Goal: Task Accomplishment & Management: Manage account settings

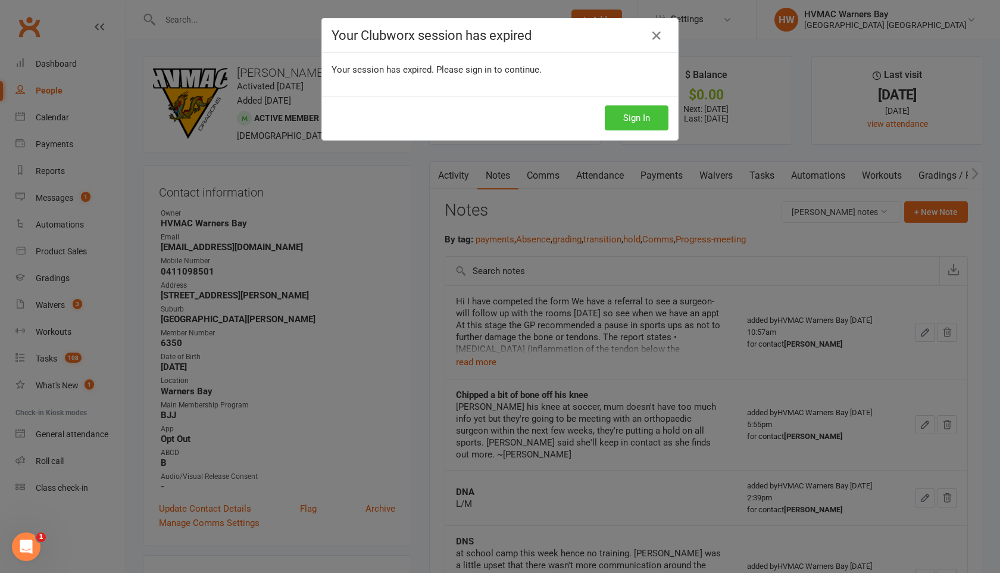
click at [614, 118] on button "Sign In" at bounding box center [637, 117] width 64 height 25
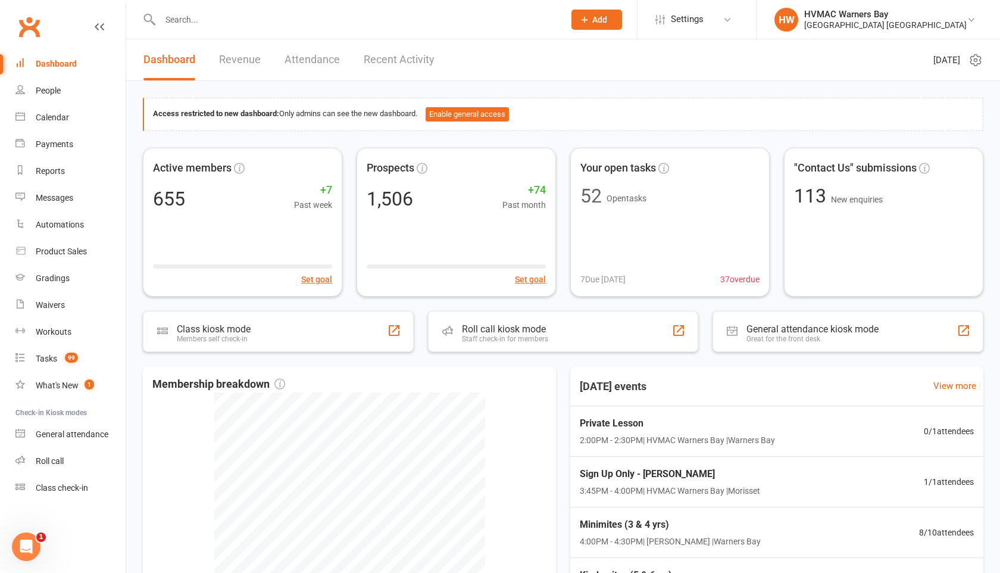
click at [174, 26] on input "text" at bounding box center [356, 19] width 399 height 17
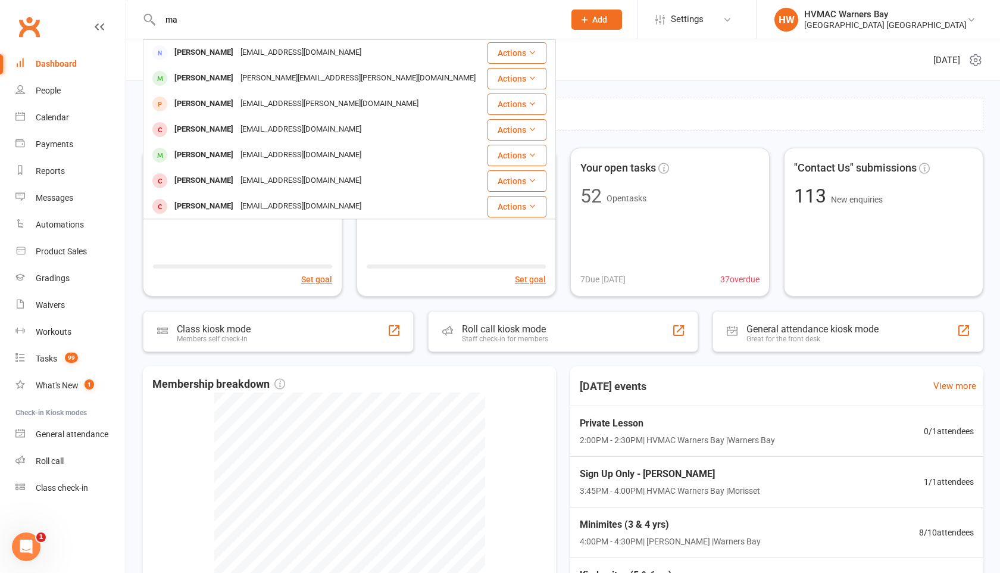
type input "m"
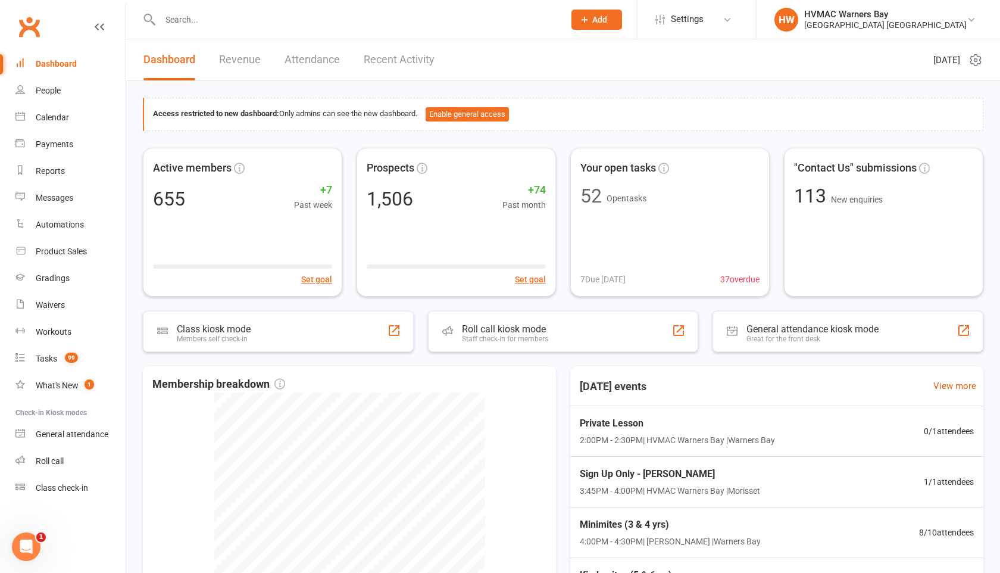
click at [167, 17] on input "text" at bounding box center [356, 19] width 399 height 17
paste input "[EMAIL_ADDRESS][DOMAIN_NAME]"
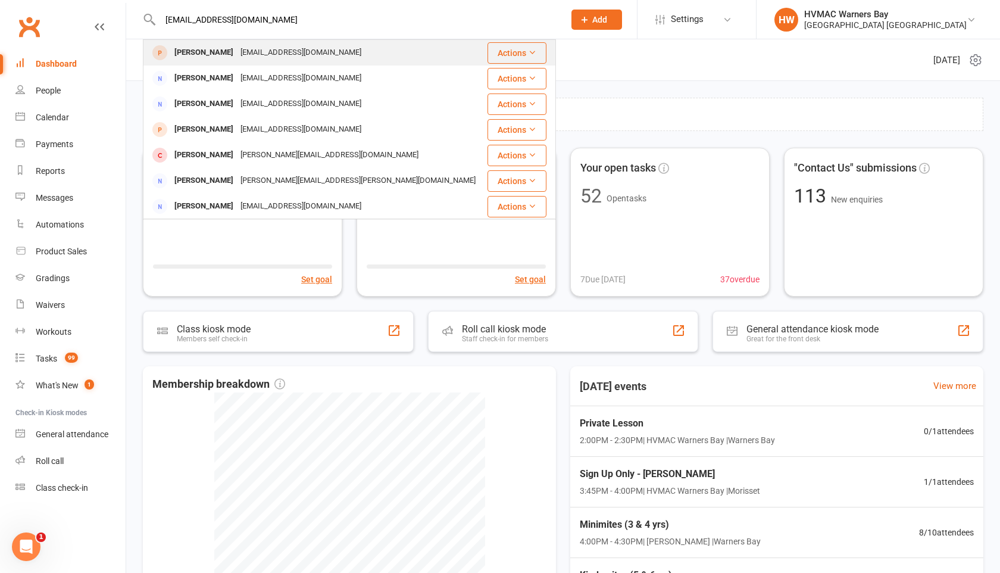
type input "[EMAIL_ADDRESS][DOMAIN_NAME]"
click at [183, 51] on div "[PERSON_NAME]" at bounding box center [204, 52] width 66 height 17
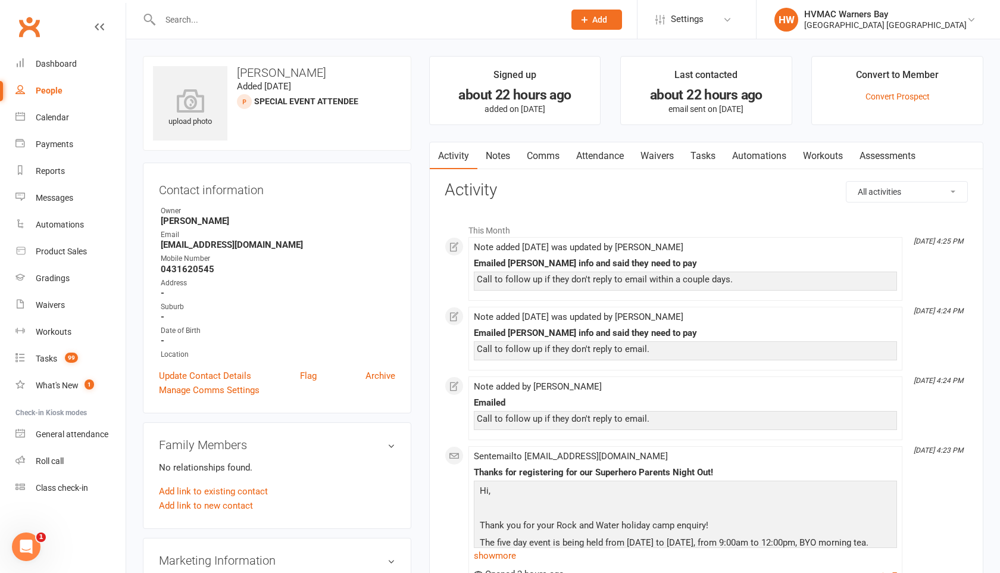
click at [496, 156] on link "Notes" at bounding box center [497, 155] width 41 height 27
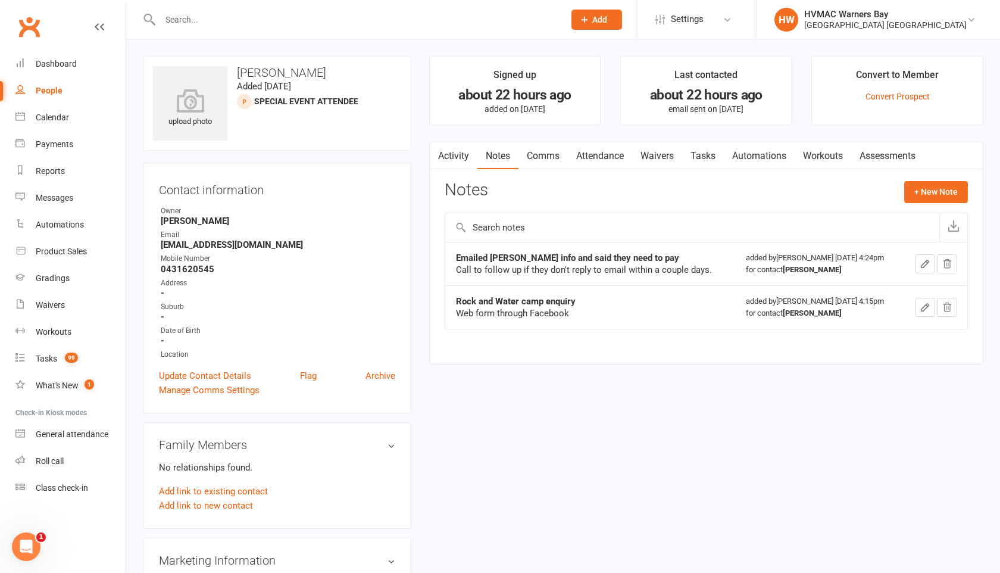
click at [947, 179] on div "Activity Notes Comms Attendance Waivers Tasks Automations Workouts Assessments …" at bounding box center [706, 253] width 554 height 223
click at [939, 192] on button "+ New Note" at bounding box center [936, 191] width 64 height 21
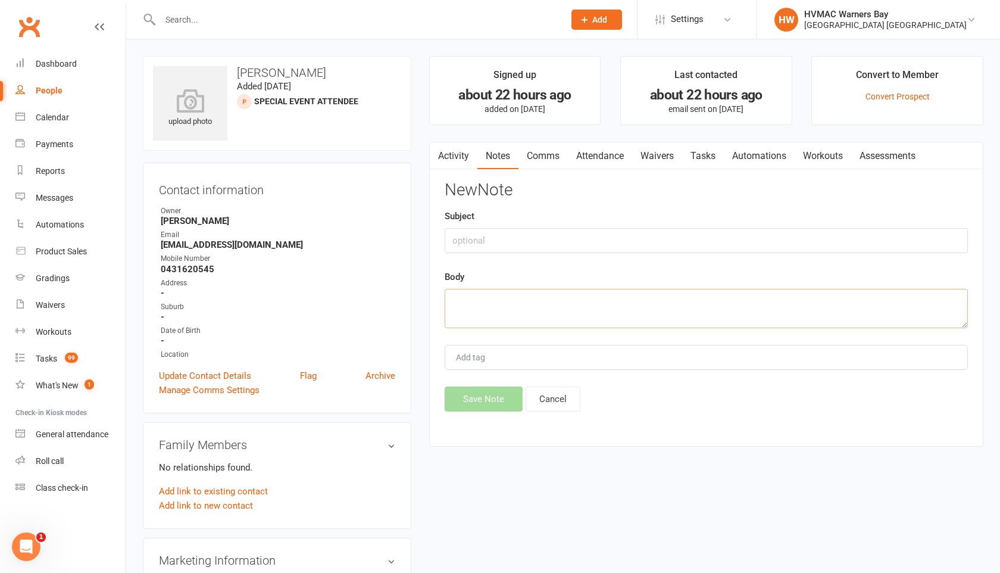
click at [457, 302] on textarea at bounding box center [706, 308] width 523 height 39
paste textarea "Yes please I would love to take a tour of the facility. Is anytime before the s…"
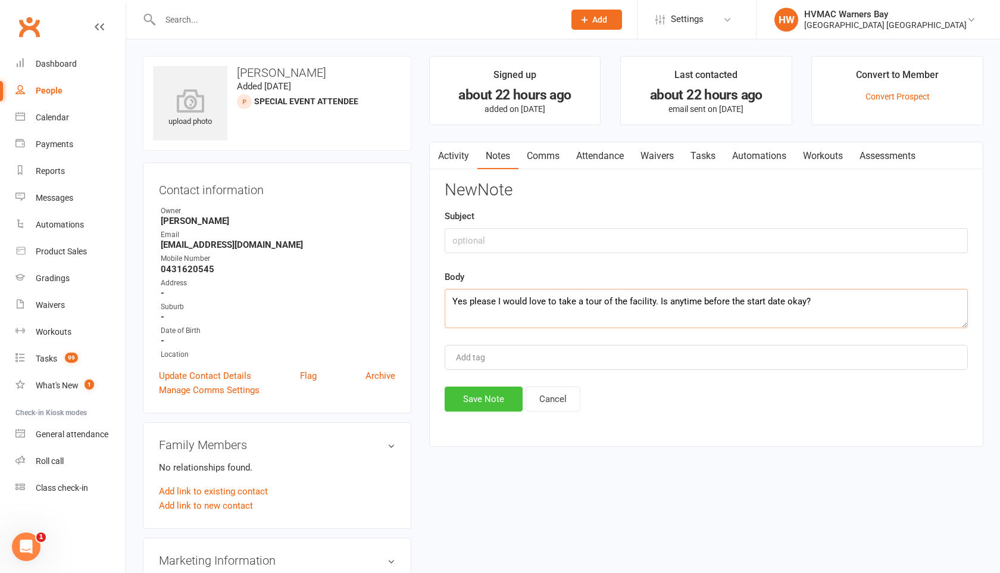
type textarea "Yes please I would love to take a tour of the facility. Is anytime before the s…"
click at [478, 407] on button "Save Note" at bounding box center [484, 398] width 78 height 25
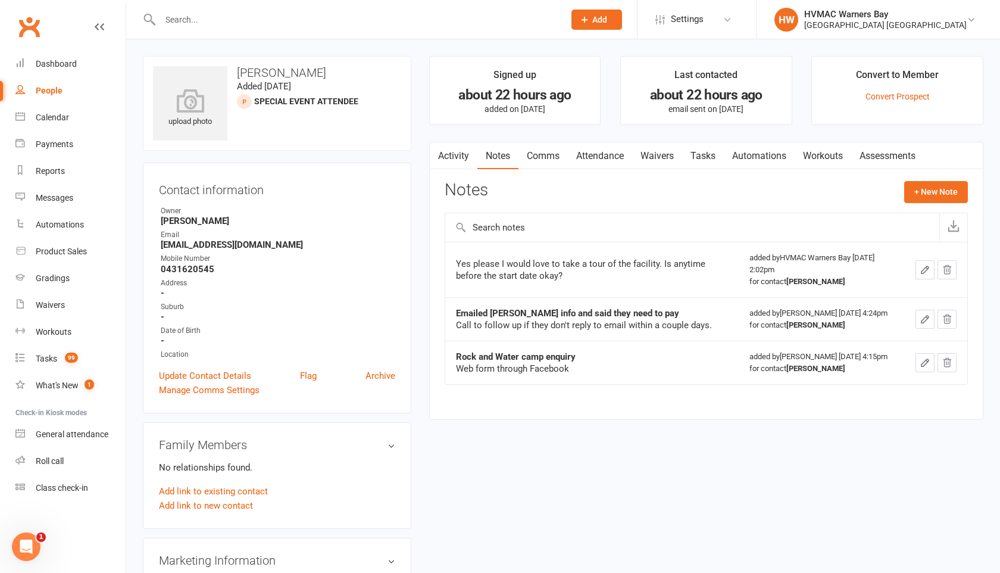
click at [189, 24] on input "text" at bounding box center [356, 19] width 399 height 17
paste input "[EMAIL_ADDRESS][DOMAIN_NAME]"
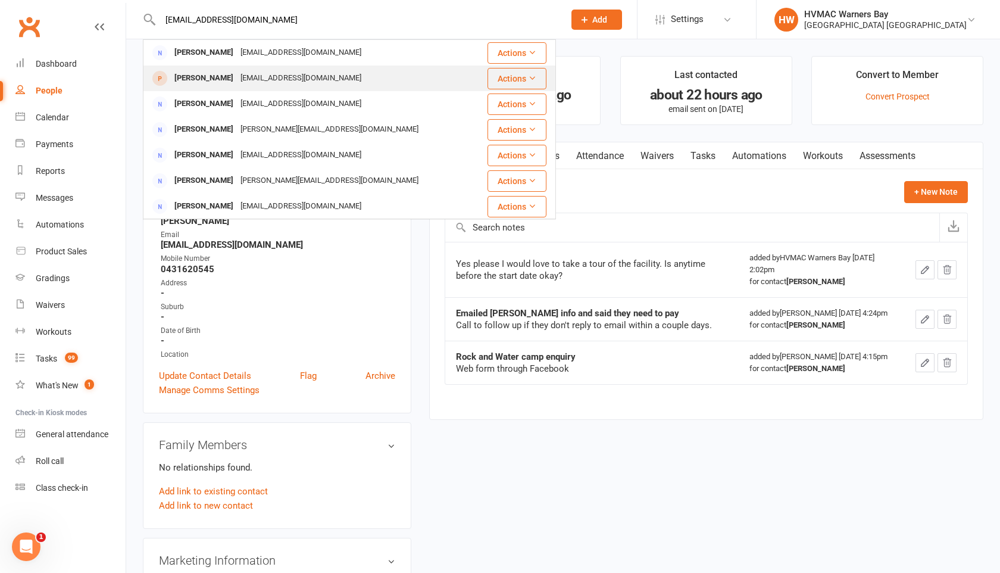
type input "[EMAIL_ADDRESS][DOMAIN_NAME]"
click at [218, 76] on div "[PERSON_NAME]" at bounding box center [204, 78] width 66 height 17
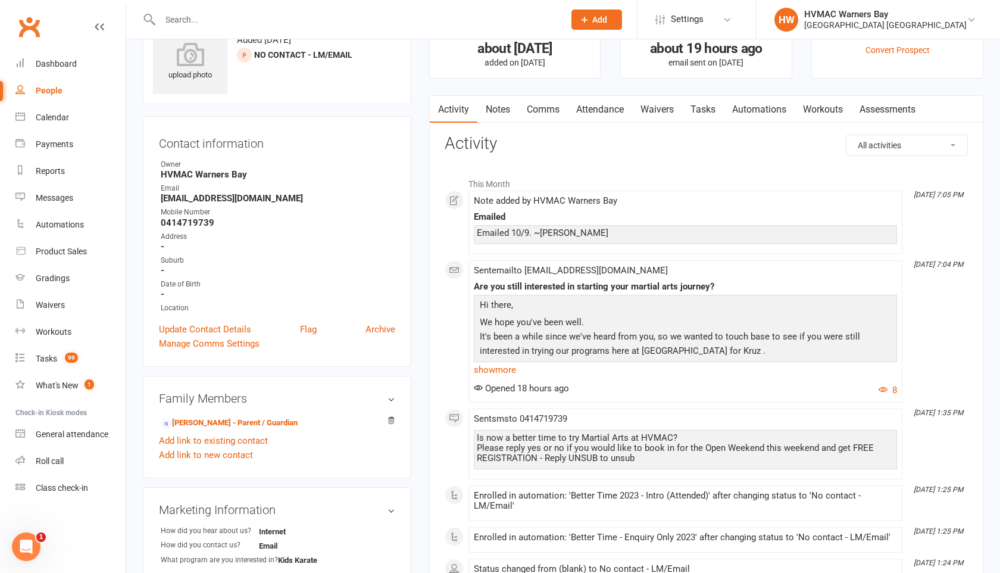
scroll to position [98, 0]
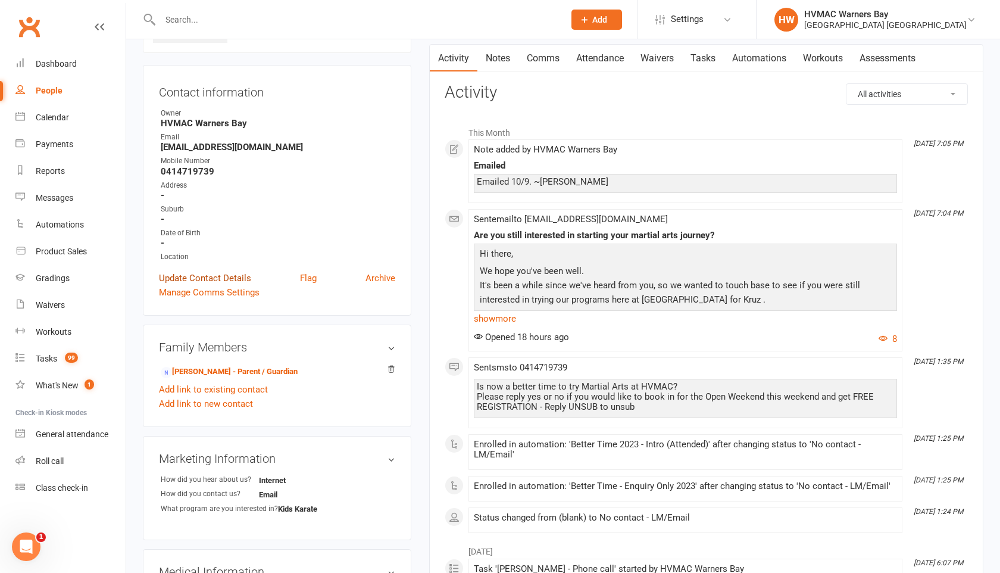
click at [202, 276] on link "Update Contact Details" at bounding box center [205, 278] width 92 height 14
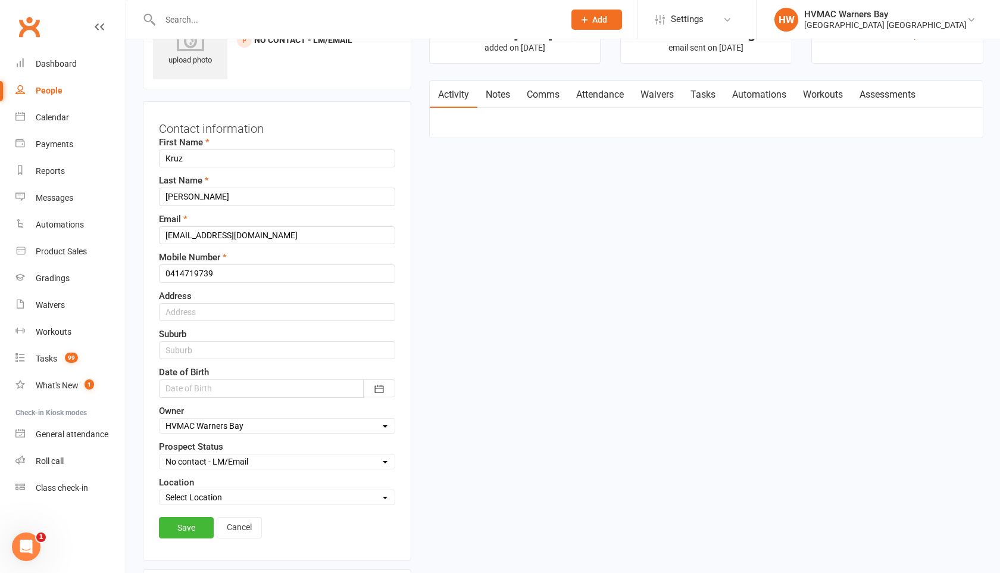
scroll to position [56, 0]
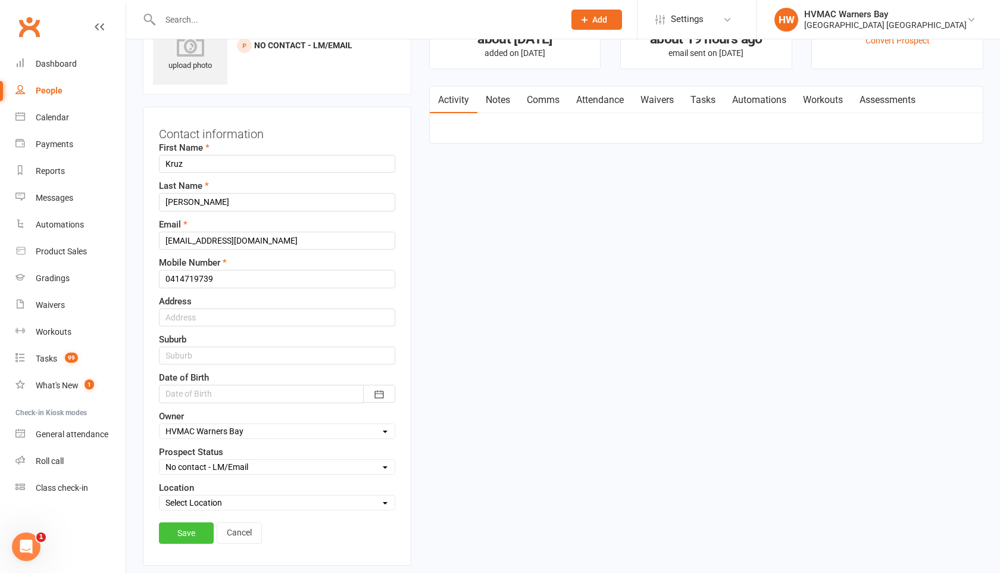
click at [193, 533] on link "Save" at bounding box center [186, 532] width 55 height 21
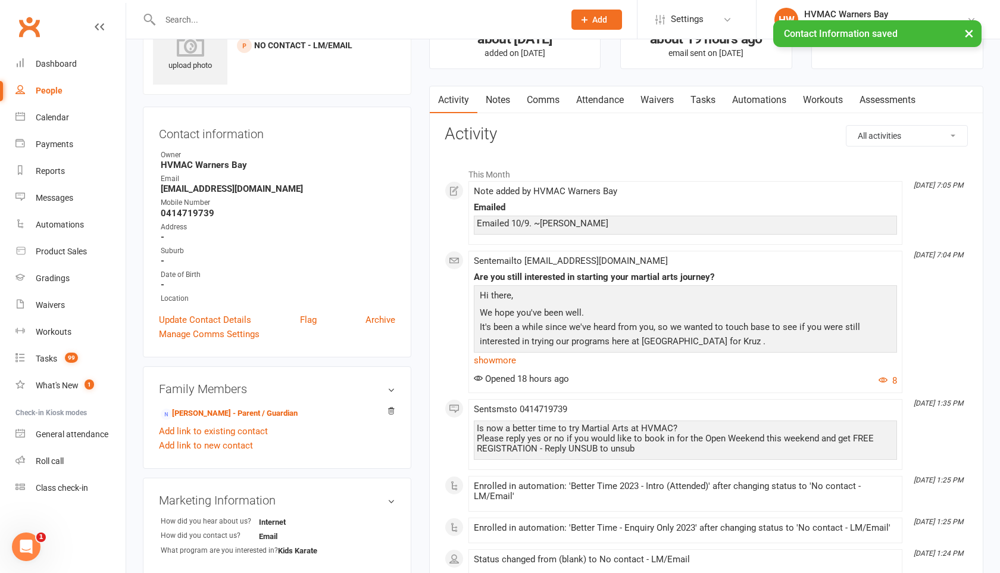
click at [595, 101] on link "Attendance" at bounding box center [600, 99] width 64 height 27
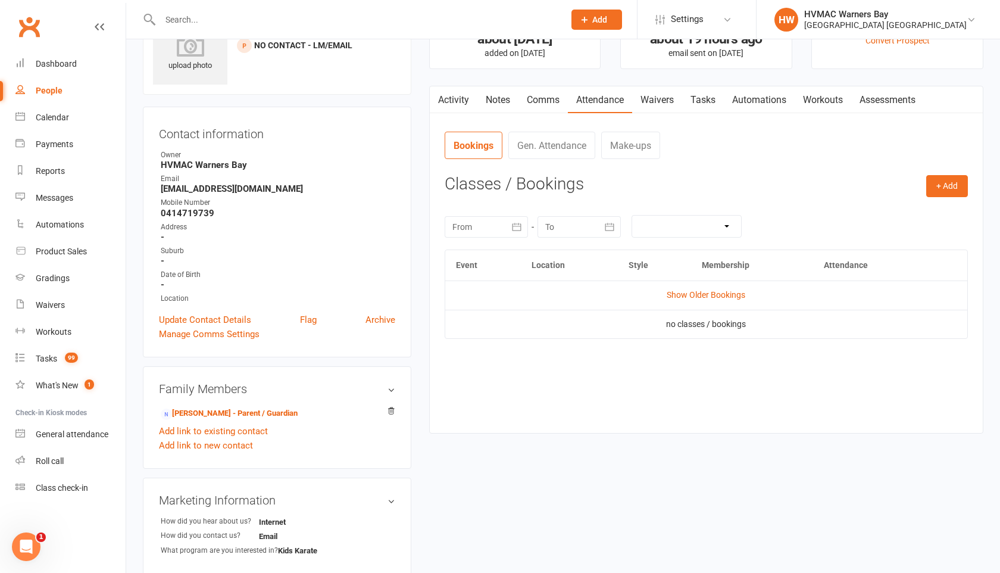
click at [501, 86] on link "Notes" at bounding box center [497, 99] width 41 height 27
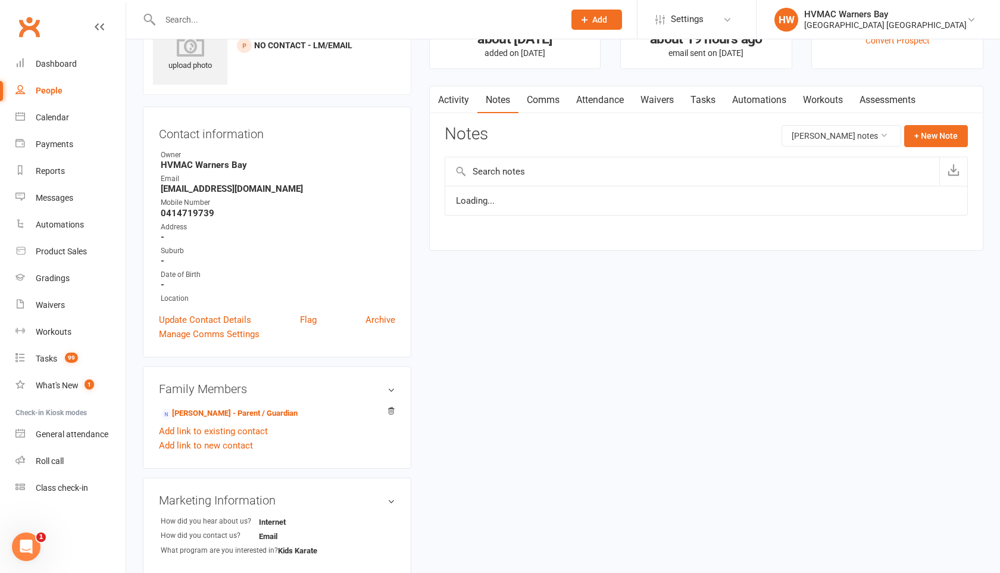
click at [501, 93] on link "Notes" at bounding box center [497, 99] width 41 height 27
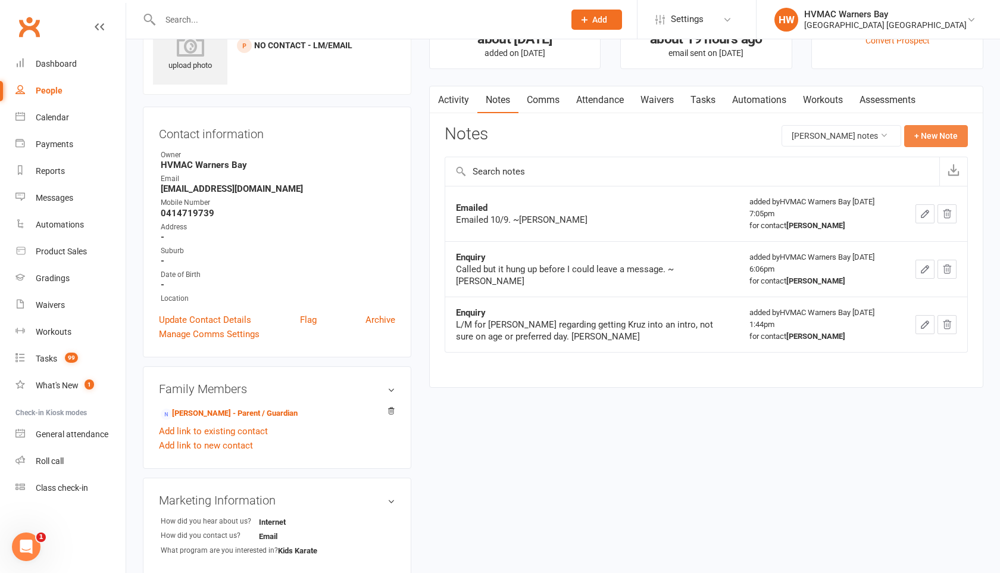
click at [921, 135] on button "+ New Note" at bounding box center [936, 135] width 64 height 21
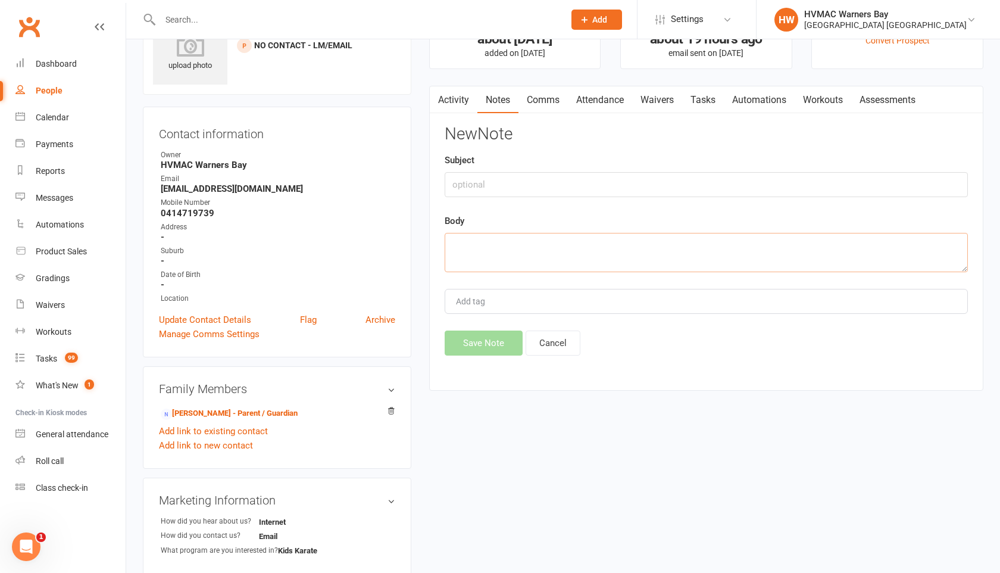
click at [458, 237] on textarea at bounding box center [706, 252] width 523 height 39
paste textarea "Good evening. We are coming to the open day [DATE], see you then:) [GEOGRAPHIC_…"
type textarea "Good evening. We are coming to the open day [DATE], see you then:) [GEOGRAPHIC_…"
click at [478, 339] on button "Save Note" at bounding box center [484, 342] width 78 height 25
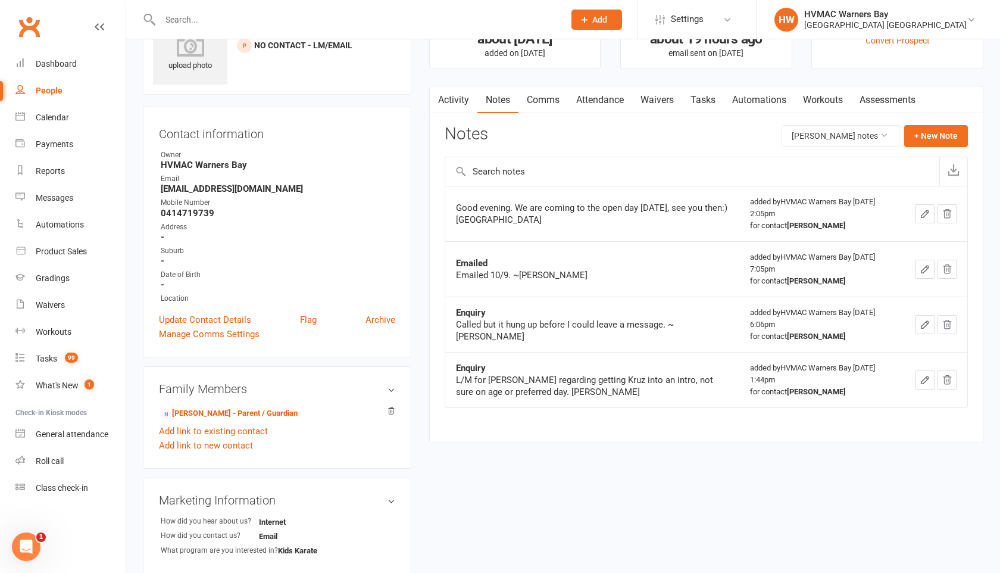
click at [188, 28] on div at bounding box center [349, 19] width 413 height 39
click at [183, 12] on input "text" at bounding box center [356, 19] width 399 height 17
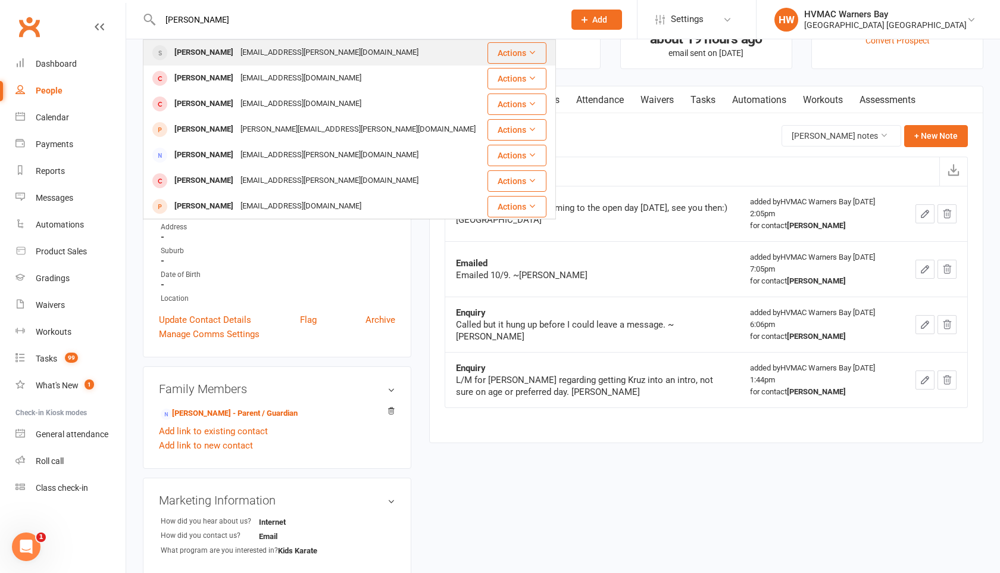
type input "[PERSON_NAME]"
click at [187, 48] on div "[PERSON_NAME]" at bounding box center [204, 52] width 66 height 17
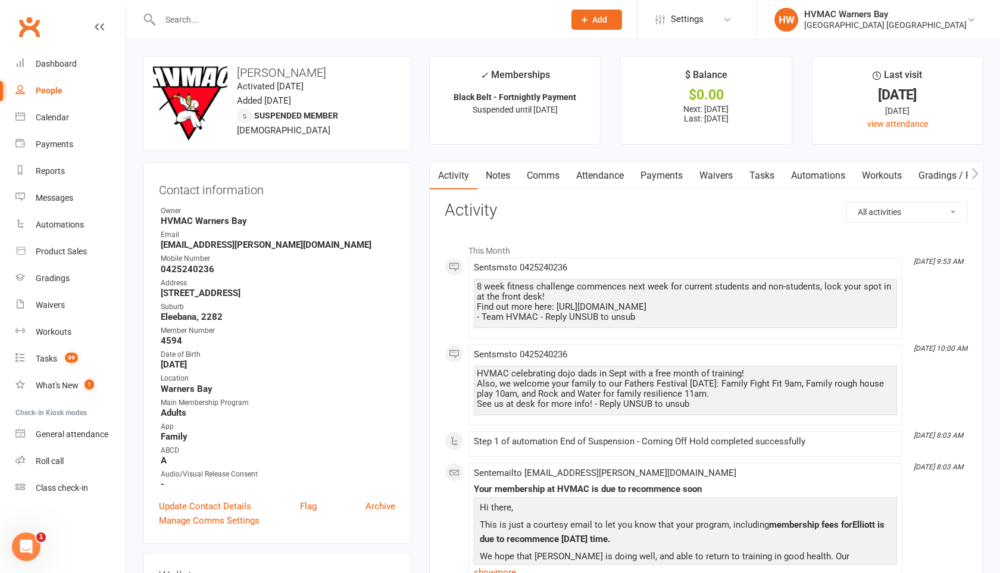
click at [505, 173] on link "Notes" at bounding box center [497, 175] width 41 height 27
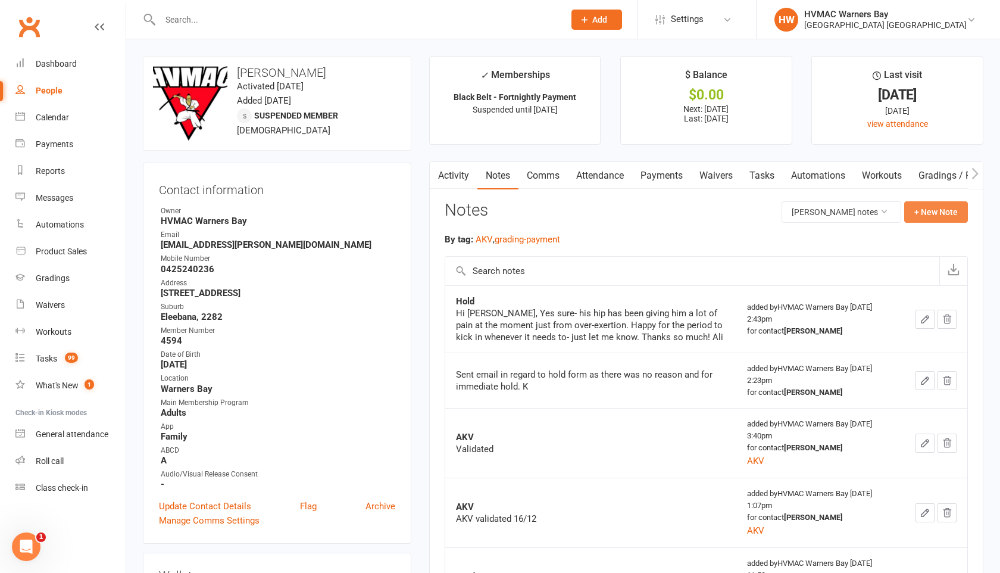
click at [930, 215] on button "+ New Note" at bounding box center [936, 211] width 64 height 21
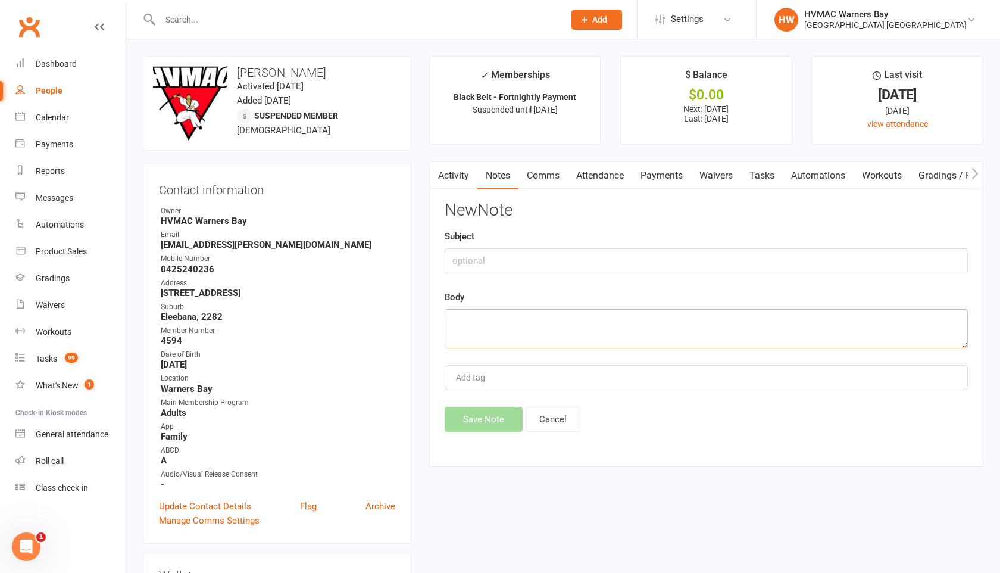
click at [449, 324] on textarea at bounding box center [706, 328] width 523 height 39
paste textarea "Hi HVMAC team, [PERSON_NAME] is going well thanks for asking, but due to curren…"
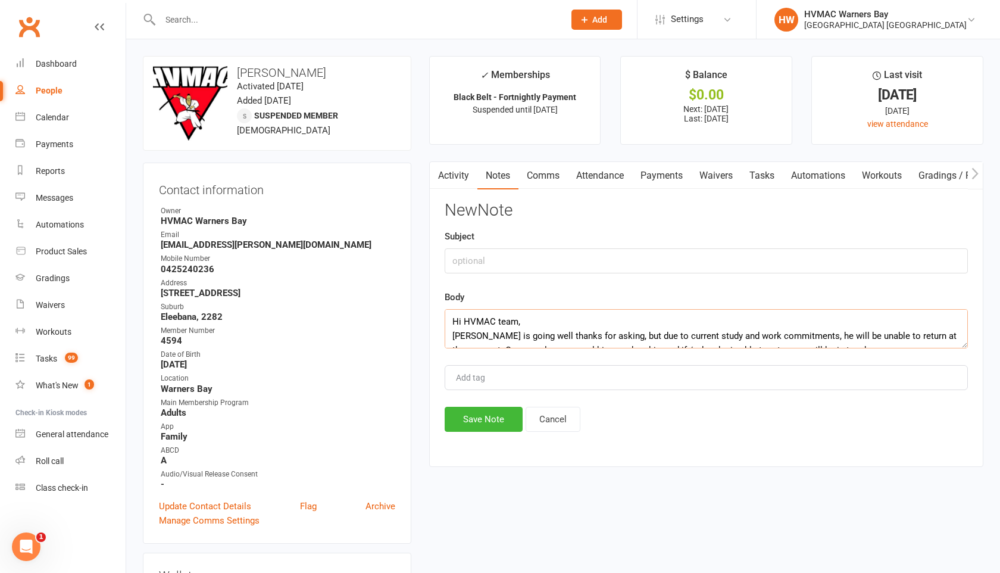
scroll to position [50, 0]
type textarea "Hi HVMAC team, [PERSON_NAME] is going well thanks for asking, but due to curren…"
click at [473, 414] on button "Save Note" at bounding box center [484, 418] width 78 height 25
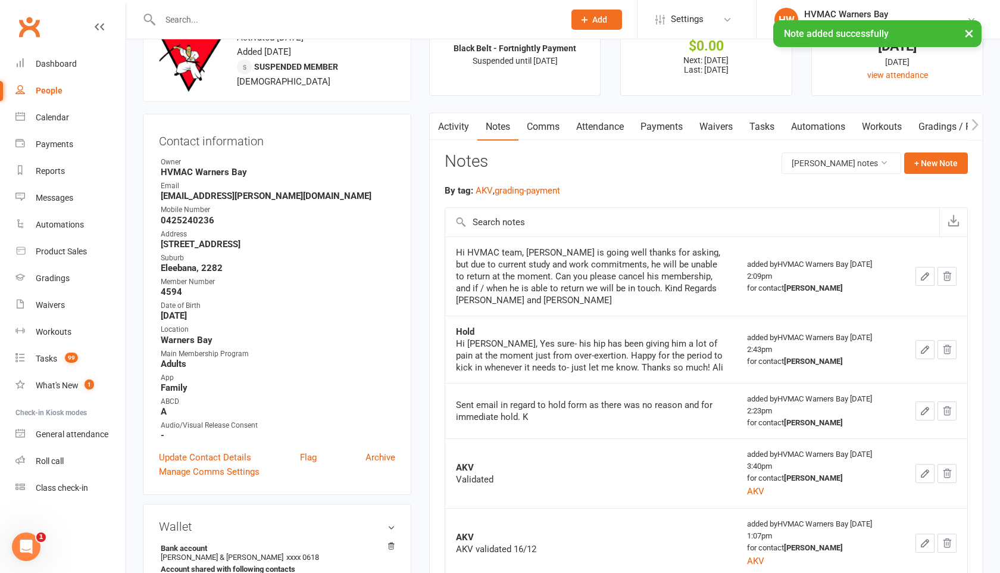
scroll to position [117, 0]
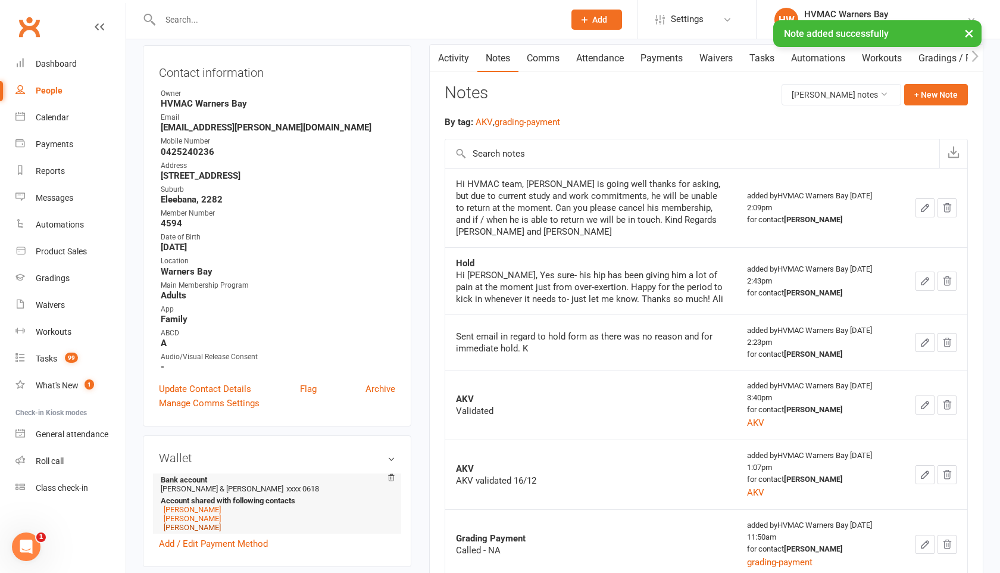
click at [204, 524] on link "[PERSON_NAME]" at bounding box center [192, 527] width 57 height 9
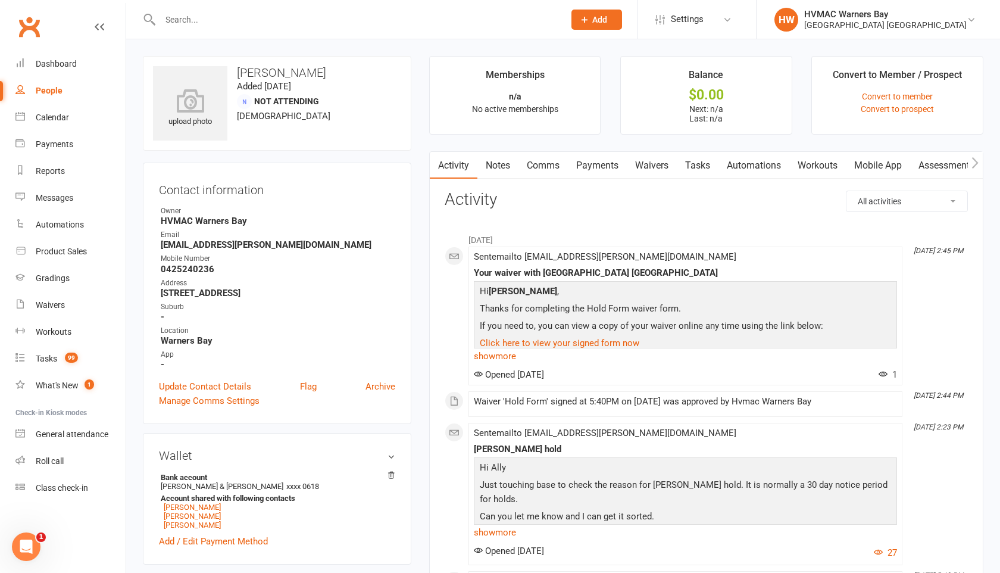
click at [657, 163] on link "Waivers" at bounding box center [652, 165] width 50 height 27
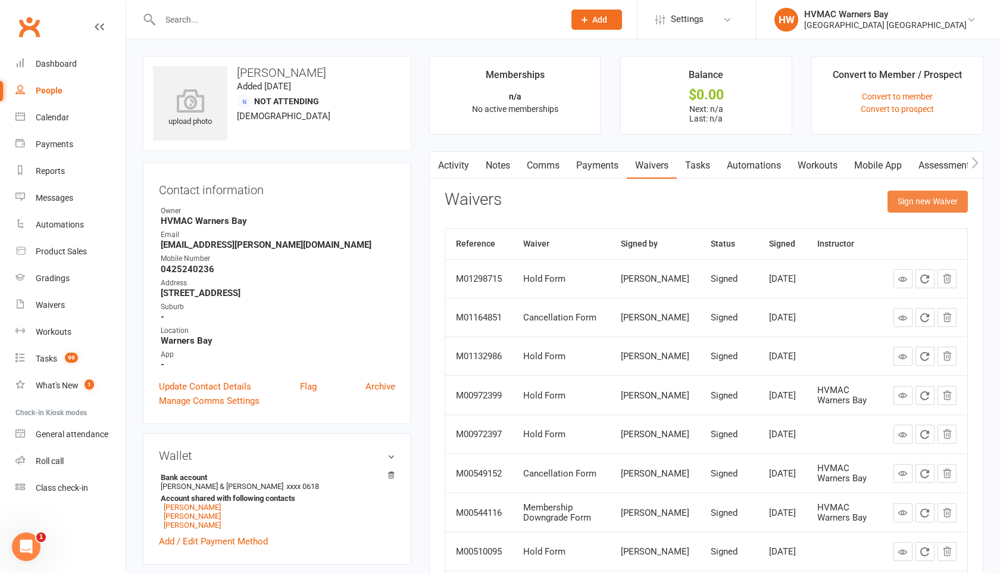
click at [901, 201] on button "Sign new Waiver" at bounding box center [927, 200] width 80 height 21
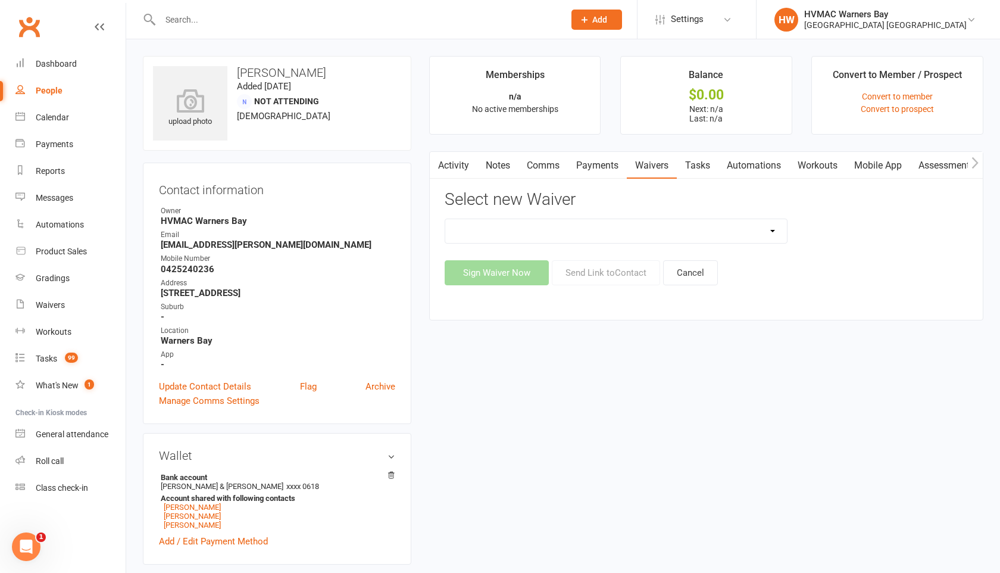
click at [775, 232] on select "Cancellation Form Cancellation Form - Kinder Kicks Fitness Challenge Goals Asse…" at bounding box center [616, 231] width 342 height 24
select select "5750"
click at [445, 219] on select "Cancellation Form Cancellation Form - Kinder Kicks Fitness Challenge Goals Asse…" at bounding box center [616, 231] width 342 height 24
click at [638, 266] on button "Send Link to Contact" at bounding box center [606, 272] width 108 height 25
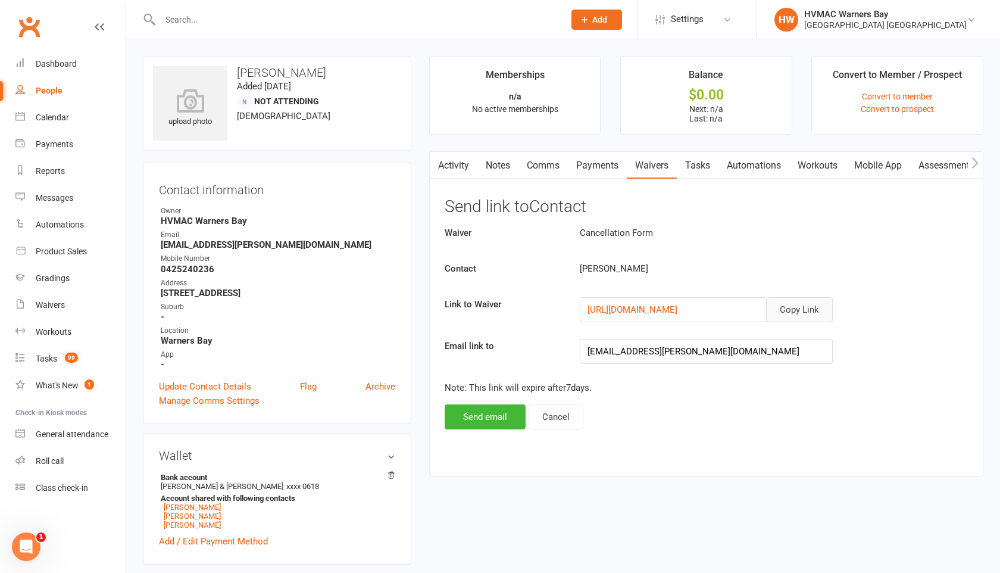
click at [783, 312] on button "Copy Link" at bounding box center [799, 309] width 67 height 25
click at [57, 116] on div "Calendar" at bounding box center [52, 117] width 33 height 10
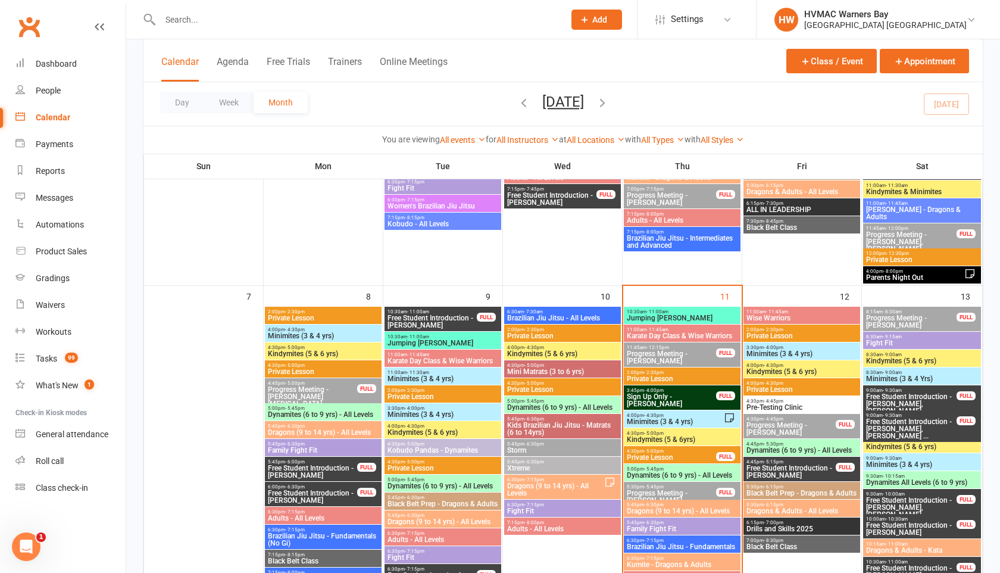
scroll to position [460, 0]
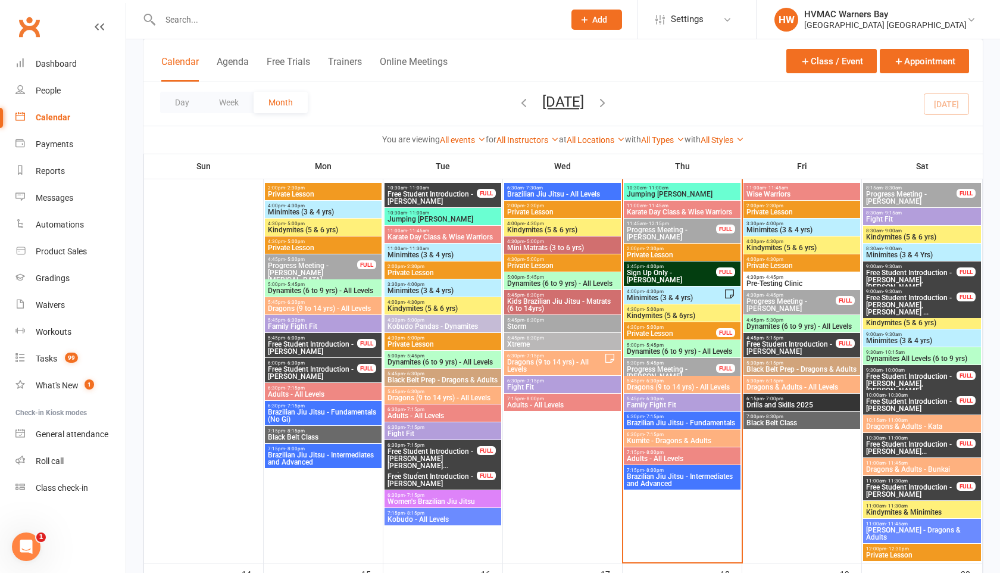
click at [193, 23] on input "text" at bounding box center [356, 19] width 399 height 17
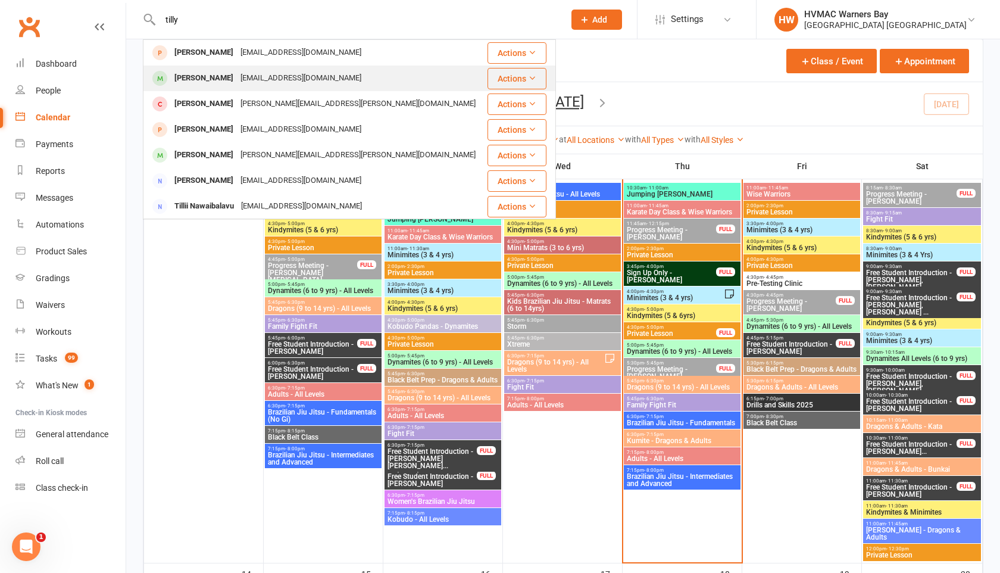
type input "tilly"
click at [206, 80] on div "[PERSON_NAME]" at bounding box center [204, 78] width 66 height 17
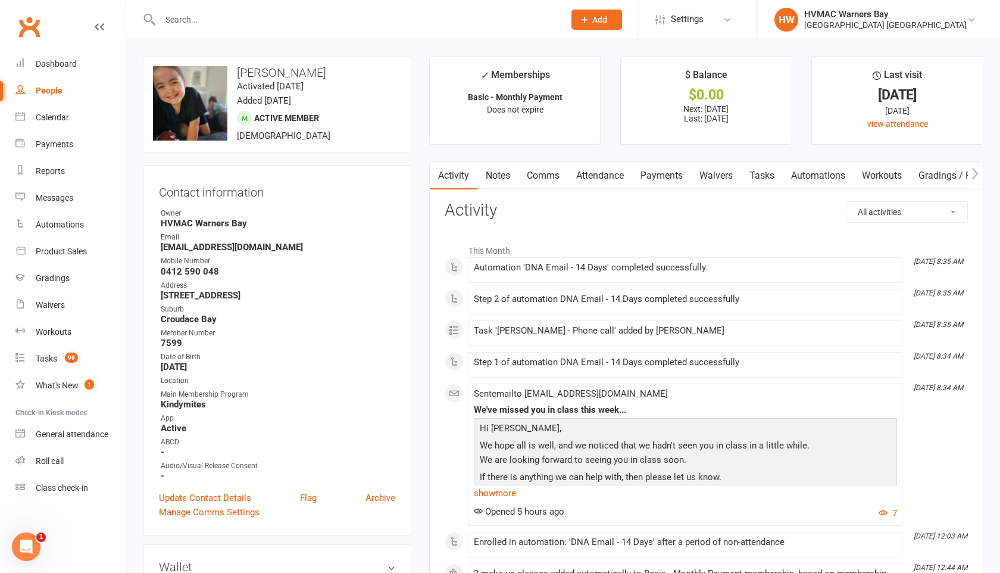
click at [716, 179] on link "Waivers" at bounding box center [716, 175] width 50 height 27
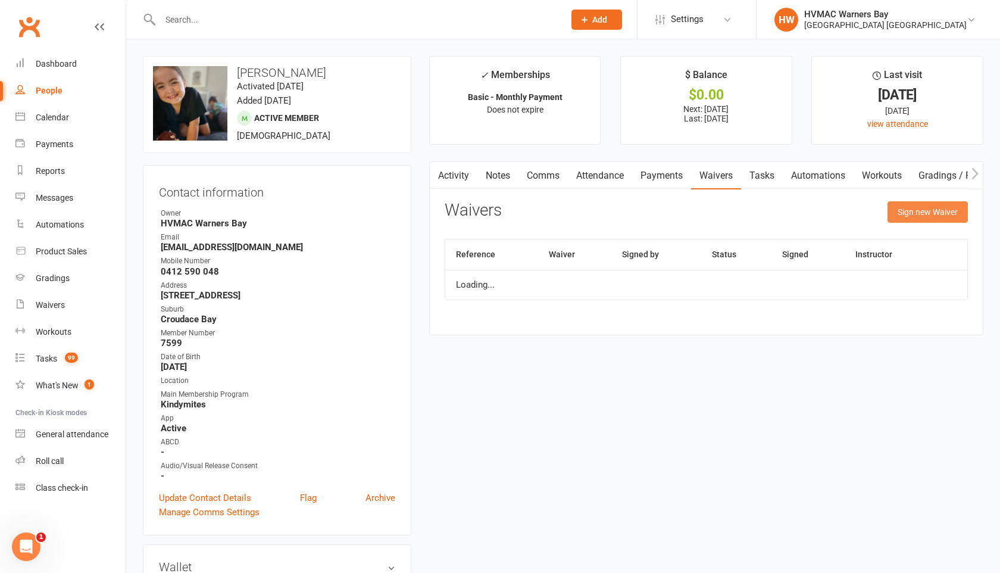
click at [901, 218] on button "Sign new Waiver" at bounding box center [927, 211] width 80 height 21
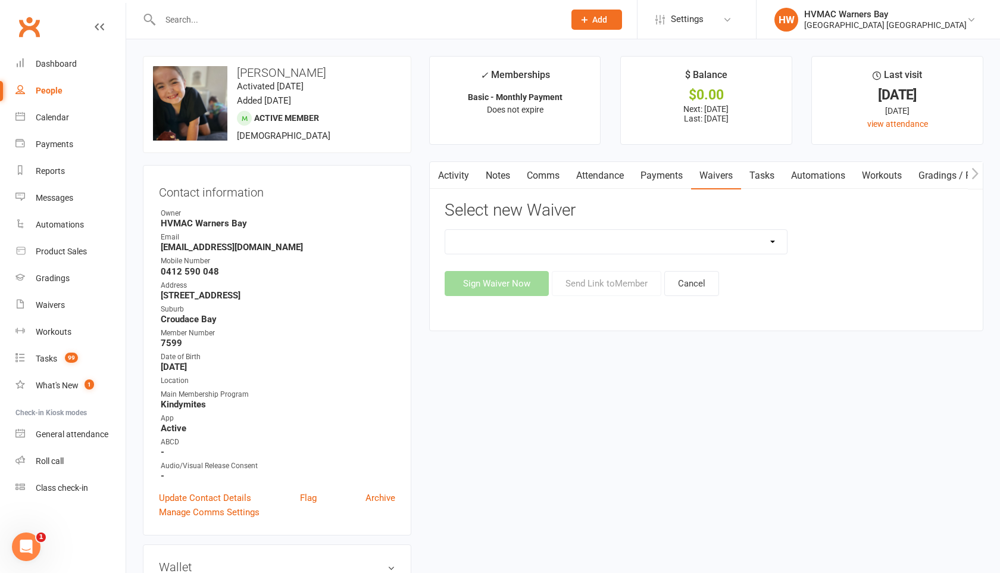
click at [738, 243] on select "Cancellation Form Cancellation Form - Kinder Kicks Fitness Challenge Goals Asse…" at bounding box center [616, 242] width 342 height 24
select select "5751"
click at [445, 230] on select "Cancellation Form Cancellation Form - Kinder Kicks Fitness Challenge Goals Asse…" at bounding box center [616, 242] width 342 height 24
click at [636, 288] on button "Send Link to Member" at bounding box center [607, 283] width 110 height 25
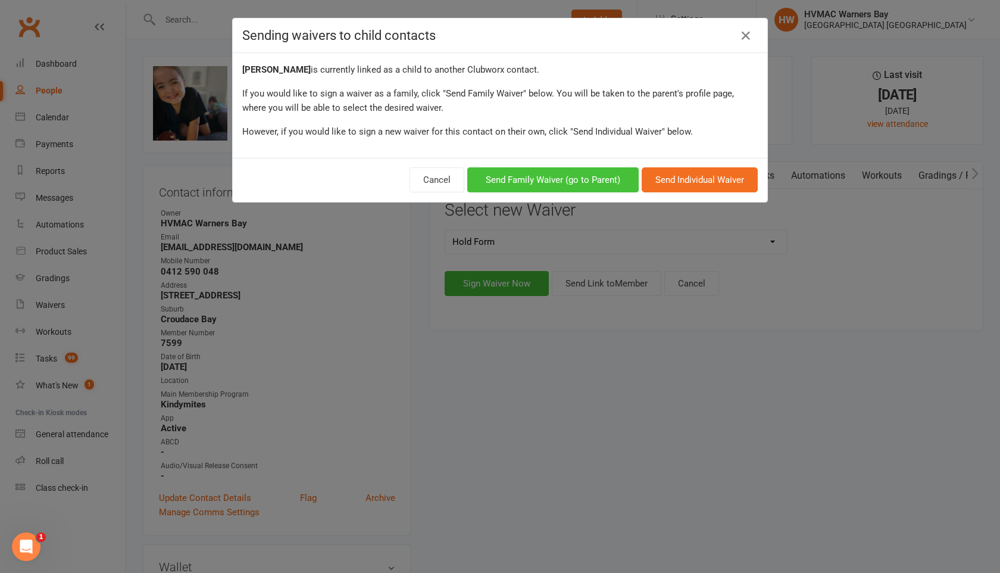
click at [612, 183] on button "Send Family Waiver (go to Parent)" at bounding box center [552, 179] width 171 height 25
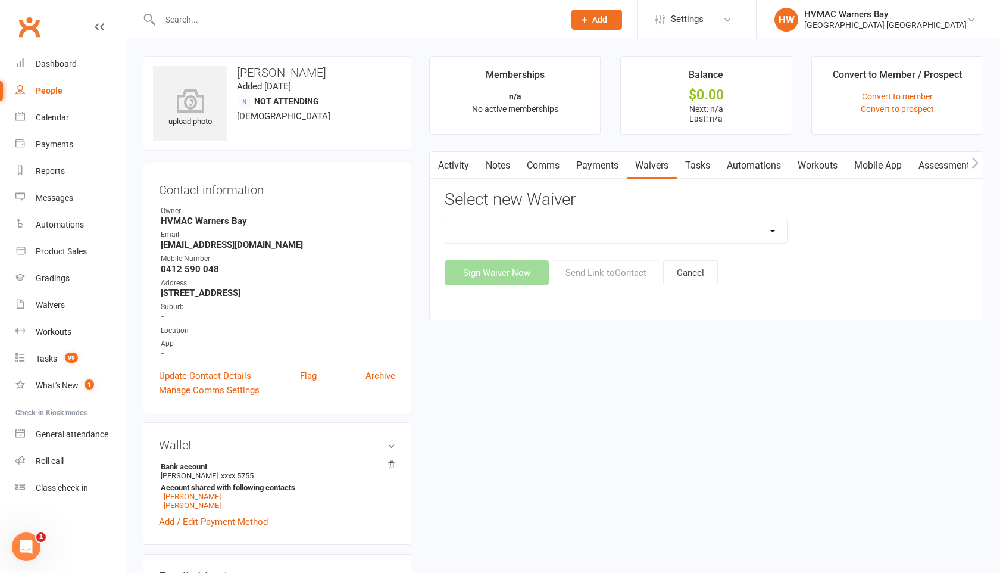
click at [650, 223] on select "Cancellation Form Cancellation Form - Kinder Kicks Fitness Challenge Goals Asse…" at bounding box center [616, 231] width 342 height 24
select select "5751"
click at [445, 219] on select "Cancellation Form Cancellation Form - Kinder Kicks Fitness Challenge Goals Asse…" at bounding box center [616, 231] width 342 height 24
click at [605, 279] on button "Send Link to Contact" at bounding box center [606, 272] width 108 height 25
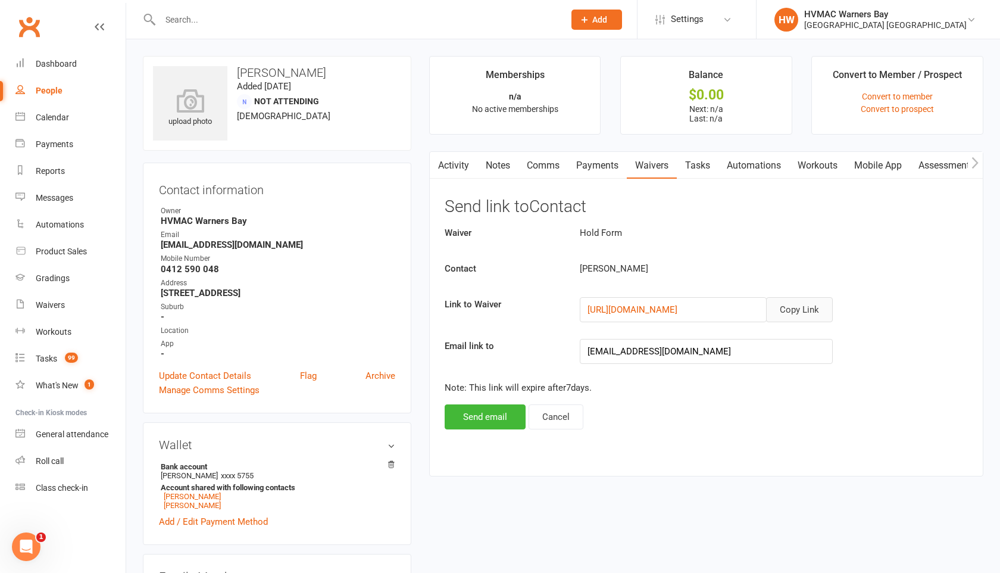
click at [787, 308] on button "Copy Link" at bounding box center [799, 309] width 67 height 25
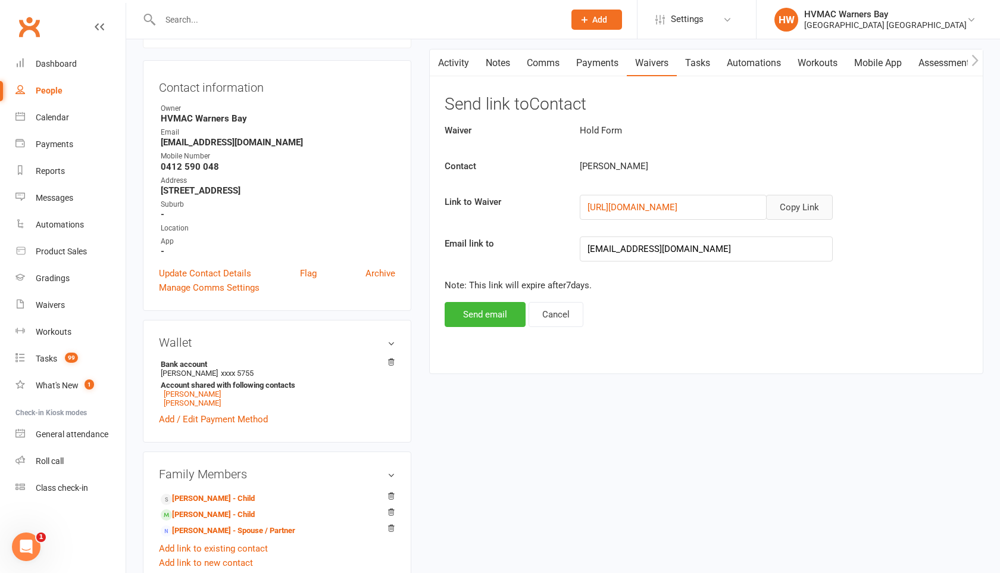
scroll to position [124, 0]
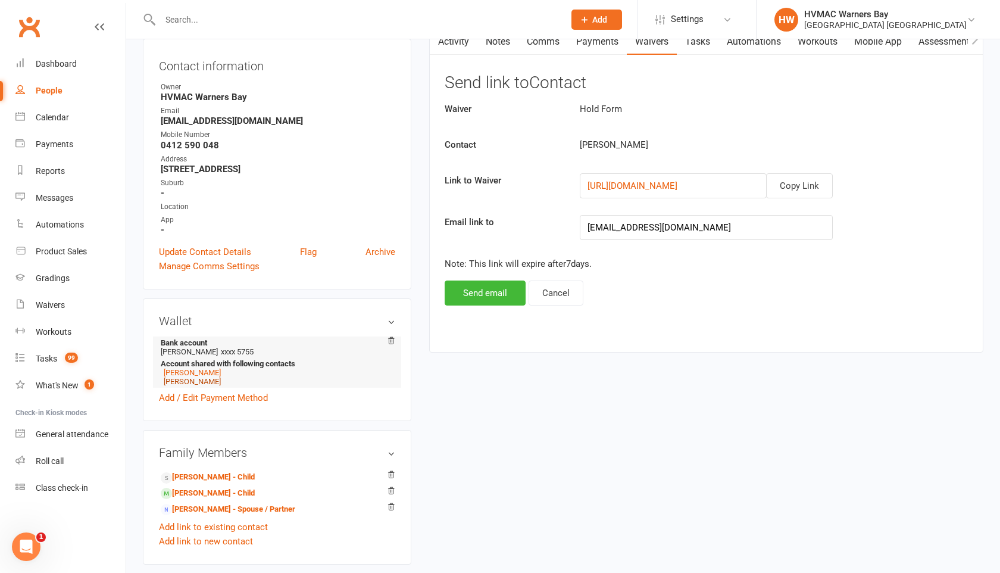
click at [202, 379] on link "[PERSON_NAME]" at bounding box center [192, 381] width 57 height 9
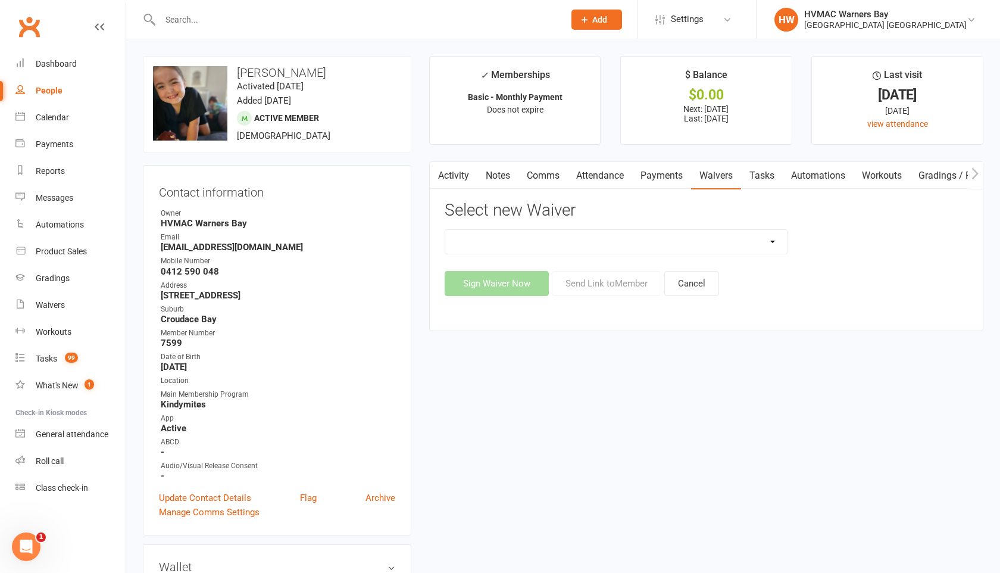
click at [494, 168] on link "Notes" at bounding box center [497, 175] width 41 height 27
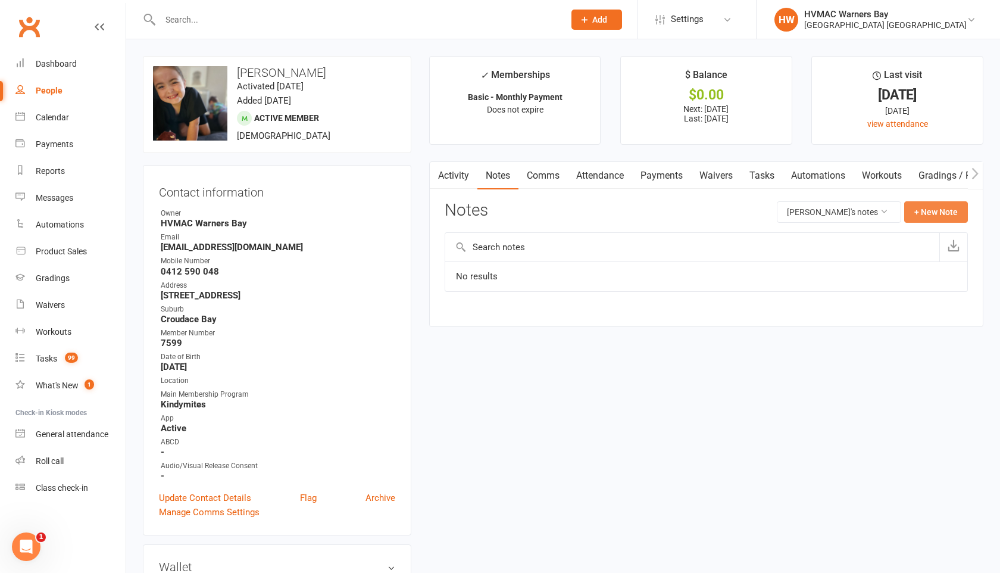
click at [947, 220] on button "+ New Note" at bounding box center [936, 211] width 64 height 21
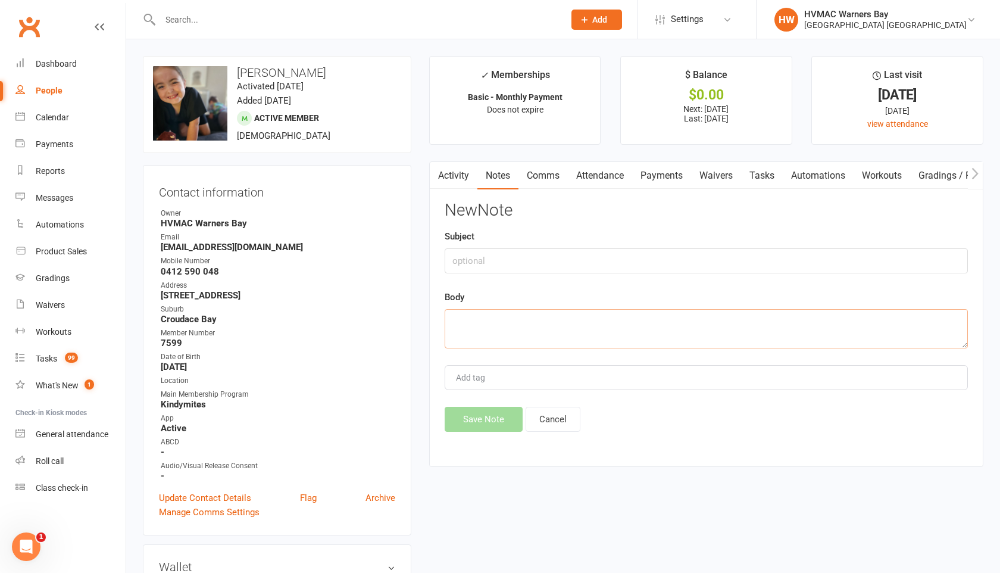
click at [457, 320] on textarea at bounding box center [706, 328] width 523 height 39
paste textarea "Hi HVMAC, Could we please put a month hold on [PERSON_NAME] membership? I'm str…"
type textarea "Hi HVMAC, Could we please put a month hold on [PERSON_NAME] membership? I'm str…"
click at [481, 420] on button "Save Note" at bounding box center [484, 418] width 78 height 25
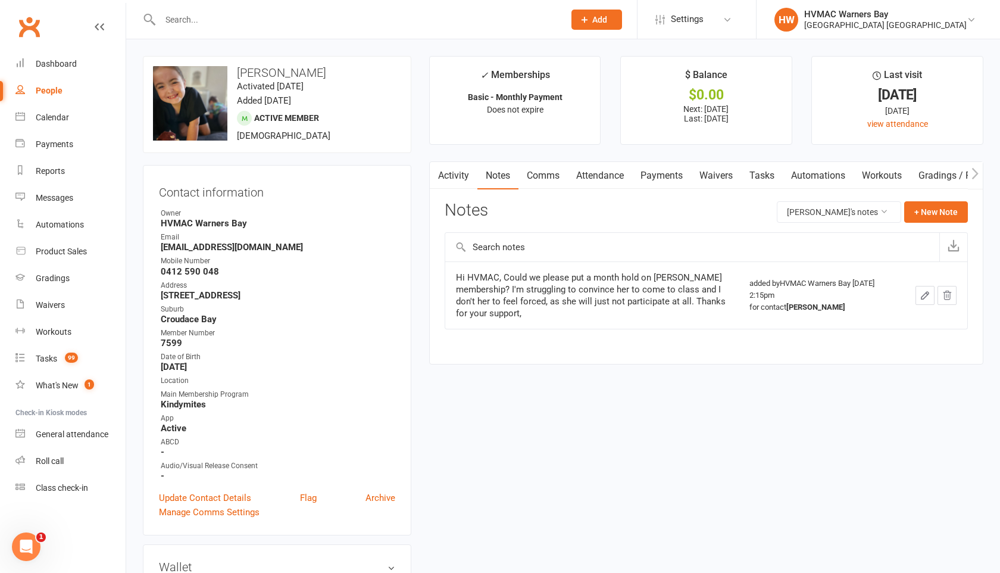
click at [187, 21] on input "text" at bounding box center [356, 19] width 399 height 17
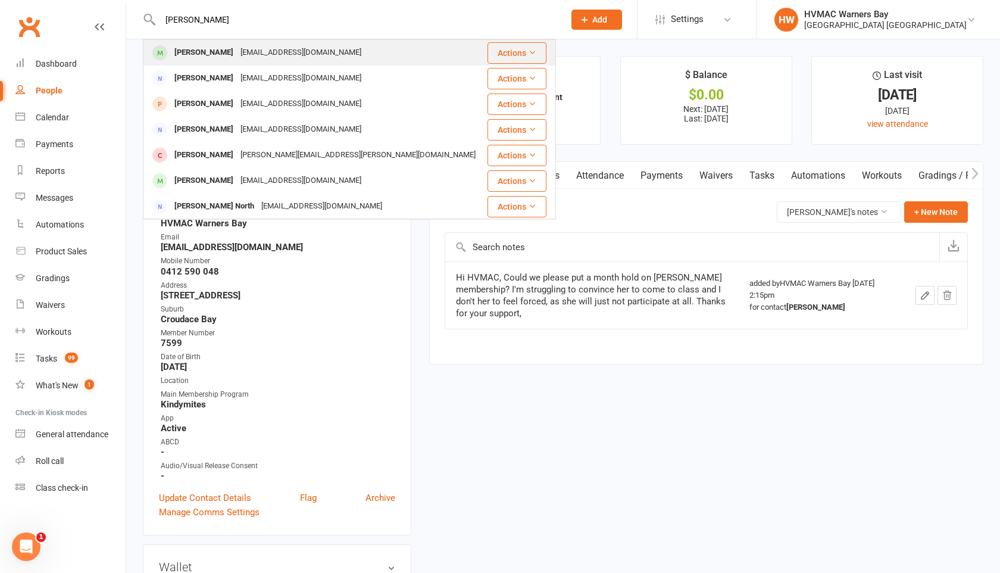
type input "[PERSON_NAME]"
click at [190, 50] on div "[PERSON_NAME]" at bounding box center [204, 52] width 66 height 17
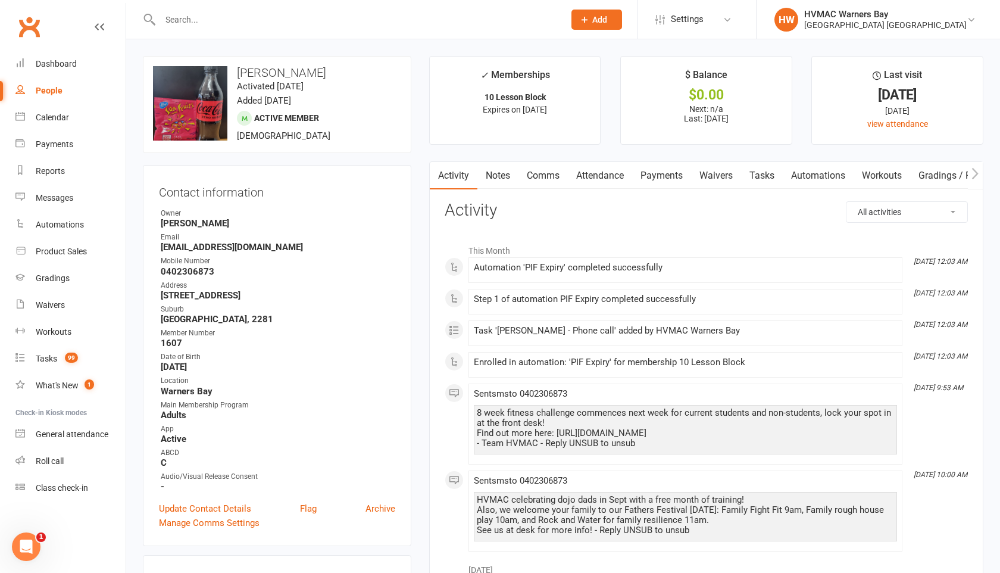
click at [508, 176] on link "Notes" at bounding box center [497, 175] width 41 height 27
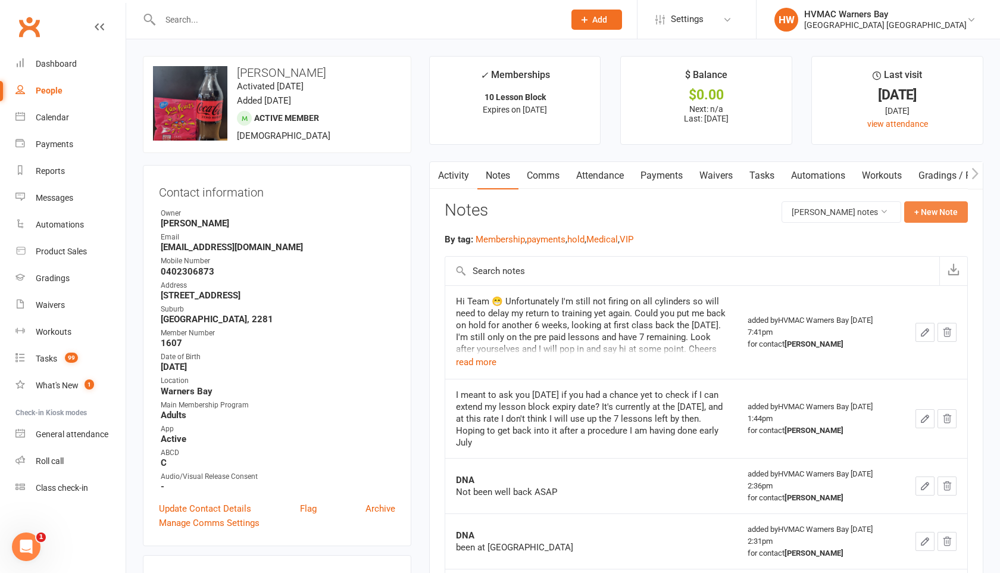
click at [924, 211] on button "+ New Note" at bounding box center [936, 211] width 64 height 21
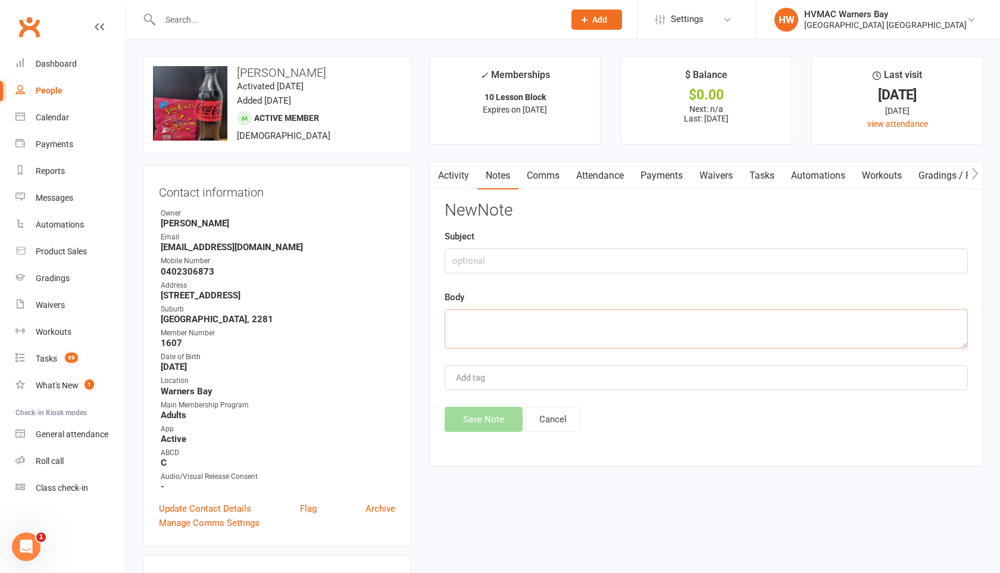
click at [451, 318] on textarea at bounding box center [706, 328] width 523 height 39
paste textarea "Hi Team, Hope this email finds you all fighting fit! I on the other hand, well,…"
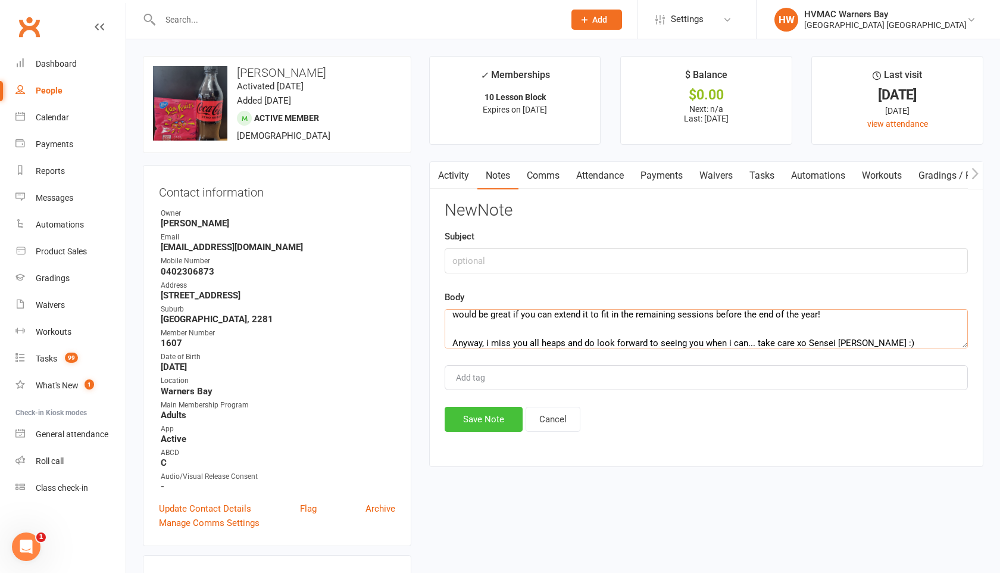
type textarea "Hi Team, Hope this email finds you all fighting fit! I on the other hand, well,…"
click at [461, 418] on button "Save Note" at bounding box center [484, 418] width 78 height 25
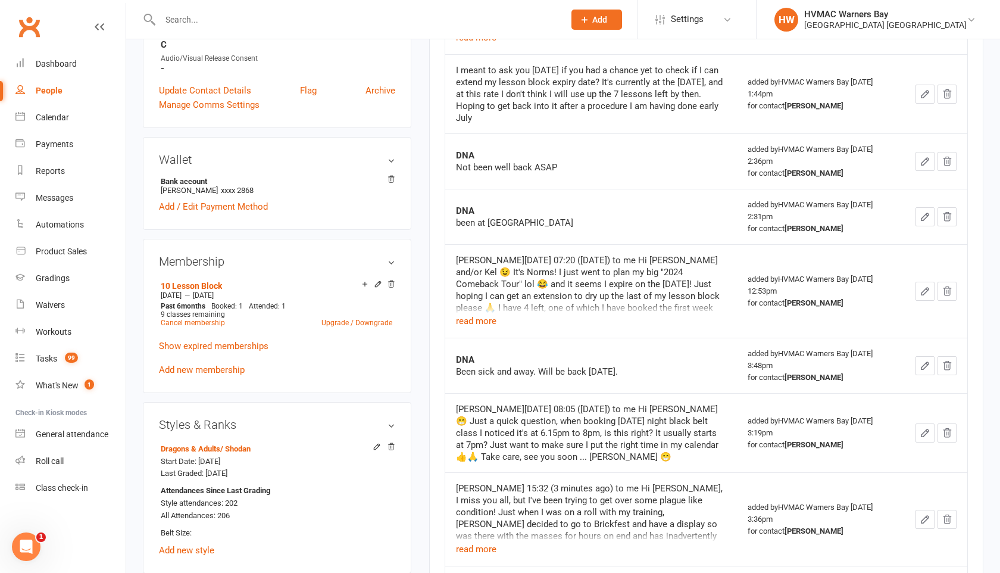
scroll to position [495, 0]
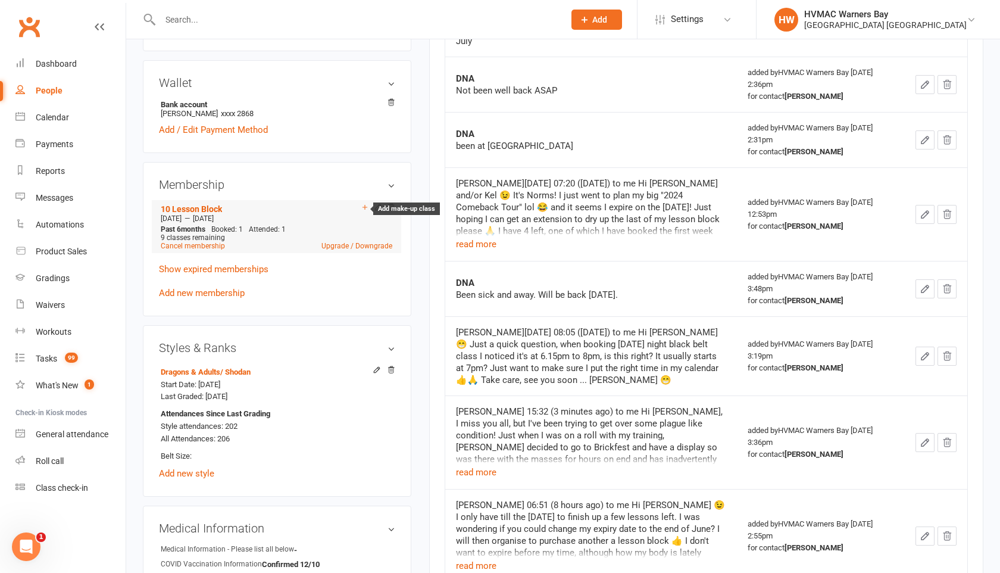
click at [365, 205] on icon at bounding box center [364, 207] width 5 height 5
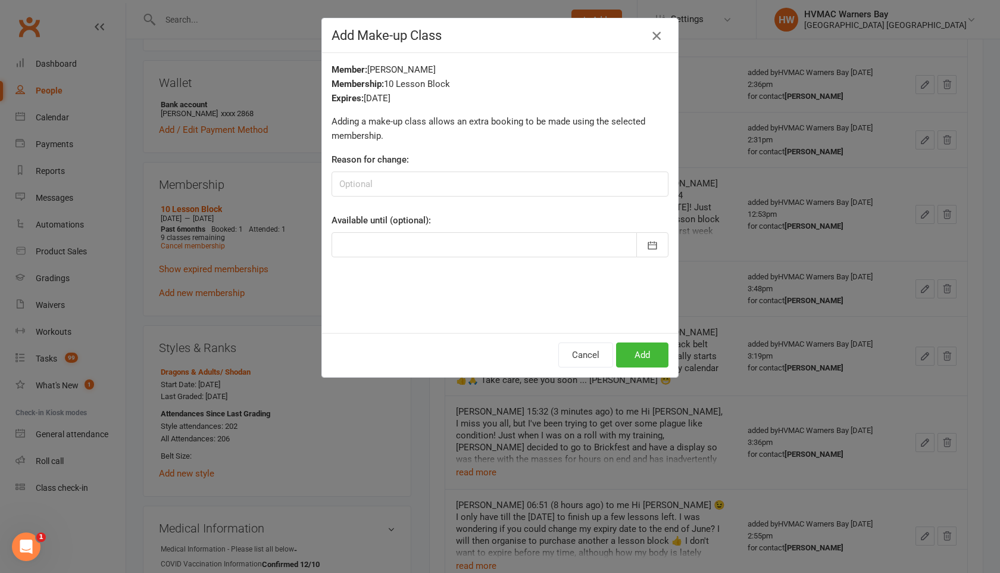
click at [656, 35] on icon "button" at bounding box center [656, 36] width 14 height 14
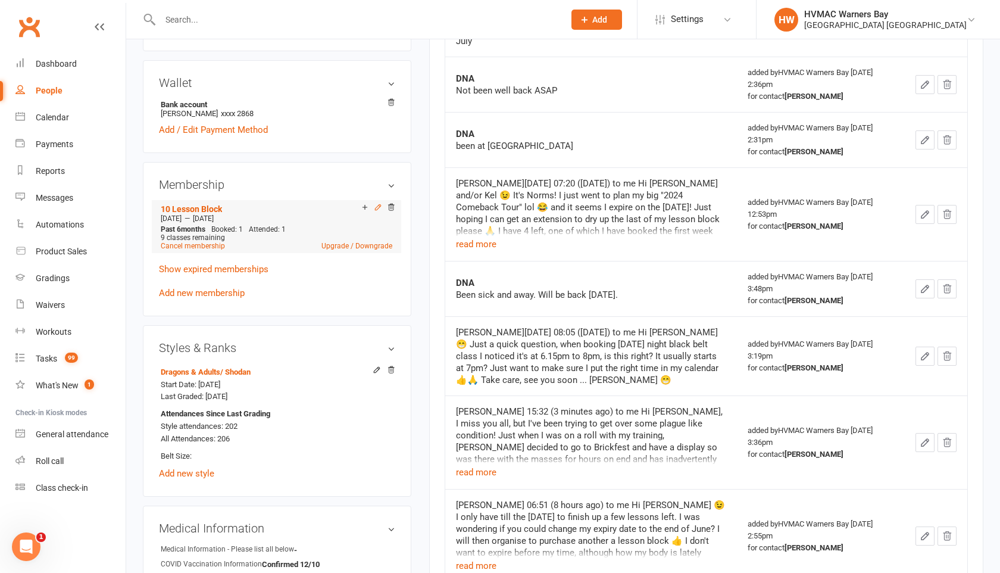
click at [377, 205] on icon at bounding box center [377, 207] width 5 height 5
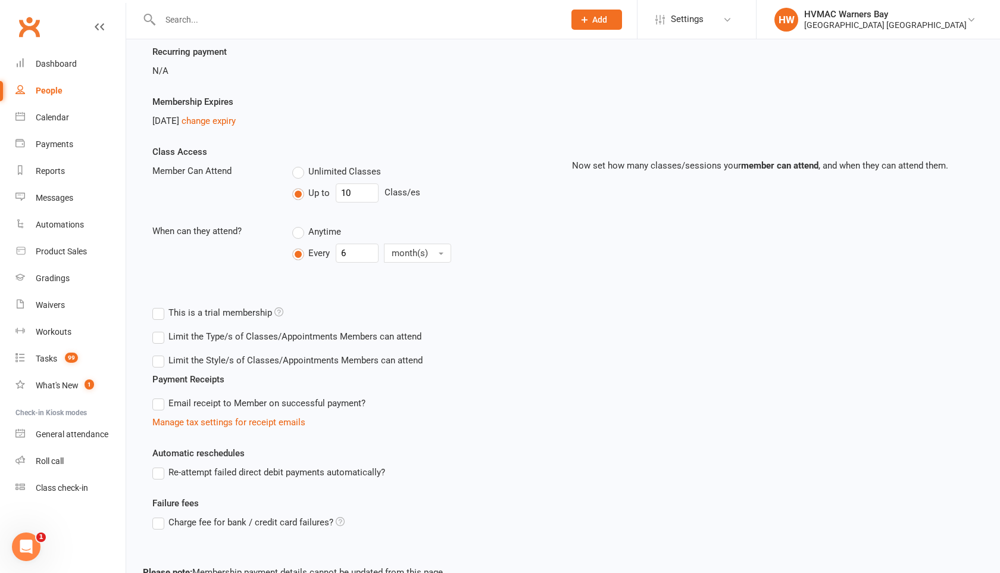
scroll to position [100, 0]
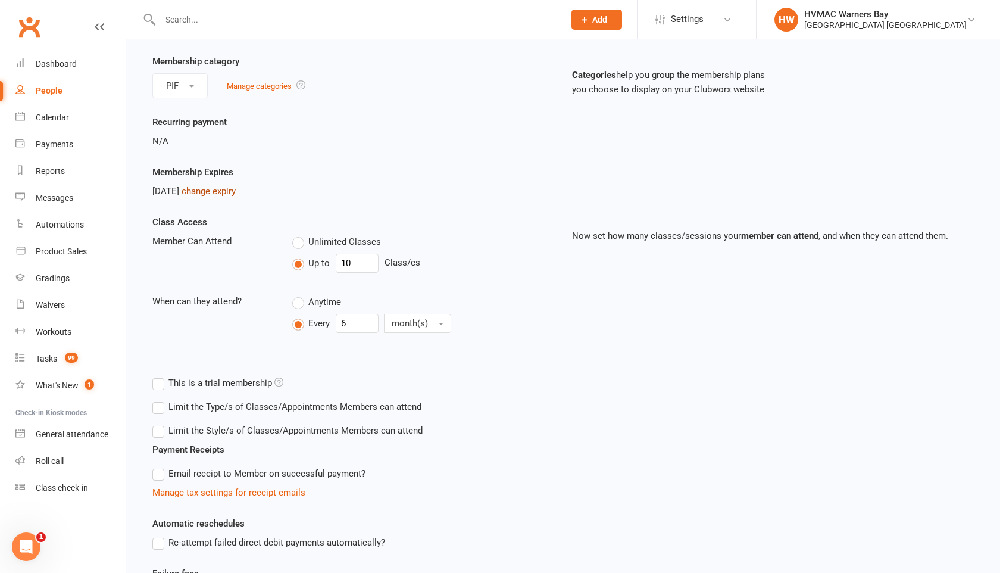
click at [222, 187] on link "change expiry" at bounding box center [209, 191] width 54 height 11
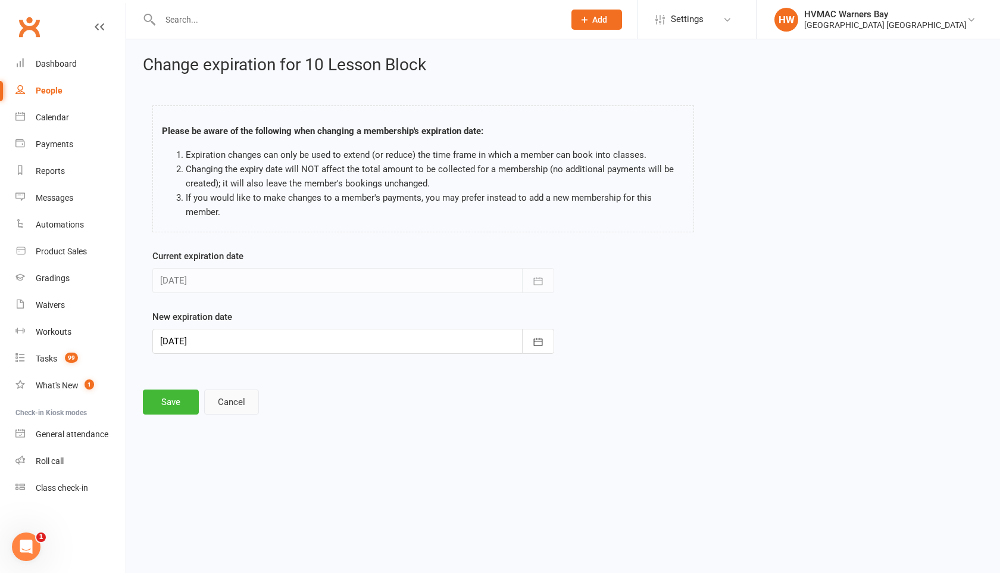
click at [227, 402] on button "Cancel" at bounding box center [231, 401] width 55 height 25
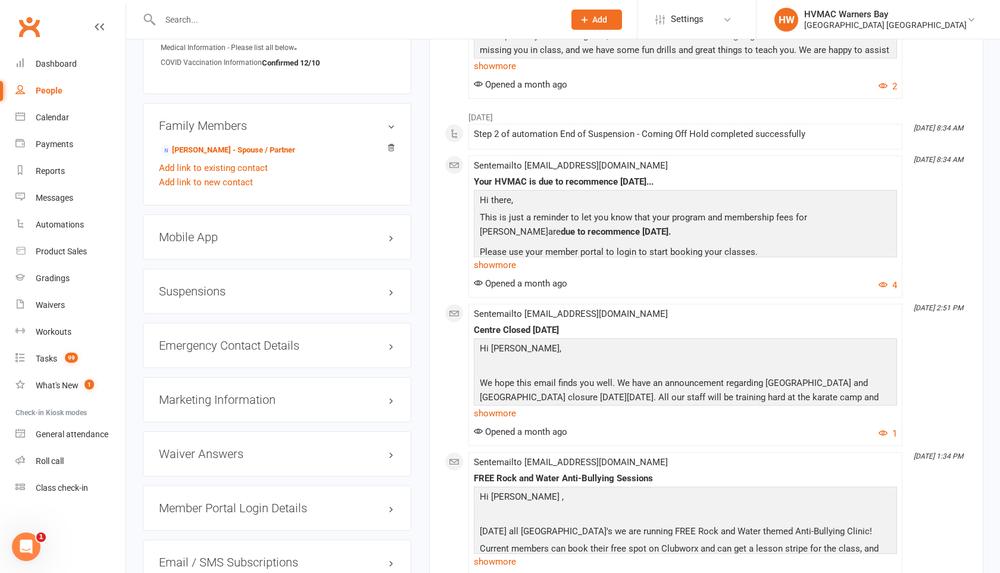
scroll to position [988, 0]
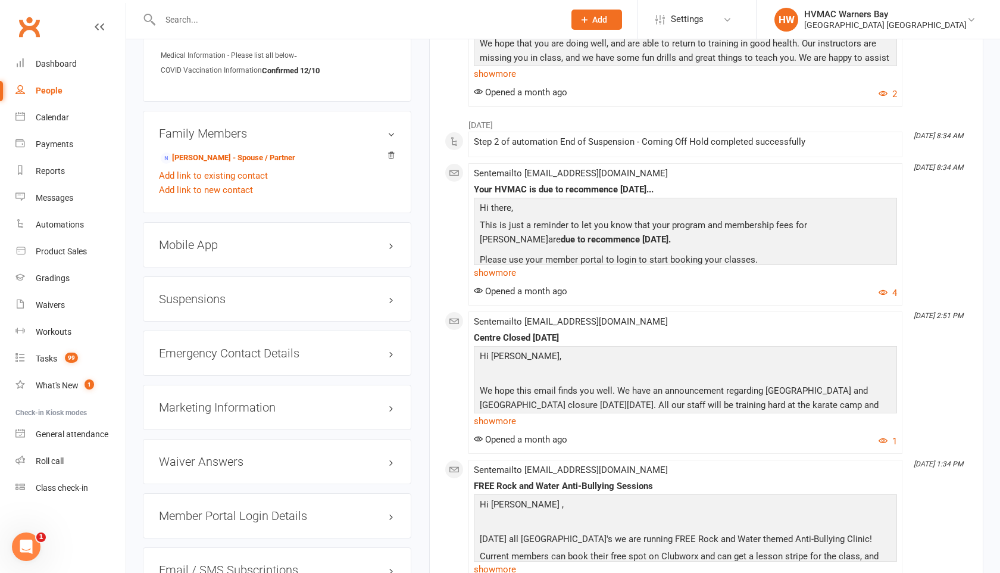
click at [211, 302] on h3 "Suspensions" at bounding box center [277, 298] width 236 height 13
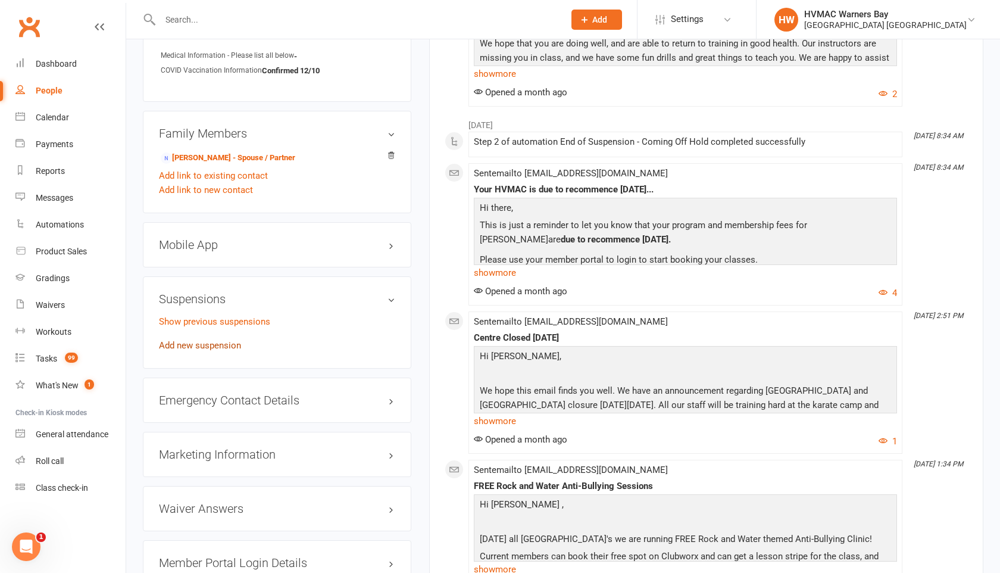
click at [218, 340] on link "Add new suspension" at bounding box center [200, 345] width 82 height 11
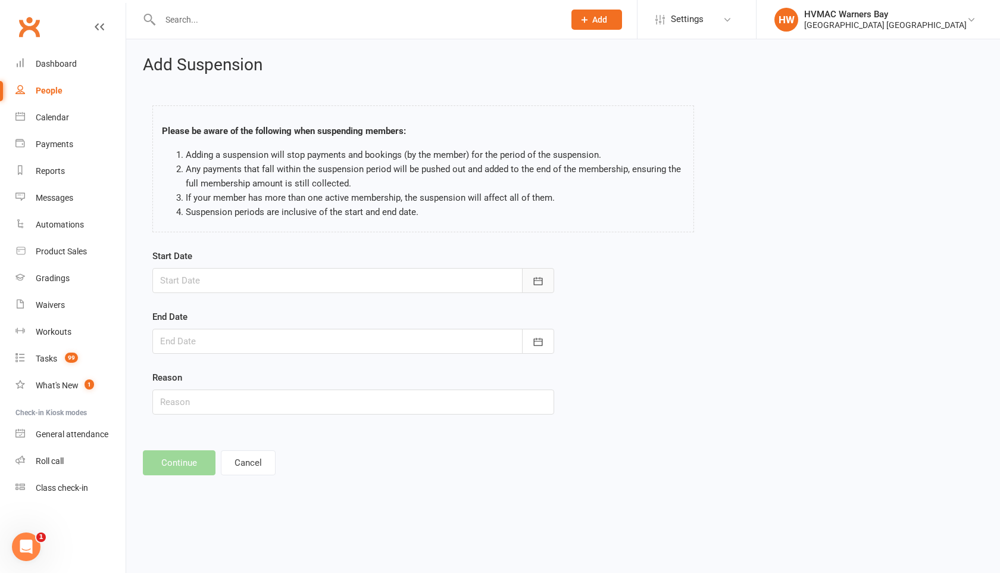
click at [540, 276] on icon "button" at bounding box center [538, 281] width 12 height 12
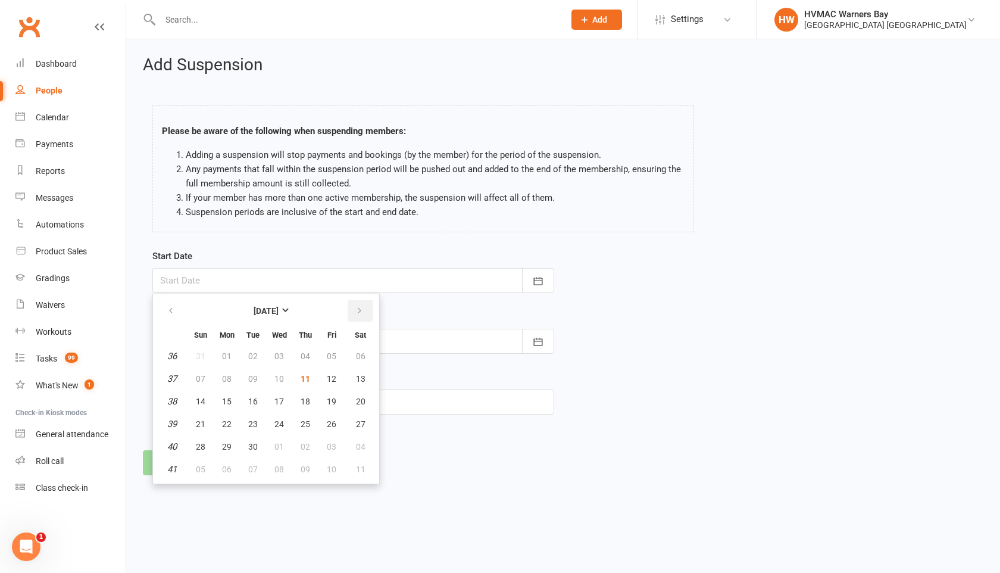
click at [359, 309] on icon "button" at bounding box center [359, 311] width 8 height 10
click at [226, 405] on span "13" at bounding box center [227, 401] width 10 height 10
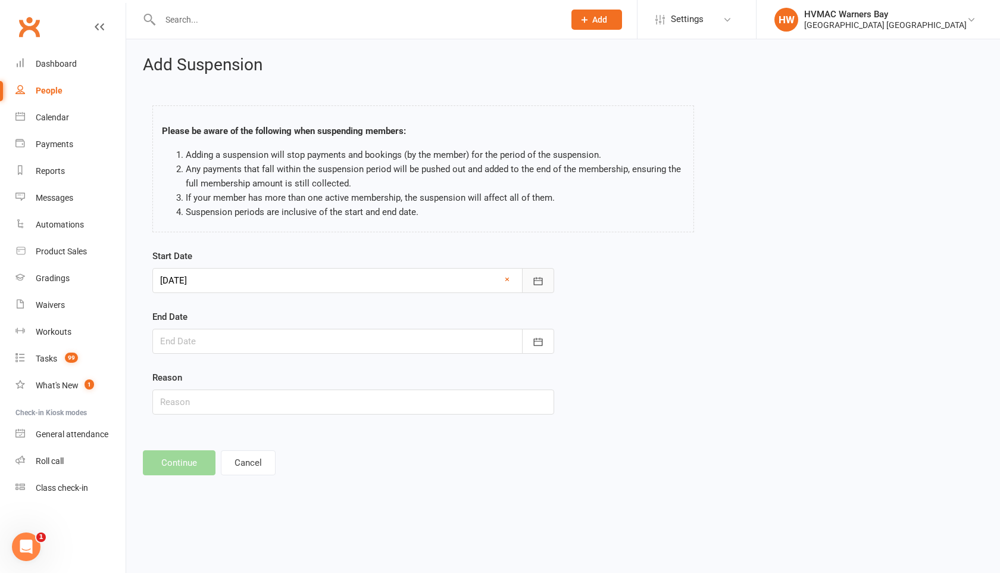
click at [539, 283] on icon "button" at bounding box center [538, 281] width 12 height 12
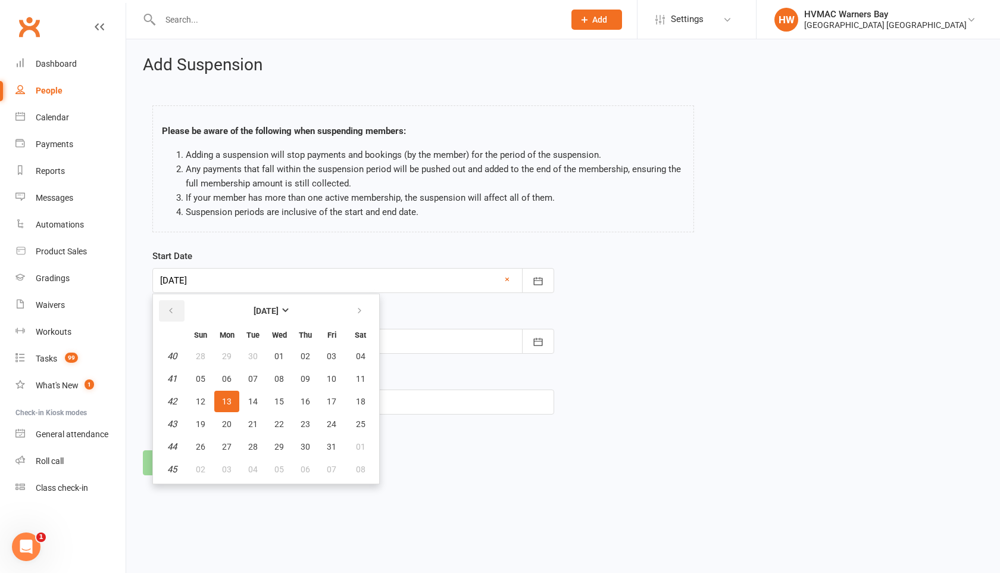
click at [177, 306] on button "button" at bounding box center [172, 310] width 26 height 21
click at [305, 371] on button "11" at bounding box center [305, 378] width 25 height 21
type input "[DATE]"
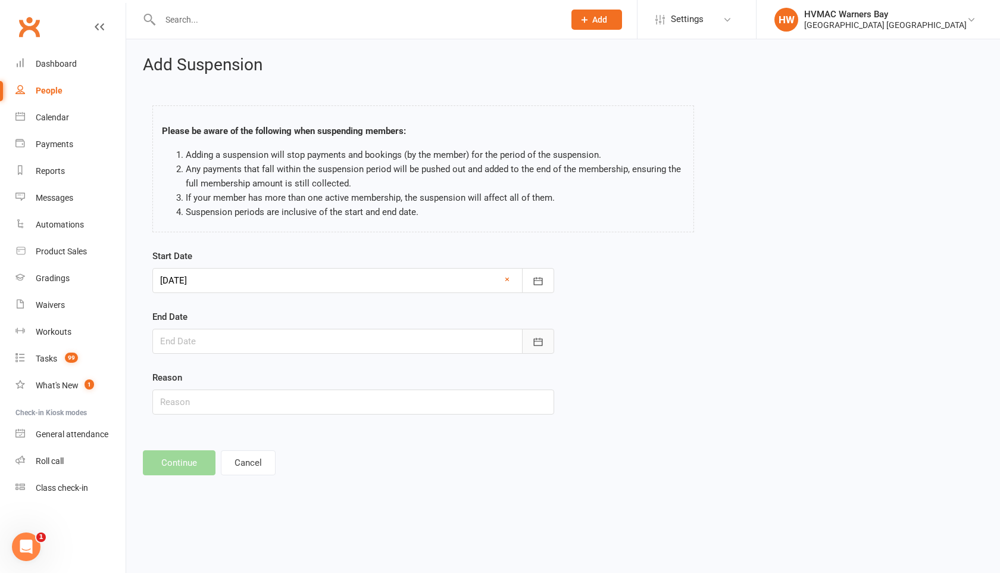
click at [541, 343] on icon "button" at bounding box center [538, 342] width 12 height 12
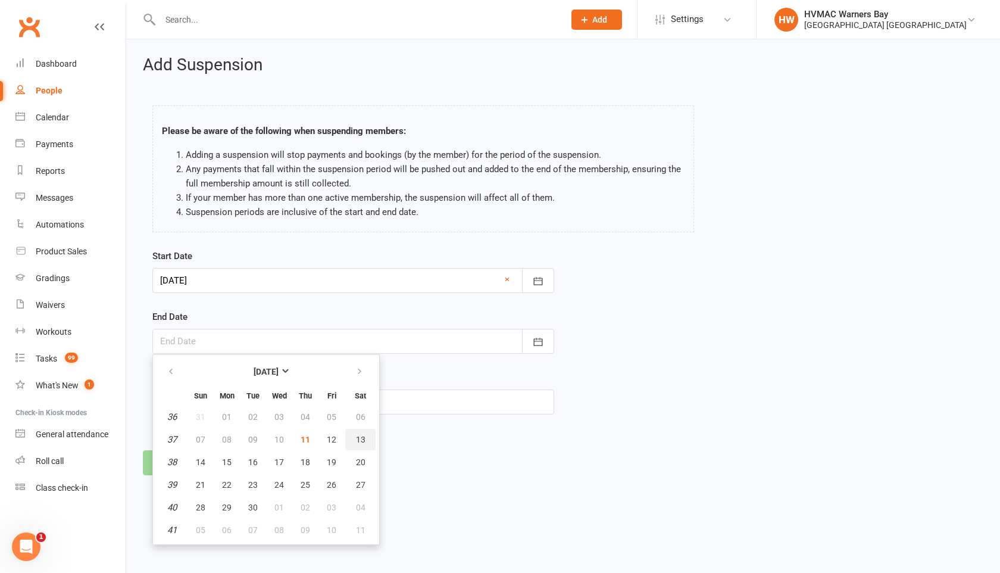
click at [363, 437] on span "13" at bounding box center [361, 439] width 10 height 10
type input "[DATE]"
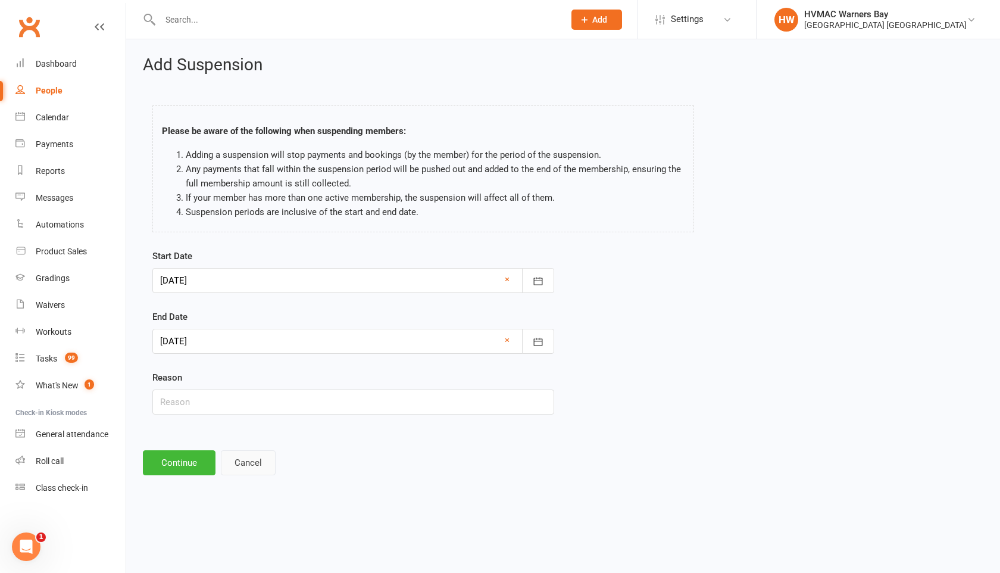
click at [232, 465] on button "Cancel" at bounding box center [248, 462] width 55 height 25
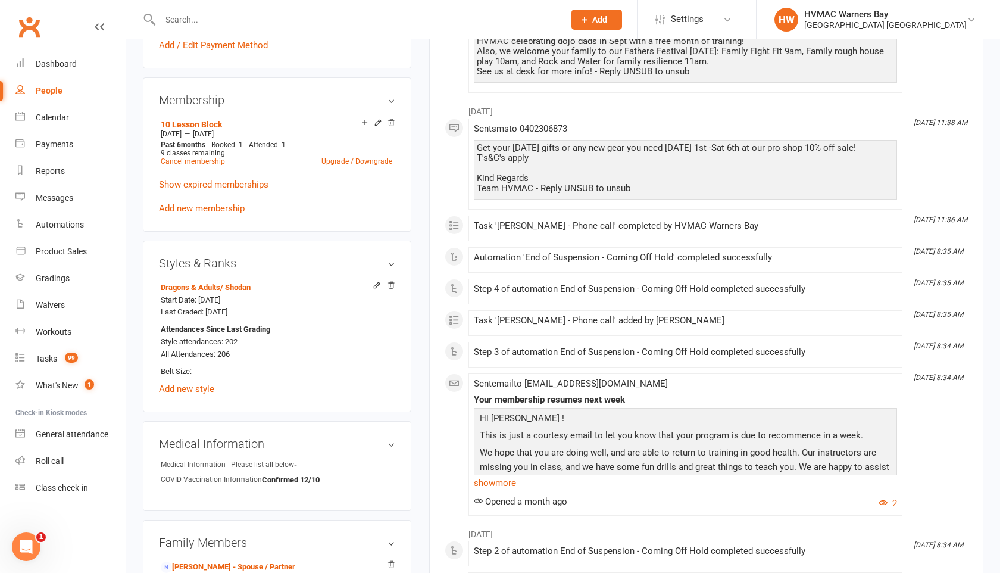
scroll to position [508, 0]
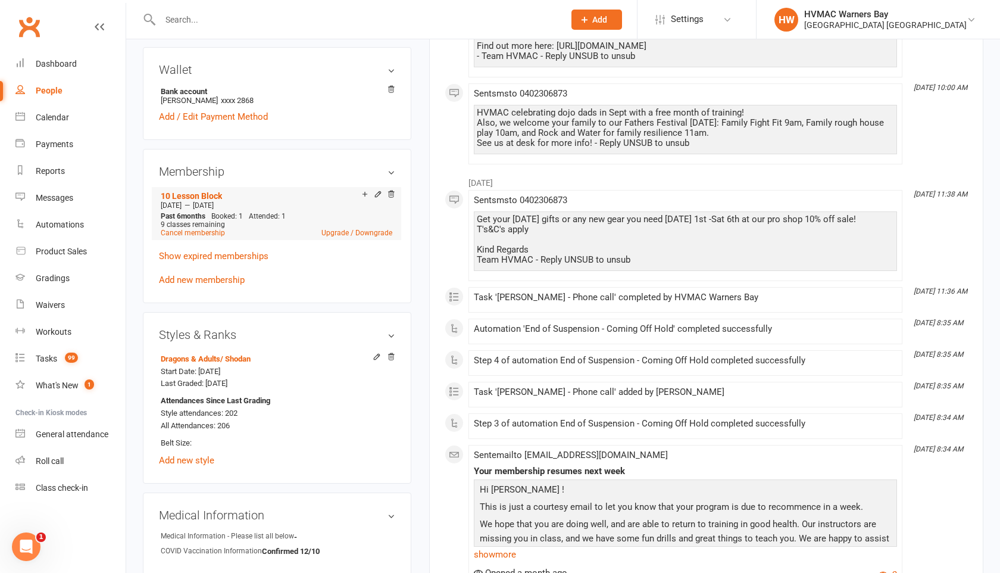
click at [375, 189] on div "Add make-up class" at bounding box center [406, 195] width 67 height 12
click at [376, 190] on icon at bounding box center [378, 194] width 8 height 8
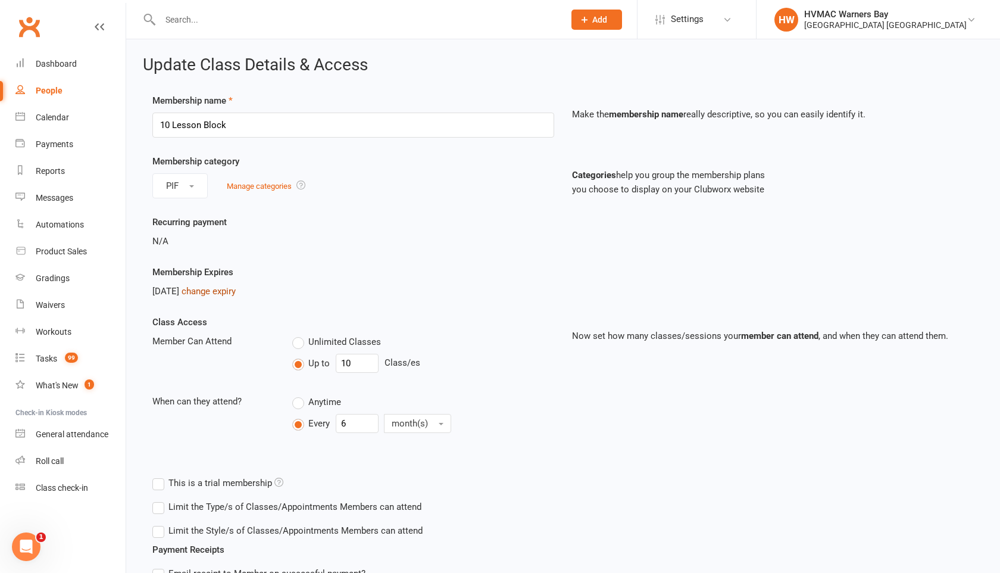
click at [236, 293] on link "change expiry" at bounding box center [209, 291] width 54 height 11
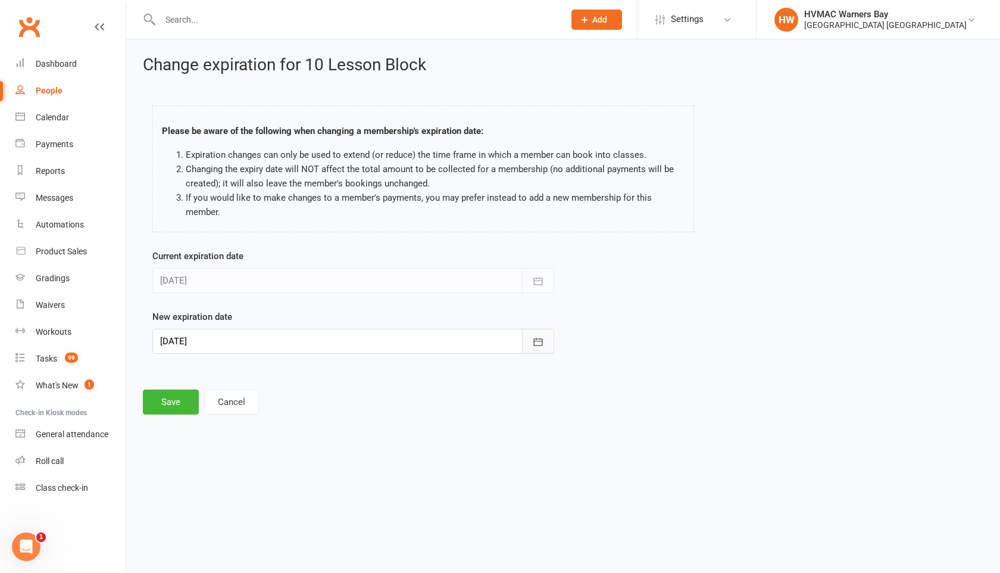
click at [534, 343] on icon "button" at bounding box center [538, 341] width 9 height 8
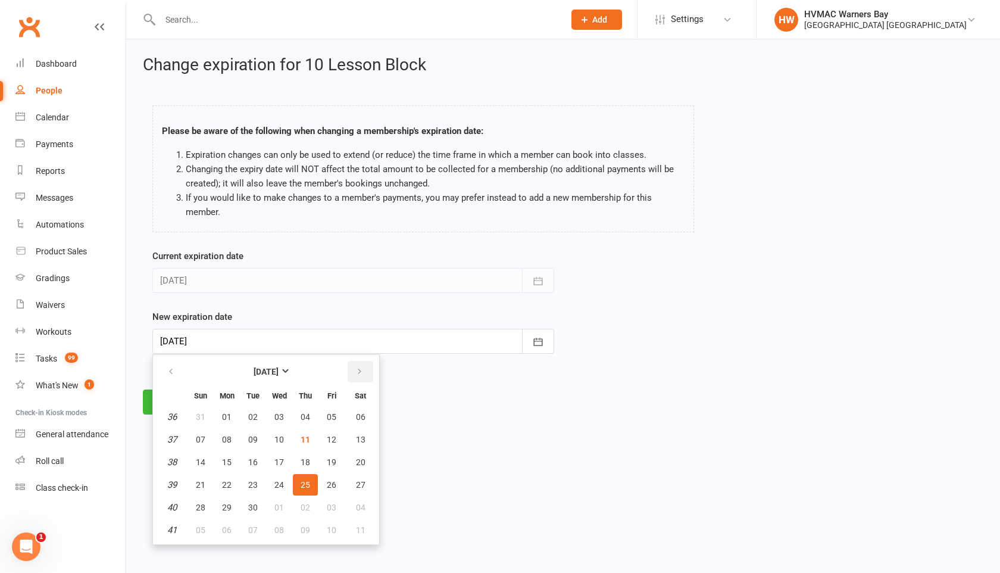
click at [359, 370] on icon "button" at bounding box center [359, 372] width 8 height 10
click at [229, 462] on span "13" at bounding box center [227, 462] width 10 height 10
type input "[DATE]"
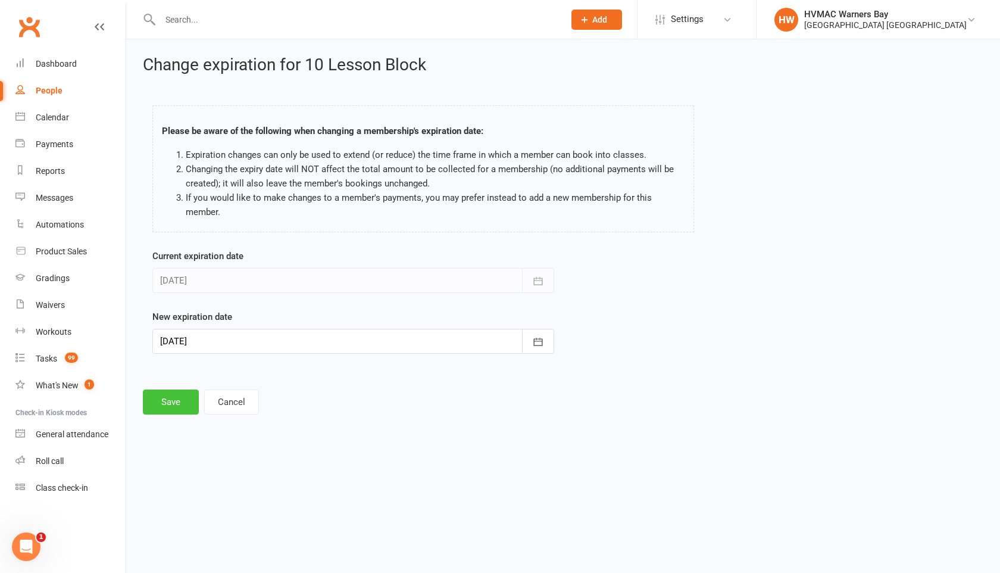
click at [180, 405] on button "Save" at bounding box center [171, 401] width 56 height 25
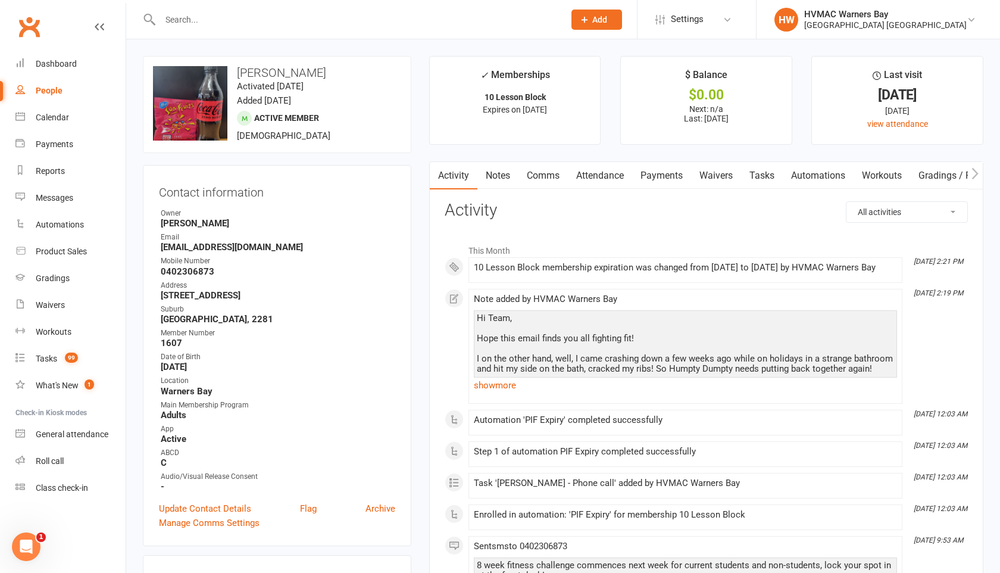
click at [757, 182] on link "Tasks" at bounding box center [762, 175] width 42 height 27
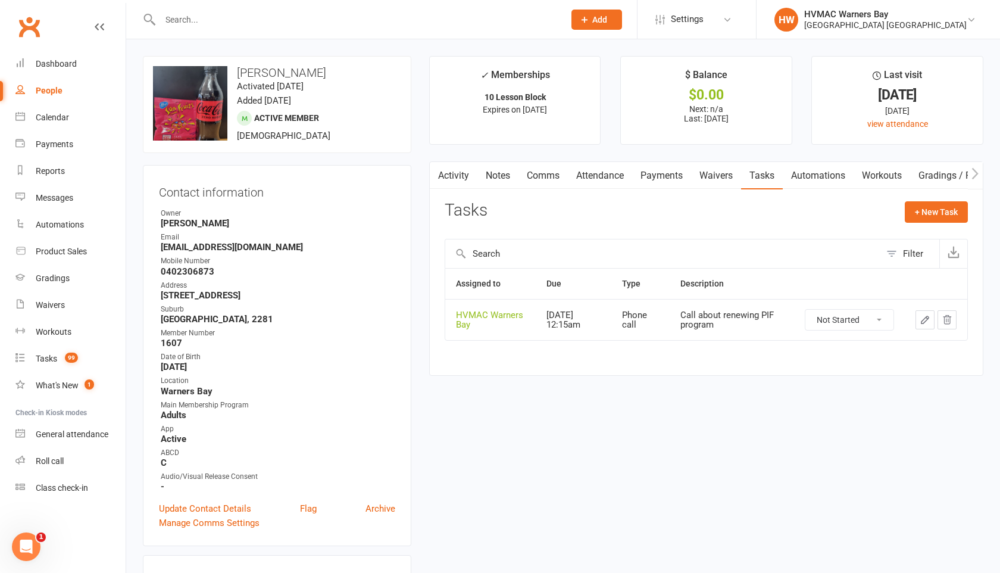
click at [825, 320] on select "Not Started In Progress Waiting Complete" at bounding box center [849, 319] width 88 height 20
click at [805, 309] on select "Not Started In Progress Waiting Complete" at bounding box center [849, 319] width 88 height 20
select select "unstarted"
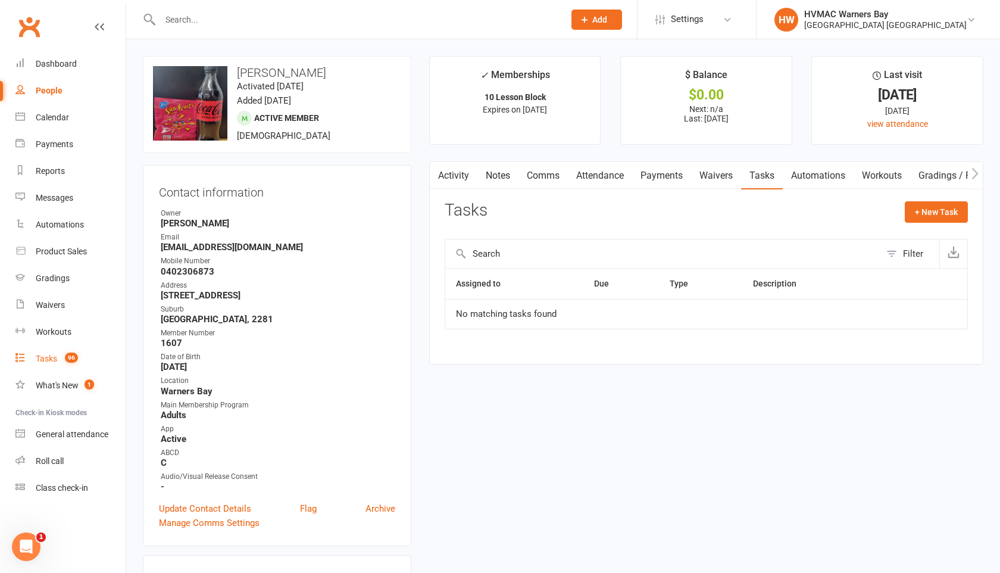
click at [49, 351] on link "Tasks 96" at bounding box center [70, 358] width 110 height 27
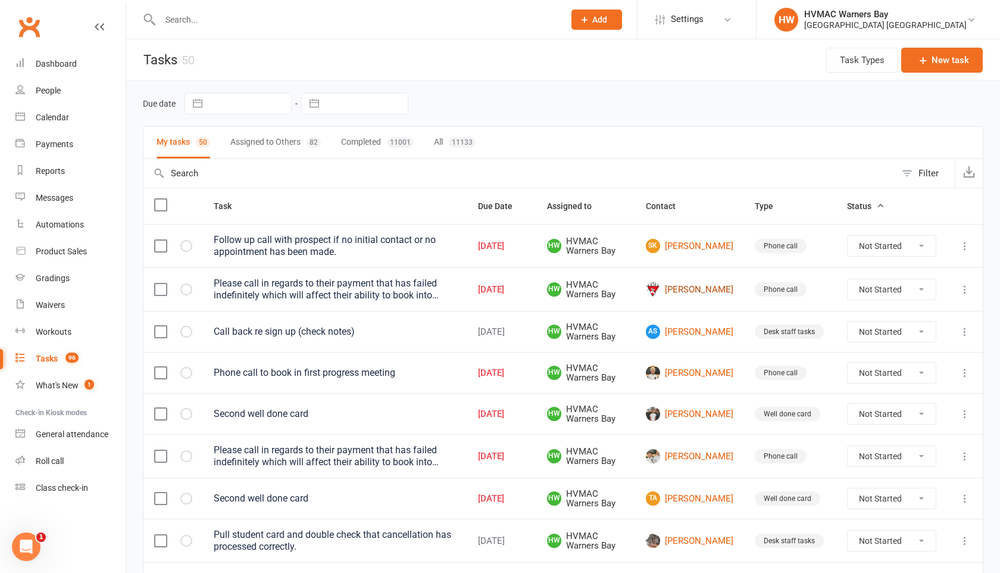
click at [689, 289] on link "[PERSON_NAME]" at bounding box center [689, 289] width 87 height 14
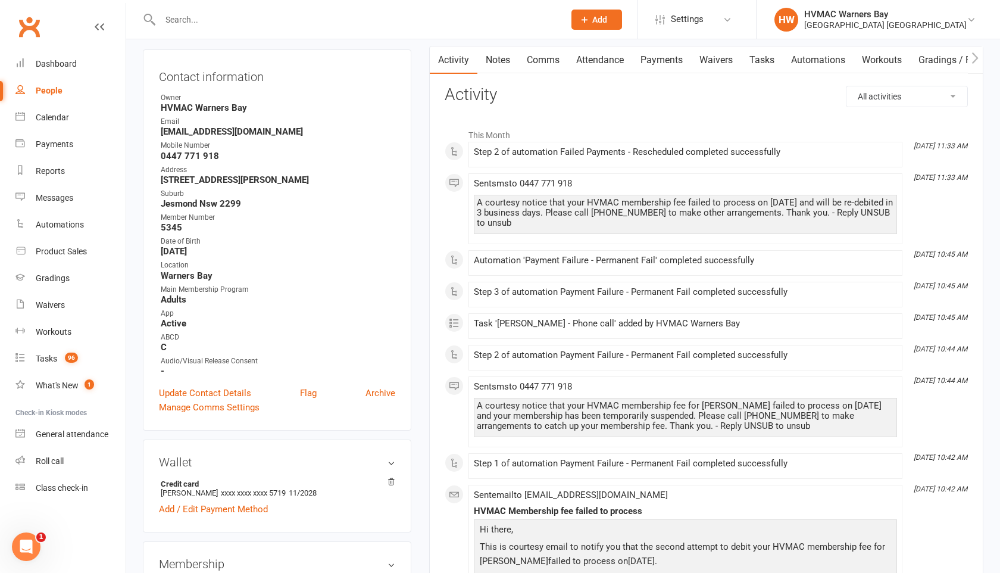
scroll to position [98, 0]
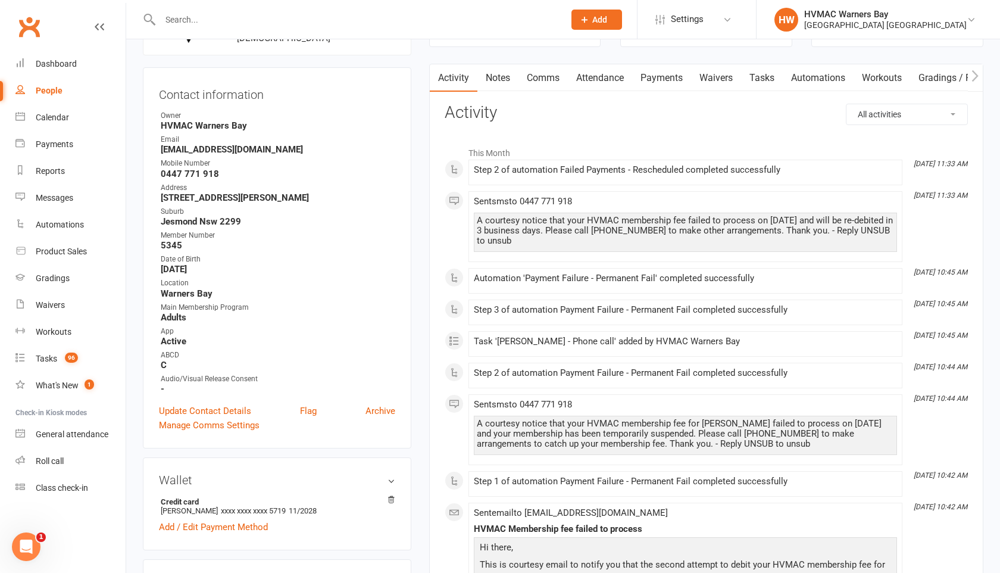
click at [173, 23] on input "text" at bounding box center [356, 19] width 399 height 17
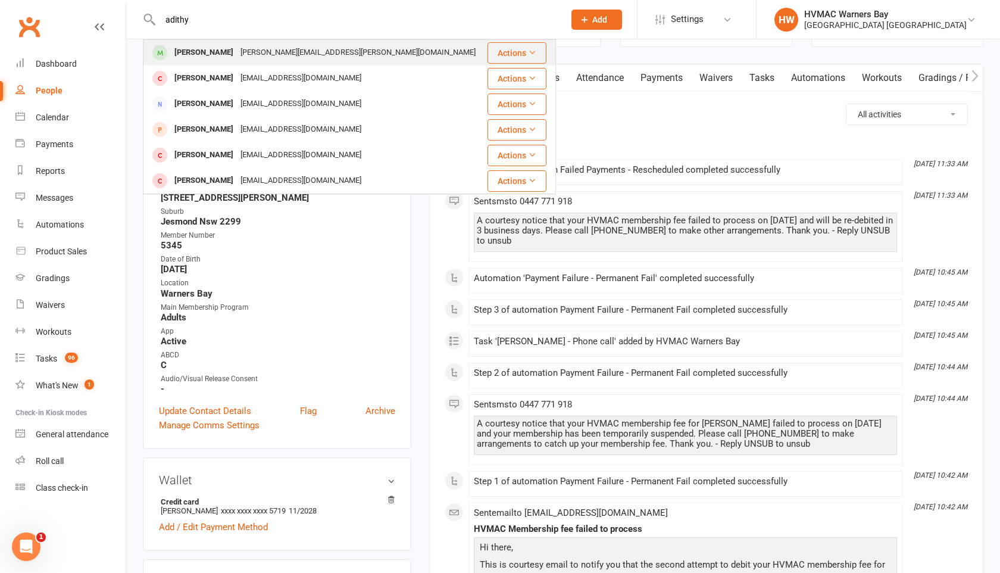
type input "adithy"
click at [179, 58] on div "[PERSON_NAME]" at bounding box center [204, 52] width 66 height 17
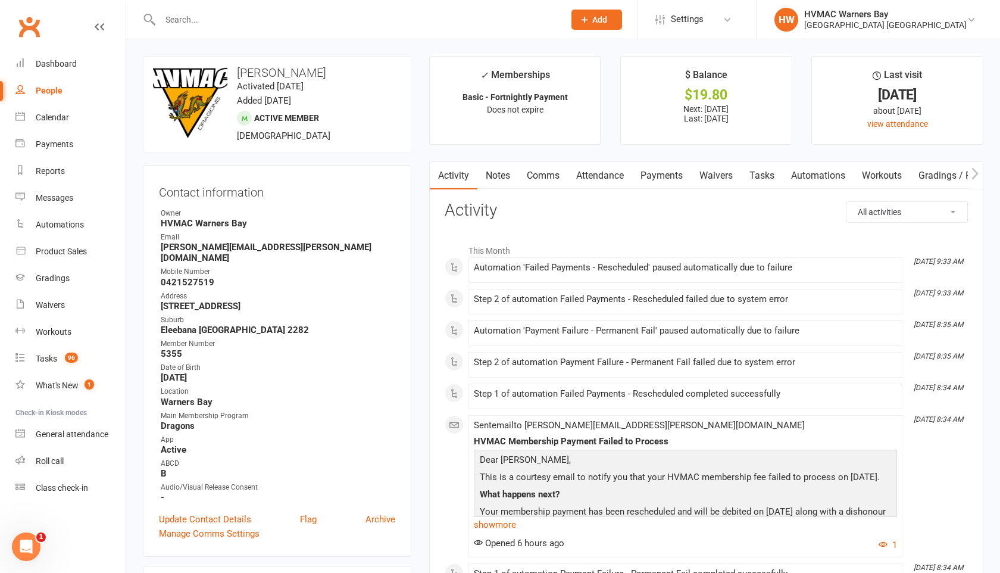
click at [666, 185] on link "Payments" at bounding box center [661, 175] width 59 height 27
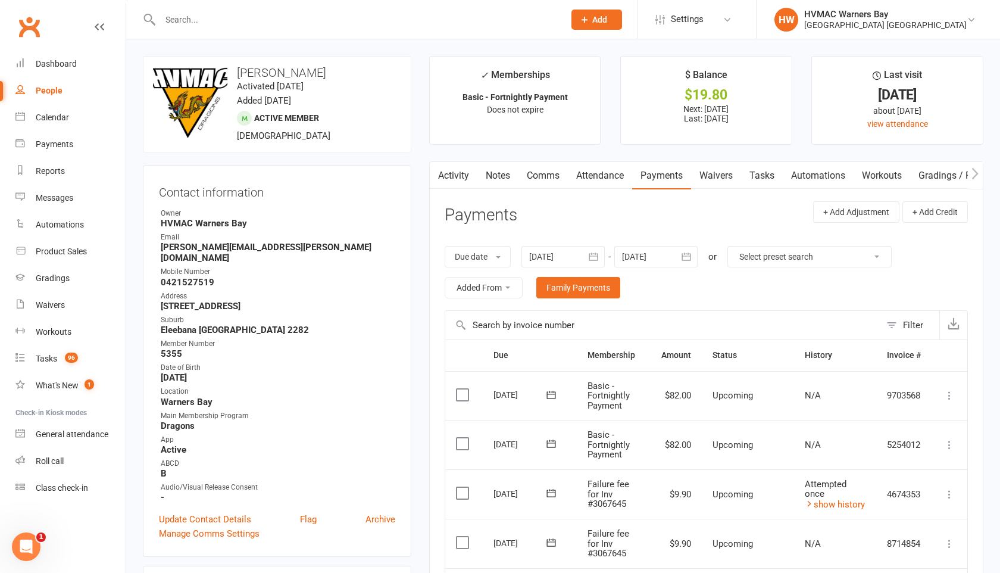
click at [767, 171] on link "Tasks" at bounding box center [762, 175] width 42 height 27
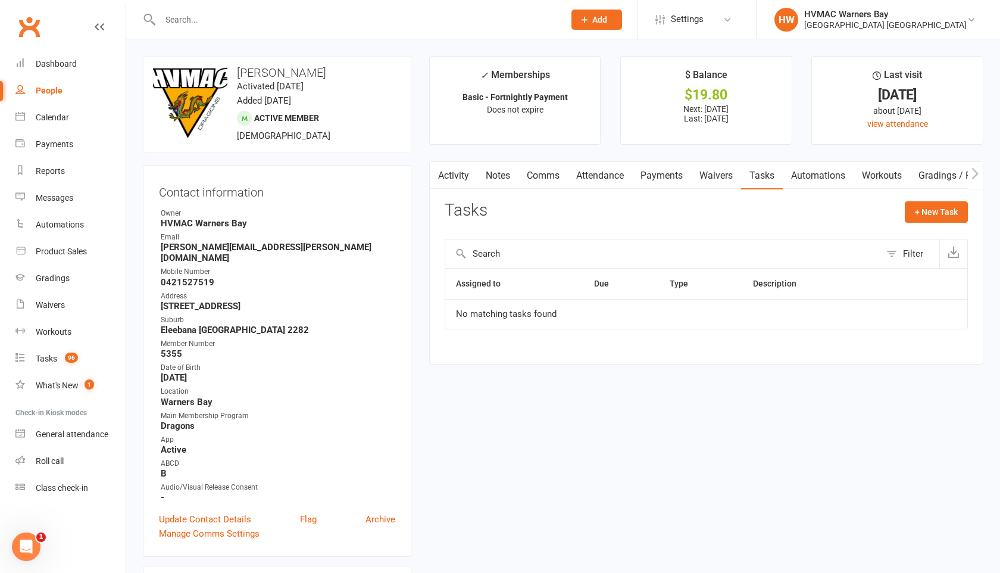
click at [650, 177] on link "Payments" at bounding box center [661, 175] width 59 height 27
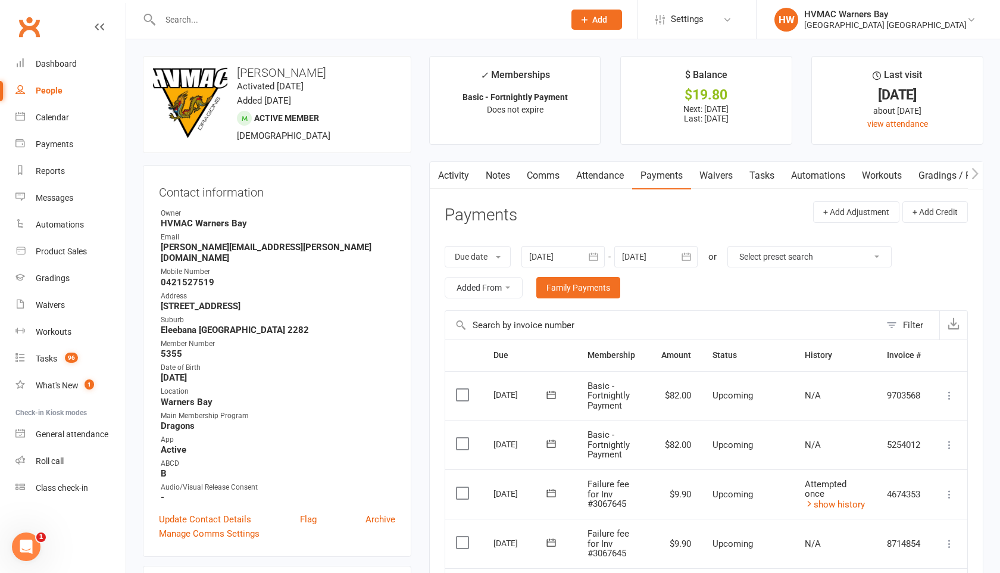
click at [670, 174] on link "Payments" at bounding box center [661, 175] width 59 height 27
click at [773, 174] on link "Tasks" at bounding box center [762, 175] width 42 height 27
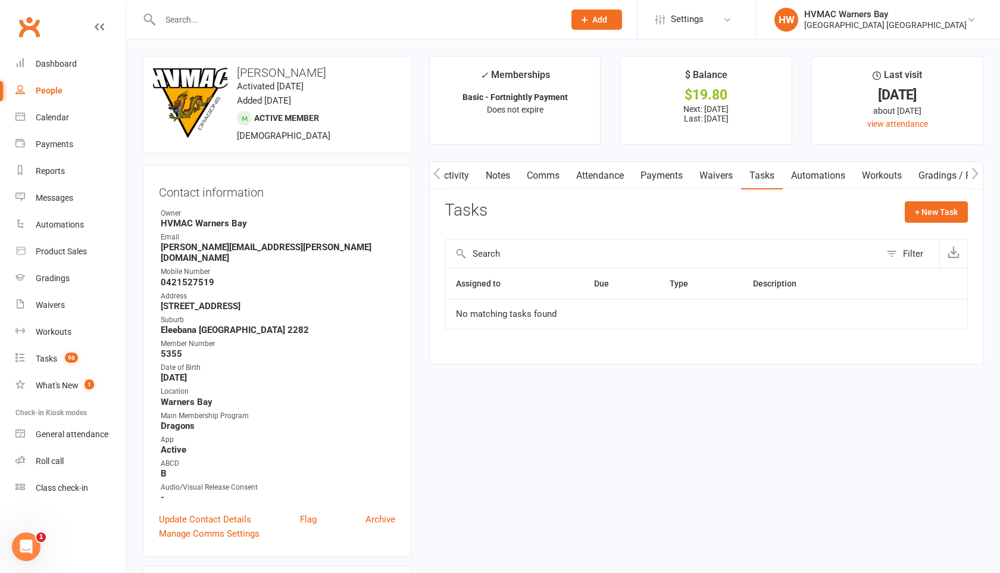
click at [456, 173] on link "Activity" at bounding box center [454, 175] width 48 height 27
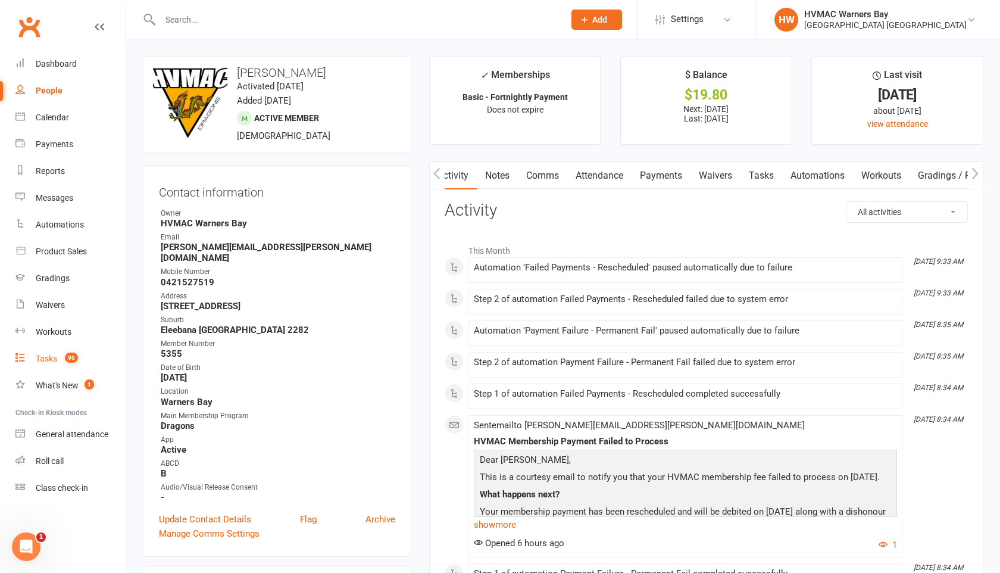
click at [44, 352] on link "Tasks 96" at bounding box center [70, 358] width 110 height 27
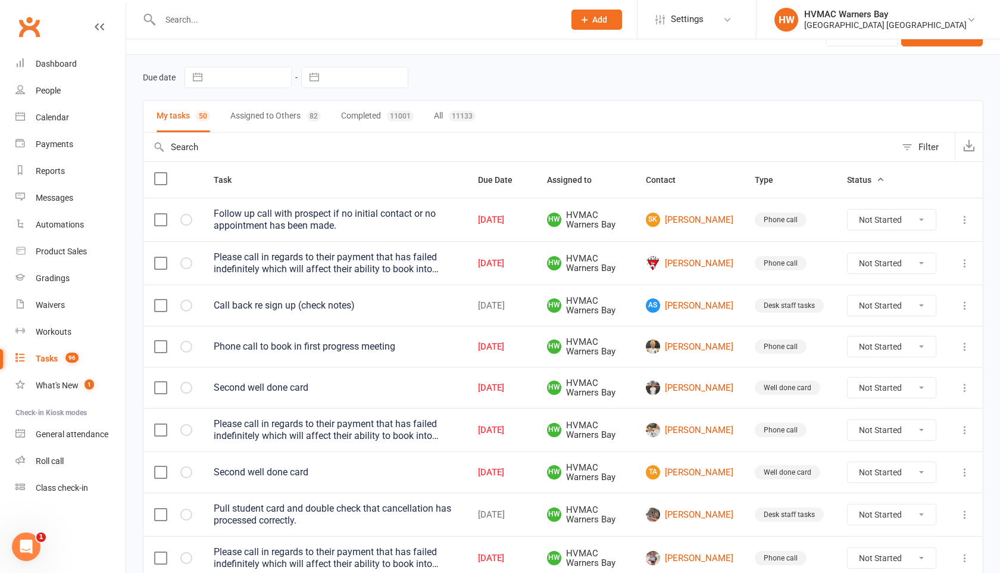
scroll to position [29, 0]
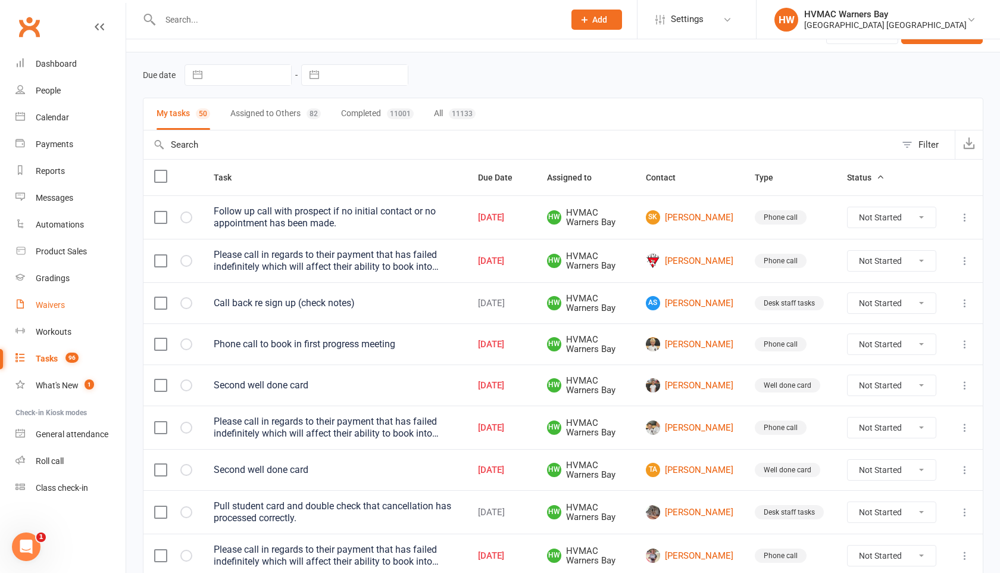
click at [55, 296] on link "Waivers" at bounding box center [70, 305] width 110 height 27
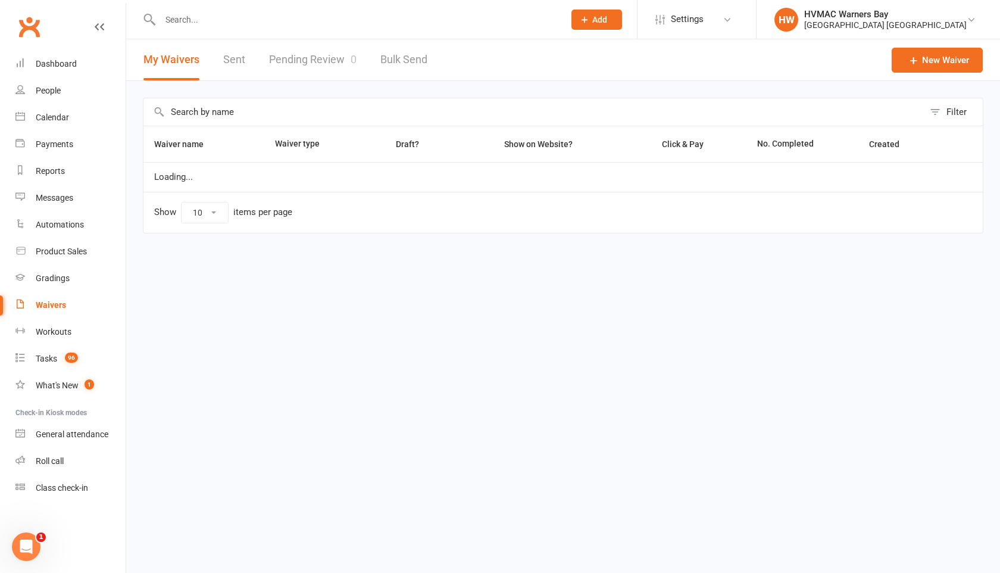
select select "100"
click at [306, 58] on link "Pending Review 0" at bounding box center [312, 59] width 87 height 41
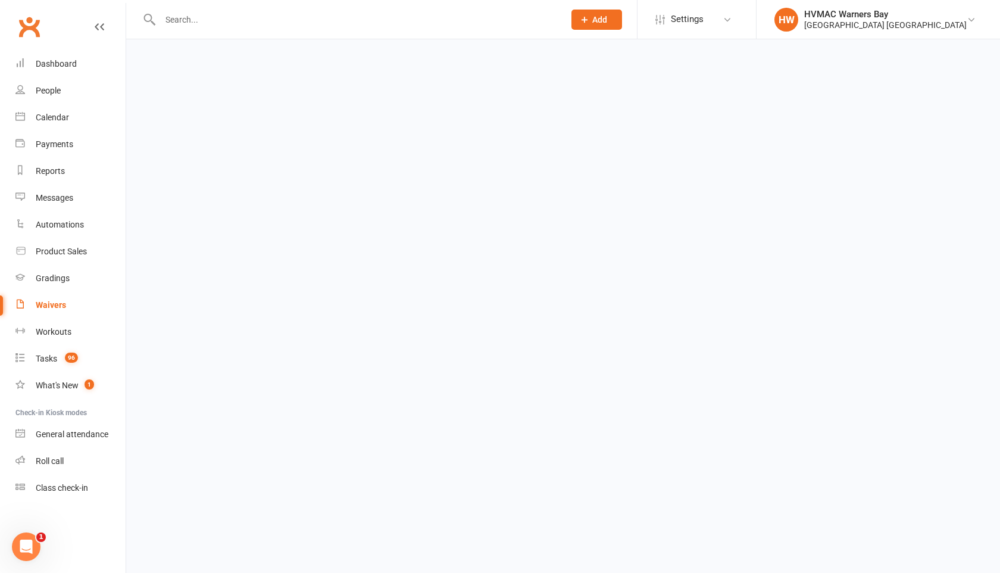
select select "100"
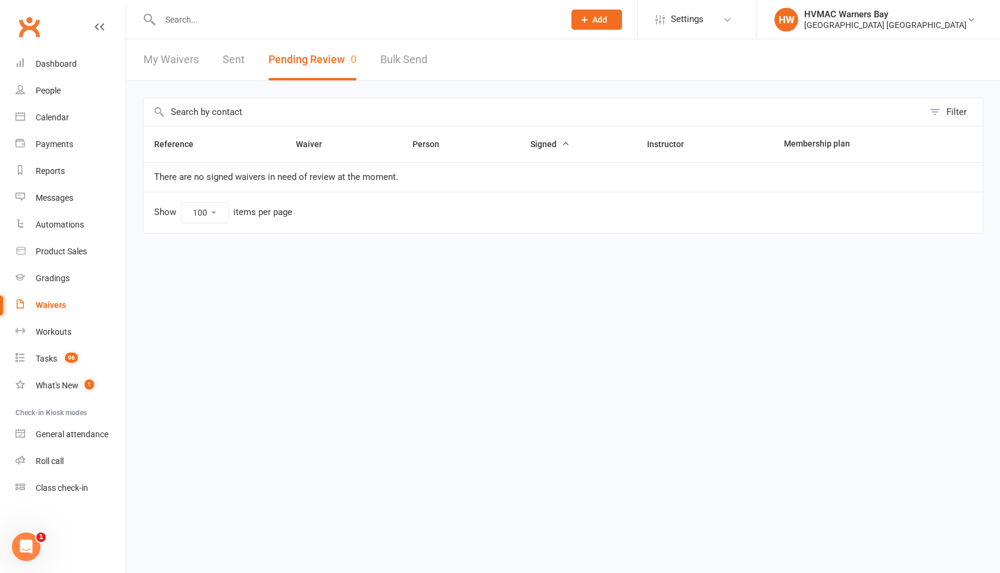
click at [200, 20] on input "text" at bounding box center [356, 19] width 399 height 17
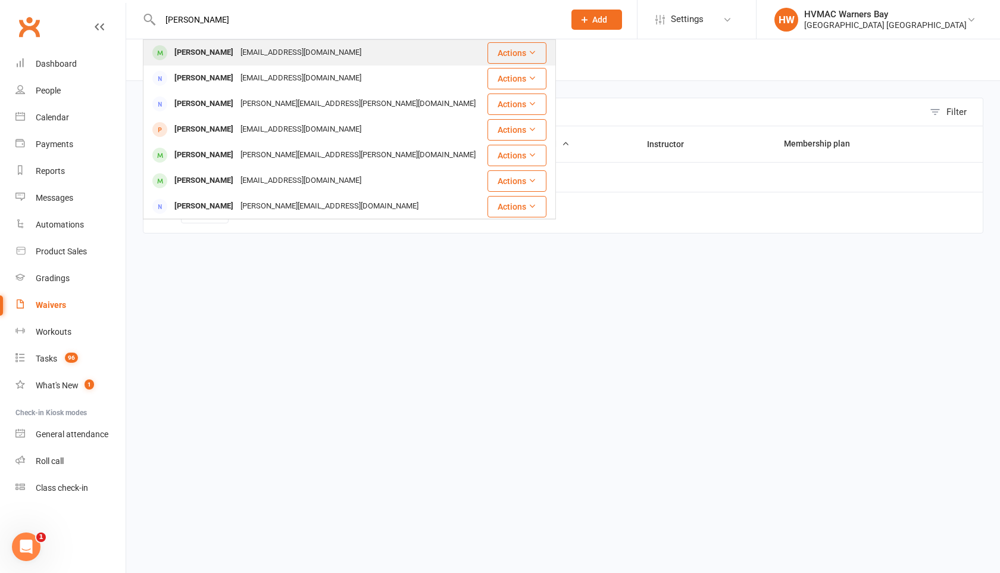
type input "[PERSON_NAME]"
click at [207, 49] on div "[PERSON_NAME]" at bounding box center [204, 52] width 66 height 17
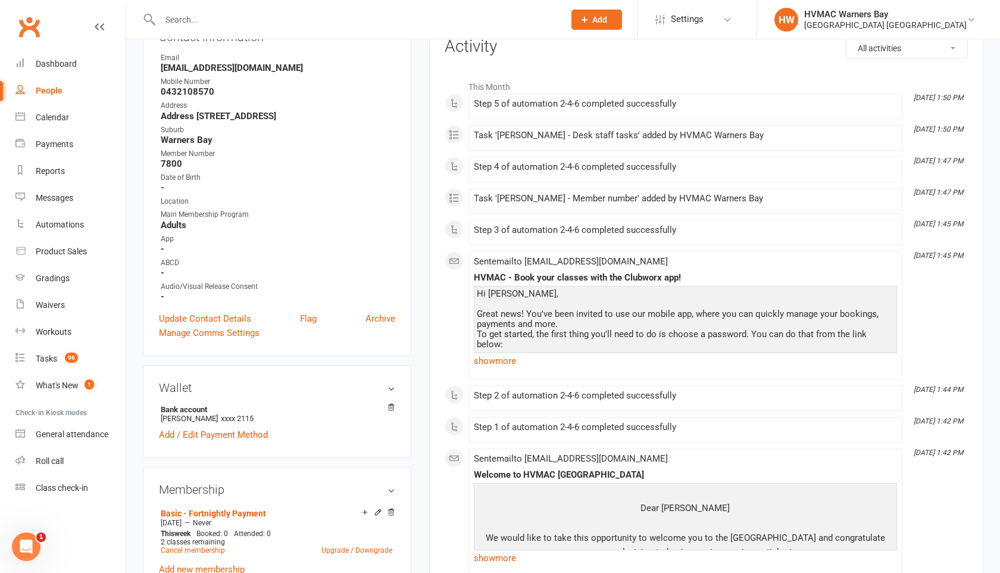
scroll to position [157, 0]
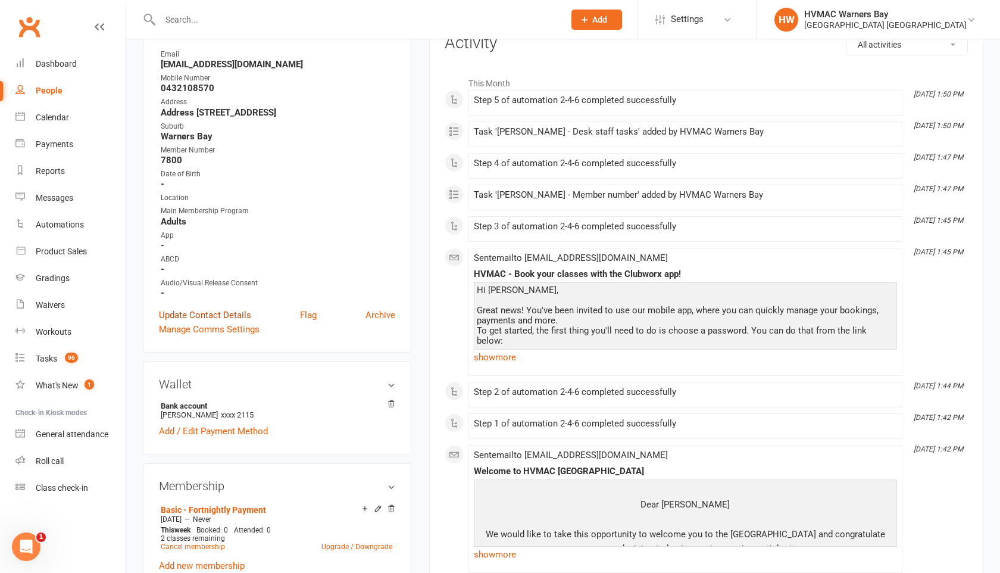
click at [225, 311] on link "Update Contact Details" at bounding box center [205, 315] width 92 height 14
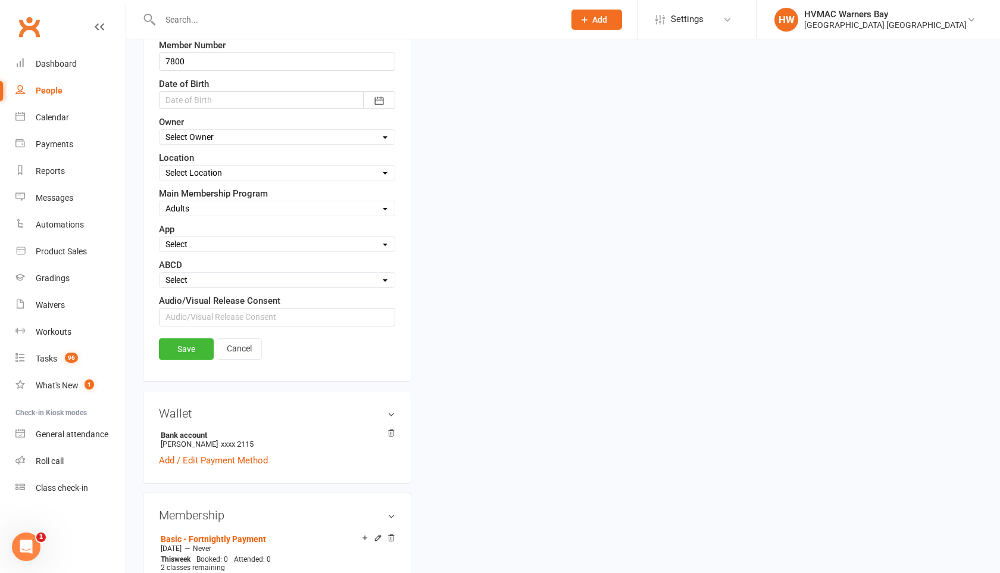
scroll to position [479, 0]
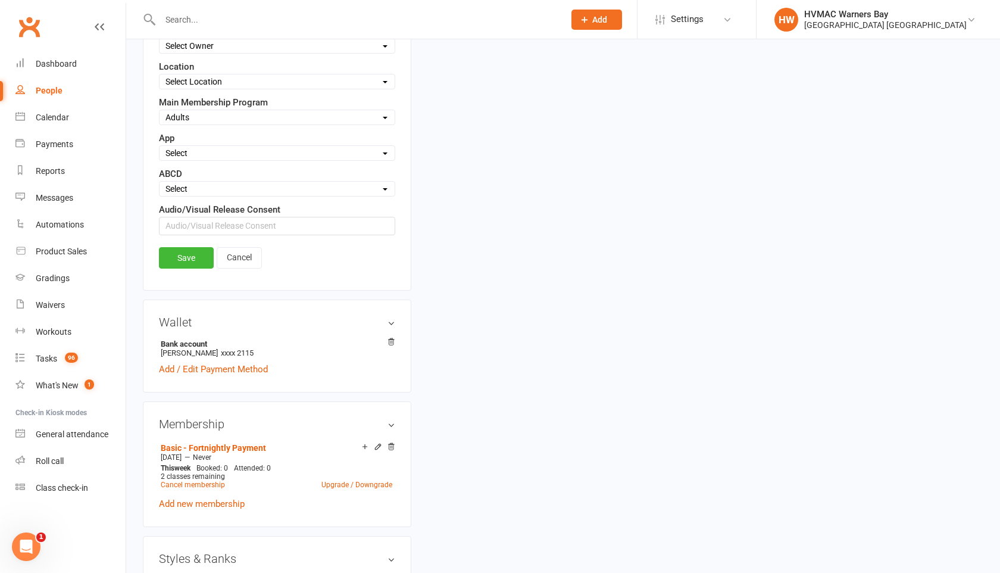
click at [202, 185] on select "Select A B C D" at bounding box center [277, 188] width 235 height 13
select select "B"
click at [160, 182] on select "Select A B C D" at bounding box center [277, 188] width 235 height 13
click at [186, 259] on link "Save" at bounding box center [186, 257] width 55 height 21
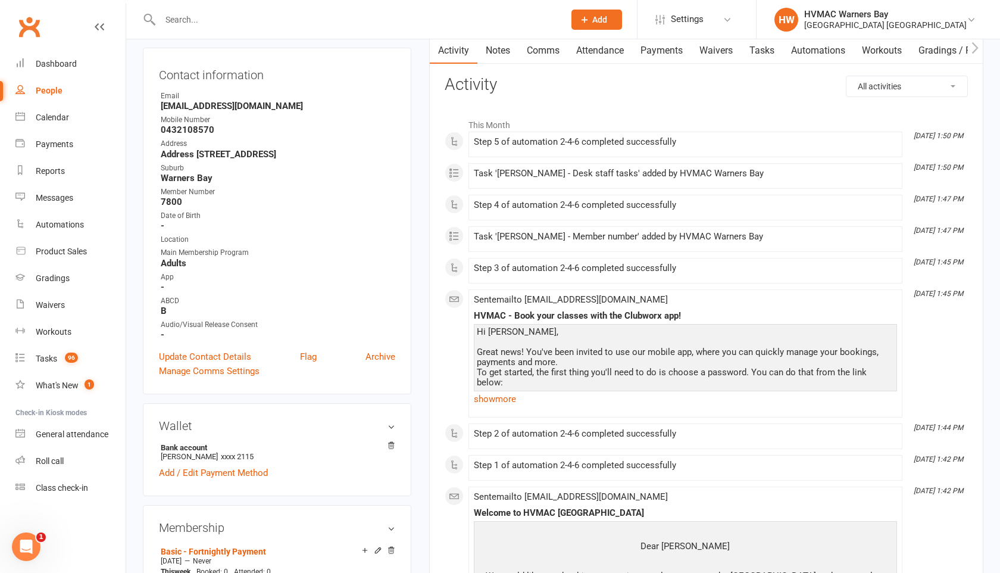
scroll to position [113, 0]
click at [763, 52] on link "Tasks" at bounding box center [762, 52] width 42 height 27
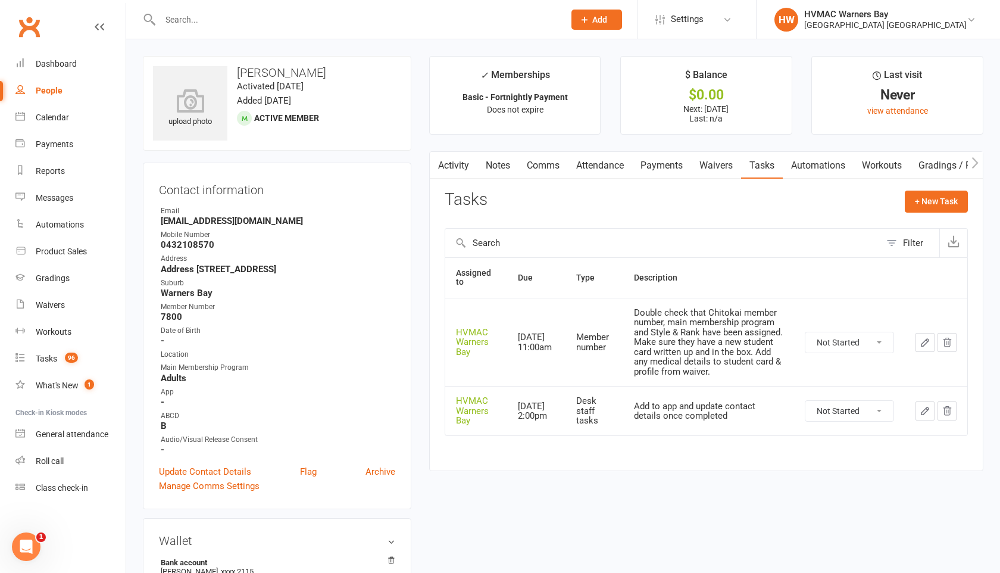
click at [824, 343] on select "Not Started In Progress Waiting Complete" at bounding box center [849, 342] width 88 height 20
click at [805, 332] on select "Not Started In Progress Waiting Complete" at bounding box center [849, 342] width 88 height 20
select select "unstarted"
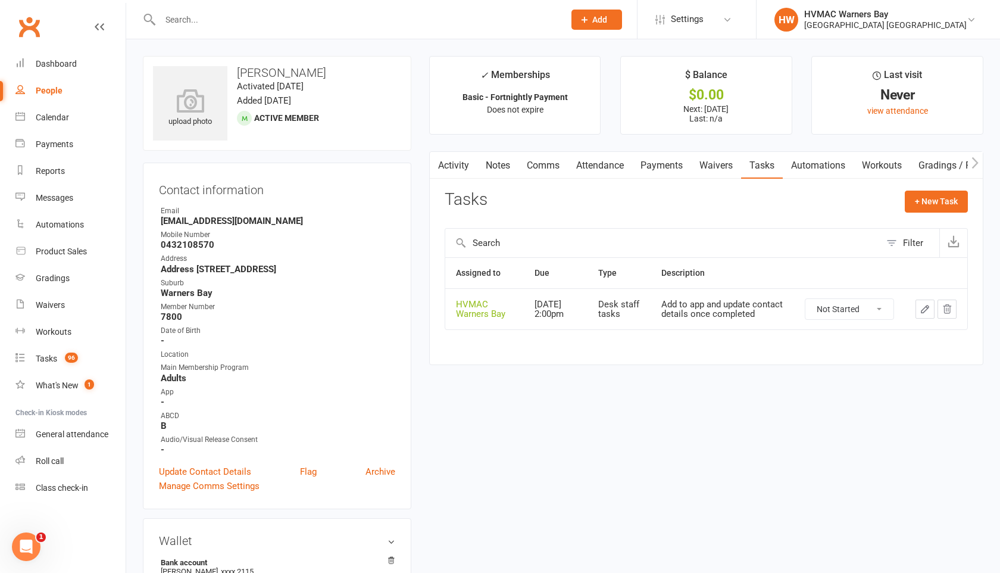
click at [194, 24] on input "text" at bounding box center [356, 19] width 399 height 17
click at [196, 24] on input "text" at bounding box center [356, 19] width 399 height 17
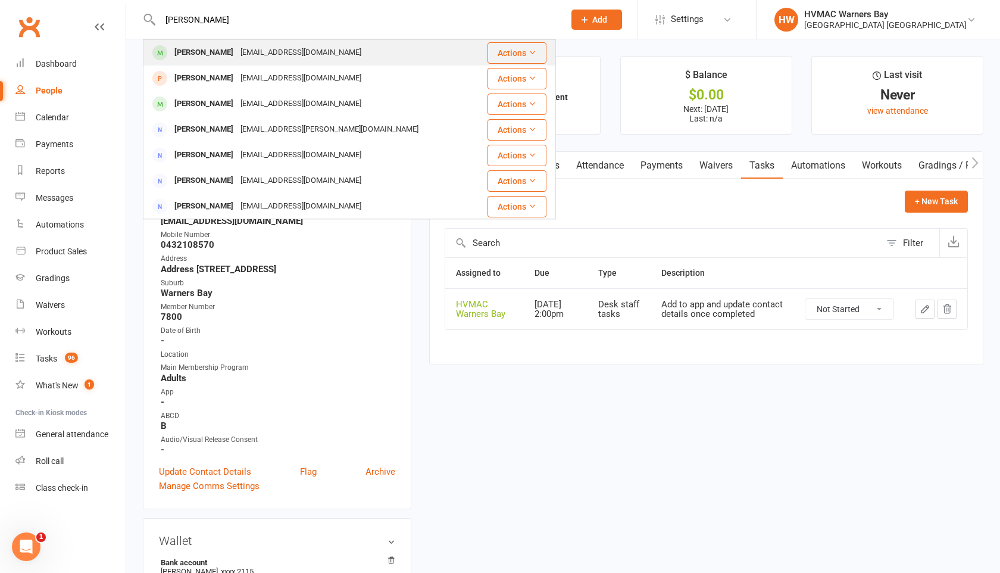
type input "[PERSON_NAME]"
click at [237, 45] on div "[EMAIL_ADDRESS][DOMAIN_NAME]" at bounding box center [301, 52] width 128 height 17
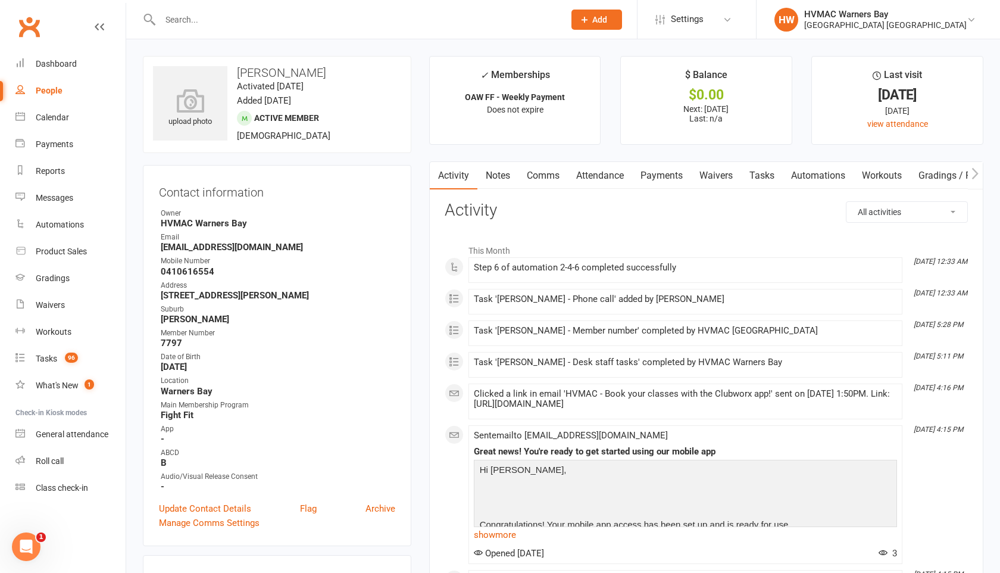
click at [761, 176] on link "Tasks" at bounding box center [762, 175] width 42 height 27
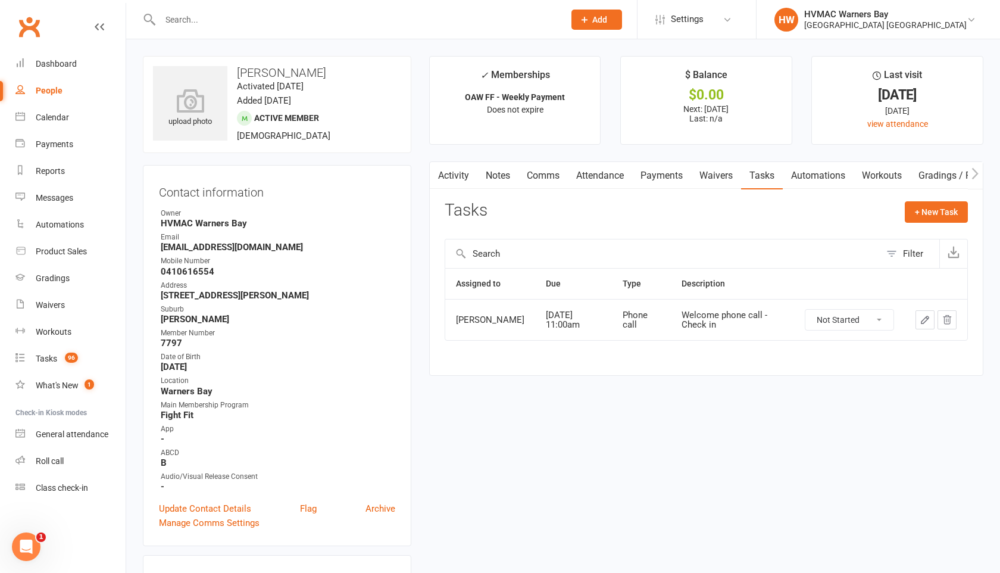
click at [190, 21] on input "text" at bounding box center [356, 19] width 399 height 17
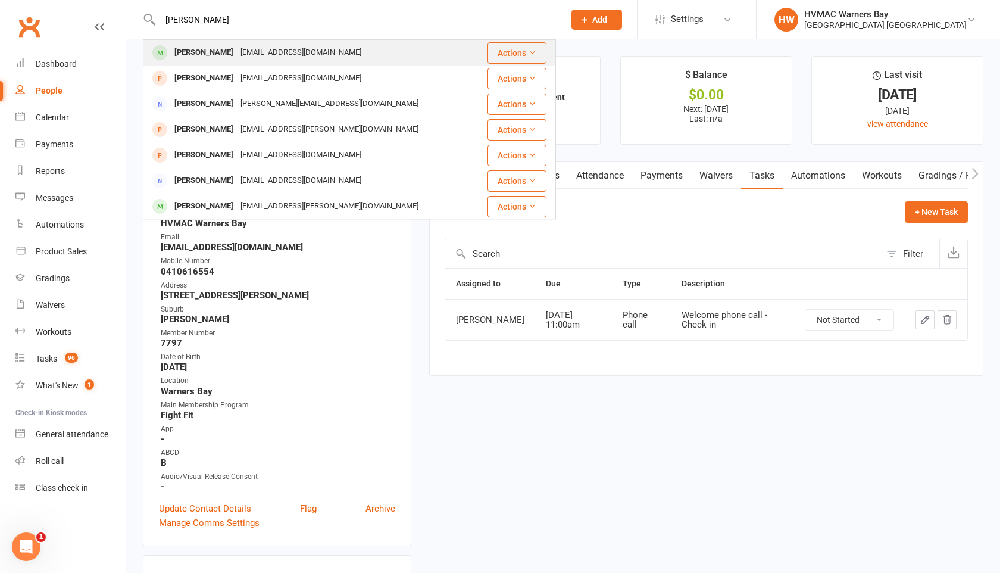
type input "[PERSON_NAME]"
click at [192, 51] on div "[PERSON_NAME]" at bounding box center [204, 52] width 66 height 17
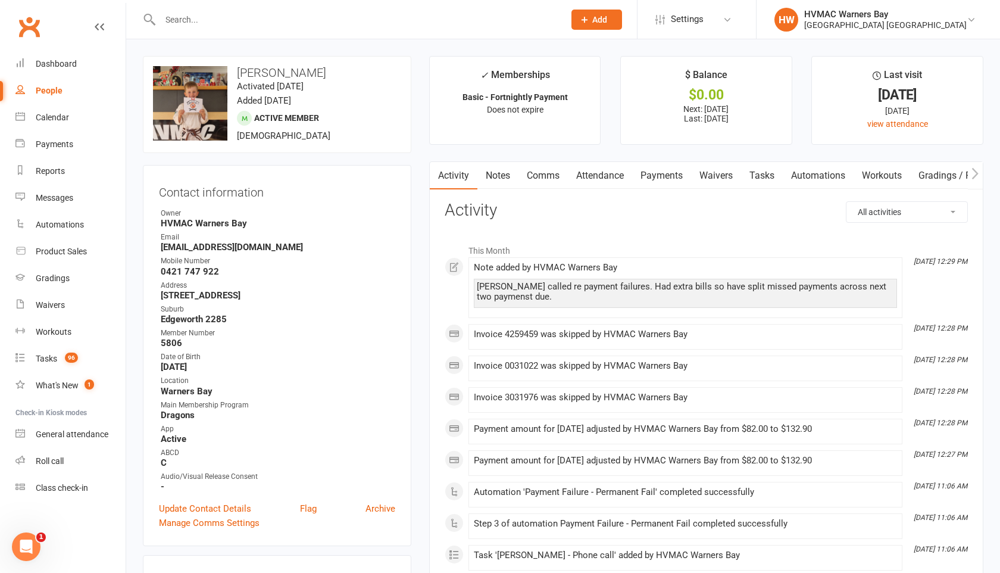
click at [767, 177] on link "Tasks" at bounding box center [762, 175] width 42 height 27
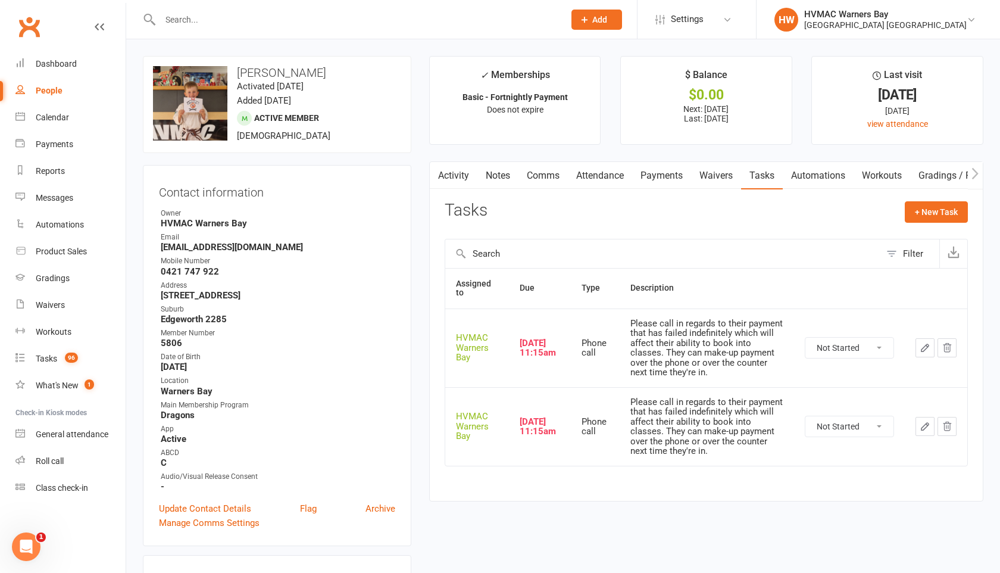
click at [832, 345] on select "Not Started In Progress Waiting Complete" at bounding box center [849, 347] width 88 height 20
click at [805, 337] on select "Not Started In Progress Waiting Complete" at bounding box center [849, 347] width 88 height 20
select select "unstarted"
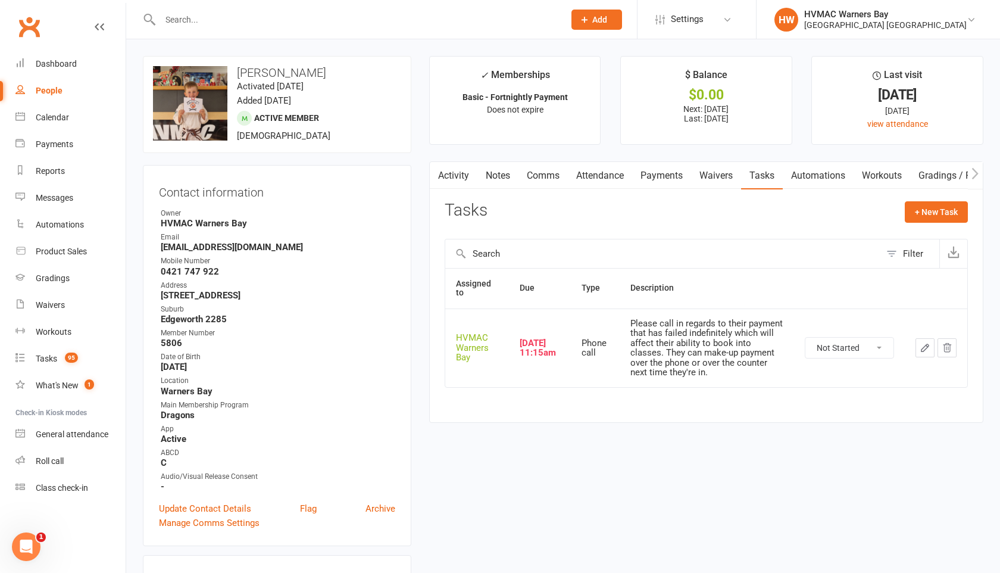
click at [827, 345] on select "Not Started In Progress Waiting Complete" at bounding box center [849, 347] width 88 height 20
click at [805, 337] on select "Not Started In Progress Waiting Complete" at bounding box center [849, 347] width 88 height 20
select select "unstarted"
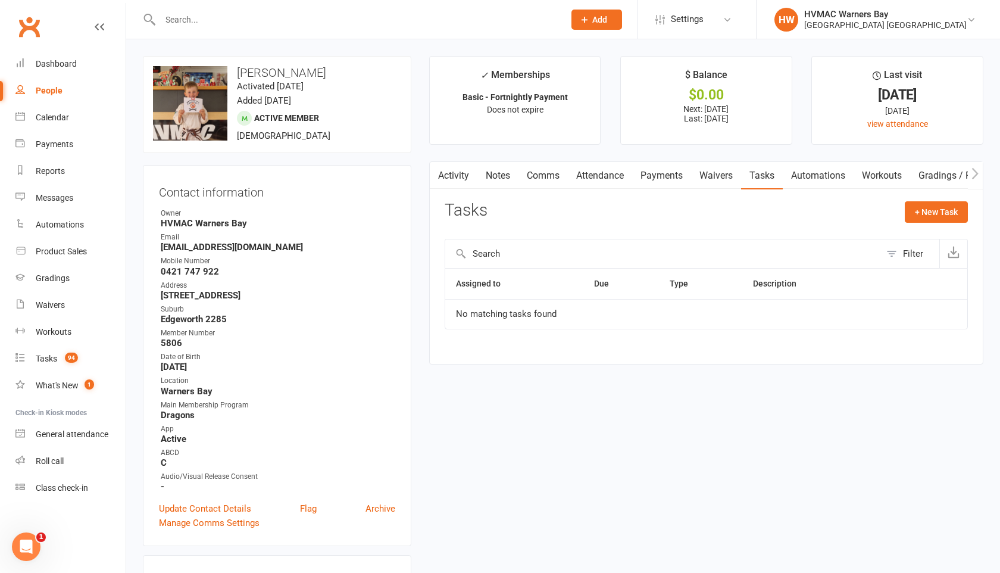
click at [231, 22] on input "text" at bounding box center [356, 19] width 399 height 17
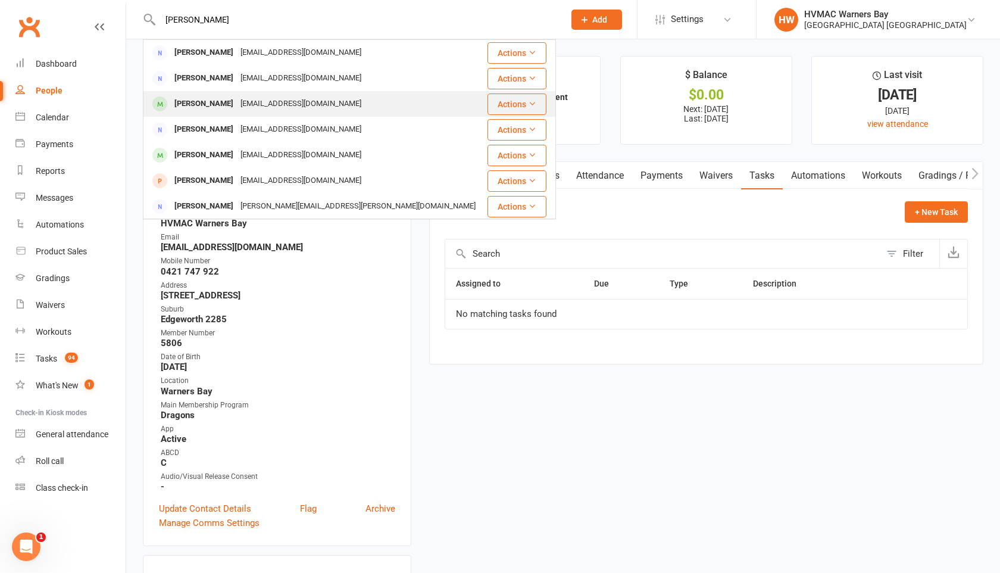
type input "[PERSON_NAME]"
click at [237, 95] on div "[EMAIL_ADDRESS][DOMAIN_NAME]" at bounding box center [301, 103] width 128 height 17
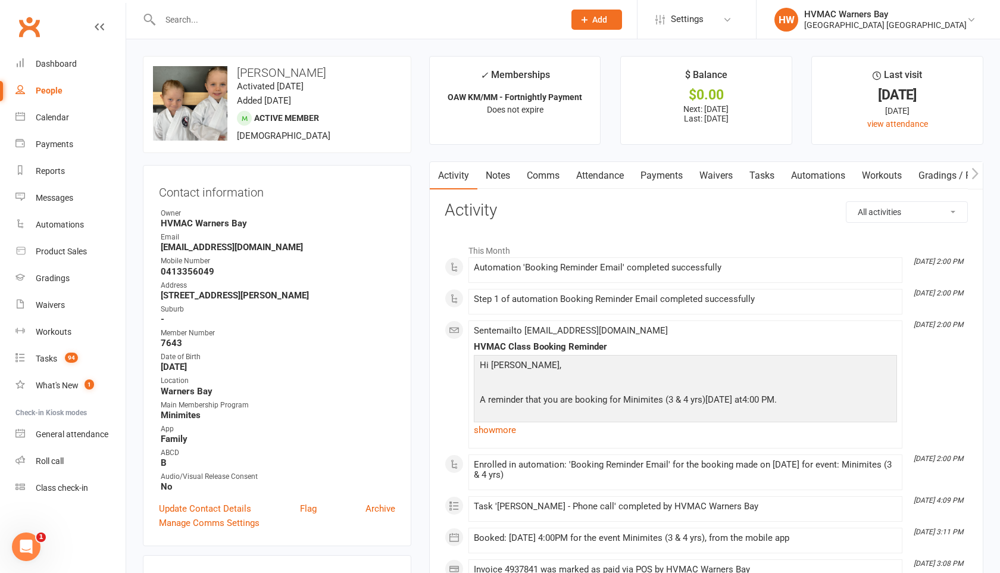
click at [751, 182] on link "Tasks" at bounding box center [762, 175] width 42 height 27
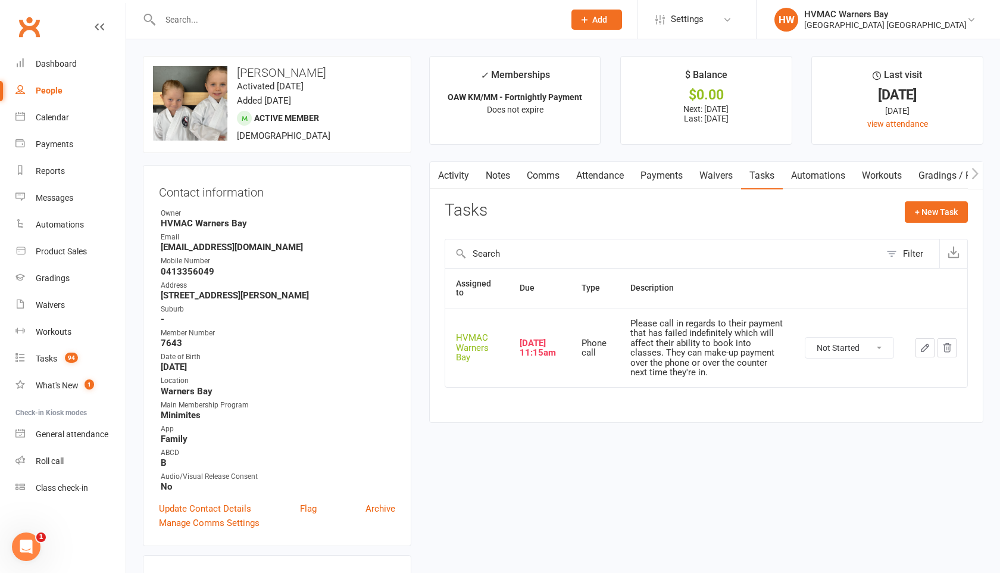
click at [673, 171] on link "Payments" at bounding box center [661, 175] width 59 height 27
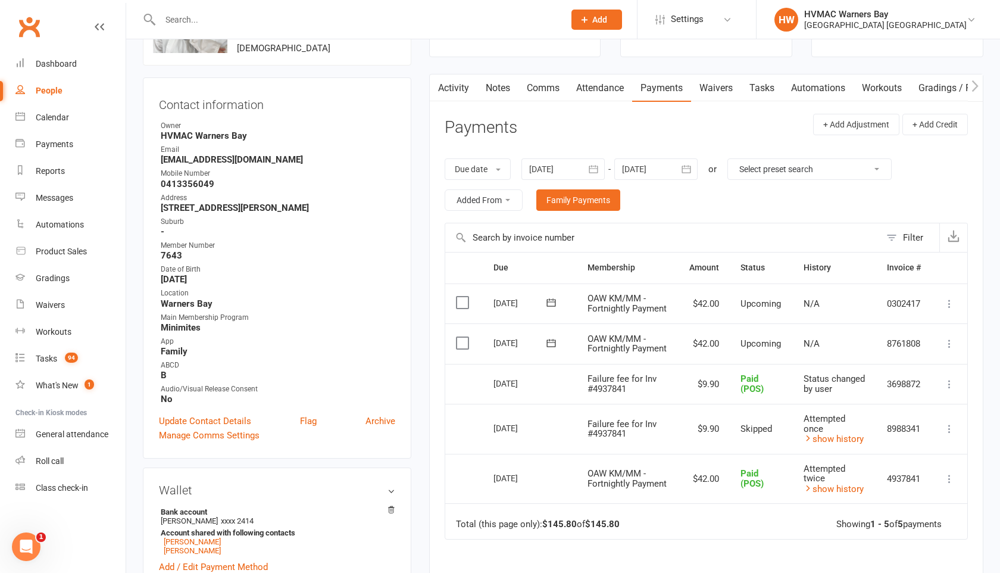
scroll to position [95, 0]
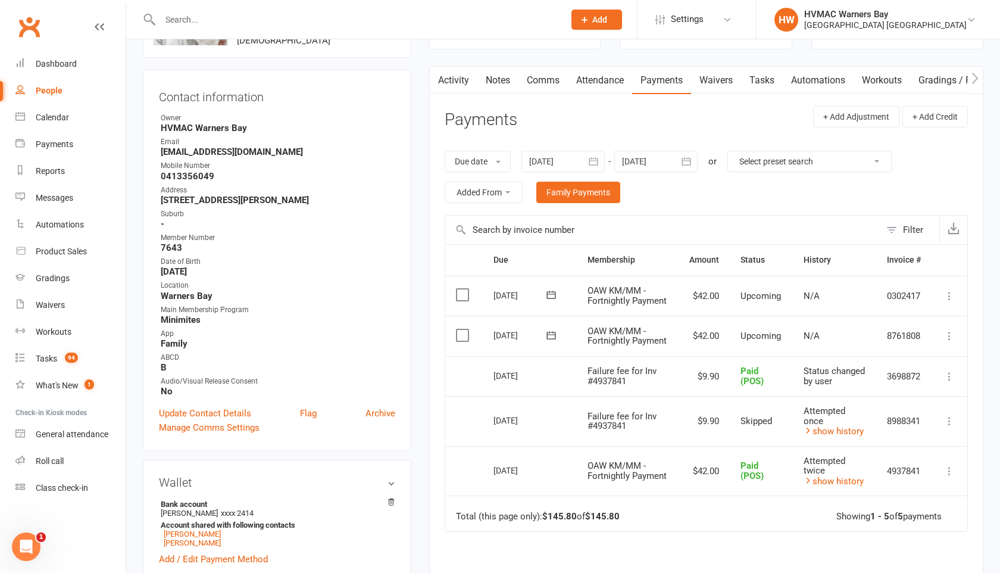
click at [769, 70] on link "Tasks" at bounding box center [762, 80] width 42 height 27
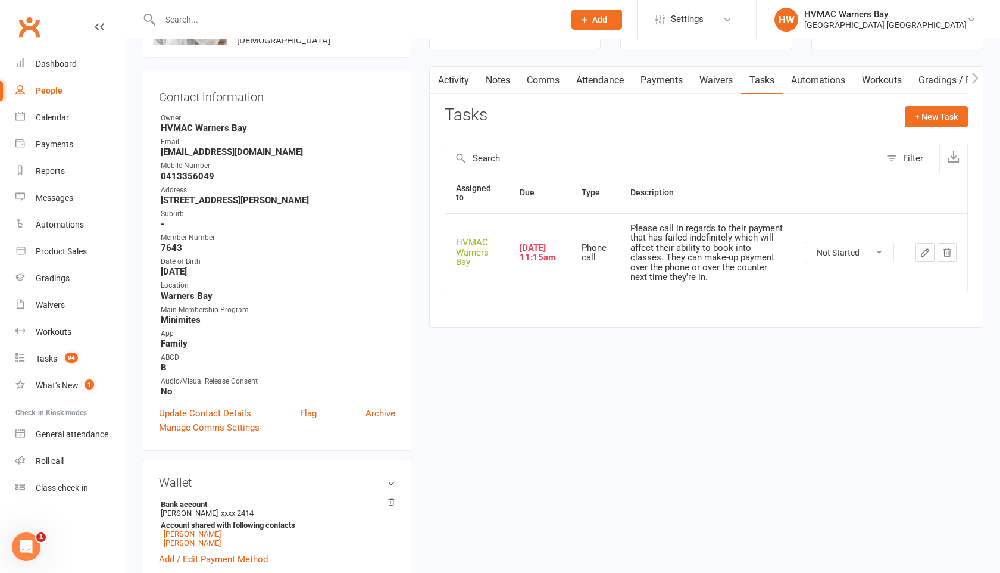
click at [824, 254] on select "Not Started In Progress Waiting Complete" at bounding box center [849, 252] width 88 height 20
click at [805, 242] on select "Not Started In Progress Waiting Complete" at bounding box center [849, 252] width 88 height 20
select select "unstarted"
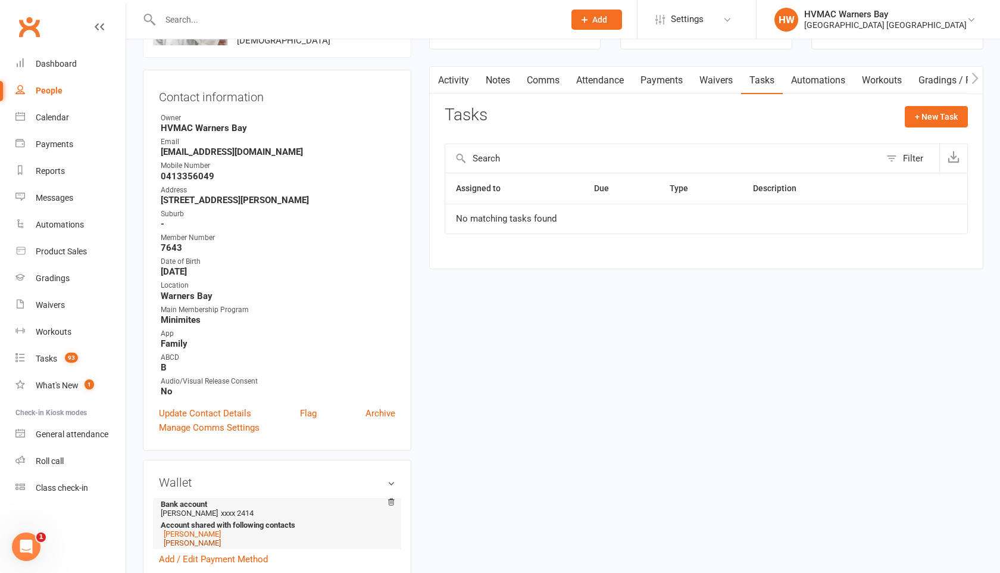
click at [200, 538] on link "[PERSON_NAME]" at bounding box center [192, 542] width 57 height 9
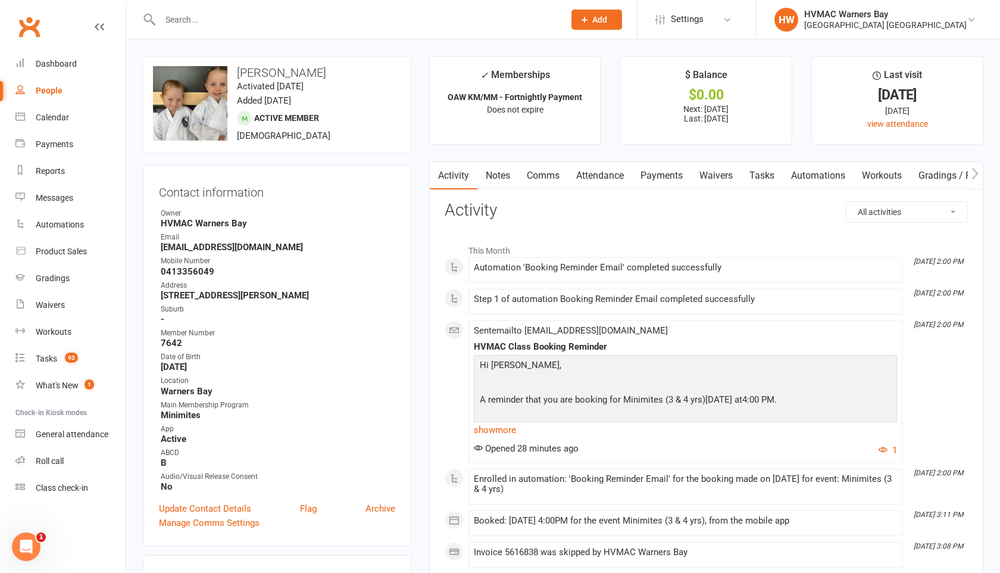
click at [774, 177] on link "Tasks" at bounding box center [762, 175] width 42 height 27
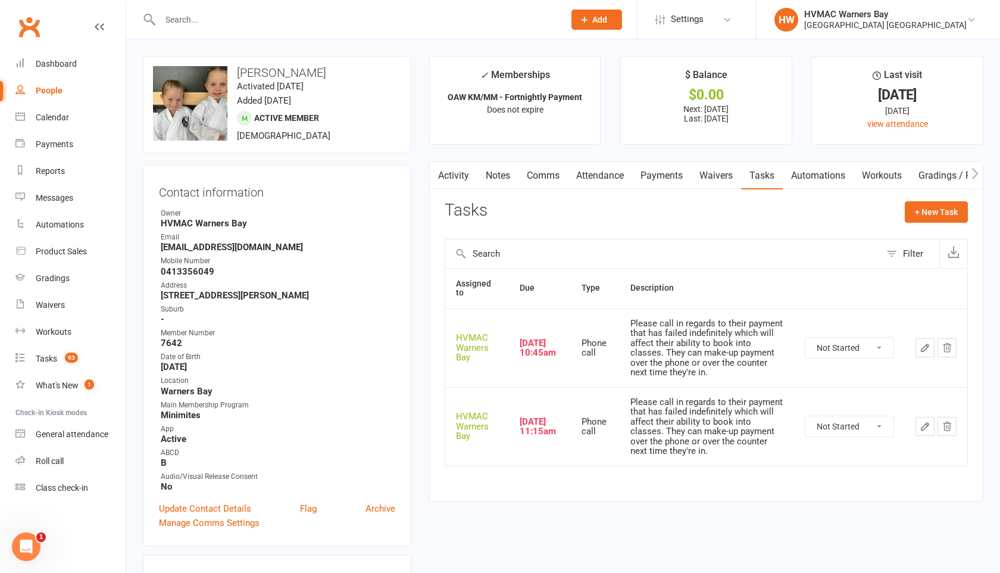
click at [819, 342] on select "Not Started In Progress Waiting Complete" at bounding box center [849, 347] width 88 height 20
click at [805, 337] on select "Not Started In Progress Waiting Complete" at bounding box center [849, 347] width 88 height 20
select select "unstarted"
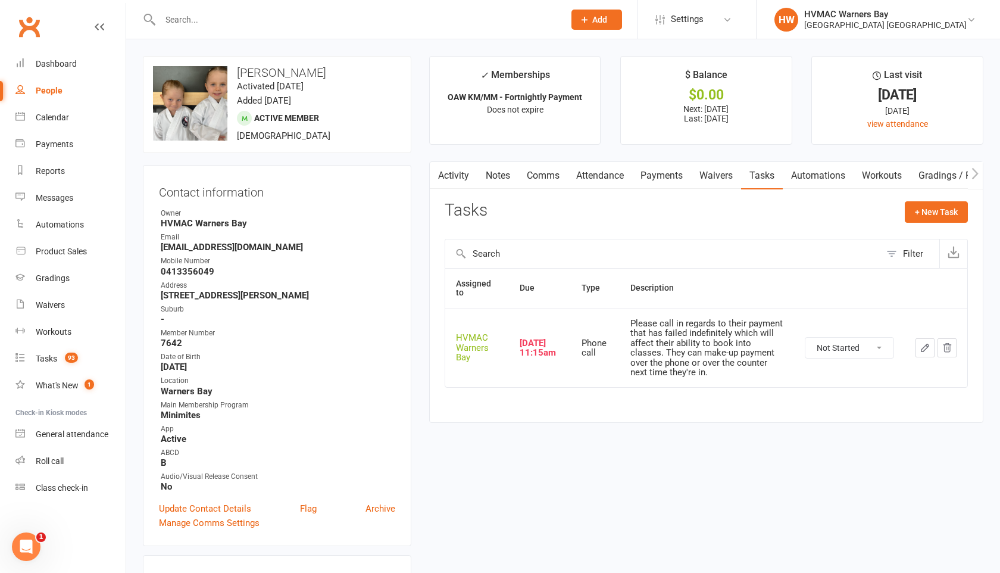
click at [824, 348] on select "Not Started In Progress Waiting Complete" at bounding box center [849, 347] width 88 height 20
click at [805, 337] on select "Not Started In Progress Waiting Complete" at bounding box center [849, 347] width 88 height 20
select select "unstarted"
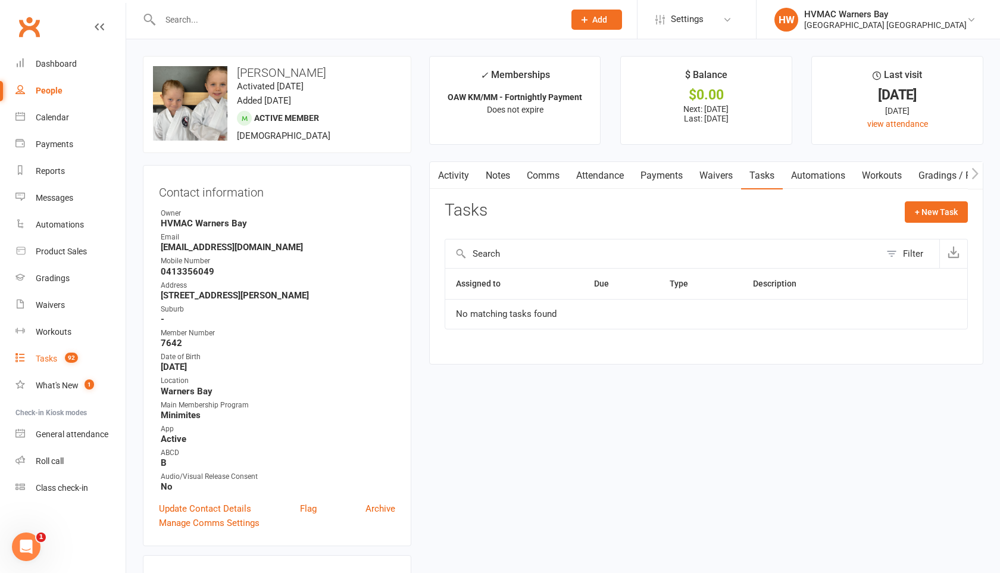
click at [55, 361] on div "Tasks" at bounding box center [46, 359] width 21 height 10
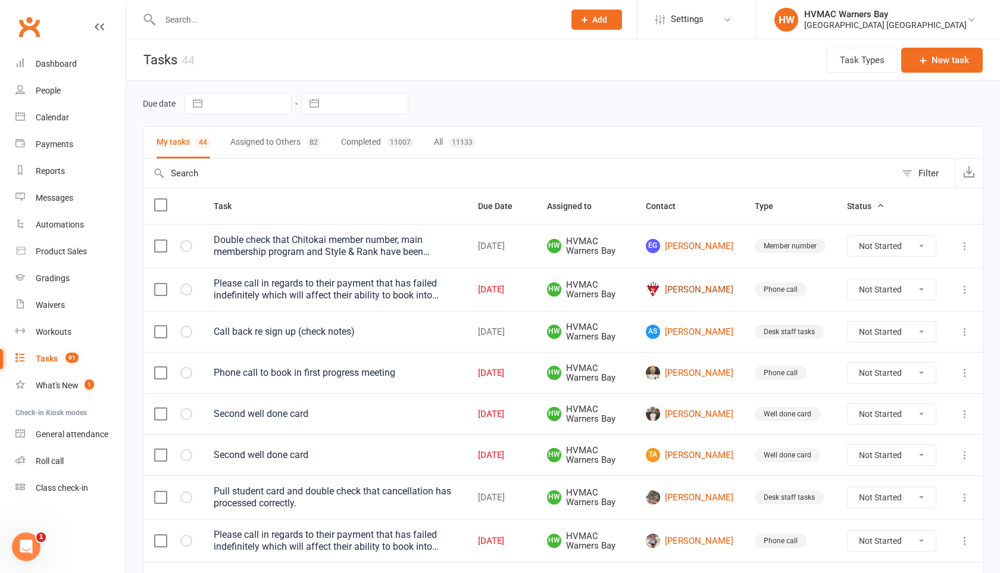
click at [698, 287] on link "[PERSON_NAME]" at bounding box center [689, 289] width 87 height 14
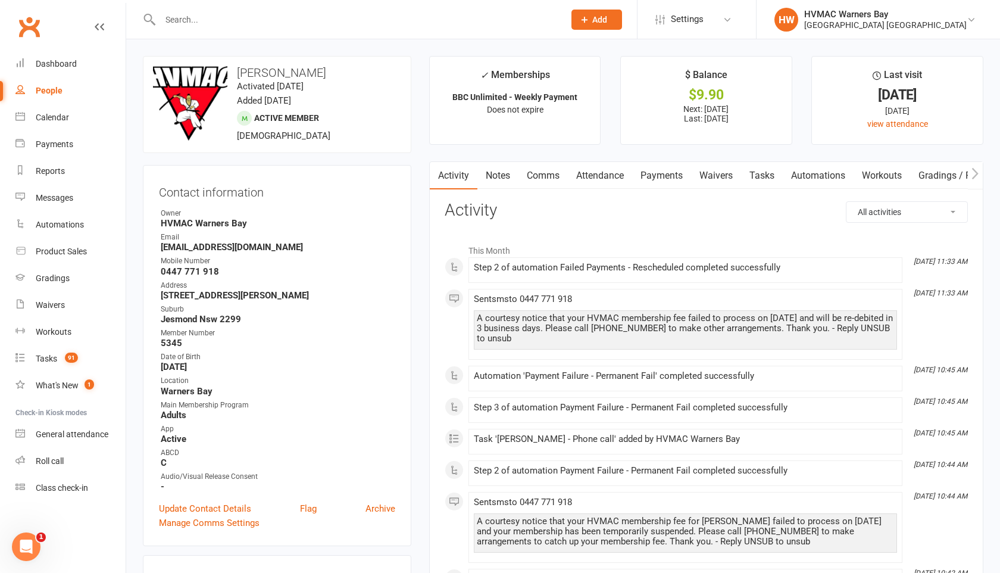
click at [502, 173] on link "Notes" at bounding box center [497, 175] width 41 height 27
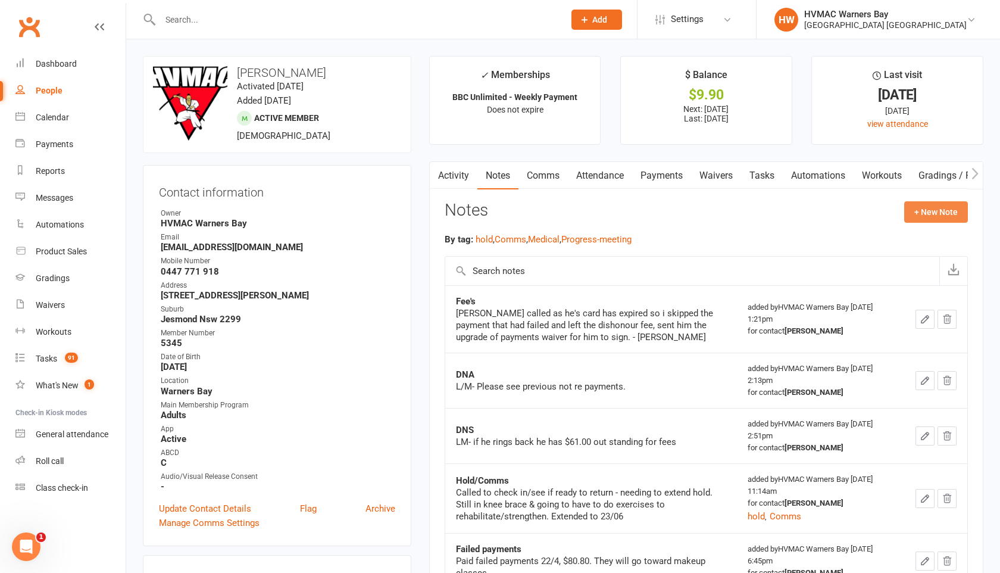
click at [925, 221] on button "+ New Note" at bounding box center [936, 211] width 64 height 21
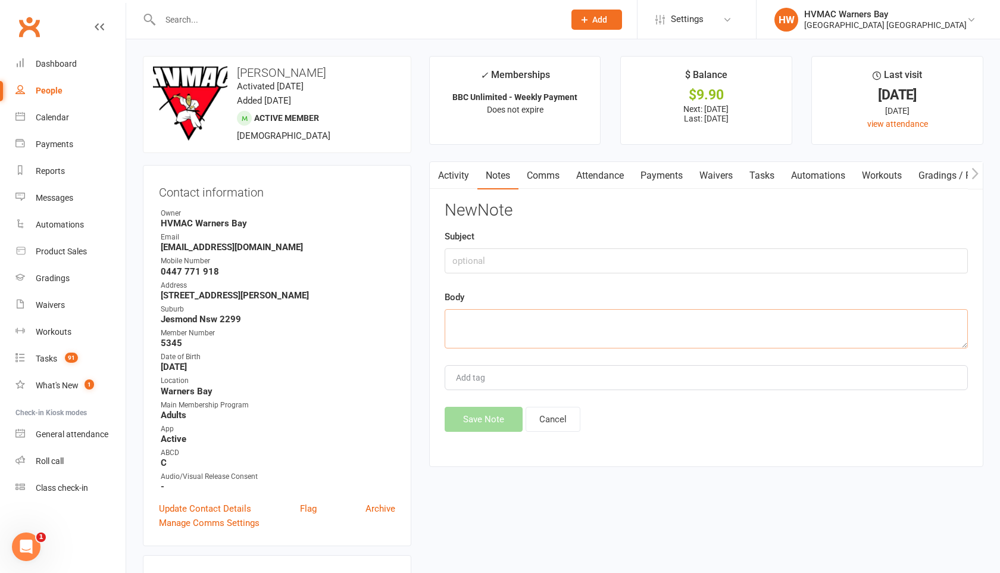
click at [457, 325] on textarea at bounding box center [706, 328] width 523 height 39
type textarea "L/M"
click at [465, 434] on div "Activity Notes Comms Attendance Payments Waivers Tasks Automations Workouts Gra…" at bounding box center [706, 313] width 554 height 305
click at [465, 264] on input "text" at bounding box center [706, 260] width 523 height 25
type input "DNA and payment failure"
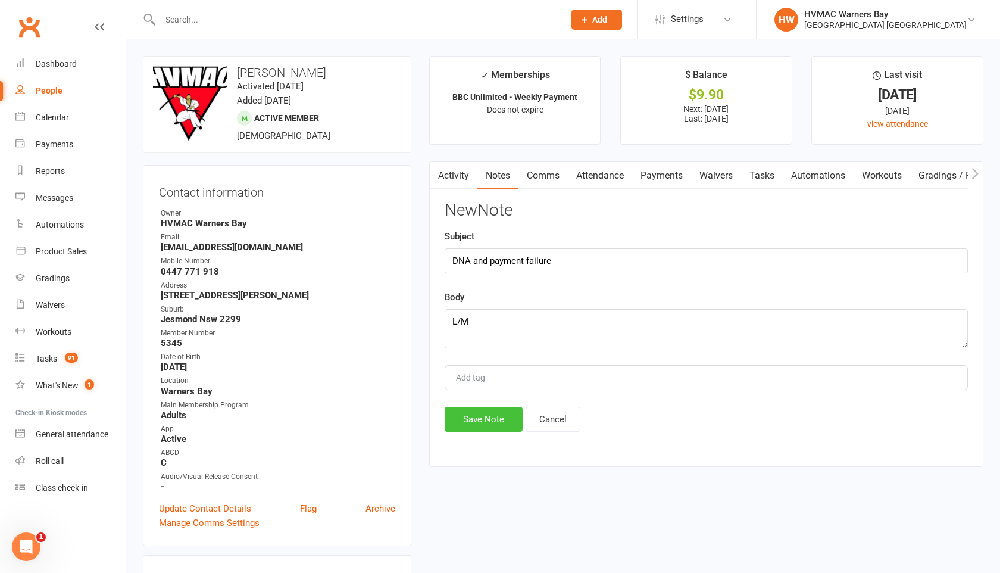
click at [464, 418] on button "Save Note" at bounding box center [484, 418] width 78 height 25
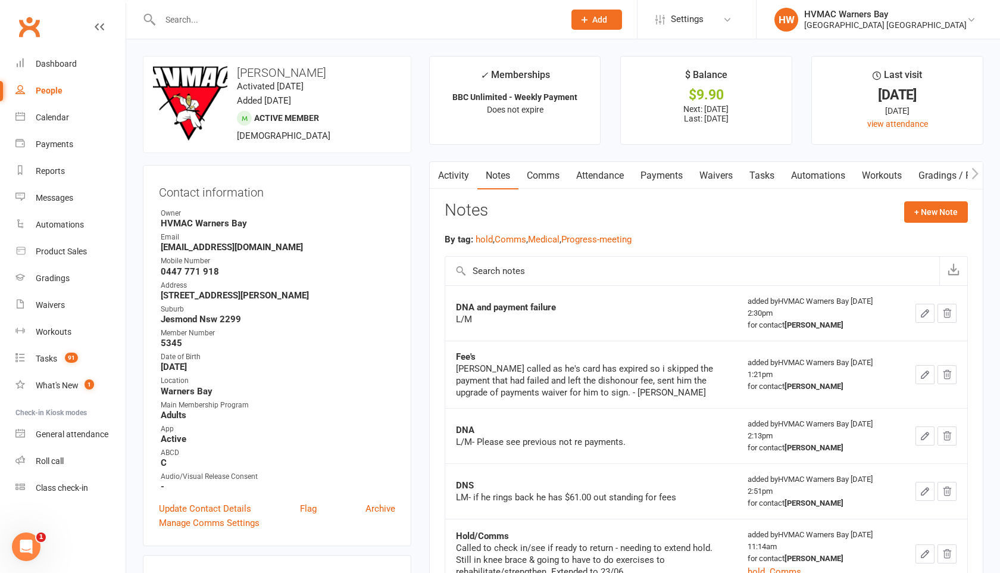
click at [579, 24] on icon at bounding box center [584, 19] width 11 height 11
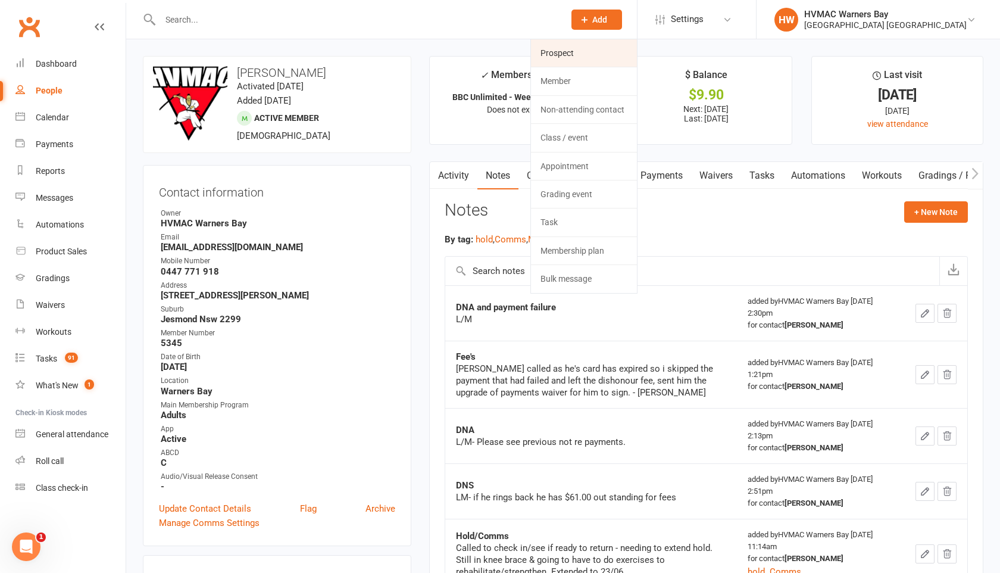
click at [554, 48] on link "Prospect" at bounding box center [584, 52] width 106 height 27
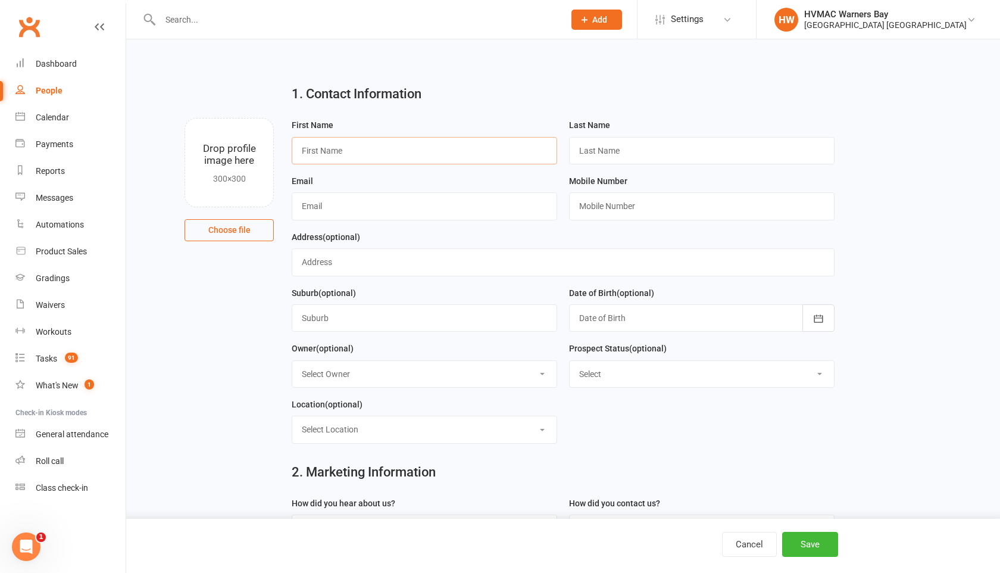
click at [303, 152] on input "text" at bounding box center [424, 150] width 265 height 27
click at [307, 152] on input "text" at bounding box center [424, 150] width 265 height 27
paste input "[PERSON_NAME]"
drag, startPoint x: 366, startPoint y: 154, endPoint x: 339, endPoint y: 151, distance: 27.0
click at [339, 151] on input "[PERSON_NAME]" at bounding box center [424, 150] width 265 height 27
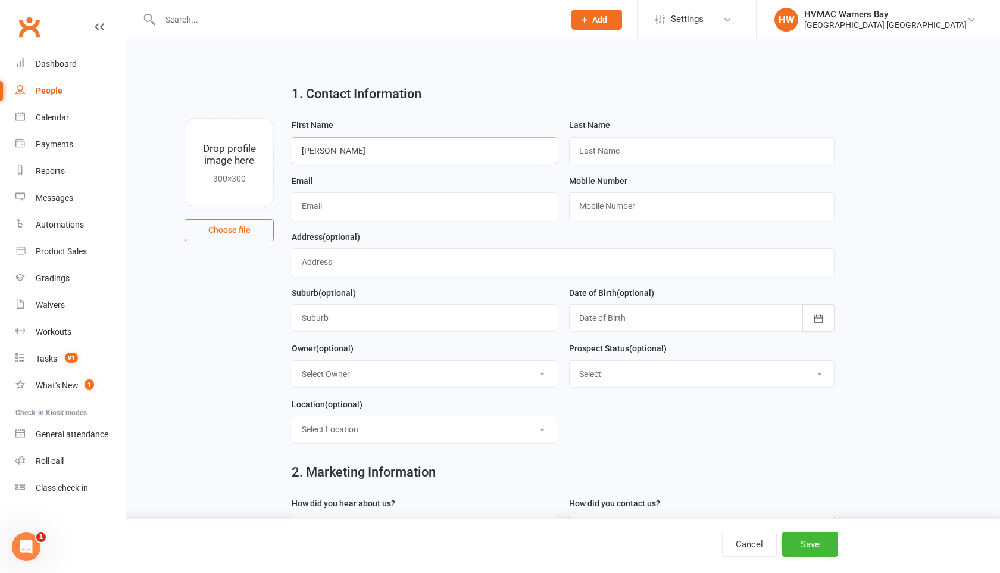
type input "[PERSON_NAME]"
click at [581, 147] on input "text" at bounding box center [701, 150] width 265 height 27
paste input "[PERSON_NAME]"
type input "[PERSON_NAME]"
click at [318, 205] on input "text" at bounding box center [424, 205] width 265 height 27
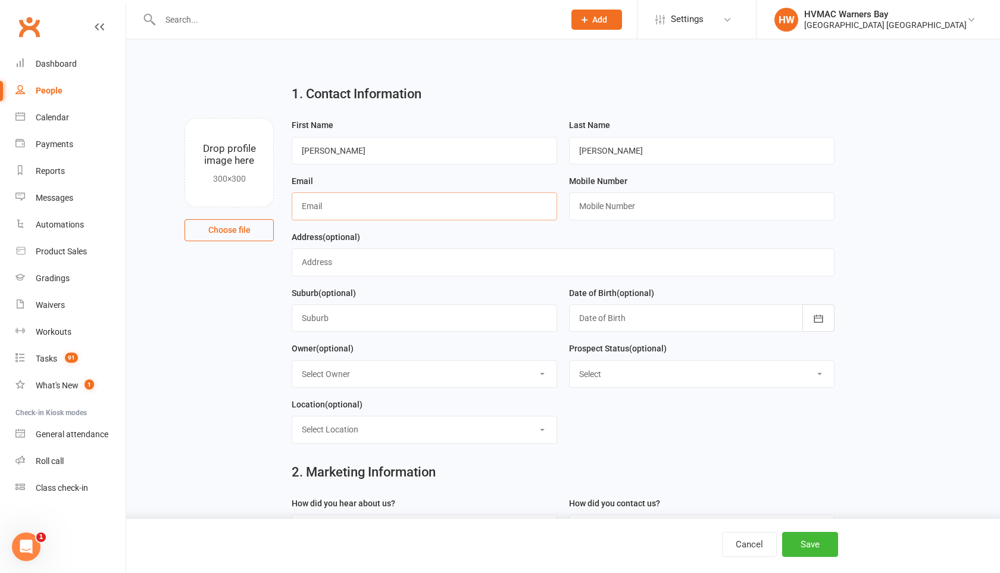
click at [304, 206] on input "text" at bounding box center [424, 205] width 265 height 27
paste input "[PERSON_NAME][EMAIL_ADDRESS][PERSON_NAME][DOMAIN_NAME]"
type input "[PERSON_NAME][EMAIL_ADDRESS][PERSON_NAME][DOMAIN_NAME]"
click at [593, 212] on input "text" at bounding box center [701, 205] width 265 height 27
click at [582, 209] on input "text" at bounding box center [701, 205] width 265 height 27
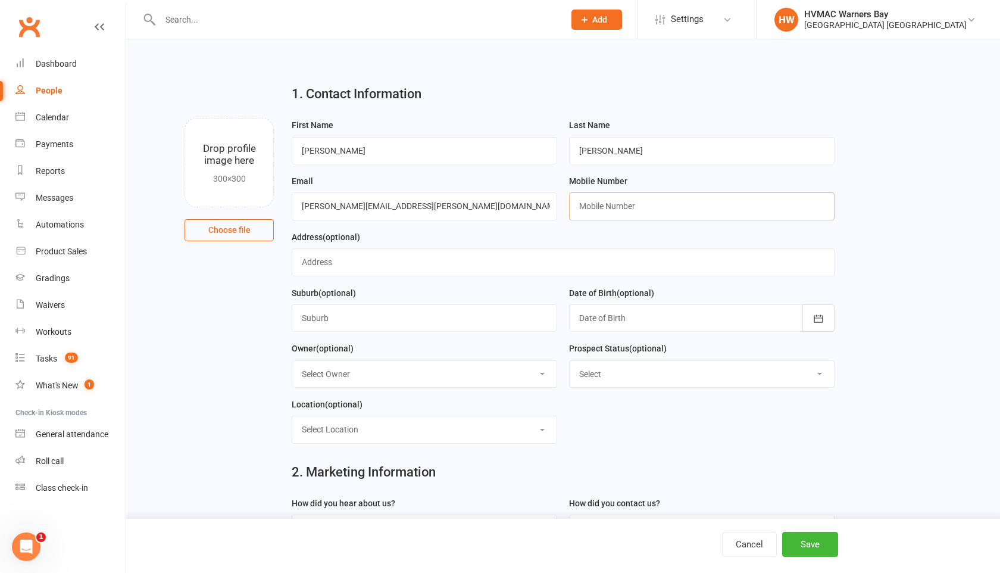
paste input "0479173309"
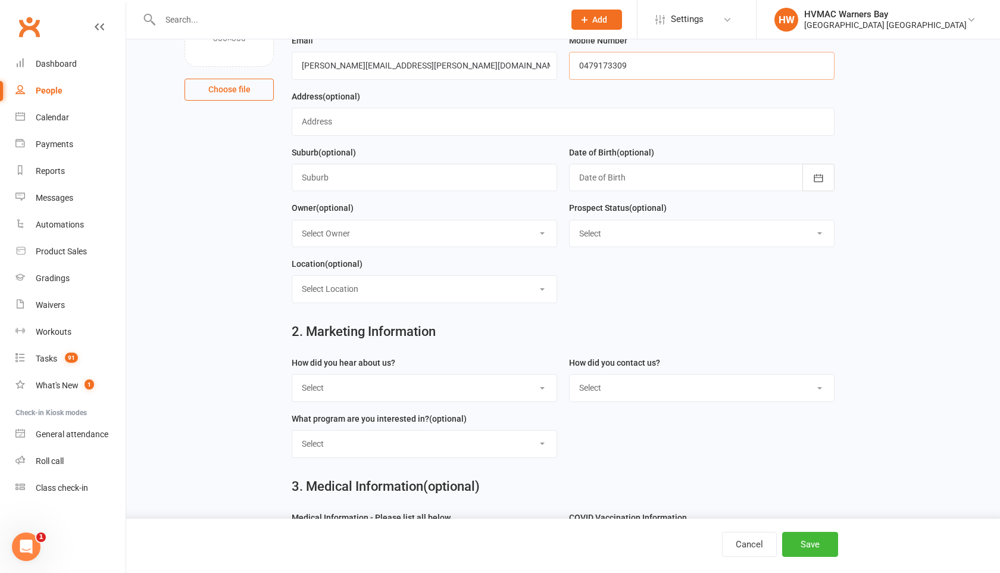
scroll to position [212, 0]
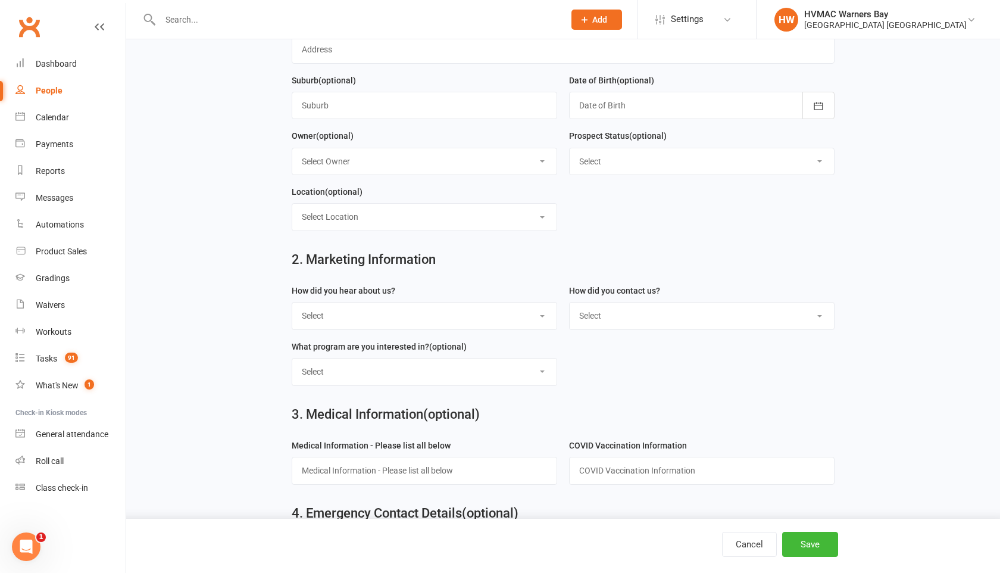
type input "0479173309"
click at [596, 162] on select "Select Initial Contact Booked Introduction Booking confirmed Ready to register …" at bounding box center [702, 161] width 264 height 26
select select "No contact - LM/Email"
click at [570, 149] on select "Select Initial Contact Booked Introduction Booking confirmed Ready to register …" at bounding box center [702, 161] width 264 height 26
click at [496, 327] on select "Select Internet Facebook Referral Flyer Sign Direct Mail Demo Other" at bounding box center [424, 315] width 264 height 26
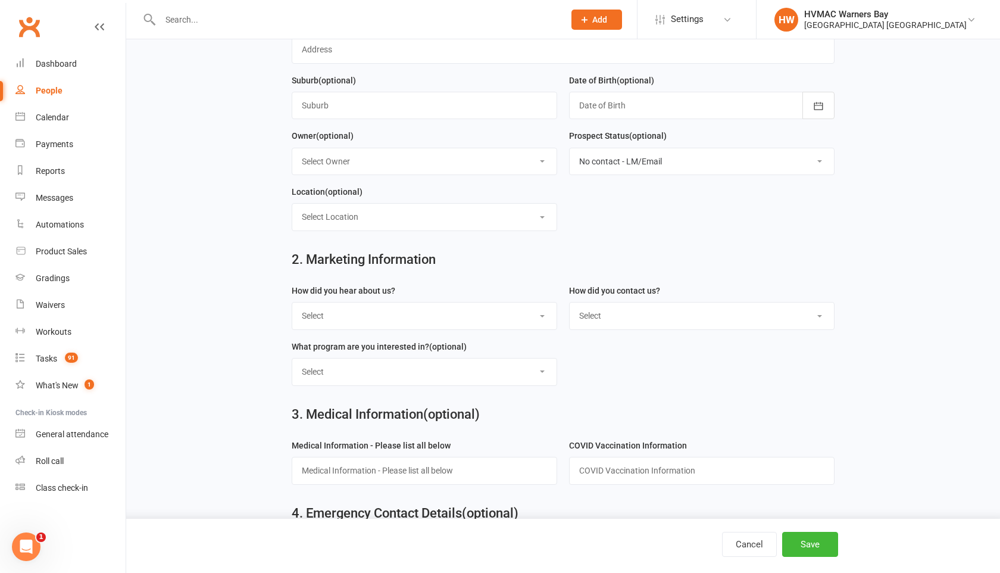
scroll to position [0, 0]
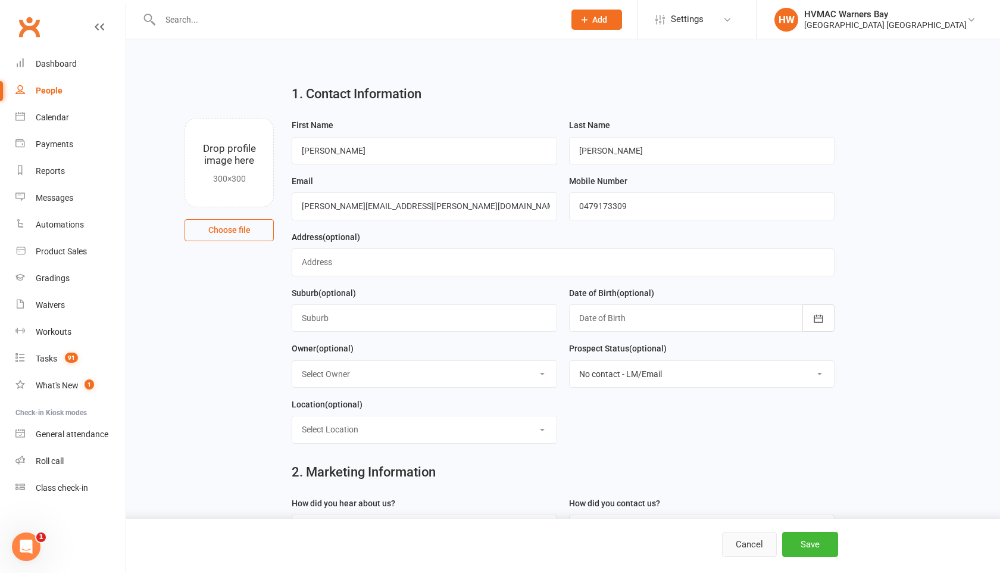
click at [740, 542] on button "Cancel" at bounding box center [749, 543] width 55 height 25
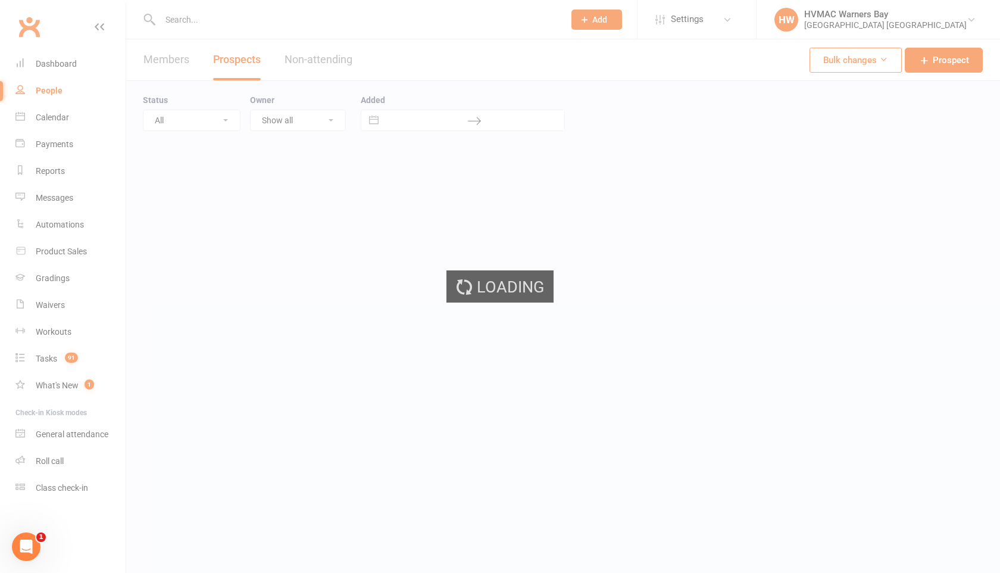
select select "100"
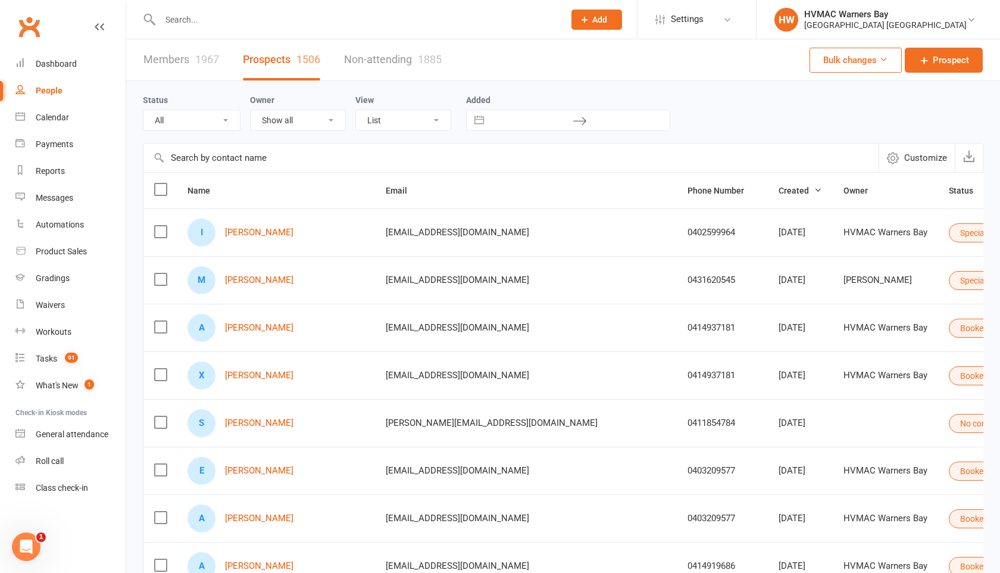
click at [592, 23] on span "Add" at bounding box center [599, 20] width 15 height 10
click at [568, 99] on link "Non-attending contact" at bounding box center [584, 109] width 106 height 27
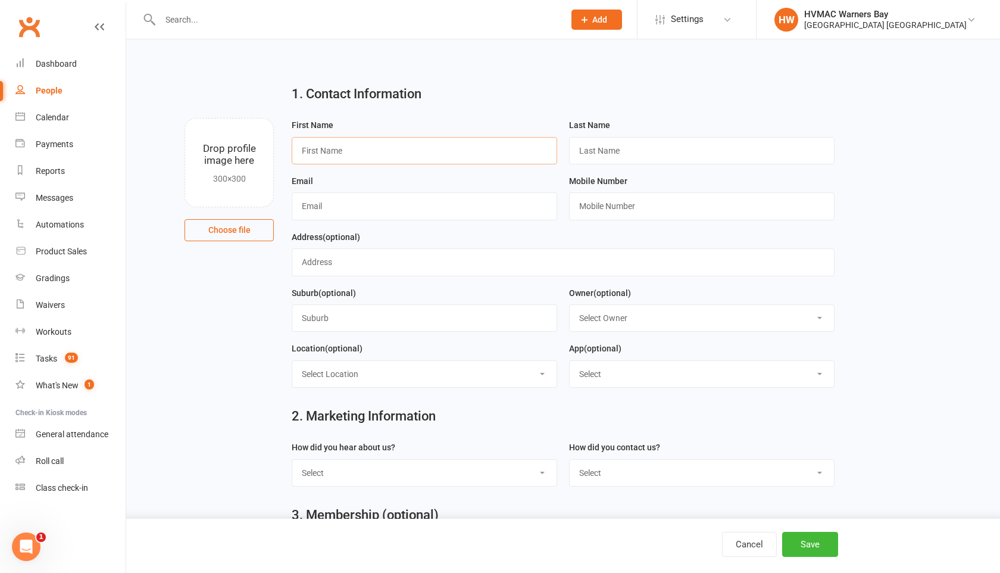
click at [302, 148] on input "text" at bounding box center [424, 150] width 265 height 27
paste input "[PERSON_NAME]"
drag, startPoint x: 377, startPoint y: 149, endPoint x: 339, endPoint y: 146, distance: 38.2
click at [339, 146] on input "[PERSON_NAME]" at bounding box center [424, 150] width 265 height 27
type input "[PERSON_NAME]"
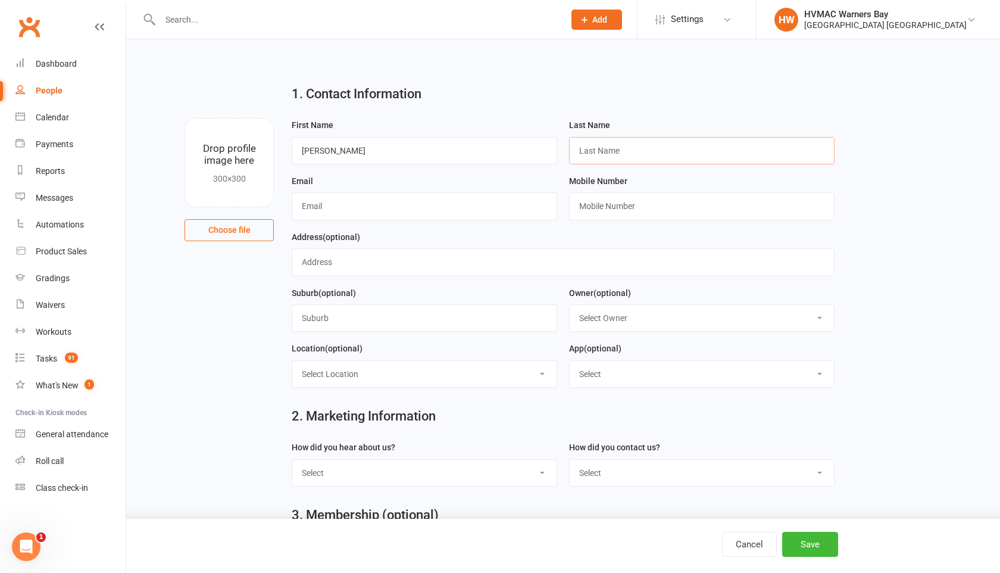
click at [578, 148] on input "text" at bounding box center [701, 150] width 265 height 27
paste input "[PERSON_NAME]"
type input "[PERSON_NAME]"
click at [393, 193] on input "text" at bounding box center [424, 205] width 265 height 27
click at [304, 208] on input "text" at bounding box center [424, 205] width 265 height 27
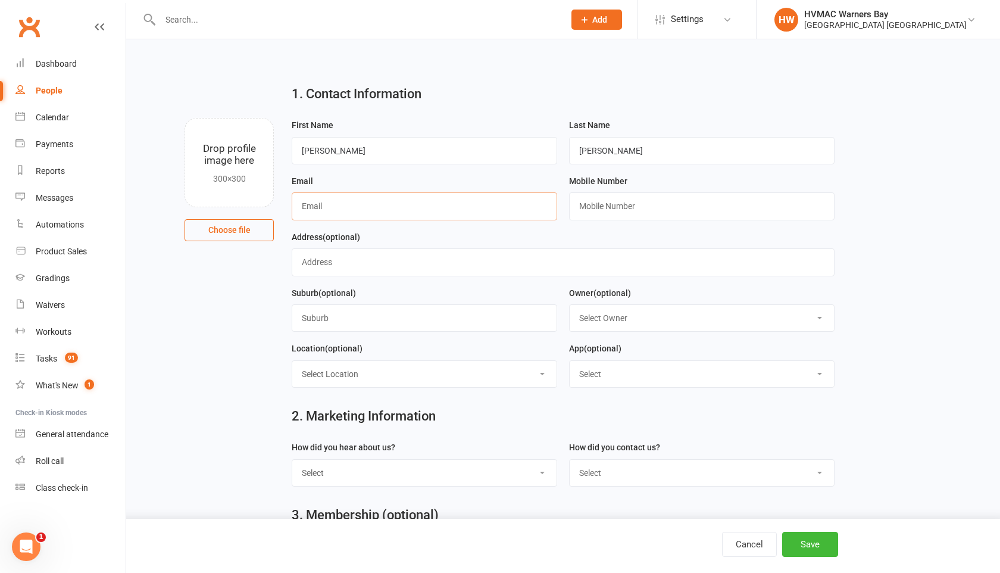
paste input "[EMAIL_ADDRESS][DOMAIN_NAME]"
type input "[EMAIL_ADDRESS][DOMAIN_NAME]"
click at [587, 205] on input "text" at bounding box center [701, 205] width 265 height 27
click at [579, 209] on input "text" at bounding box center [701, 205] width 265 height 27
paste input "0424955659"
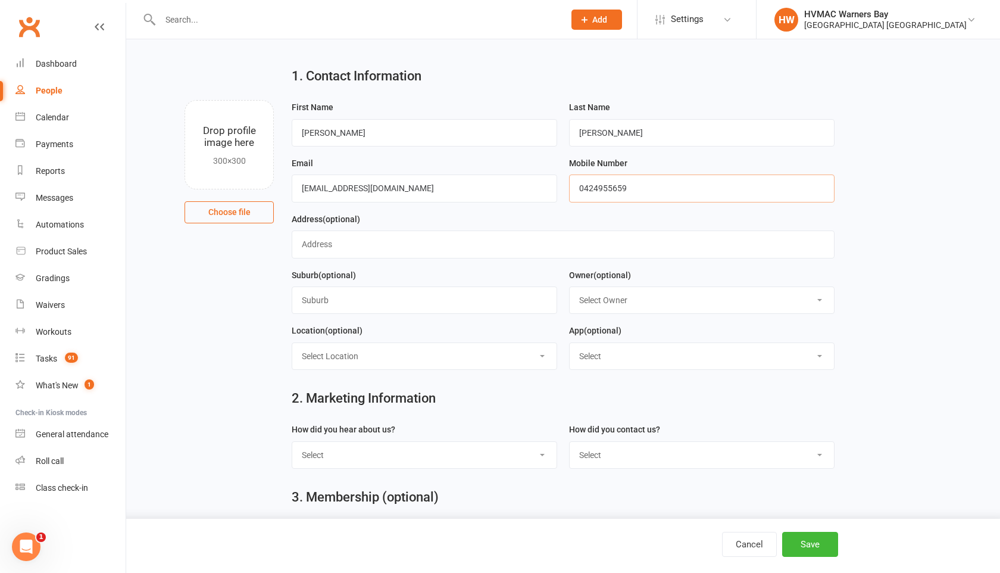
scroll to position [20, 0]
type input "0424955659"
click at [595, 303] on select "Select Owner HVMAC Warners Bay [PERSON_NAME] [PERSON_NAME] [PERSON_NAME] [PERSO…" at bounding box center [702, 298] width 264 height 26
select select "0"
click at [570, 286] on select "Select Owner HVMAC Warners Bay [PERSON_NAME] [PERSON_NAME] [PERSON_NAME] [PERSO…" at bounding box center [702, 298] width 264 height 26
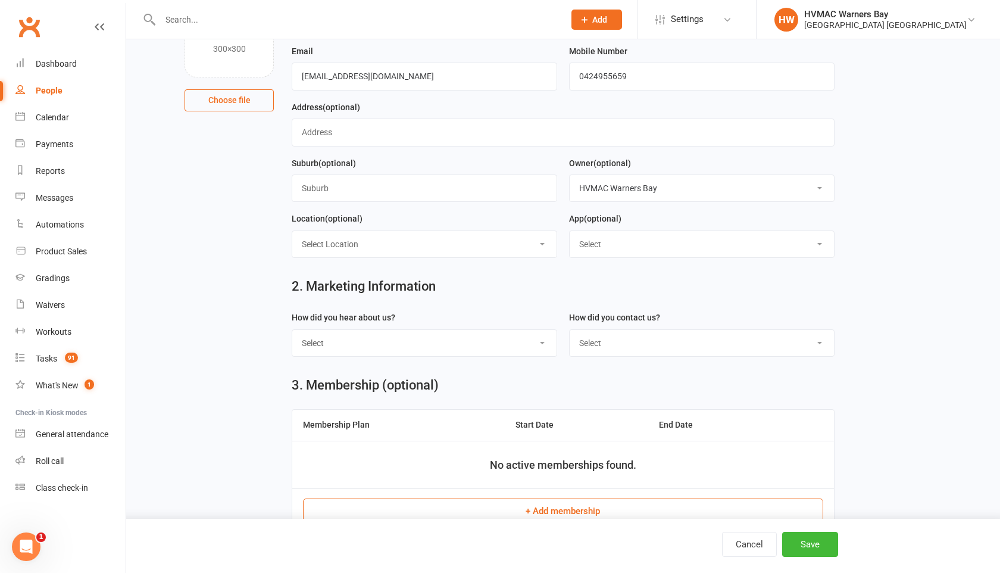
scroll to position [148, 0]
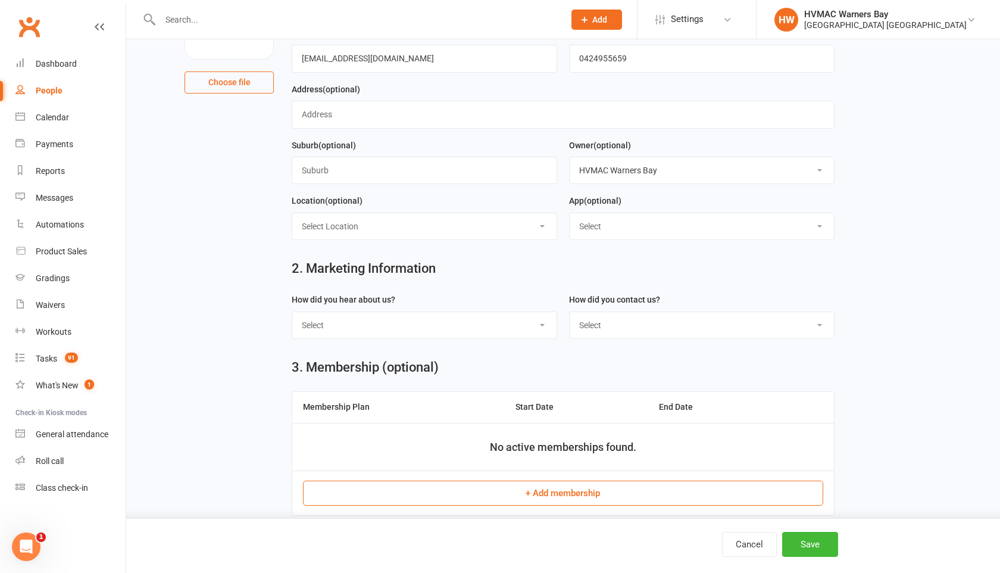
click at [488, 330] on select "Select Internet Facebook Referral Flyer Sign Direct Mail Demo Other" at bounding box center [424, 325] width 264 height 26
select select "Referral"
click at [292, 313] on select "Select Internet Facebook Referral Flyer Sign Direct Mail Demo Other" at bounding box center [424, 325] width 264 height 26
click at [590, 329] on select "Select Phone Email In-Facility" at bounding box center [702, 325] width 264 height 26
select select "Email"
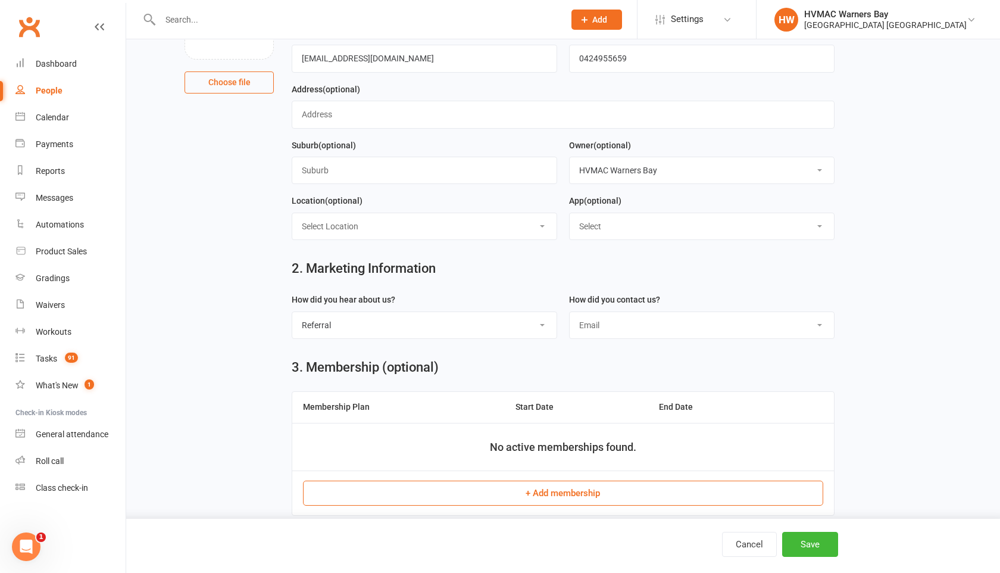
click at [570, 313] on select "Select Phone Email In-Facility" at bounding box center [702, 325] width 264 height 26
click at [802, 547] on button "Save" at bounding box center [810, 543] width 56 height 25
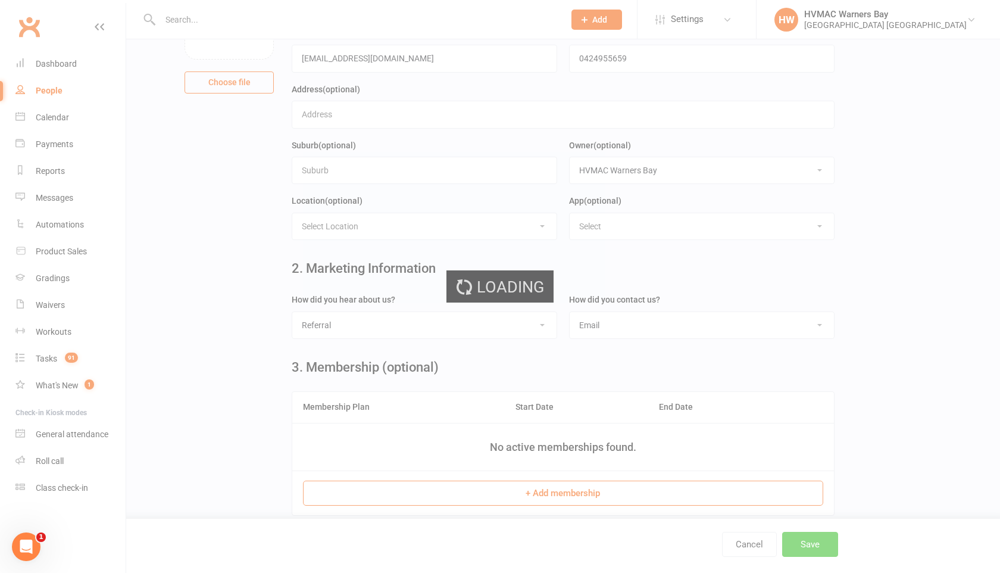
scroll to position [0, 0]
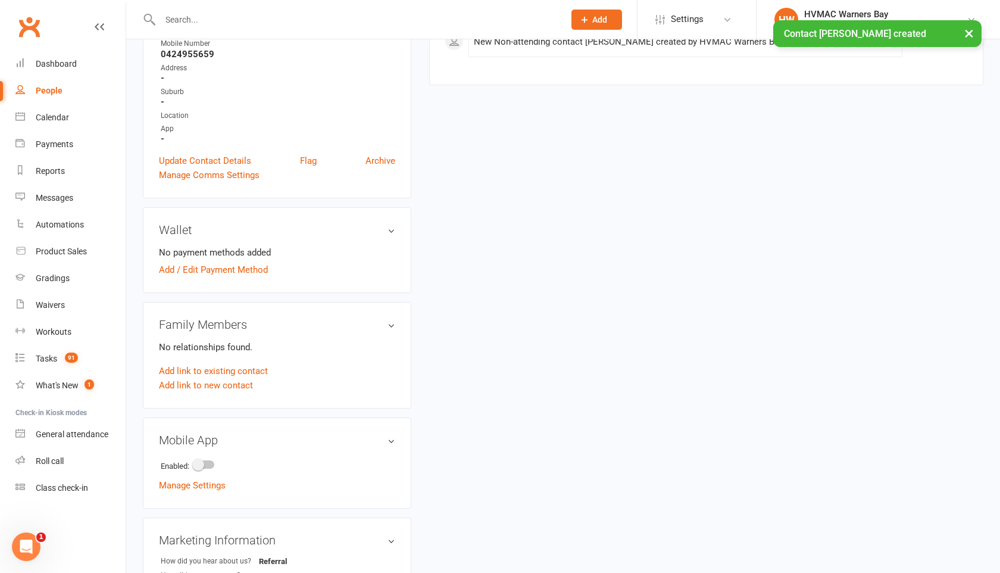
scroll to position [225, 0]
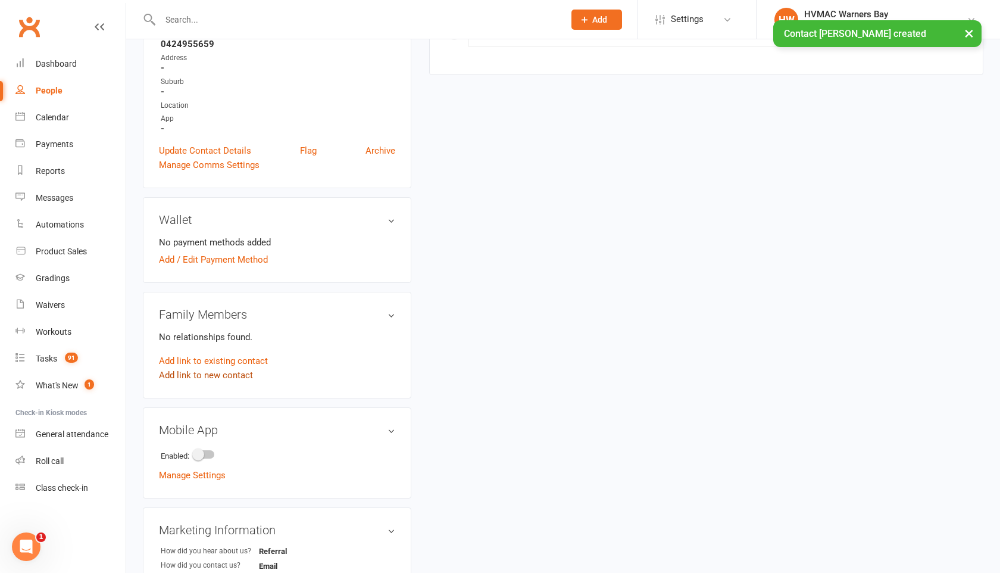
click at [209, 377] on link "Add link to new contact" at bounding box center [206, 375] width 94 height 14
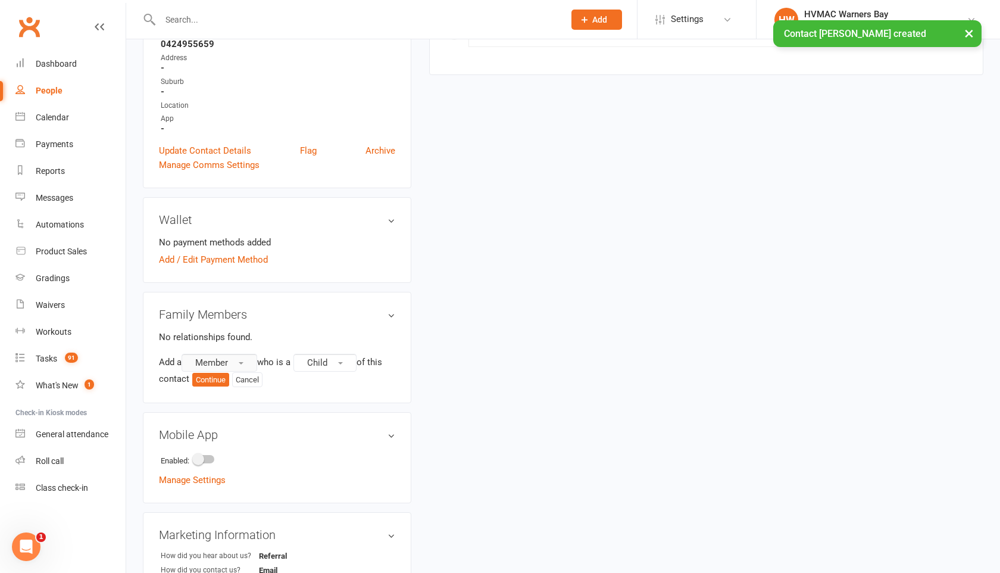
click at [216, 357] on span "Member" at bounding box center [211, 362] width 33 height 11
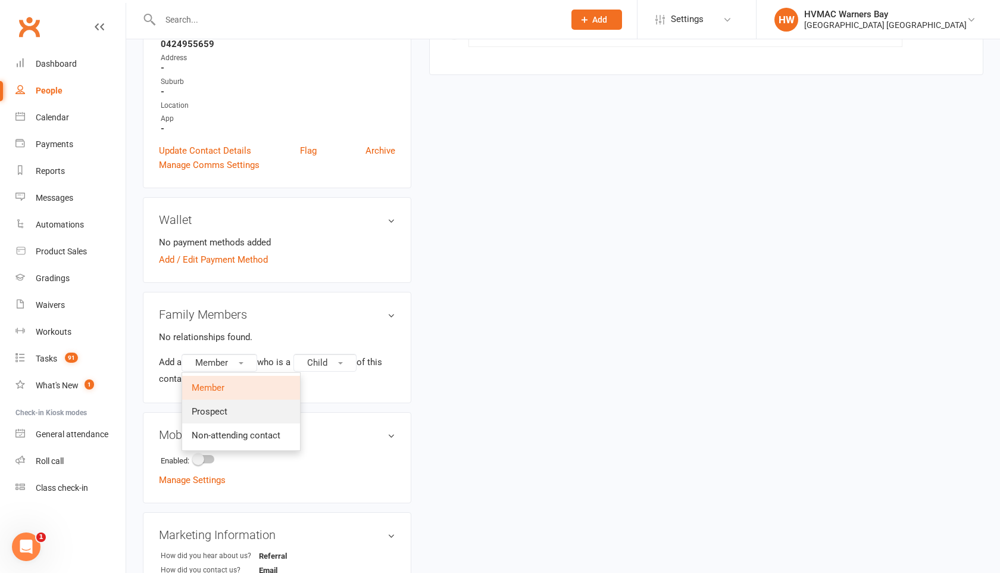
click at [213, 416] on link "Prospect" at bounding box center [241, 411] width 118 height 24
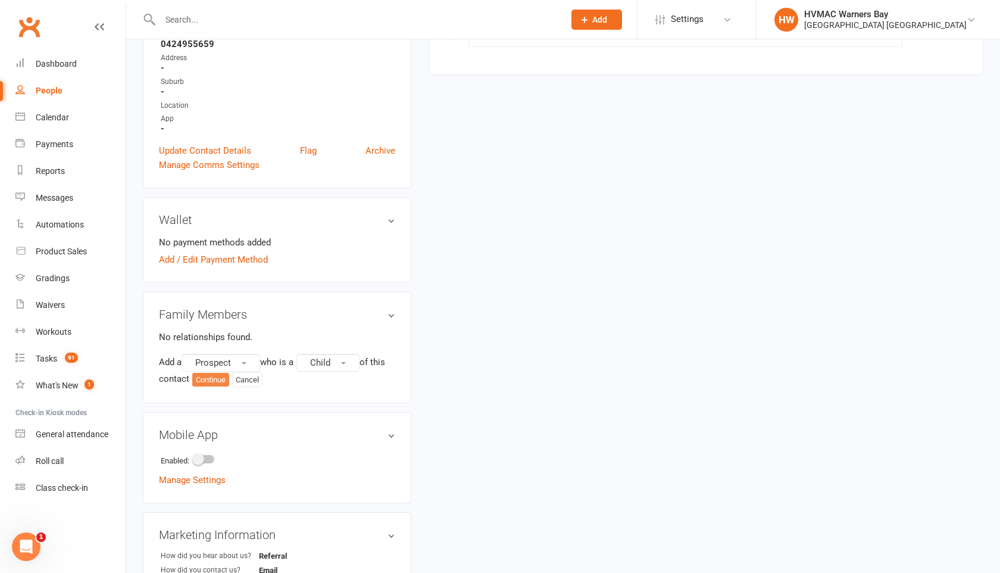
click at [222, 377] on button "Continue" at bounding box center [210, 380] width 37 height 14
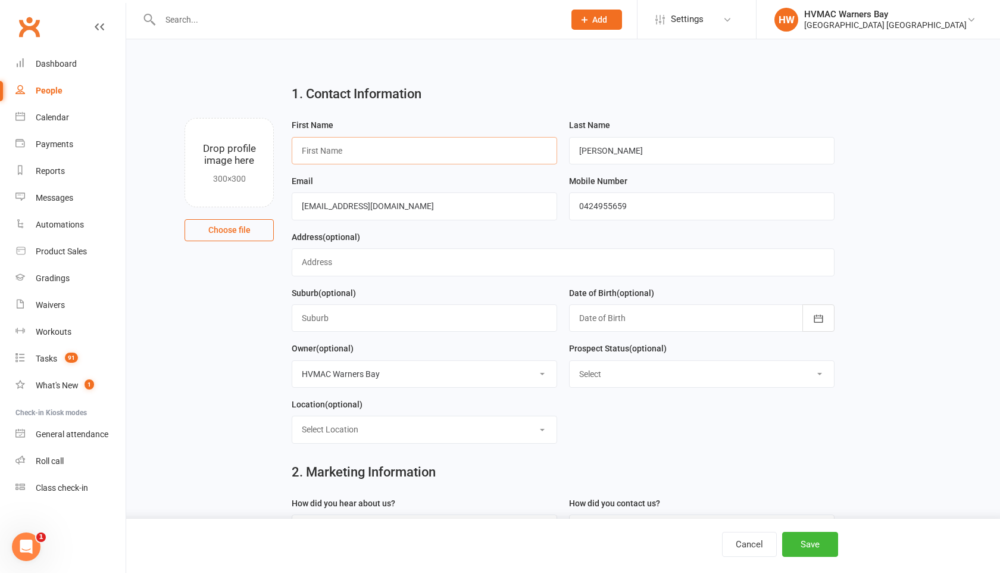
click at [307, 146] on input "text" at bounding box center [424, 150] width 265 height 27
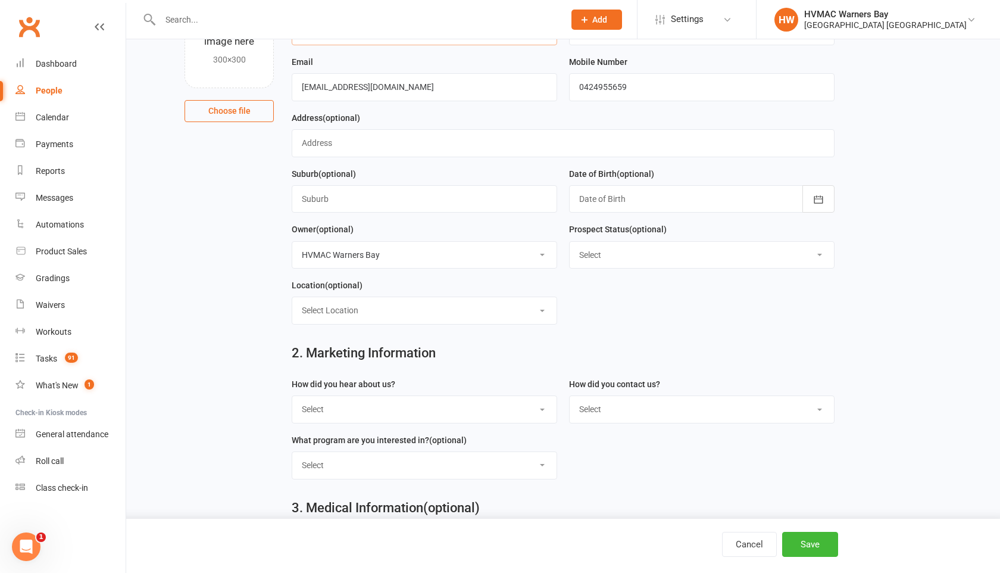
scroll to position [120, 0]
type input "[PERSON_NAME]"
click at [596, 258] on select "Select Initial Contact Booked Introduction Booking confirmed Ready to register …" at bounding box center [702, 254] width 264 height 26
select select "No contact - LM/Email"
click at [570, 242] on select "Select Initial Contact Booked Introduction Booking confirmed Ready to register …" at bounding box center [702, 254] width 264 height 26
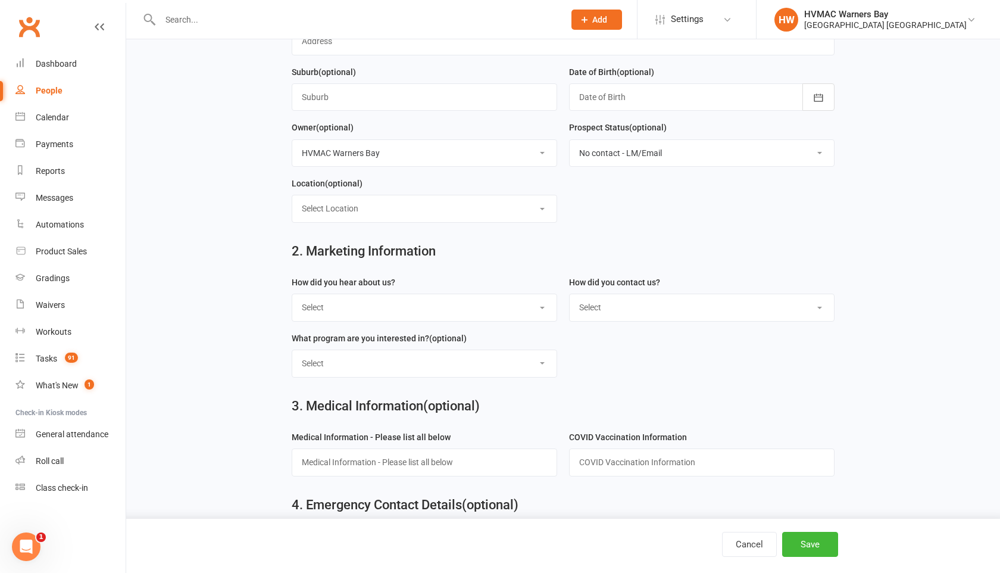
scroll to position [264, 0]
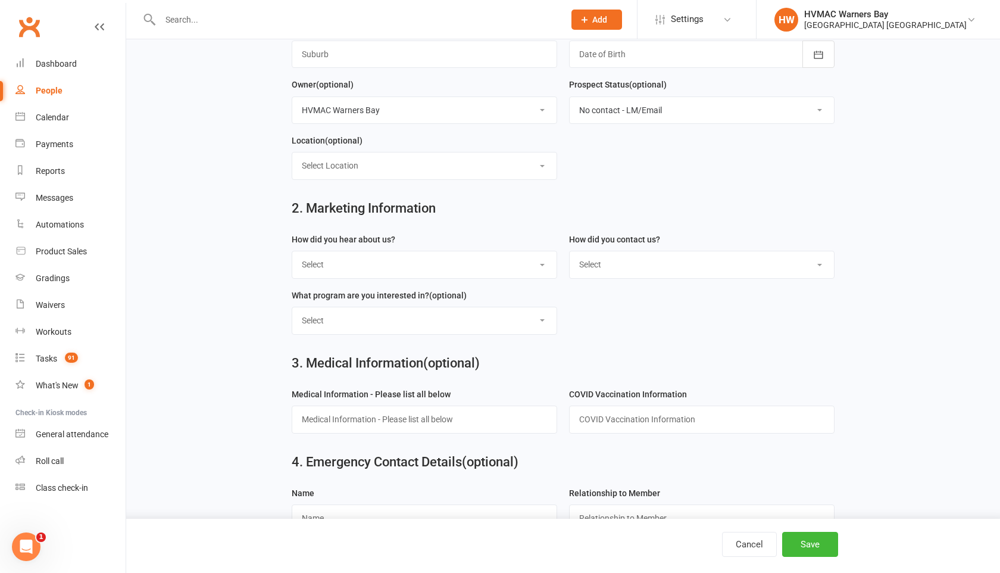
click at [506, 268] on select "Select Internet Facebook Referral Flyer Sign Direct Mail Demo Other" at bounding box center [424, 264] width 264 height 26
select select "Referral"
click at [292, 254] on select "Select Internet Facebook Referral Flyer Sign Direct Mail Demo Other" at bounding box center [424, 264] width 264 height 26
click at [608, 270] on select "Select Phone Email In-Facility" at bounding box center [702, 264] width 264 height 26
select select "Email"
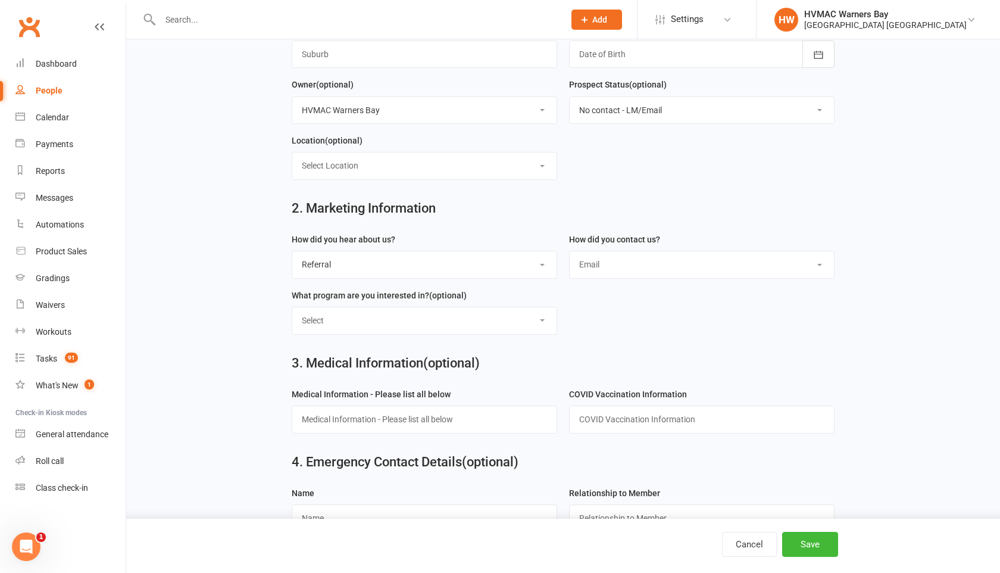
click at [570, 254] on select "Select Phone Email In-Facility" at bounding box center [702, 264] width 264 height 26
click at [525, 321] on select "Select Kids Karate Adults Karate Kids Brazilian Jiu Jitsu Adults Brazilian Jiu …" at bounding box center [424, 320] width 264 height 26
select select "Kids Karate"
click at [292, 309] on select "Select Kids Karate Adults Karate Kids Brazilian Jiu Jitsu Adults Brazilian Jiu …" at bounding box center [424, 320] width 264 height 26
click at [814, 542] on button "Save" at bounding box center [810, 543] width 56 height 25
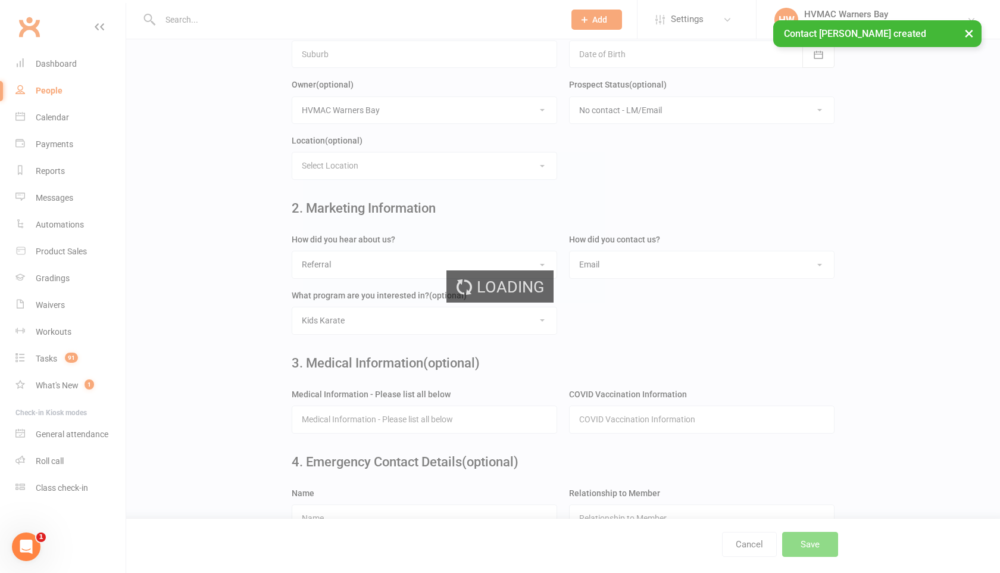
scroll to position [0, 0]
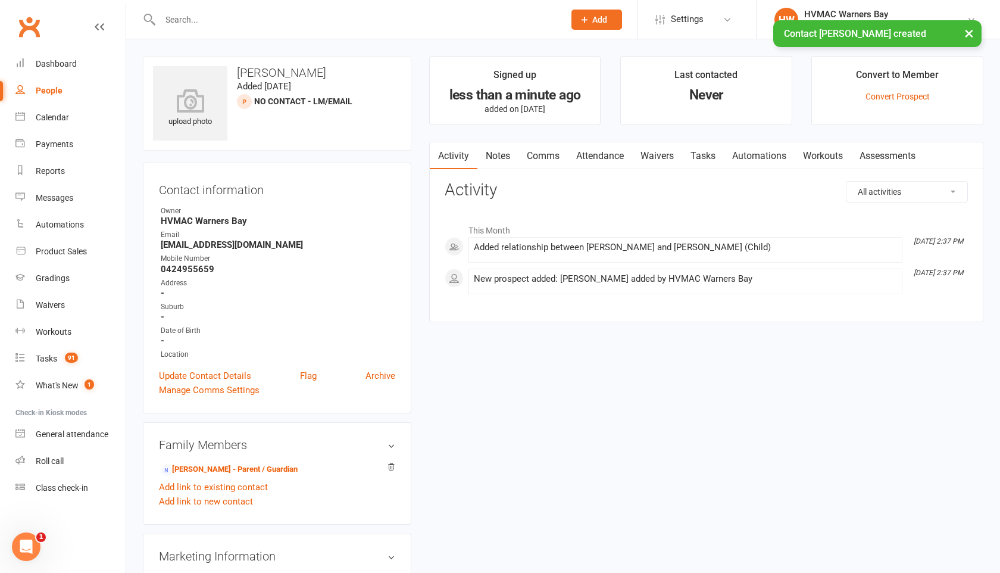
click at [504, 155] on link "Notes" at bounding box center [497, 155] width 41 height 27
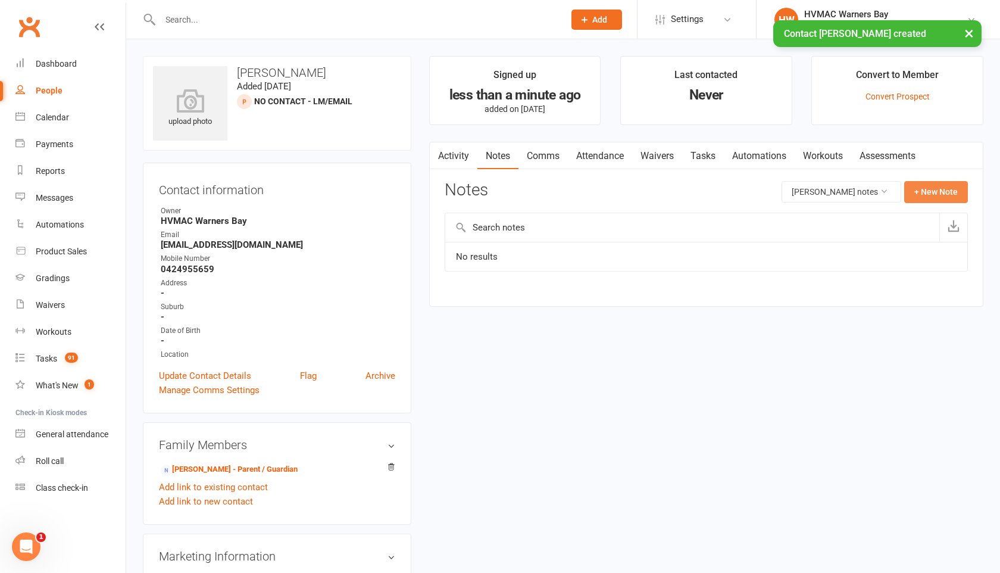
click at [913, 199] on button "+ New Note" at bounding box center [936, 191] width 64 height 21
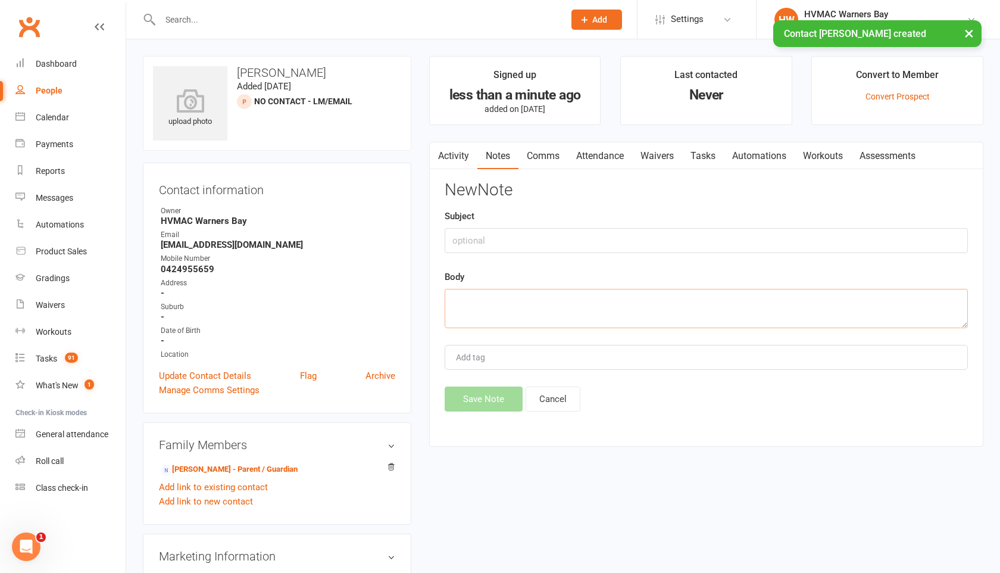
click at [470, 314] on textarea at bounding box center [706, 308] width 523 height 39
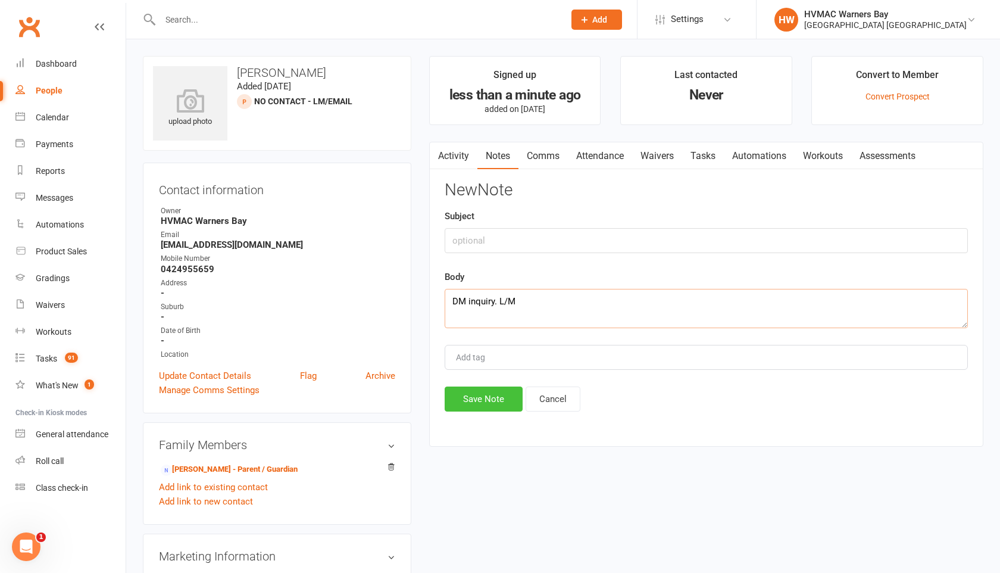
type textarea "DM inquiry. L/M"
click at [478, 407] on button "Save Note" at bounding box center [484, 398] width 78 height 25
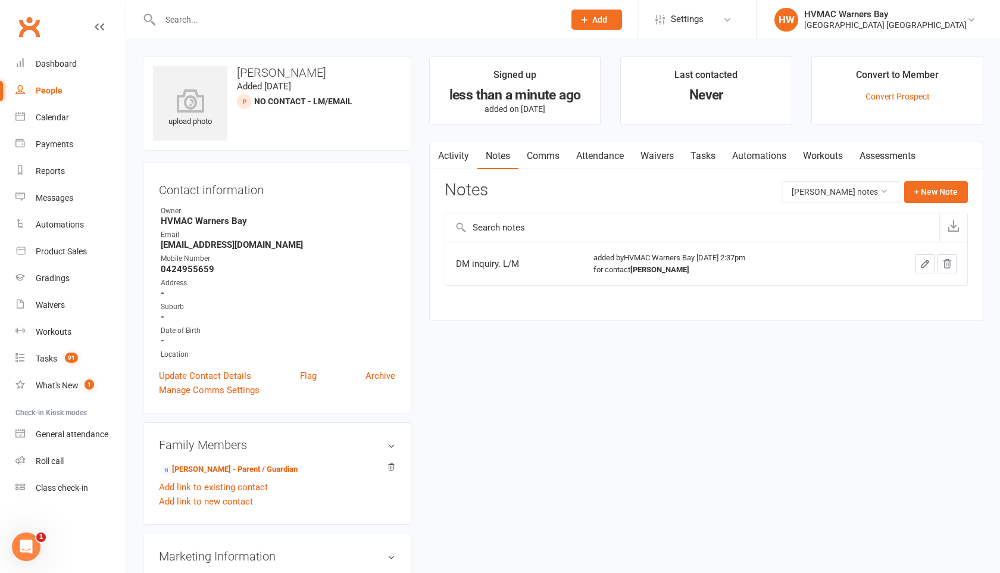
click at [579, 22] on icon at bounding box center [584, 19] width 11 height 11
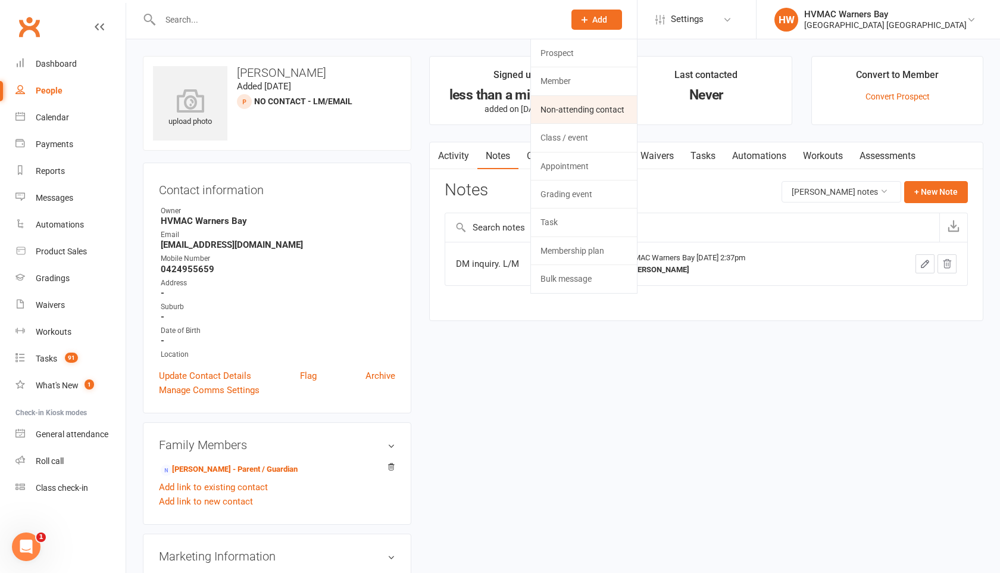
click at [542, 110] on link "Non-attending contact" at bounding box center [584, 109] width 106 height 27
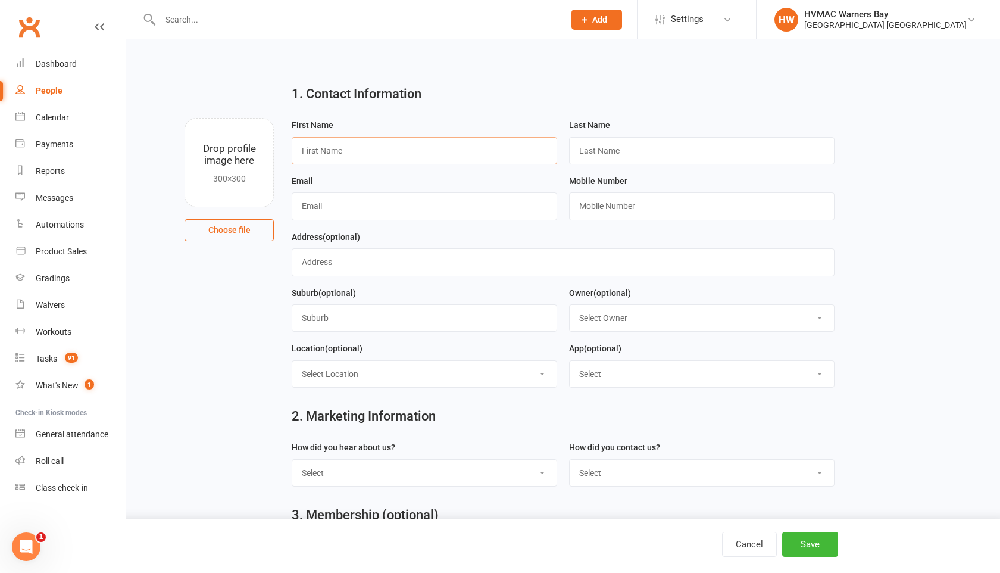
click at [306, 152] on input "text" at bounding box center [424, 150] width 265 height 27
type input "[PERSON_NAME]"
type input "D"
type input "Fallon"
click at [324, 205] on input "text" at bounding box center [424, 205] width 265 height 27
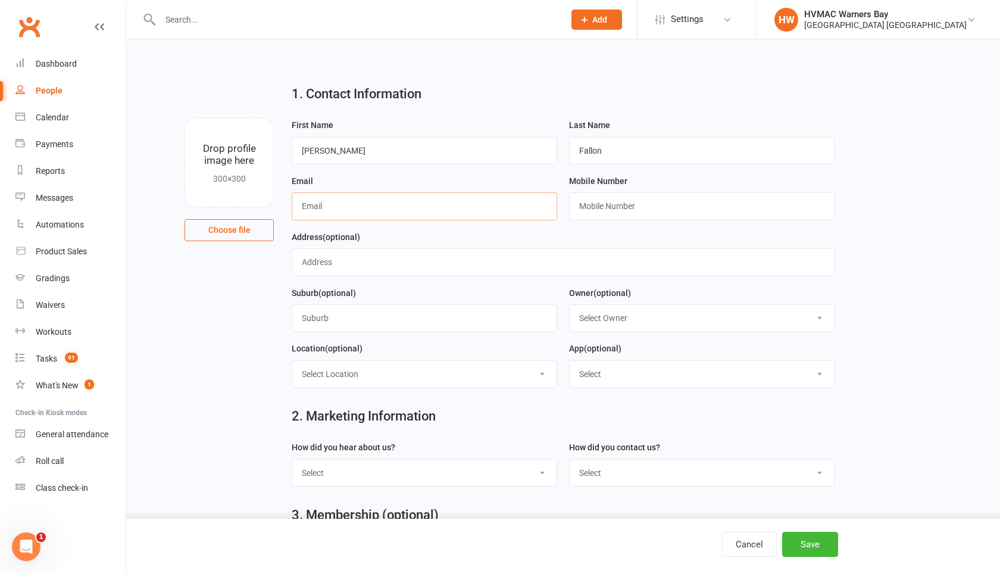
click at [302, 205] on input "text" at bounding box center [424, 205] width 265 height 27
paste input "[EMAIL_ADDRESS][DOMAIN_NAME]"
type input "[EMAIL_ADDRESS][DOMAIN_NAME]"
click at [590, 207] on input "text" at bounding box center [701, 205] width 265 height 27
click at [580, 207] on input "text" at bounding box center [701, 205] width 265 height 27
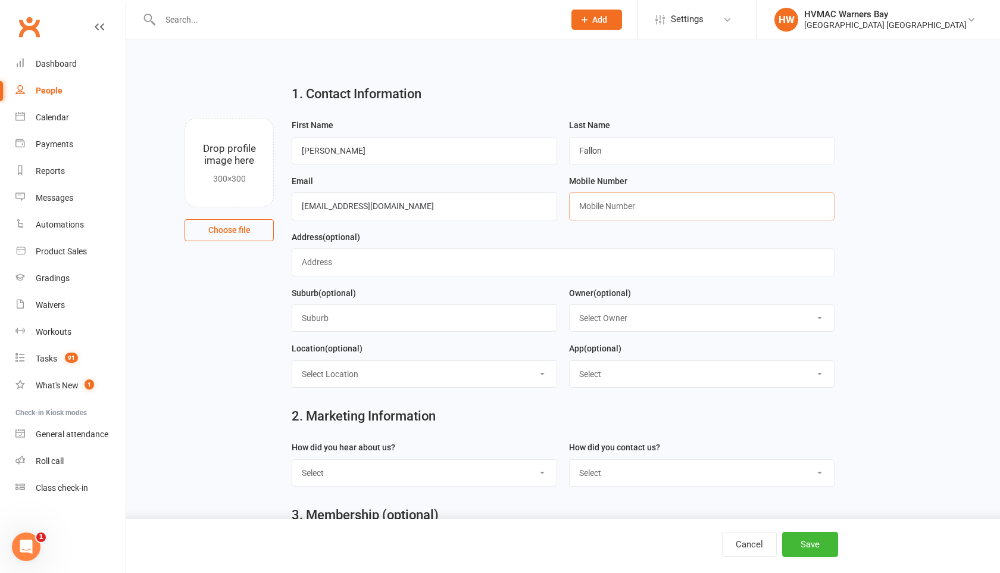
paste input "0401920567"
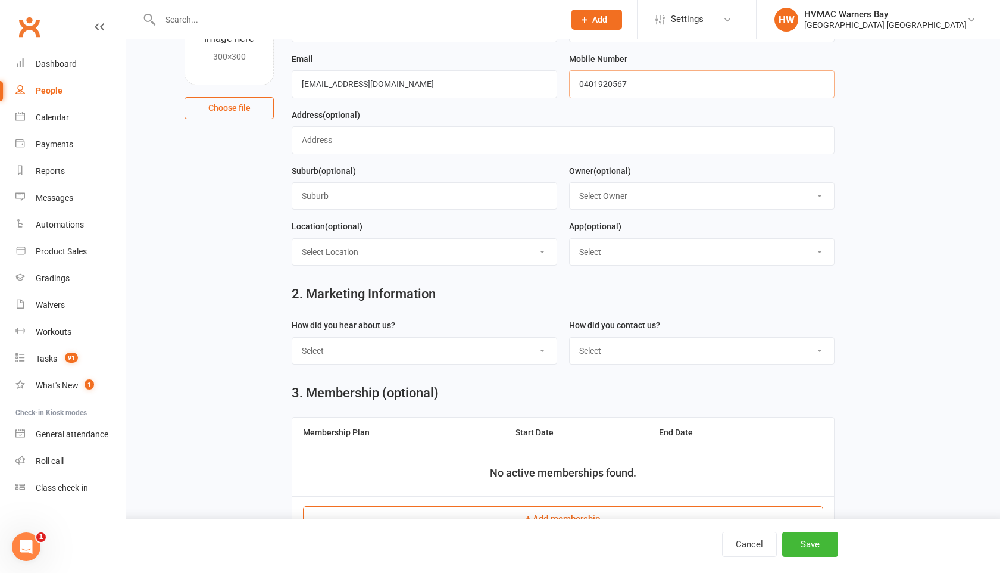
type input "0401920567"
click at [599, 199] on select "Select Owner HVMAC Warners Bay [PERSON_NAME] [PERSON_NAME] [PERSON_NAME] [PERSO…" at bounding box center [702, 196] width 264 height 26
select select "0"
click at [570, 183] on select "Select Owner HVMAC Warners Bay [PERSON_NAME] [PERSON_NAME] [PERSON_NAME] [PERSO…" at bounding box center [702, 196] width 264 height 26
click at [493, 345] on select "Select Internet Facebook Referral Flyer Sign Direct Mail Demo Other" at bounding box center [424, 350] width 264 height 26
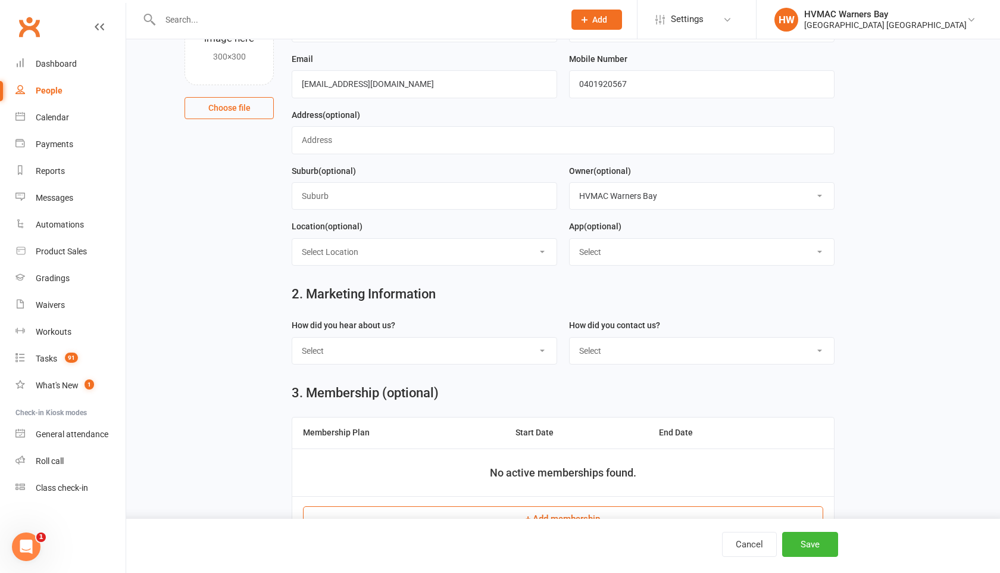
select select "Internet"
click at [292, 339] on select "Select Internet Facebook Referral Flyer Sign Direct Mail Demo Other" at bounding box center [424, 350] width 264 height 26
click at [596, 358] on select "Select Phone Email In-Facility" at bounding box center [702, 350] width 264 height 26
select select "Email"
click at [570, 339] on select "Select Phone Email In-Facility" at bounding box center [702, 350] width 264 height 26
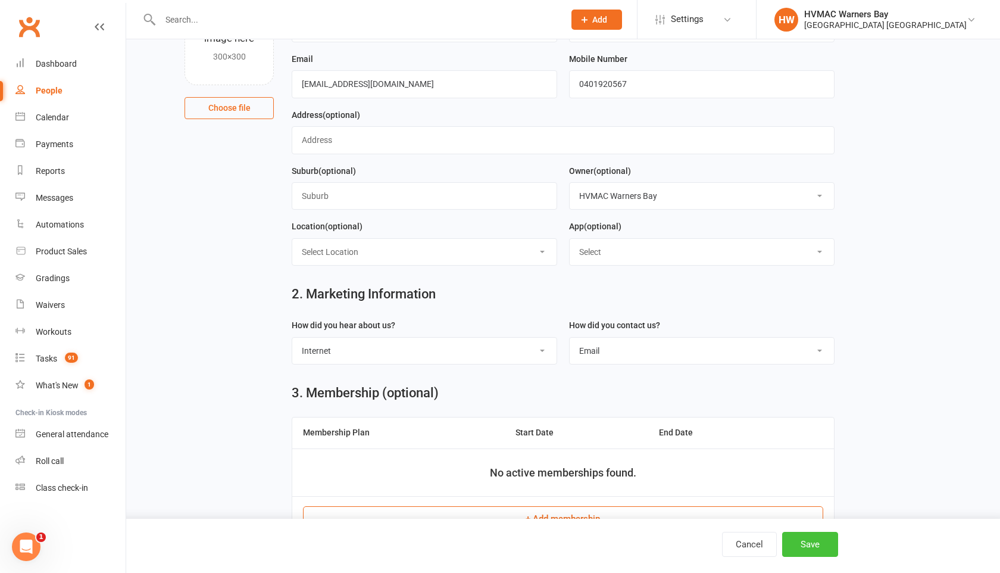
click at [808, 534] on button "Save" at bounding box center [810, 543] width 56 height 25
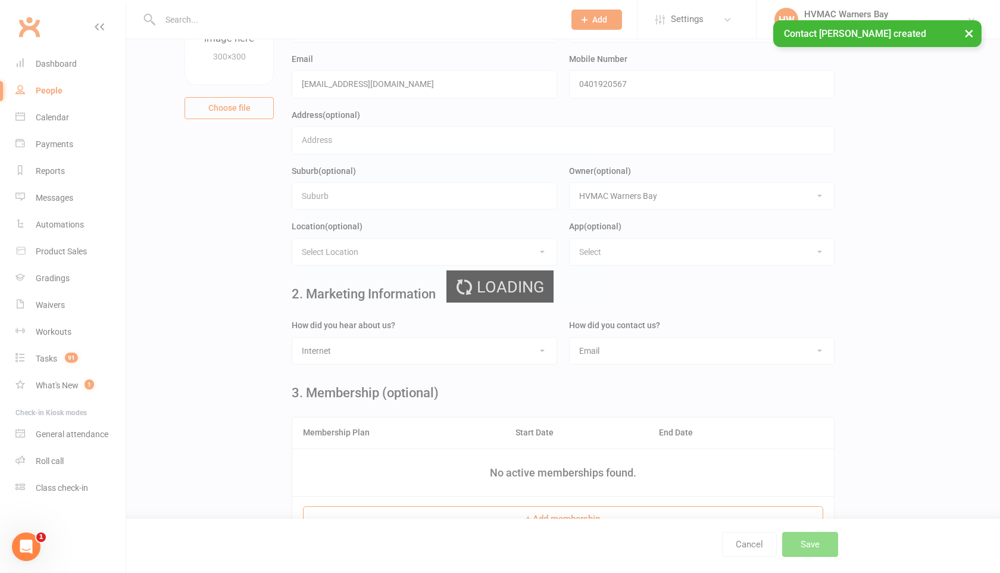
scroll to position [0, 0]
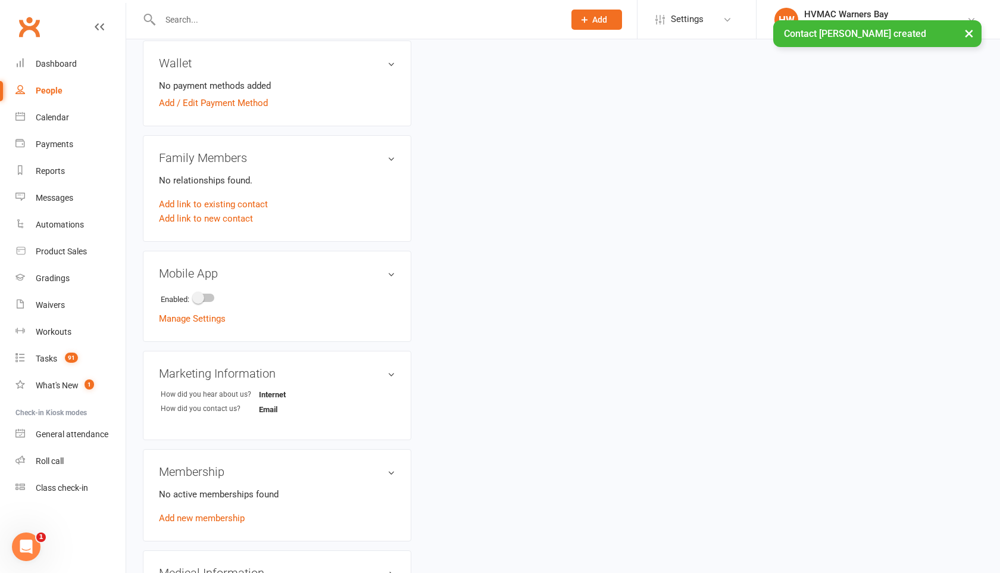
scroll to position [375, 0]
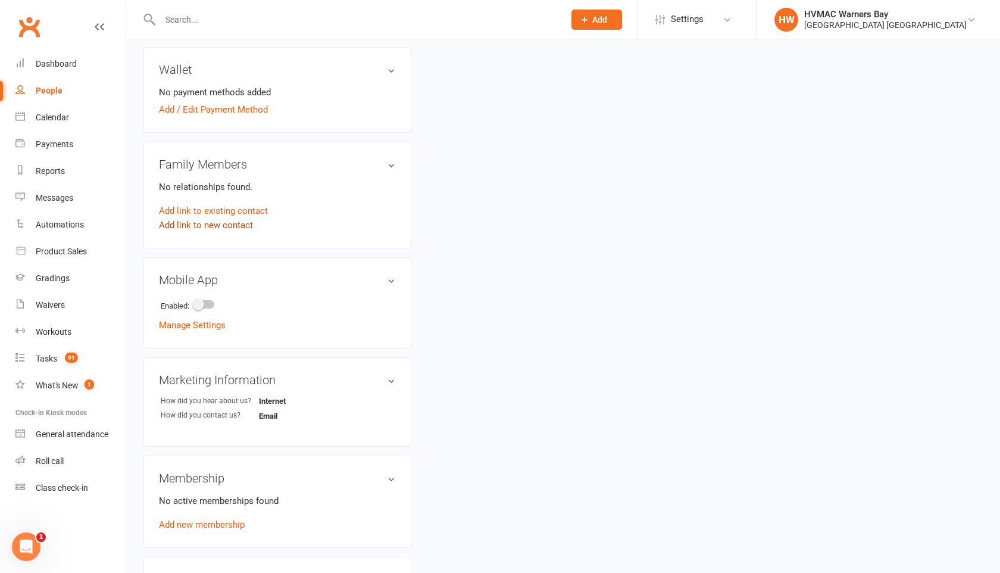
click at [218, 226] on link "Add link to new contact" at bounding box center [206, 225] width 94 height 14
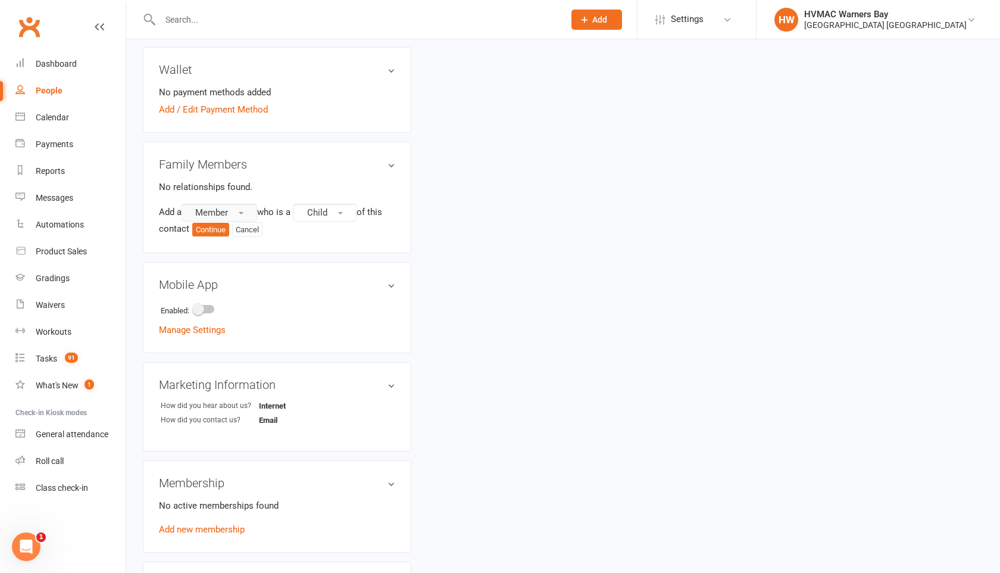
click at [218, 208] on span "Member" at bounding box center [211, 212] width 33 height 11
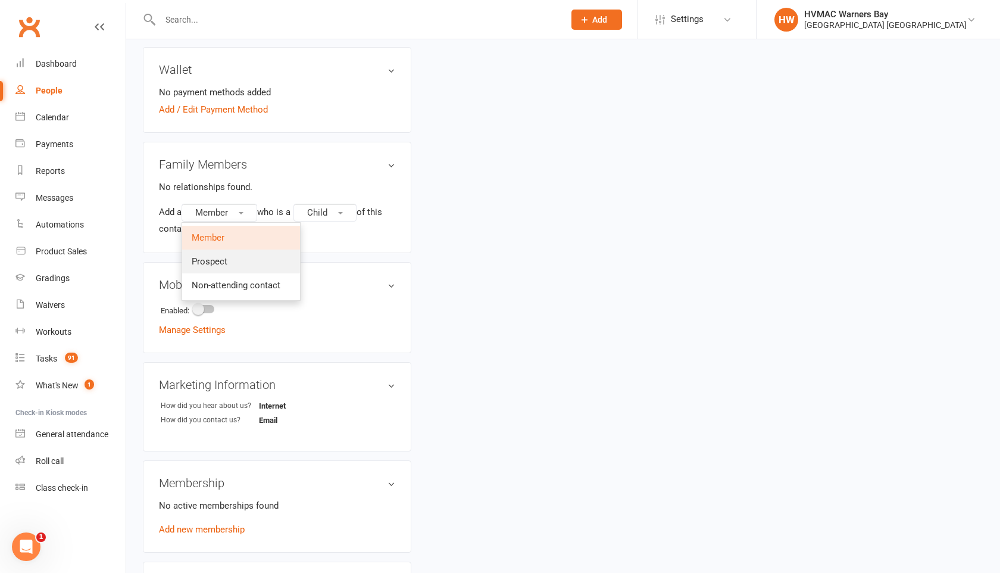
click at [217, 252] on link "Prospect" at bounding box center [241, 261] width 118 height 24
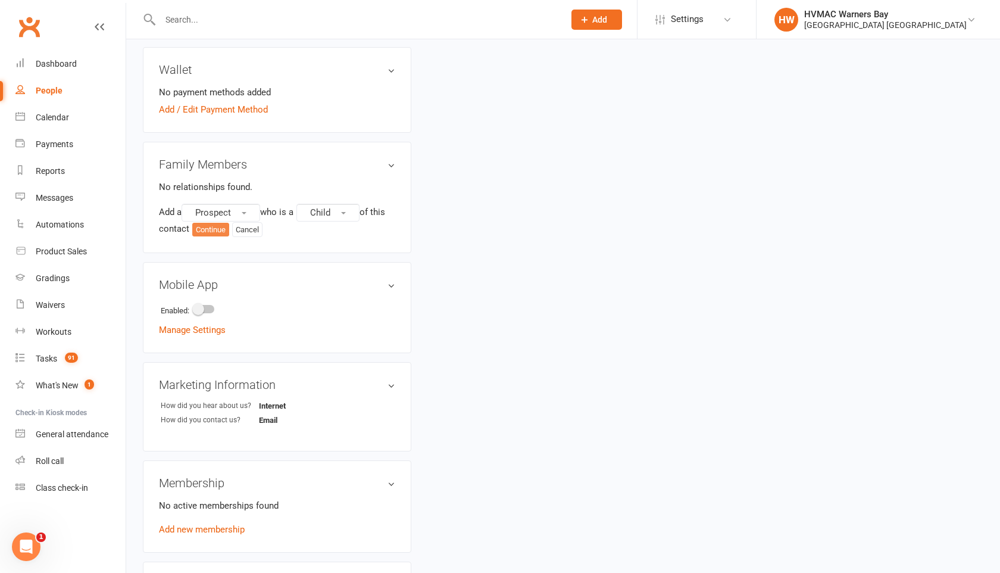
click at [215, 226] on button "Continue" at bounding box center [210, 230] width 37 height 14
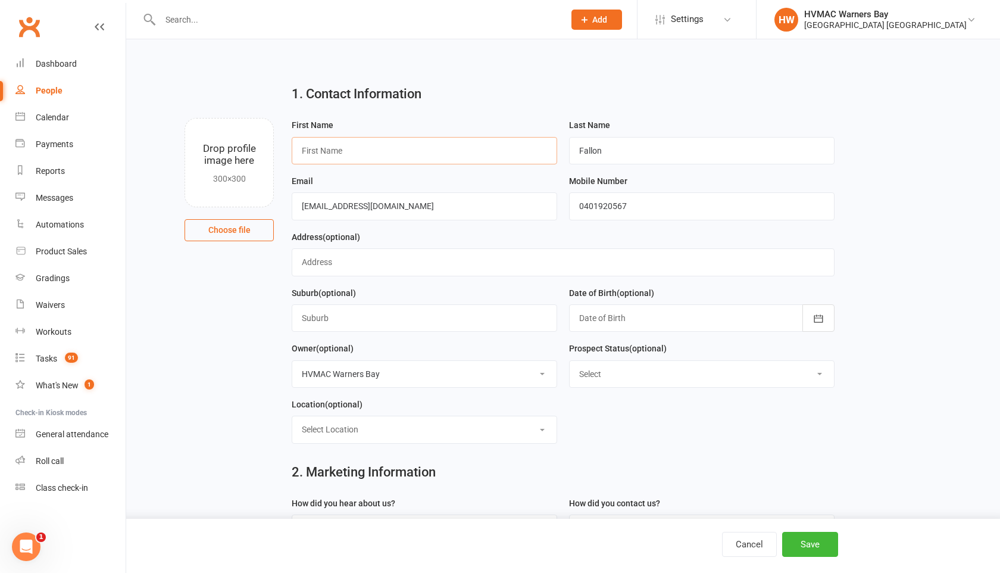
click at [334, 146] on input "text" at bounding box center [424, 150] width 265 height 27
type input "Lily"
click at [597, 377] on select "Select Initial Contact Booked Introduction Booking confirmed Ready to register …" at bounding box center [702, 374] width 264 height 26
select select "No contact - LM/Email"
click at [570, 362] on select "Select Initial Contact Booked Introduction Booking confirmed Ready to register …" at bounding box center [702, 374] width 264 height 26
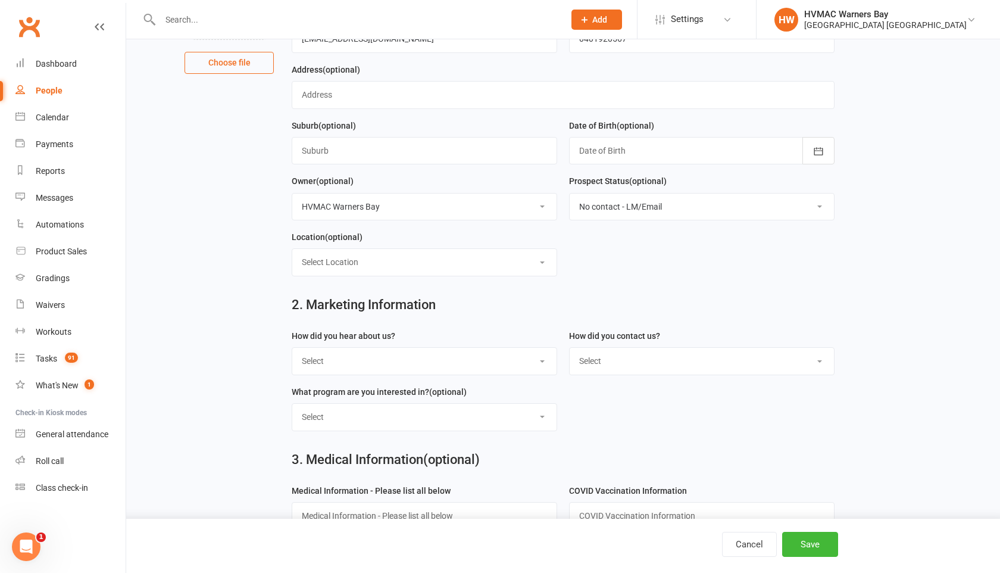
scroll to position [204, 0]
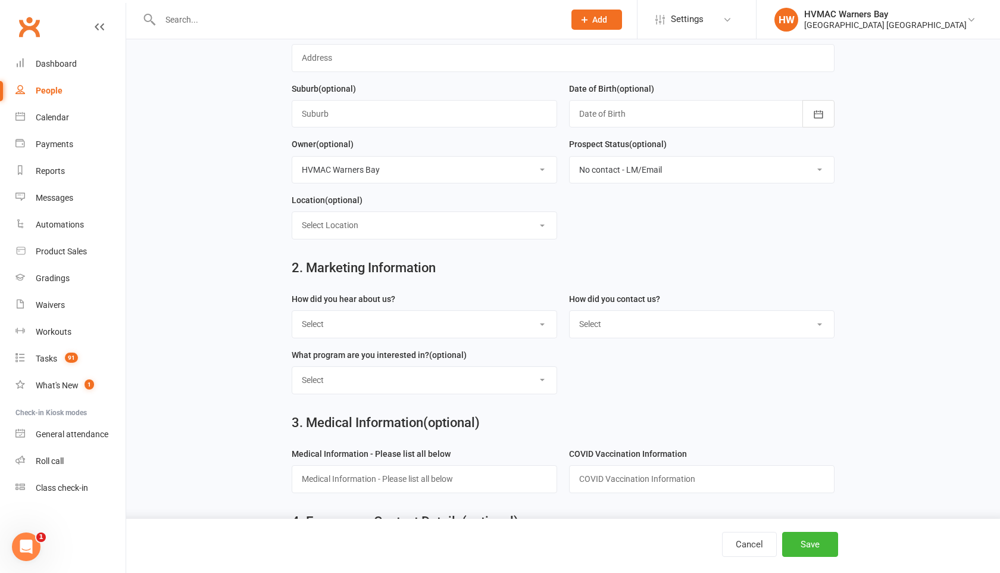
click at [480, 333] on select "Select Internet Facebook Referral Flyer Sign Direct Mail Demo Other" at bounding box center [424, 324] width 264 height 26
select select "Internet"
click at [292, 313] on select "Select Internet Facebook Referral Flyer Sign Direct Mail Demo Other" at bounding box center [424, 324] width 264 height 26
click at [596, 320] on select "Select Phone Email In-Facility" at bounding box center [702, 324] width 264 height 26
select select "Email"
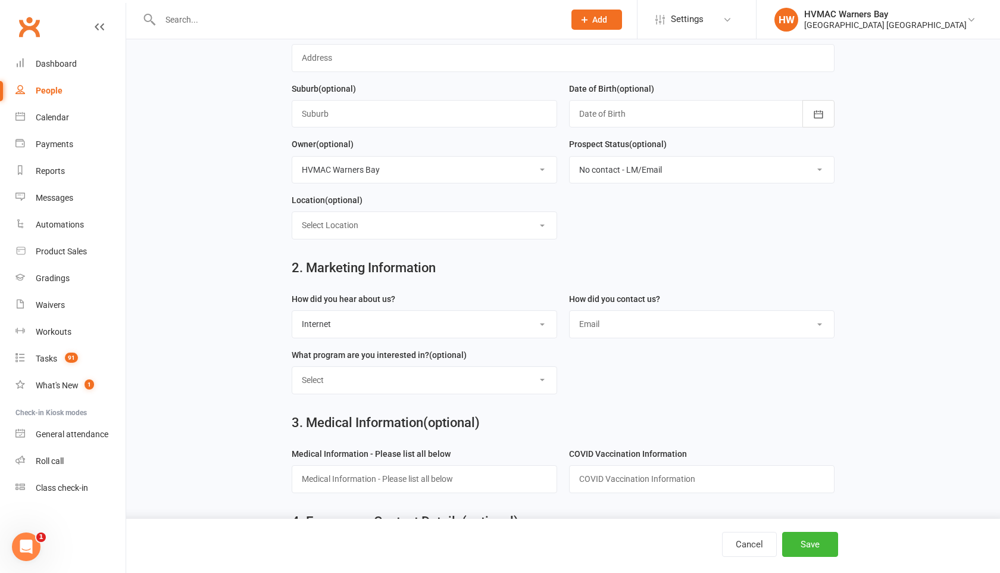
click at [570, 313] on select "Select Phone Email In-Facility" at bounding box center [702, 324] width 264 height 26
click at [529, 380] on select "Select Kids Karate Adults Karate Kids Brazilian Jiu Jitsu Adults Brazilian Jiu …" at bounding box center [424, 380] width 264 height 26
select select "Kids Karate"
click at [292, 369] on select "Select Kids Karate Adults Karate Kids Brazilian Jiu Jitsu Adults Brazilian Jiu …" at bounding box center [424, 380] width 264 height 26
click at [809, 553] on button "Save" at bounding box center [810, 543] width 56 height 25
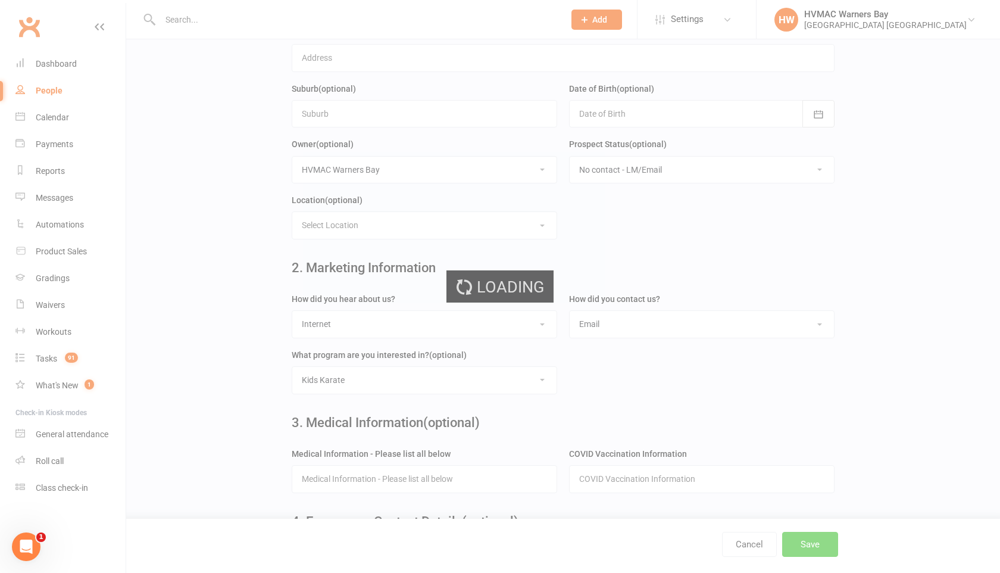
scroll to position [0, 0]
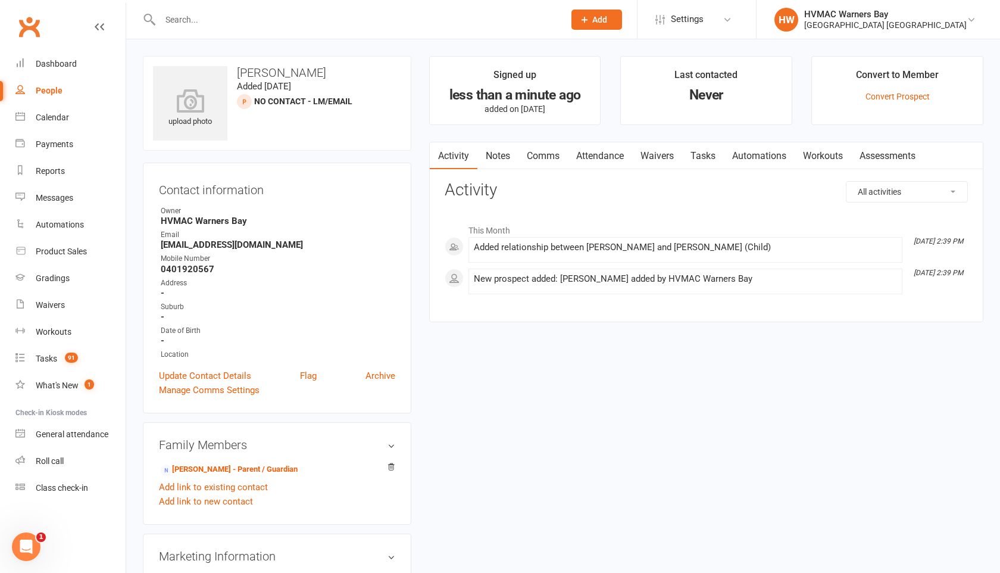
click at [221, 20] on input "text" at bounding box center [356, 19] width 399 height 17
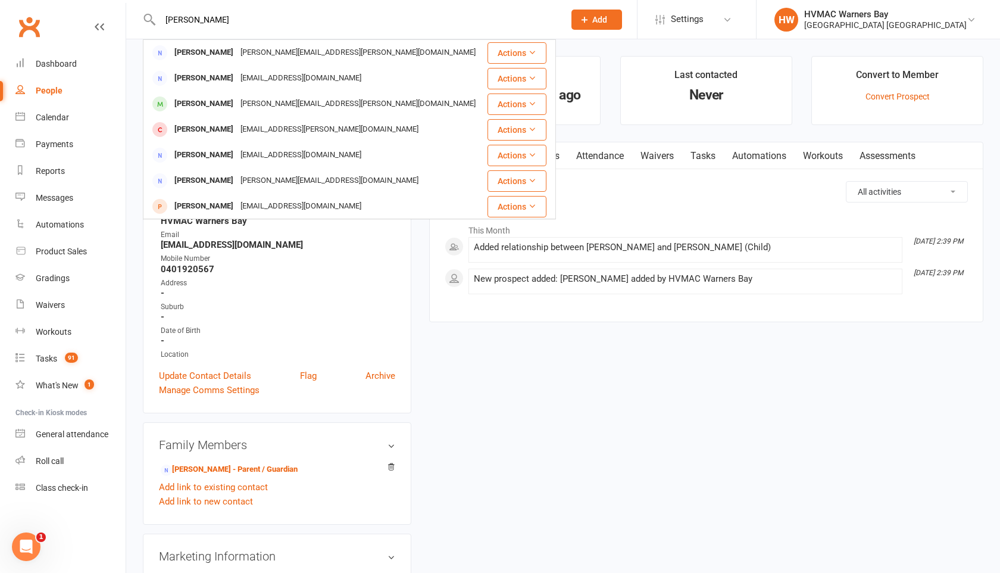
type input "[PERSON_NAME]"
click at [582, 217] on div "This Month [DATE] 2:39 PM Added relationship between [PERSON_NAME] and [PERSON_…" at bounding box center [706, 256] width 523 height 95
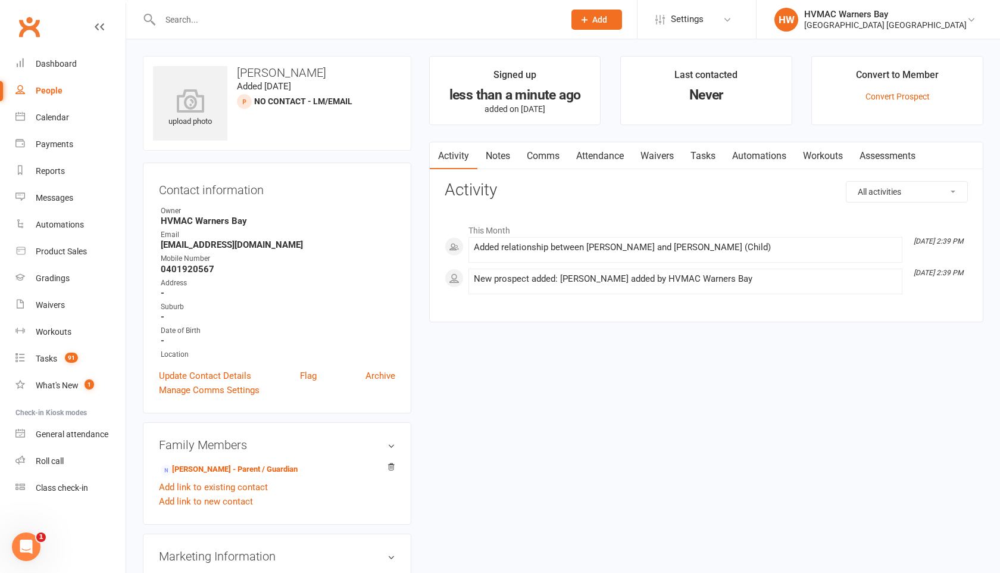
click at [495, 157] on link "Notes" at bounding box center [497, 155] width 41 height 27
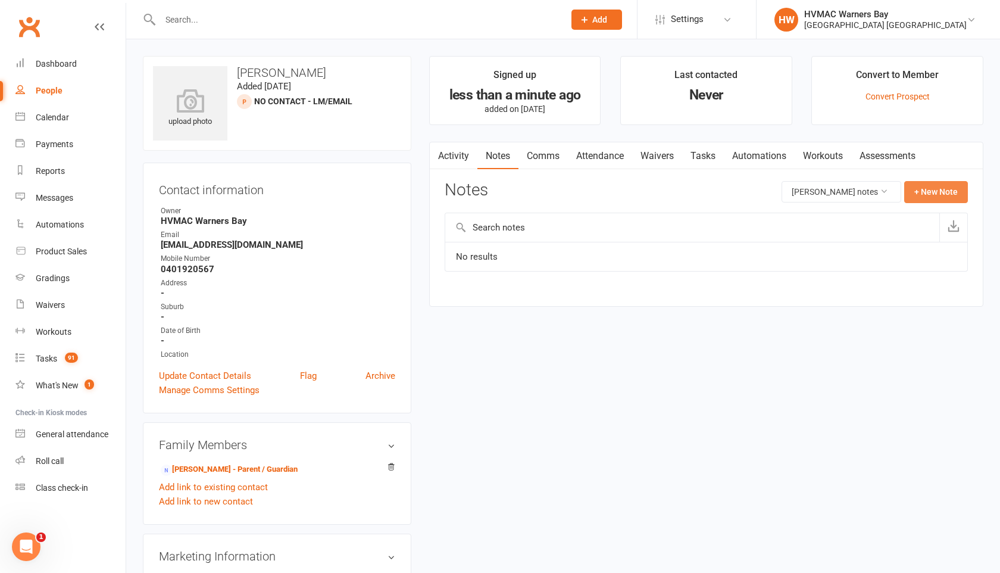
click at [912, 193] on button "+ New Note" at bounding box center [936, 191] width 64 height 21
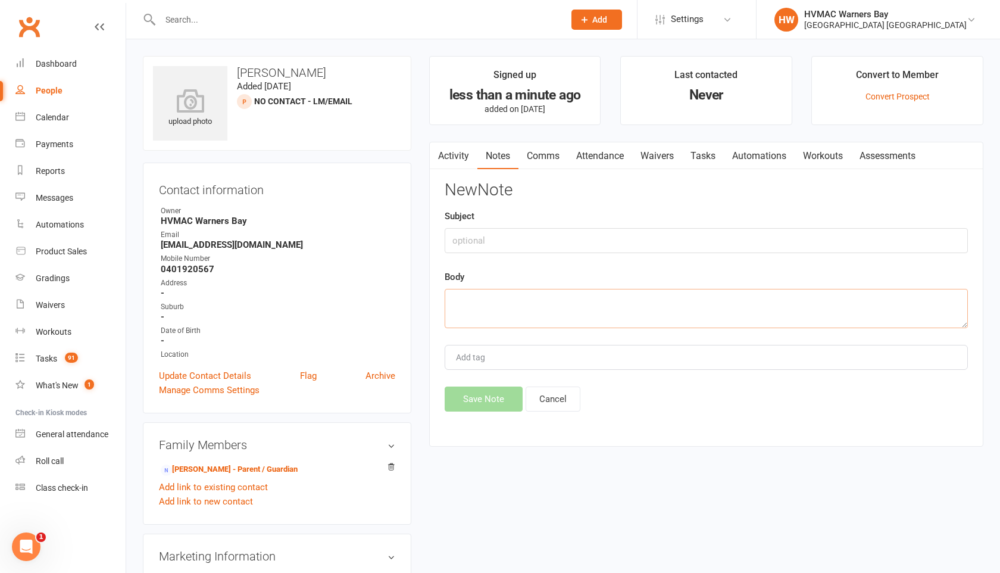
click at [479, 300] on textarea at bounding box center [706, 308] width 523 height 39
type textarea "DM inquiry. L/M"
click at [476, 406] on button "Save Note" at bounding box center [484, 398] width 78 height 25
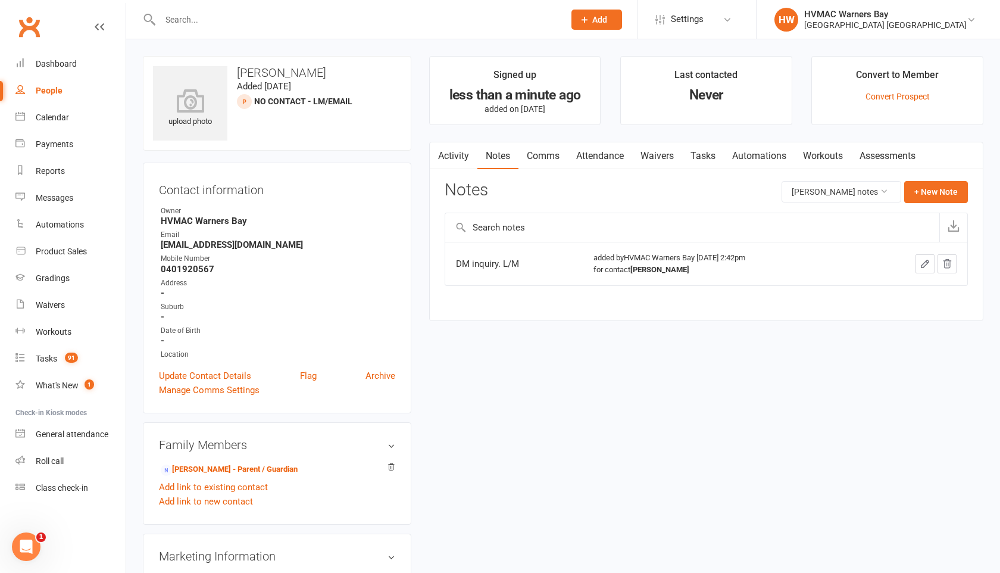
click at [174, 30] on div at bounding box center [349, 19] width 413 height 39
click at [180, 16] on input "text" at bounding box center [356, 19] width 399 height 17
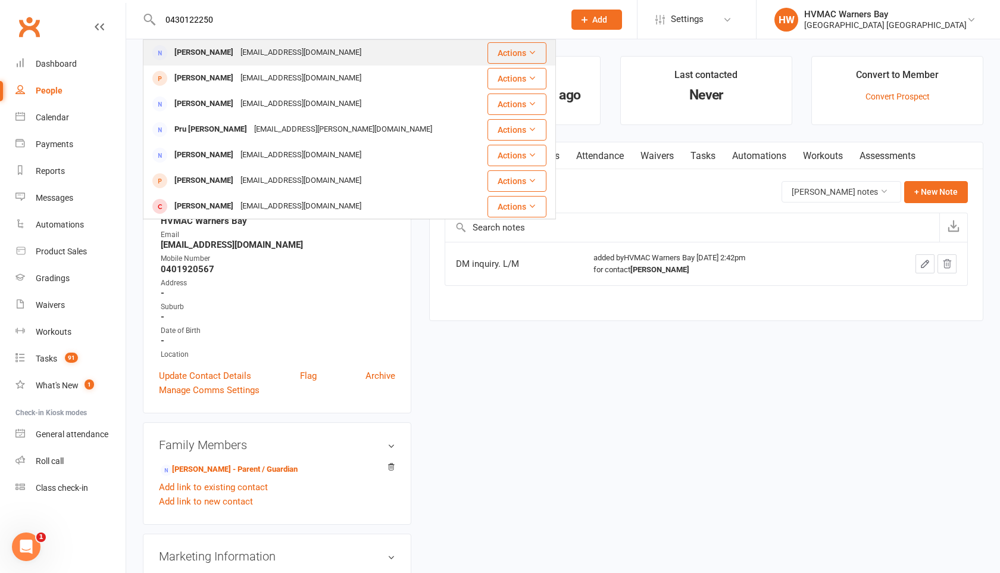
type input "0430122250"
click at [180, 43] on div "[PERSON_NAME] [PERSON_NAME][EMAIL_ADDRESS][DOMAIN_NAME]" at bounding box center [315, 52] width 342 height 24
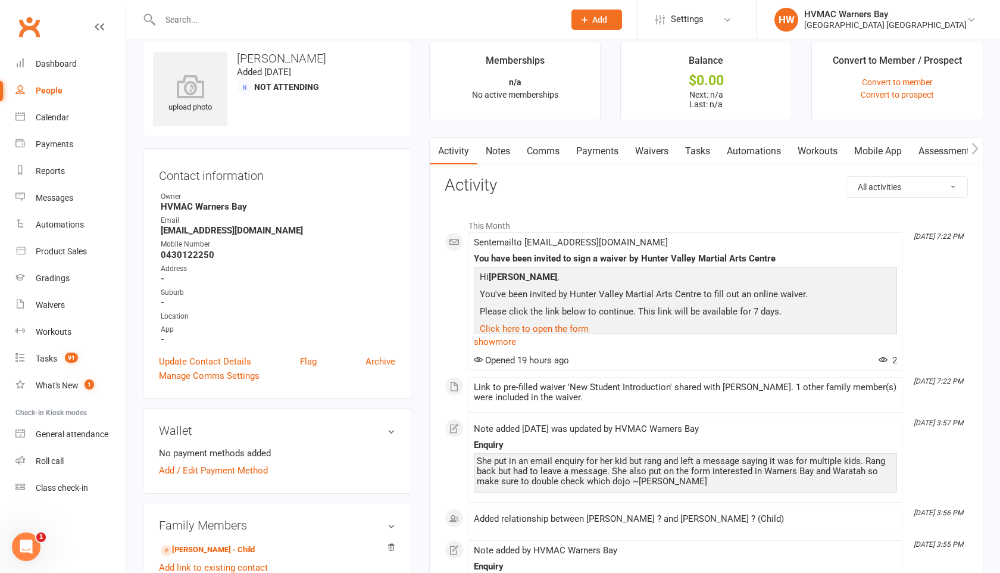
scroll to position [9, 0]
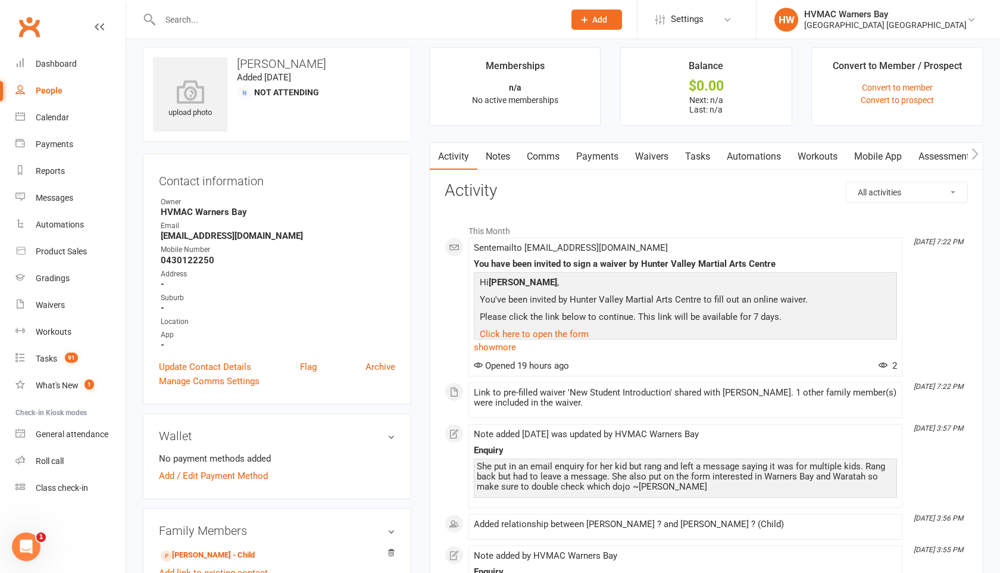
click at [658, 158] on link "Waivers" at bounding box center [652, 156] width 50 height 27
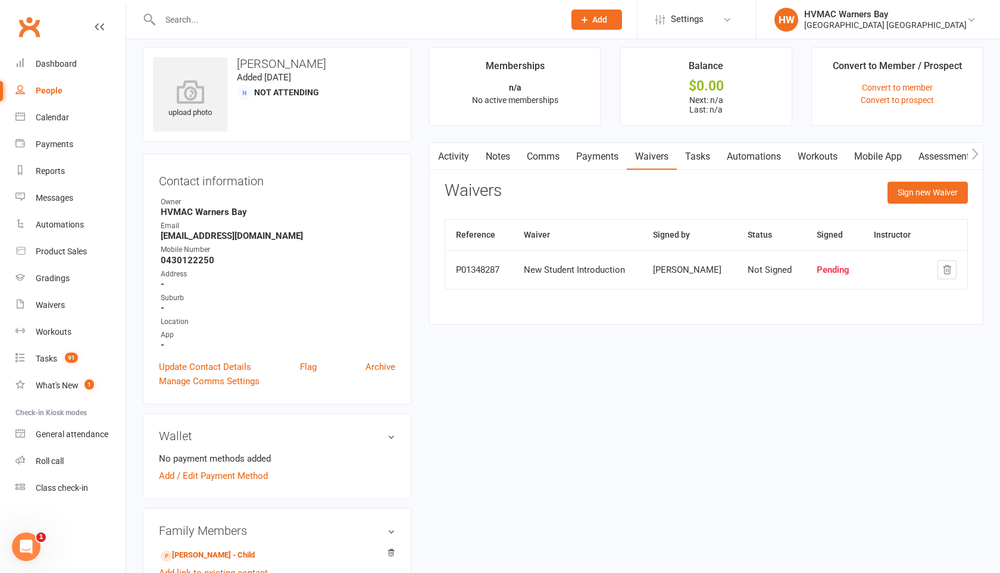
click at [449, 154] on link "Activity" at bounding box center [454, 156] width 48 height 27
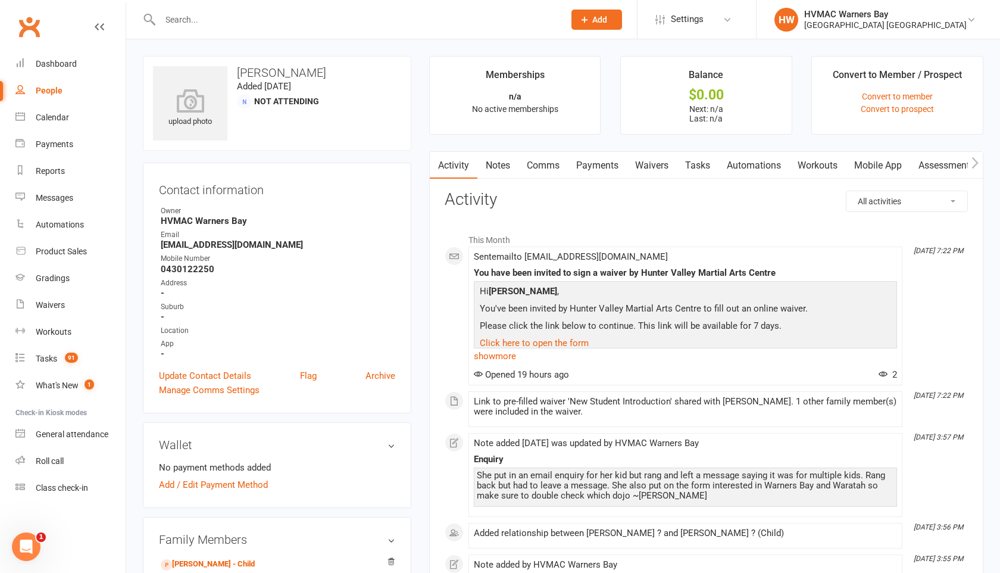
click at [706, 165] on link "Tasks" at bounding box center [698, 165] width 42 height 27
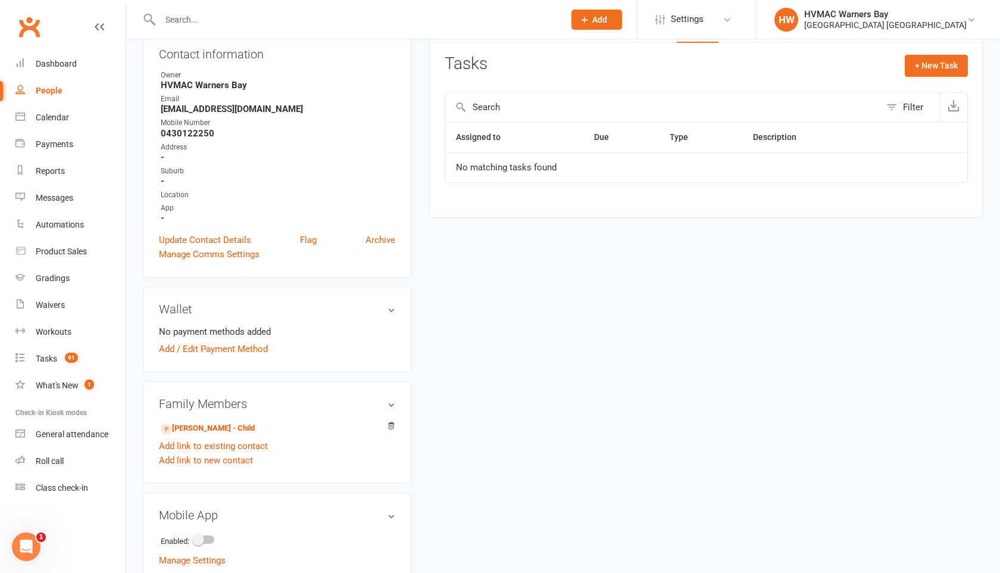
scroll to position [167, 0]
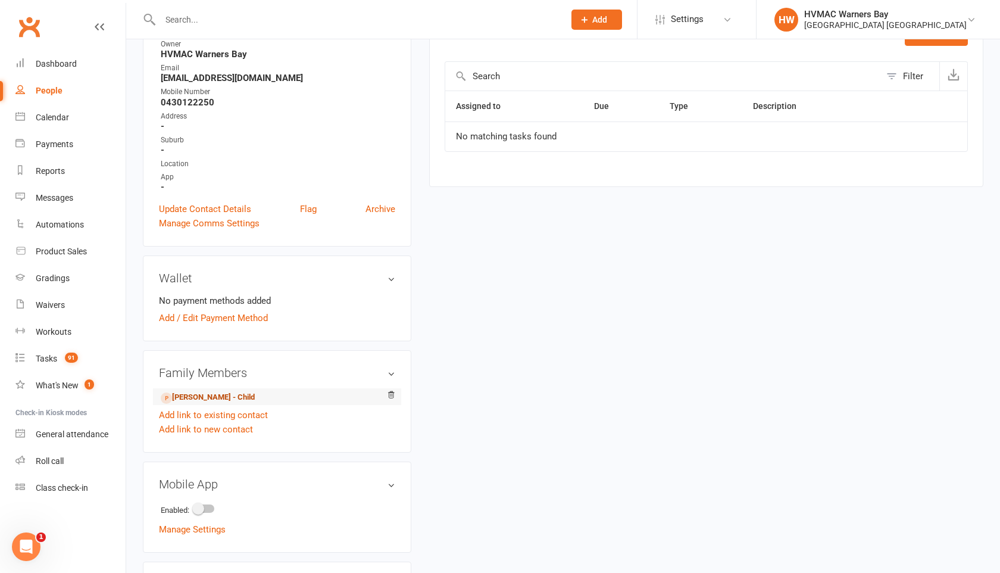
click at [231, 398] on link "[PERSON_NAME] - Child" at bounding box center [208, 397] width 94 height 12
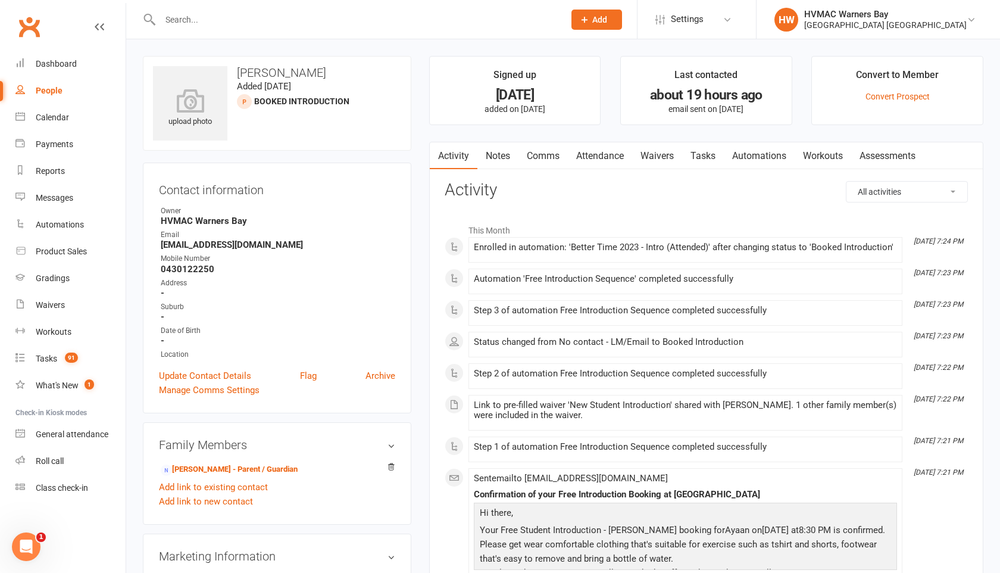
click at [602, 158] on link "Attendance" at bounding box center [600, 155] width 64 height 27
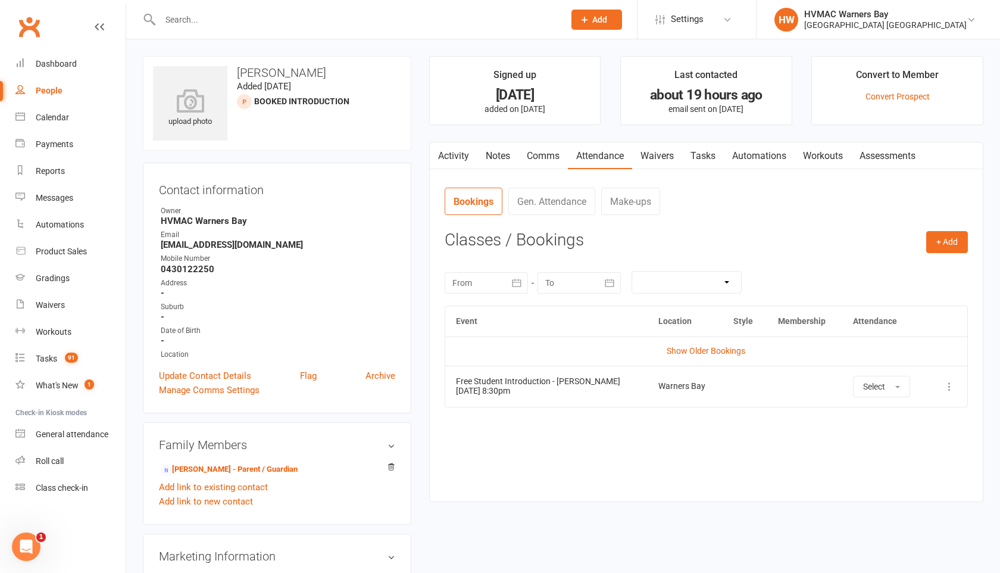
click at [947, 388] on icon at bounding box center [949, 386] width 12 height 12
click at [856, 427] on link "View event" at bounding box center [897, 433] width 118 height 24
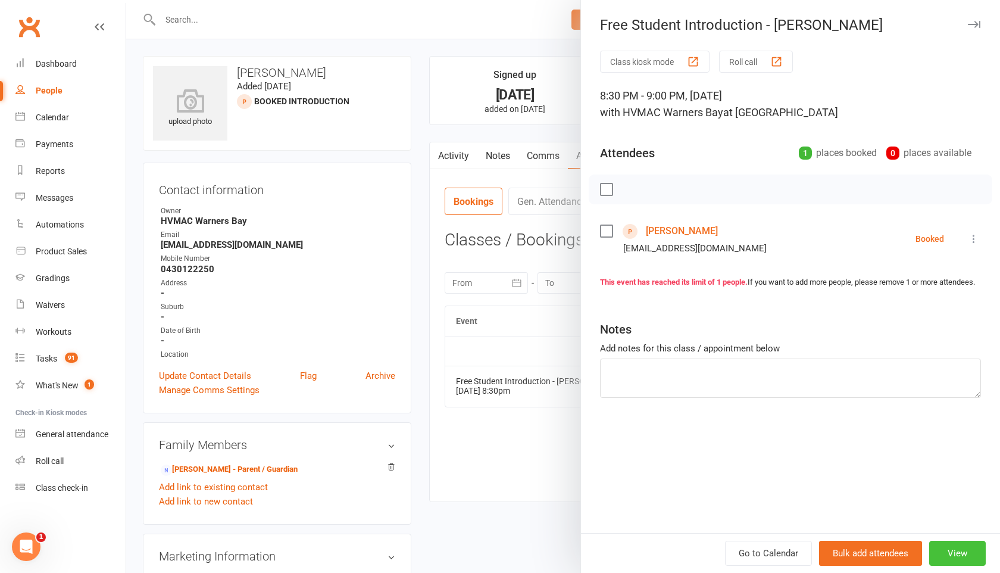
click at [957, 554] on button "View" at bounding box center [957, 552] width 57 height 25
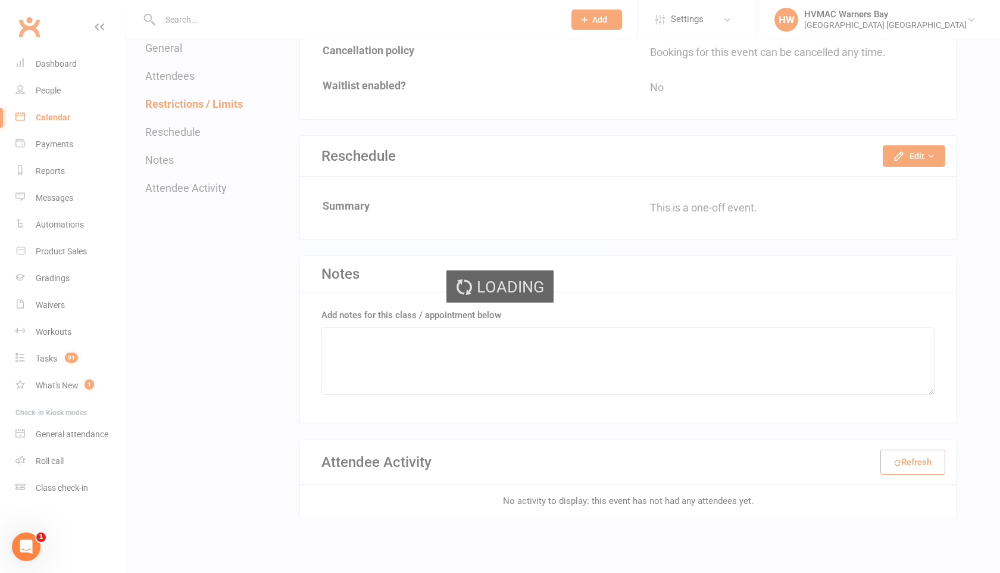
scroll to position [940, 0]
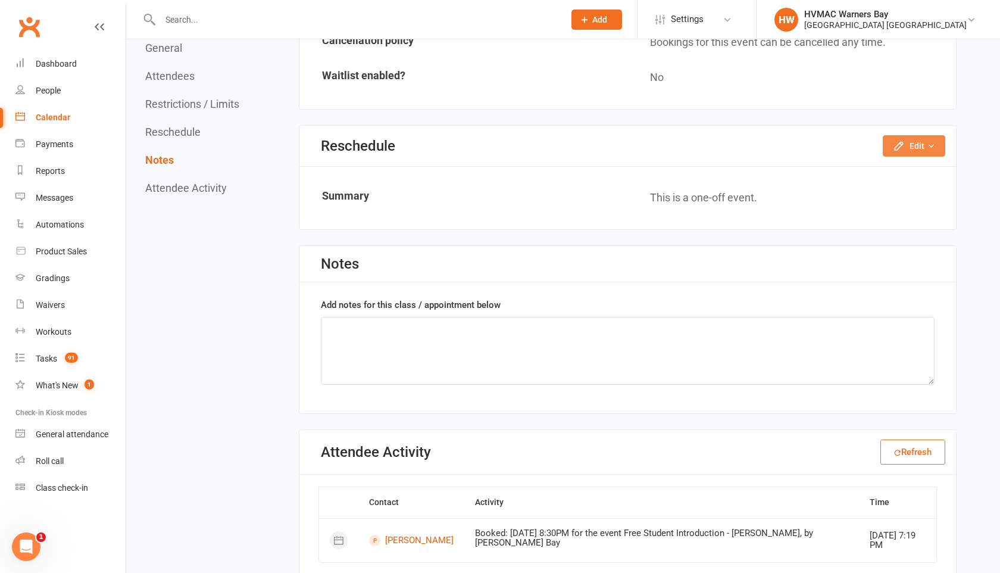
click at [900, 142] on icon "button" at bounding box center [899, 146] width 8 height 8
click at [889, 161] on link "Reschedule this event only" at bounding box center [882, 173] width 125 height 24
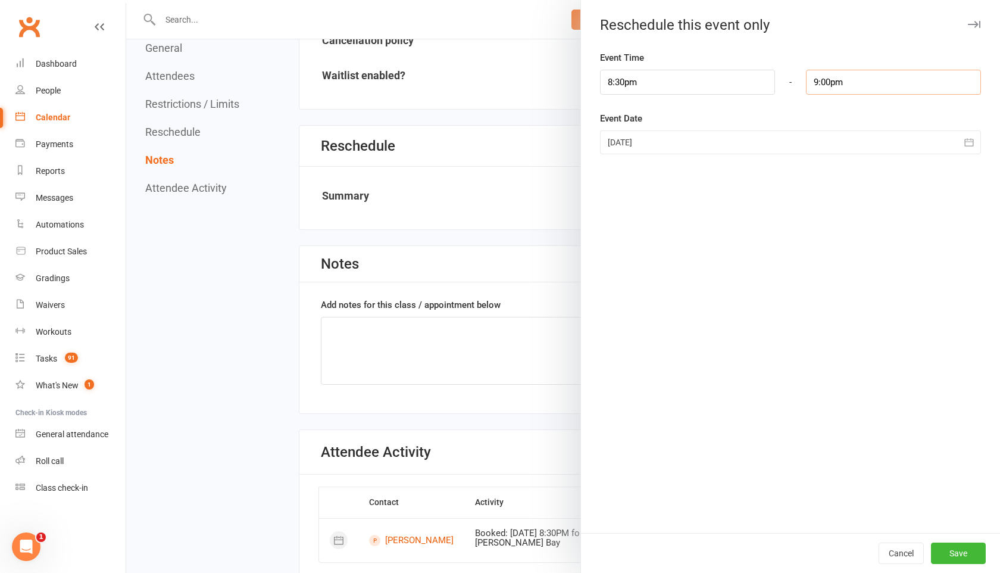
click at [911, 82] on input "9:00pm" at bounding box center [893, 82] width 175 height 25
click at [653, 85] on input "8:30pm" at bounding box center [687, 82] width 175 height 25
type input "8:30am"
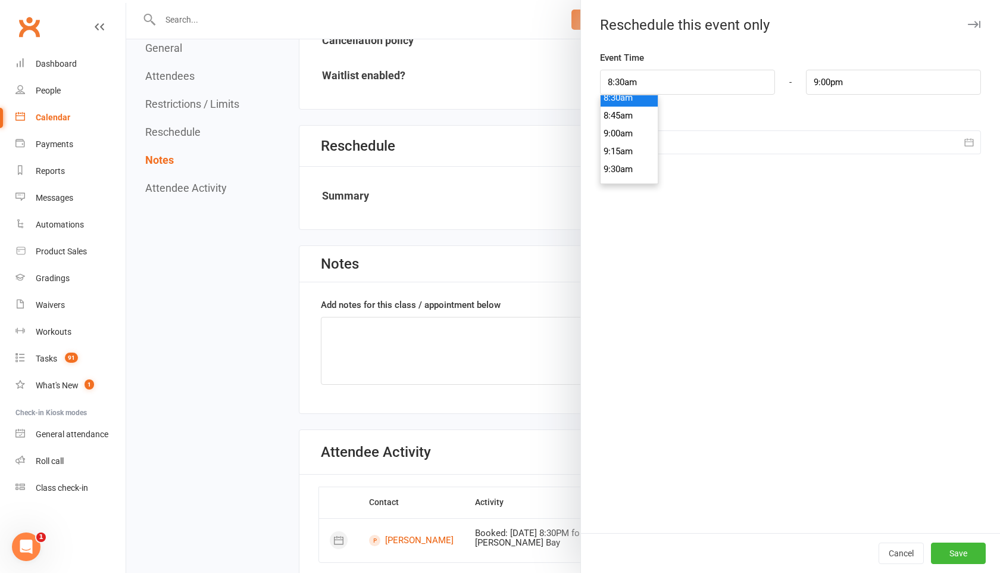
type input "9:00am"
click at [630, 97] on li "8:30am" at bounding box center [629, 98] width 57 height 18
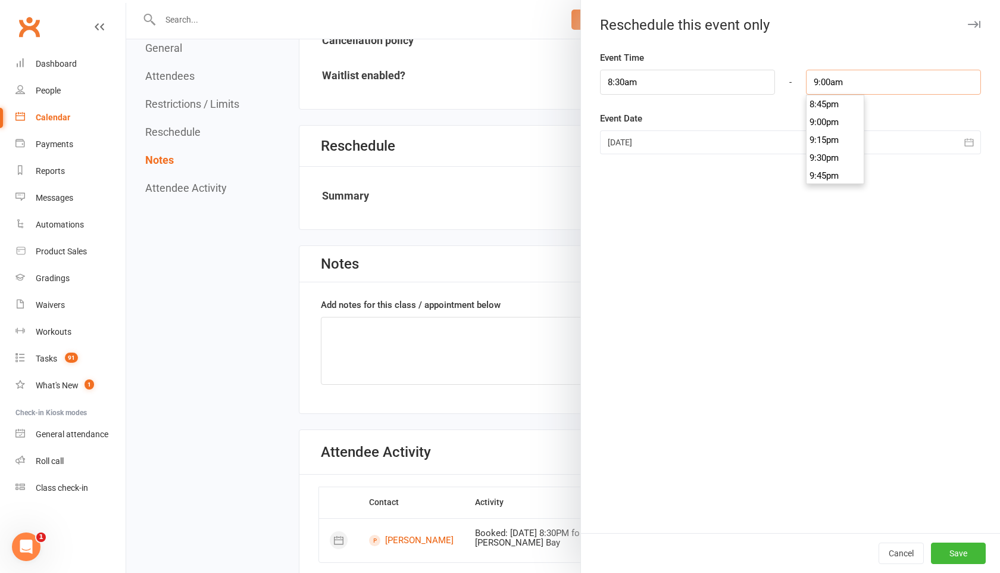
click at [878, 82] on input "9:00am" at bounding box center [893, 82] width 175 height 25
click at [852, 48] on div "Reschedule this event only Event Time 8:30am 12:00am 12:15am 12:30am 12:45am 1:…" at bounding box center [790, 286] width 420 height 573
click at [962, 542] on div "Cancel Save" at bounding box center [790, 553] width 419 height 40
click at [955, 558] on button "Save" at bounding box center [958, 552] width 55 height 21
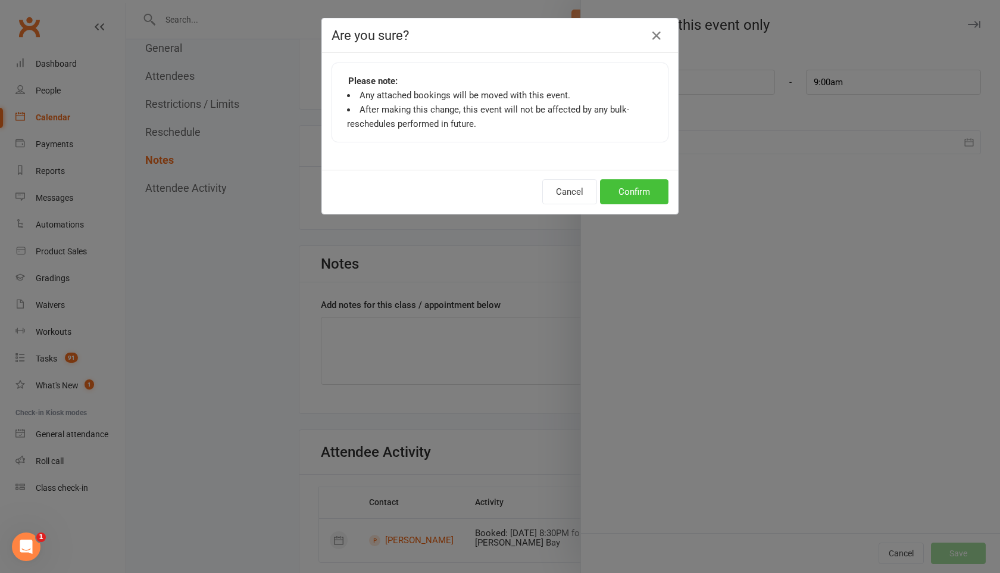
click at [639, 182] on button "Confirm" at bounding box center [634, 191] width 68 height 25
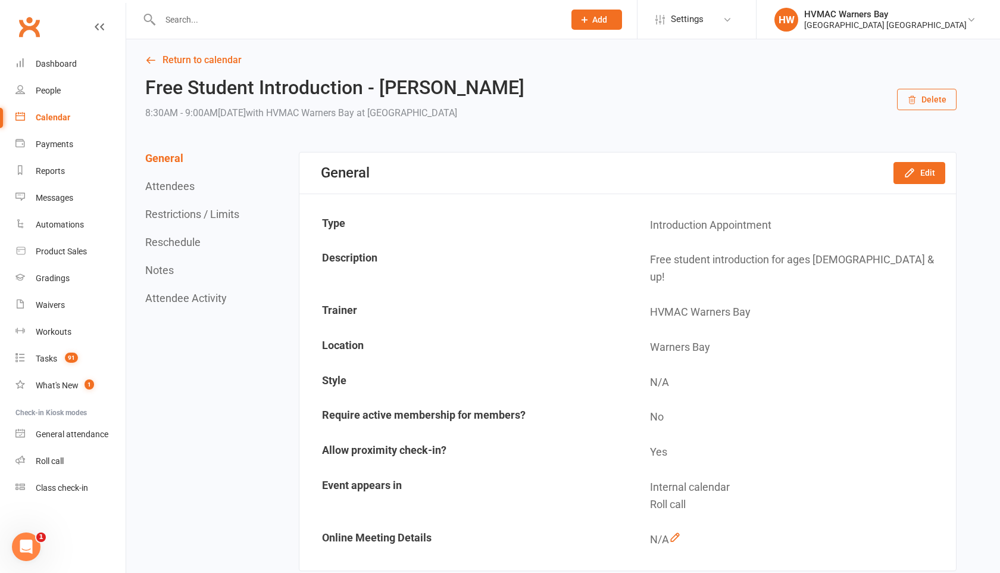
scroll to position [0, 0]
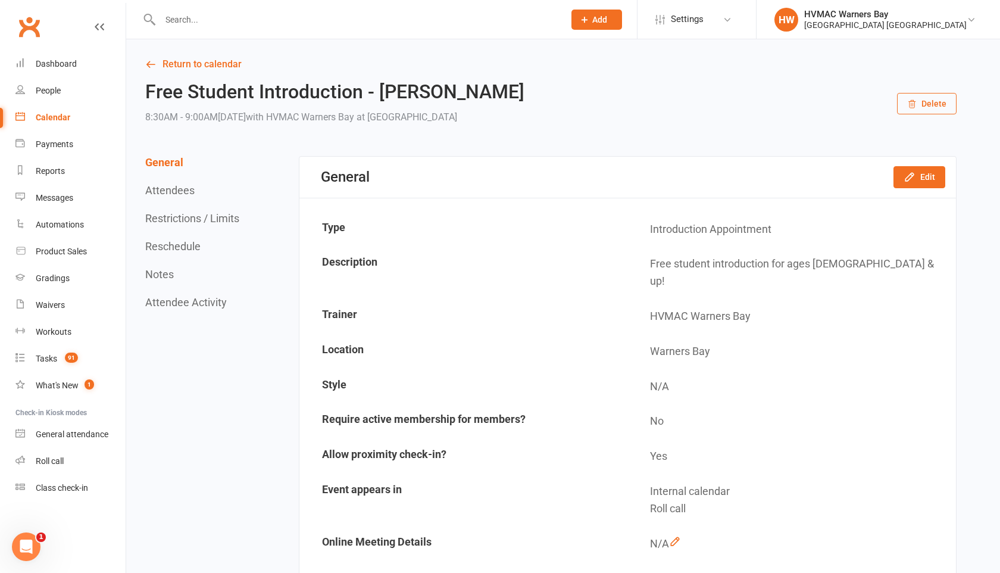
click at [190, 24] on input "text" at bounding box center [356, 19] width 399 height 17
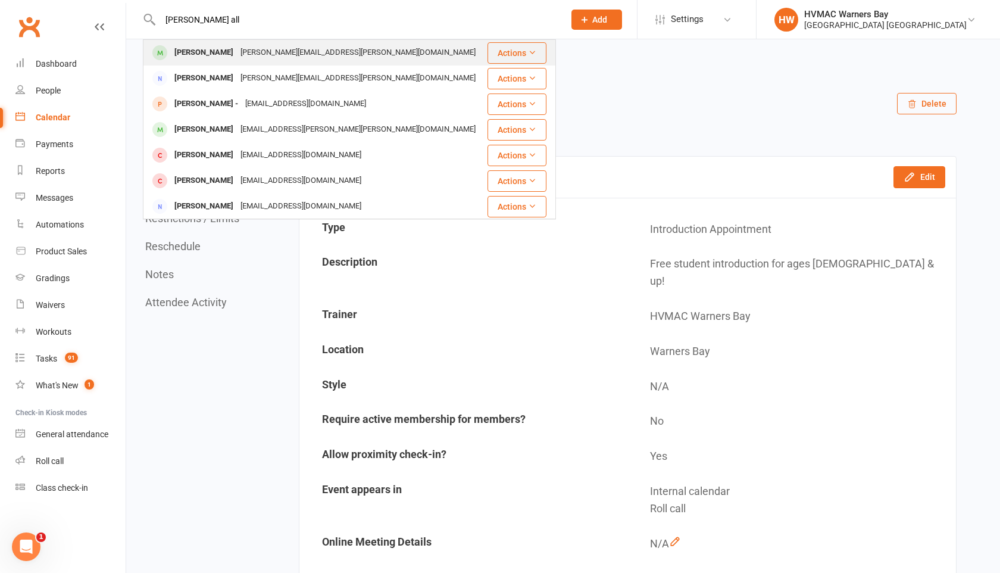
type input "[PERSON_NAME] all"
click at [204, 51] on div "[PERSON_NAME]" at bounding box center [204, 52] width 66 height 17
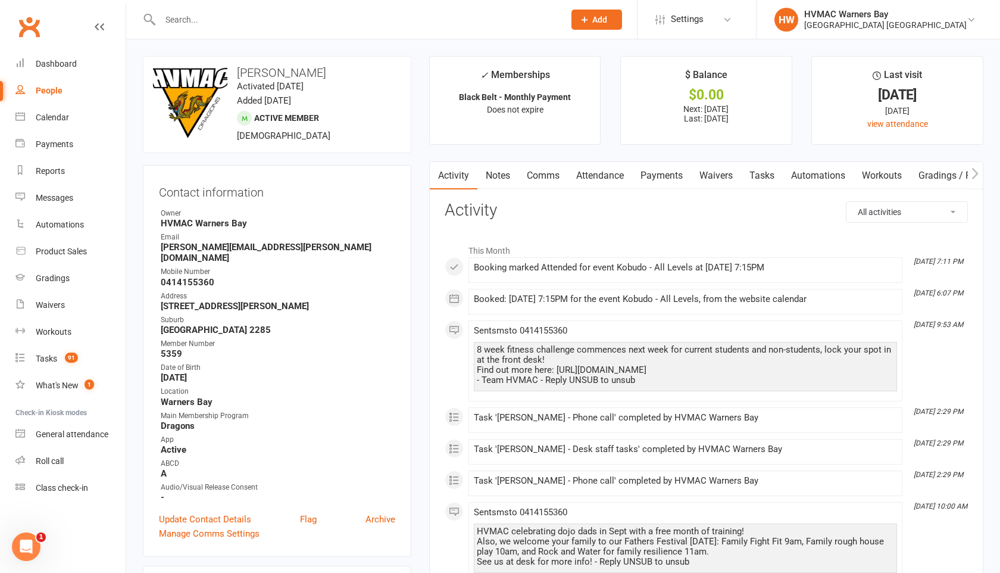
click at [669, 170] on link "Payments" at bounding box center [661, 175] width 59 height 27
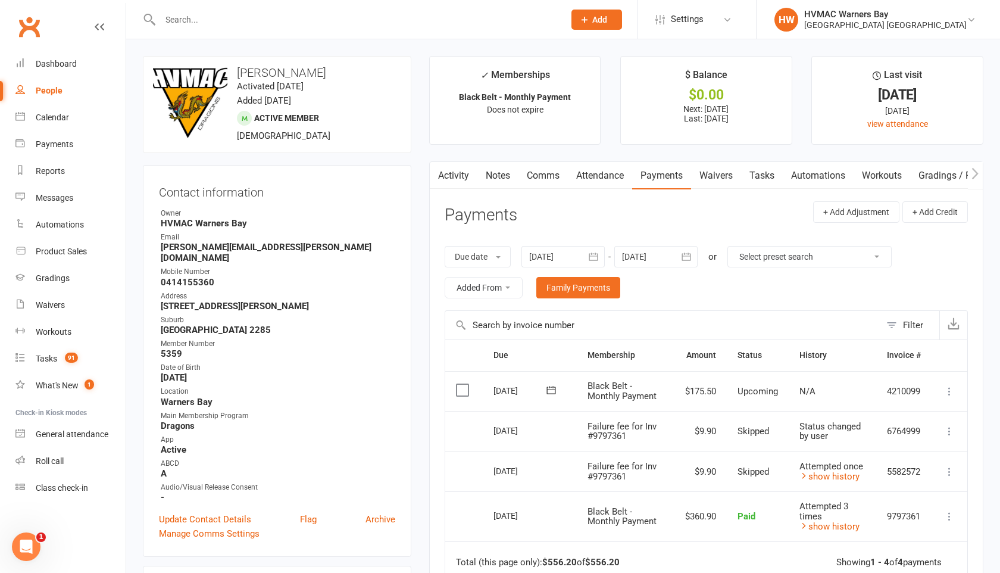
click at [507, 169] on link "Notes" at bounding box center [497, 175] width 41 height 27
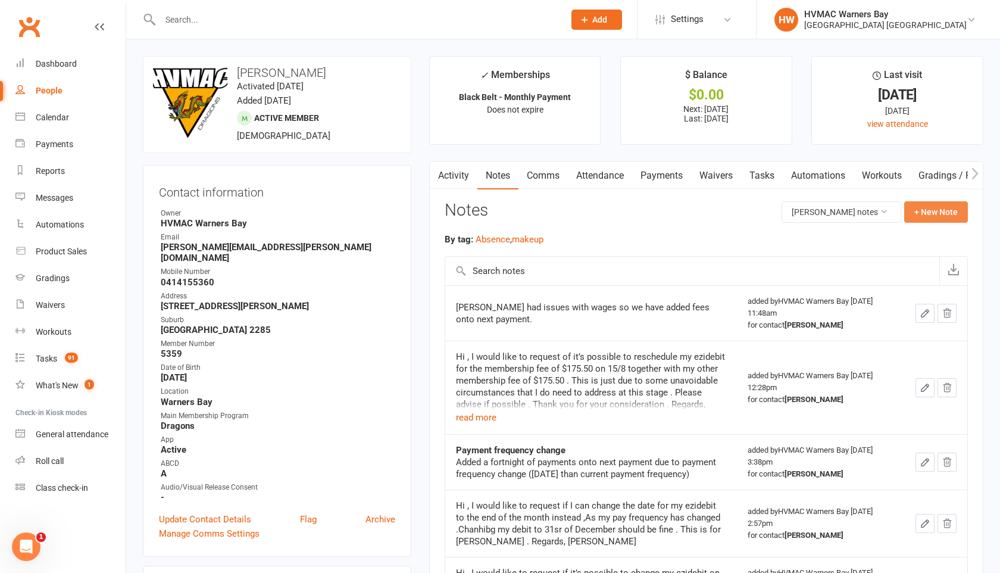
click at [917, 221] on button "+ New Note" at bounding box center [936, 211] width 64 height 21
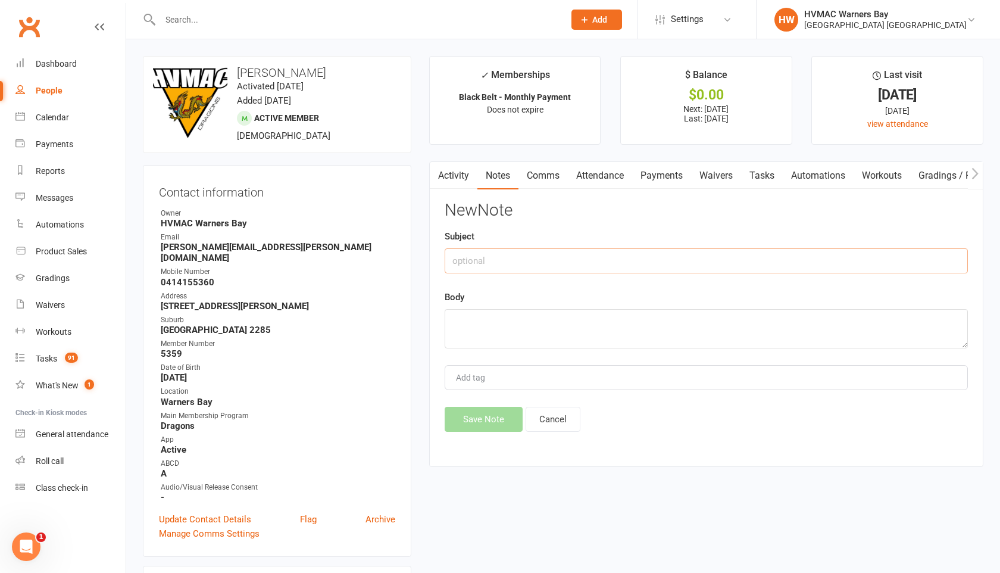
click at [460, 267] on input "text" at bounding box center [706, 260] width 523 height 25
type input "Returned message"
click at [455, 320] on textarea at bounding box center [706, 328] width 523 height 39
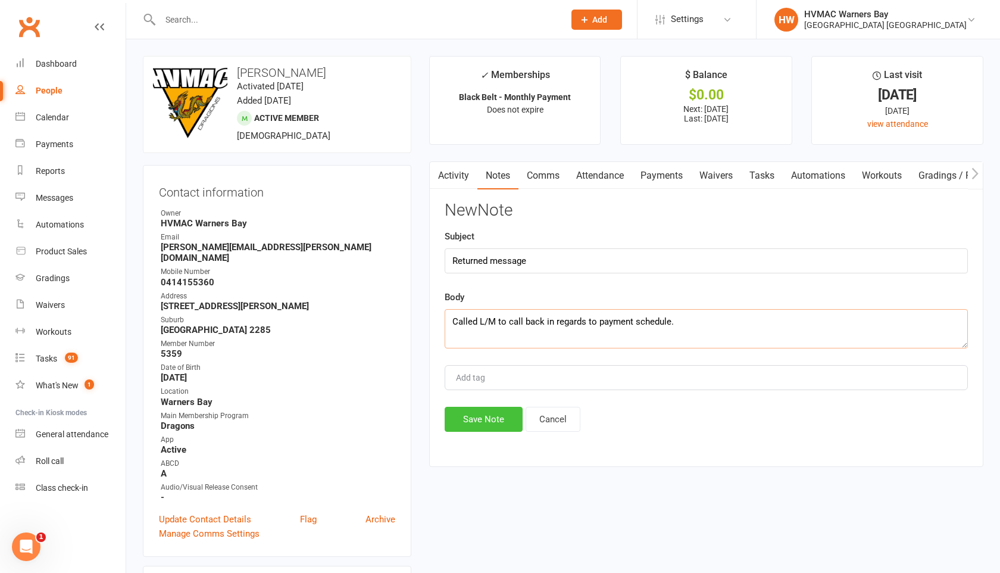
type textarea "Called L/M to call back in regards to payment schedule."
click at [474, 430] on button "Save Note" at bounding box center [484, 418] width 78 height 25
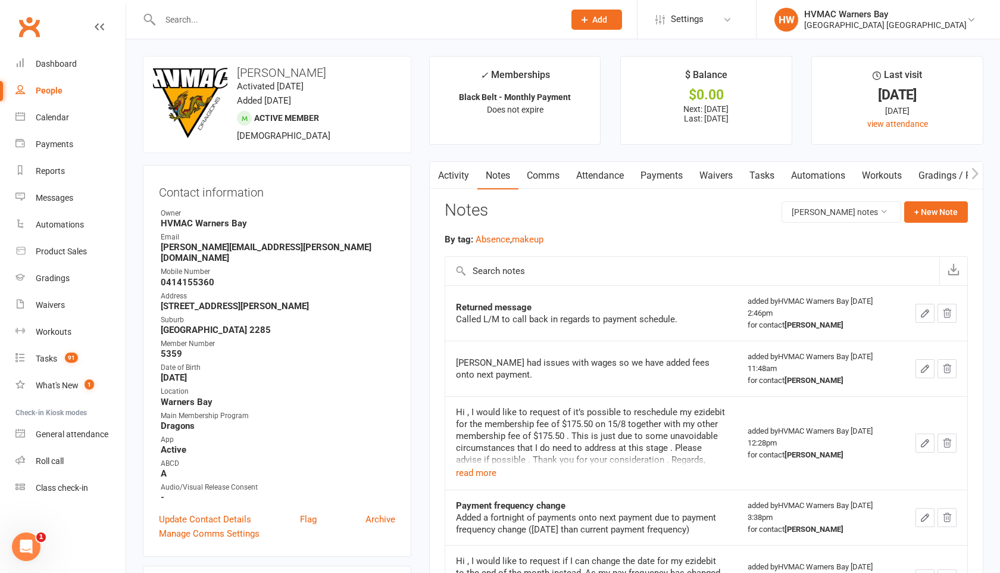
click at [185, 20] on input "text" at bounding box center [356, 19] width 399 height 17
click at [178, 21] on input "text" at bounding box center [356, 19] width 399 height 17
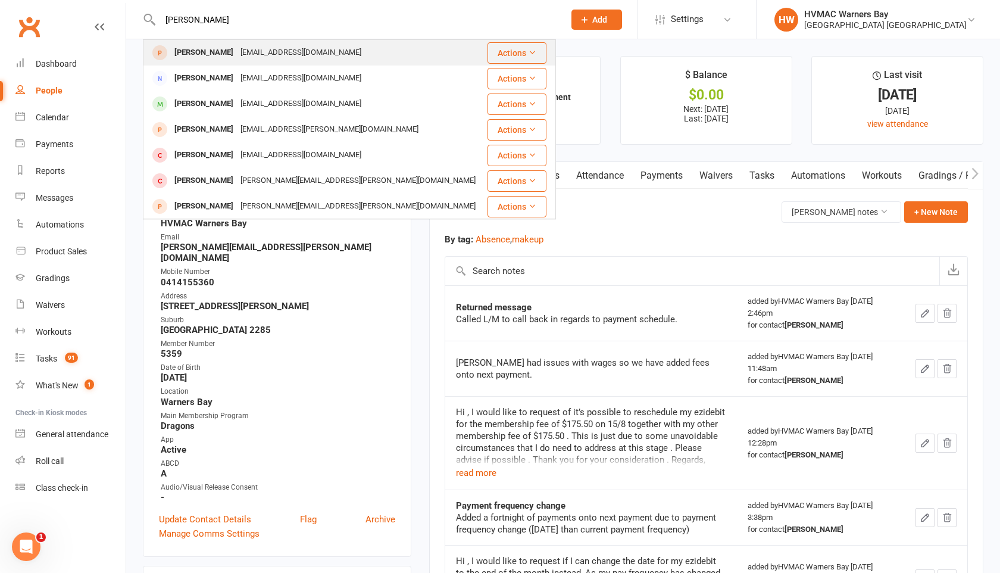
type input "[PERSON_NAME]"
click at [191, 46] on div "[PERSON_NAME]" at bounding box center [204, 52] width 66 height 17
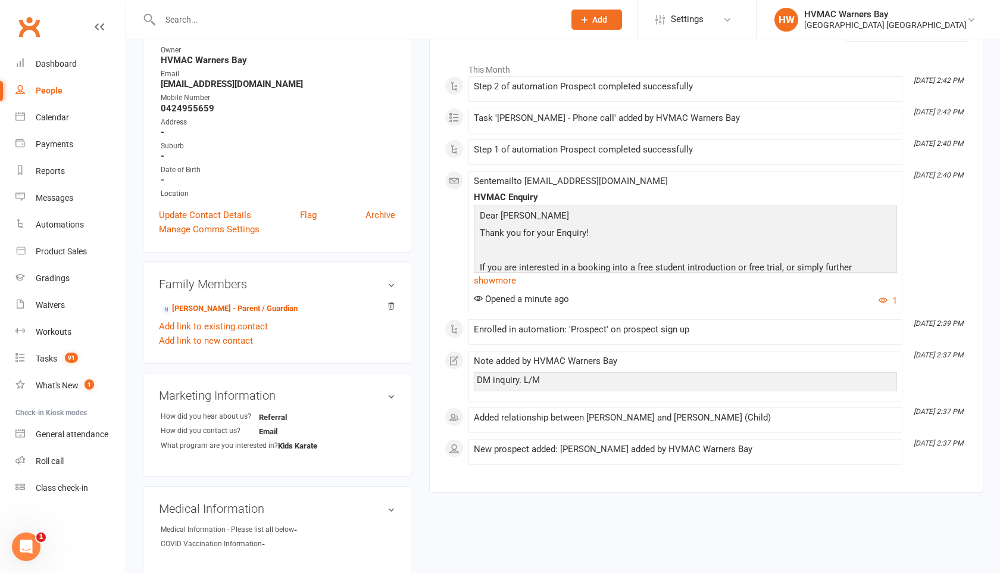
scroll to position [57, 0]
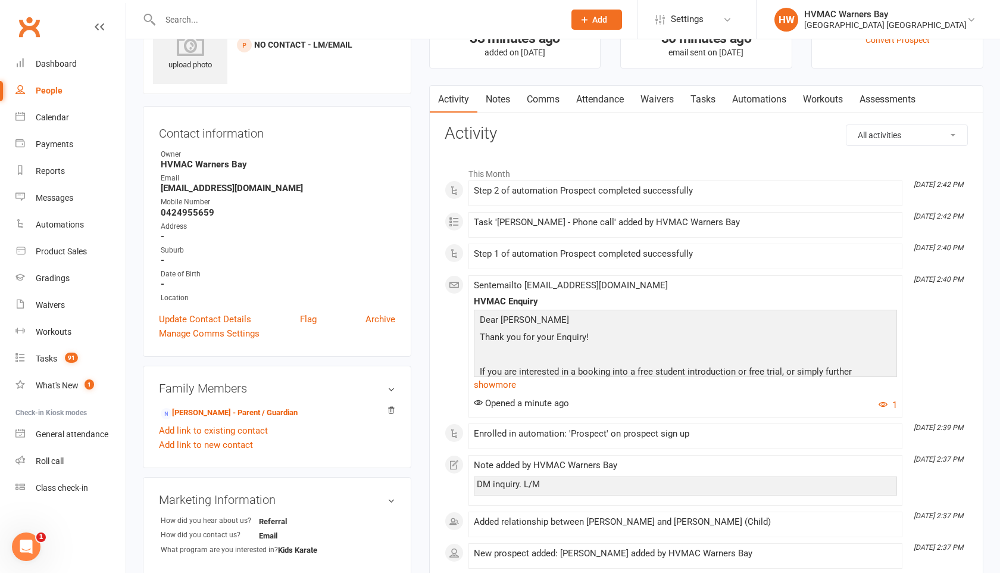
click at [493, 97] on link "Notes" at bounding box center [497, 99] width 41 height 27
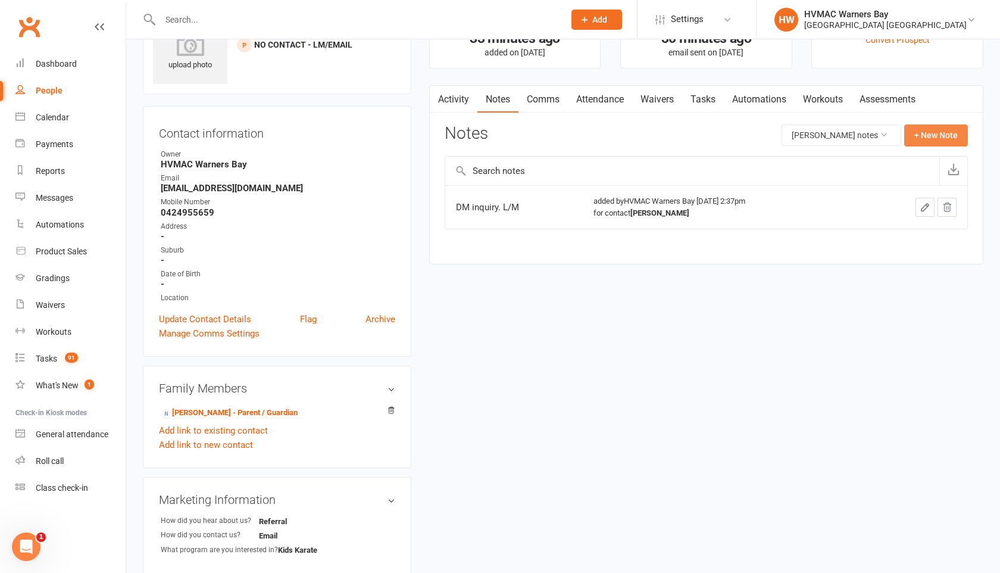
click at [923, 131] on button "+ New Note" at bounding box center [936, 134] width 64 height 21
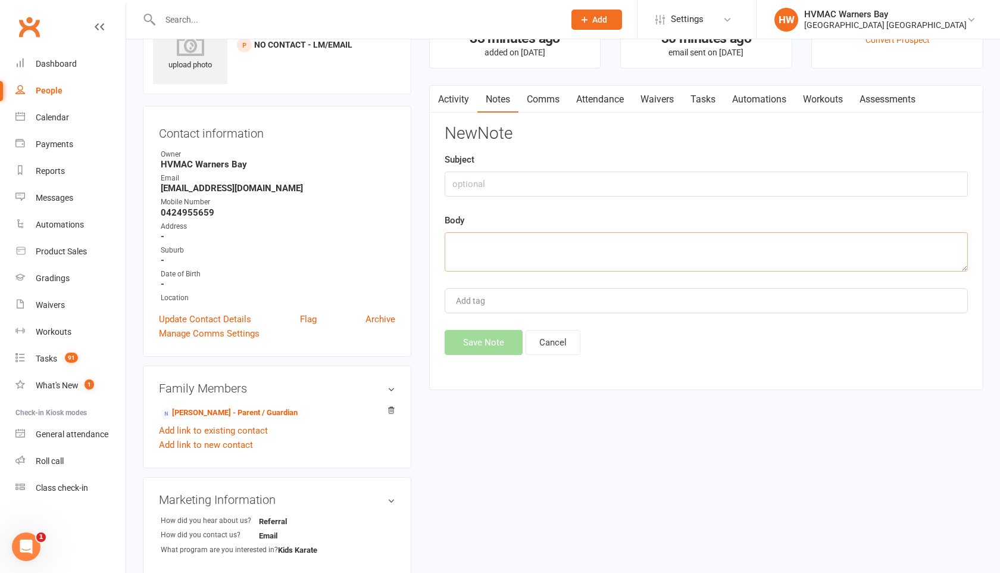
click at [467, 249] on textarea at bounding box center [706, 251] width 523 height 39
type textarea "Friend of [PERSON_NAME]"
click at [473, 348] on button "Save Note" at bounding box center [484, 342] width 78 height 25
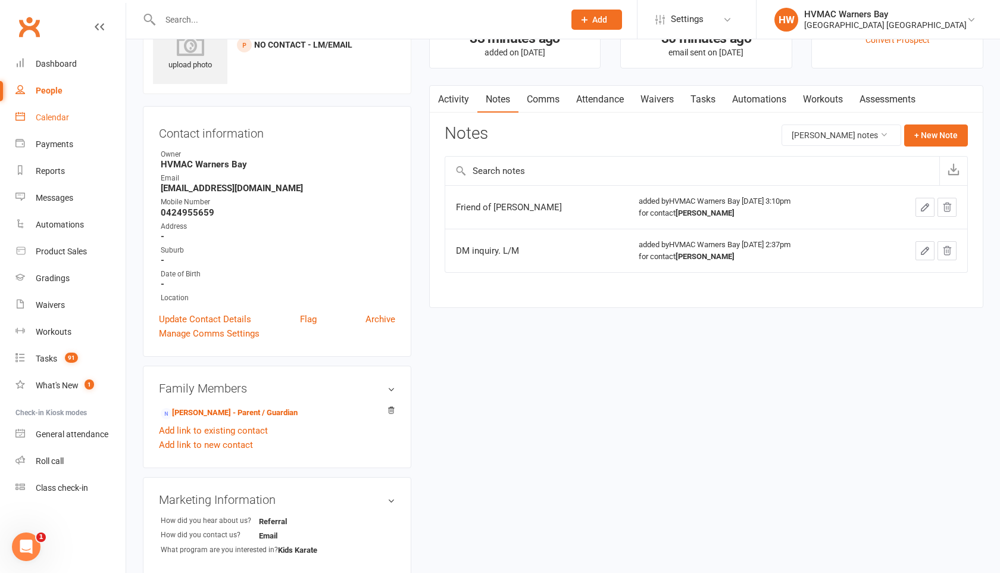
click at [49, 121] on div "Calendar" at bounding box center [52, 117] width 33 height 10
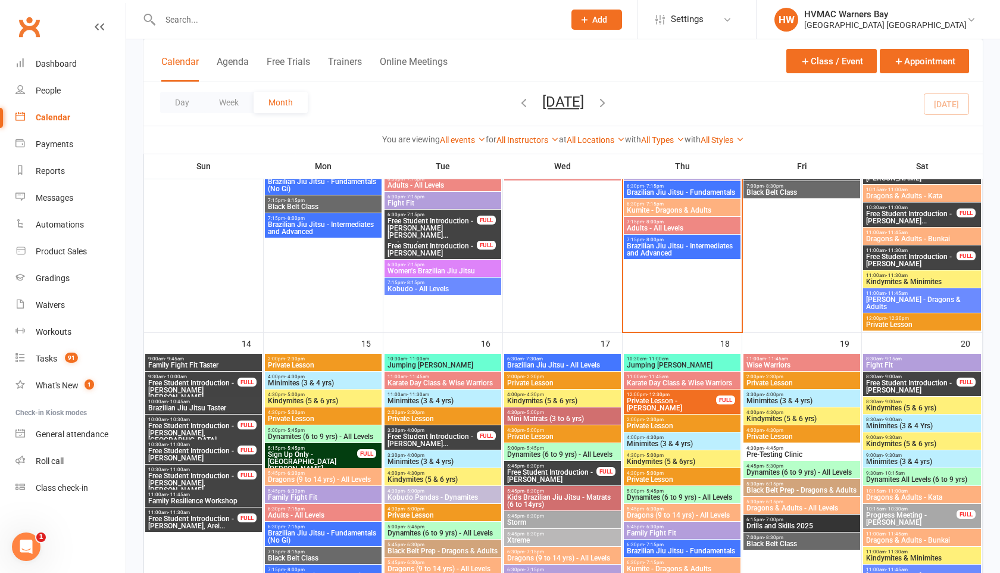
scroll to position [691, 0]
click at [592, 21] on span "Add" at bounding box center [599, 20] width 15 height 10
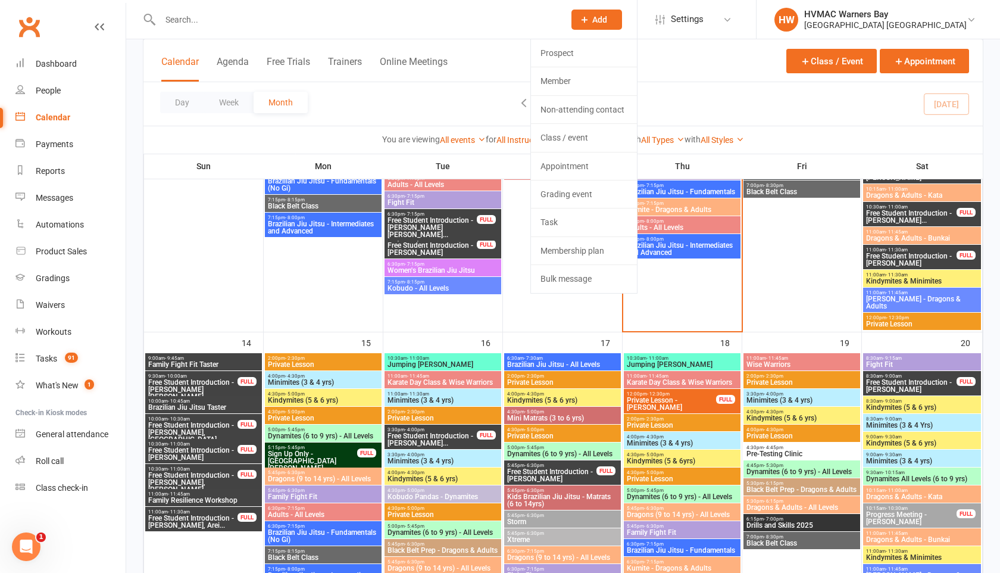
click at [169, 28] on div at bounding box center [349, 19] width 413 height 39
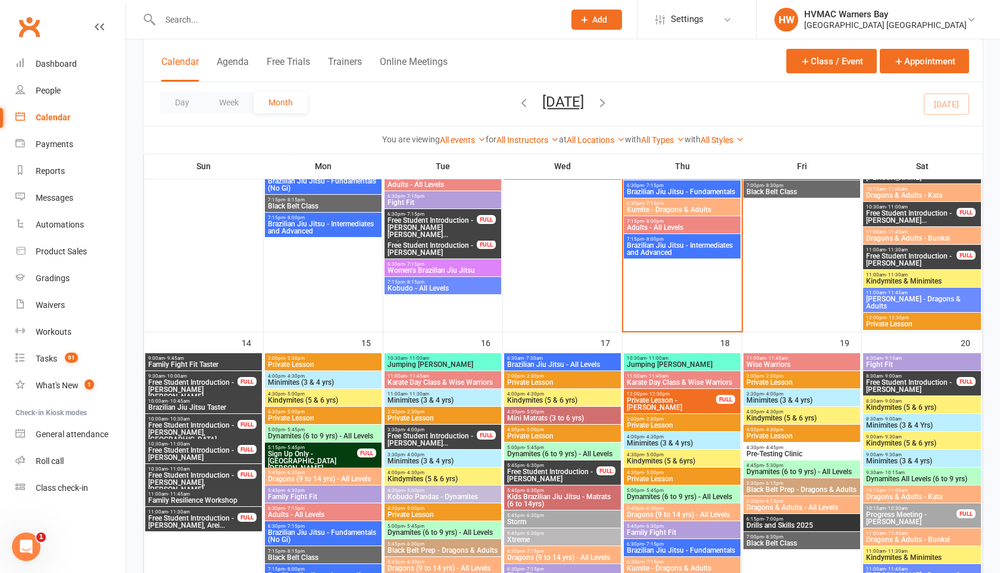
click at [170, 24] on div at bounding box center [349, 19] width 413 height 39
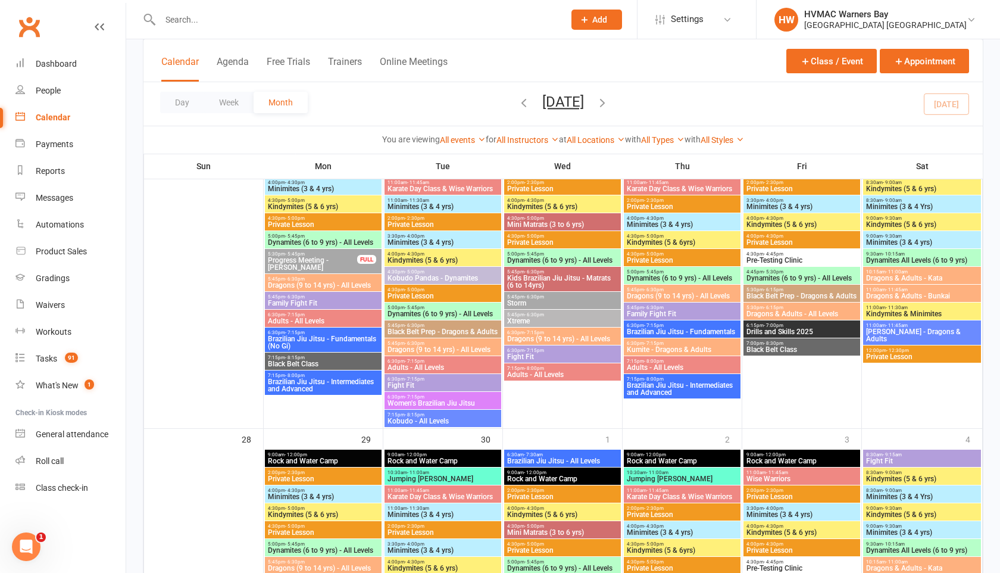
scroll to position [1252, 0]
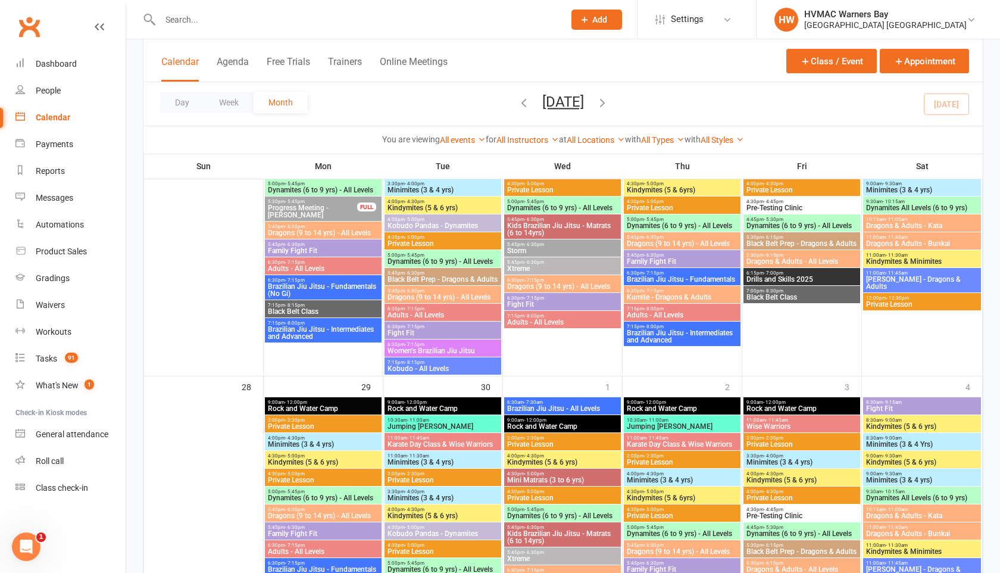
click at [171, 23] on input "text" at bounding box center [356, 19] width 399 height 17
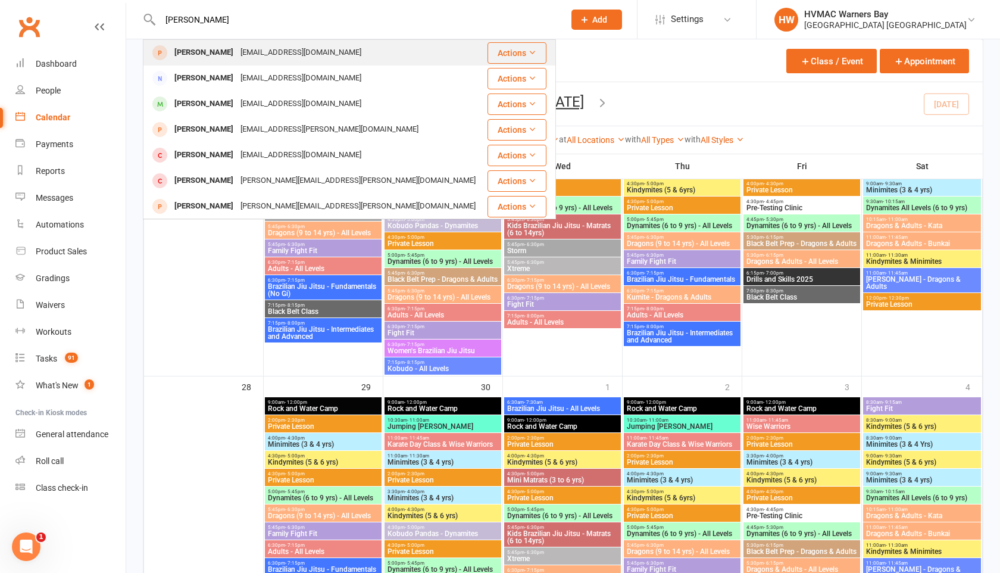
type input "[PERSON_NAME]"
click at [190, 49] on div "[PERSON_NAME]" at bounding box center [204, 52] width 66 height 17
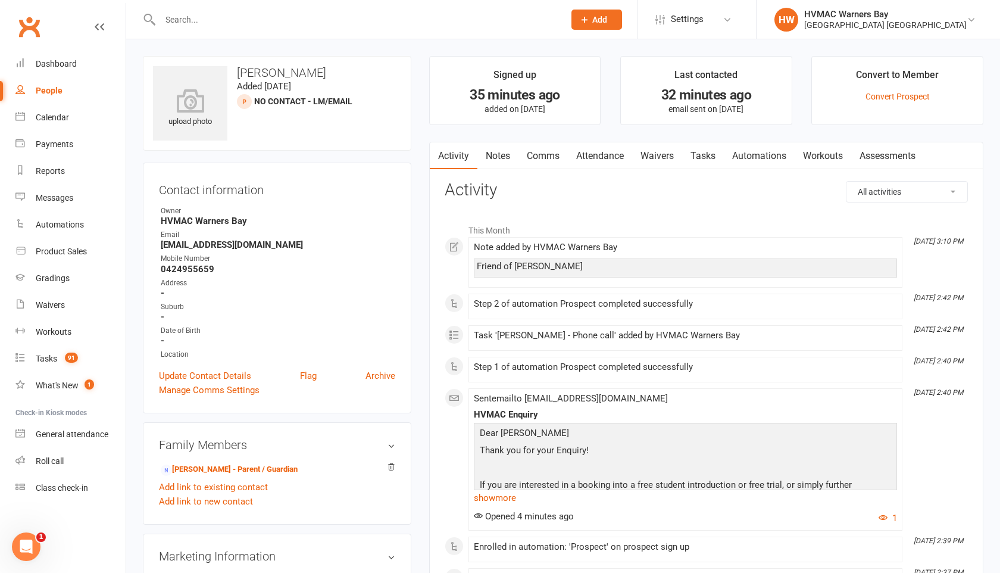
click at [601, 154] on link "Attendance" at bounding box center [600, 155] width 64 height 27
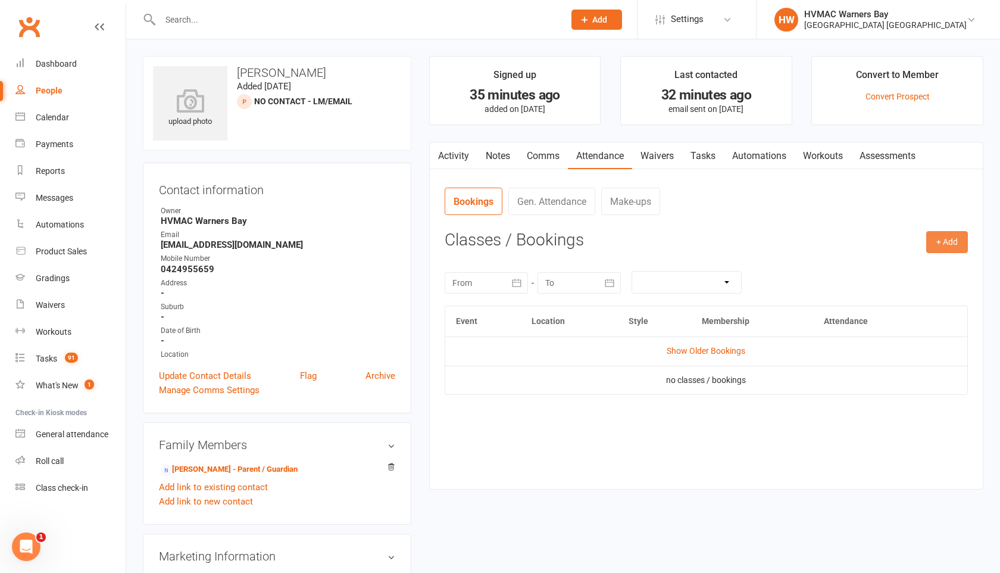
click at [928, 242] on button "+ Add" at bounding box center [947, 241] width 42 height 21
click at [884, 289] on link "Add Appointment" at bounding box center [908, 293] width 118 height 24
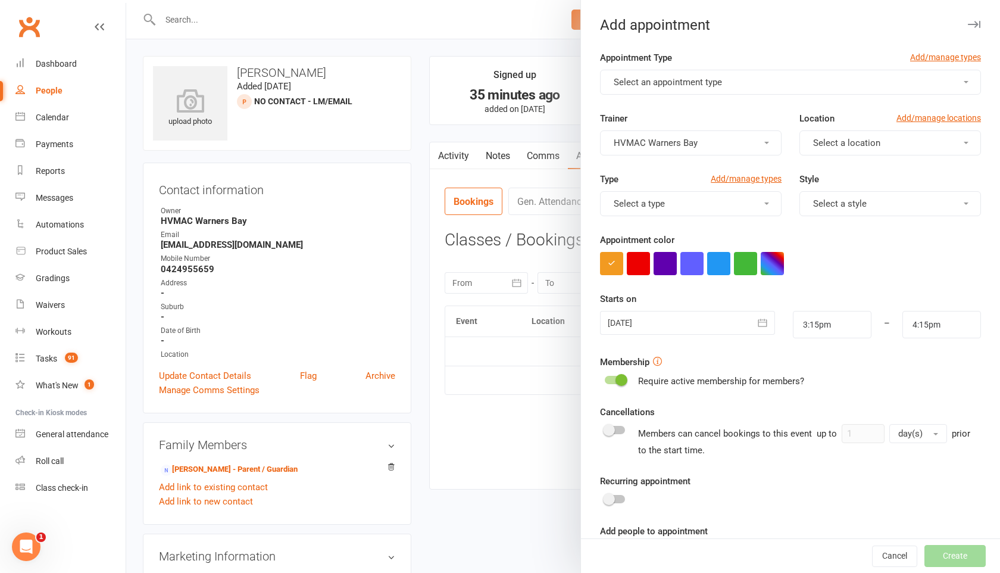
click at [668, 88] on button "Select an appointment type" at bounding box center [790, 82] width 381 height 25
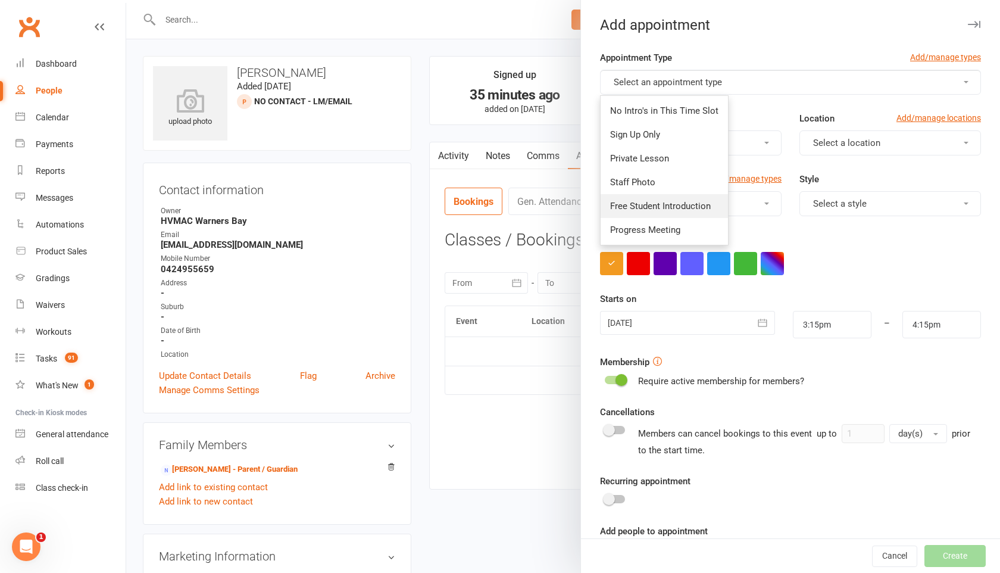
click at [655, 205] on span "Free Student Introduction" at bounding box center [660, 206] width 101 height 11
type input "3:45pm"
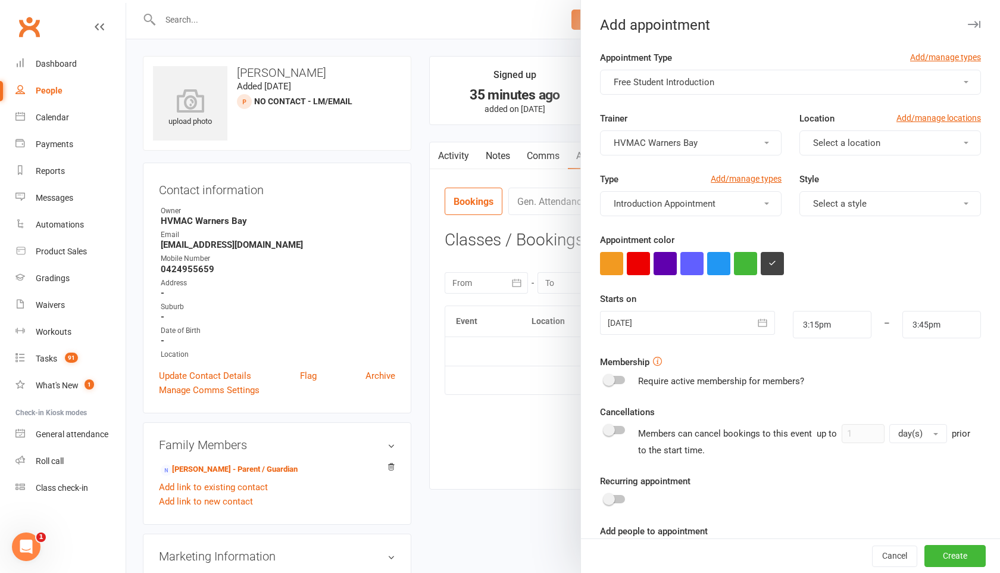
click at [839, 204] on span "Select a style" at bounding box center [840, 203] width 54 height 11
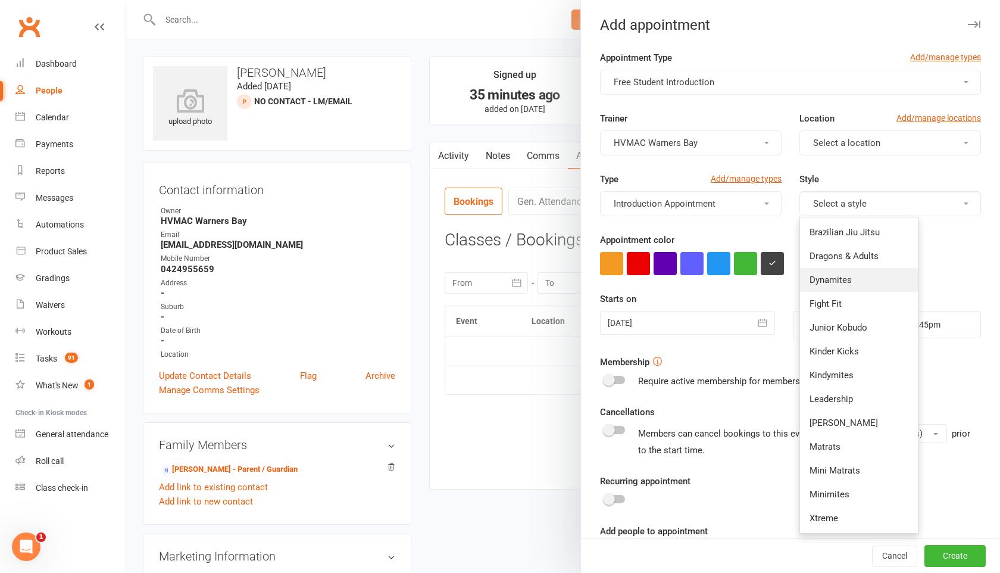
click at [832, 275] on span "Dynamites" at bounding box center [830, 279] width 42 height 11
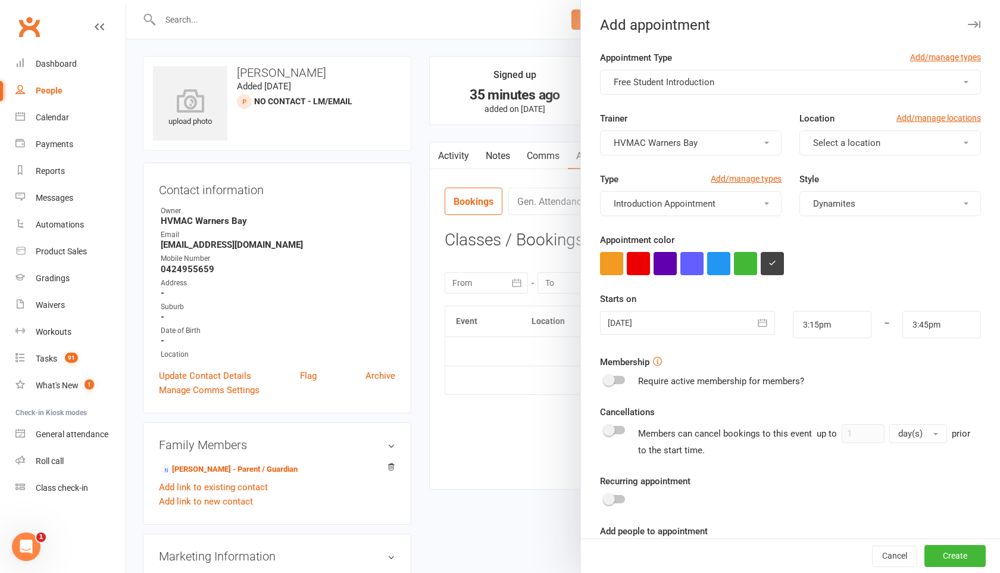
click at [762, 323] on icon "button" at bounding box center [762, 323] width 12 height 12
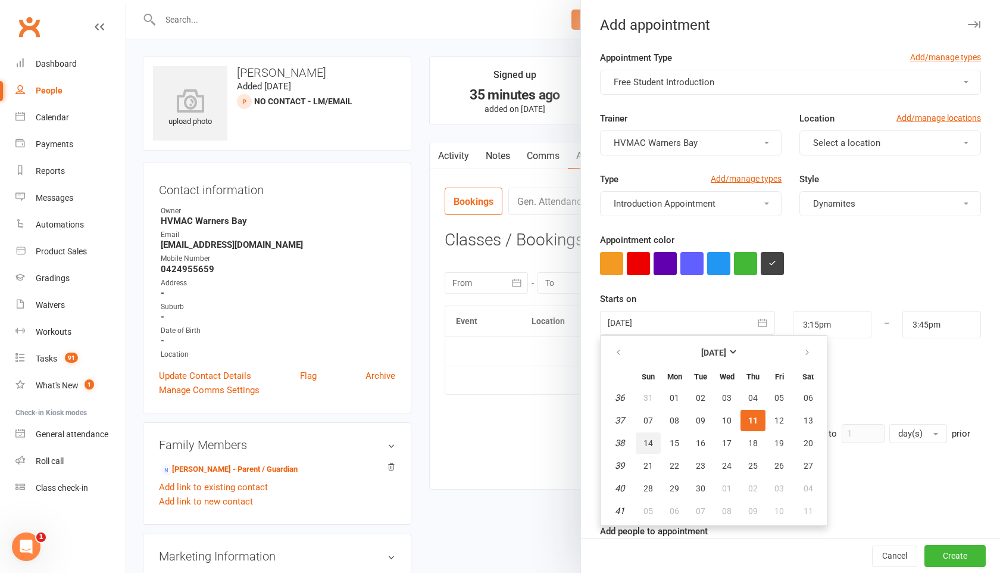
click at [646, 441] on span "14" at bounding box center [648, 443] width 10 height 10
type input "[DATE]"
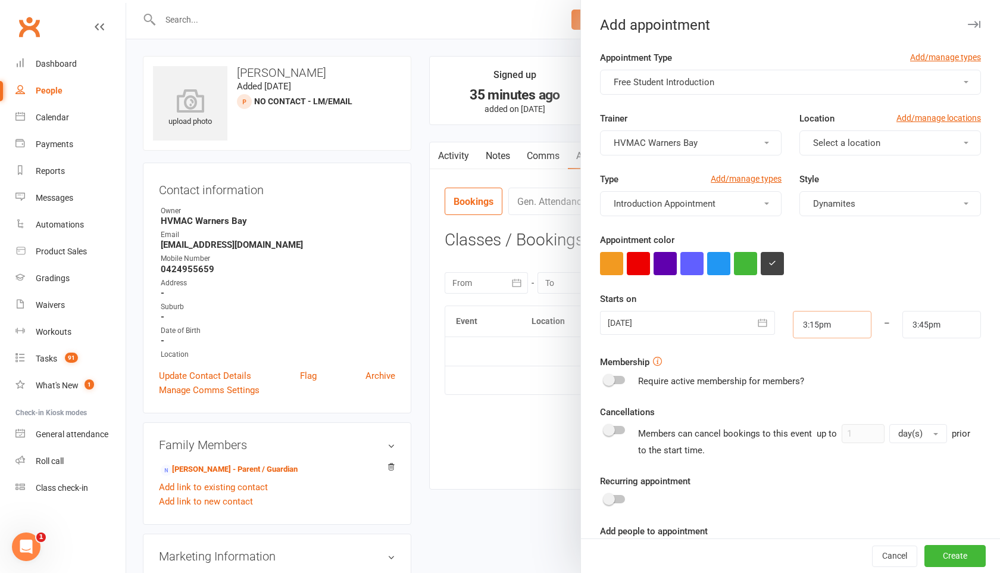
click at [820, 327] on input "3:15pm" at bounding box center [832, 324] width 79 height 27
click at [812, 341] on li "8:45am" at bounding box center [821, 333] width 57 height 18
click at [830, 329] on input "8:45am" at bounding box center [832, 324] width 79 height 27
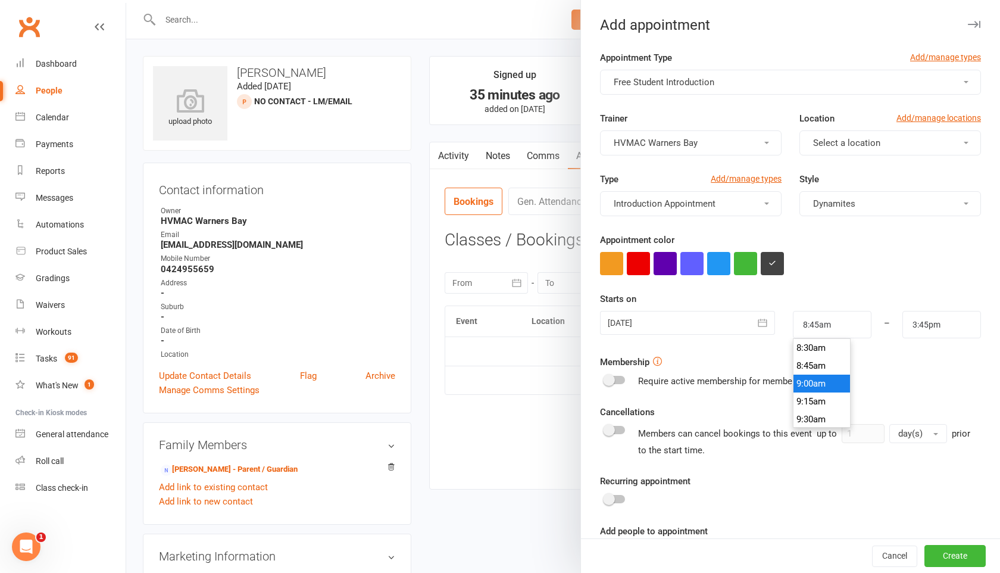
type input "9:00am"
click at [818, 382] on li "9:00am" at bounding box center [821, 383] width 57 height 18
click at [928, 324] on input "3:45pm" at bounding box center [941, 324] width 79 height 27
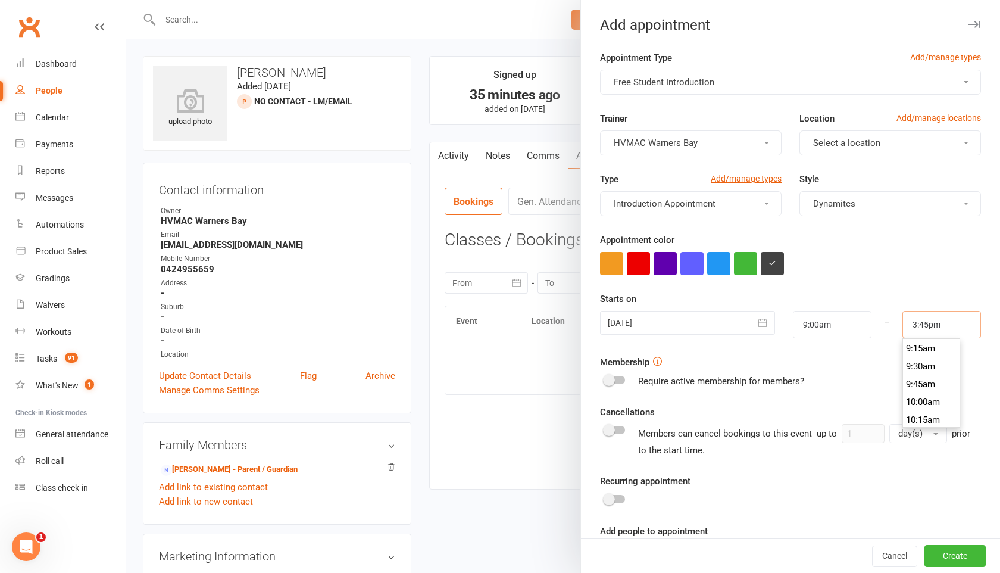
scroll to position [656, 0]
type input "9:30am"
click at [915, 371] on li "9:30am" at bounding box center [931, 370] width 57 height 18
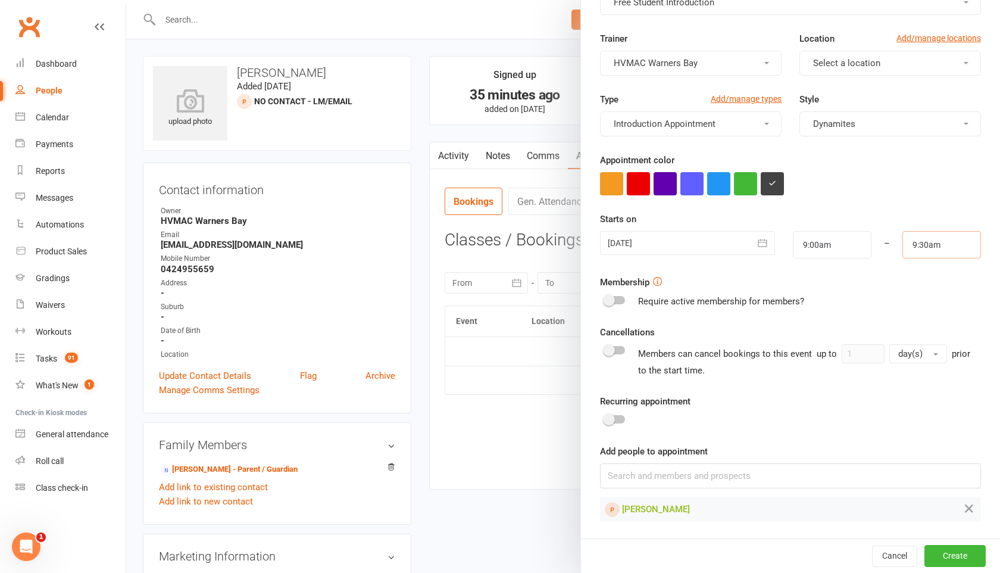
scroll to position [11, 0]
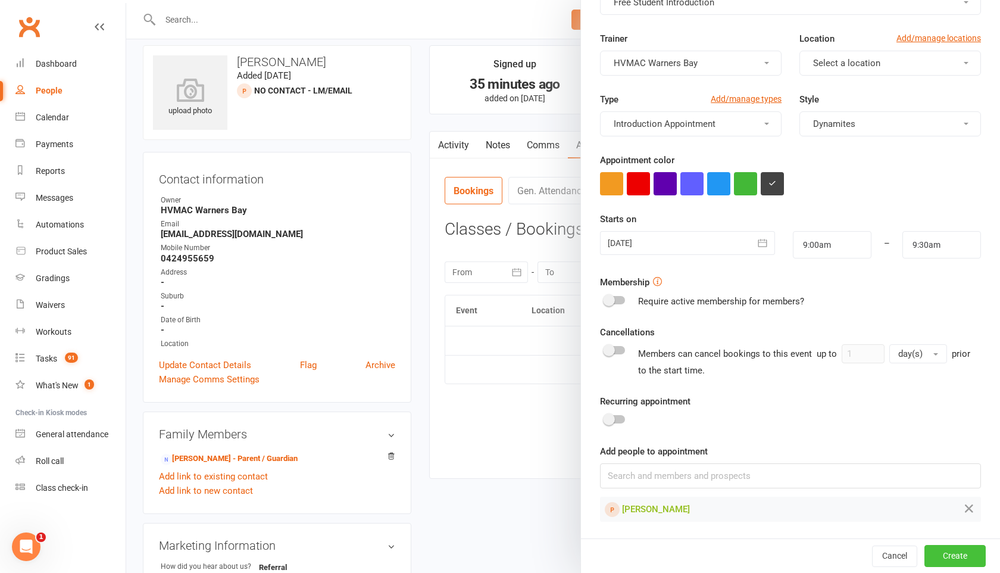
click at [942, 555] on button "Create" at bounding box center [954, 555] width 61 height 21
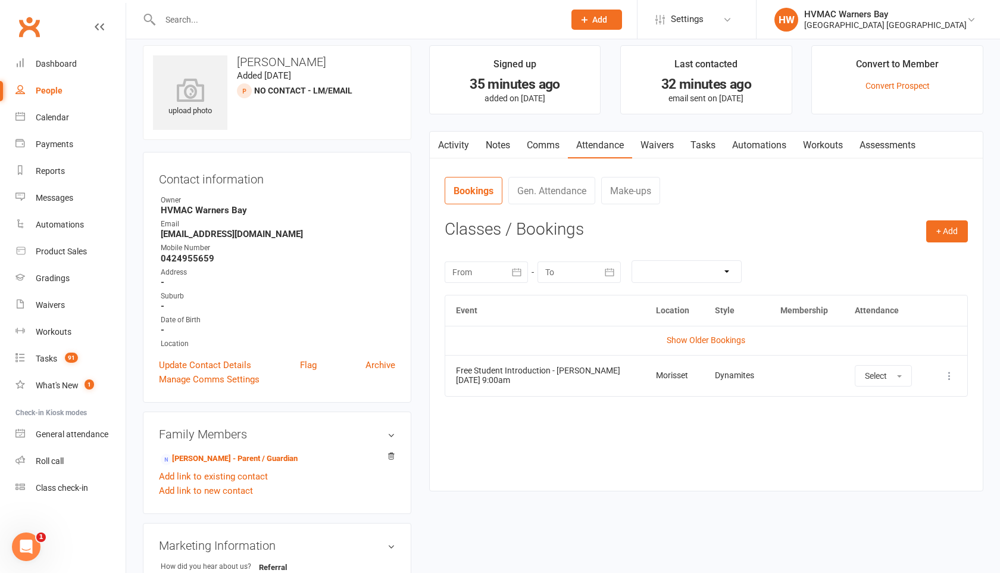
click at [709, 145] on link "Tasks" at bounding box center [703, 145] width 42 height 27
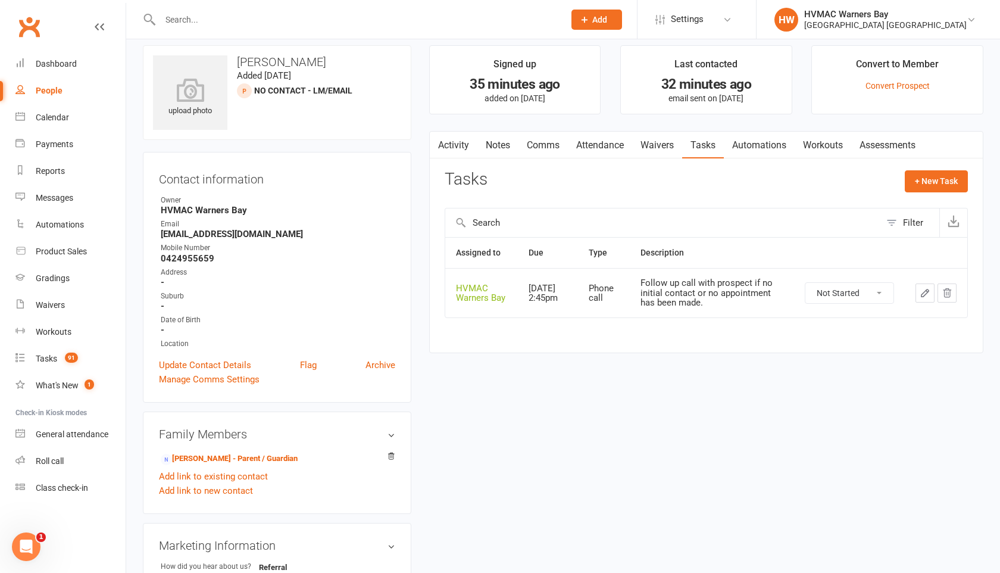
click at [830, 290] on select "Not Started In Progress Waiting Complete" at bounding box center [849, 293] width 88 height 20
click at [805, 283] on select "Not Started In Progress Waiting Complete" at bounding box center [849, 293] width 88 height 20
select select "unstarted"
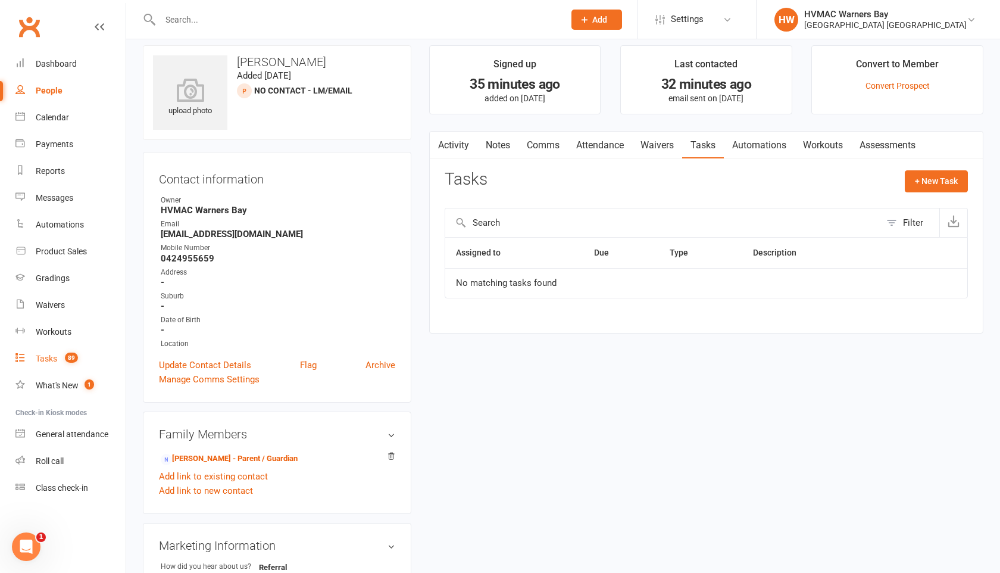
click at [51, 351] on link "Tasks 89" at bounding box center [70, 358] width 110 height 27
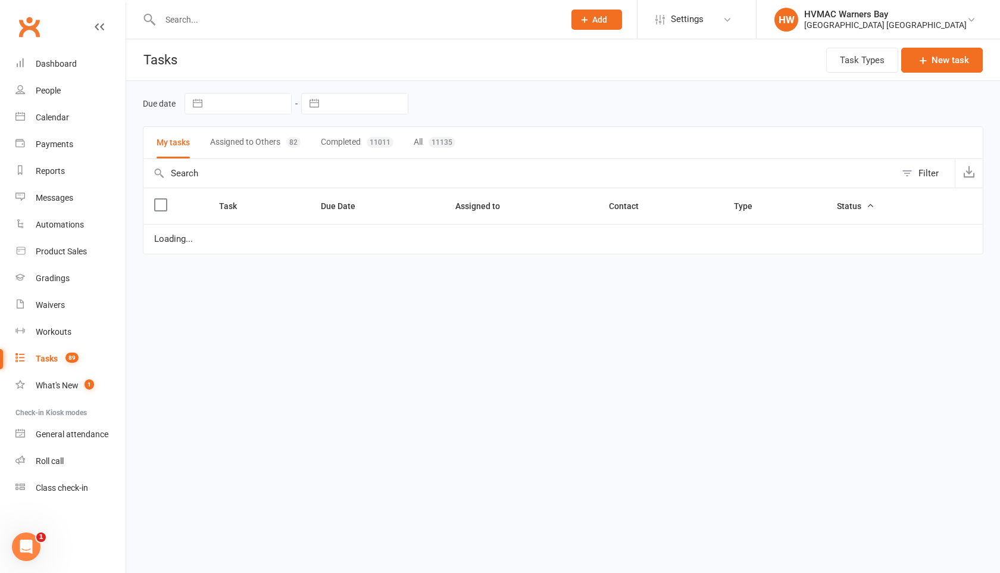
select select "started"
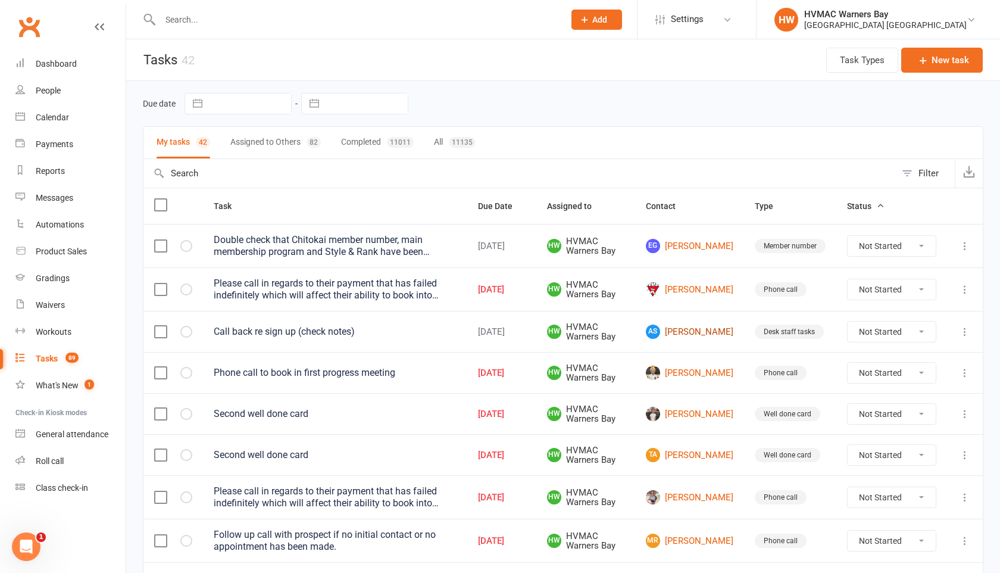
scroll to position [21, 0]
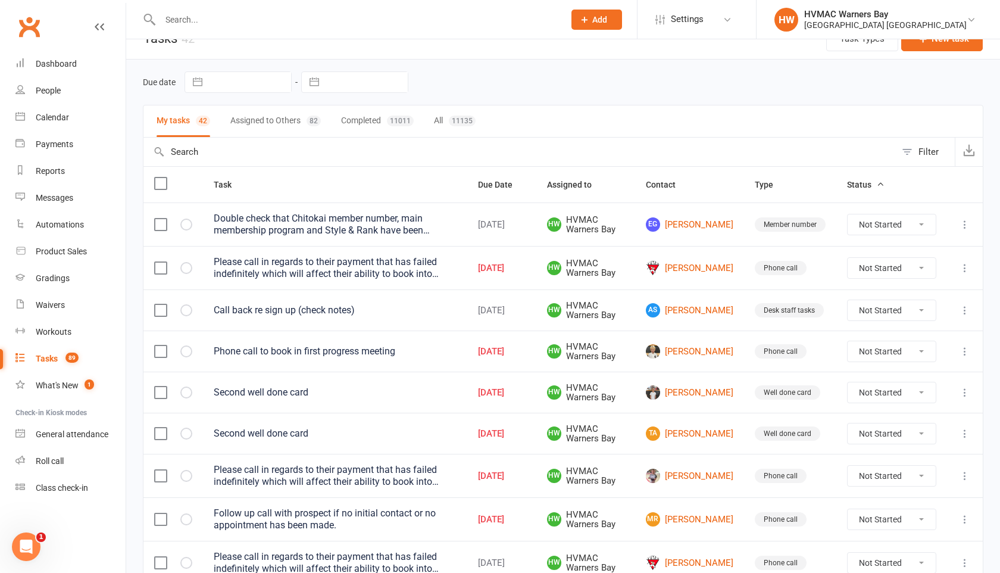
click at [861, 273] on select "Not Started In Progress Waiting Complete" at bounding box center [892, 268] width 88 height 20
click at [848, 258] on select "Not Started In Progress Waiting Complete" at bounding box center [892, 268] width 88 height 20
select select "unstarted"
select select "started"
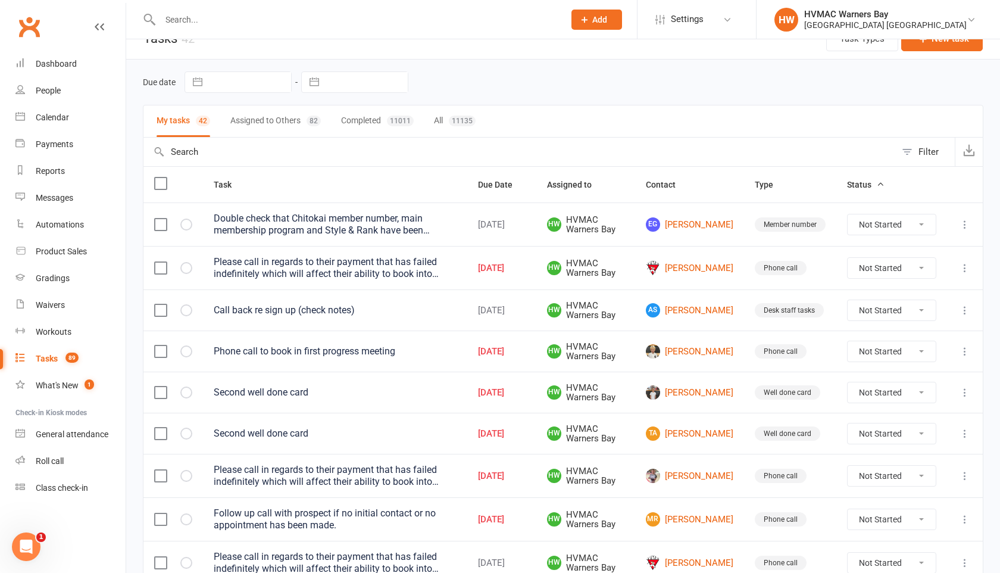
select select "started"
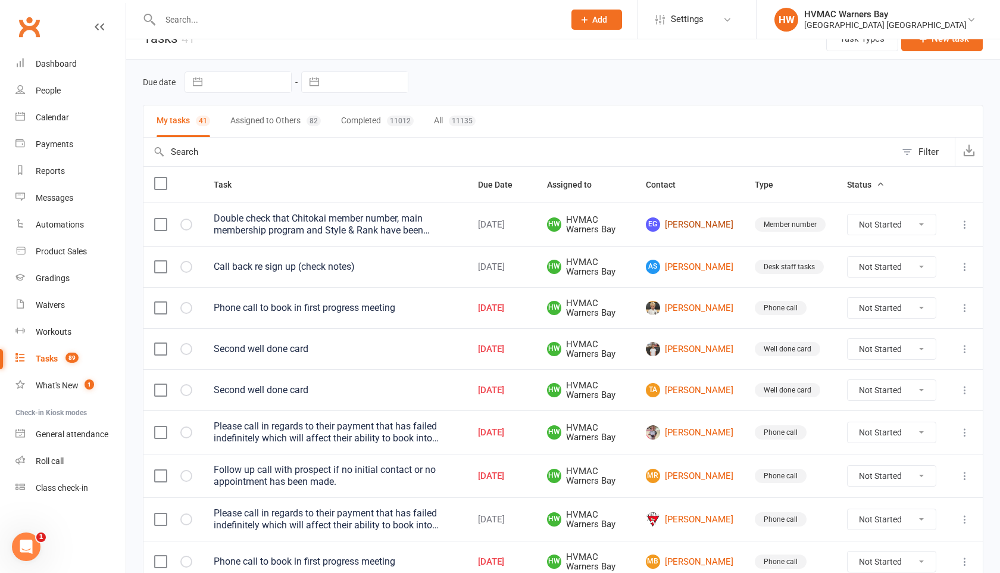
click at [695, 222] on link "EG [PERSON_NAME]" at bounding box center [689, 224] width 87 height 14
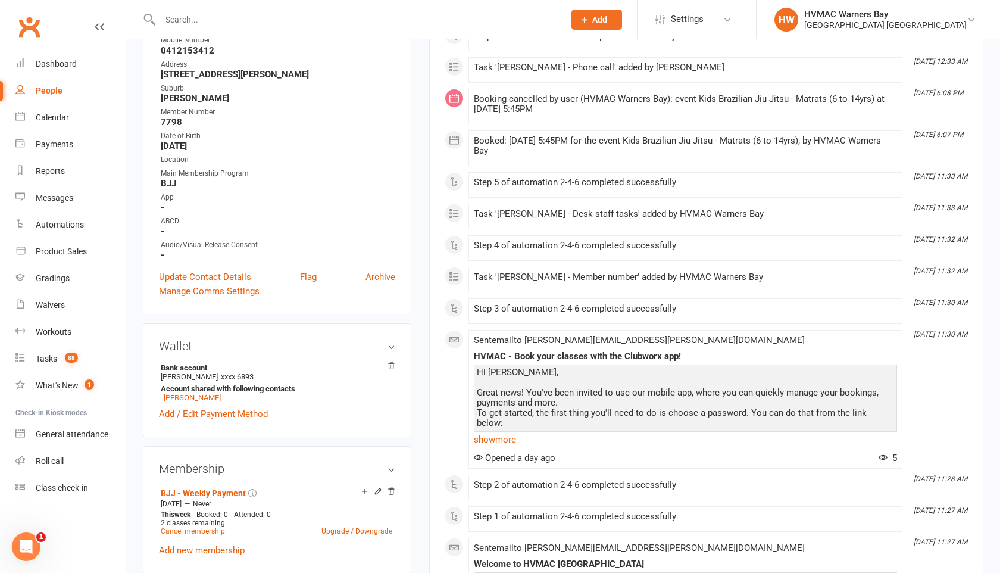
scroll to position [240, 0]
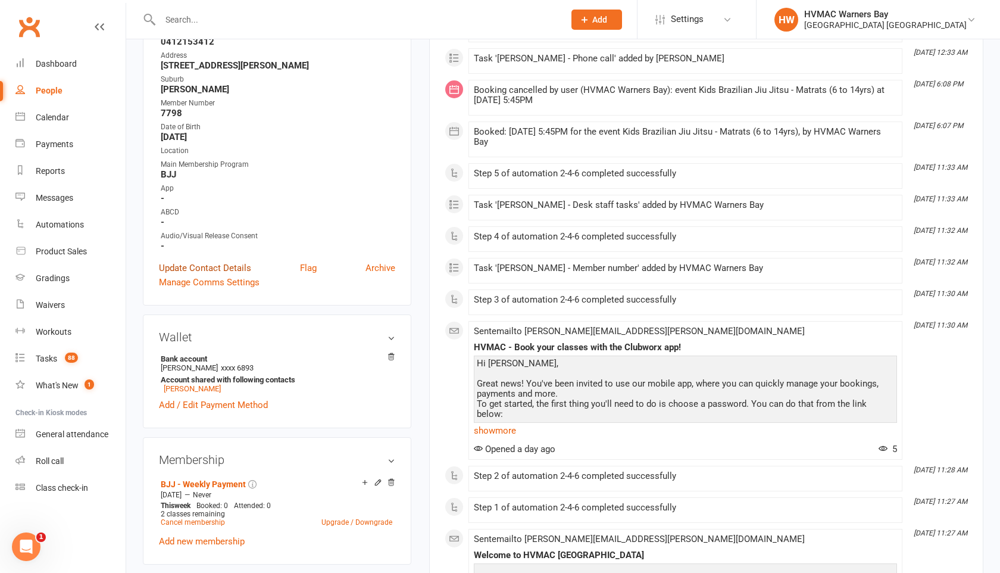
click at [243, 261] on link "Update Contact Details" at bounding box center [205, 268] width 92 height 14
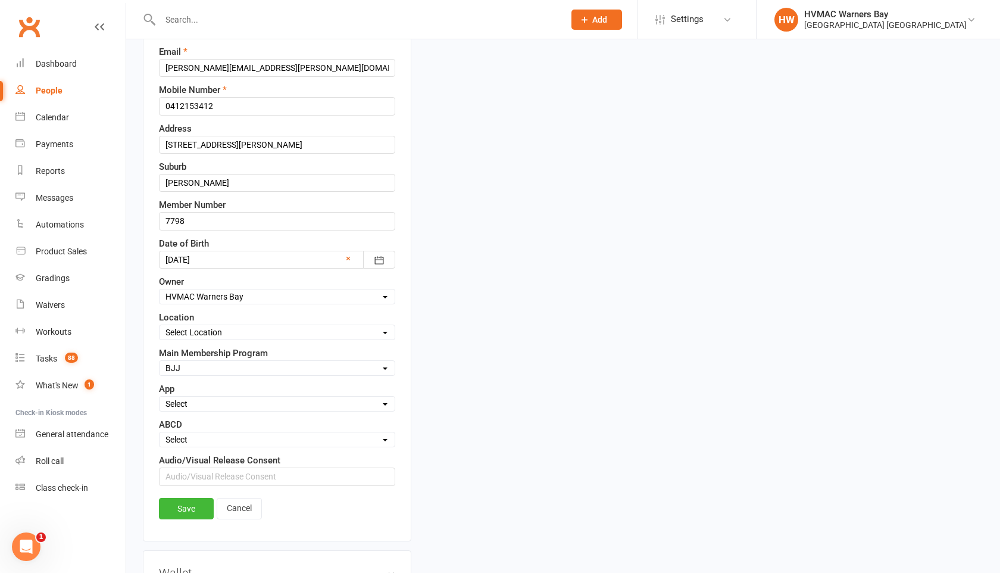
scroll to position [241, 0]
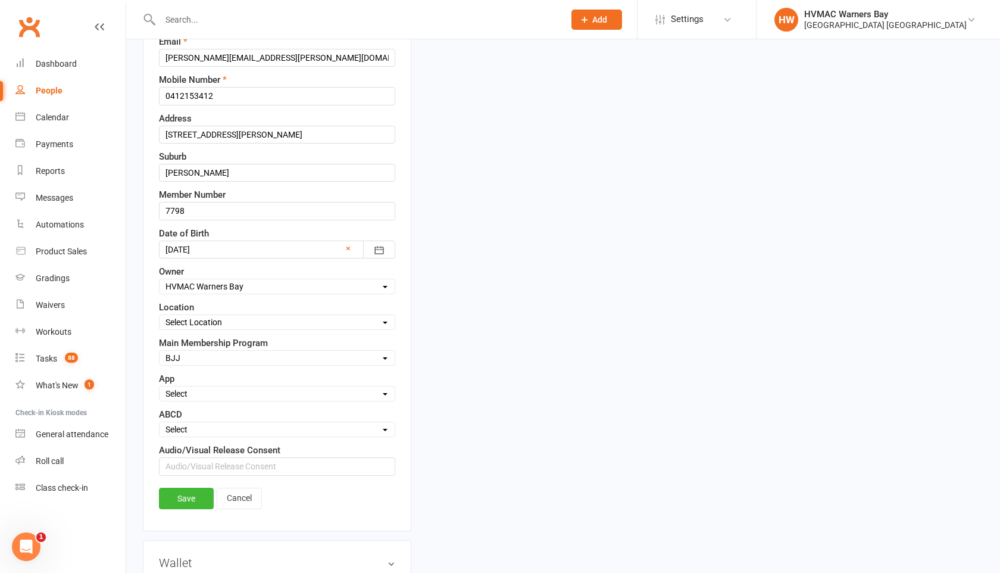
click at [233, 427] on select "Select A B C D" at bounding box center [277, 429] width 235 height 13
select select "B"
click at [160, 423] on select "Select A B C D" at bounding box center [277, 429] width 235 height 13
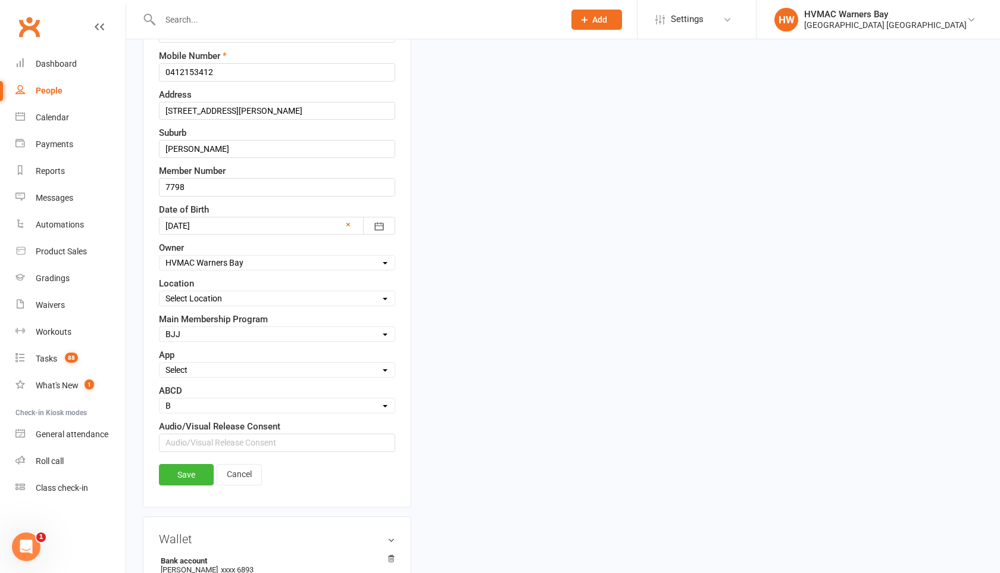
scroll to position [268, 0]
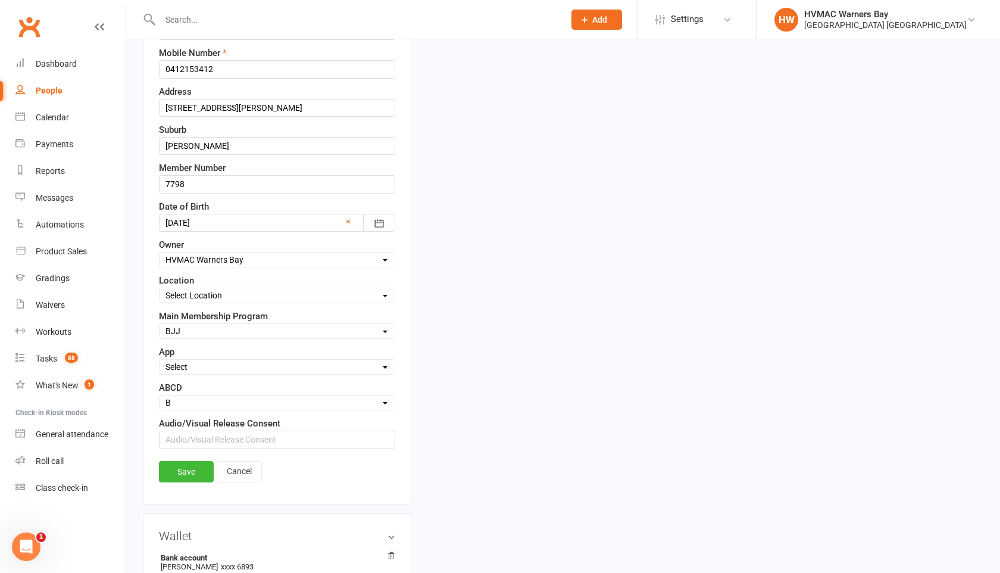
click at [227, 368] on select "Select Active Family Suspended Opt Out N/A" at bounding box center [277, 366] width 235 height 13
select select "N/A"
click at [160, 360] on select "Select Active Family Suspended Opt Out N/A" at bounding box center [277, 366] width 235 height 13
click at [200, 465] on link "Save" at bounding box center [186, 471] width 55 height 21
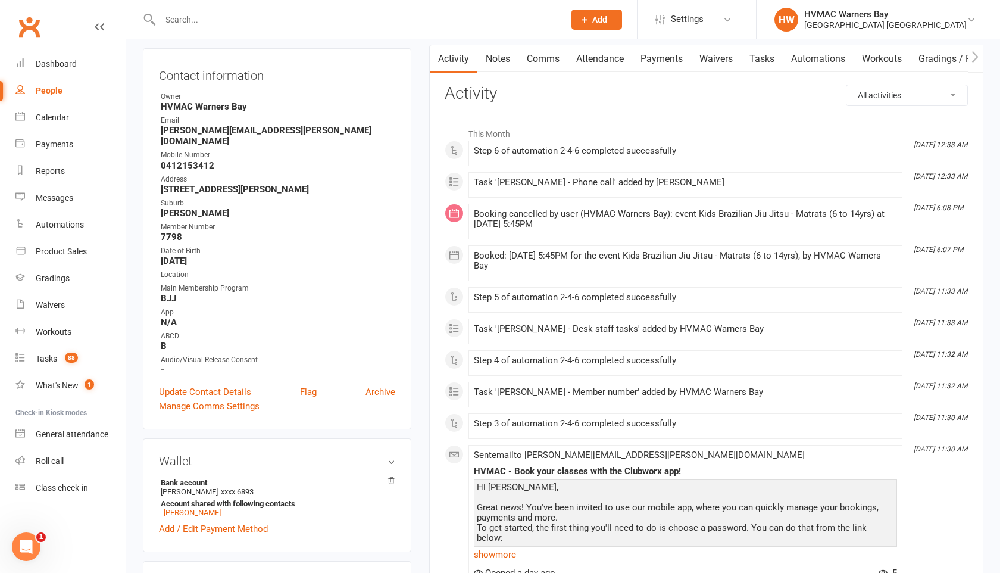
scroll to position [73, 0]
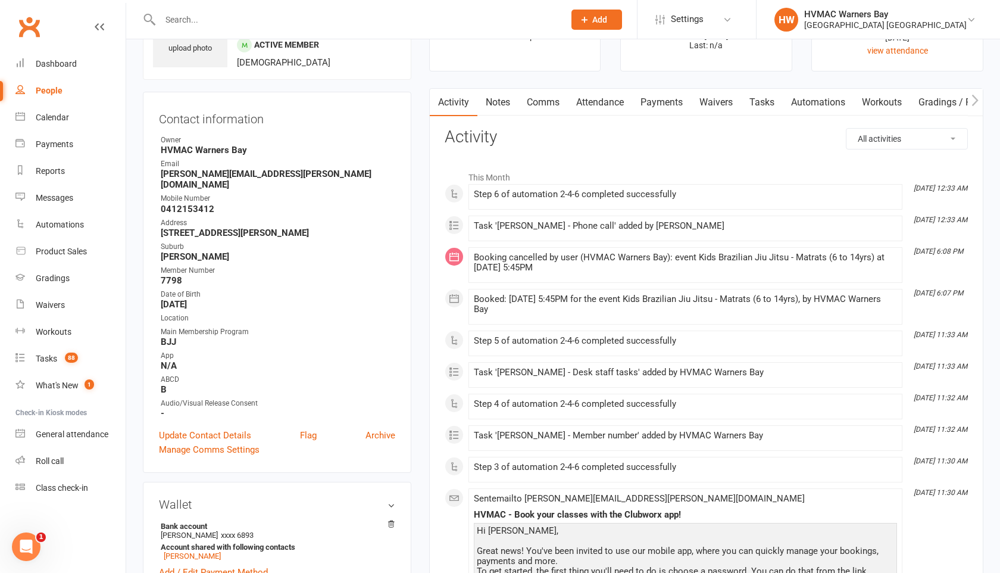
click at [767, 98] on link "Tasks" at bounding box center [762, 102] width 42 height 27
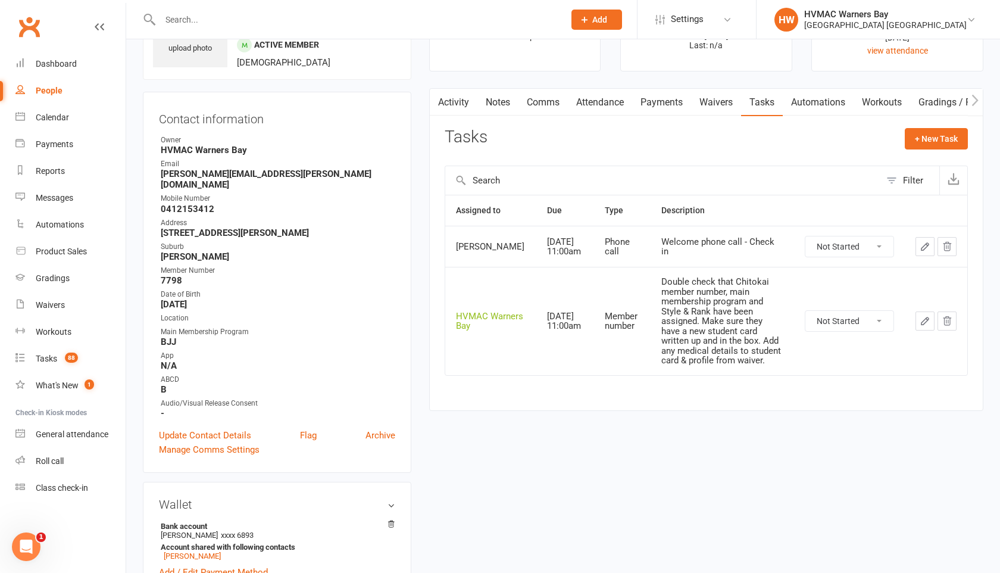
click at [841, 327] on select "Not Started In Progress Waiting Complete" at bounding box center [849, 321] width 88 height 20
click at [805, 318] on select "Not Started In Progress Waiting Complete" at bounding box center [849, 321] width 88 height 20
select select "unstarted"
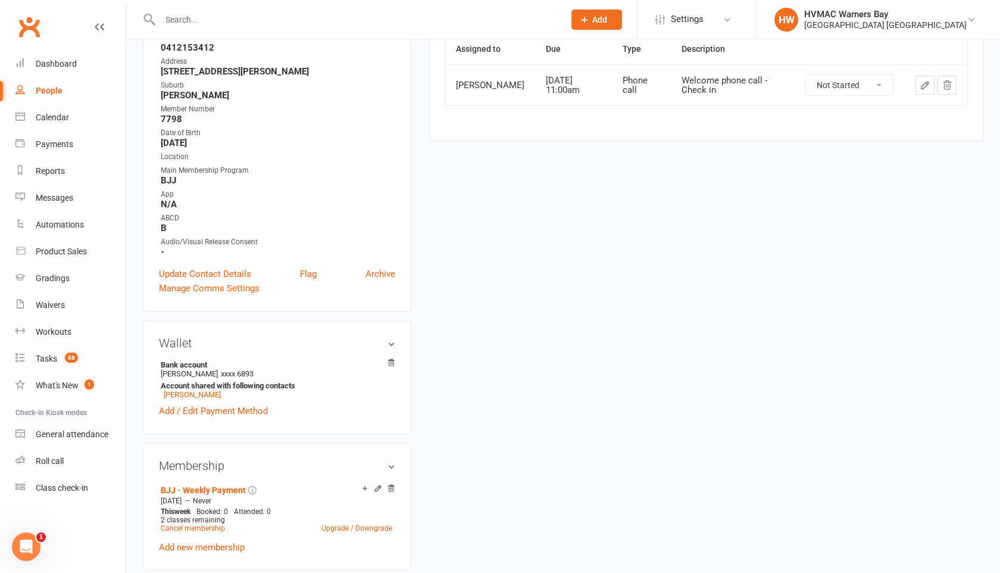
scroll to position [245, 0]
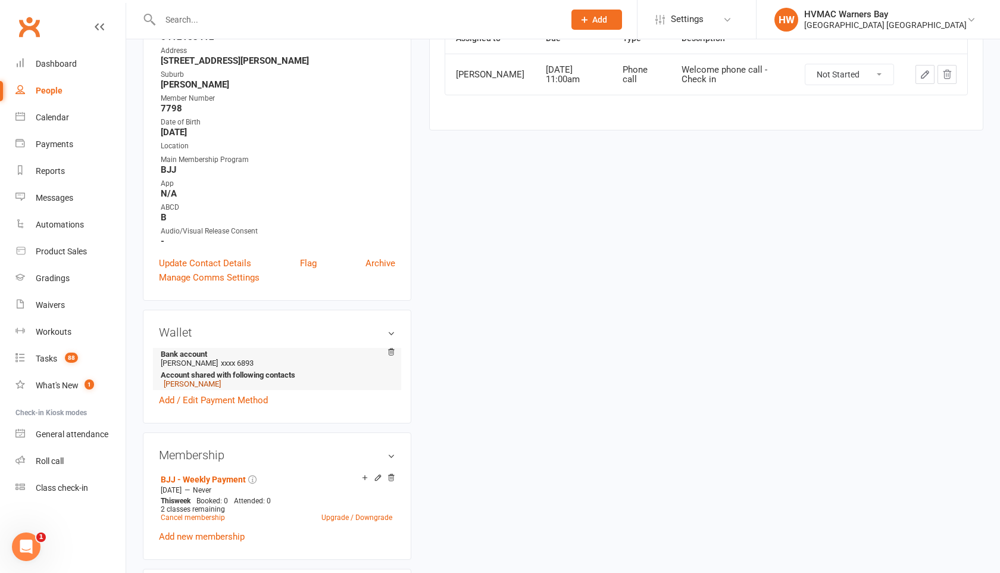
click at [198, 379] on link "[PERSON_NAME]" at bounding box center [192, 383] width 57 height 9
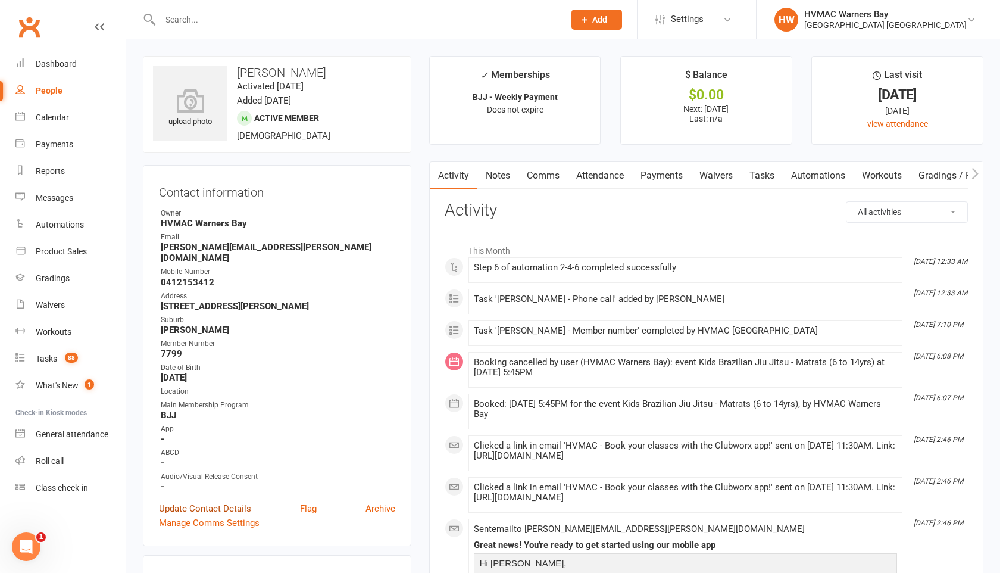
click at [204, 501] on link "Update Contact Details" at bounding box center [205, 508] width 92 height 14
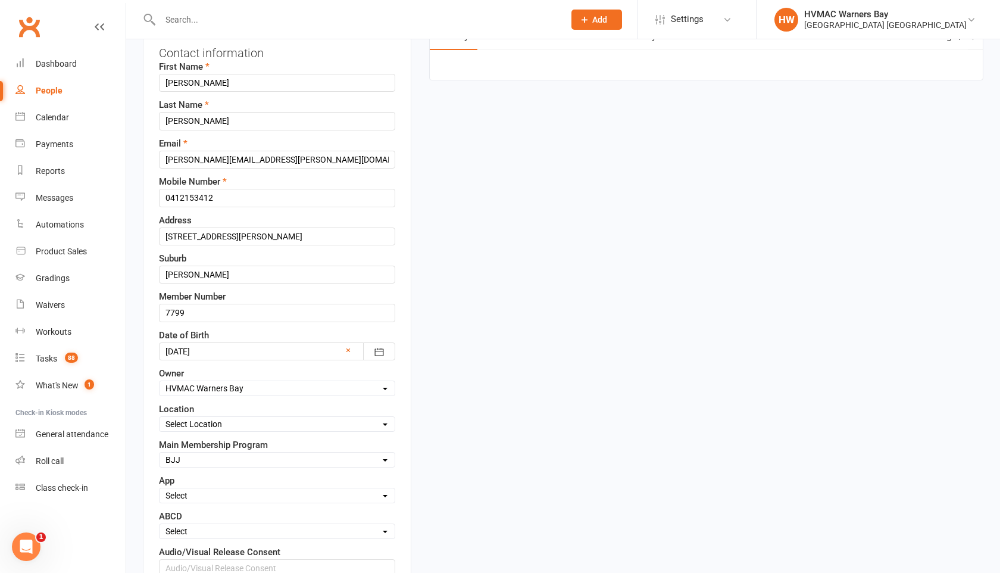
scroll to position [152, 0]
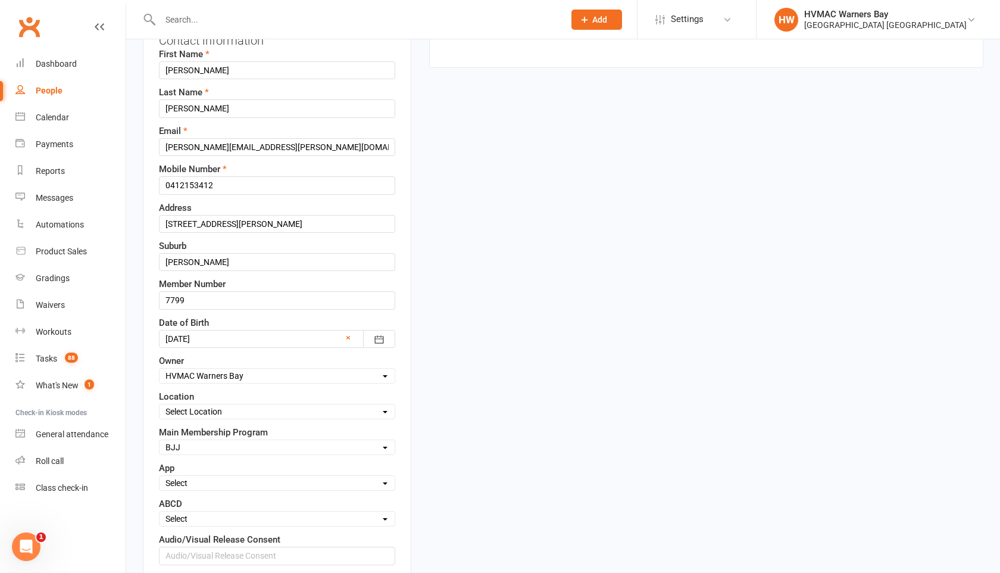
click at [193, 483] on select "Select Active Family Suspended Opt Out N/A" at bounding box center [277, 482] width 235 height 13
select select "N/A"
click at [160, 476] on select "Select Active Family Suspended Opt Out N/A" at bounding box center [277, 482] width 235 height 13
click at [194, 520] on select "Select A B C D" at bounding box center [277, 518] width 235 height 13
select select "B"
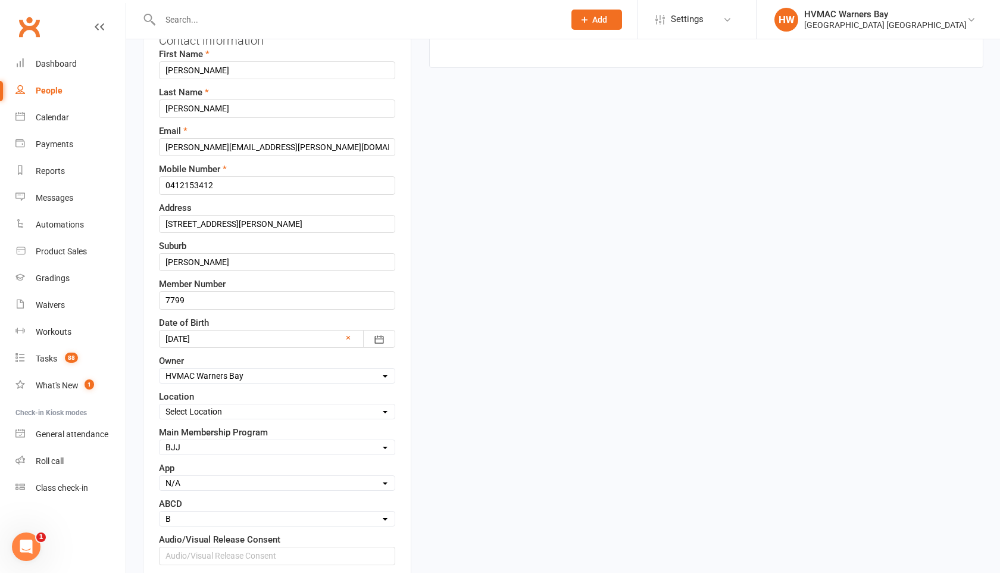
click at [160, 512] on select "Select A B C D" at bounding box center [277, 518] width 235 height 13
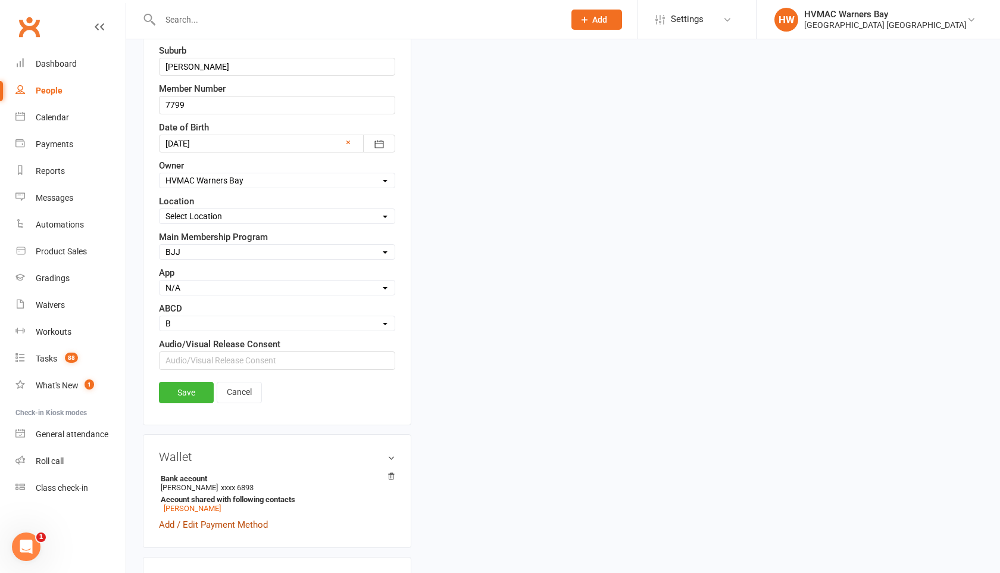
scroll to position [355, 0]
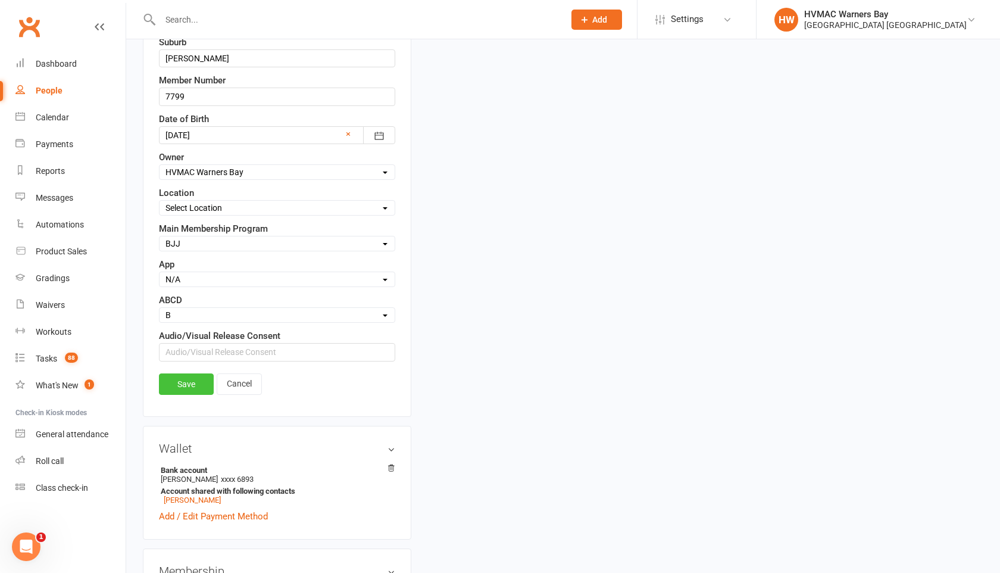
click at [180, 385] on link "Save" at bounding box center [186, 383] width 55 height 21
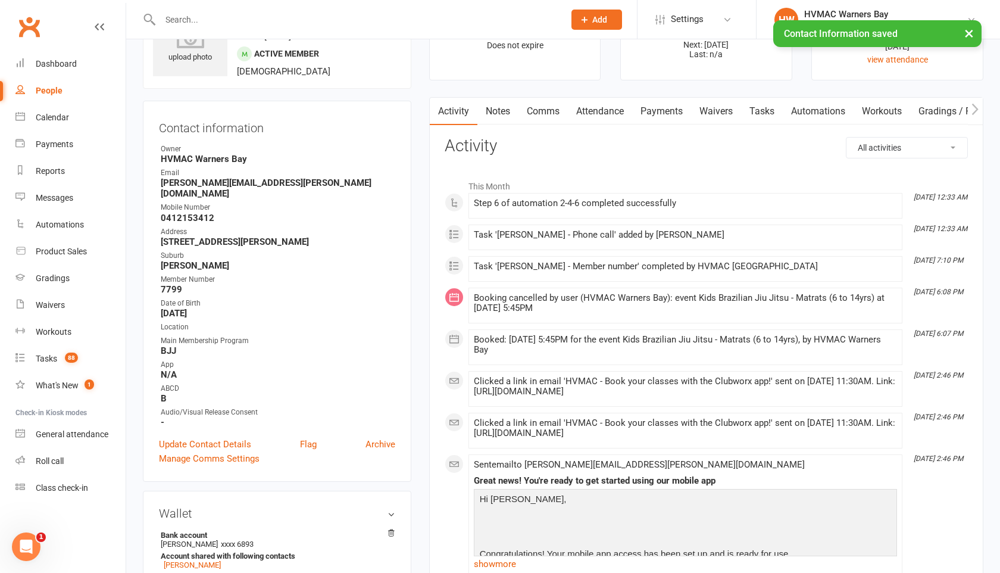
scroll to position [0, 0]
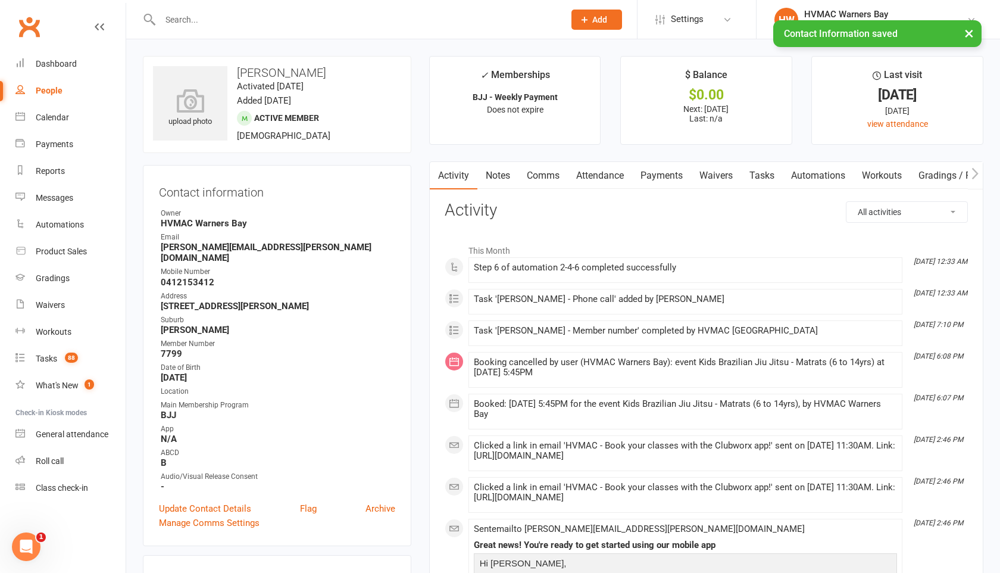
click at [753, 177] on link "Tasks" at bounding box center [762, 175] width 42 height 27
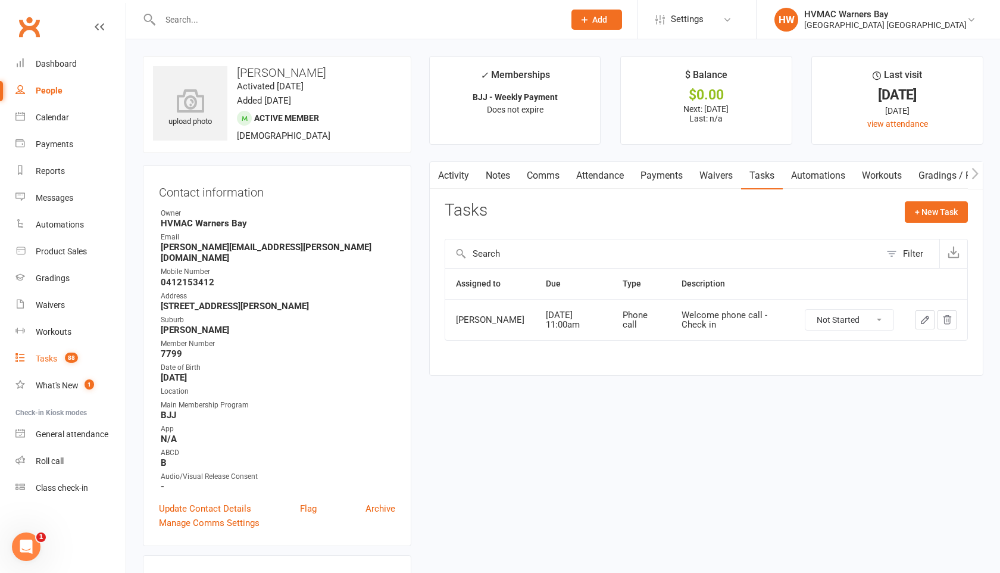
click at [47, 361] on div "Tasks" at bounding box center [46, 359] width 21 height 10
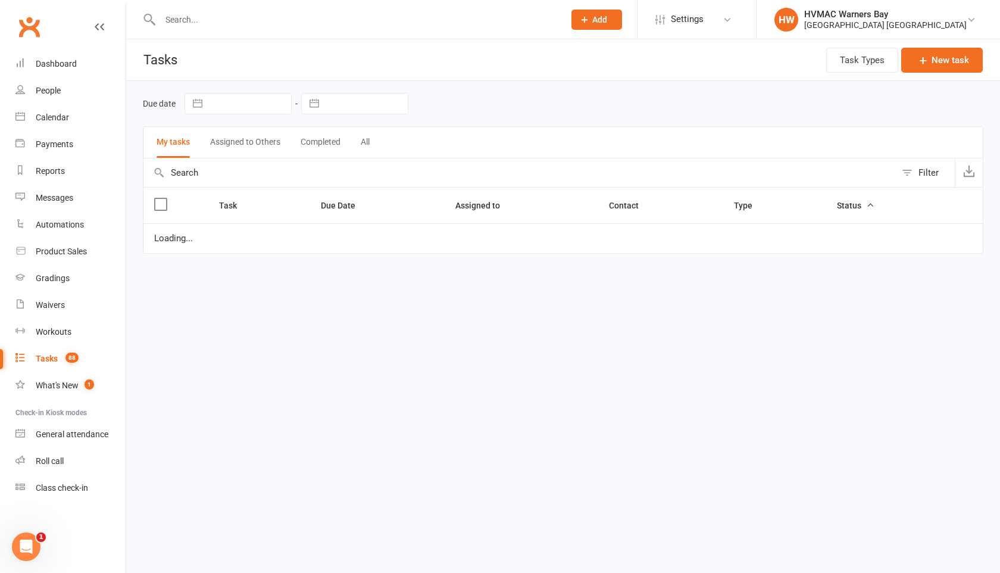
select select "started"
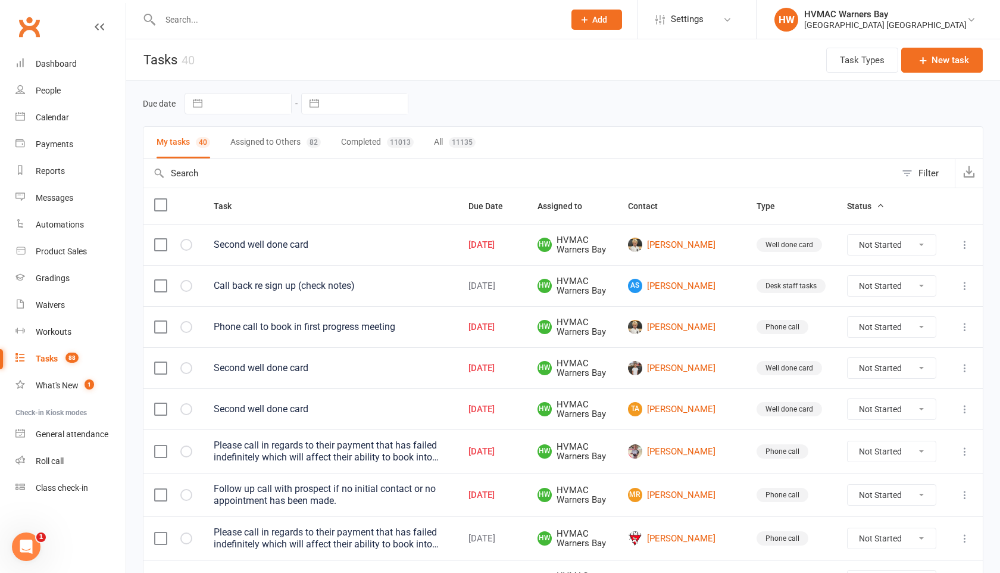
click at [291, 136] on button "Assigned to Others 82" at bounding box center [275, 143] width 90 height 32
select select "started"
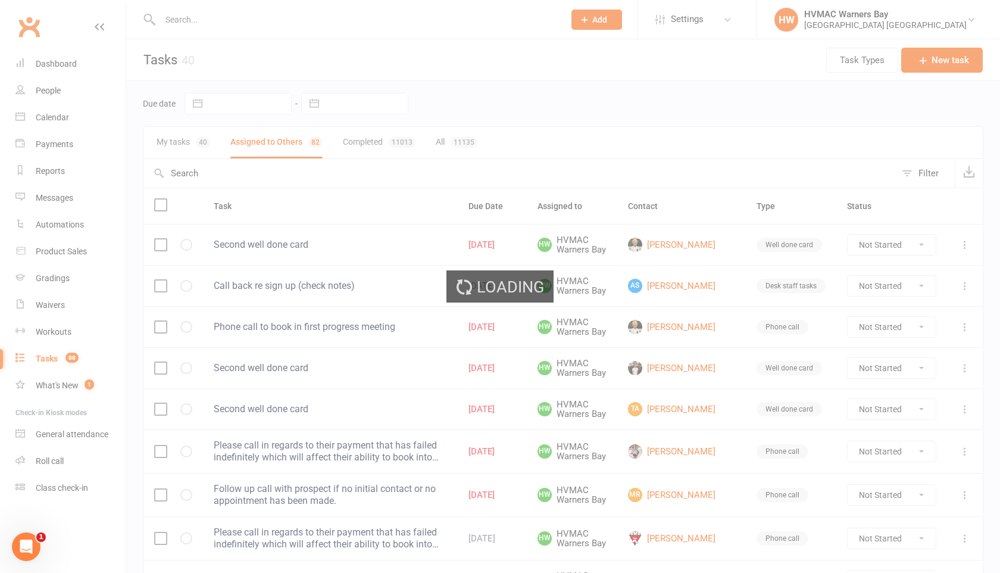
select select "started"
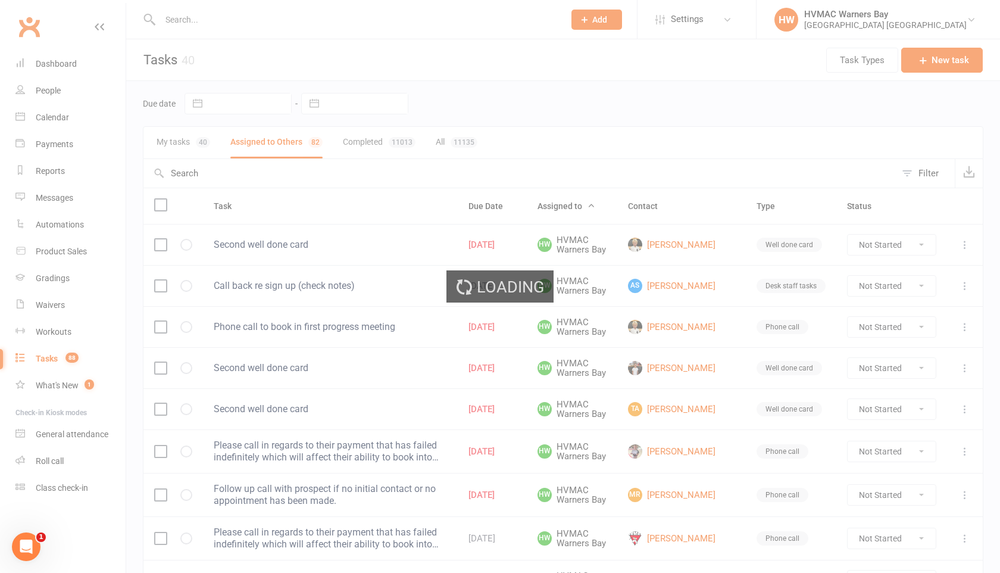
select select "started"
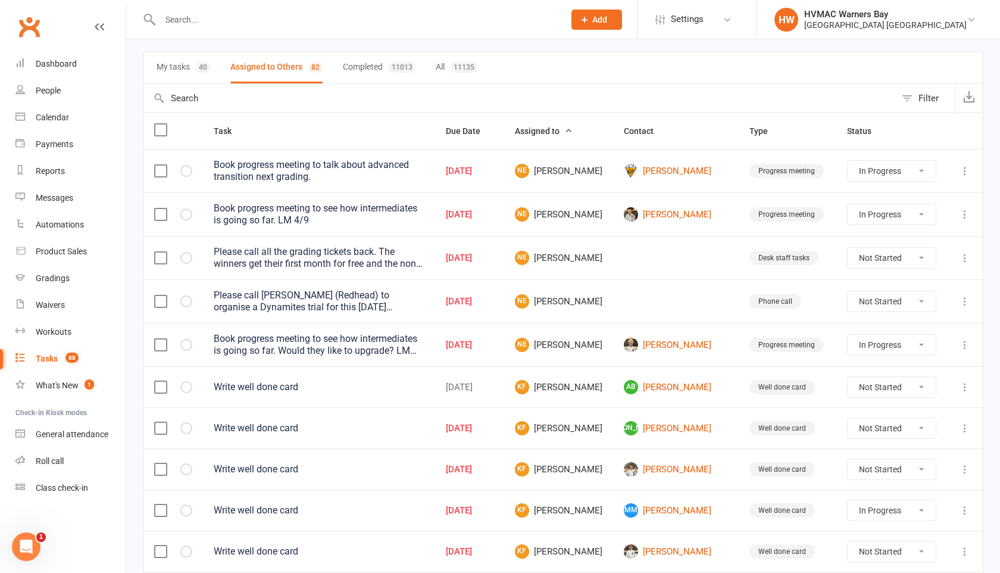
scroll to position [111, 0]
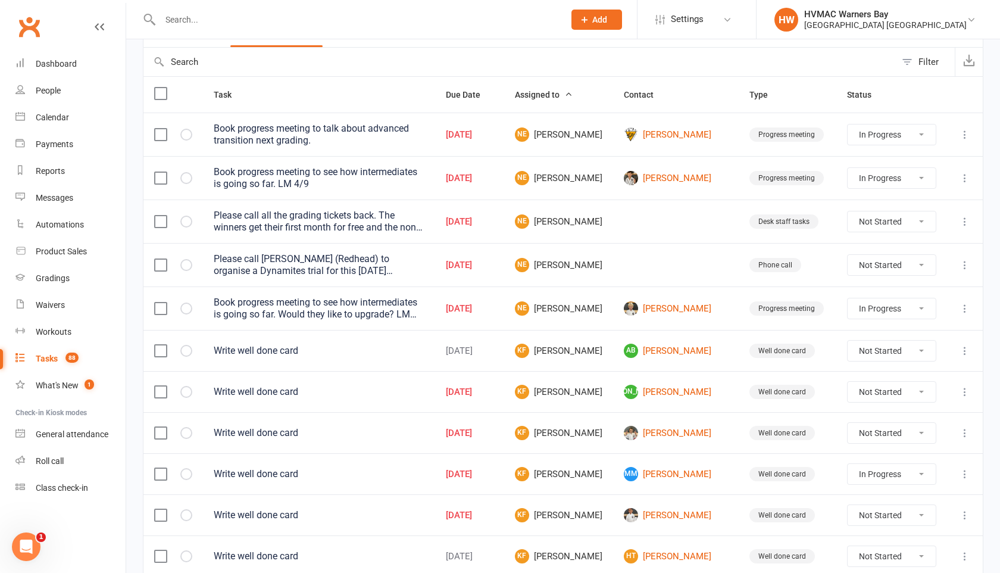
click at [899, 217] on select "Not Started In Progress Waiting Complete" at bounding box center [892, 221] width 88 height 20
click at [848, 211] on select "Not Started In Progress Waiting Complete" at bounding box center [892, 221] width 88 height 20
select select "unstarted"
select select "started"
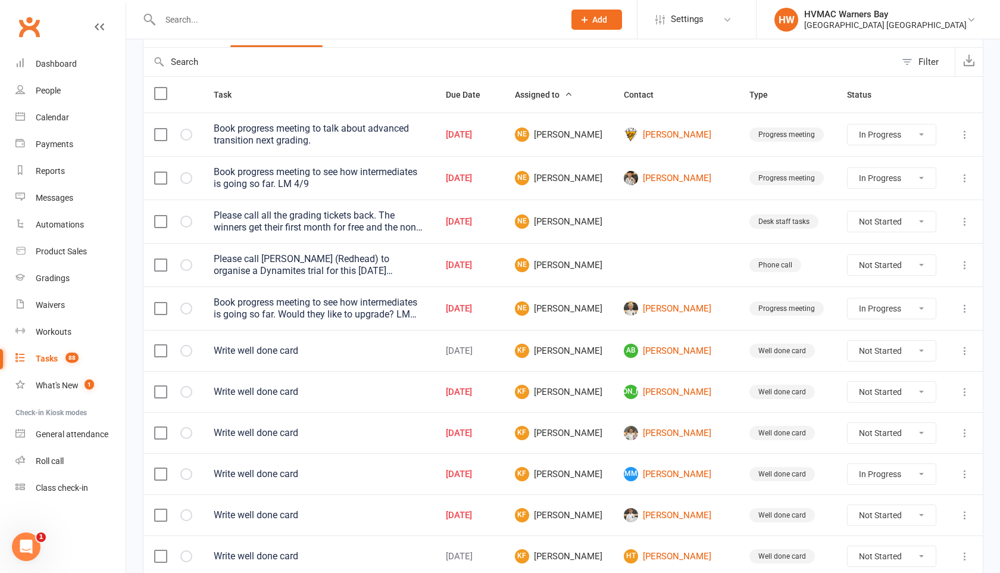
select select "started"
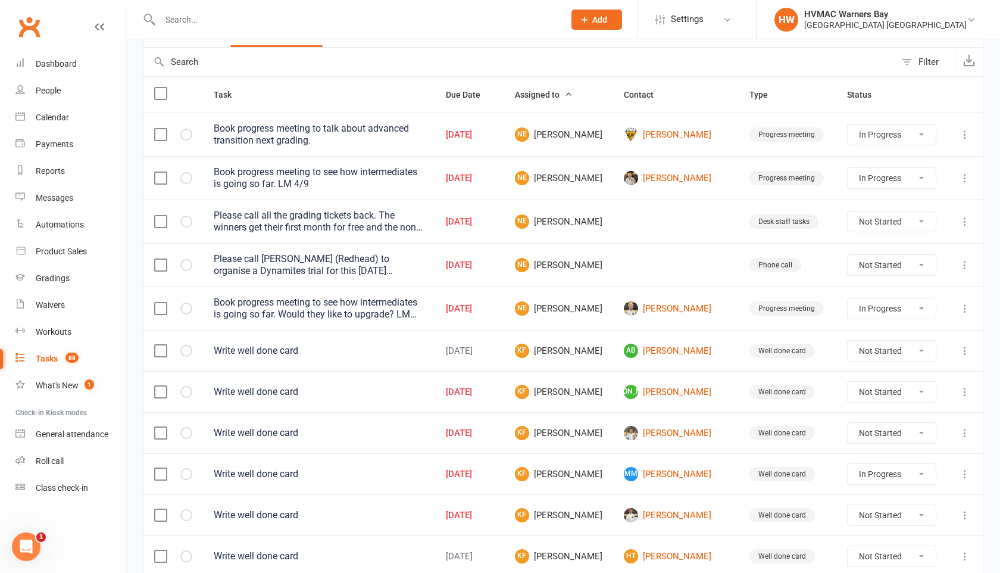
select select "started"
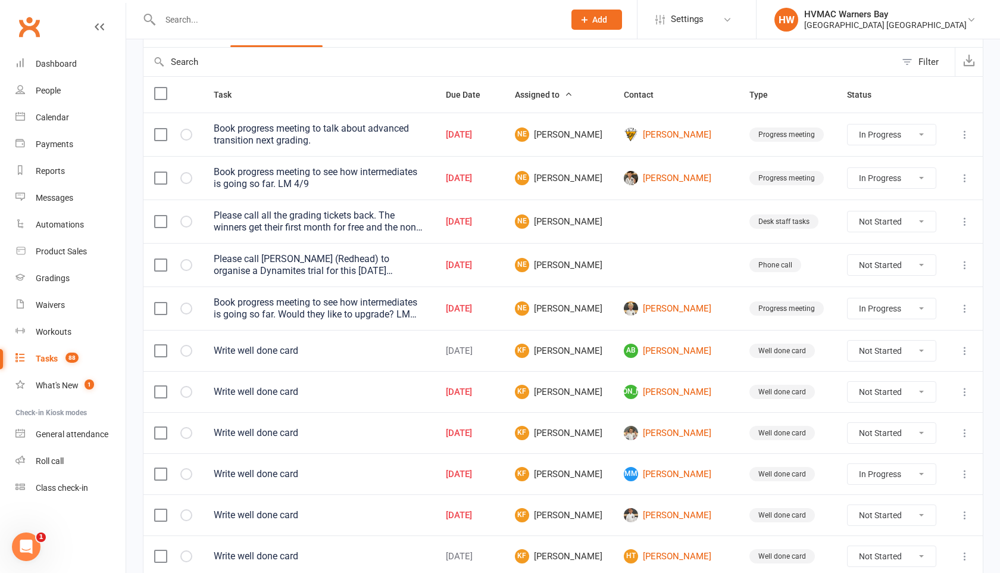
select select "started"
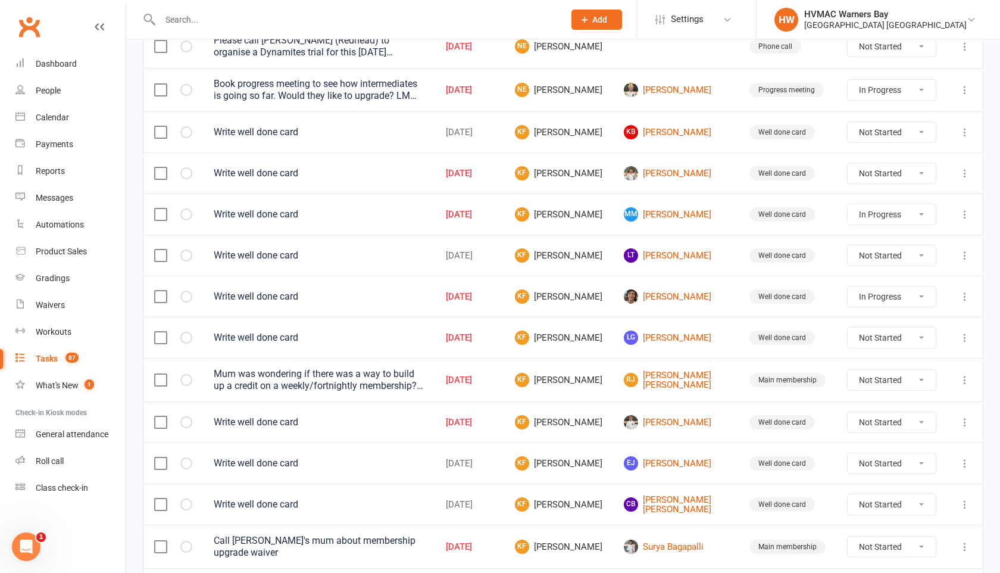
scroll to position [338, 0]
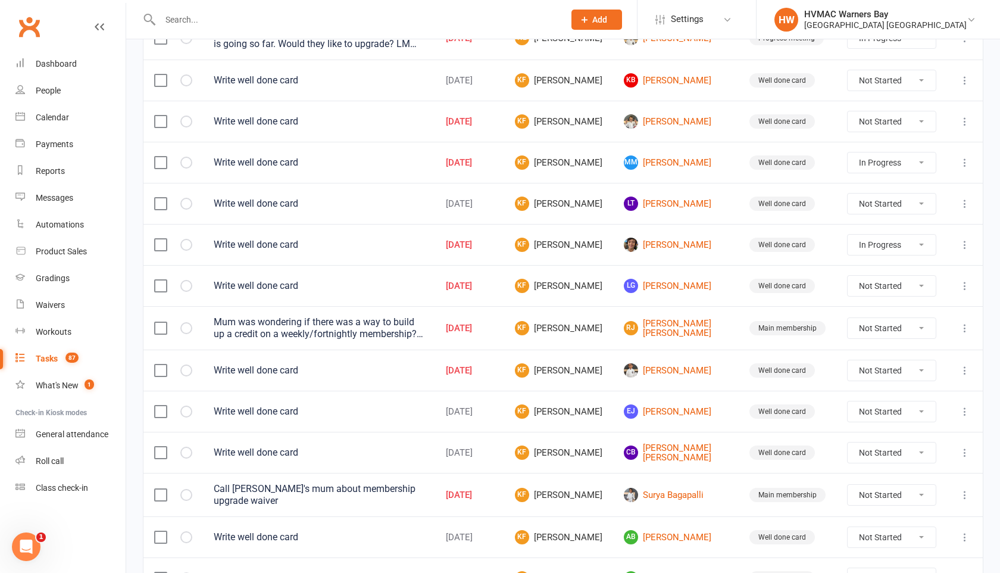
click at [965, 83] on icon at bounding box center [965, 80] width 12 height 12
click at [893, 148] on link "Delete" at bounding box center [912, 151] width 118 height 24
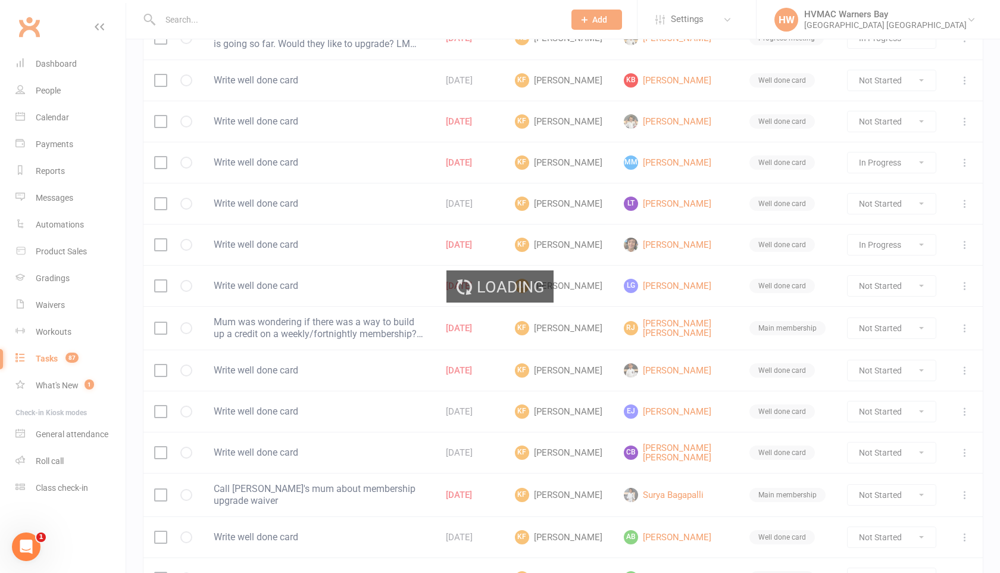
select select "started"
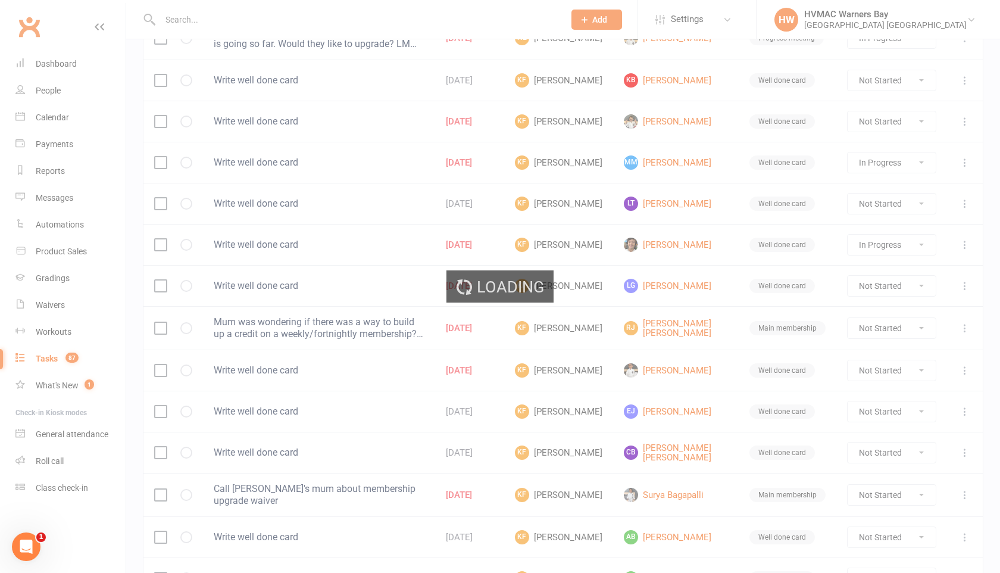
select select "started"
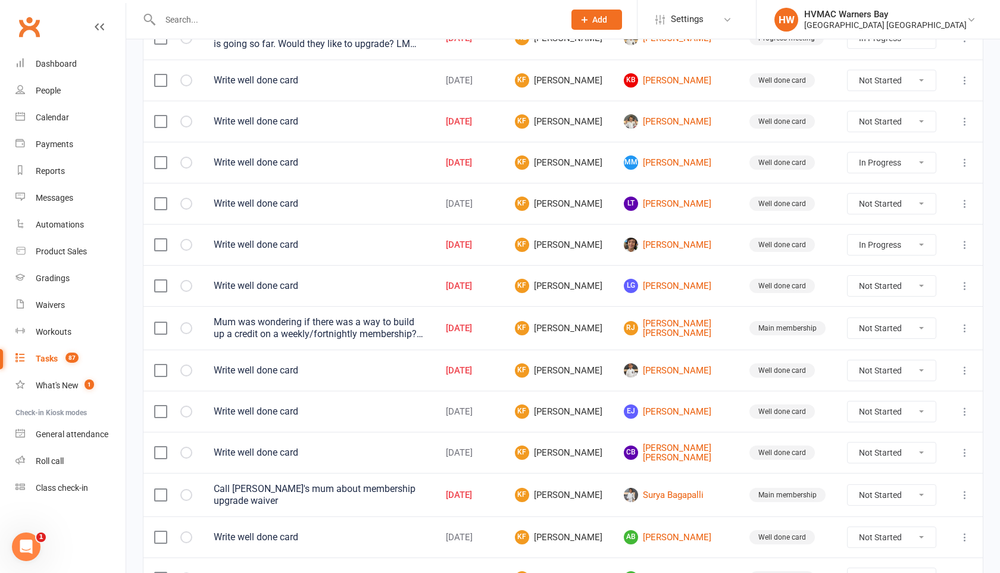
select select "started"
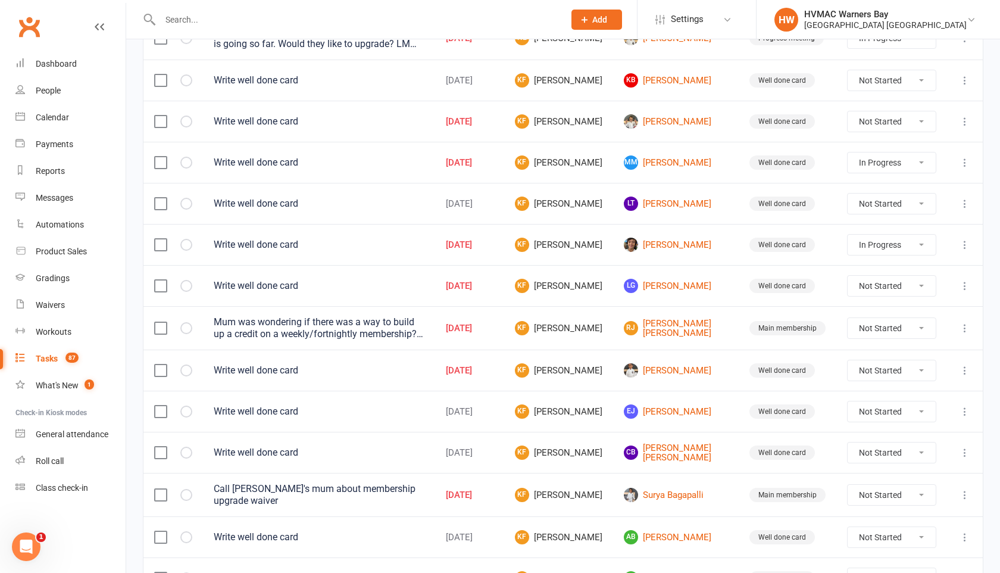
select select "started"
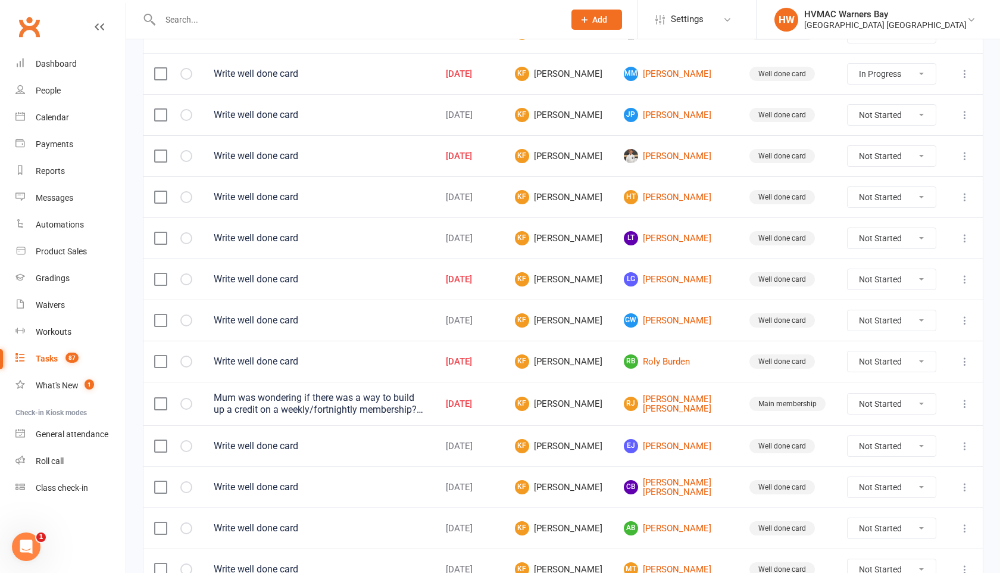
scroll to position [487, 0]
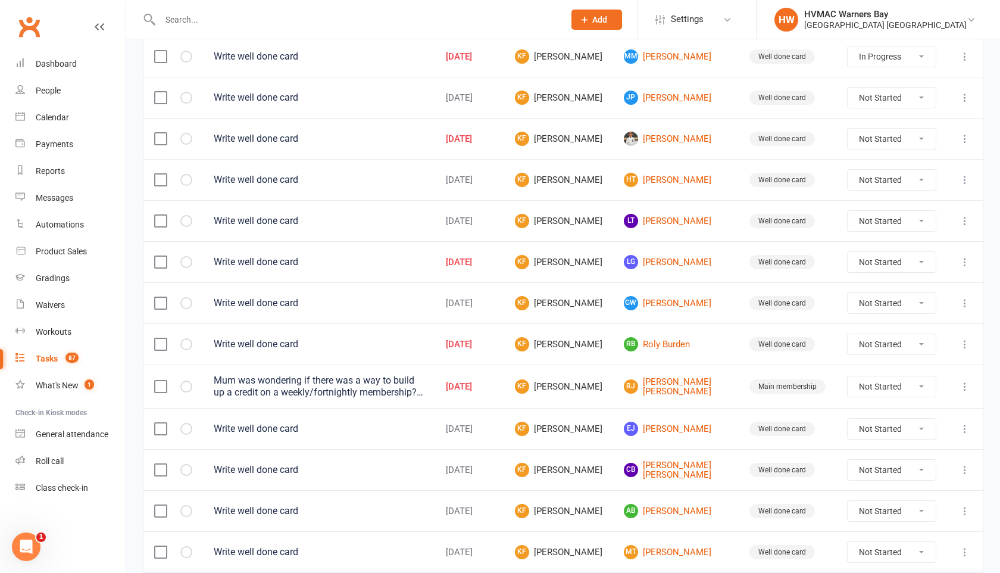
click at [961, 507] on icon at bounding box center [965, 511] width 12 height 12
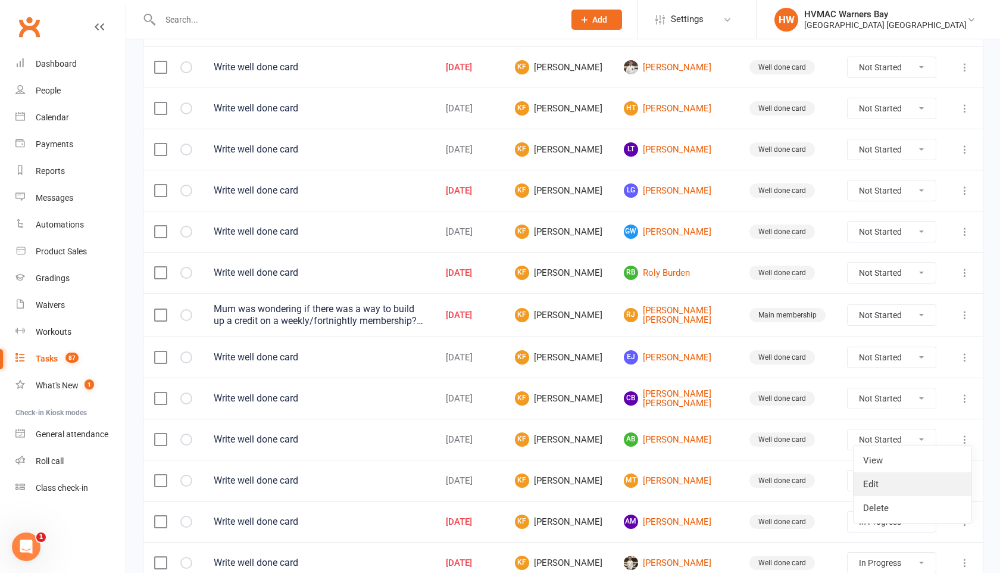
scroll to position [561, 0]
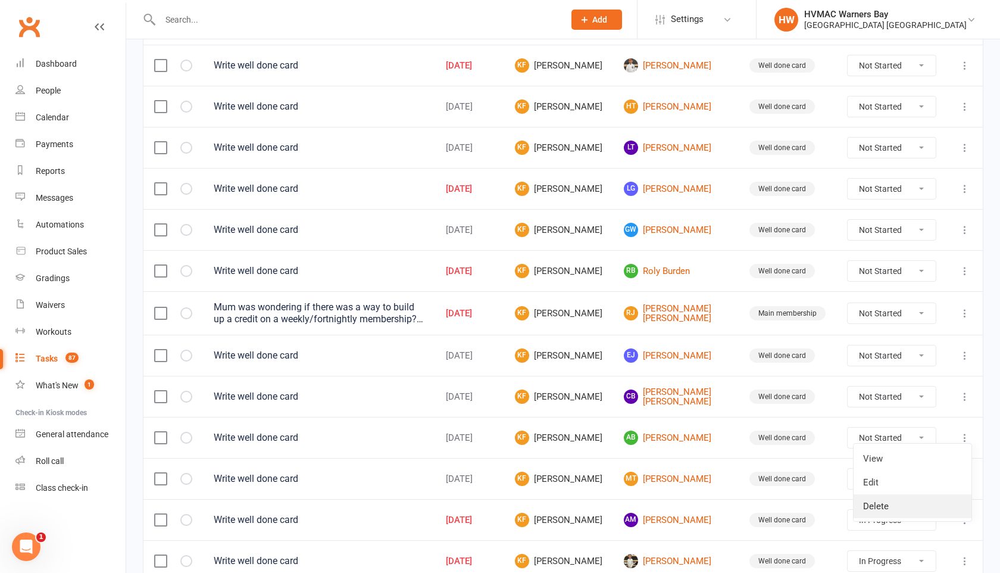
click at [911, 512] on link "Delete" at bounding box center [912, 506] width 118 height 24
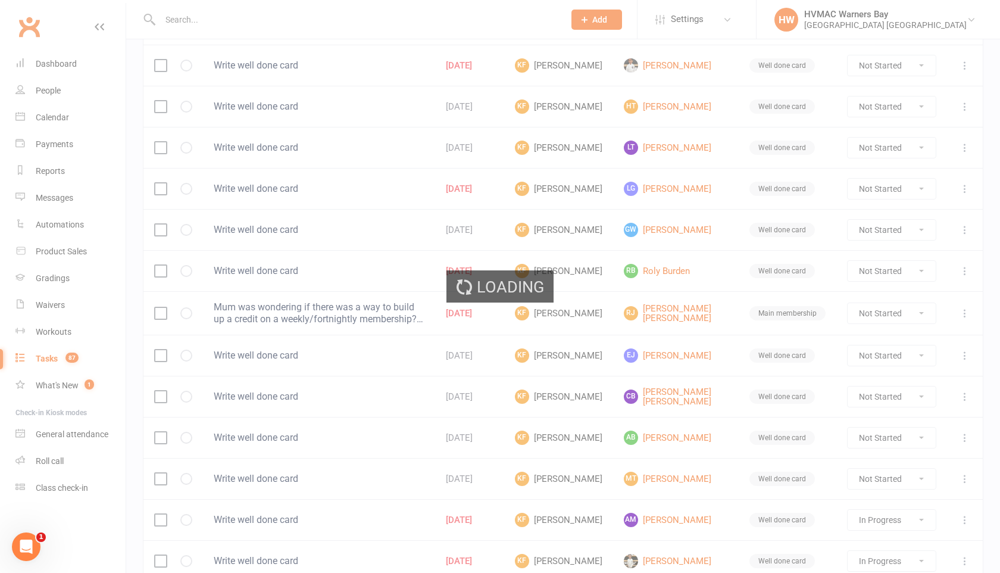
select select "started"
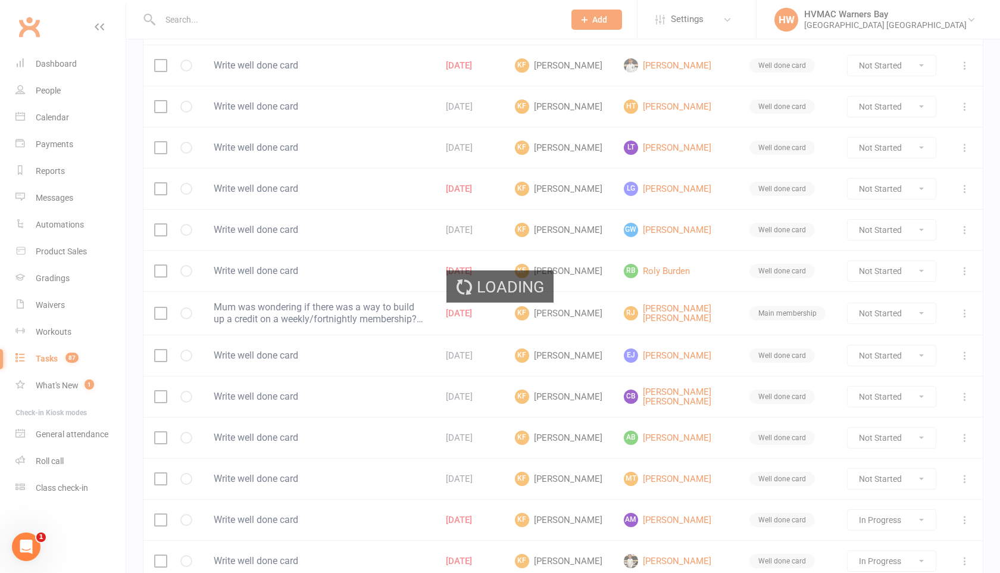
select select "started"
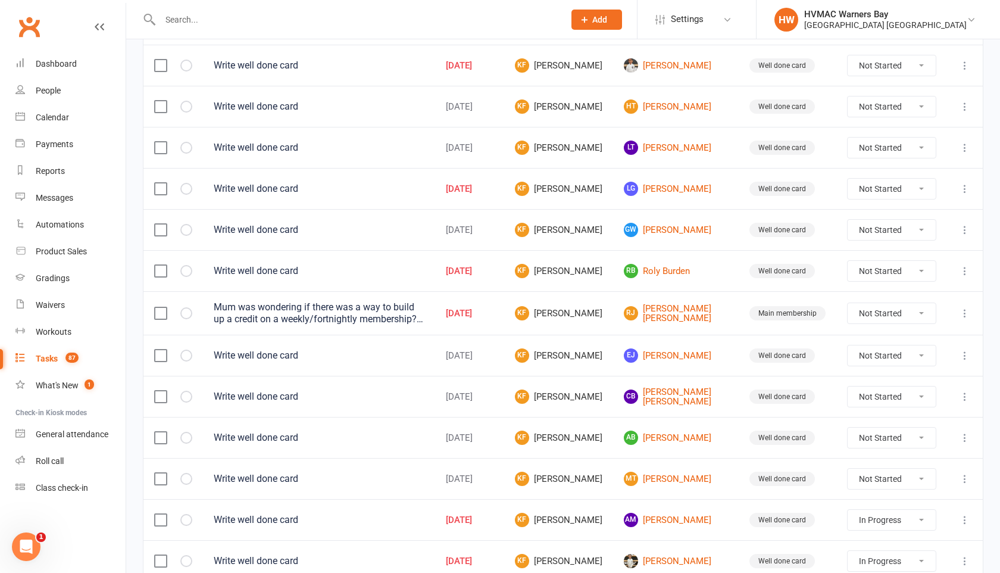
select select "started"
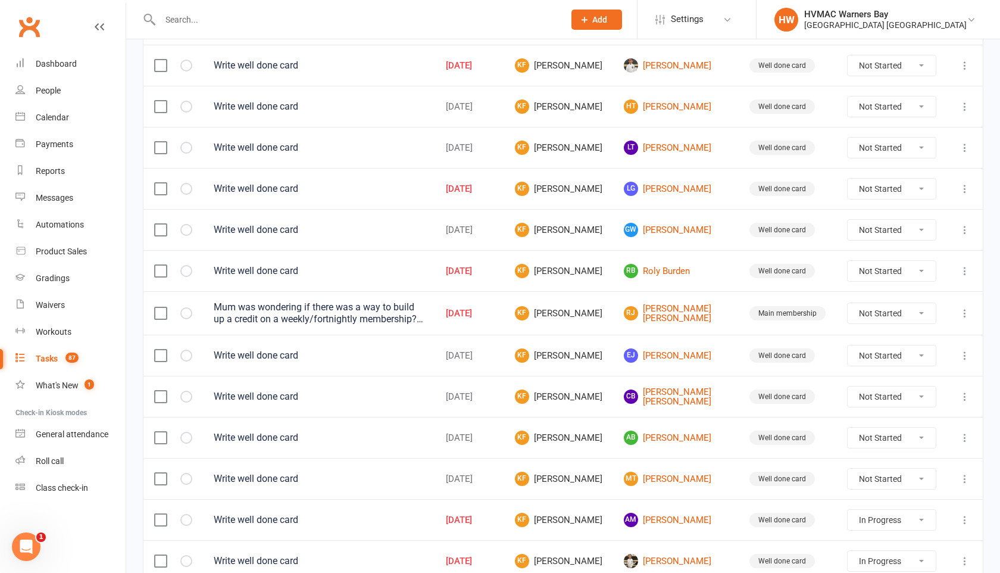
select select "started"
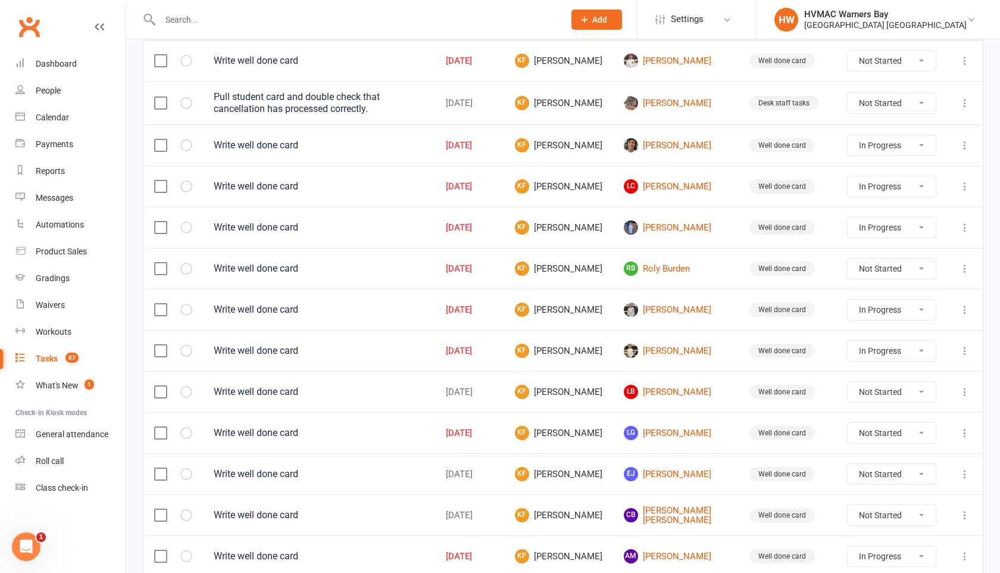
scroll to position [706, 0]
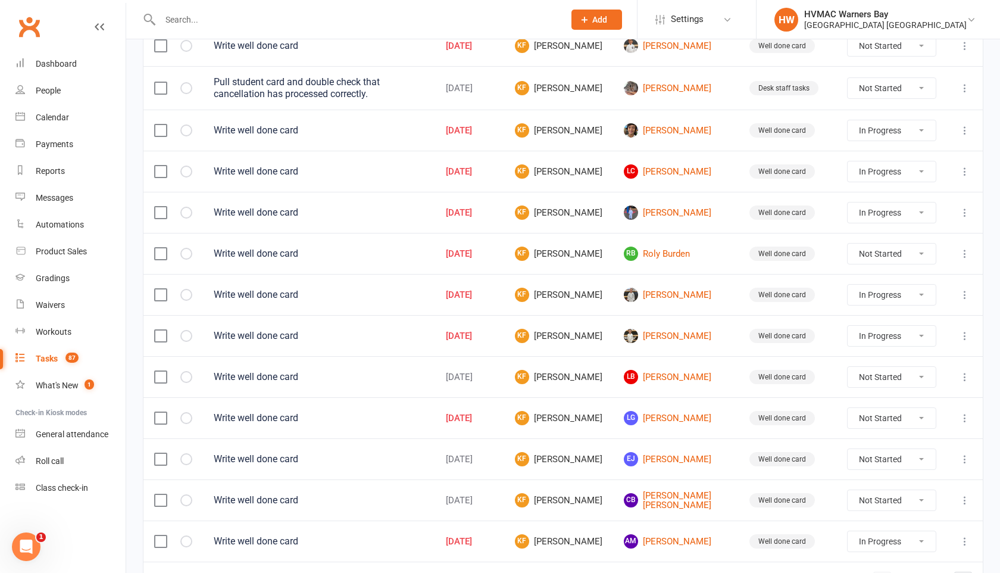
click at [892, 212] on select "Not Started In Progress Waiting Complete" at bounding box center [892, 212] width 88 height 20
click at [848, 202] on select "Not Started In Progress Waiting Complete" at bounding box center [892, 212] width 88 height 20
select select "started"
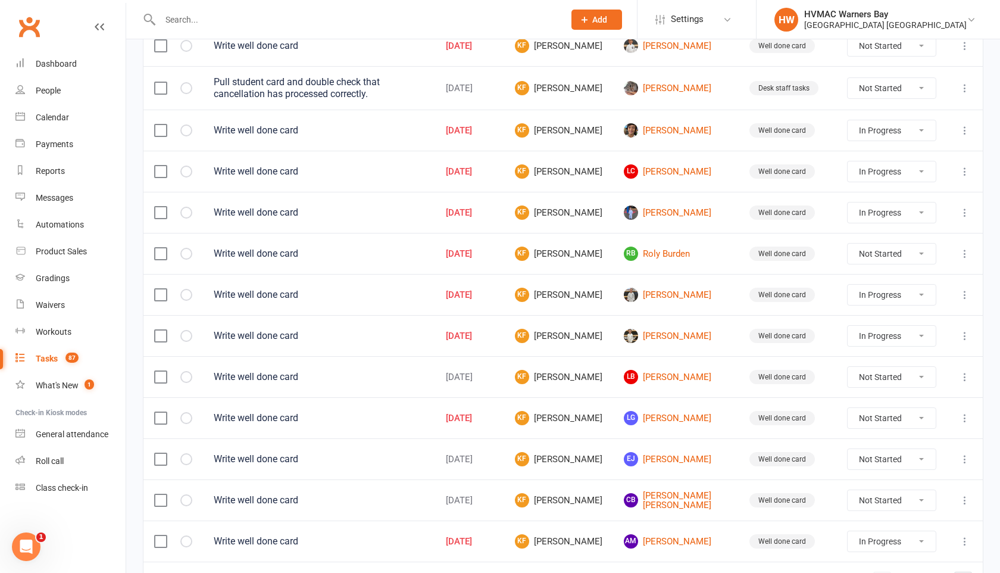
select select "started"
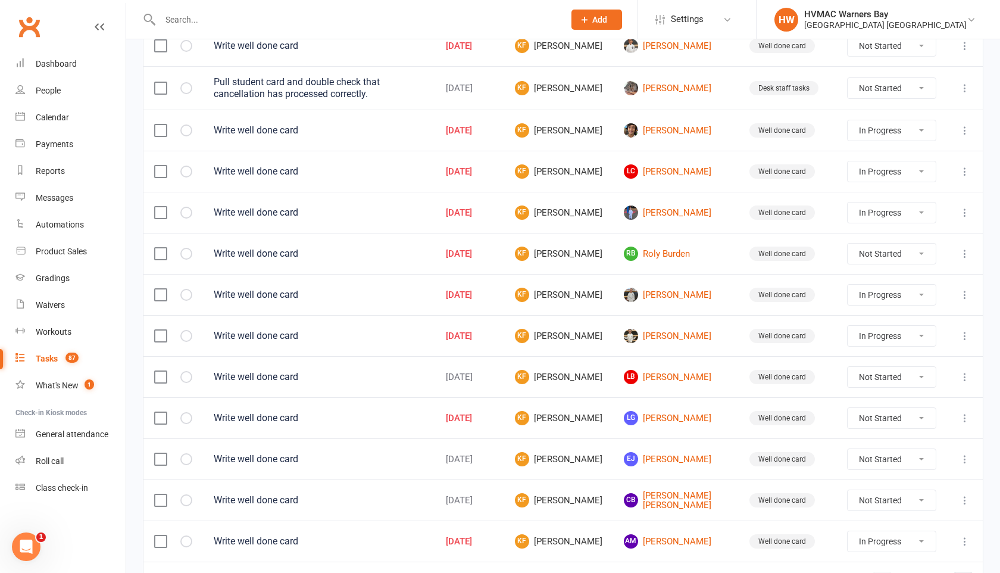
select select "started"
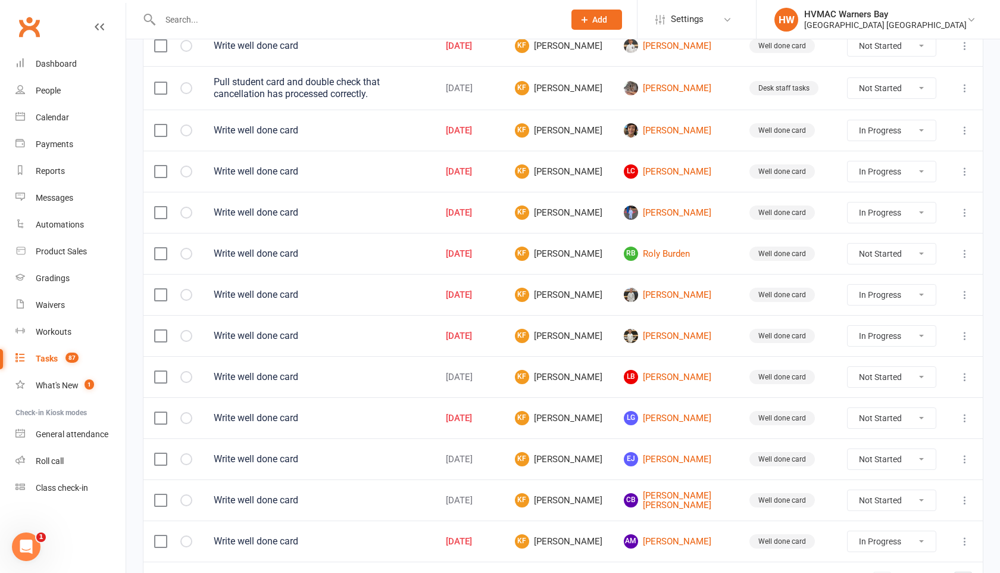
select select "started"
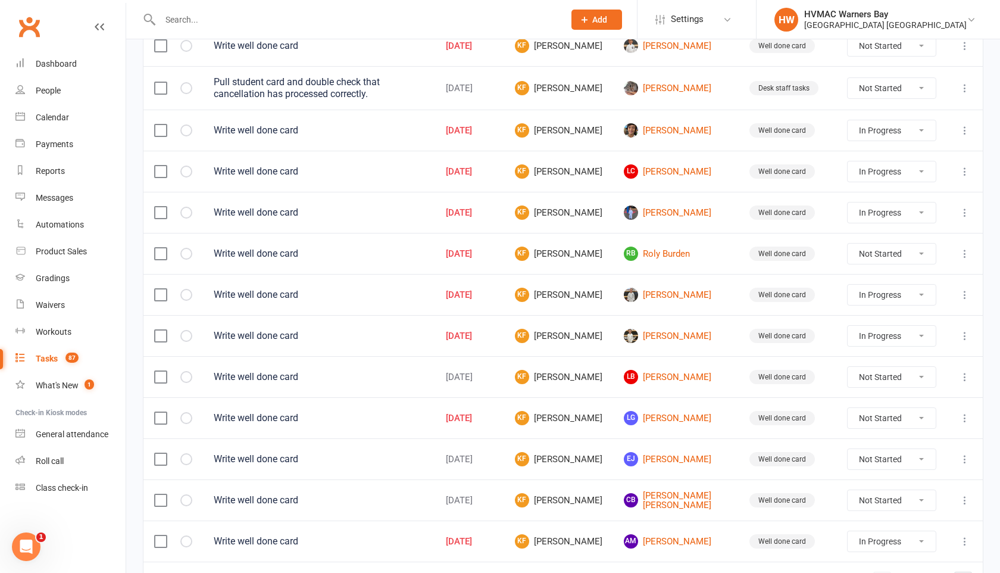
select select "started"
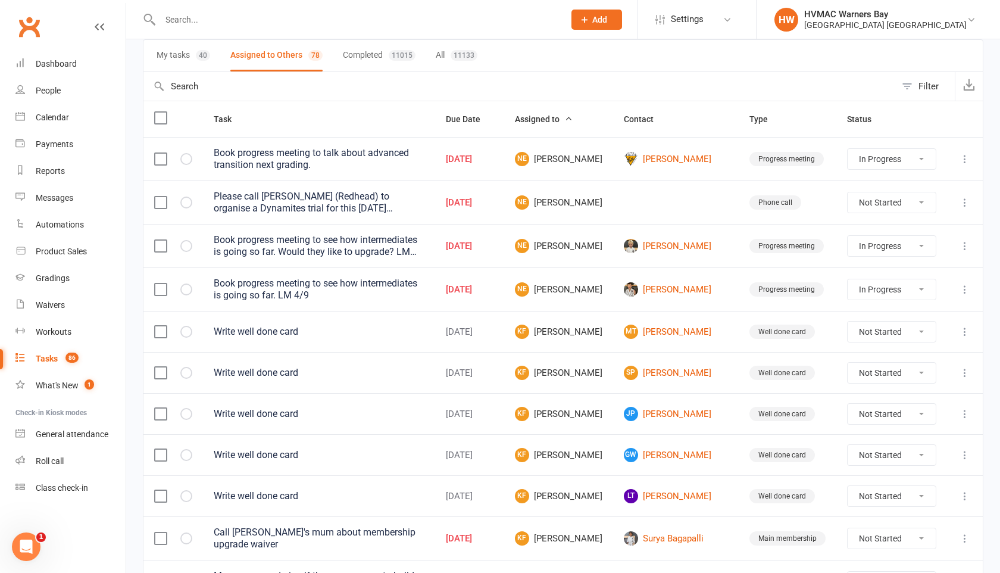
scroll to position [0, 0]
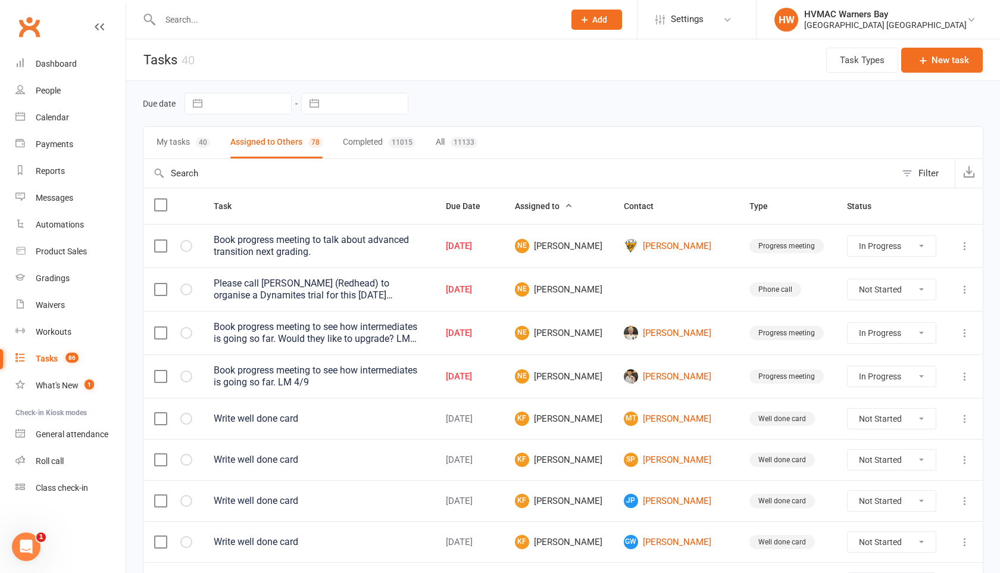
click at [191, 18] on input "text" at bounding box center [356, 19] width 399 height 17
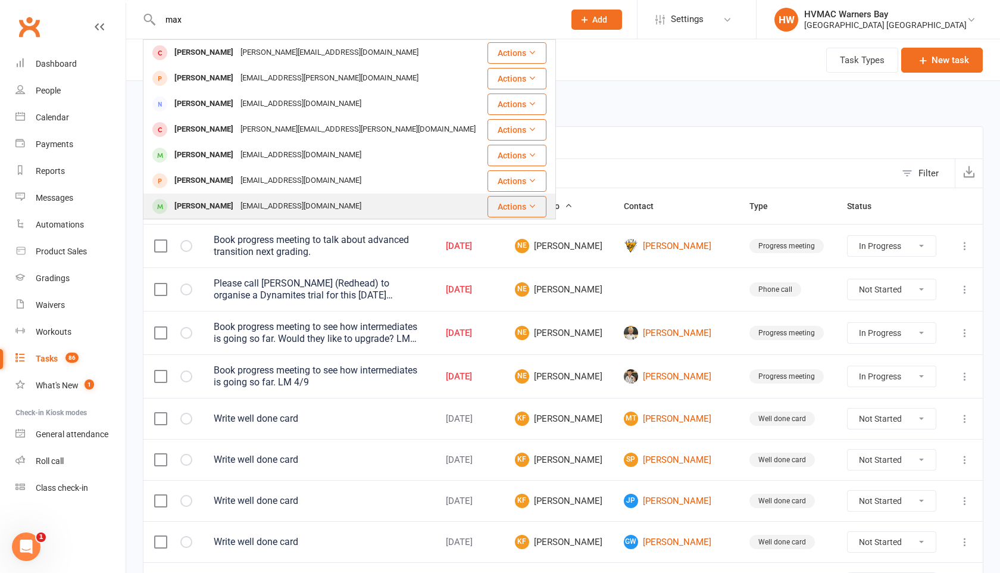
type input "max"
click at [237, 207] on div "[EMAIL_ADDRESS][DOMAIN_NAME]" at bounding box center [301, 206] width 128 height 17
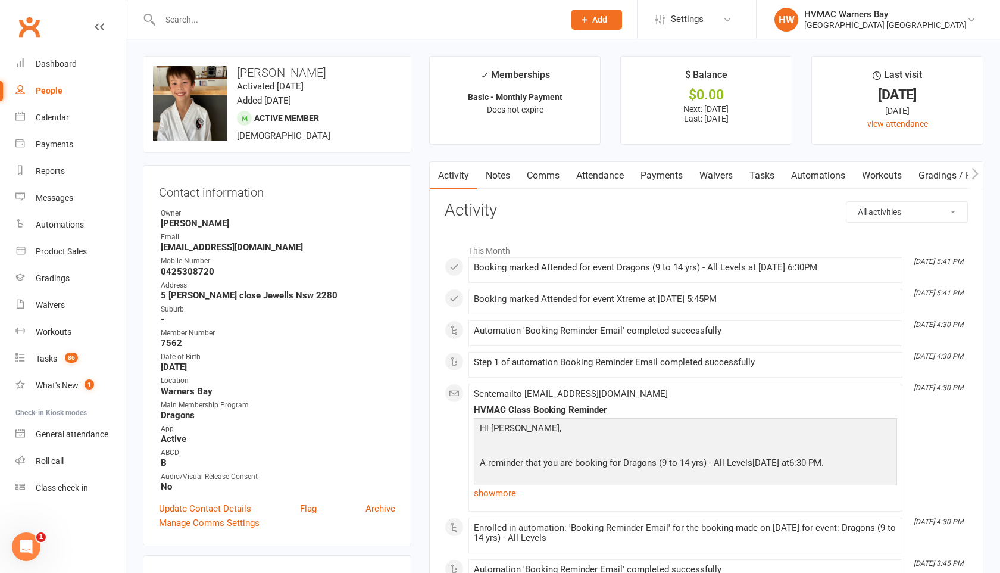
click at [605, 177] on link "Attendance" at bounding box center [600, 175] width 64 height 27
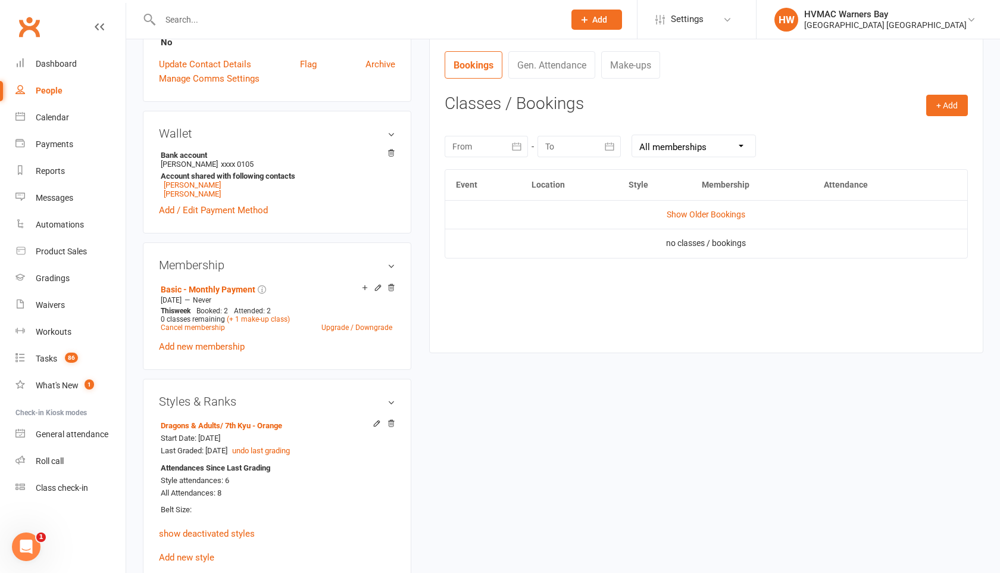
scroll to position [443, 0]
click at [196, 19] on input "text" at bounding box center [356, 19] width 399 height 17
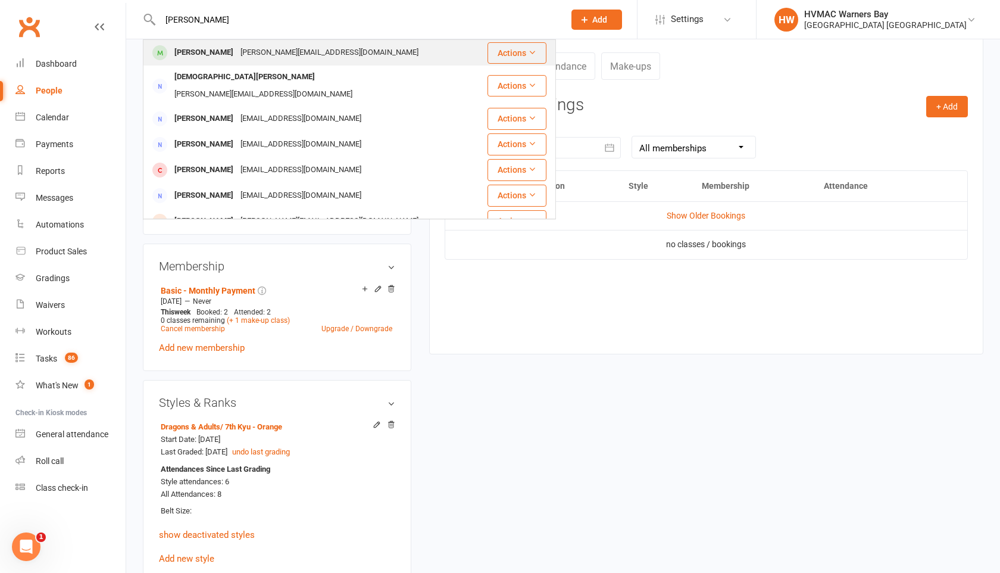
type input "[PERSON_NAME]"
click at [205, 53] on div "[PERSON_NAME]" at bounding box center [204, 52] width 66 height 17
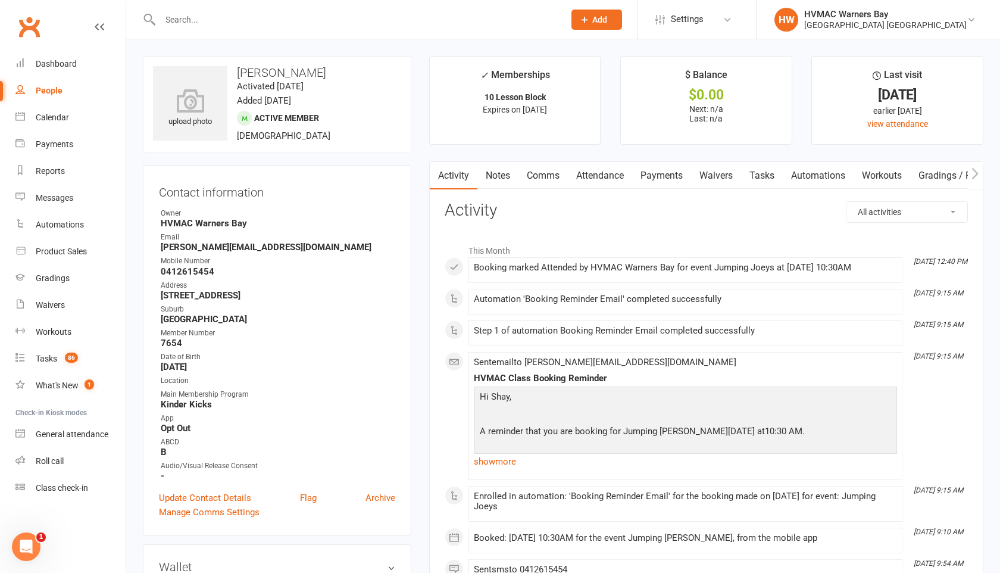
click at [773, 173] on link "Tasks" at bounding box center [762, 175] width 42 height 27
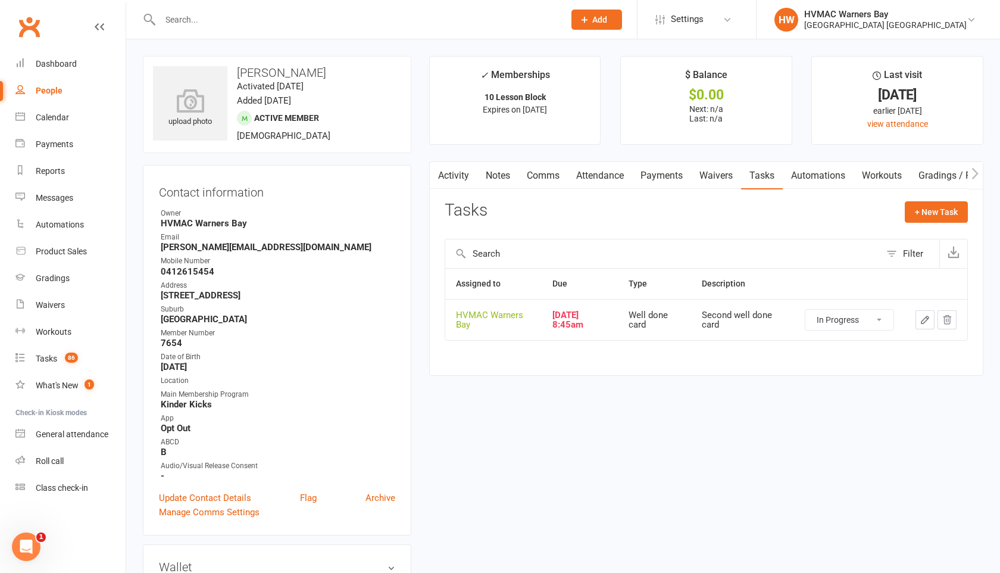
click at [842, 317] on select "Not Started In Progress Waiting Complete" at bounding box center [849, 319] width 88 height 20
click at [805, 309] on select "Not Started In Progress Waiting Complete" at bounding box center [849, 319] width 88 height 20
select select "started"
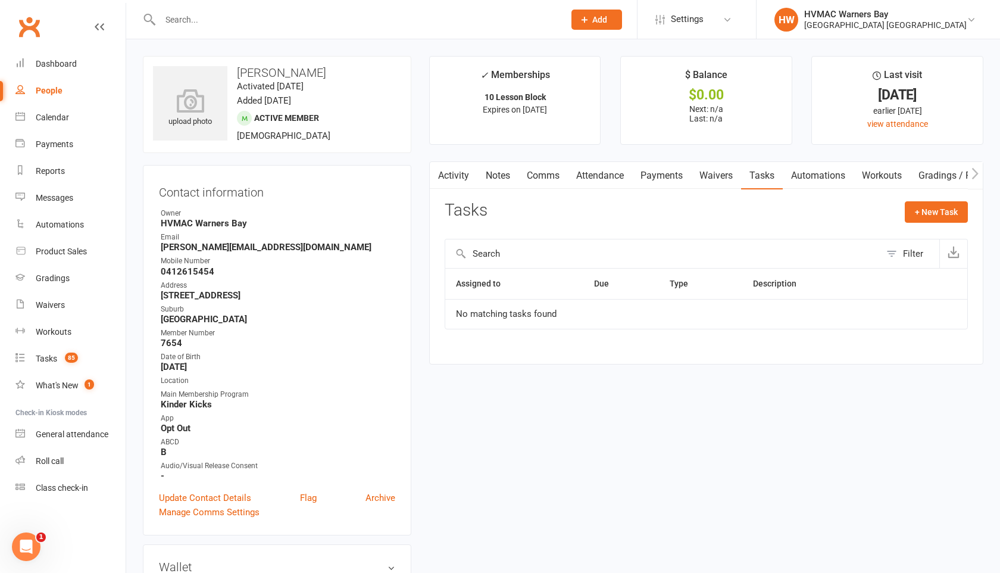
click at [210, 24] on input "text" at bounding box center [356, 19] width 399 height 17
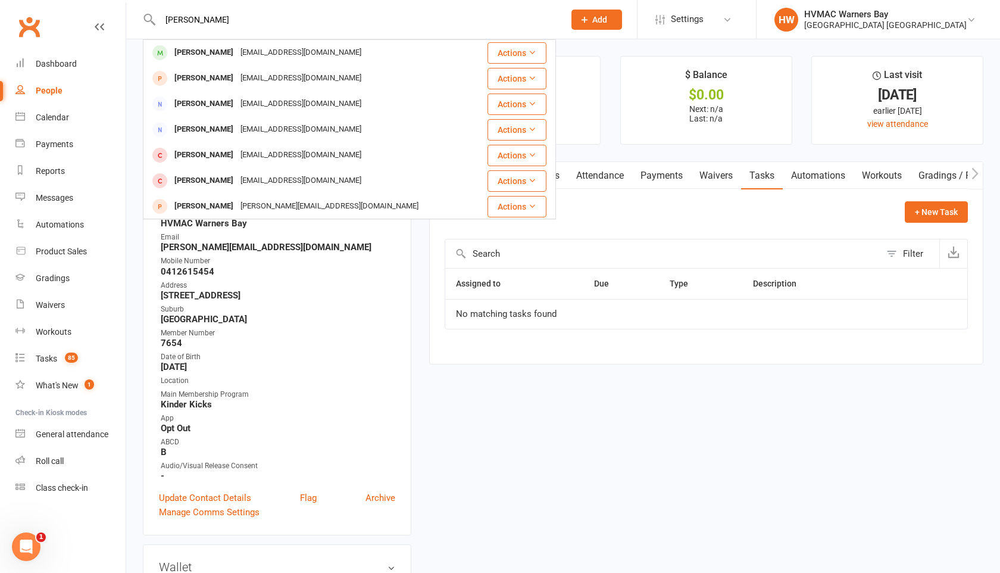
type input "[PERSON_NAME]"
click at [237, 60] on div "[EMAIL_ADDRESS][DOMAIN_NAME]" at bounding box center [301, 52] width 128 height 17
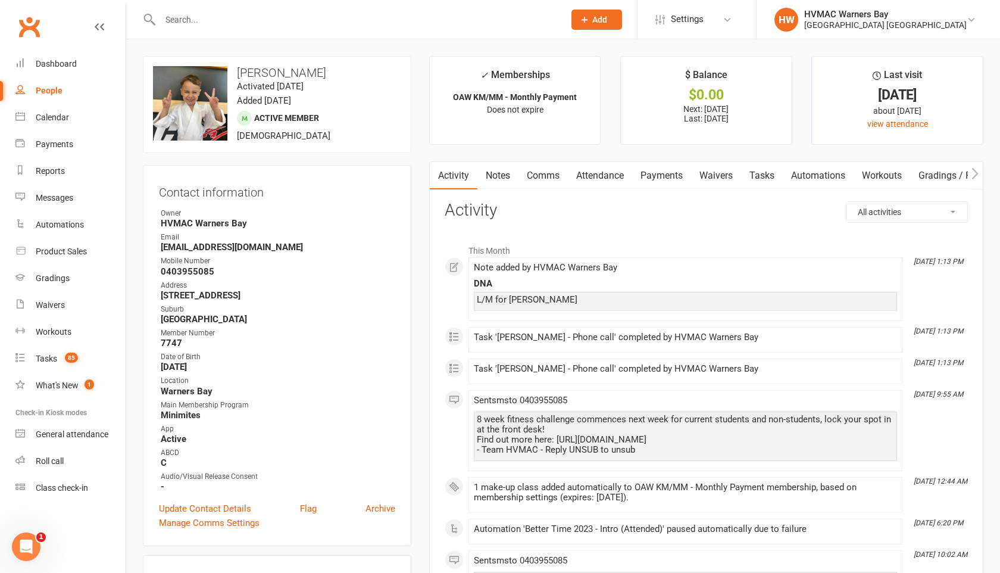
click at [669, 171] on link "Payments" at bounding box center [661, 175] width 59 height 27
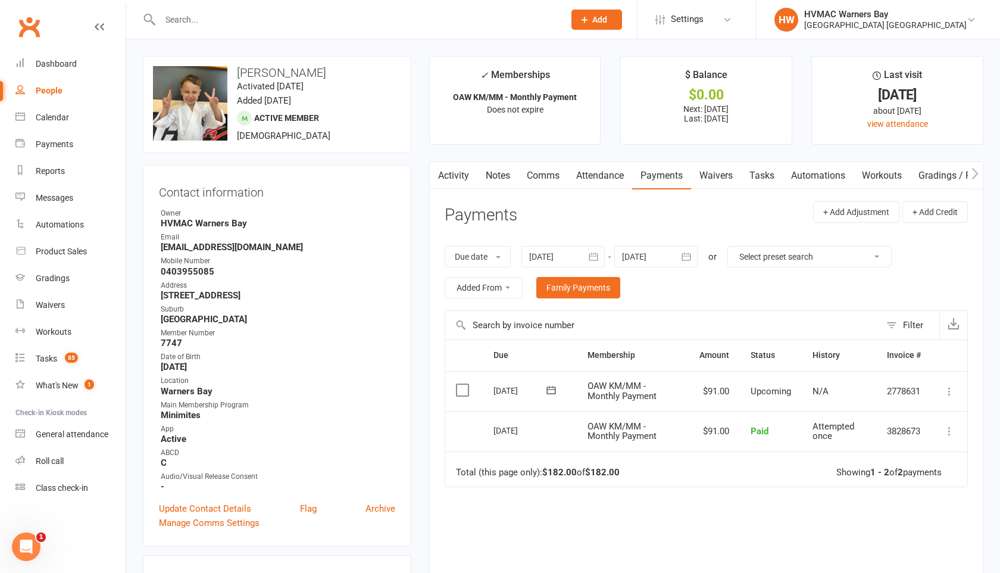
click at [747, 176] on link "Tasks" at bounding box center [762, 175] width 42 height 27
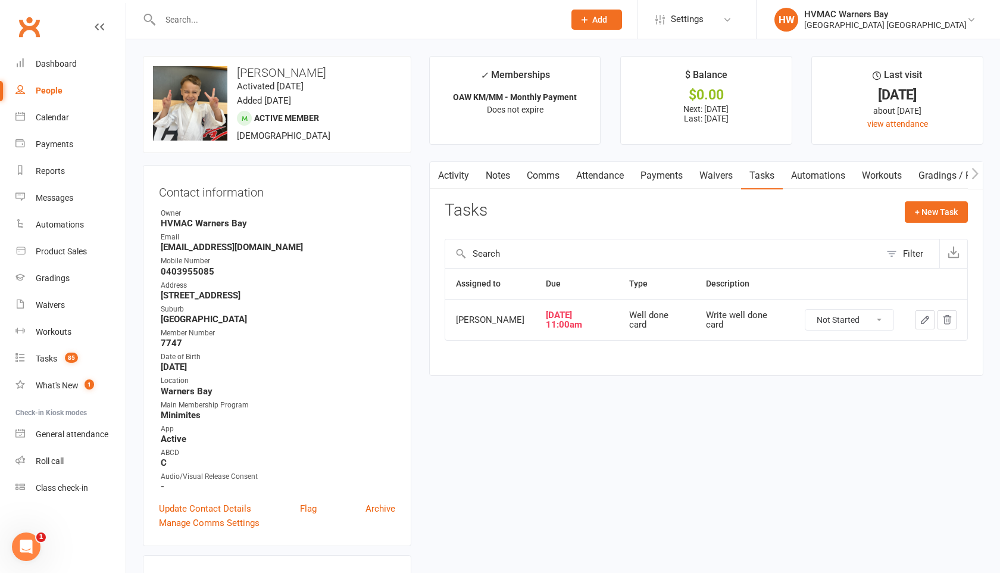
click at [821, 317] on select "Not Started In Progress Waiting Complete" at bounding box center [849, 319] width 88 height 20
click at [805, 309] on select "Not Started In Progress Waiting Complete" at bounding box center [849, 319] width 88 height 20
select select "unstarted"
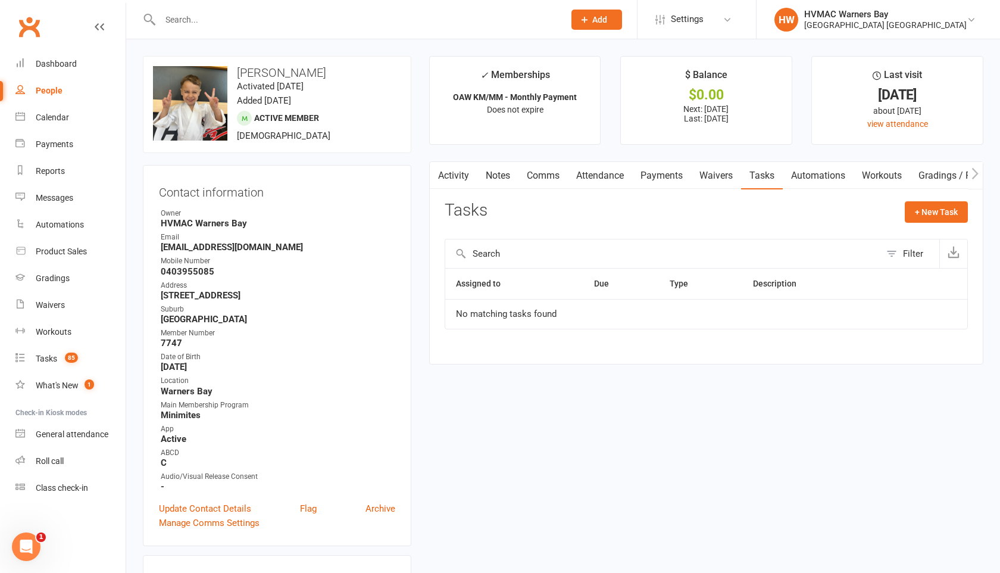
click at [174, 22] on input "text" at bounding box center [356, 19] width 399 height 17
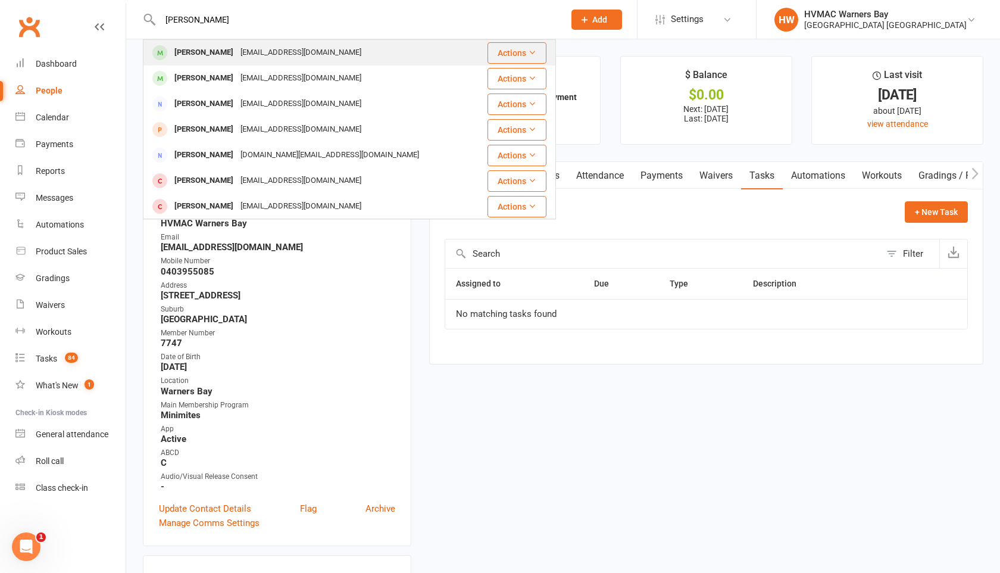
type input "[PERSON_NAME]"
click at [183, 53] on div "[PERSON_NAME]" at bounding box center [204, 52] width 66 height 17
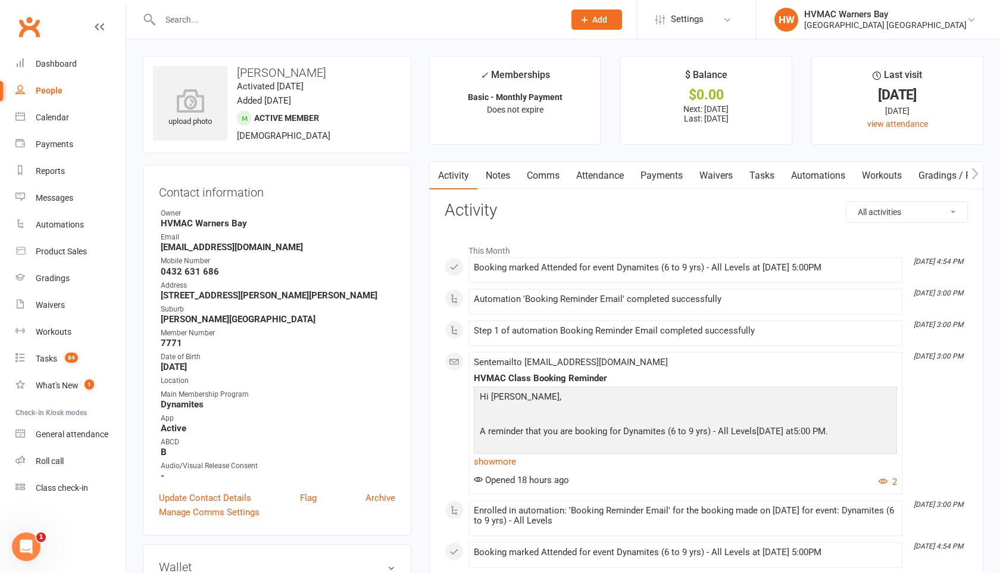
click at [763, 175] on link "Tasks" at bounding box center [762, 175] width 42 height 27
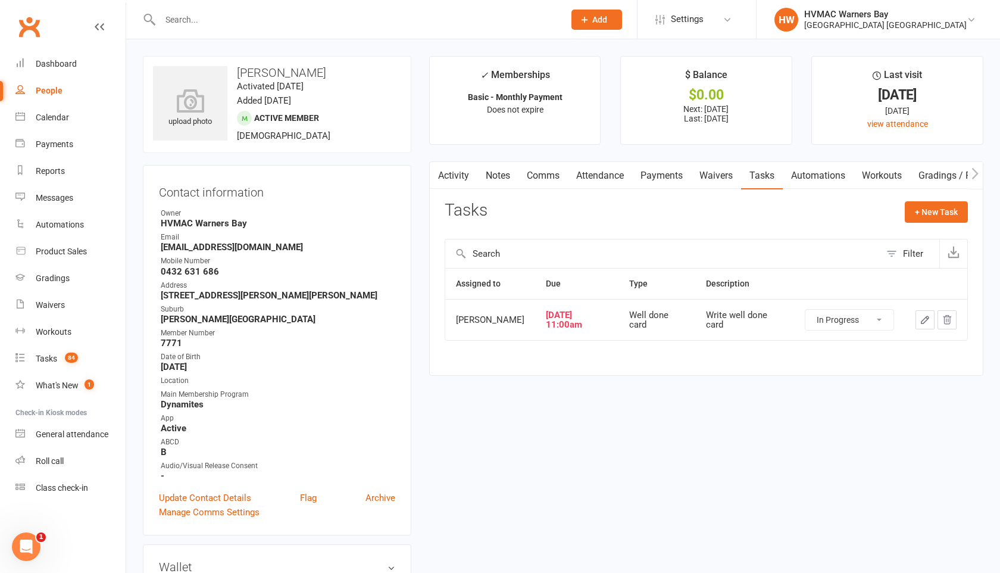
click at [820, 315] on select "Not Started In Progress Waiting Complete" at bounding box center [849, 319] width 88 height 20
click at [805, 309] on select "Not Started In Progress Waiting Complete" at bounding box center [849, 319] width 88 height 20
select select "started"
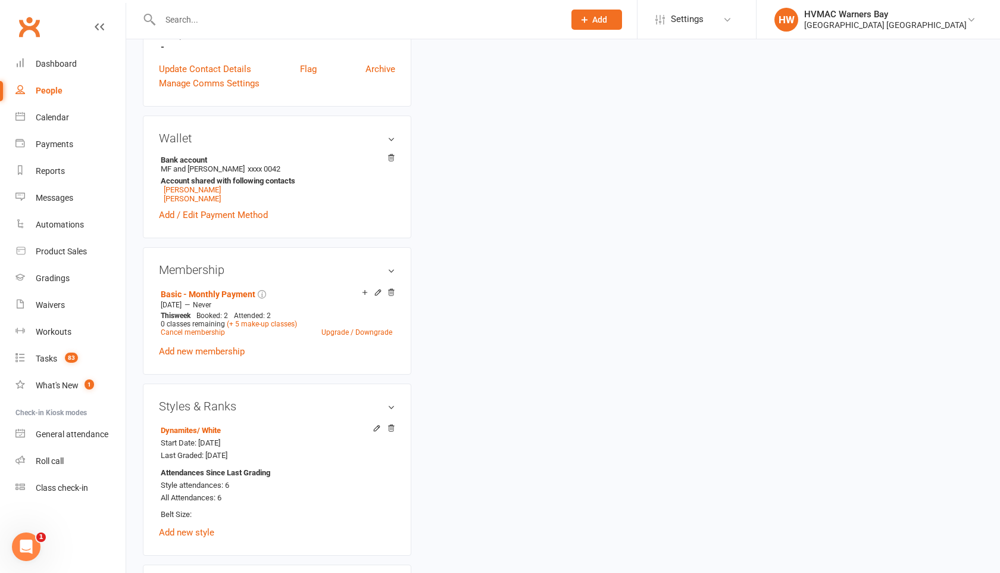
scroll to position [434, 0]
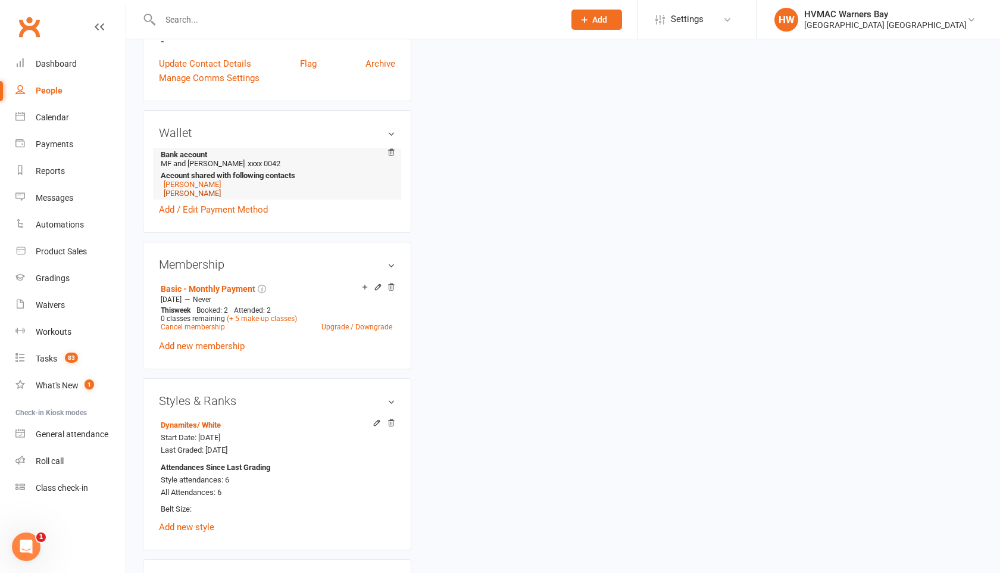
click at [191, 190] on link "[PERSON_NAME]" at bounding box center [192, 193] width 57 height 9
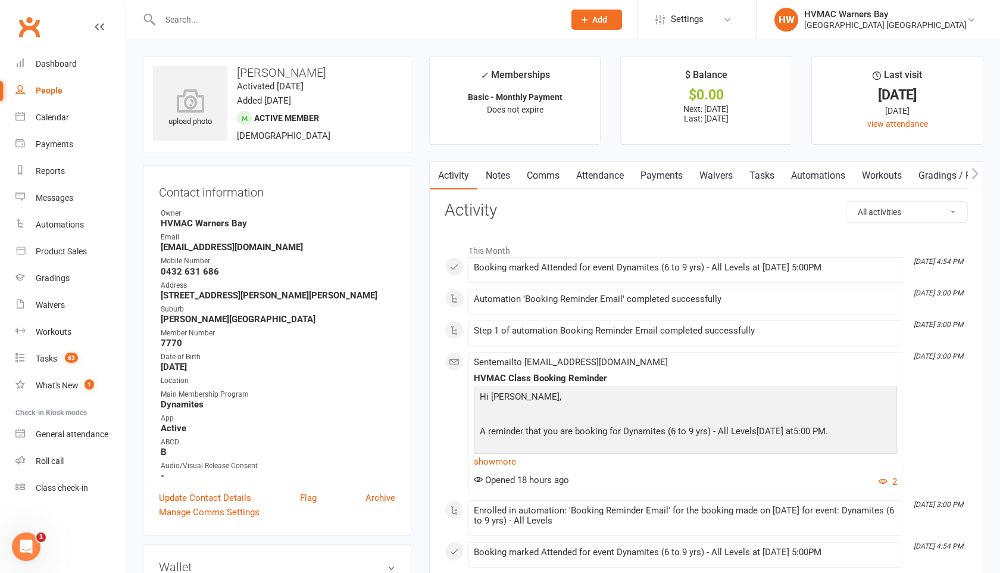
click at [193, 20] on input "text" at bounding box center [356, 19] width 399 height 17
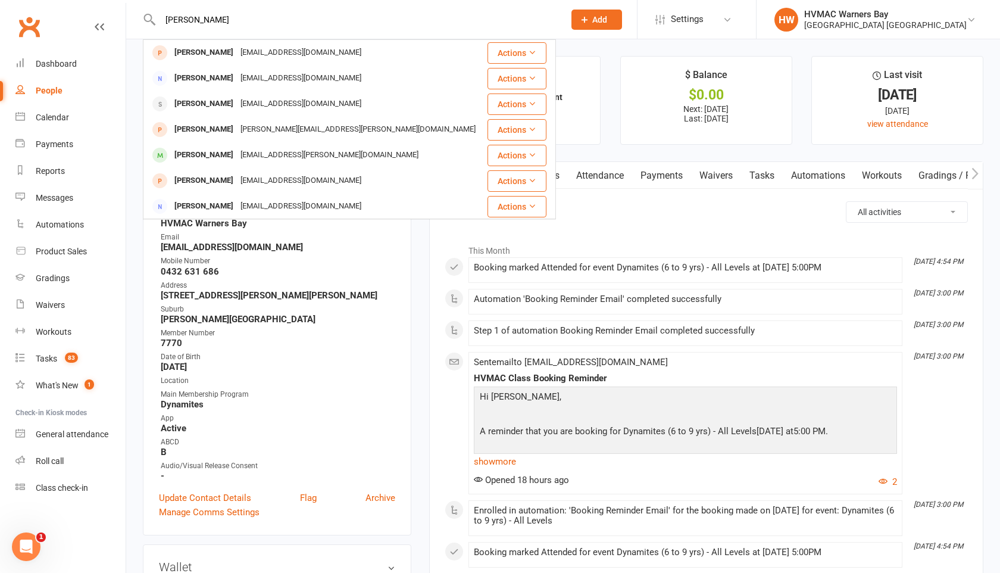
click at [193, 20] on input "[PERSON_NAME]" at bounding box center [356, 19] width 399 height 17
click at [203, 154] on div "[PERSON_NAME]" at bounding box center [204, 154] width 66 height 17
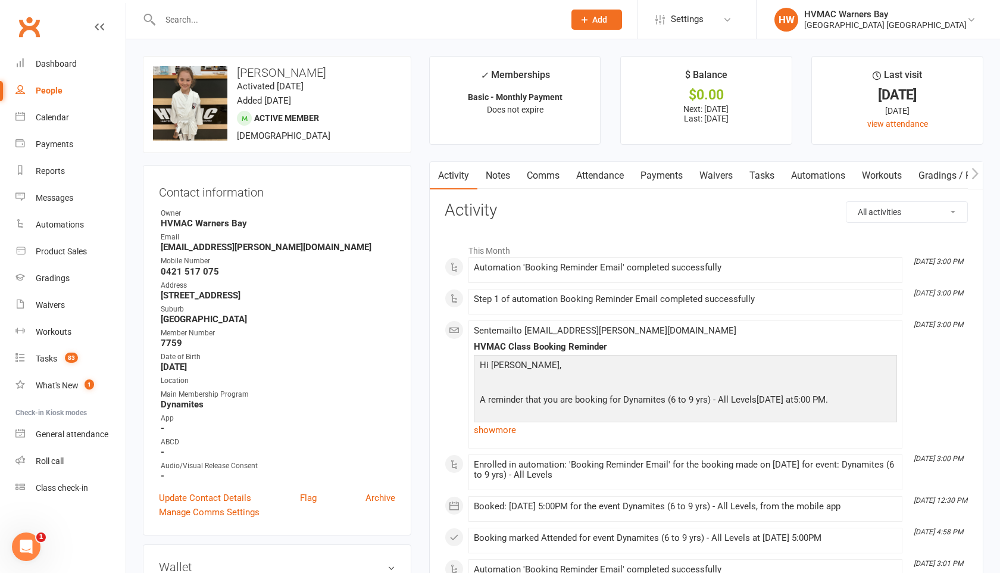
click at [763, 173] on link "Tasks" at bounding box center [762, 175] width 42 height 27
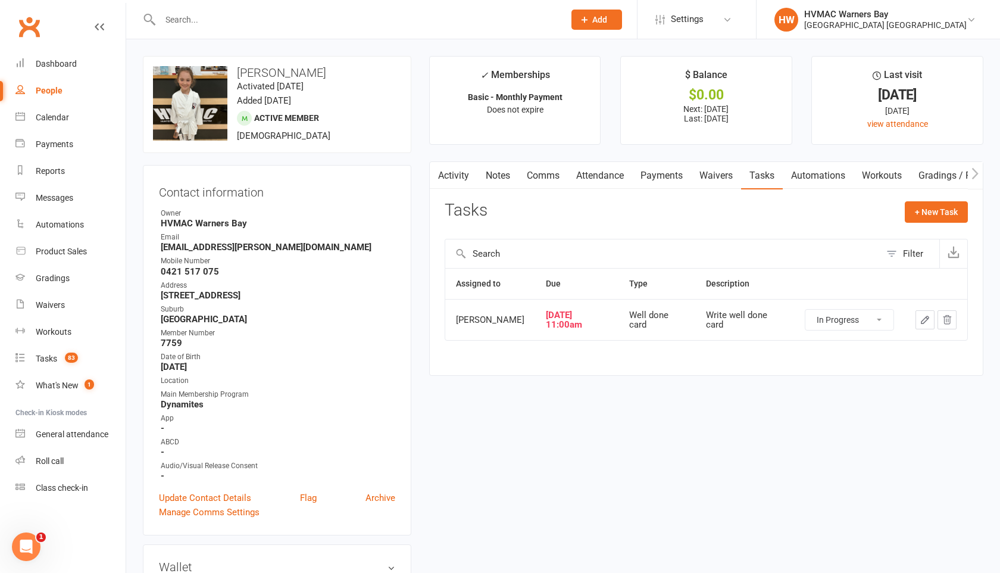
click at [843, 320] on select "Not Started In Progress Waiting Complete" at bounding box center [849, 319] width 88 height 20
click at [805, 309] on select "Not Started In Progress Waiting Complete" at bounding box center [849, 319] width 88 height 20
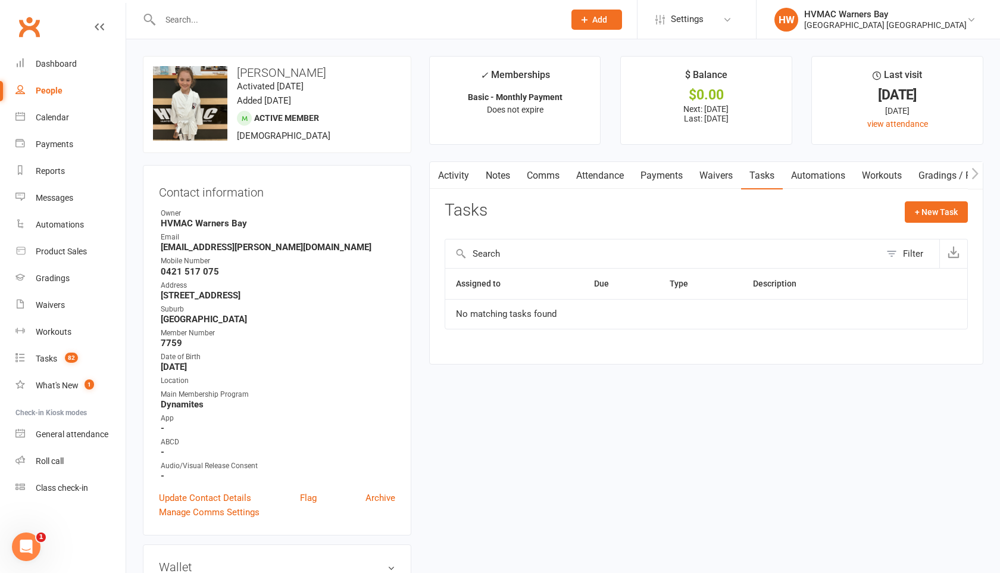
click at [210, 24] on input "text" at bounding box center [356, 19] width 399 height 17
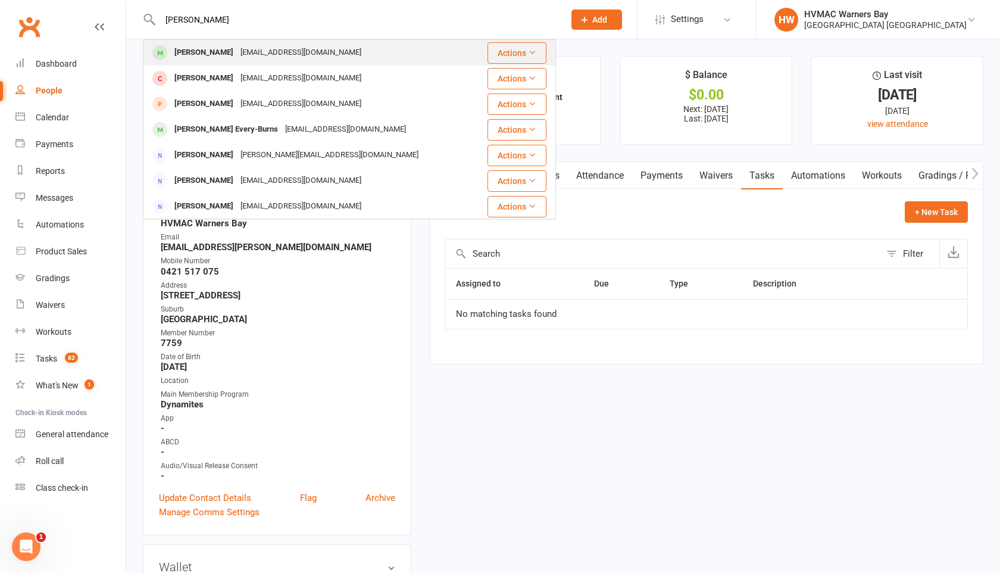
click at [212, 49] on div "[PERSON_NAME]" at bounding box center [204, 52] width 66 height 17
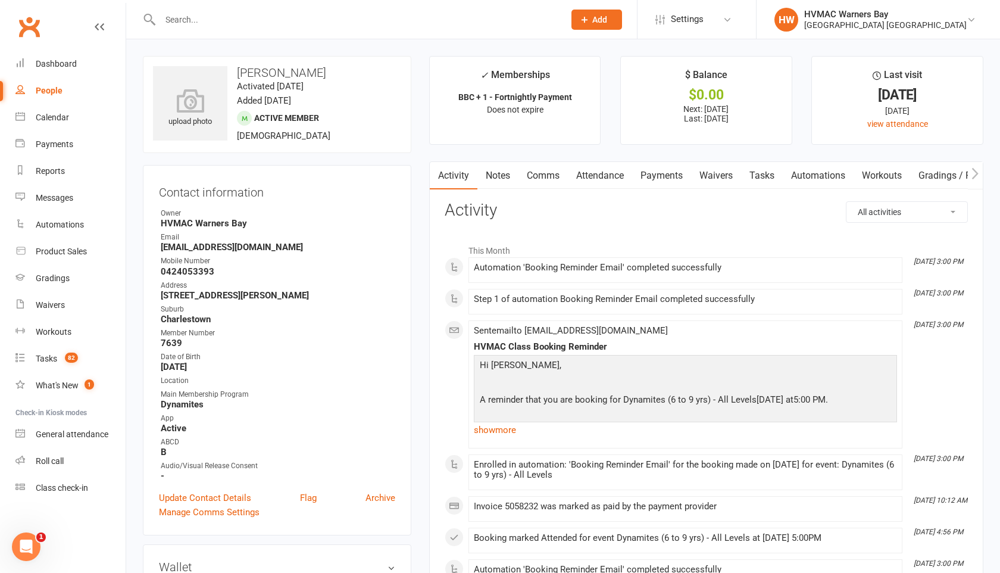
click at [759, 179] on link "Tasks" at bounding box center [762, 175] width 42 height 27
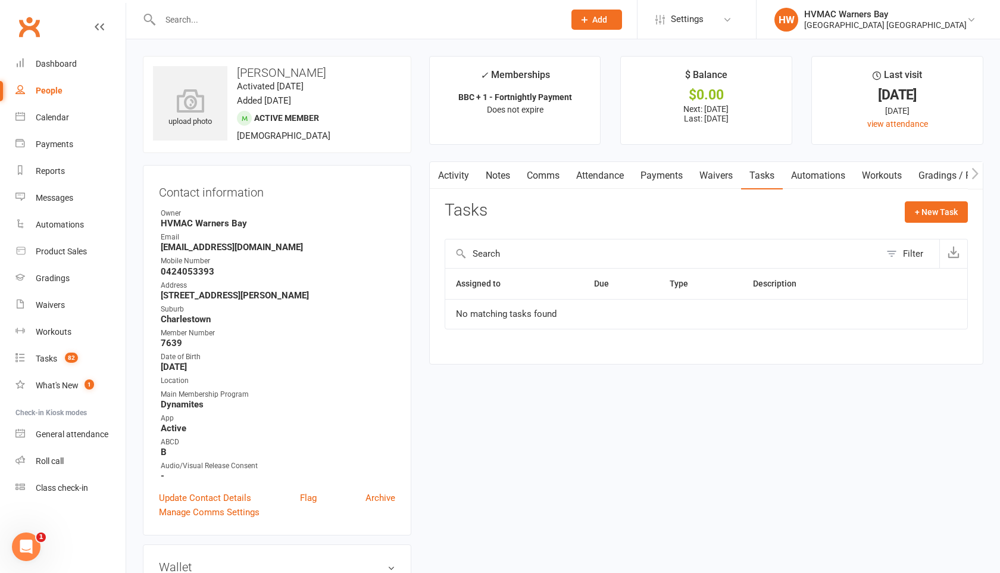
click at [173, 17] on input "text" at bounding box center [356, 19] width 399 height 17
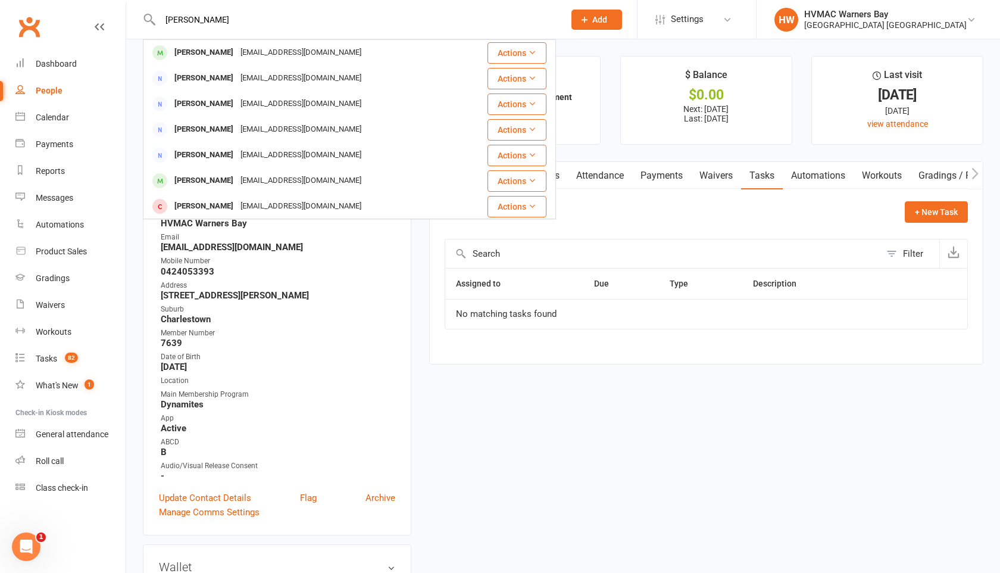
click at [202, 56] on div "[PERSON_NAME]" at bounding box center [204, 52] width 66 height 17
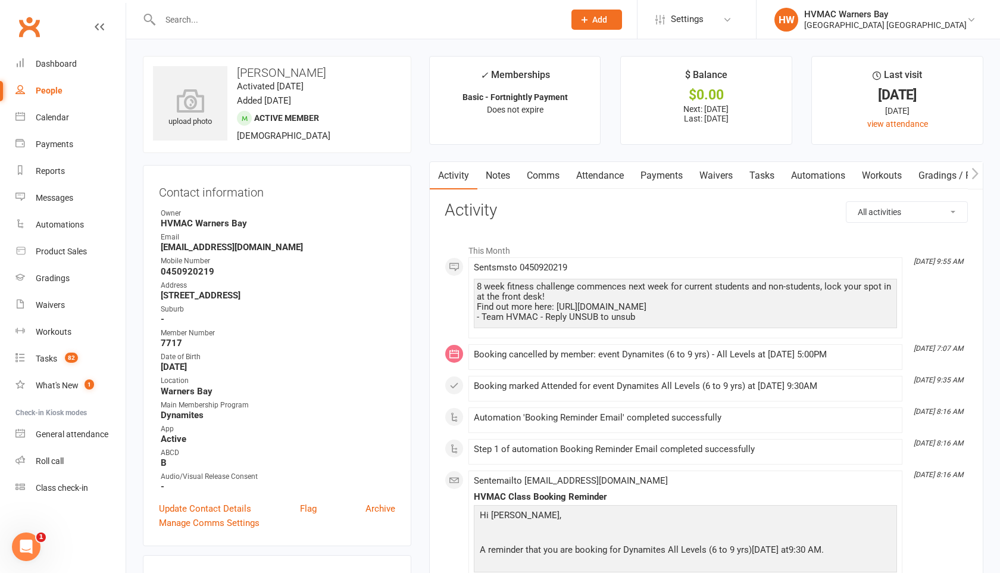
click at [765, 176] on link "Tasks" at bounding box center [762, 175] width 42 height 27
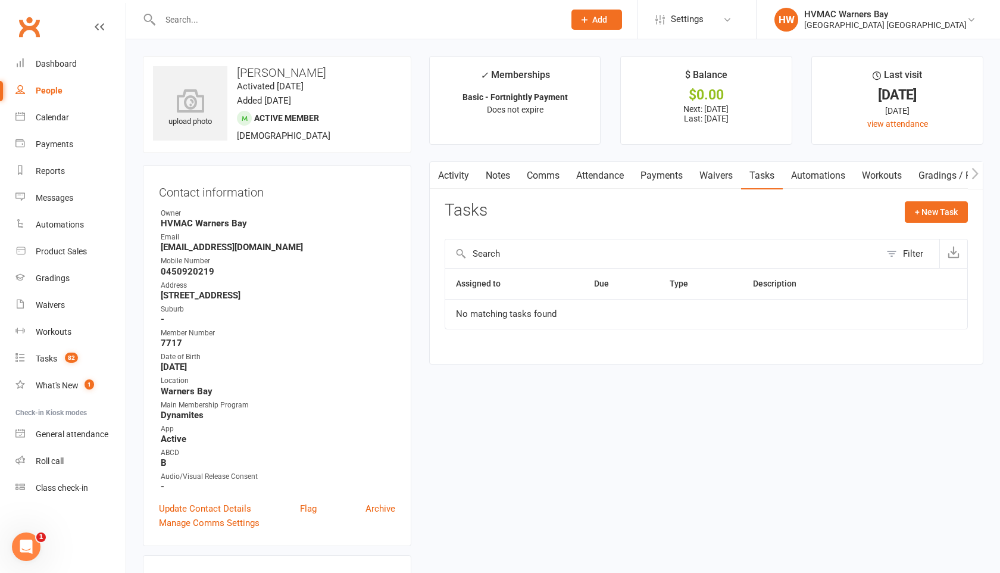
click at [220, 19] on input "text" at bounding box center [356, 19] width 399 height 17
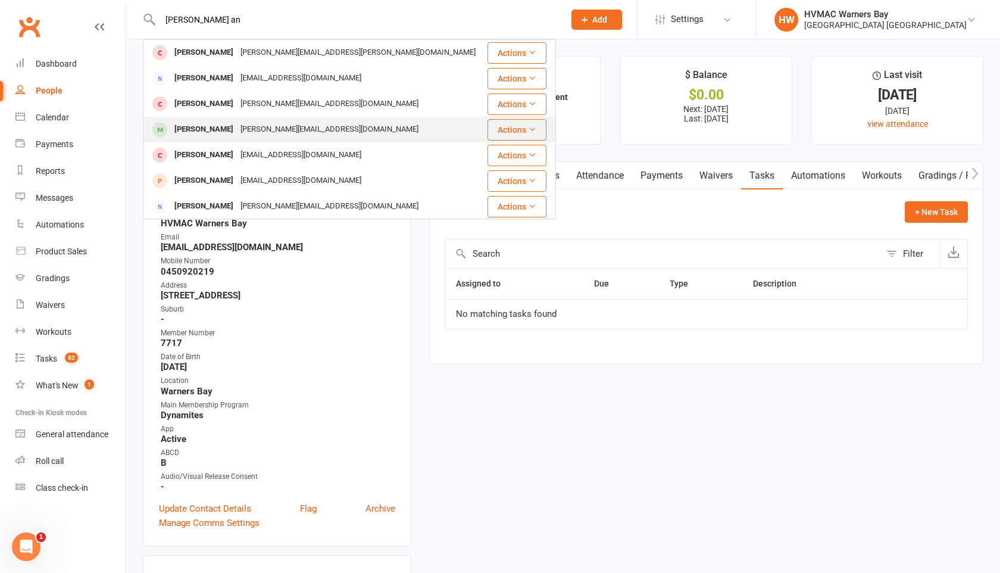
click at [237, 133] on div "[PERSON_NAME]" at bounding box center [204, 129] width 66 height 17
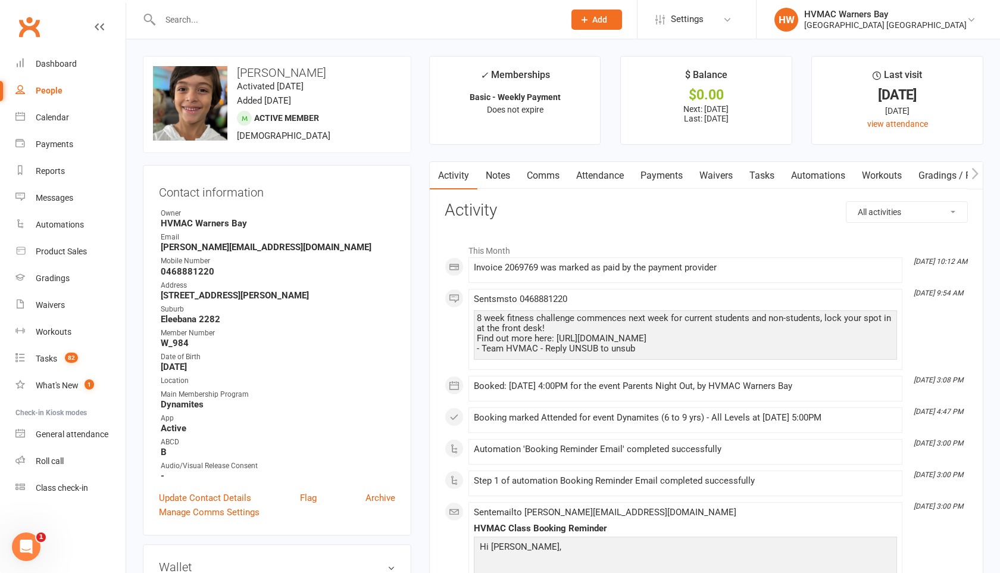
click at [763, 177] on link "Tasks" at bounding box center [762, 175] width 42 height 27
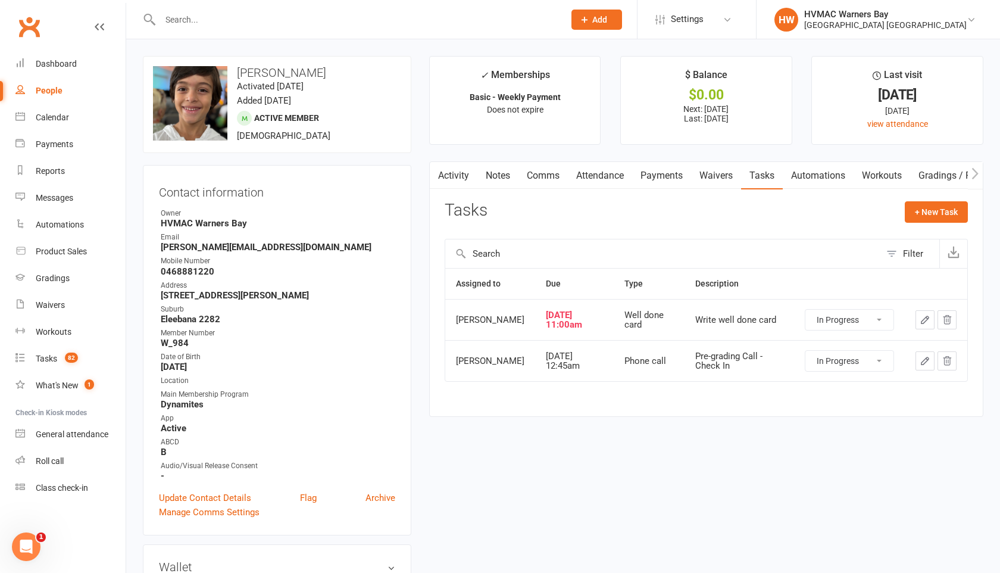
click at [825, 321] on select "Not Started In Progress Waiting Complete" at bounding box center [849, 319] width 88 height 20
click at [805, 309] on select "Not Started In Progress Waiting Complete" at bounding box center [849, 319] width 88 height 20
click at [211, 20] on input "text" at bounding box center [356, 19] width 399 height 17
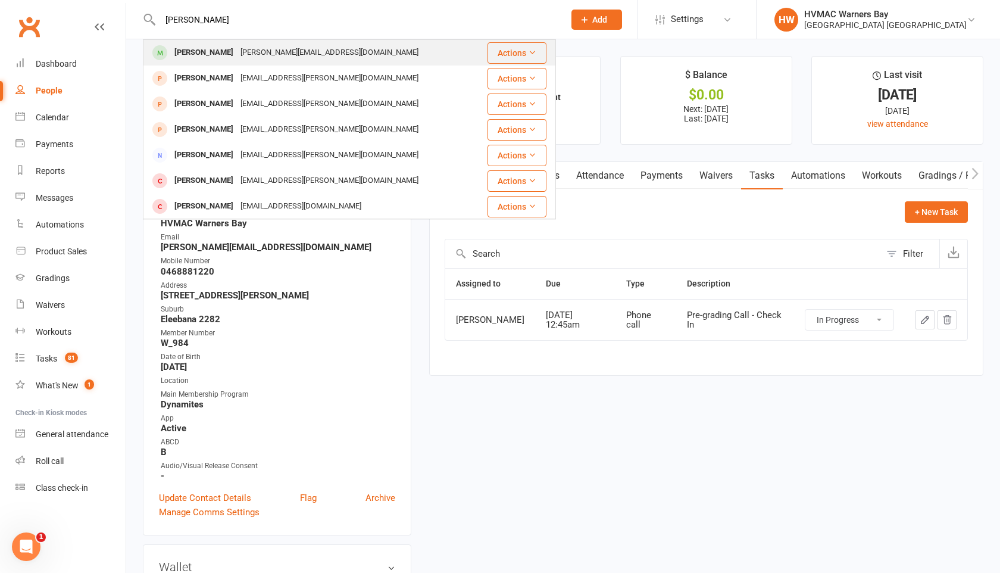
click at [237, 53] on div "[PERSON_NAME][EMAIL_ADDRESS][DOMAIN_NAME]" at bounding box center [329, 52] width 185 height 17
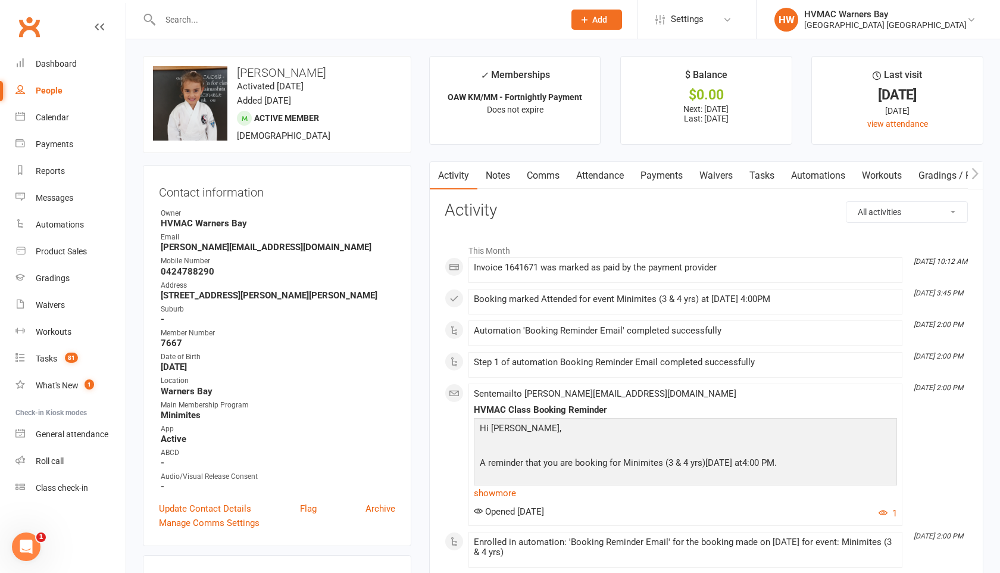
click at [774, 165] on link "Tasks" at bounding box center [762, 175] width 42 height 27
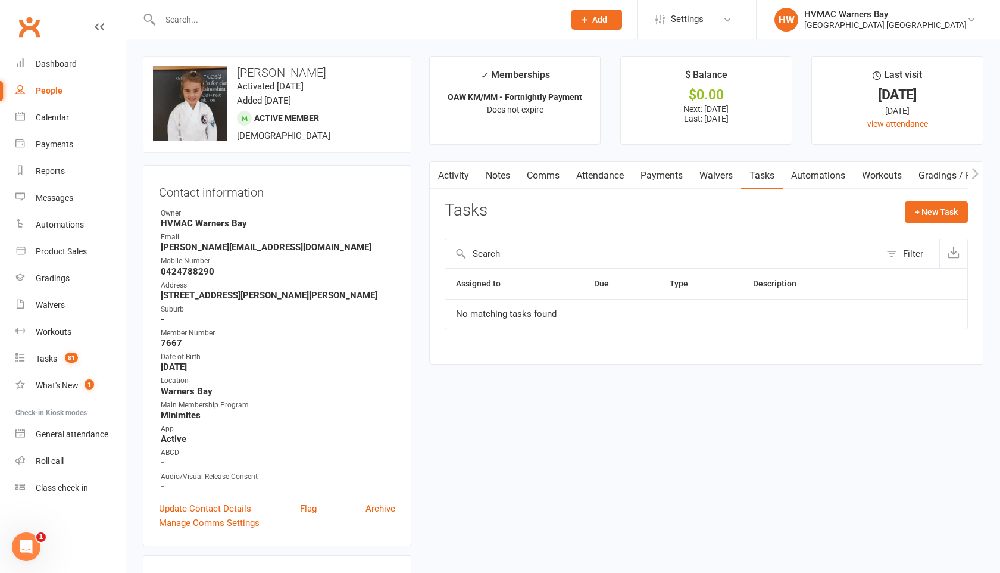
click at [179, 24] on input "text" at bounding box center [356, 19] width 399 height 17
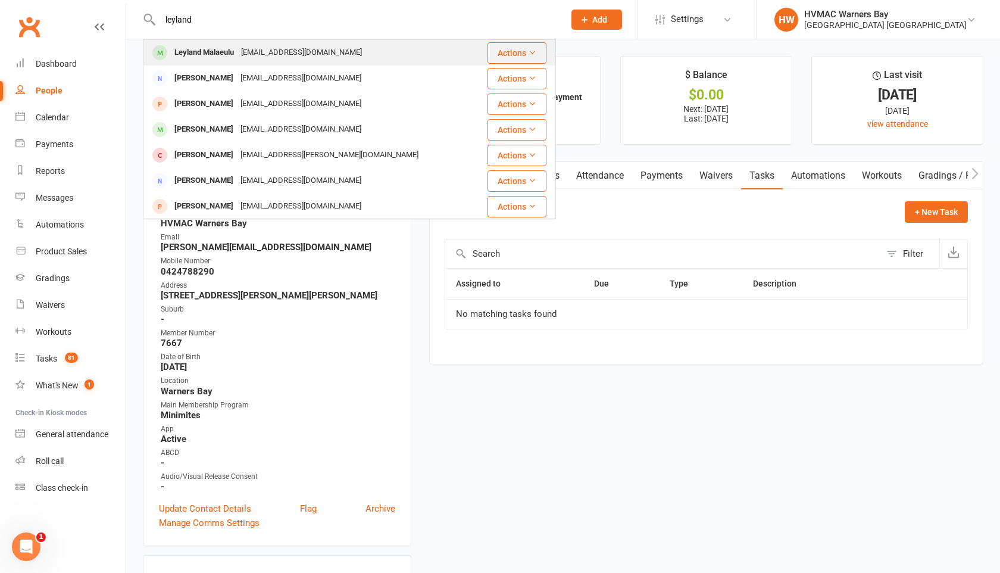
click at [192, 51] on div "Leyland Malaeulu" at bounding box center [204, 52] width 67 height 17
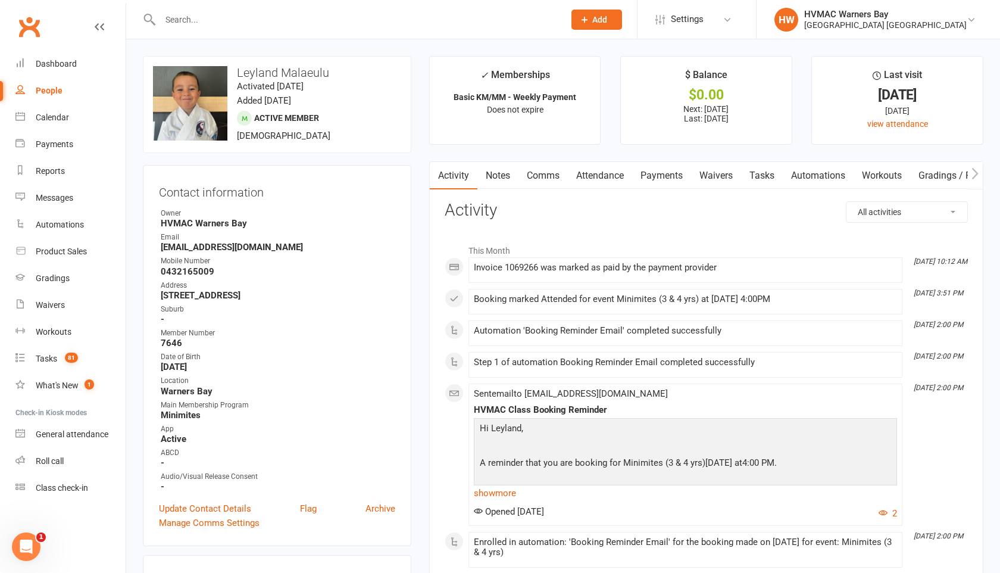
click at [761, 170] on link "Tasks" at bounding box center [762, 175] width 42 height 27
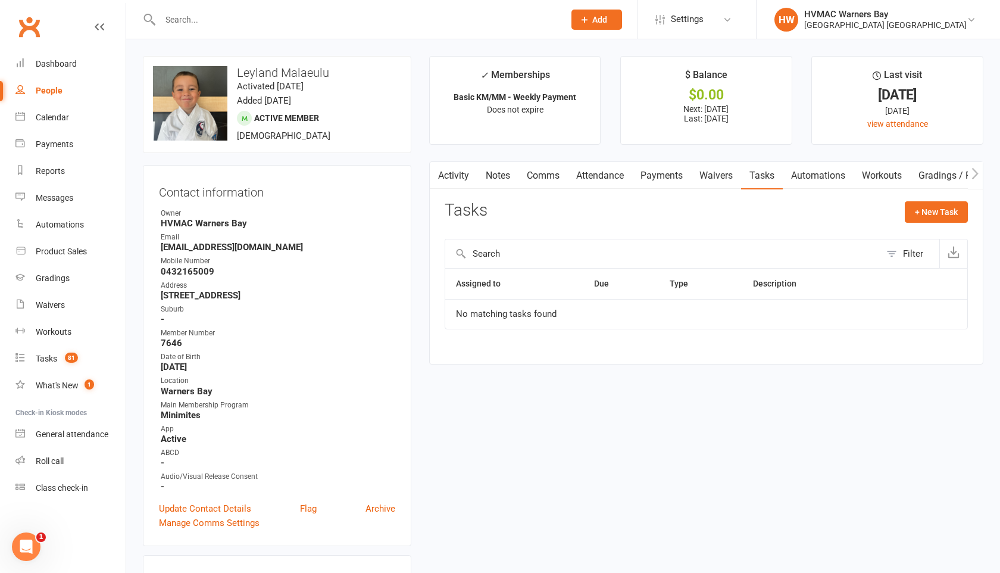
click at [167, 23] on input "text" at bounding box center [356, 19] width 399 height 17
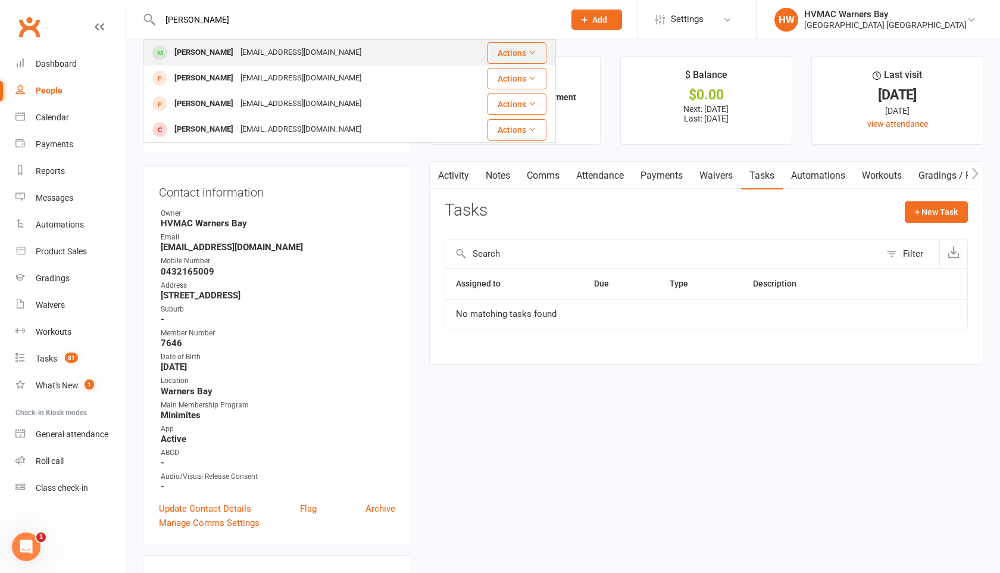
click at [175, 52] on div "[PERSON_NAME]" at bounding box center [204, 52] width 66 height 17
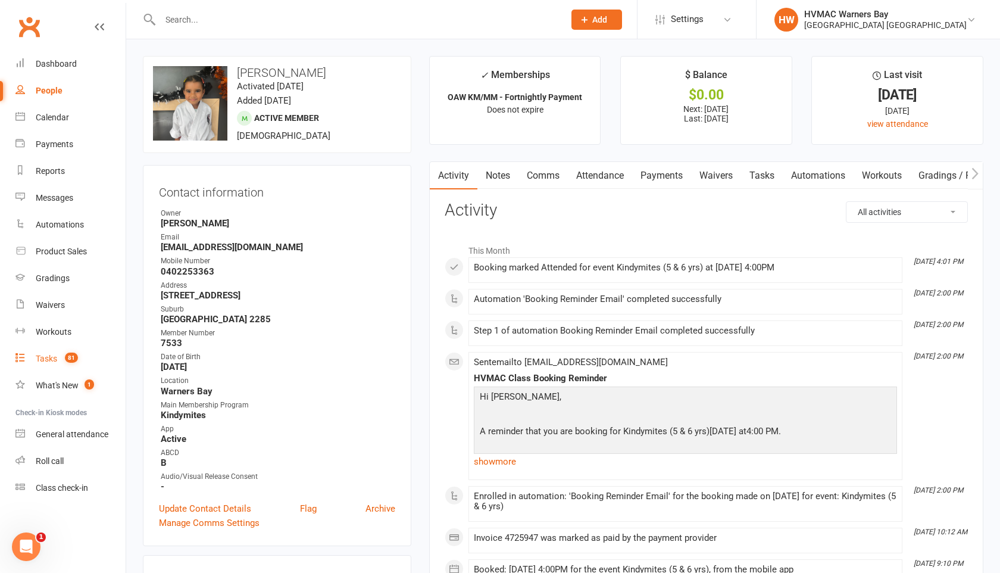
click at [45, 360] on div "Tasks" at bounding box center [46, 359] width 21 height 10
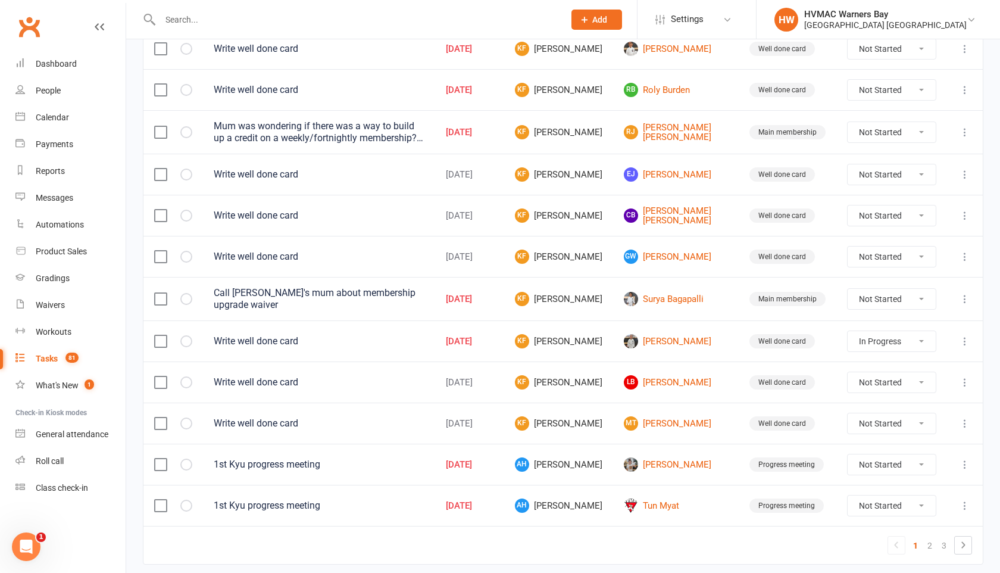
scroll to position [781, 0]
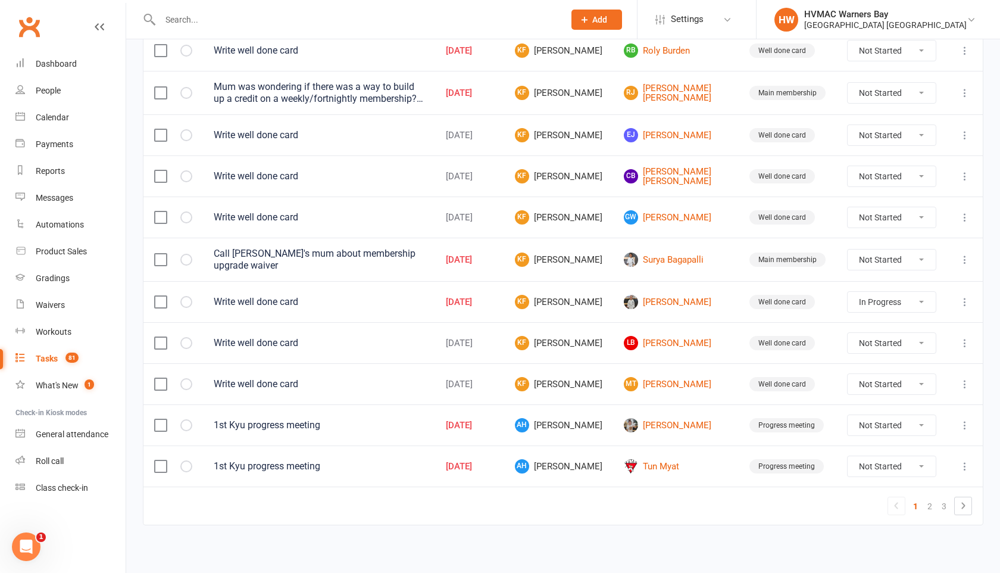
click at [180, 17] on input "text" at bounding box center [356, 19] width 399 height 17
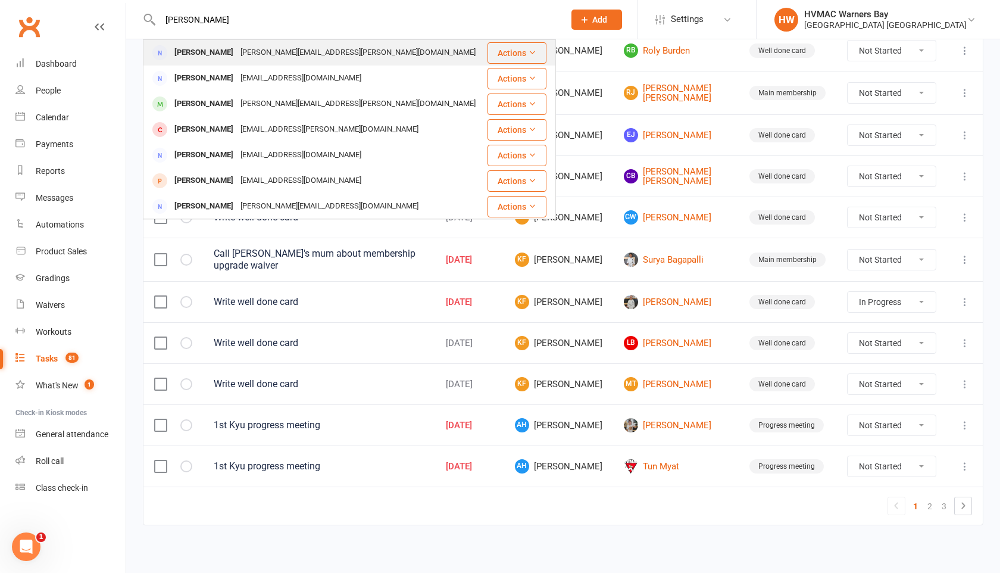
click at [189, 53] on div "[PERSON_NAME]" at bounding box center [204, 52] width 66 height 17
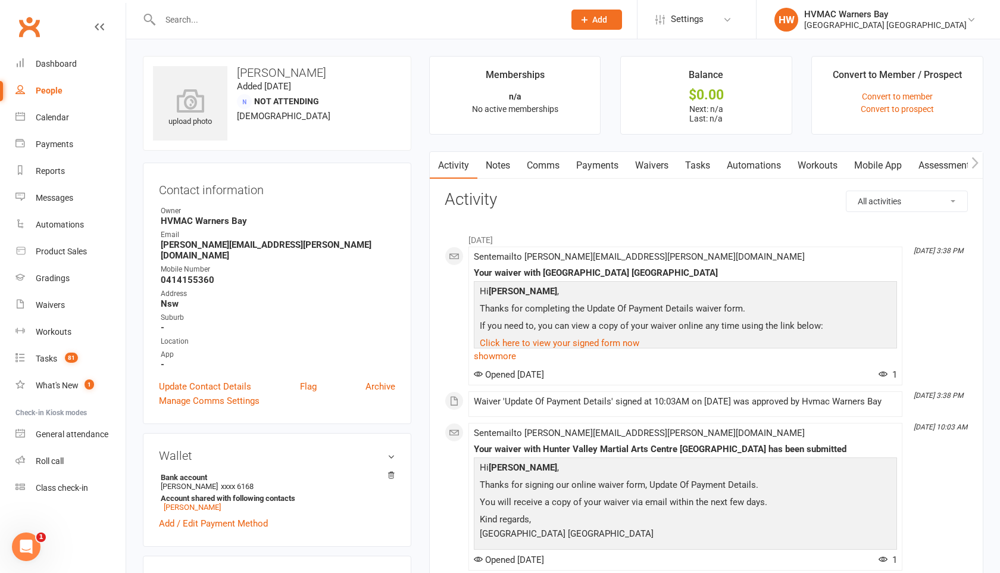
click at [590, 166] on link "Payments" at bounding box center [597, 165] width 59 height 27
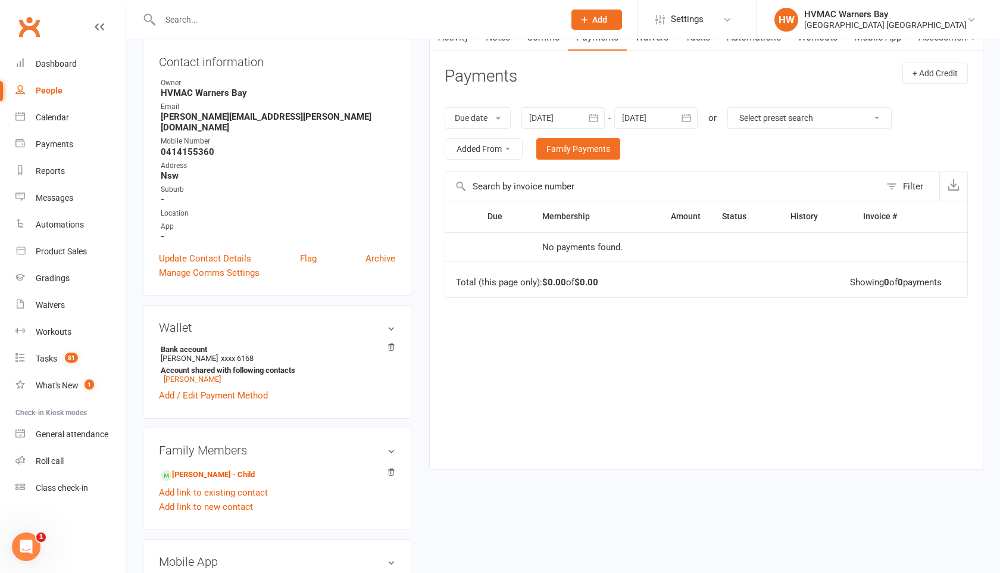
scroll to position [203, 0]
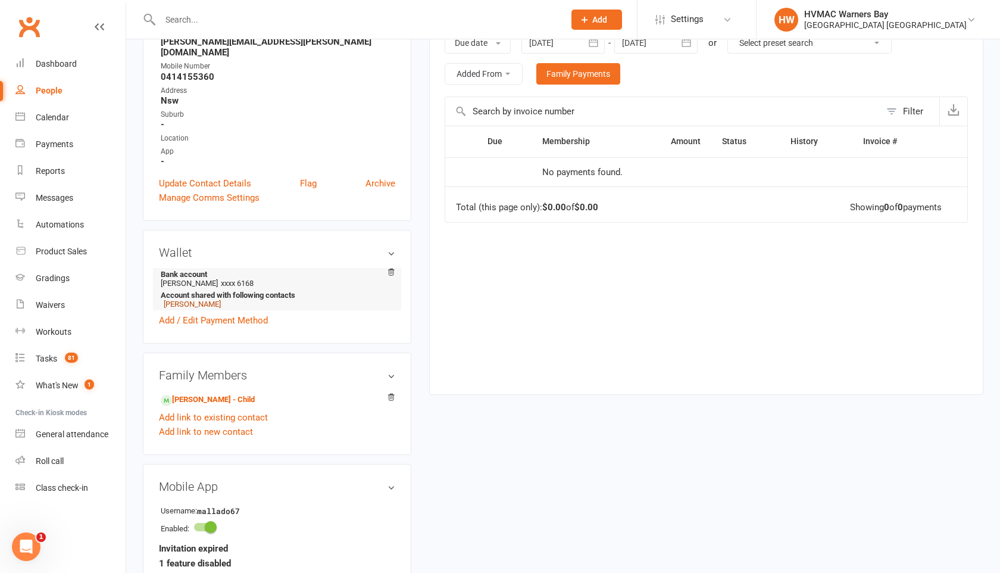
click at [180, 299] on link "[PERSON_NAME]" at bounding box center [192, 303] width 57 height 9
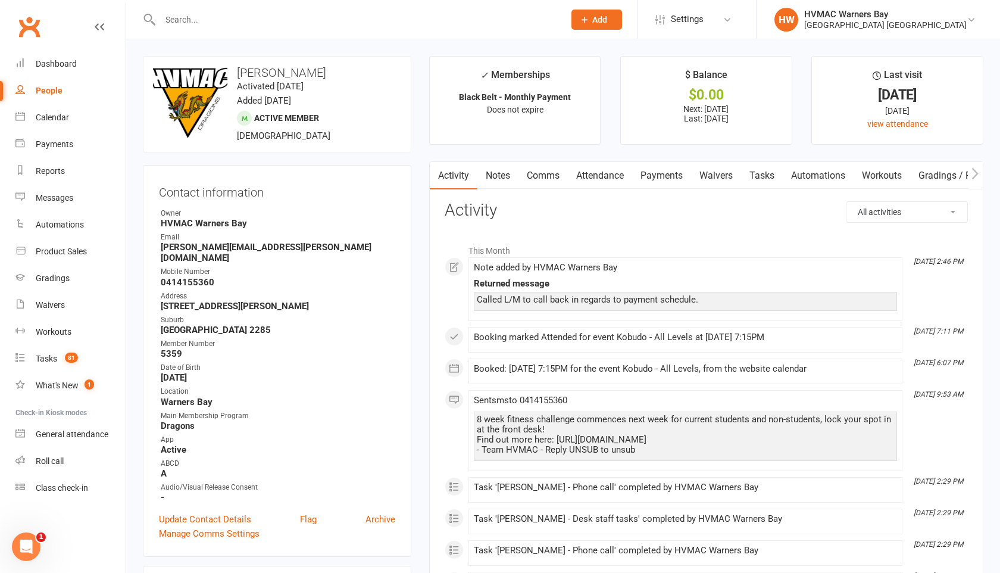
click at [670, 176] on link "Payments" at bounding box center [661, 175] width 59 height 27
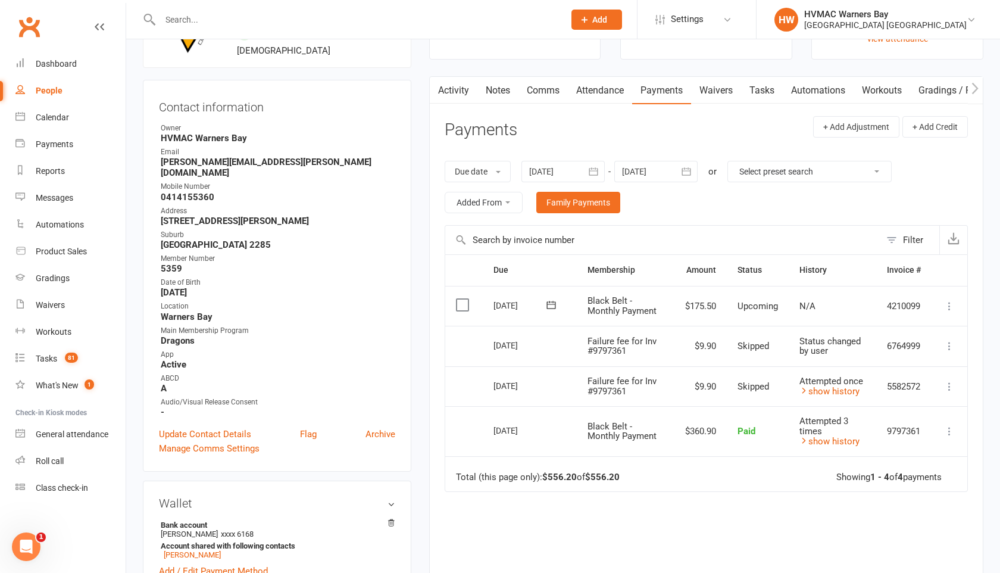
scroll to position [90, 0]
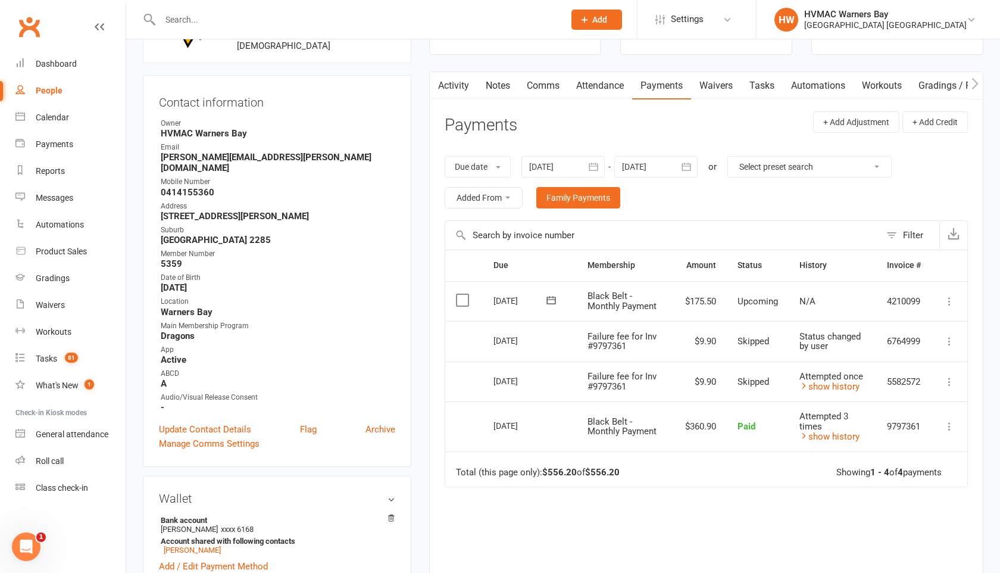
click at [947, 303] on icon at bounding box center [949, 301] width 12 height 12
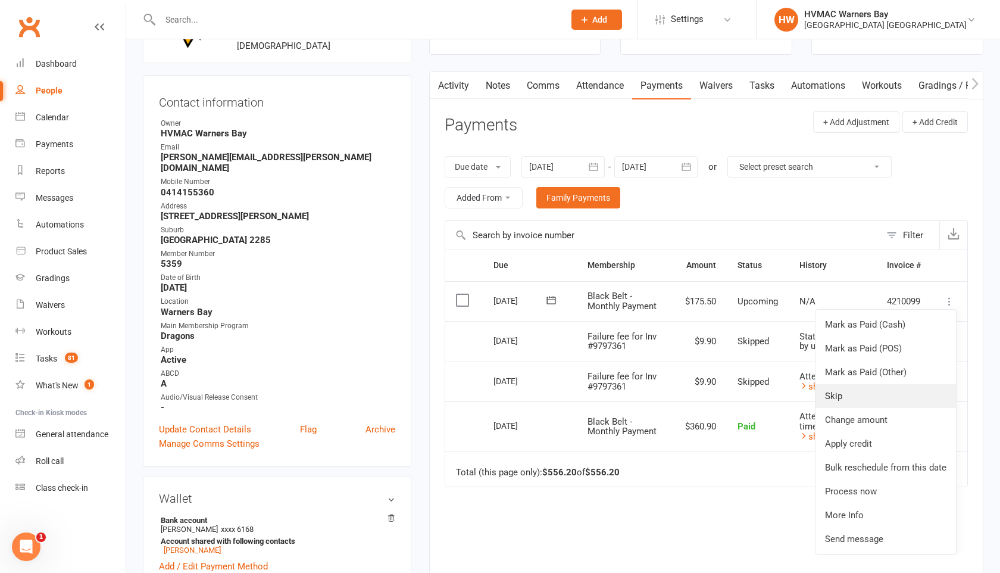
click at [873, 390] on link "Skip" at bounding box center [885, 396] width 140 height 24
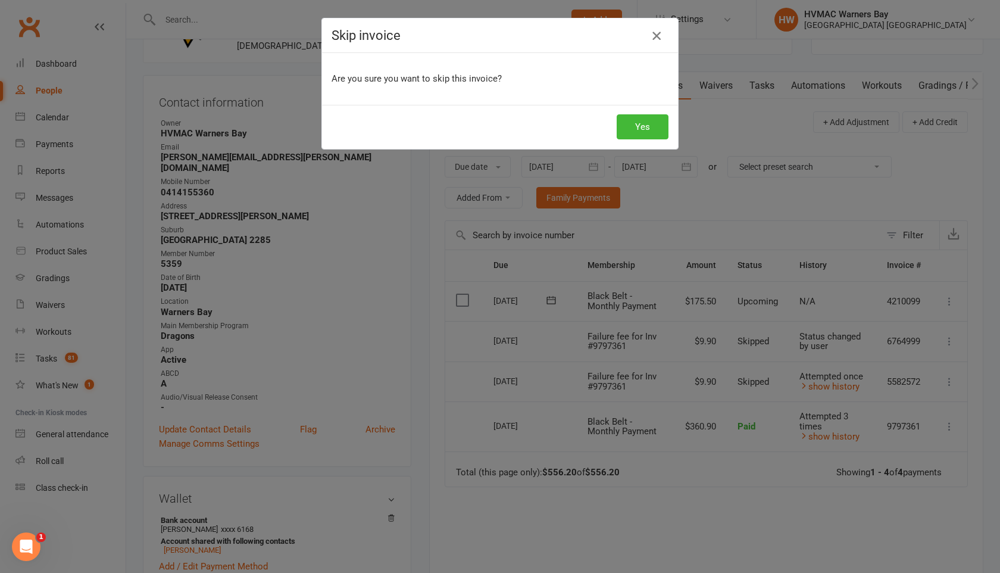
click at [656, 36] on icon "button" at bounding box center [656, 36] width 14 height 14
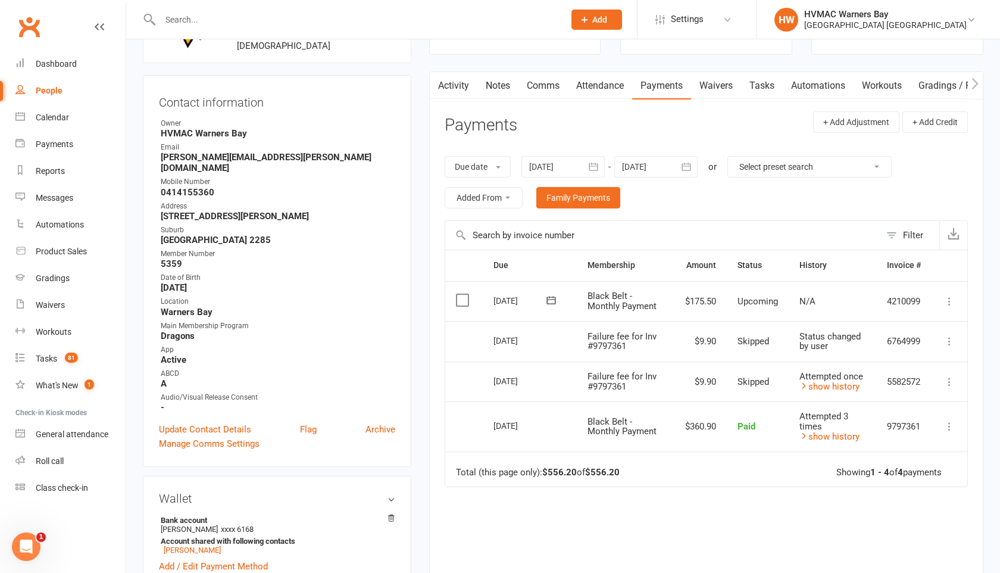
click at [948, 302] on icon at bounding box center [949, 301] width 12 height 12
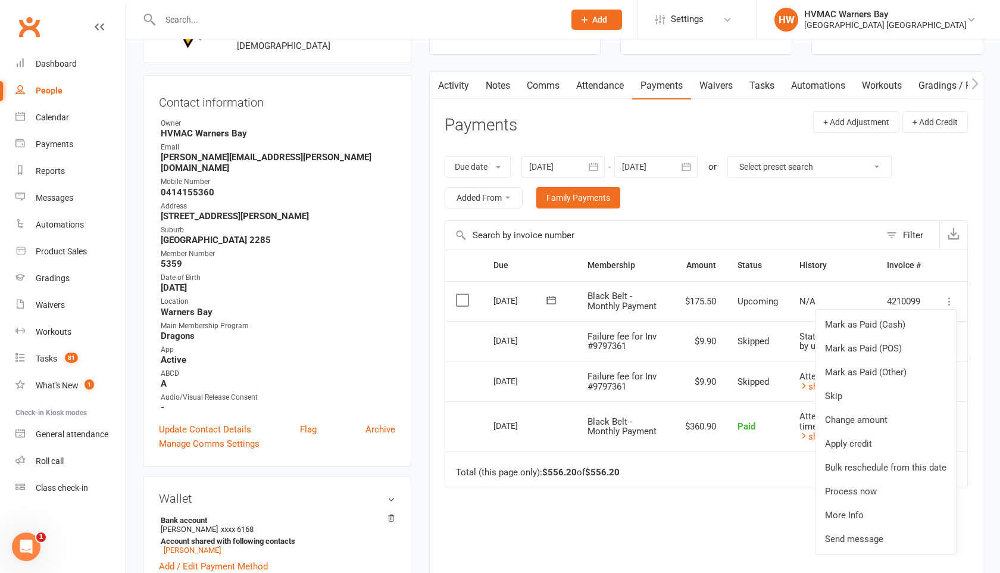
click at [767, 489] on div "Due Contact Membership Amount Status History Invoice # Select this [DATE] [PERS…" at bounding box center [706, 444] width 523 height 391
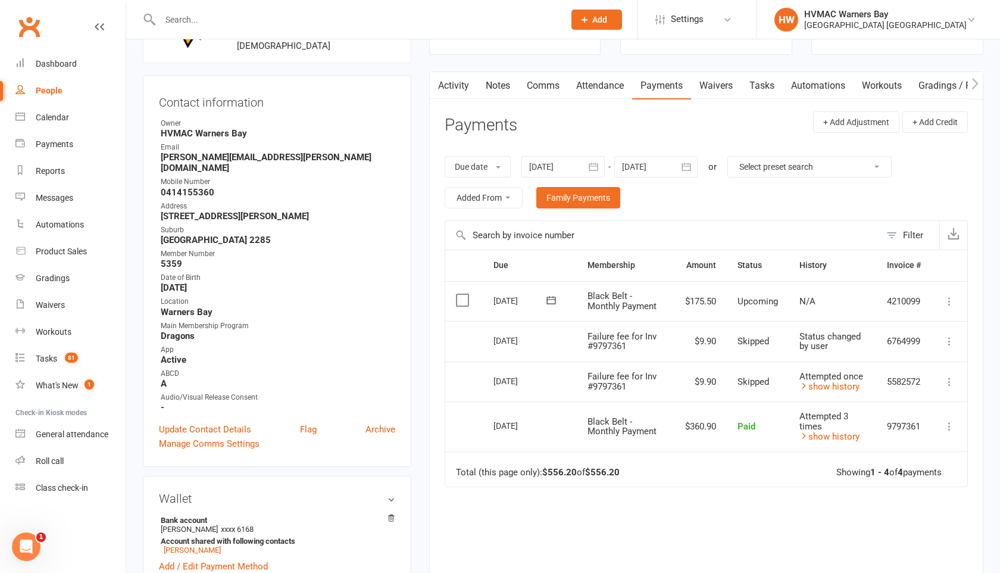
click at [955, 298] on icon at bounding box center [949, 301] width 12 height 12
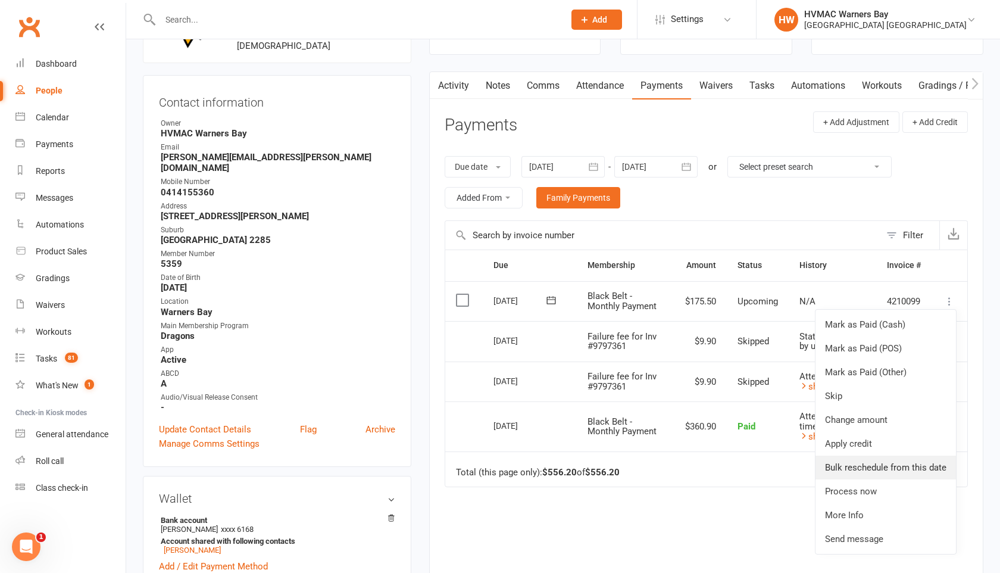
click at [879, 470] on link "Bulk reschedule from this date" at bounding box center [885, 467] width 140 height 24
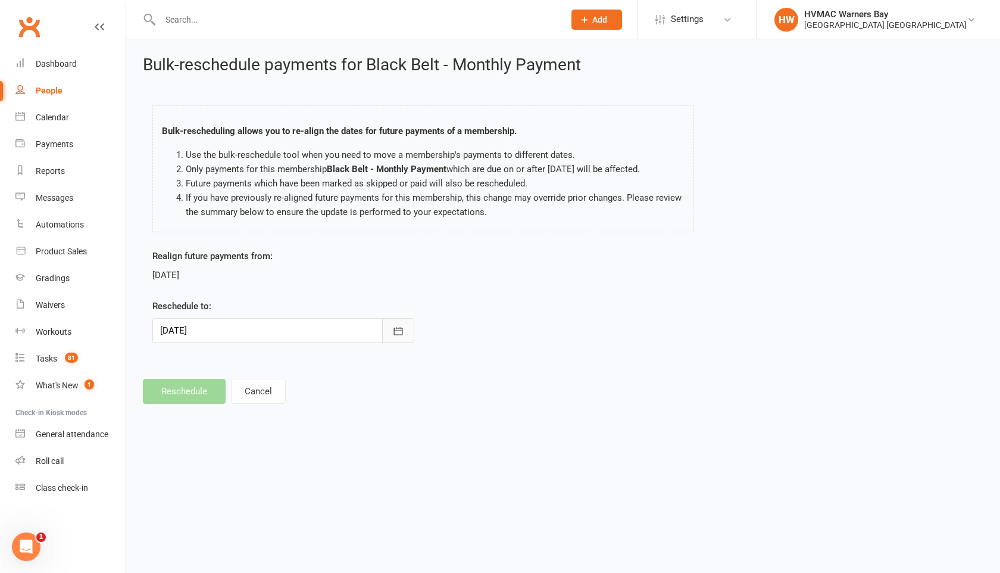
click at [394, 334] on icon "button" at bounding box center [398, 331] width 9 height 8
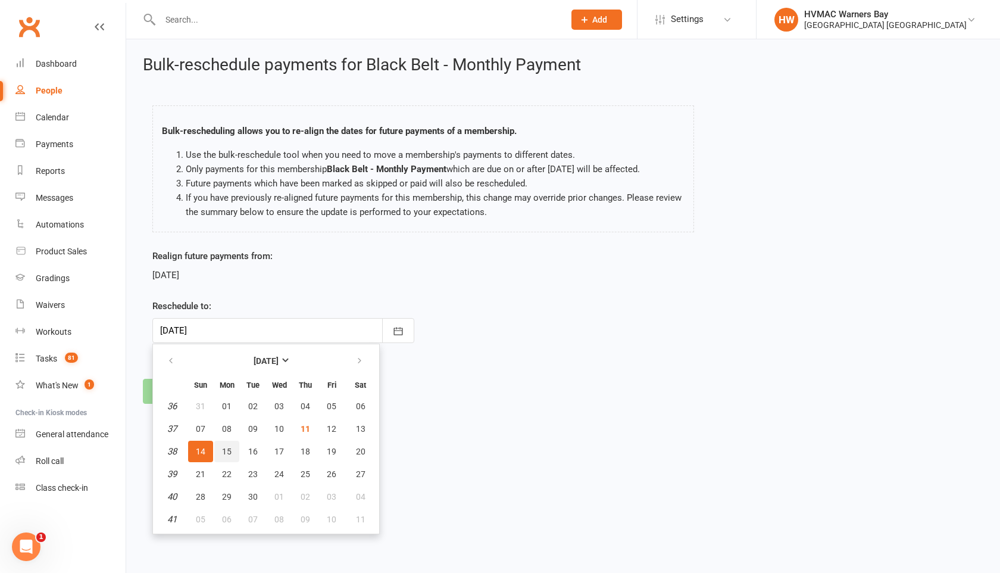
click at [228, 448] on span "15" at bounding box center [227, 451] width 10 height 10
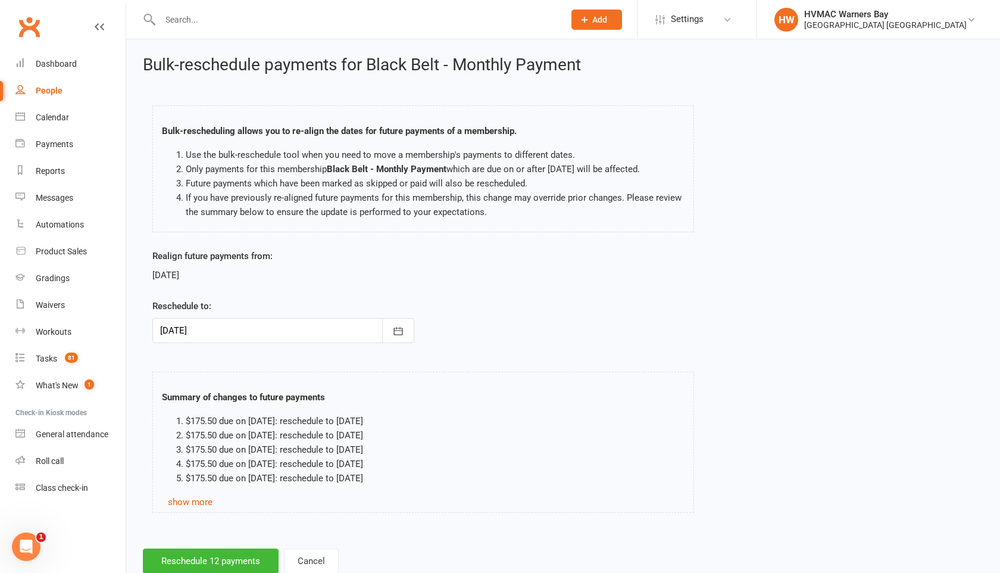
scroll to position [35, 0]
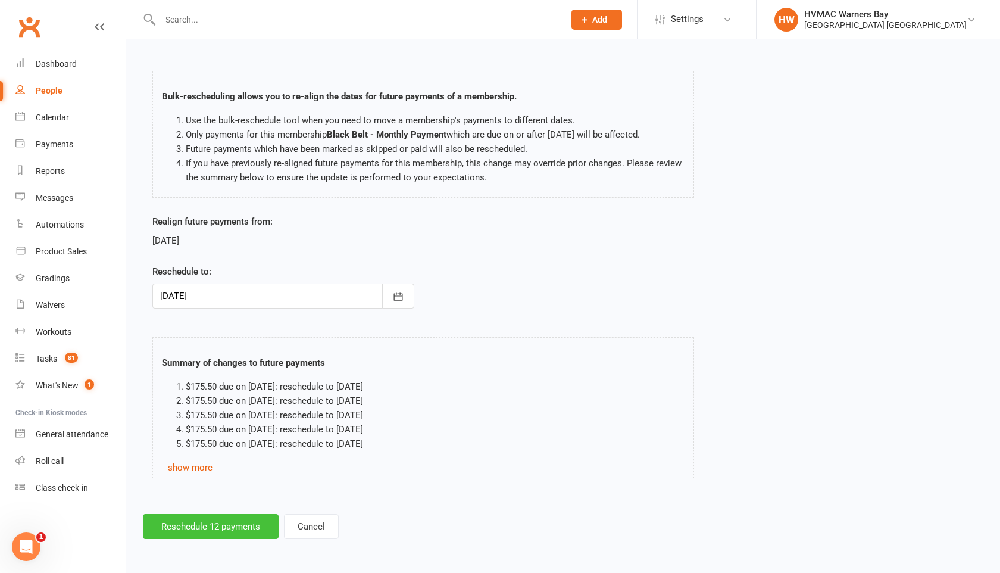
click at [206, 529] on button "Reschedule 12 payments" at bounding box center [211, 526] width 136 height 25
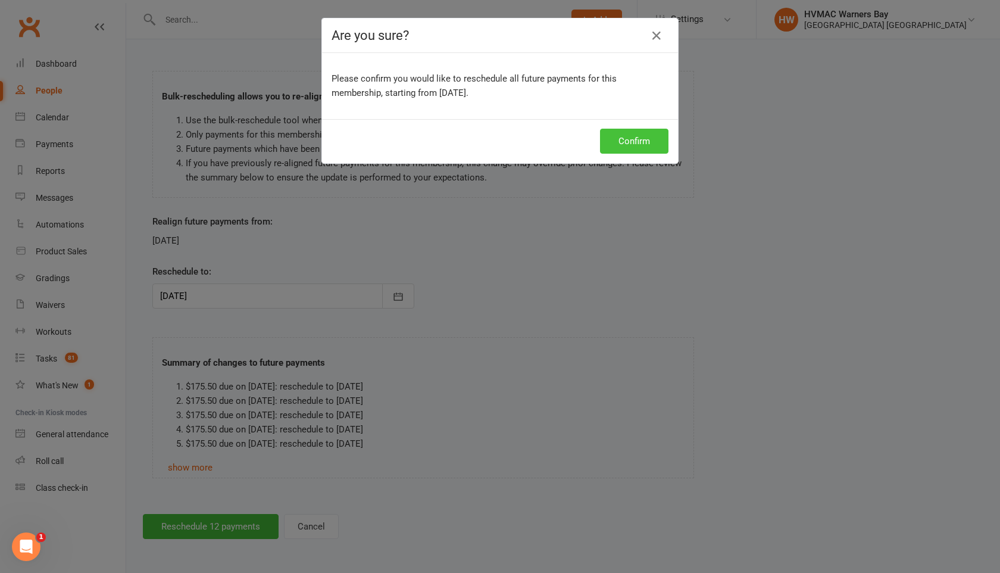
click at [629, 140] on button "Confirm" at bounding box center [634, 141] width 68 height 25
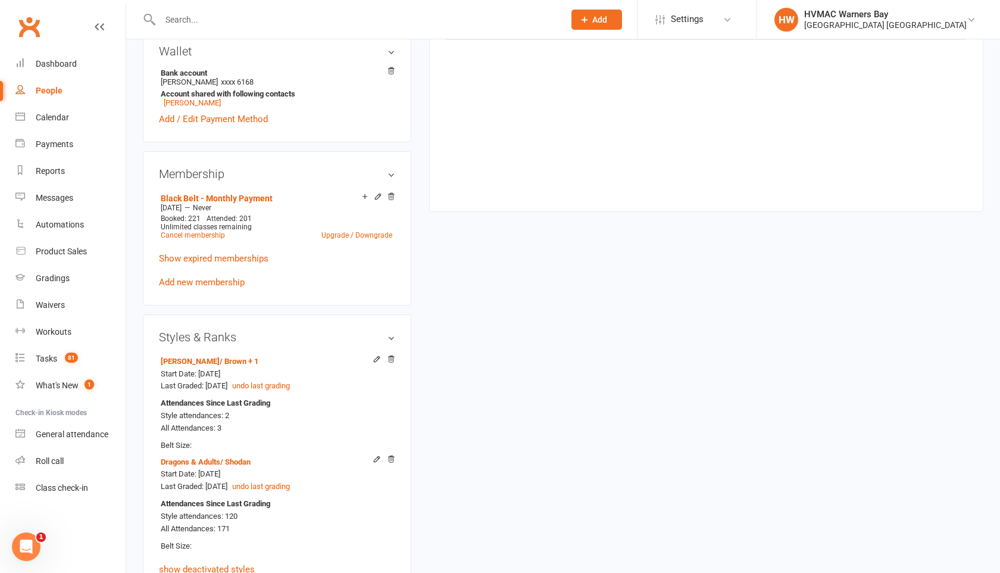
scroll to position [564, 0]
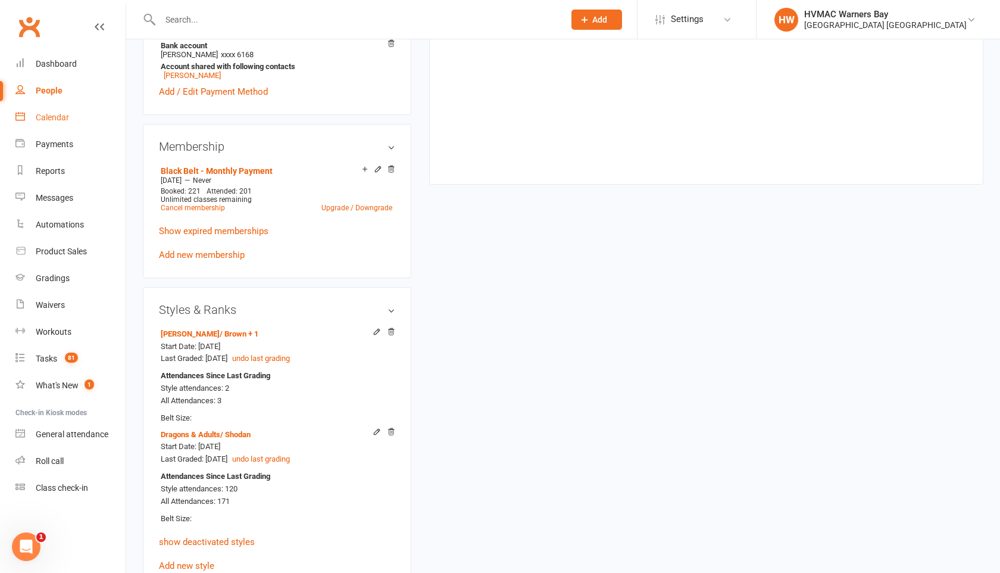
click at [58, 114] on div "Calendar" at bounding box center [52, 117] width 33 height 10
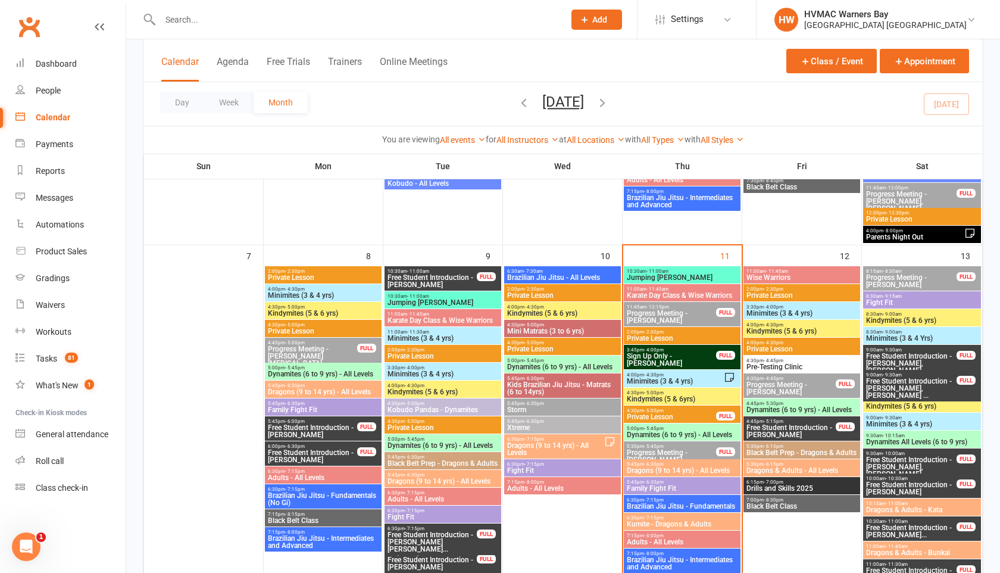
scroll to position [346, 0]
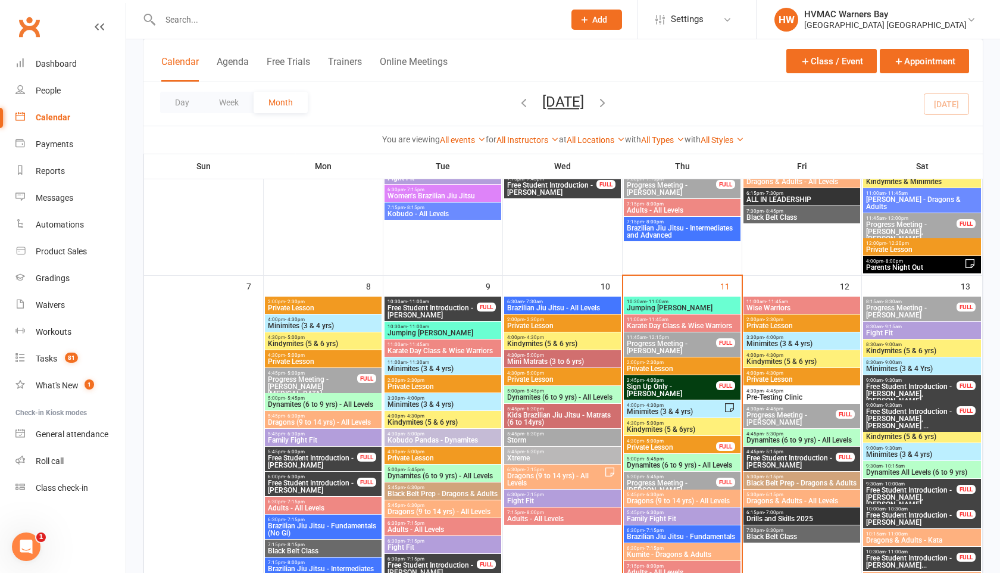
click at [670, 383] on span "Sign Up Only - [PERSON_NAME]" at bounding box center [671, 390] width 90 height 14
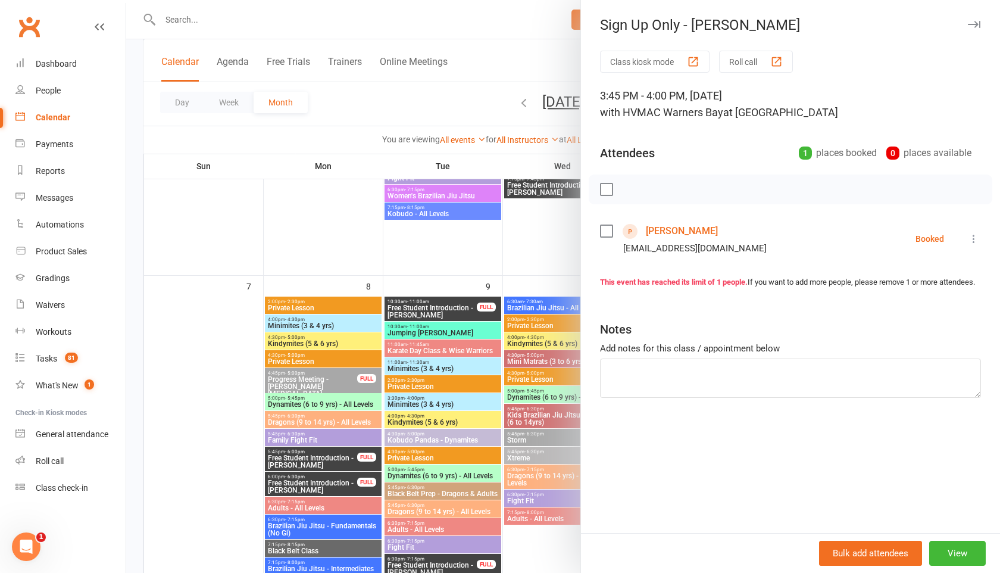
click at [973, 23] on icon "button" at bounding box center [974, 24] width 12 height 7
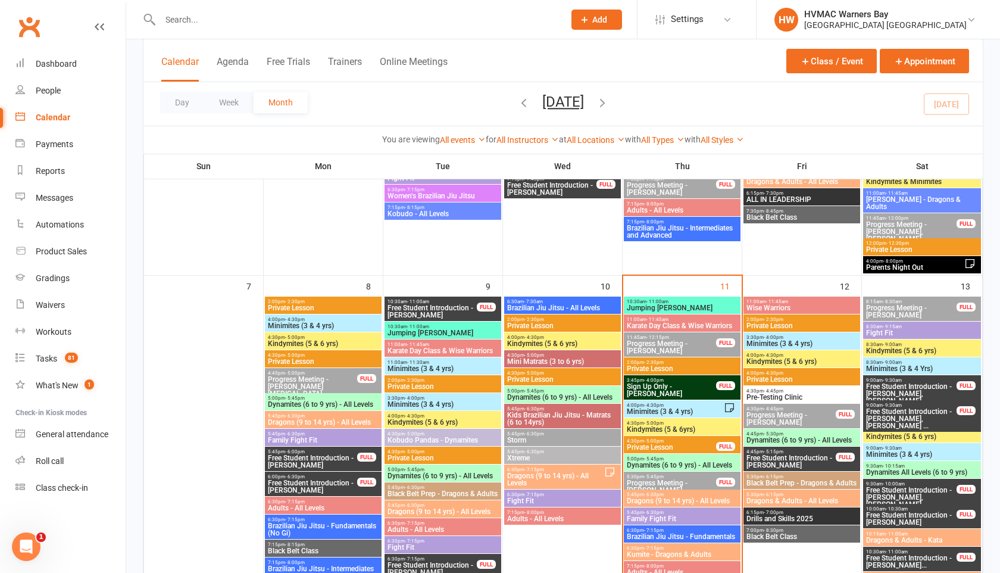
click at [664, 411] on span "Minimites (3 & 4 yrs)" at bounding box center [675, 411] width 98 height 7
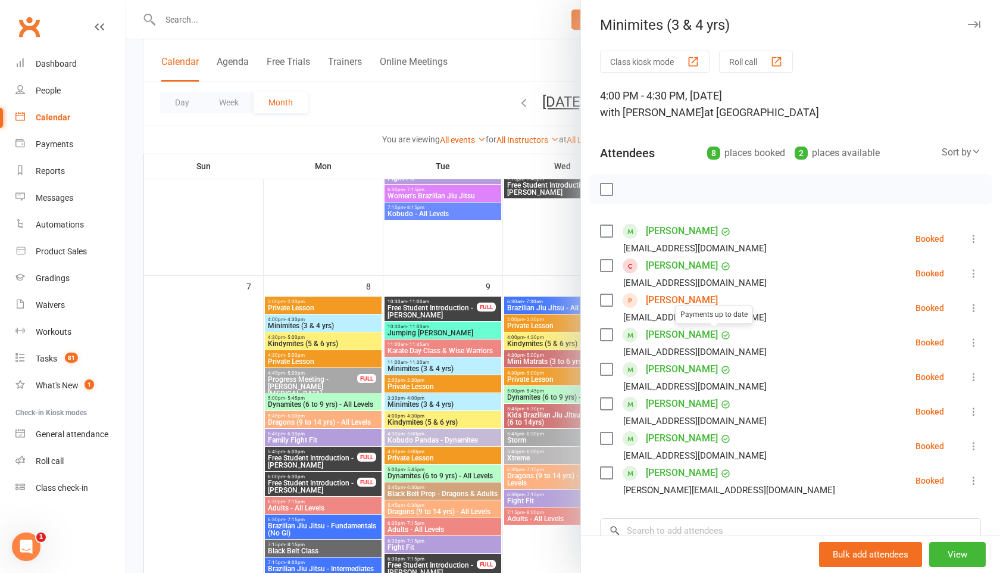
scroll to position [176, 0]
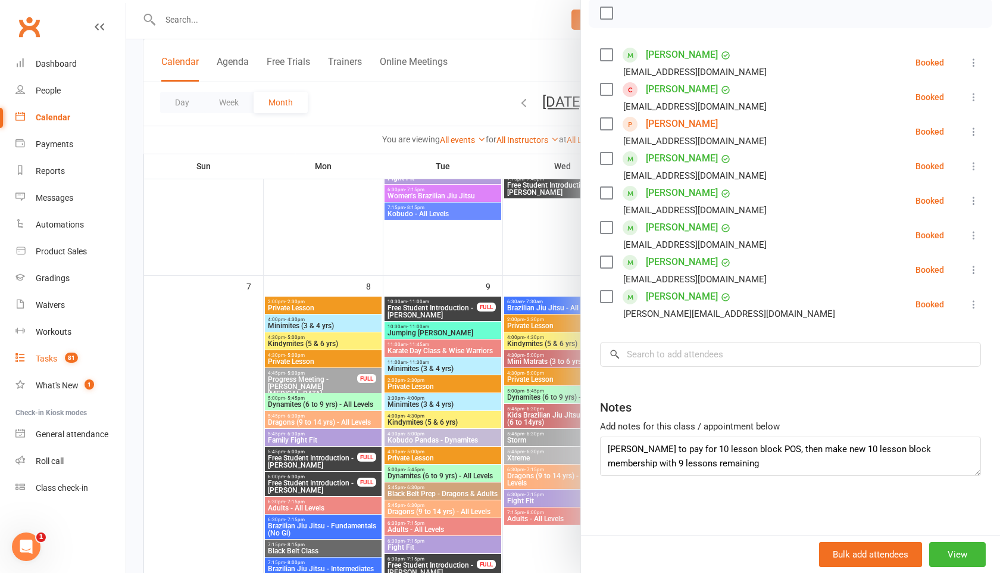
click at [47, 355] on div "Tasks" at bounding box center [46, 359] width 21 height 10
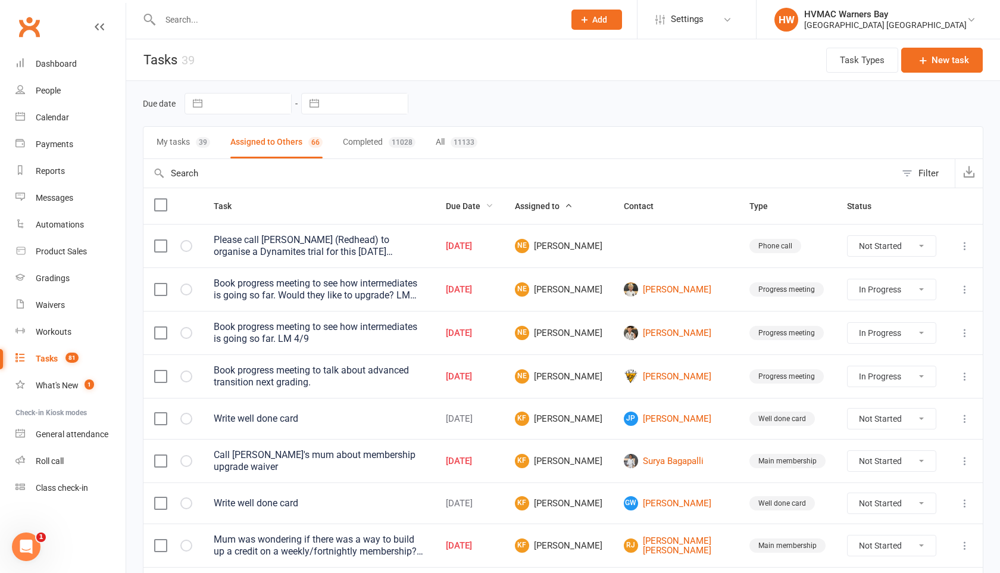
click at [493, 204] on span "Due Date" at bounding box center [470, 206] width 48 height 10
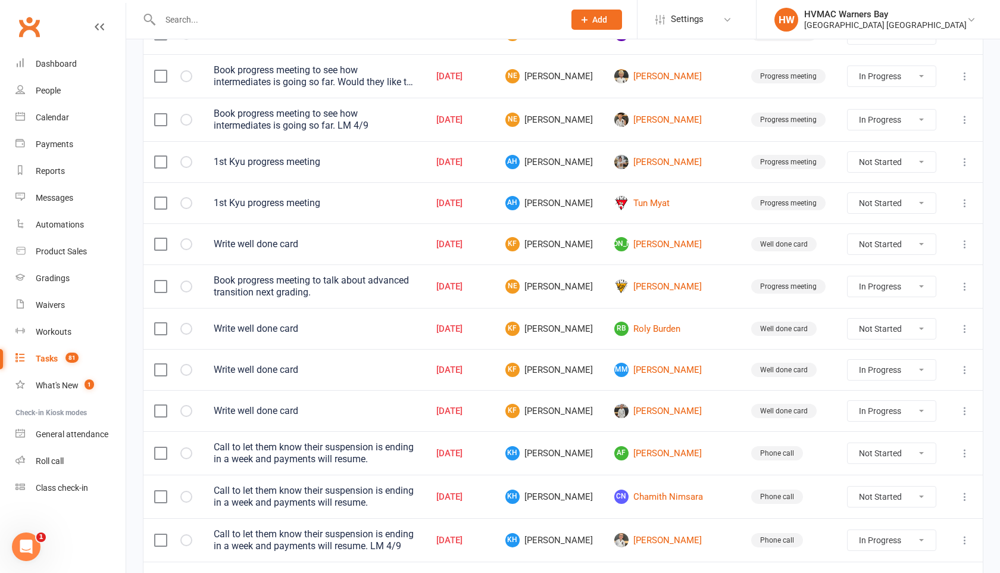
scroll to position [214, 0]
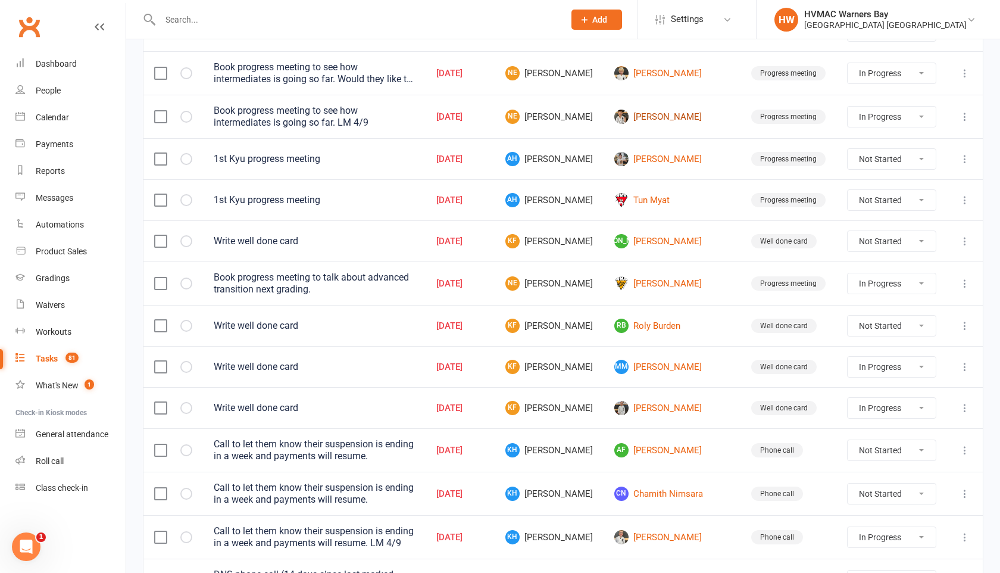
click at [679, 117] on link "[PERSON_NAME]" at bounding box center [671, 117] width 115 height 14
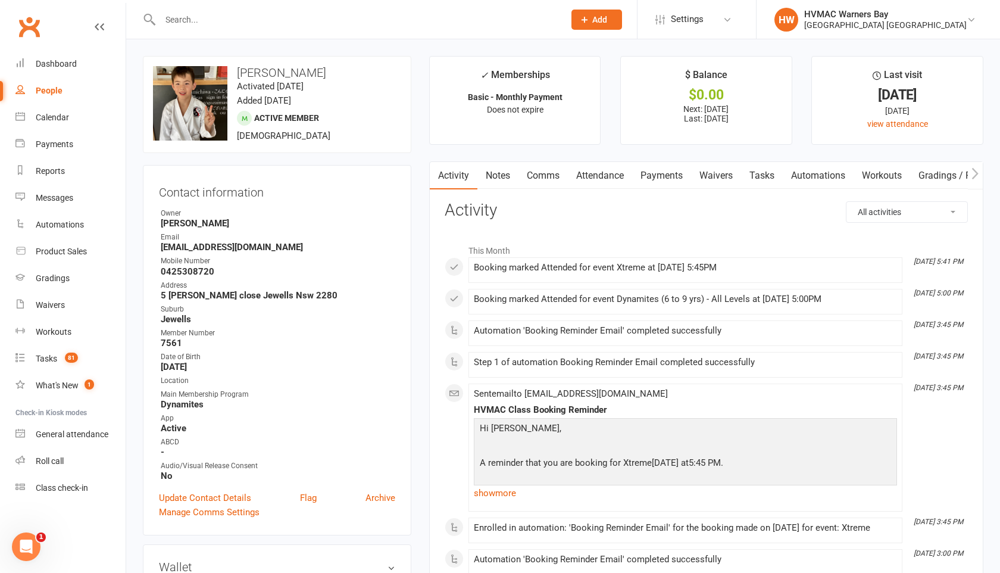
click at [502, 176] on link "Notes" at bounding box center [497, 175] width 41 height 27
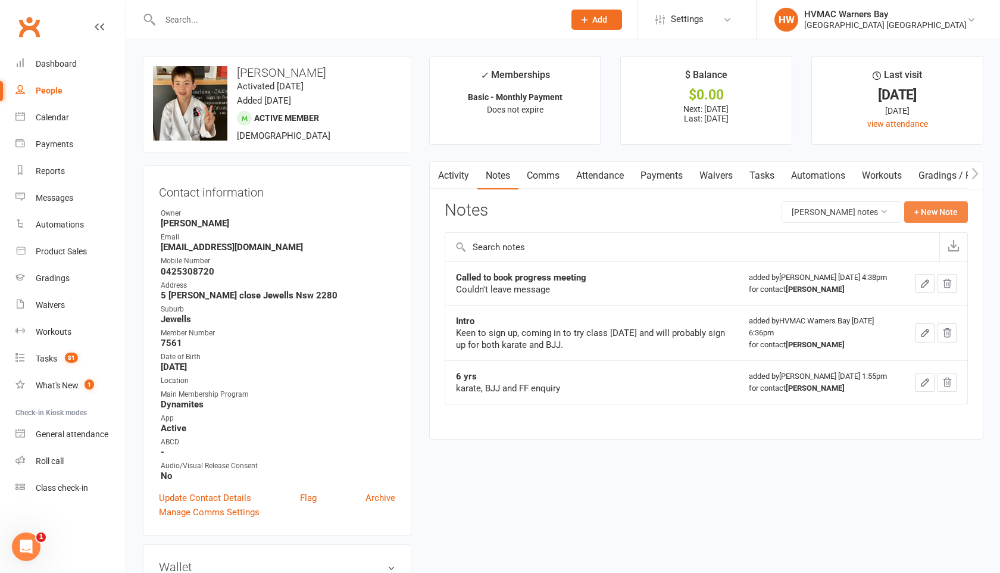
click at [923, 219] on button "+ New Note" at bounding box center [936, 211] width 64 height 21
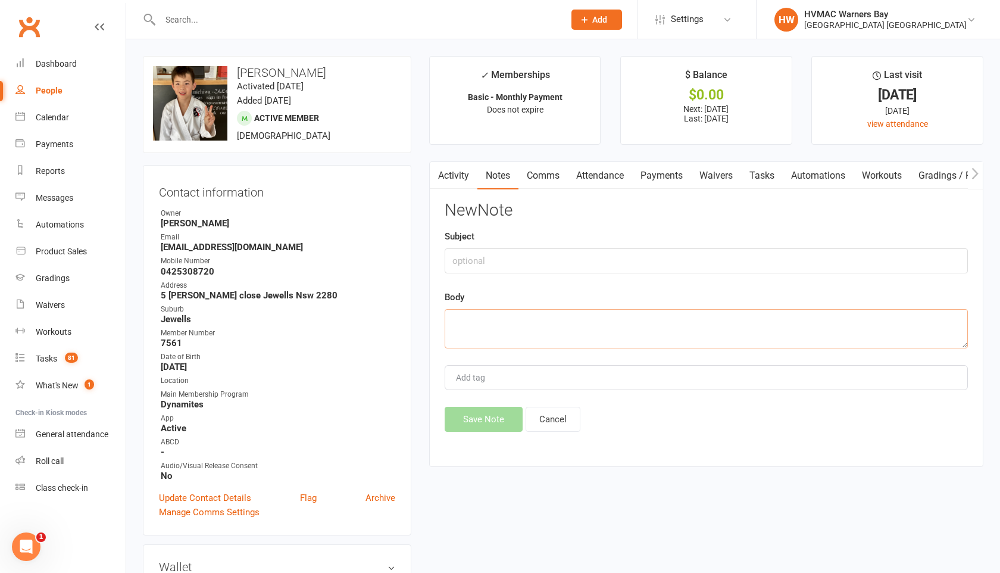
click at [452, 329] on textarea at bounding box center [706, 328] width 523 height 39
drag, startPoint x: 643, startPoint y: 324, endPoint x: 451, endPoint y: 322, distance: 192.8
click at [451, 322] on textarea "Going OS for a few weeks but will do makeups" at bounding box center [706, 328] width 523 height 39
click at [475, 256] on input "text" at bounding box center [706, 260] width 523 height 25
click at [482, 417] on button "Save Note" at bounding box center [484, 418] width 78 height 25
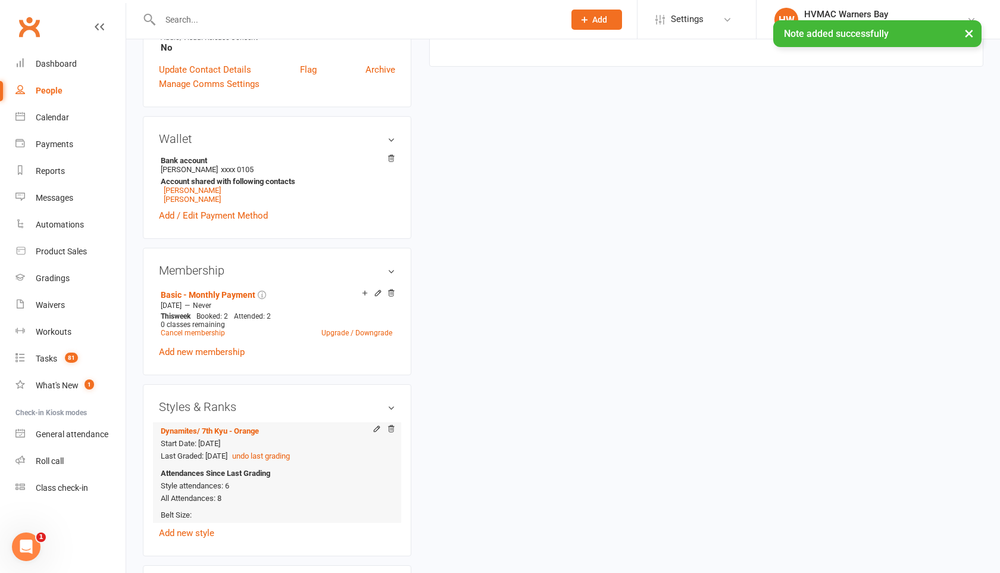
scroll to position [414, 0]
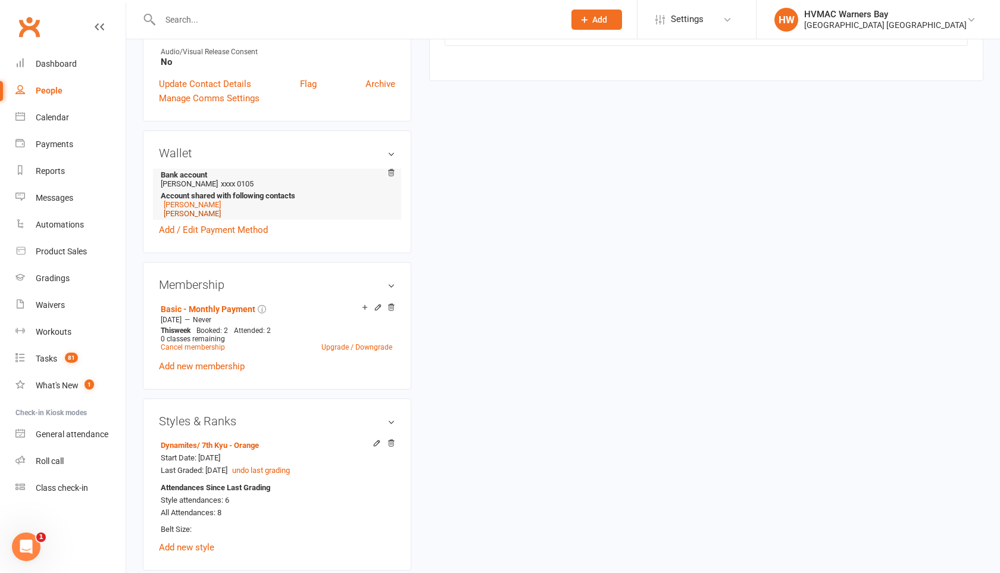
click at [190, 211] on link "[PERSON_NAME]" at bounding box center [192, 213] width 57 height 9
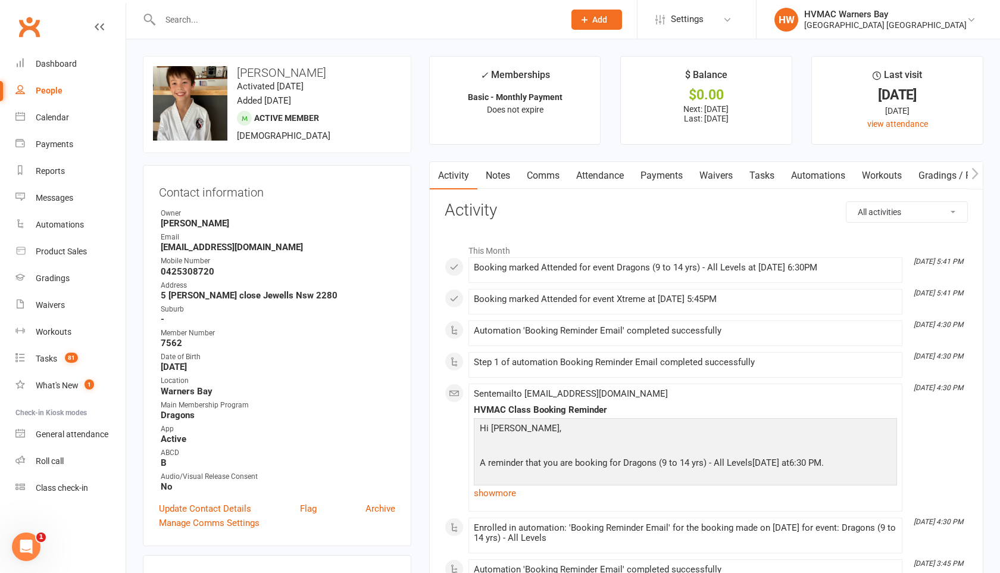
click at [492, 175] on link "Notes" at bounding box center [497, 175] width 41 height 27
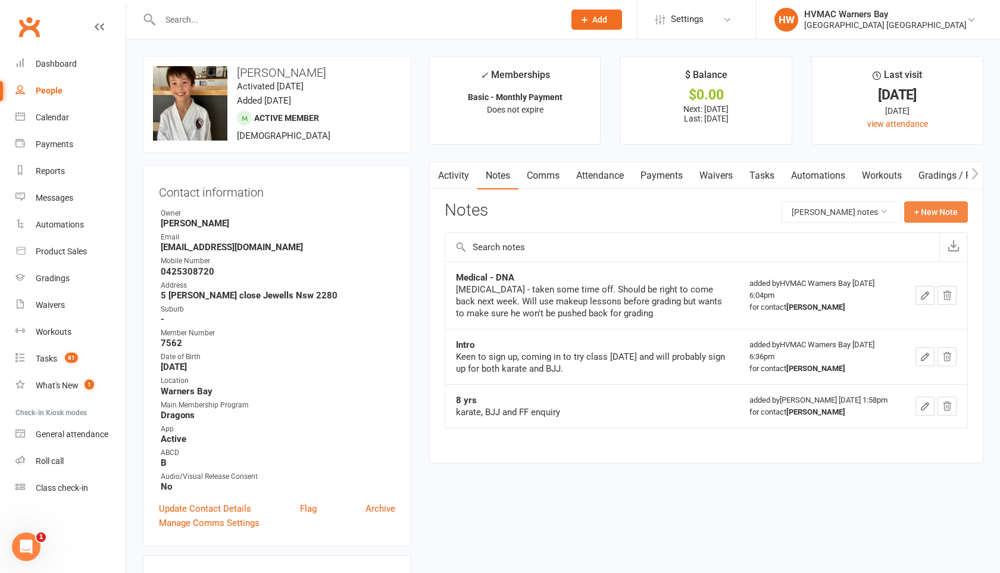
click at [938, 219] on button "+ New Note" at bounding box center [936, 211] width 64 height 21
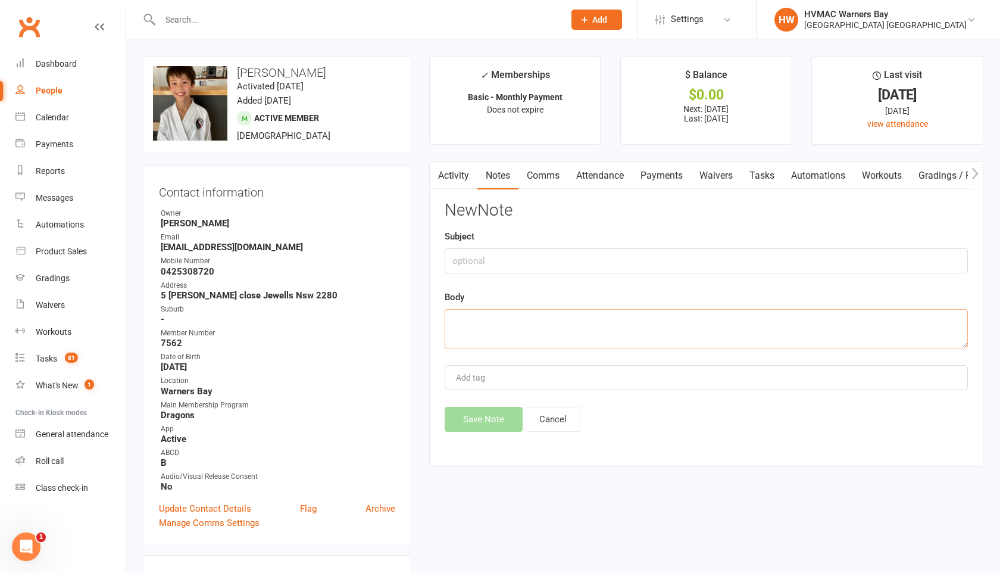
click at [462, 318] on textarea at bounding box center [706, 328] width 523 height 39
paste textarea "Going OS for a few weeks but will do makeups"
click at [472, 260] on input "text" at bounding box center [706, 260] width 523 height 25
click at [470, 420] on button "Save Note" at bounding box center [484, 418] width 78 height 25
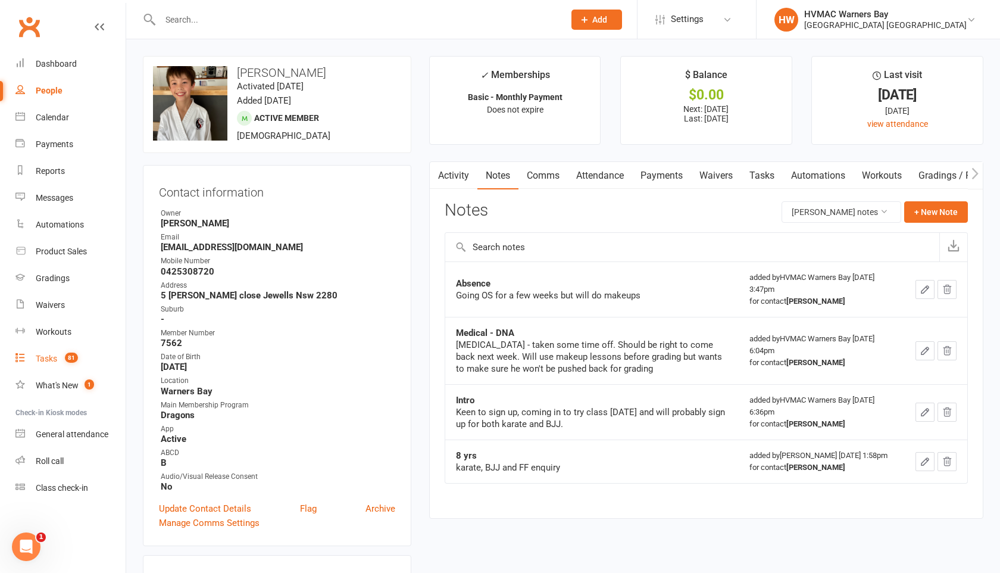
click at [49, 358] on div "Tasks" at bounding box center [46, 359] width 21 height 10
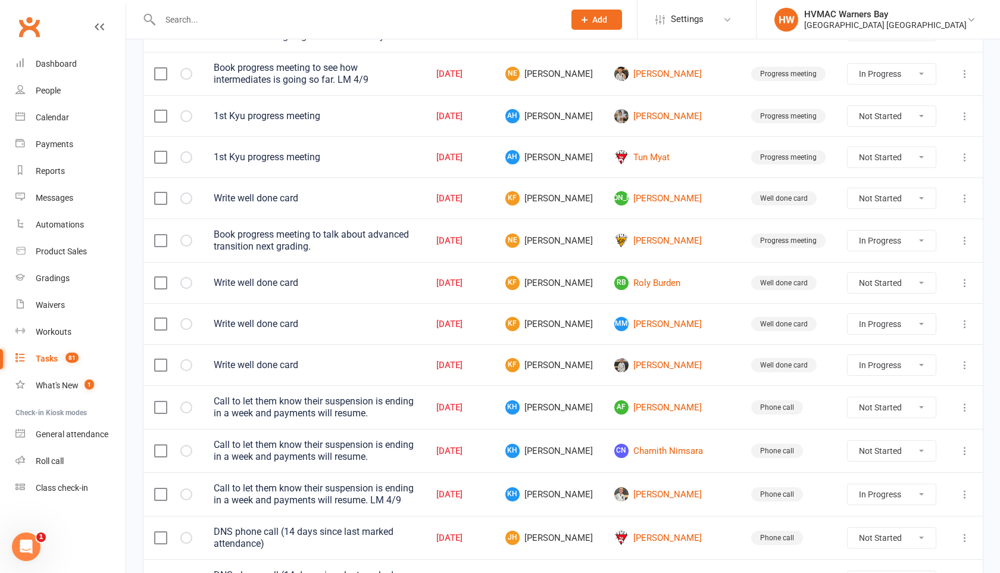
scroll to position [265, 0]
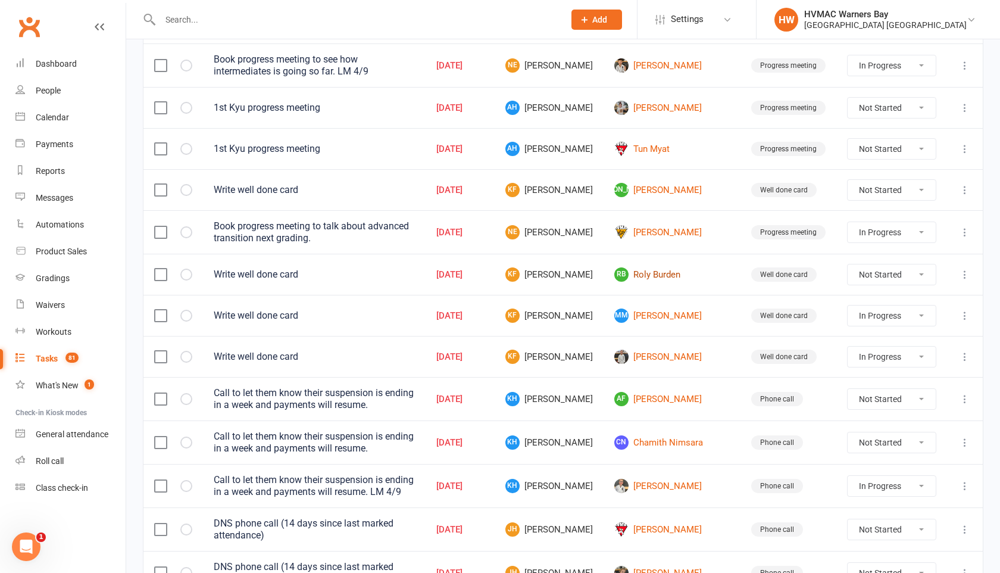
click at [689, 273] on link "RB Roly Burden" at bounding box center [671, 274] width 115 height 14
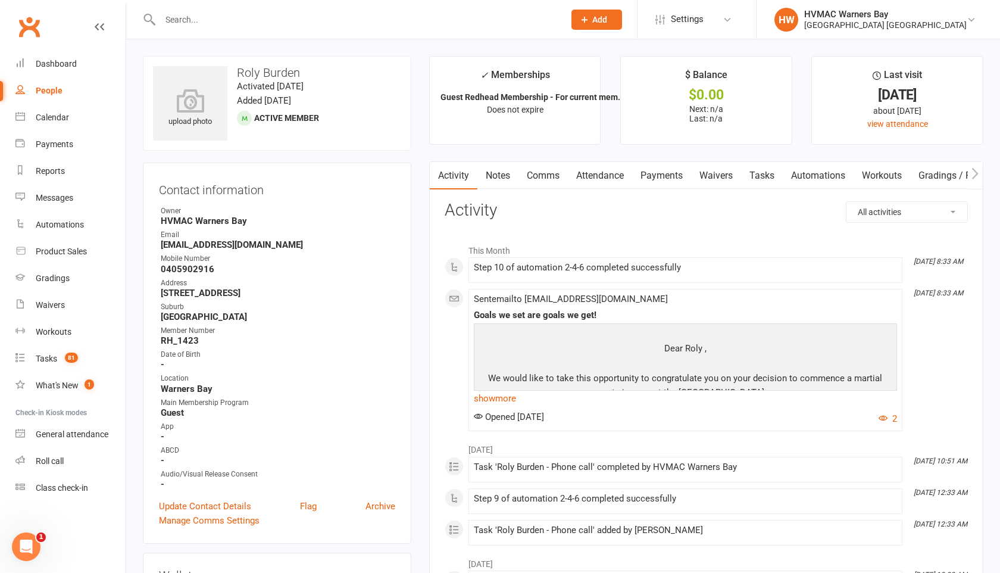
click at [760, 170] on link "Tasks" at bounding box center [762, 175] width 42 height 27
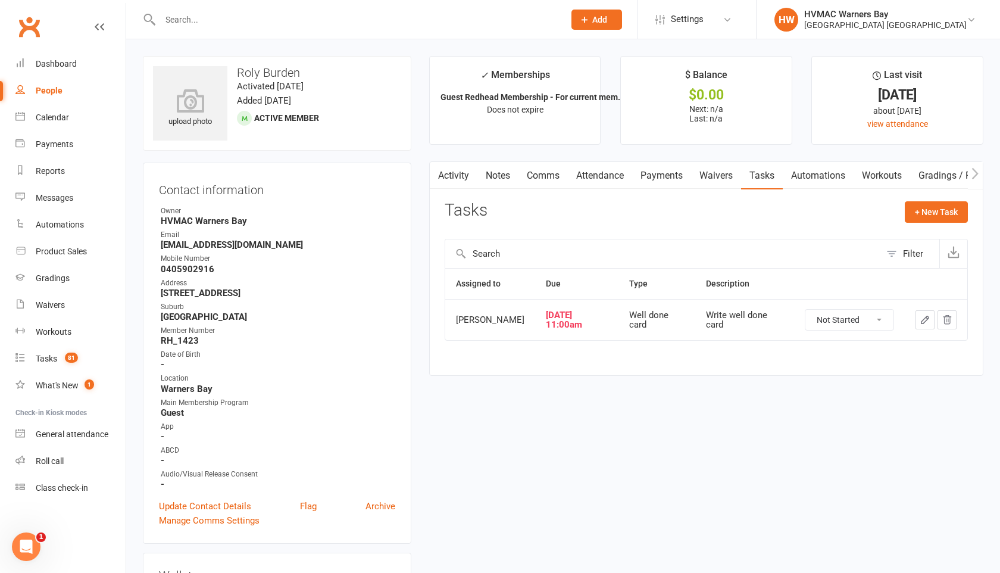
click at [949, 318] on icon "button" at bounding box center [947, 319] width 11 height 11
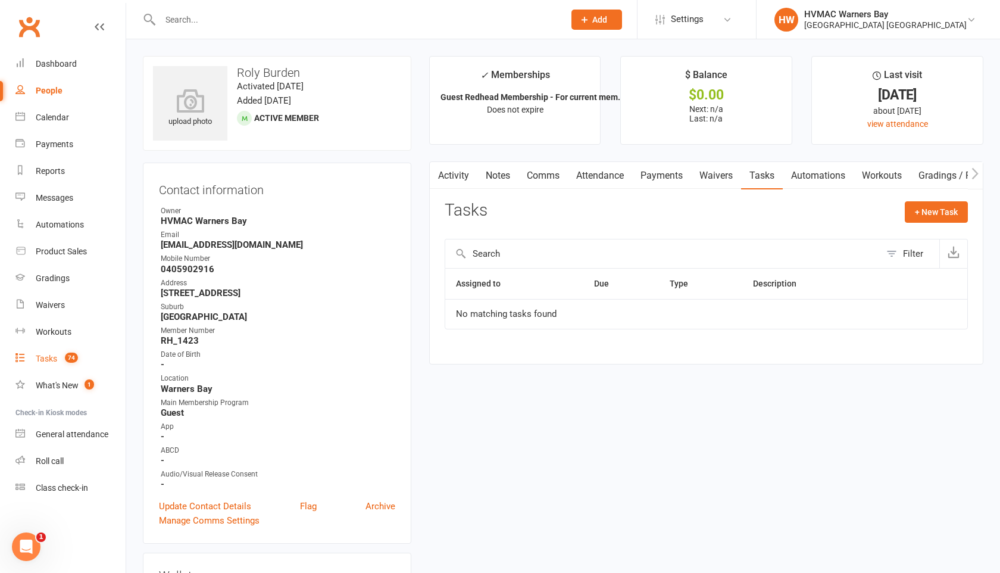
click at [44, 359] on div "Tasks" at bounding box center [46, 359] width 21 height 10
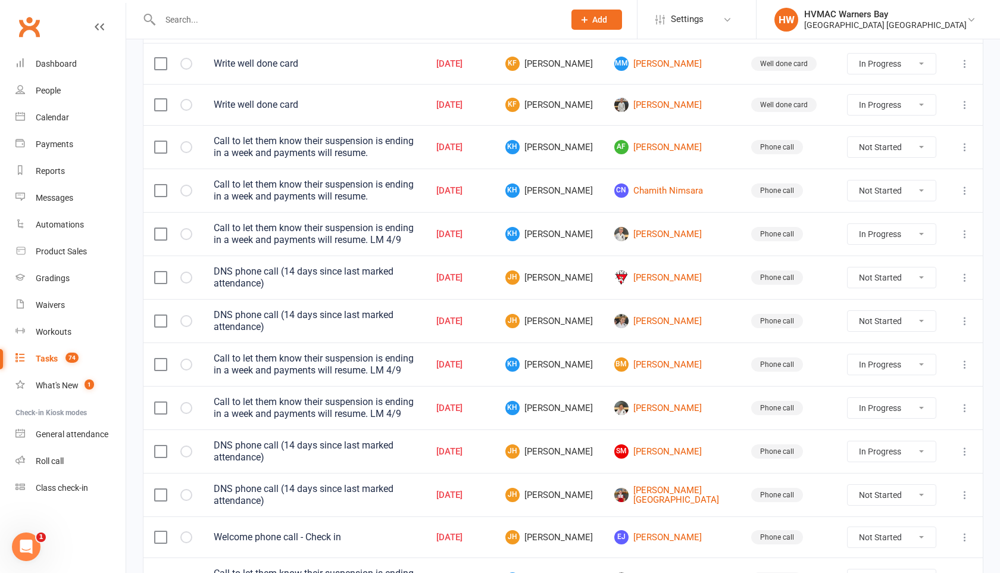
scroll to position [478, 0]
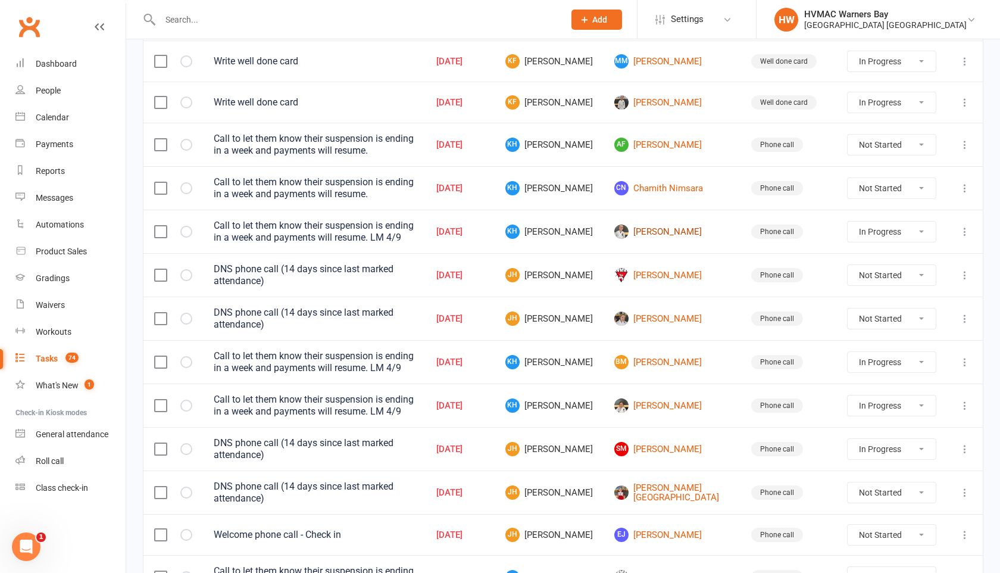
click at [674, 235] on link "[PERSON_NAME]" at bounding box center [671, 231] width 115 height 14
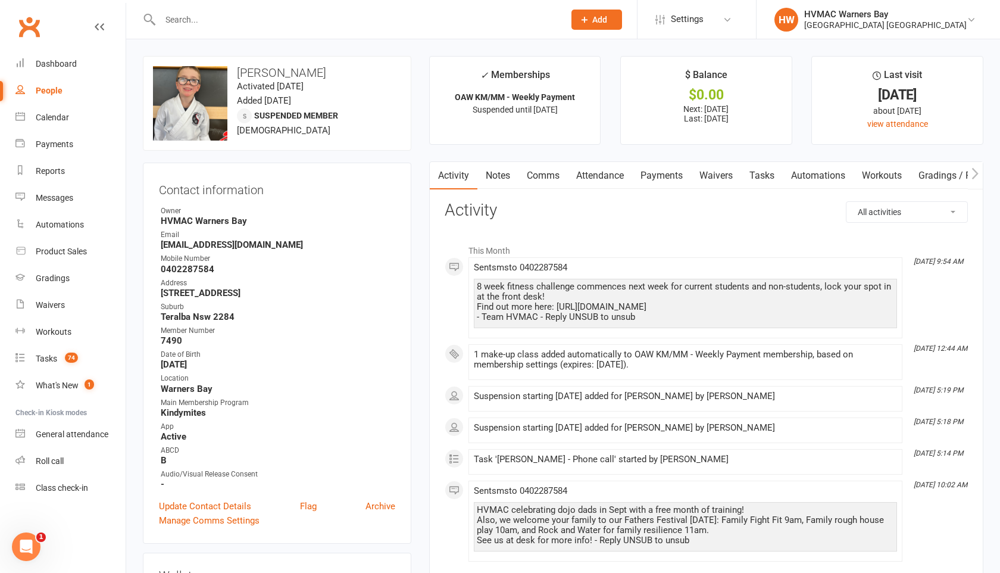
click at [494, 177] on link "Notes" at bounding box center [497, 175] width 41 height 27
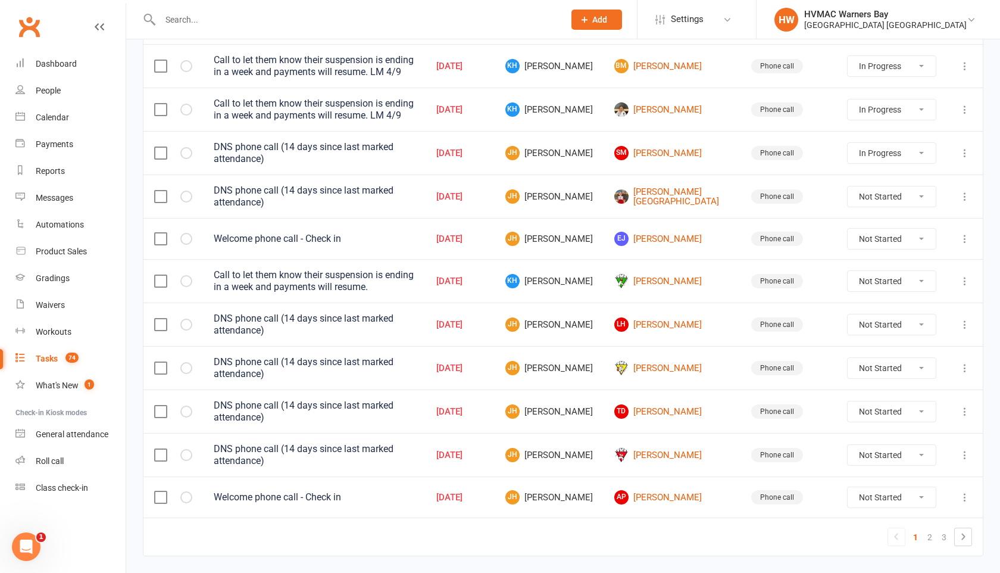
scroll to position [788, 0]
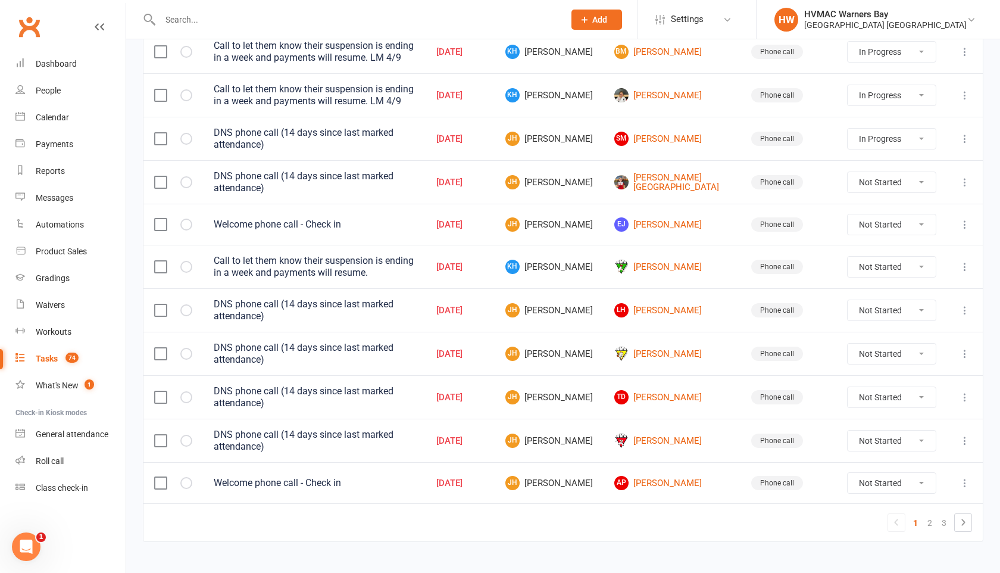
click at [966, 391] on icon at bounding box center [965, 397] width 12 height 12
click at [886, 447] on link "Delete" at bounding box center [912, 452] width 118 height 24
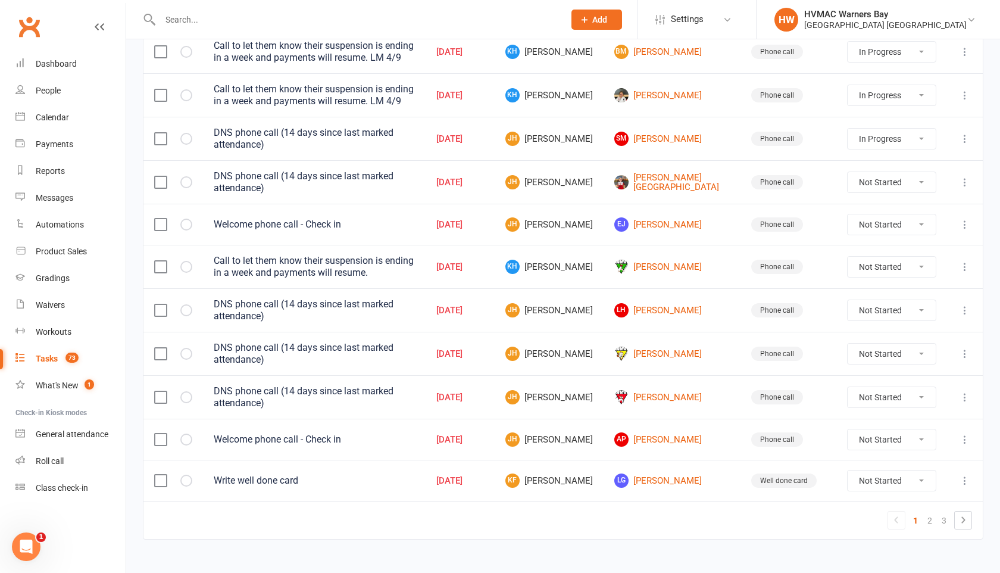
click at [888, 387] on select "Not Started In Progress Waiting Complete" at bounding box center [892, 397] width 88 height 20
click at [848, 387] on select "Not Started In Progress Waiting Complete" at bounding box center [892, 397] width 88 height 20
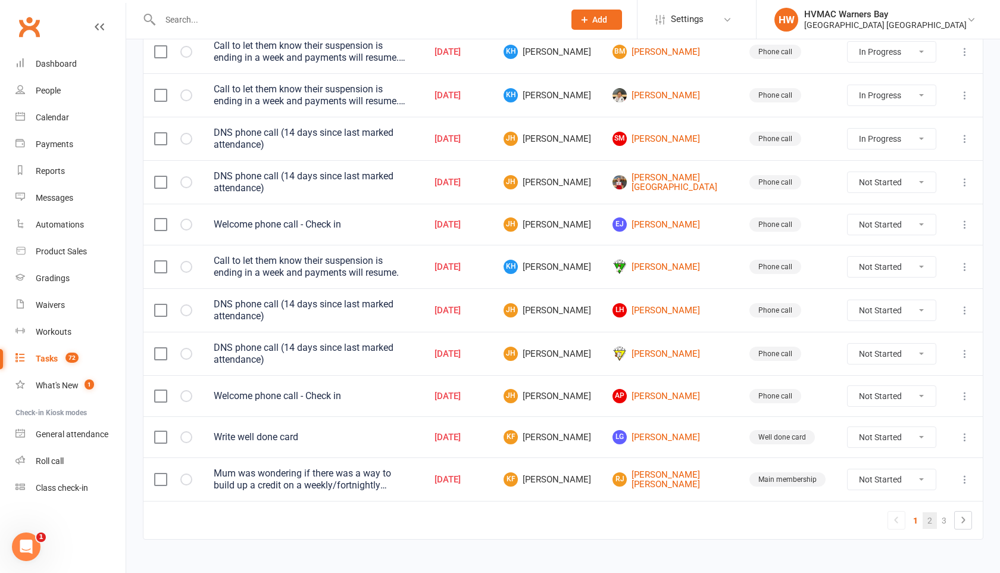
click at [927, 512] on link "2" at bounding box center [930, 520] width 14 height 17
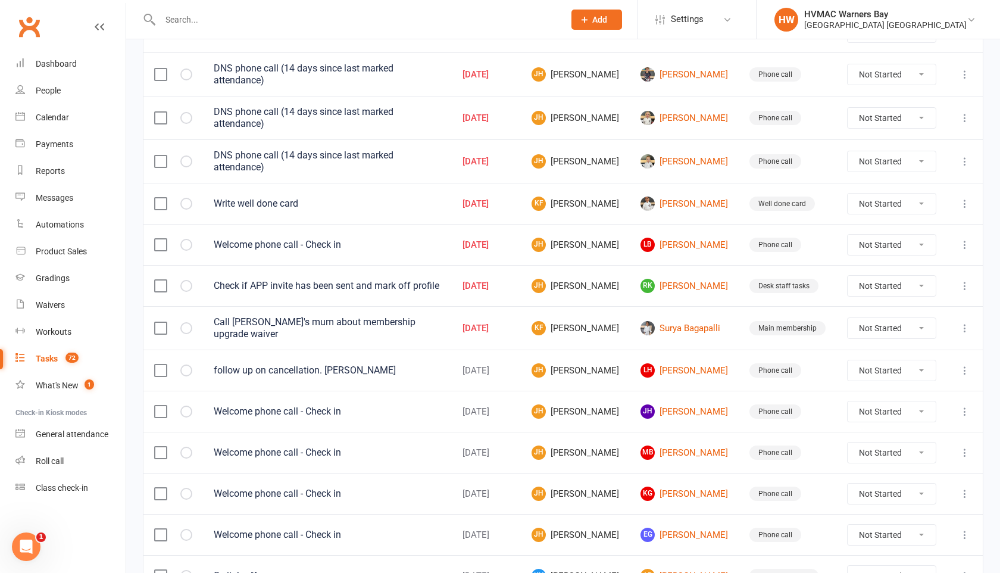
scroll to position [332, 0]
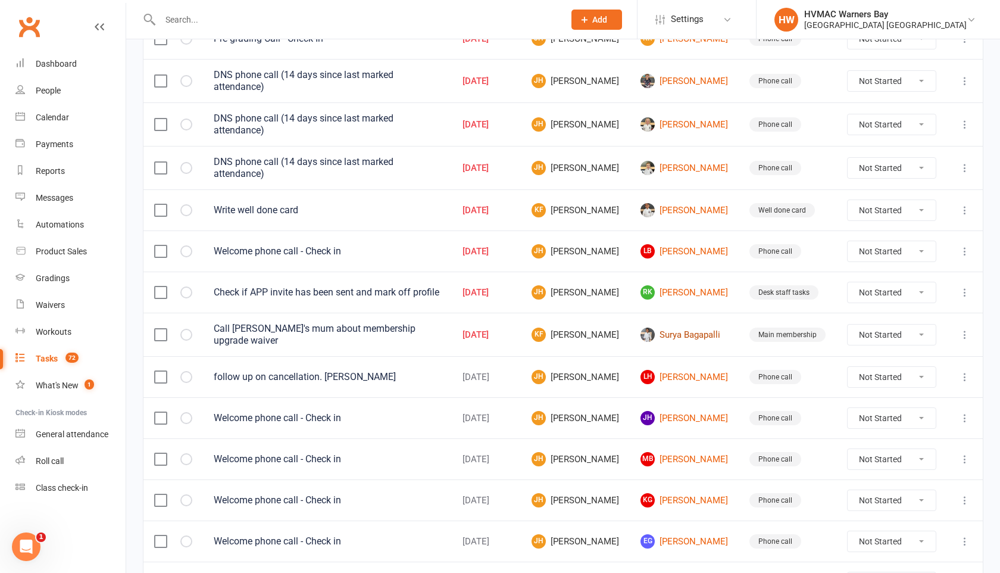
click at [689, 327] on link "Surya Bagapalli" at bounding box center [683, 334] width 87 height 14
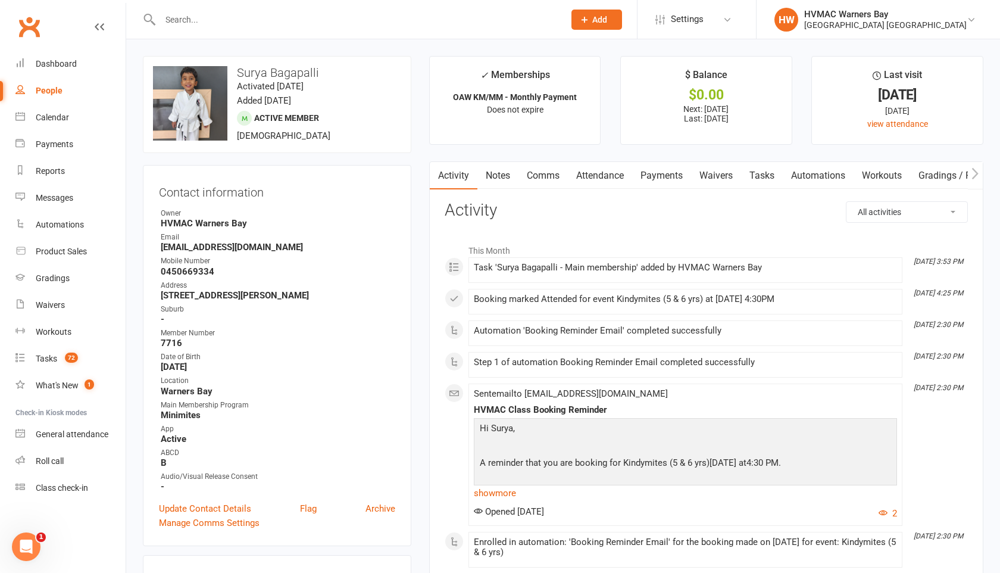
click at [717, 180] on link "Waivers" at bounding box center [716, 175] width 50 height 27
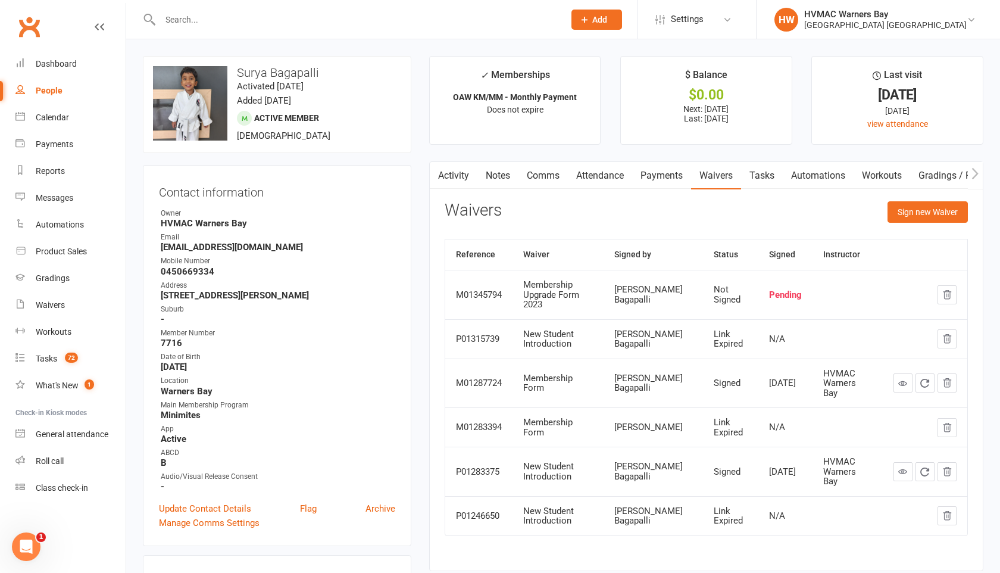
click at [542, 178] on link "Comms" at bounding box center [542, 175] width 49 height 27
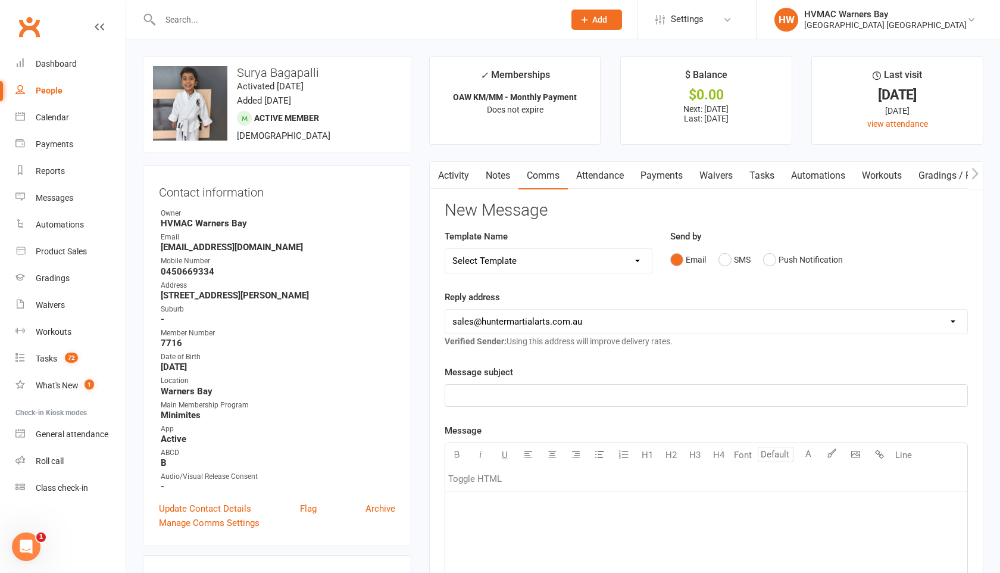
click at [630, 258] on select "Select Template [SMS] 1st Kyu Black Belt Prep Reminder [Email] Change to Class …" at bounding box center [548, 261] width 207 height 24
click at [445, 249] on select "Select Template [SMS] 1st Kyu Black Belt Prep Reminder [Email] Change to Class …" at bounding box center [548, 261] width 207 height 24
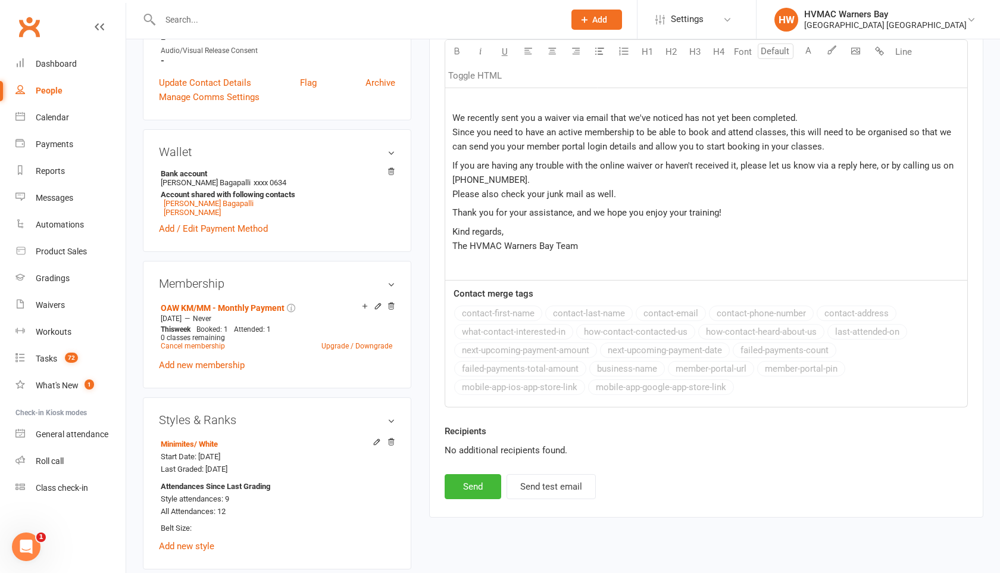
scroll to position [431, 0]
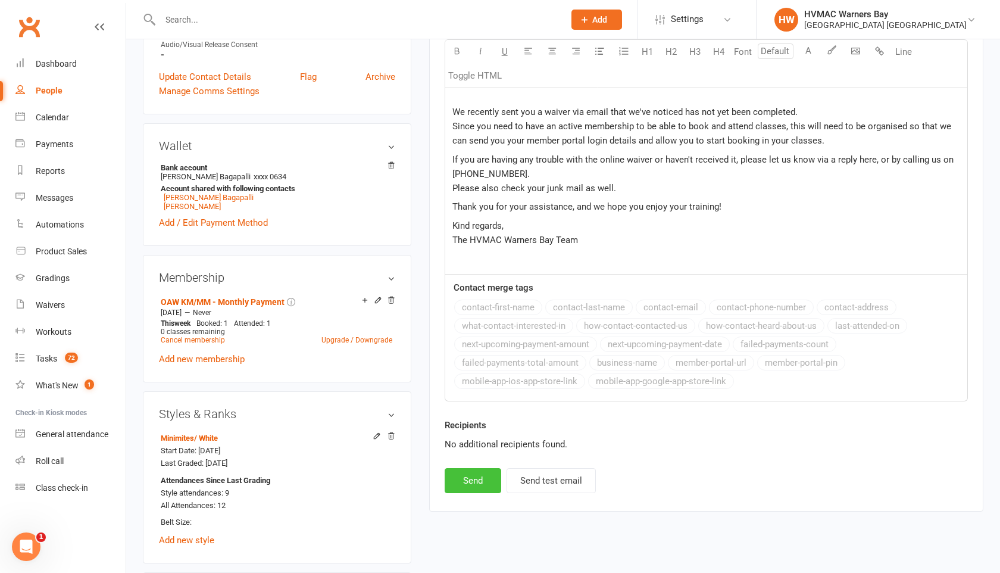
click at [485, 477] on button "Send" at bounding box center [473, 480] width 57 height 25
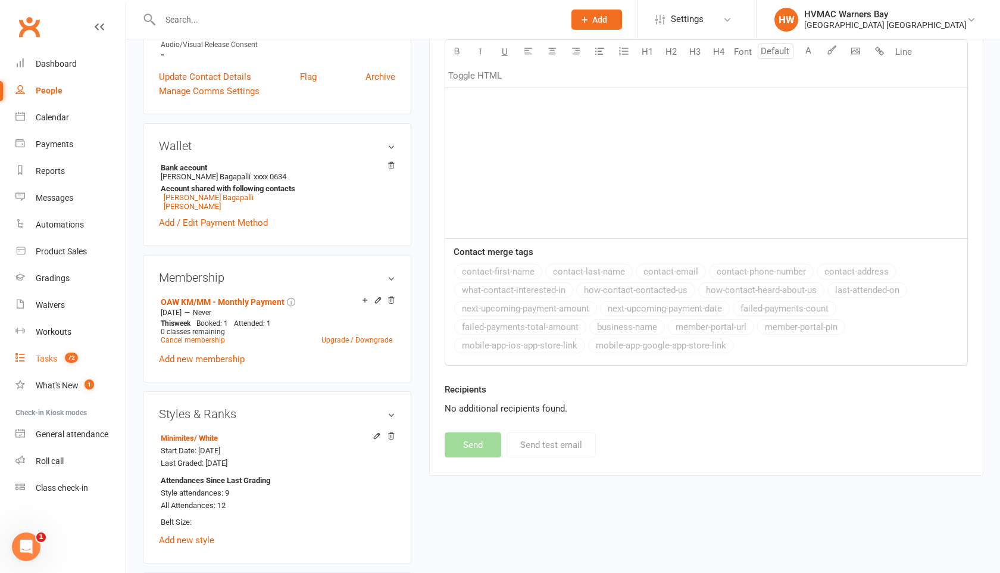
click at [48, 356] on div "Tasks" at bounding box center [46, 359] width 21 height 10
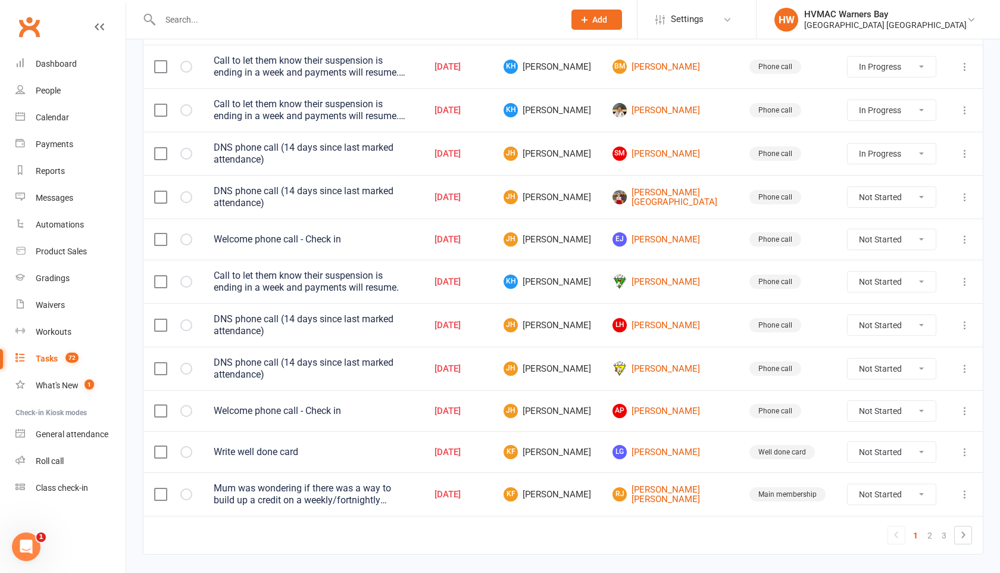
scroll to position [790, 0]
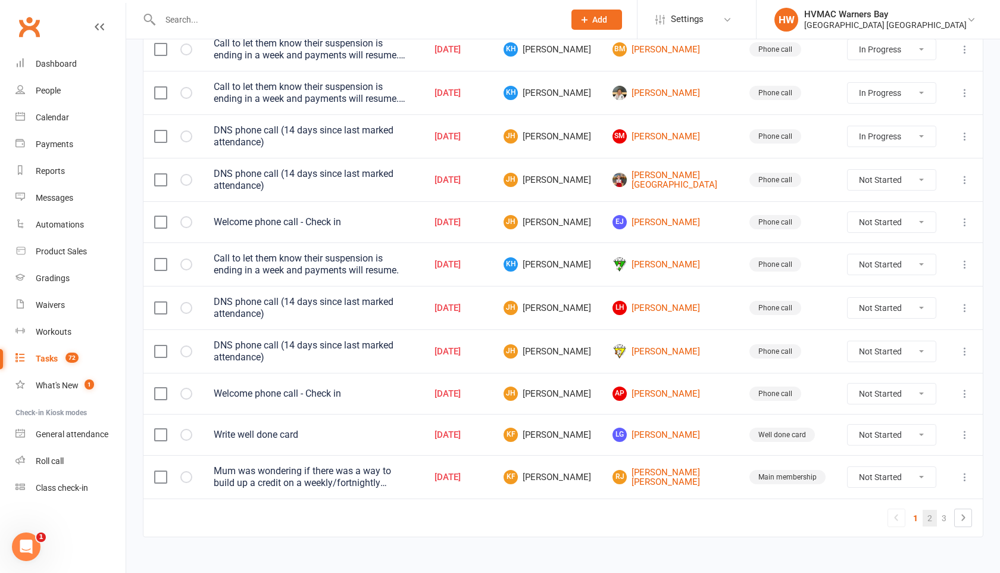
click at [931, 509] on link "2" at bounding box center [930, 517] width 14 height 17
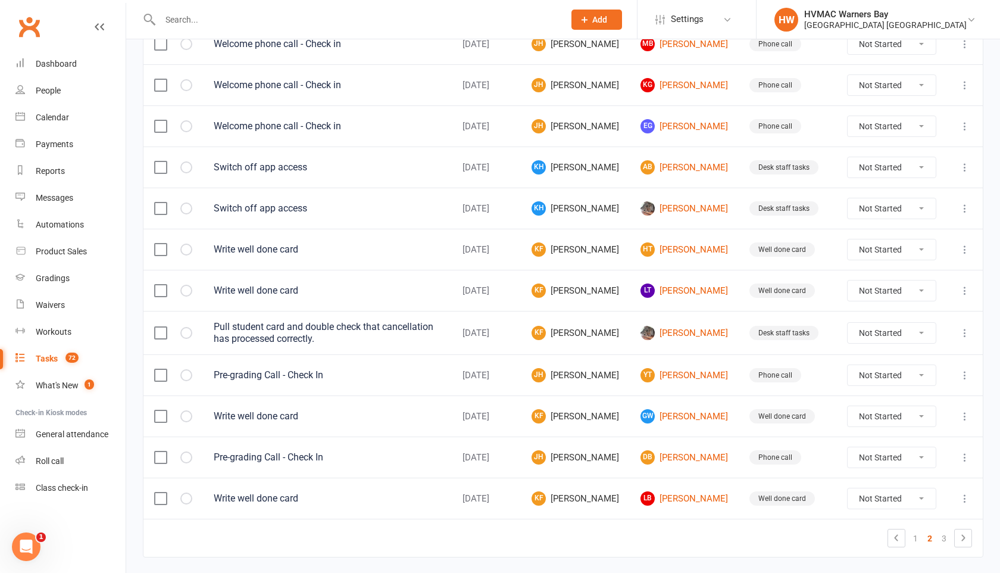
scroll to position [771, 0]
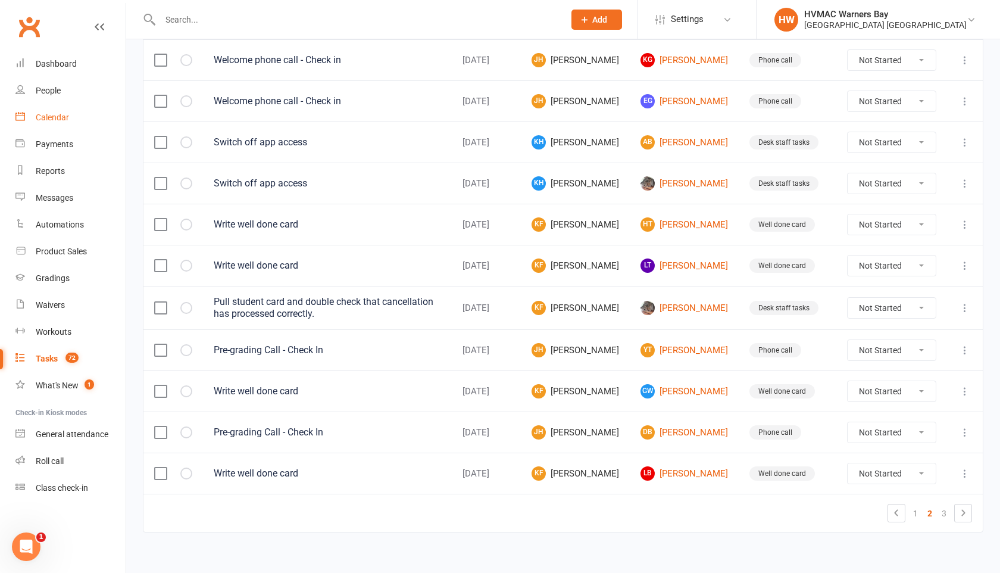
click at [63, 117] on div "Calendar" at bounding box center [52, 117] width 33 height 10
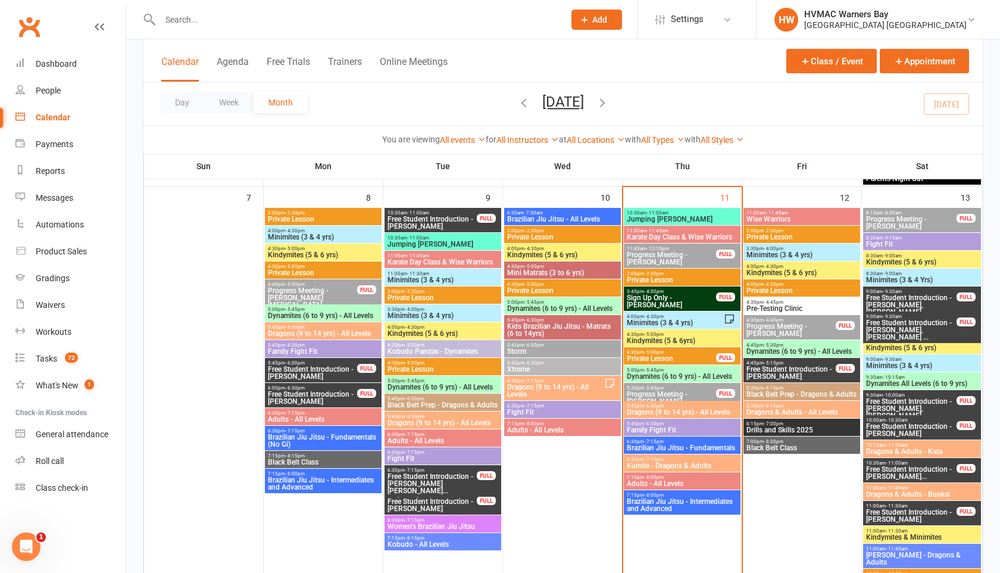
scroll to position [441, 0]
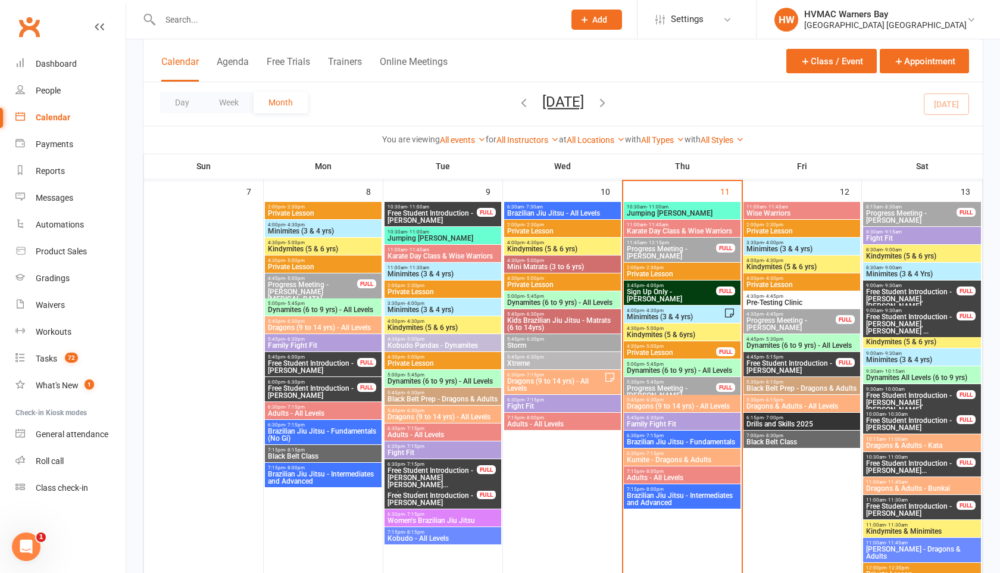
click at [645, 327] on span "- 5:00pm" at bounding box center [654, 328] width 20 height 5
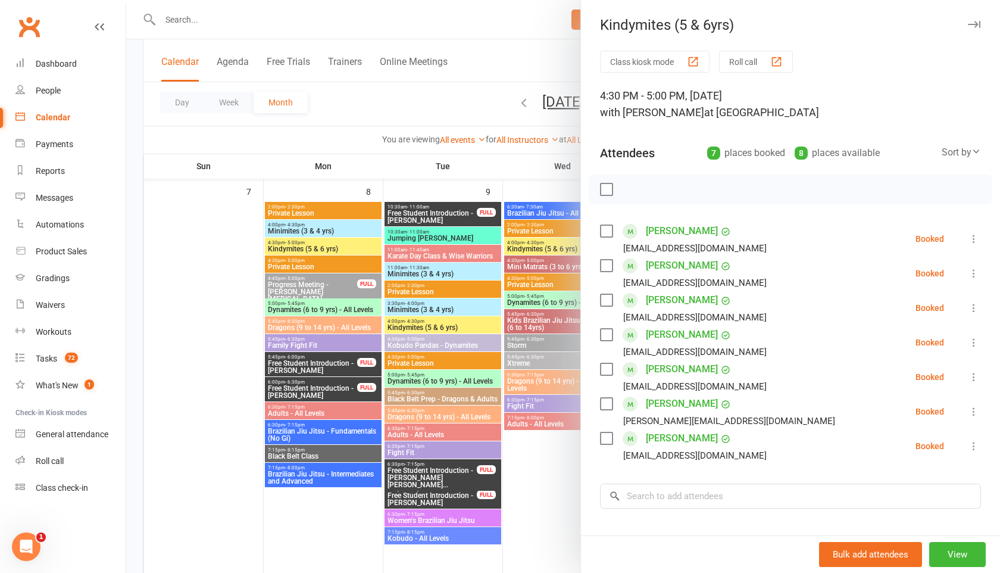
click at [970, 26] on icon "button" at bounding box center [974, 24] width 12 height 7
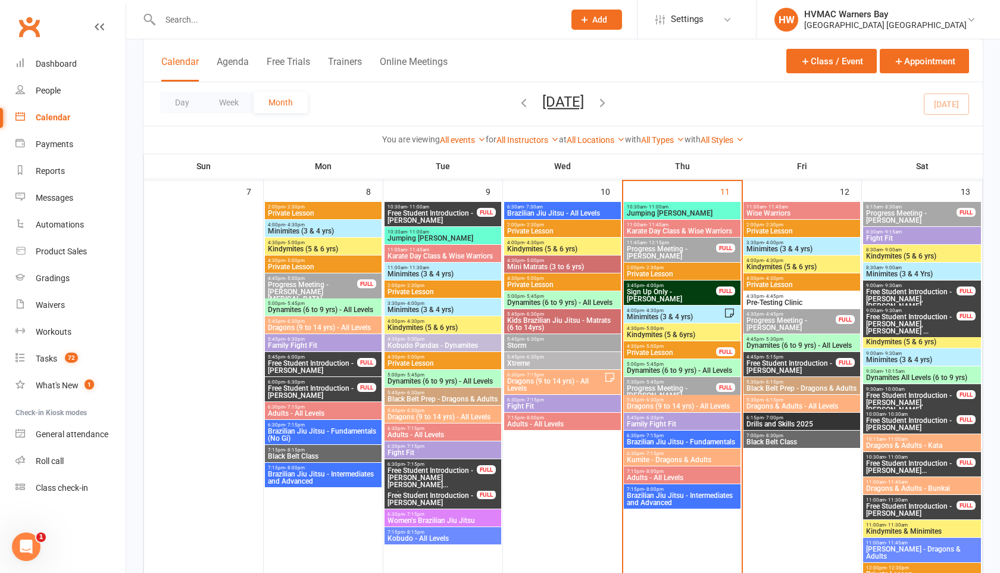
click at [649, 209] on span "Jumping [PERSON_NAME]" at bounding box center [682, 212] width 112 height 7
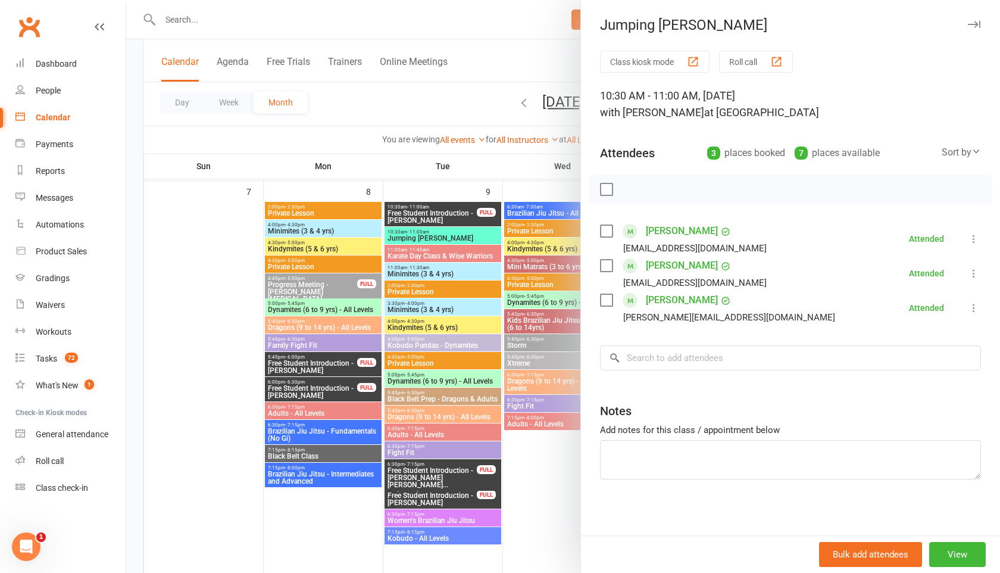
click at [972, 22] on icon "button" at bounding box center [974, 24] width 12 height 7
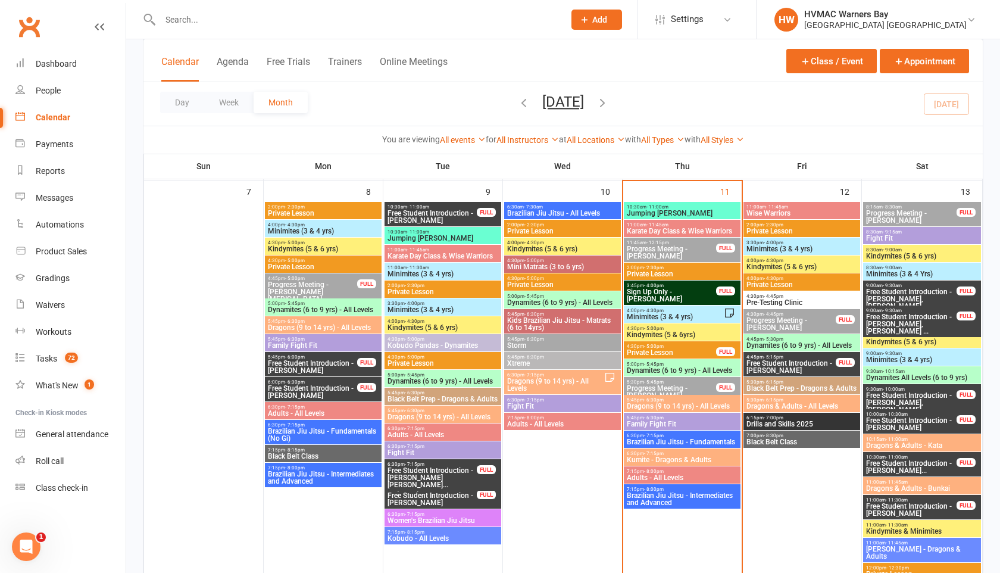
click at [690, 222] on span "11:00am - 11:45am" at bounding box center [682, 224] width 112 height 5
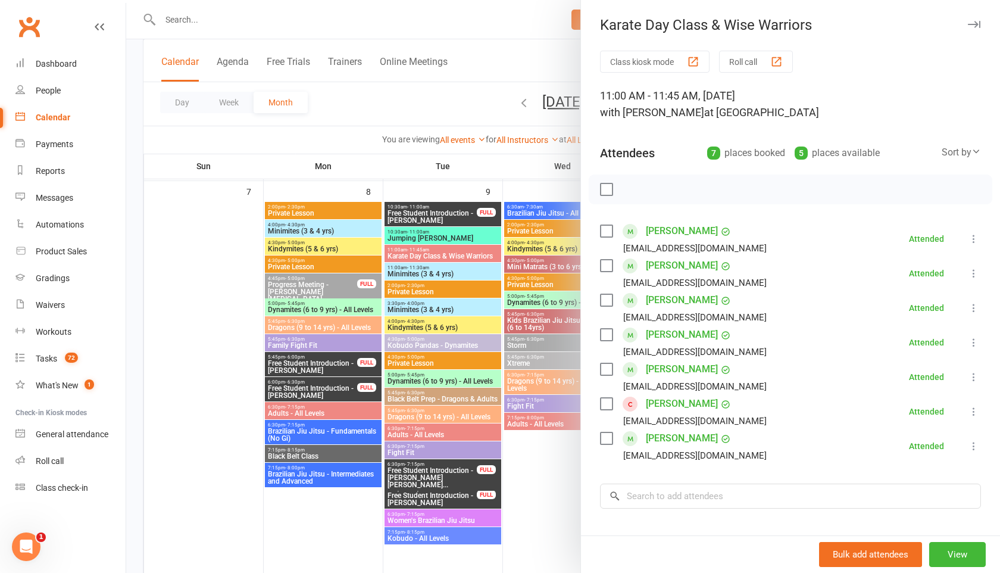
click at [975, 25] on icon "button" at bounding box center [974, 24] width 12 height 7
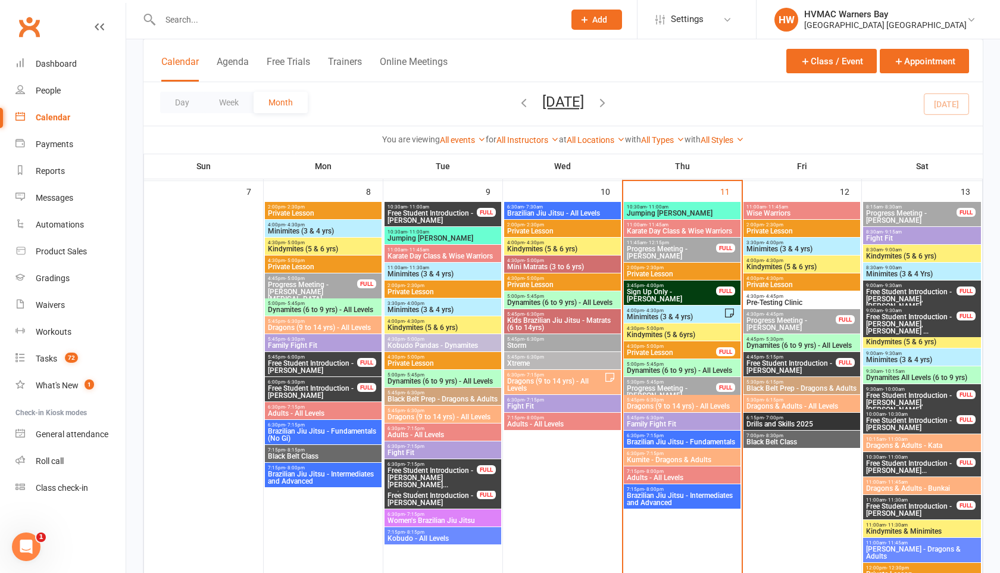
click at [652, 315] on span "Minimites (3 & 4 yrs)" at bounding box center [675, 316] width 98 height 7
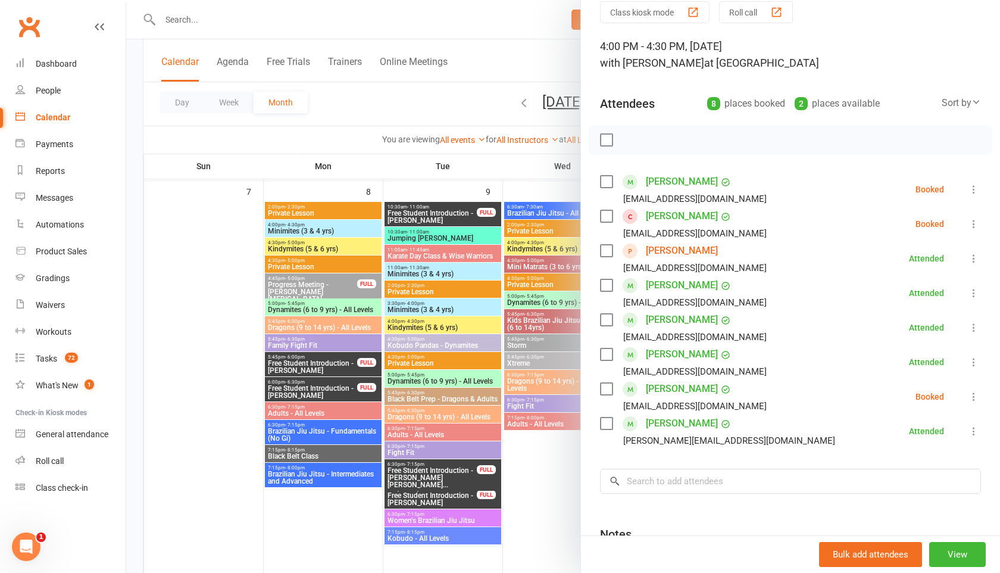
scroll to position [51, 0]
click at [972, 224] on icon at bounding box center [974, 222] width 12 height 12
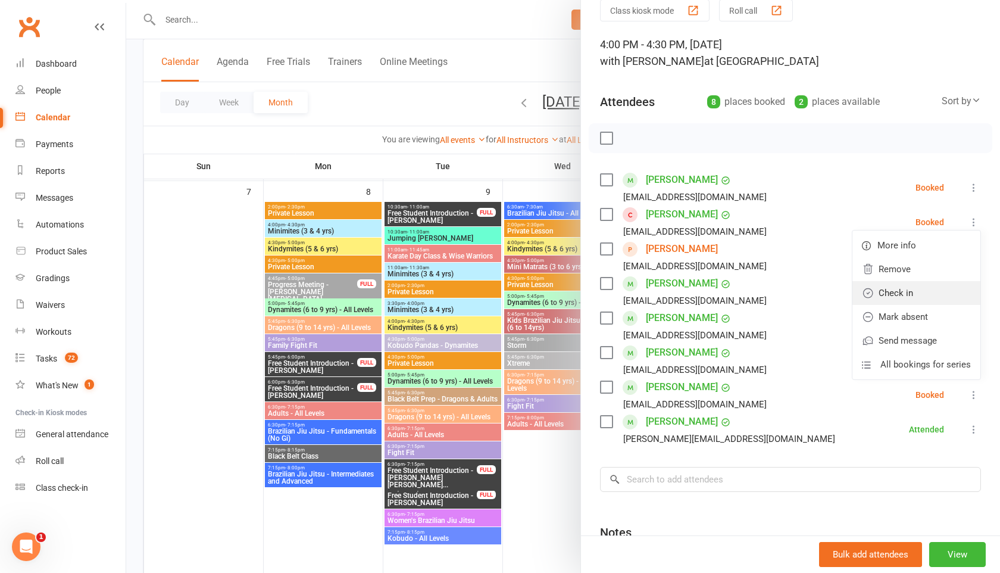
click at [893, 290] on link "Check in" at bounding box center [916, 293] width 128 height 24
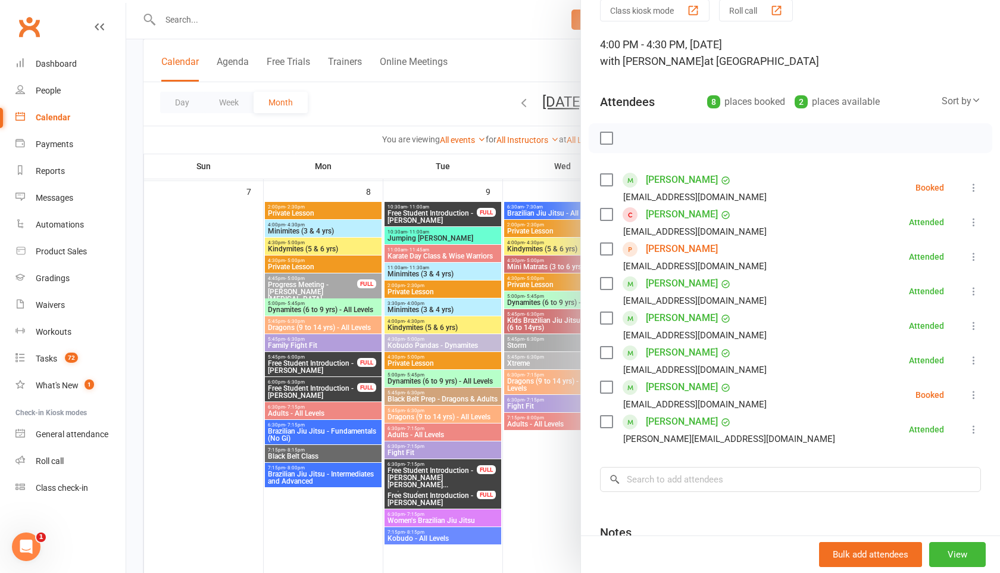
click at [975, 396] on icon at bounding box center [974, 395] width 12 height 12
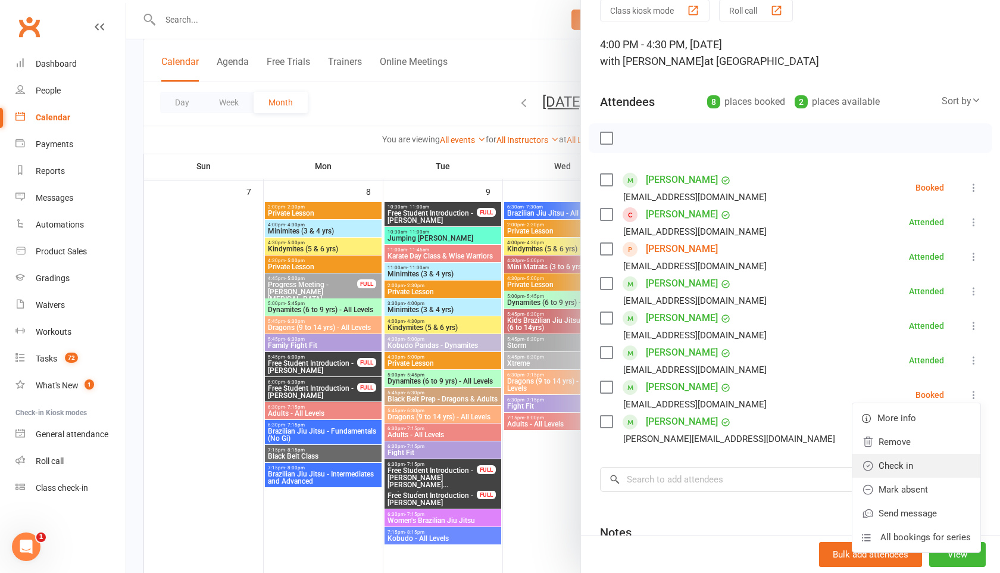
click at [917, 462] on link "Check in" at bounding box center [916, 466] width 128 height 24
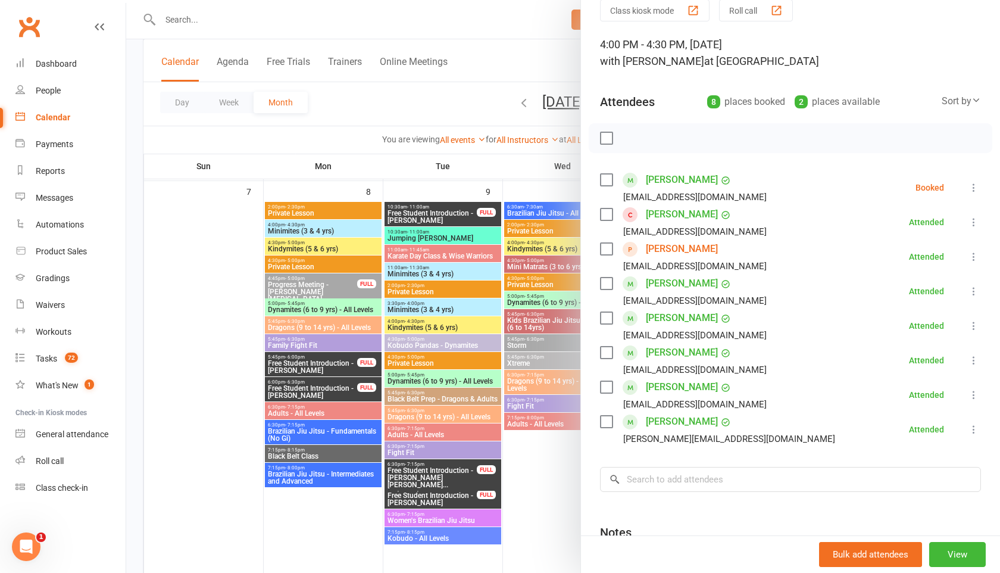
scroll to position [0, 0]
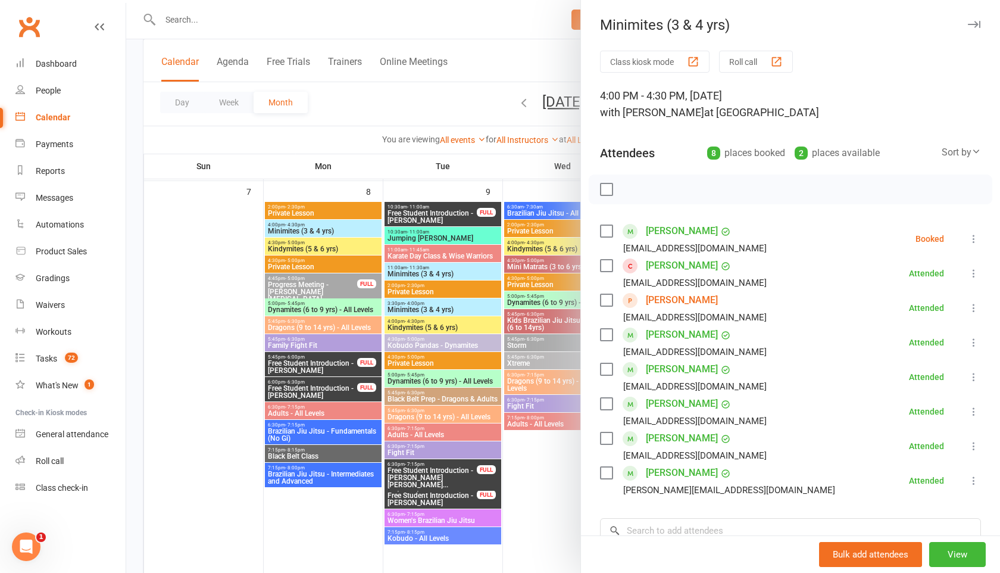
click at [968, 23] on icon "button" at bounding box center [974, 24] width 12 height 7
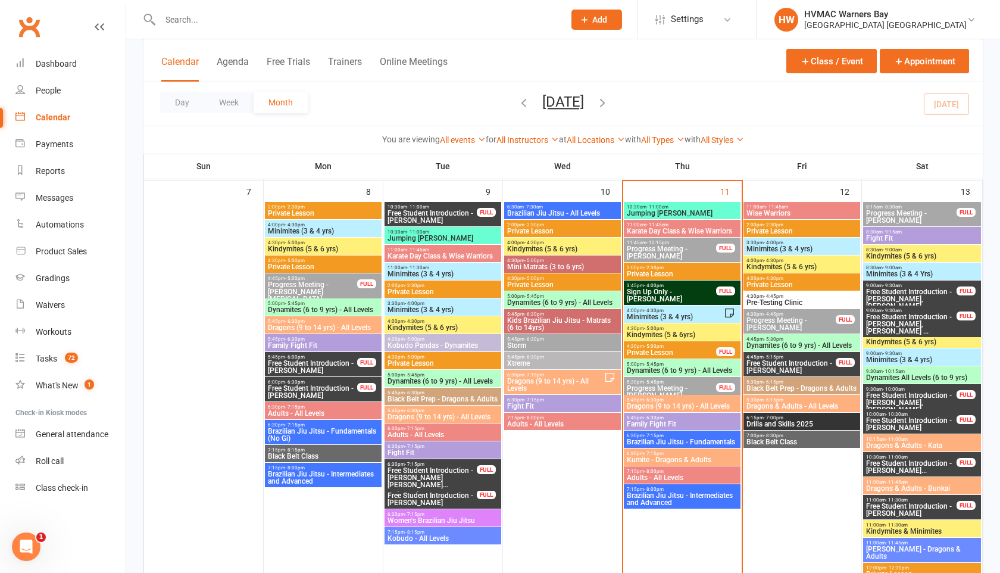
click at [184, 23] on input "text" at bounding box center [356, 19] width 399 height 17
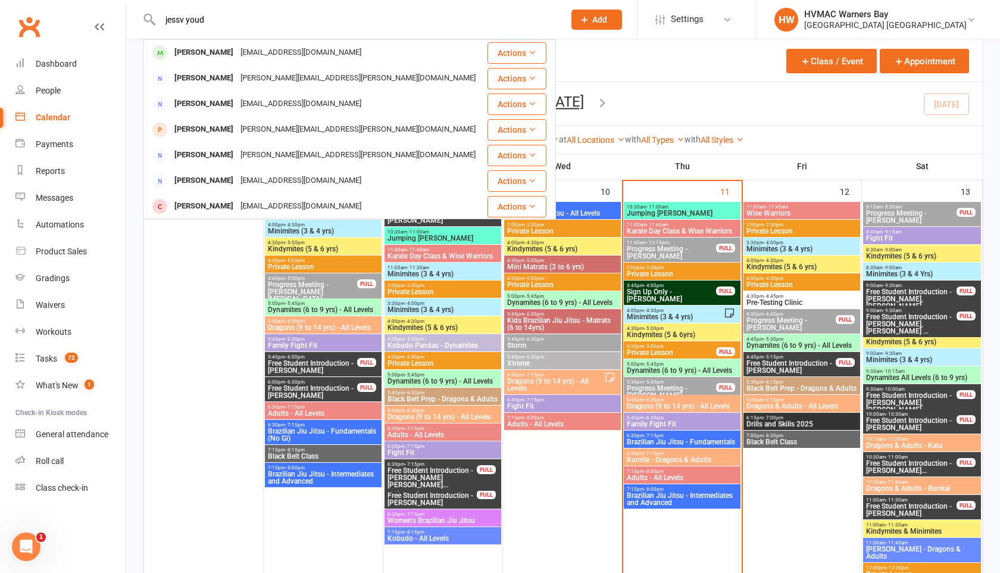
drag, startPoint x: 213, startPoint y: 16, endPoint x: 168, endPoint y: 14, distance: 45.3
click at [168, 14] on input "jessv youd" at bounding box center [356, 19] width 399 height 17
drag, startPoint x: 221, startPoint y: 27, endPoint x: 161, endPoint y: 18, distance: 60.8
click at [161, 18] on input "[PERSON_NAME]" at bounding box center [356, 19] width 399 height 17
drag, startPoint x: 205, startPoint y: 23, endPoint x: 157, endPoint y: 22, distance: 48.8
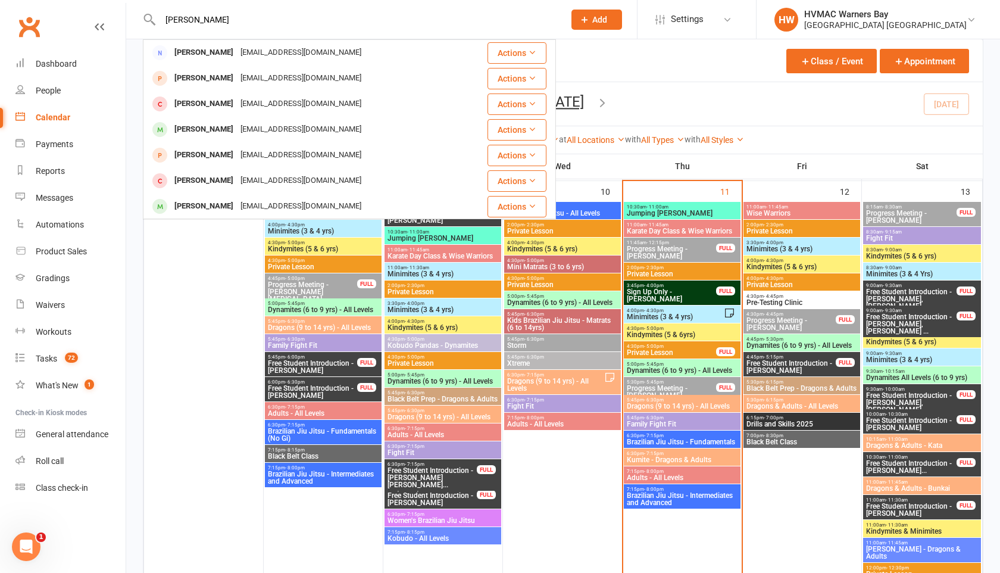
click at [157, 22] on input "[PERSON_NAME]" at bounding box center [356, 19] width 399 height 17
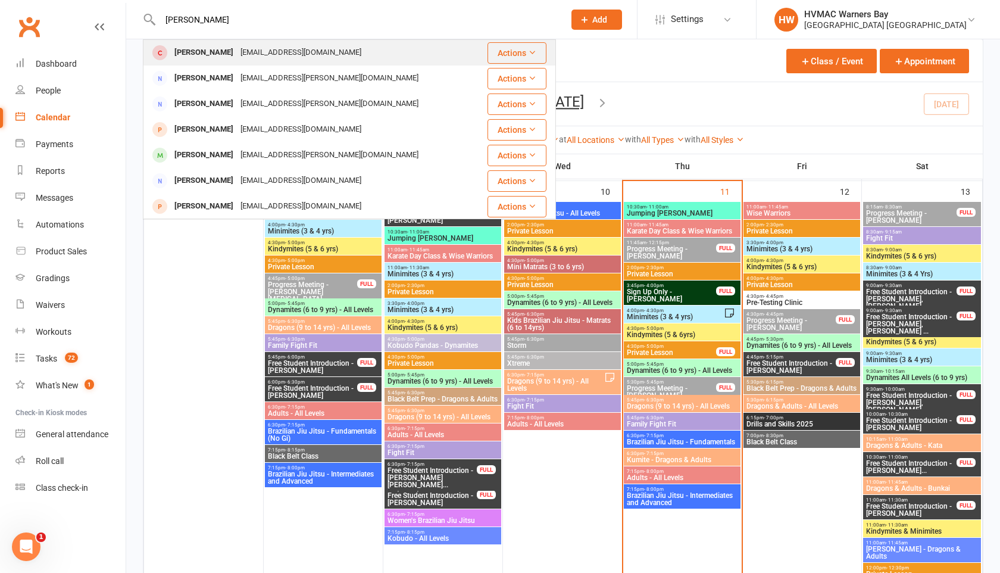
click at [237, 53] on div "[EMAIL_ADDRESS][DOMAIN_NAME]" at bounding box center [301, 52] width 128 height 17
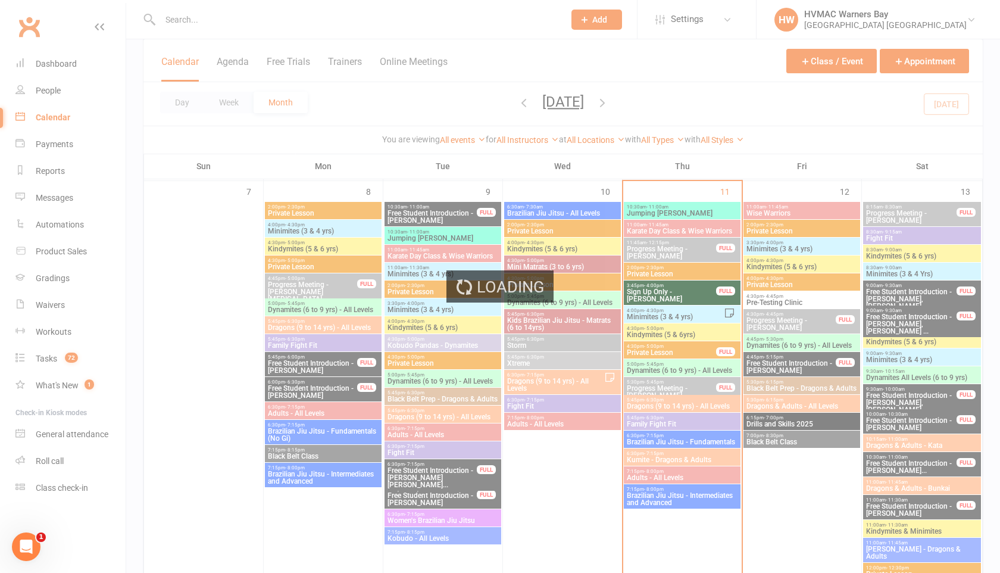
click at [203, 23] on div "Loading" at bounding box center [500, 286] width 1000 height 573
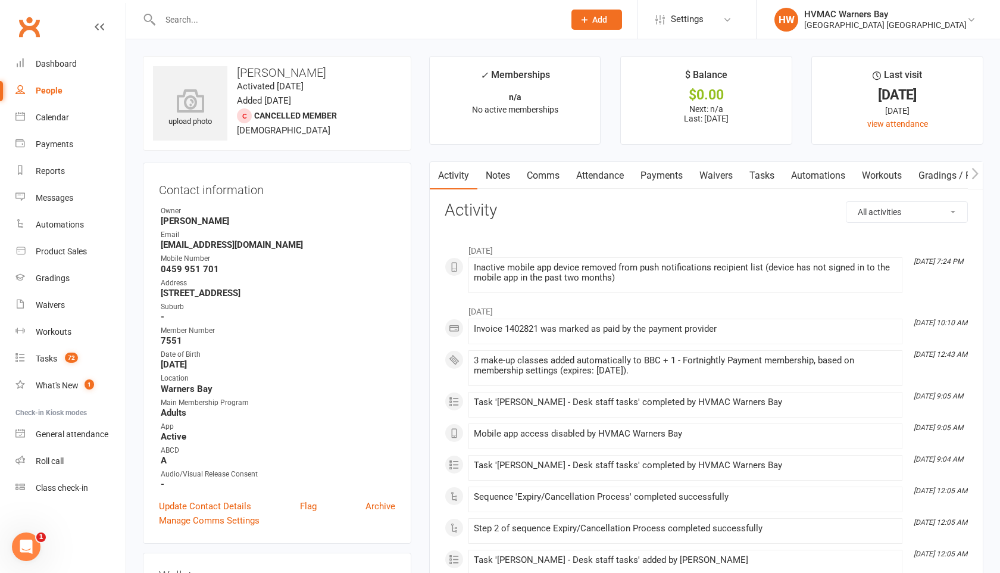
click at [203, 23] on input "text" at bounding box center [356, 19] width 399 height 17
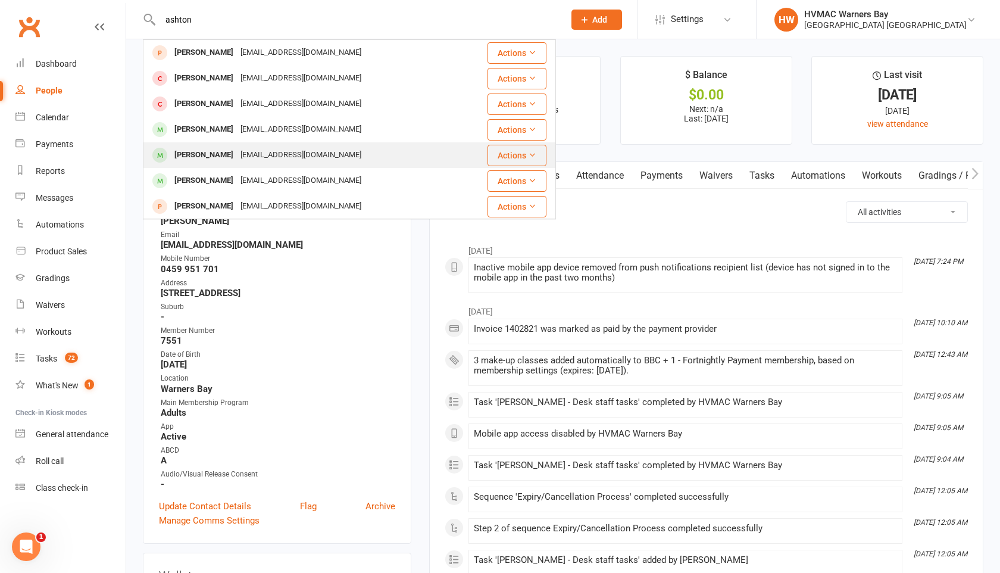
click at [210, 149] on div "[PERSON_NAME]" at bounding box center [204, 154] width 66 height 17
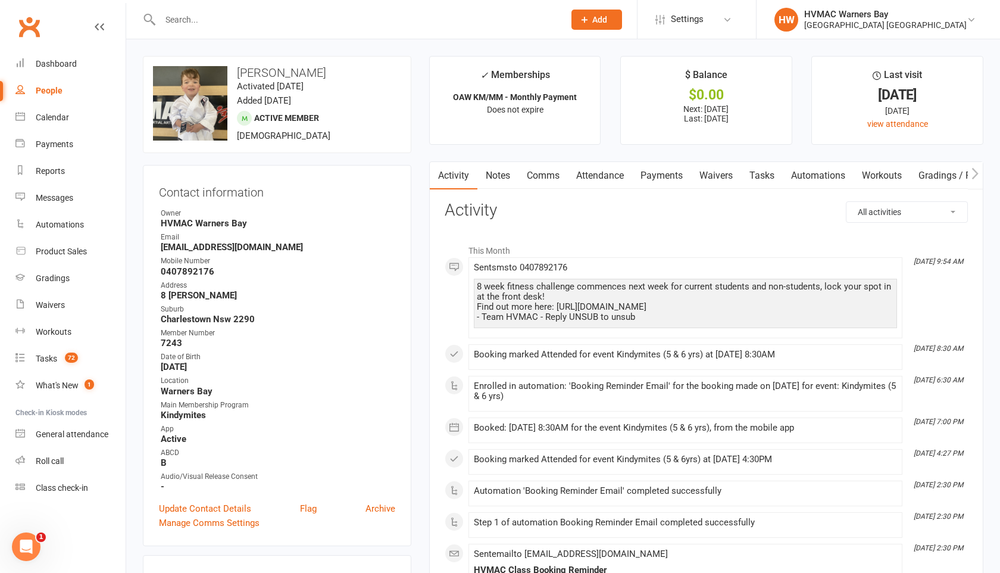
click at [176, 9] on div at bounding box center [349, 19] width 413 height 39
click at [176, 17] on input "text" at bounding box center [356, 19] width 399 height 17
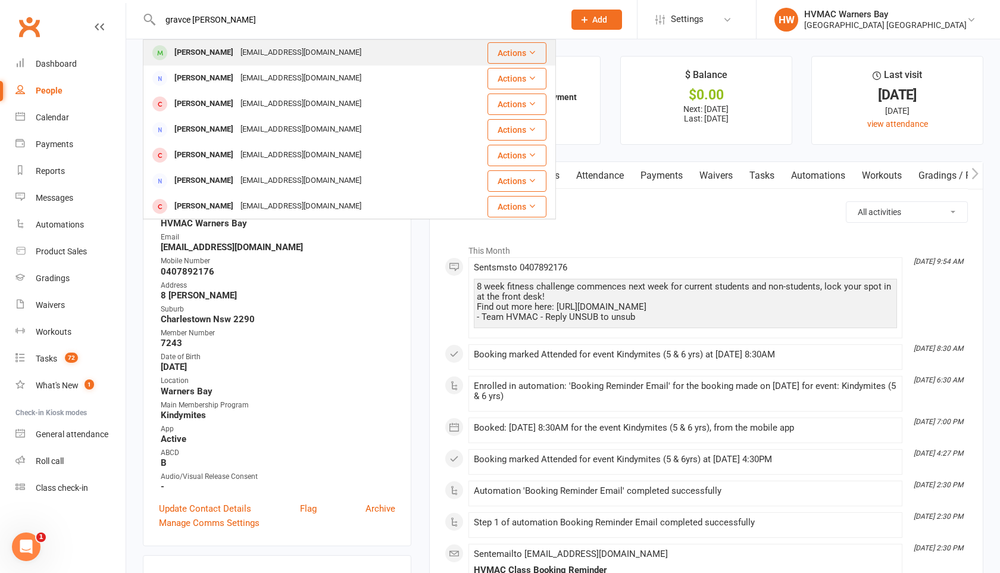
click at [174, 54] on div "[PERSON_NAME]" at bounding box center [204, 52] width 66 height 17
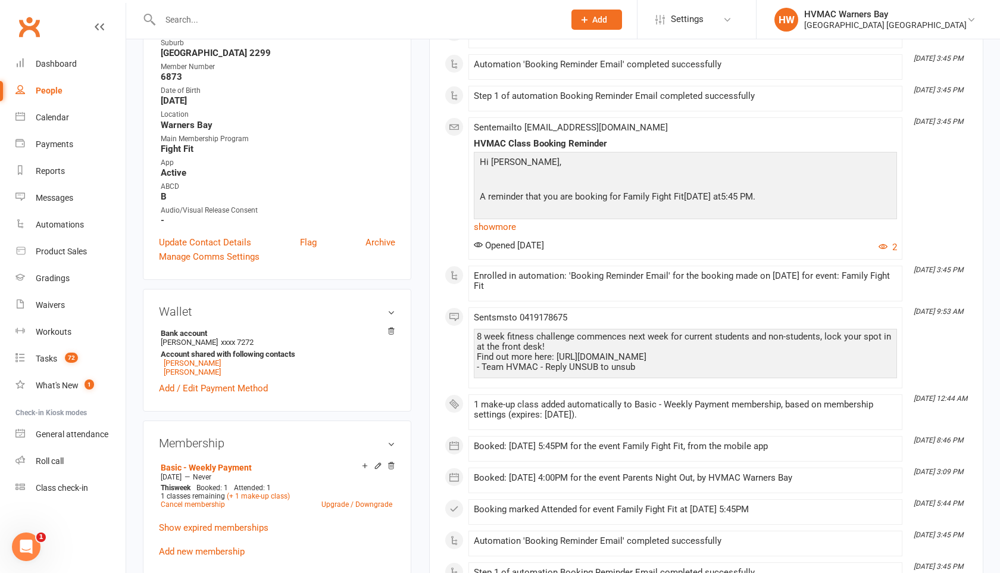
scroll to position [302, 0]
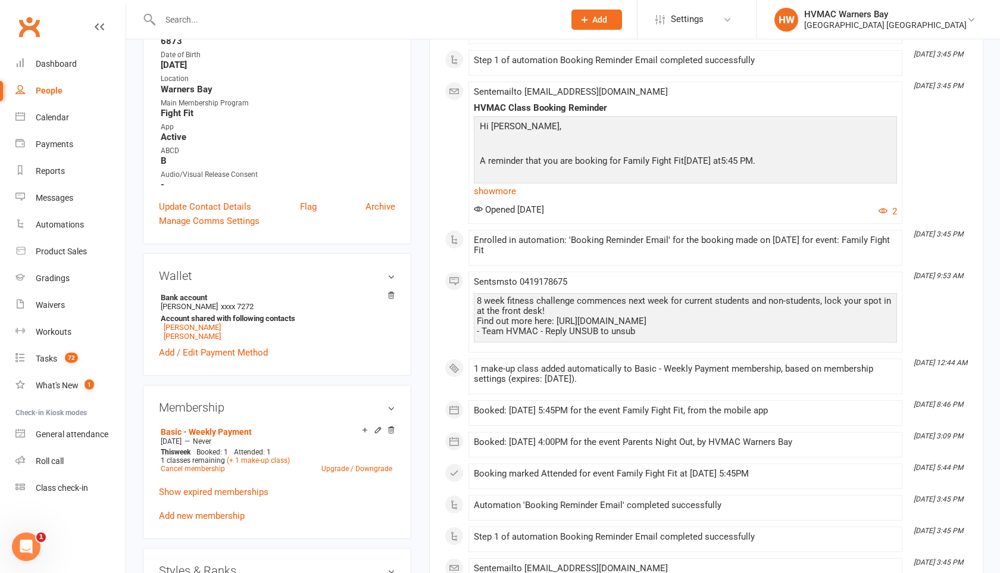
click at [193, 15] on input "text" at bounding box center [356, 19] width 399 height 17
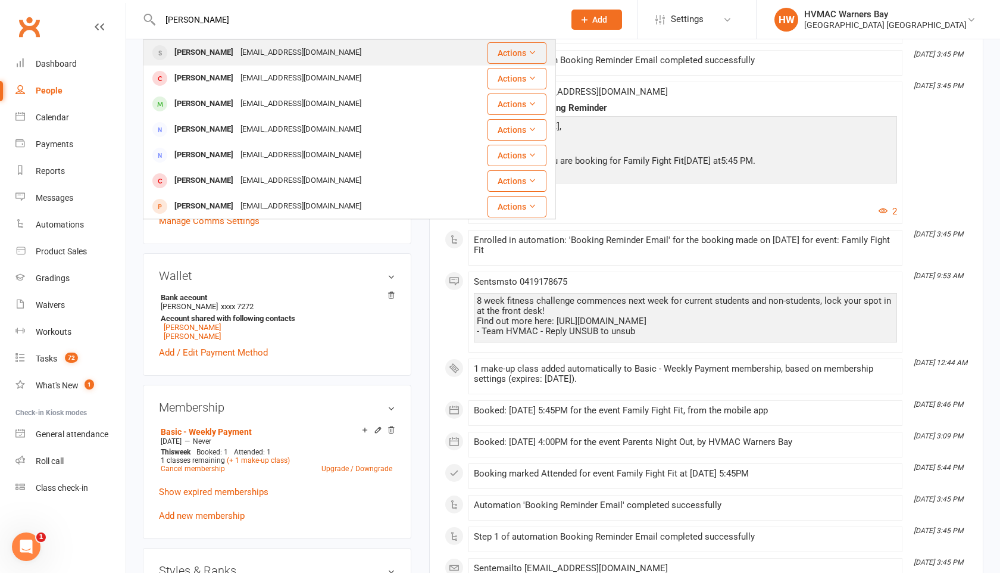
click at [199, 45] on div "[PERSON_NAME]" at bounding box center [204, 52] width 66 height 17
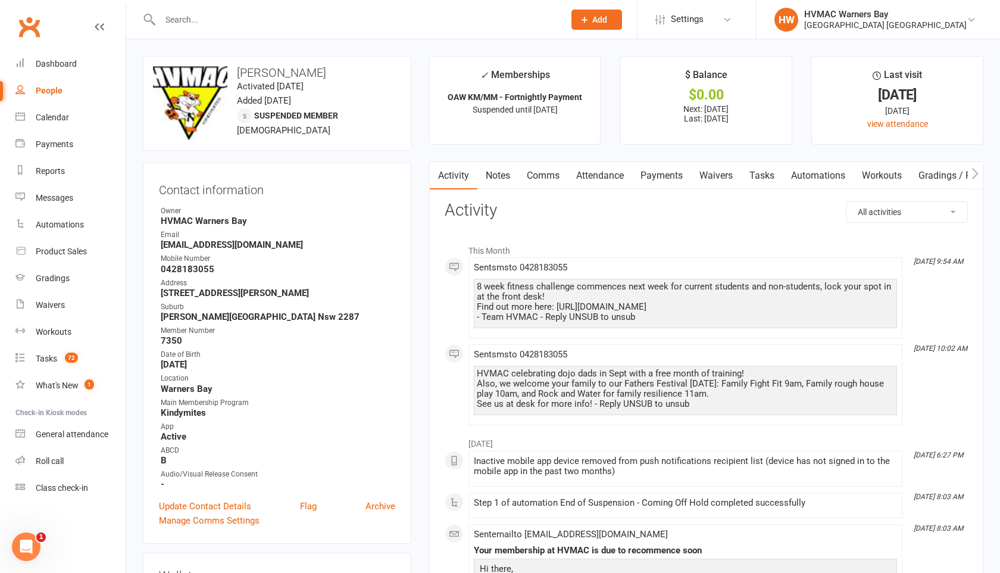
click at [193, 29] on div at bounding box center [349, 19] width 413 height 39
click at [186, 17] on input "text" at bounding box center [356, 19] width 399 height 17
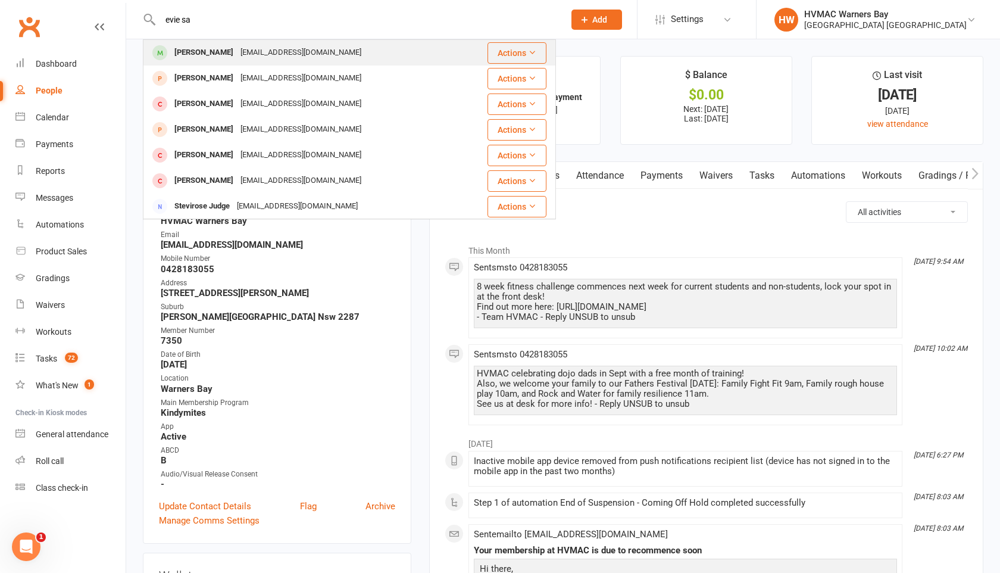
click at [195, 45] on div "[PERSON_NAME]" at bounding box center [204, 52] width 66 height 17
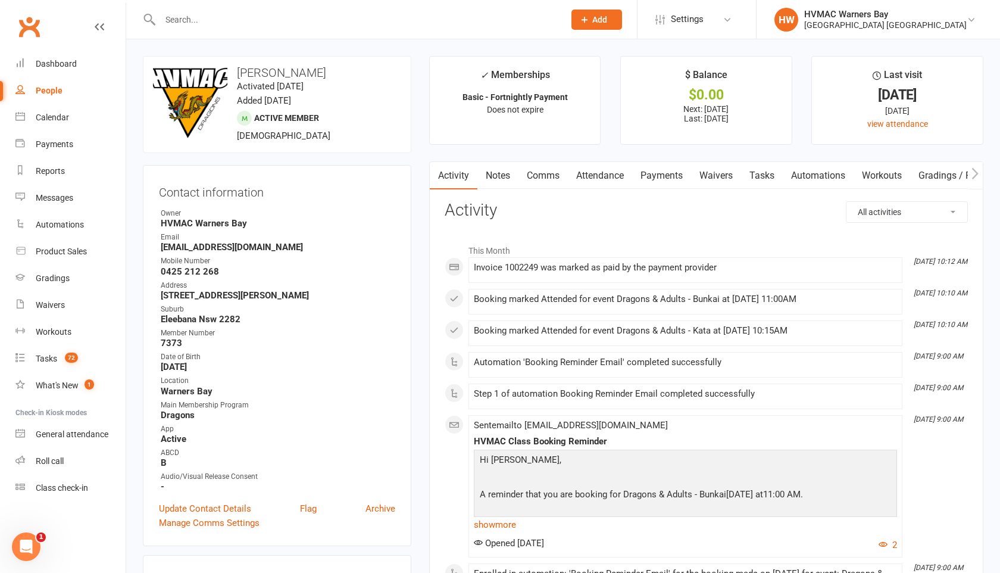
click at [186, 23] on input "text" at bounding box center [356, 19] width 399 height 17
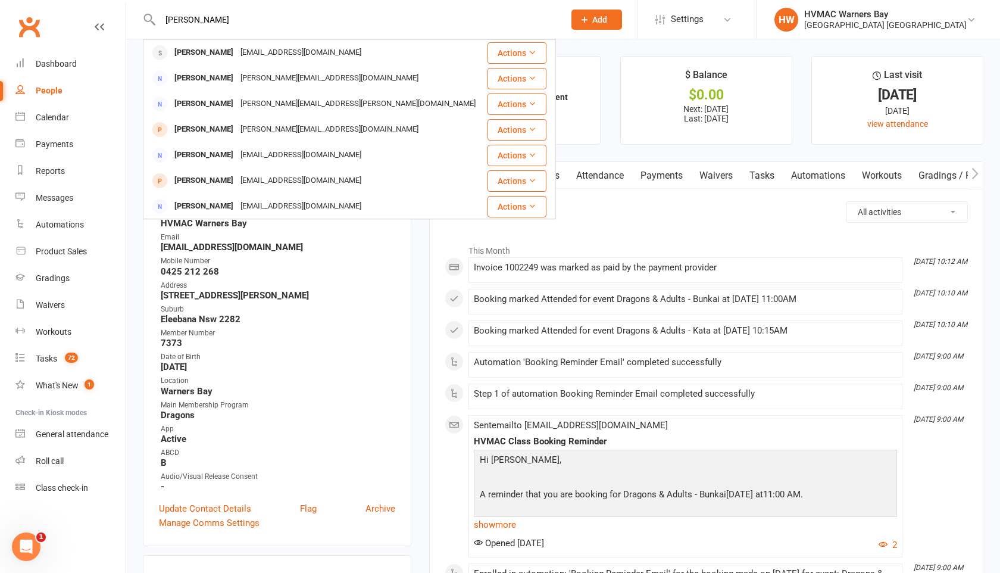
click at [763, 180] on link "Tasks" at bounding box center [762, 175] width 42 height 27
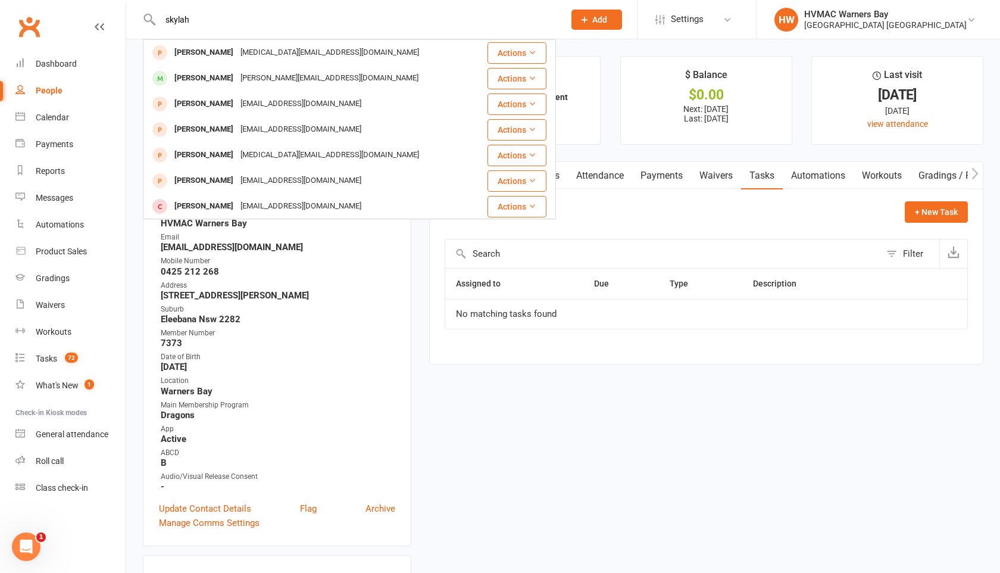
drag, startPoint x: 237, startPoint y: 24, endPoint x: 170, endPoint y: 10, distance: 68.6
click at [168, 10] on div "[PERSON_NAME] [MEDICAL_DATA][EMAIL_ADDRESS][DOMAIN_NAME] Actions Skylah Thomas …" at bounding box center [349, 19] width 413 height 39
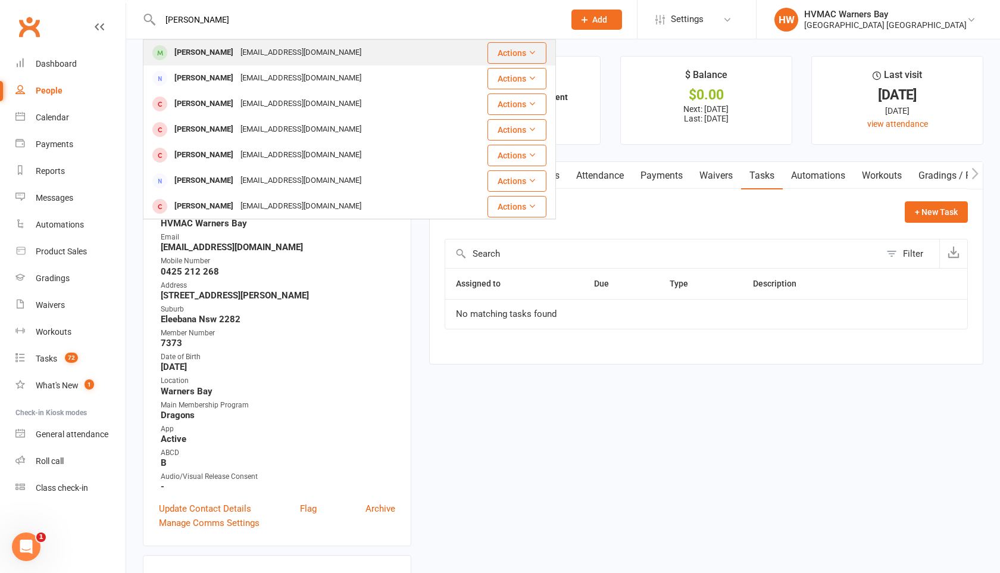
click at [186, 50] on div "[PERSON_NAME]" at bounding box center [204, 52] width 66 height 17
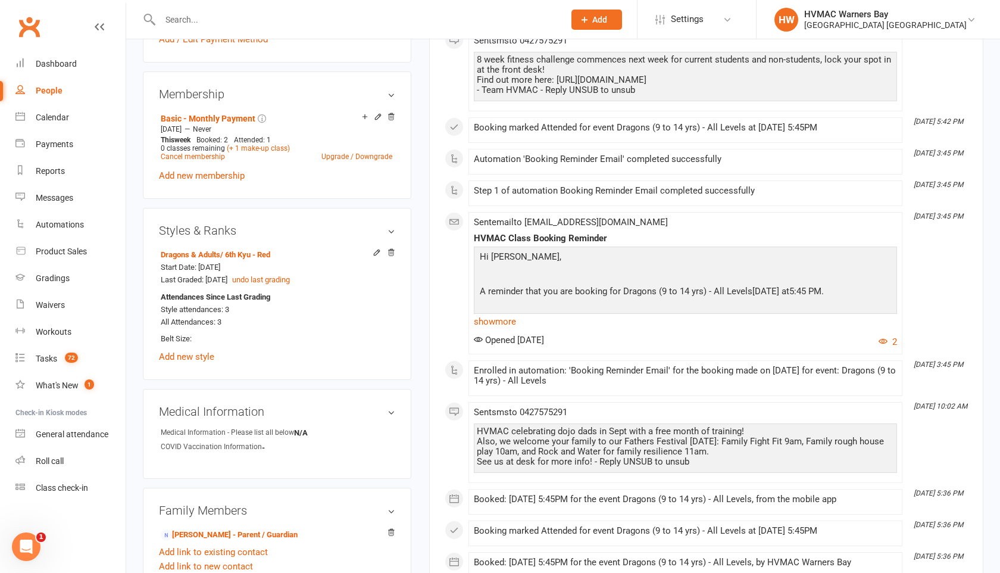
scroll to position [663, 0]
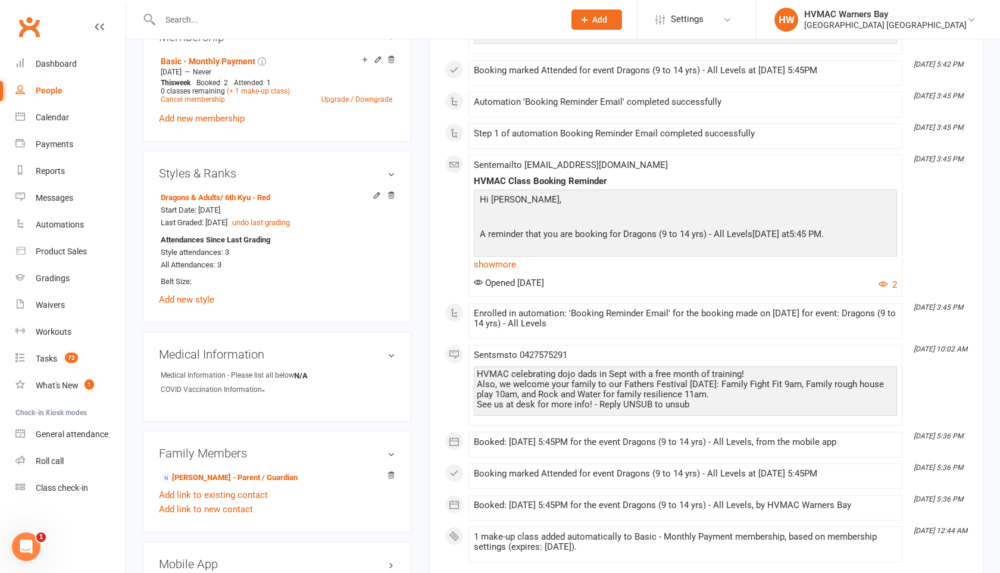
click at [188, 25] on input "text" at bounding box center [356, 19] width 399 height 17
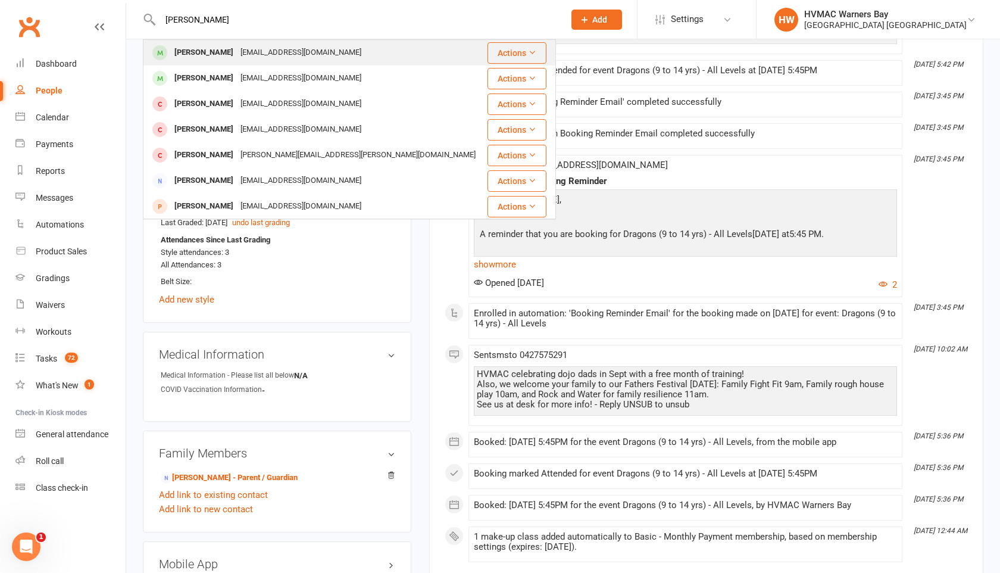
click at [192, 54] on div "[PERSON_NAME]" at bounding box center [204, 52] width 66 height 17
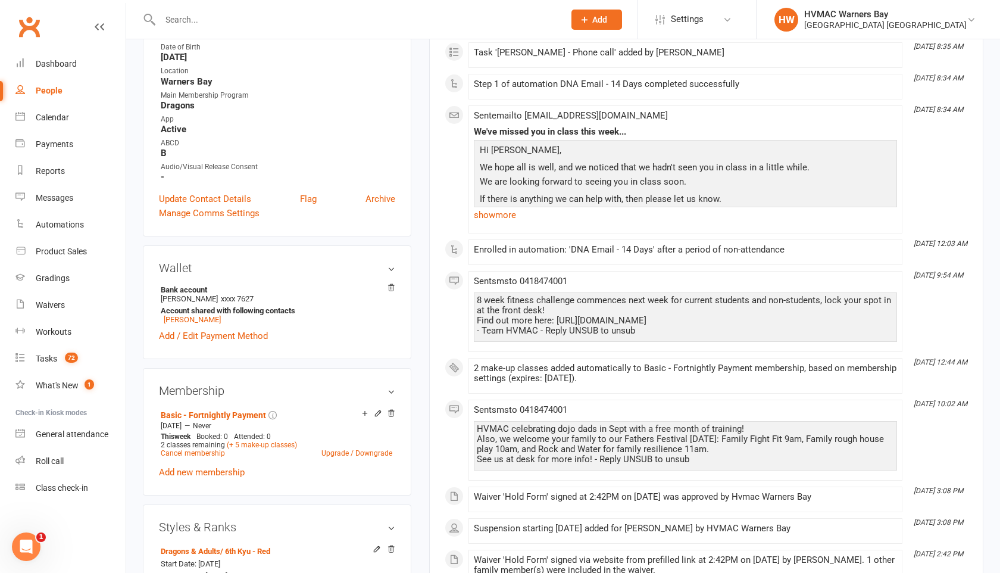
scroll to position [339, 0]
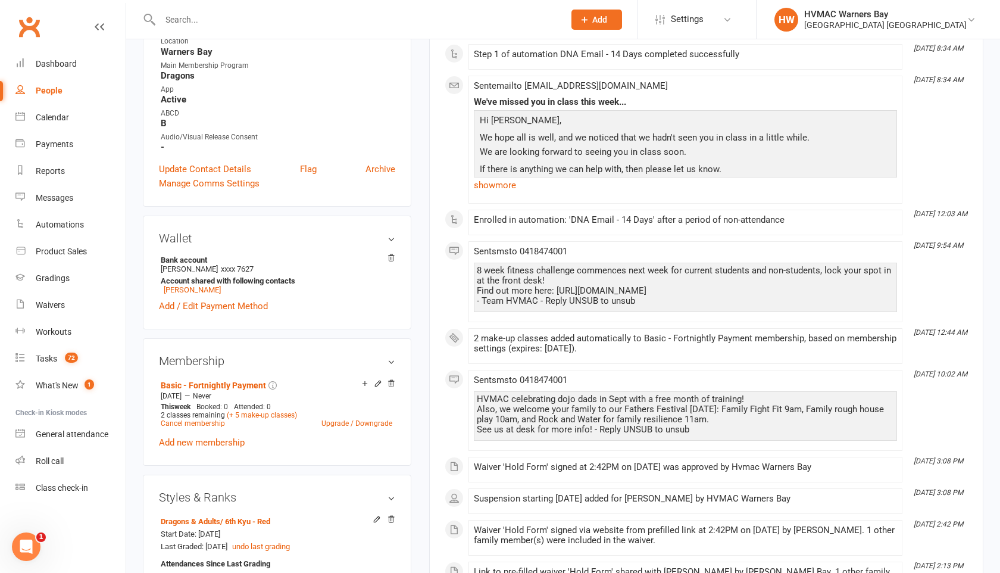
click at [173, 24] on input "text" at bounding box center [356, 19] width 399 height 17
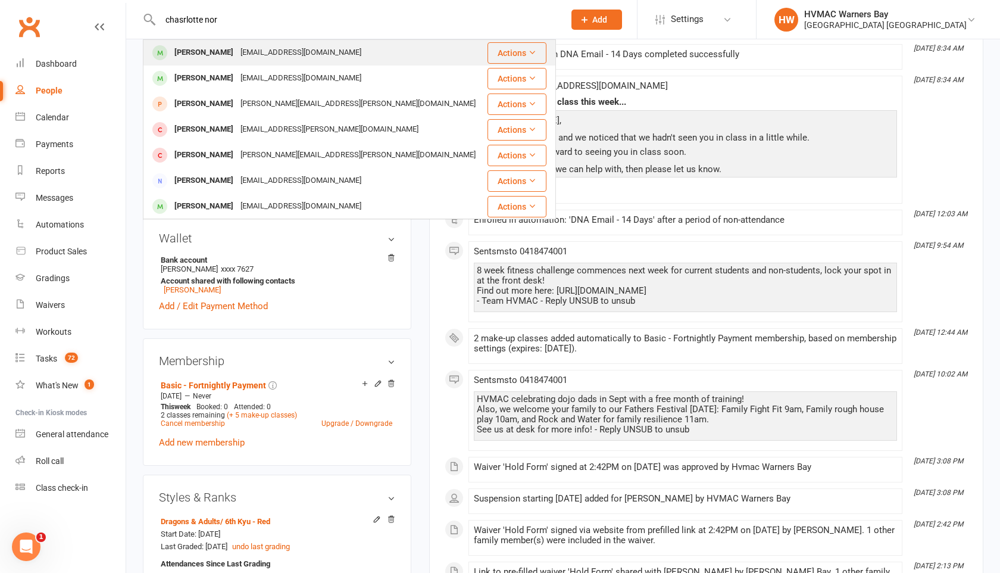
click at [180, 49] on div "[PERSON_NAME]" at bounding box center [204, 52] width 66 height 17
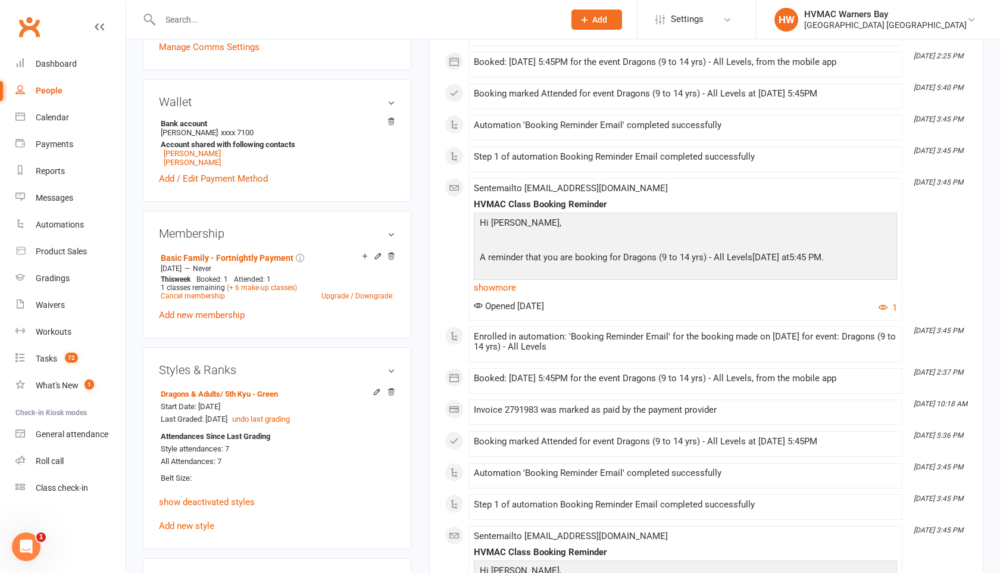
scroll to position [477, 0]
click at [165, 24] on input "text" at bounding box center [356, 19] width 399 height 17
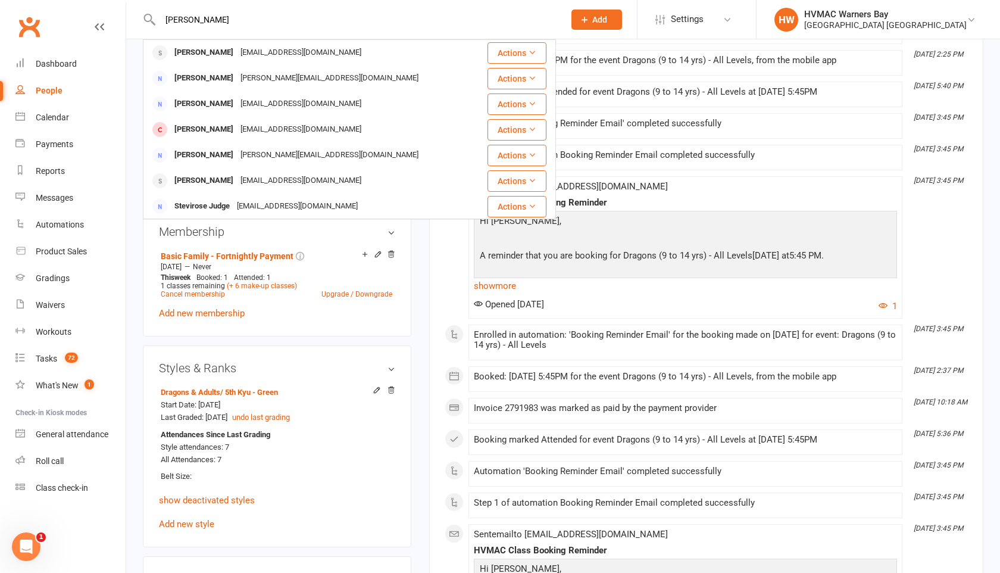
drag, startPoint x: 221, startPoint y: 25, endPoint x: 155, endPoint y: 15, distance: 67.3
click at [155, 15] on div "[PERSON_NAME] judge [PERSON_NAME] Judge [EMAIL_ADDRESS][DOMAIN_NAME] Actions [P…" at bounding box center [349, 19] width 413 height 39
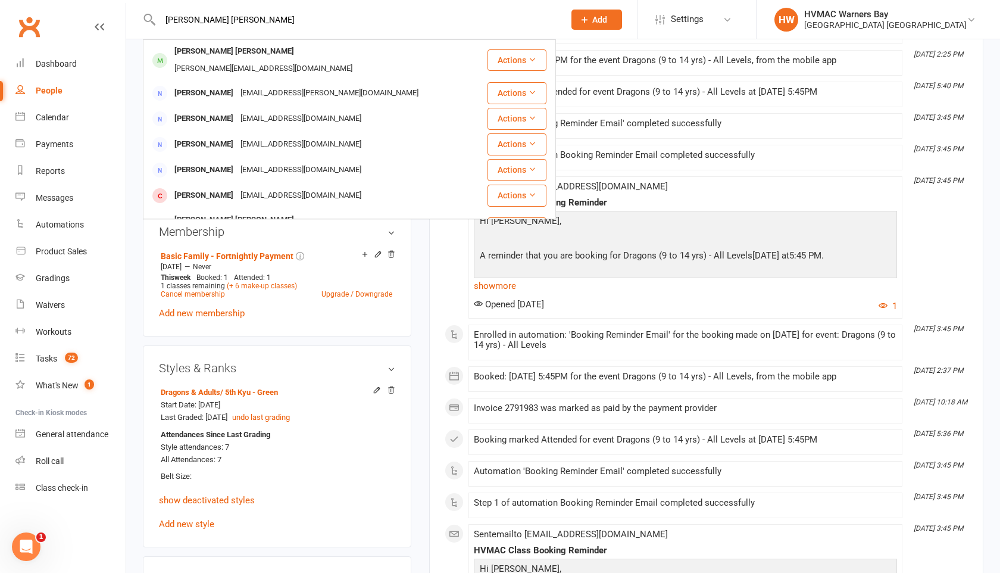
click at [214, 16] on input "[PERSON_NAME] [PERSON_NAME]" at bounding box center [356, 19] width 399 height 17
drag, startPoint x: 214, startPoint y: 16, endPoint x: 158, endPoint y: 22, distance: 56.3
click at [158, 22] on input "[PERSON_NAME] [PERSON_NAME]" at bounding box center [356, 19] width 399 height 17
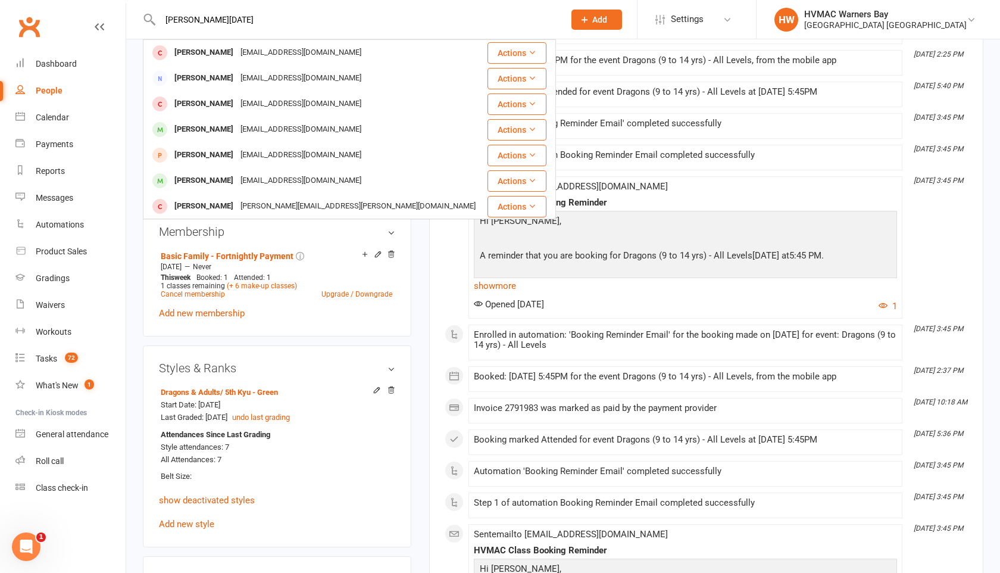
drag, startPoint x: 215, startPoint y: 26, endPoint x: 160, endPoint y: 25, distance: 54.8
click at [160, 26] on input "[PERSON_NAME][DATE]" at bounding box center [356, 19] width 399 height 17
drag, startPoint x: 215, startPoint y: 18, endPoint x: 161, endPoint y: 20, distance: 54.8
click at [161, 20] on input "[PERSON_NAME]" at bounding box center [356, 19] width 399 height 17
click at [68, 122] on link "Calendar" at bounding box center [70, 117] width 110 height 27
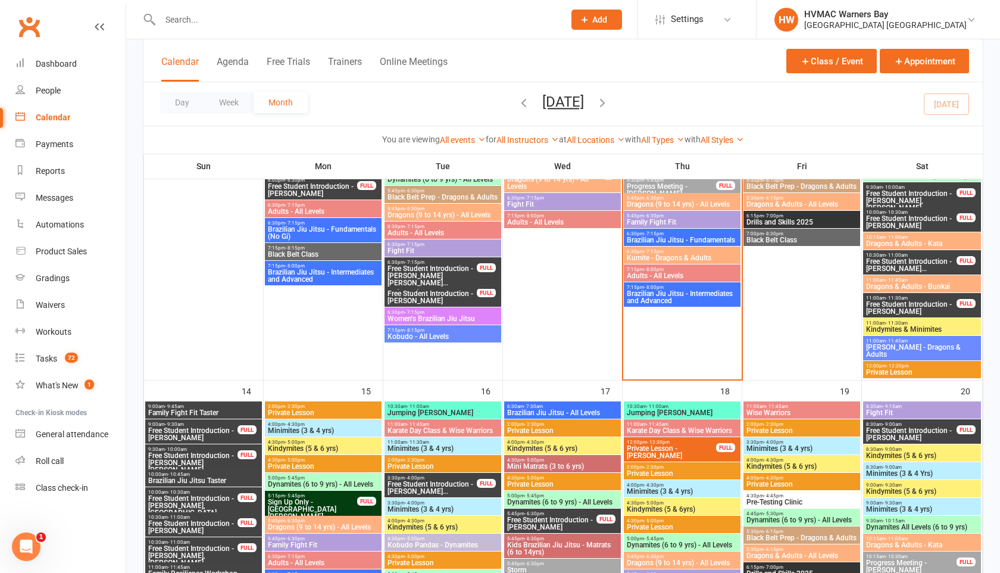
scroll to position [644, 0]
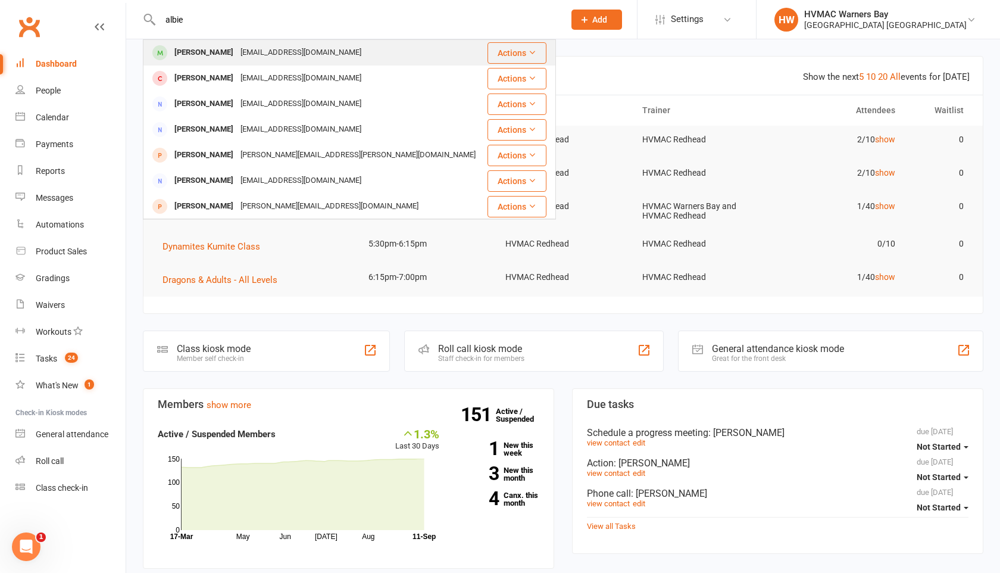
type input "albie"
click at [374, 41] on div "[PERSON_NAME] [EMAIL_ADDRESS][DOMAIN_NAME]" at bounding box center [315, 52] width 342 height 24
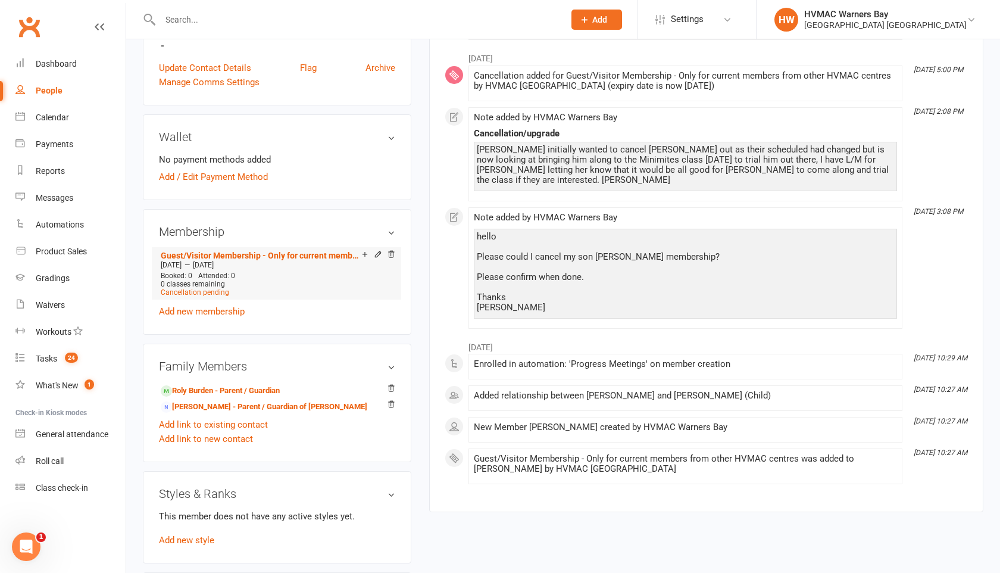
scroll to position [436, 0]
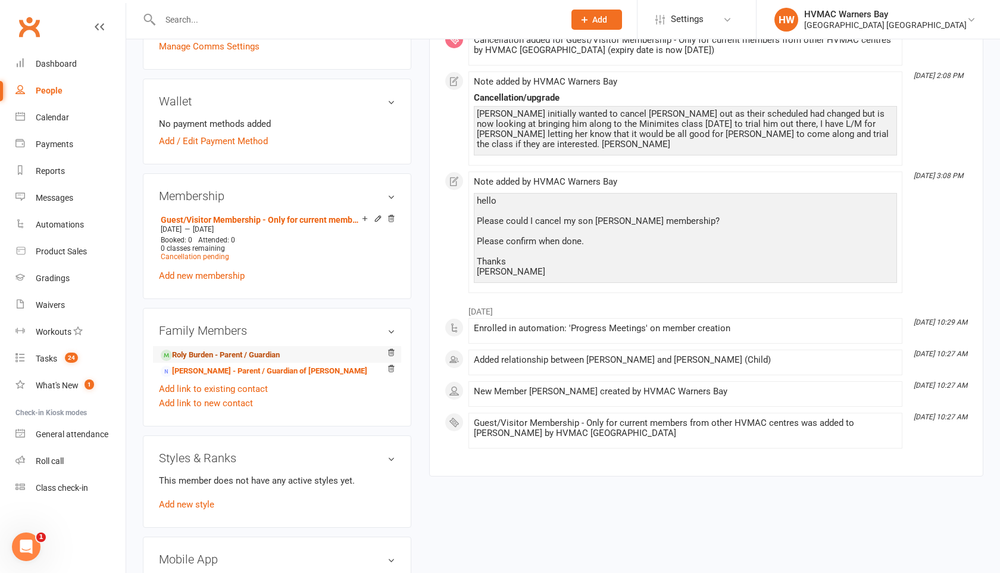
click at [208, 357] on link "Roly Burden - Parent / Guardian" at bounding box center [220, 355] width 119 height 12
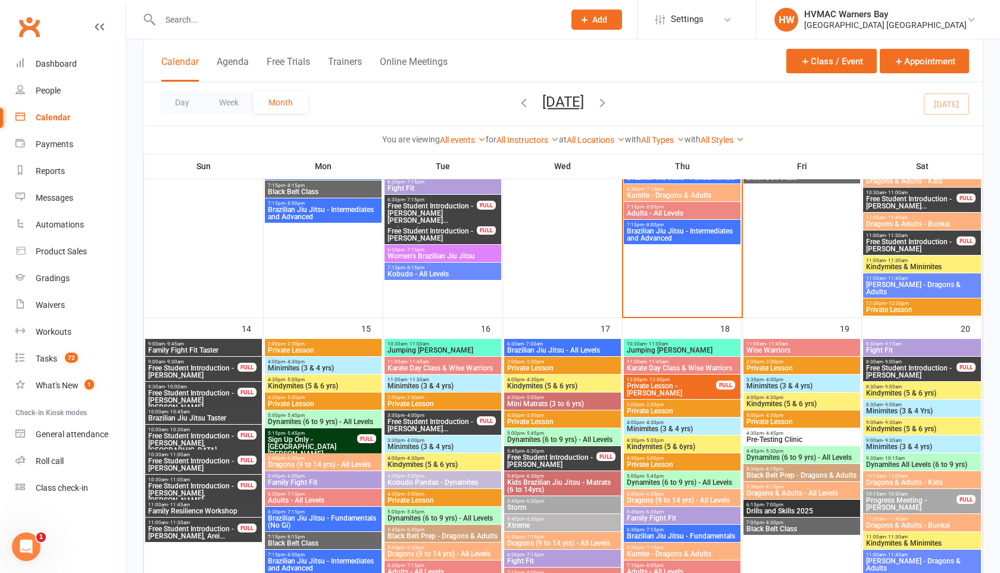
scroll to position [711, 0]
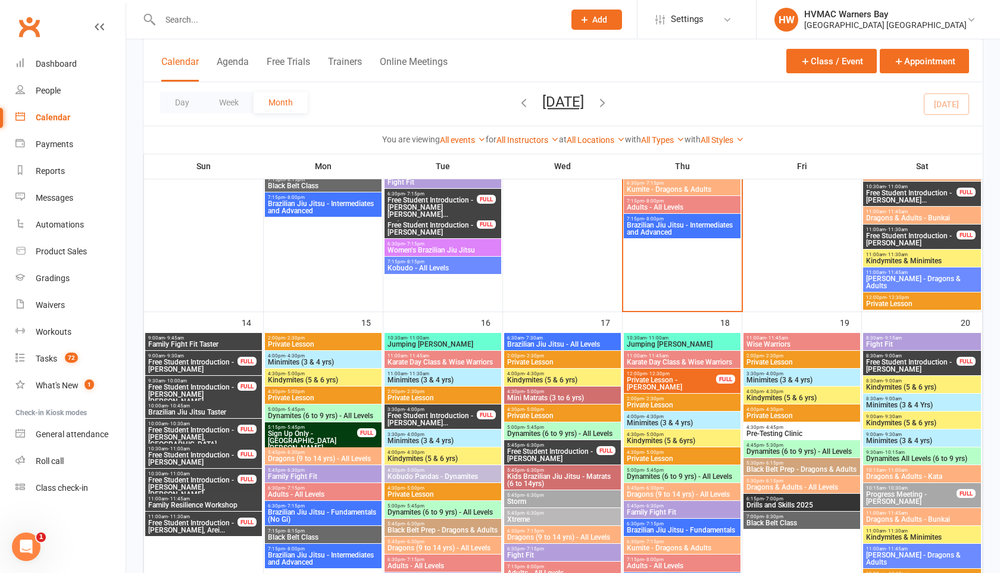
click at [311, 436] on span "Sign Up Only - [GEOGRAPHIC_DATA][PERSON_NAME], [PERSON_NAME]" at bounding box center [312, 444] width 90 height 29
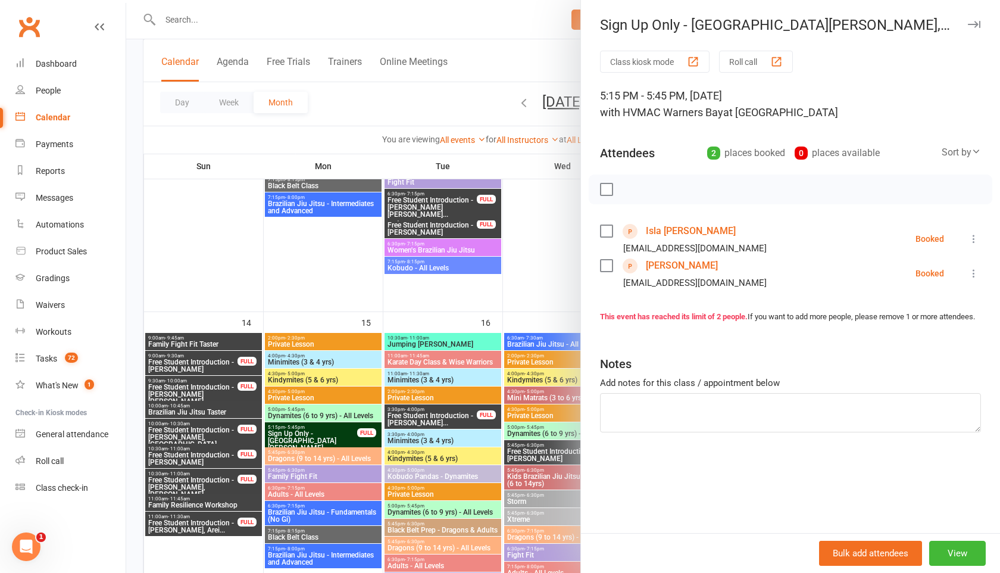
click at [657, 232] on link "Isla [PERSON_NAME]" at bounding box center [691, 230] width 90 height 19
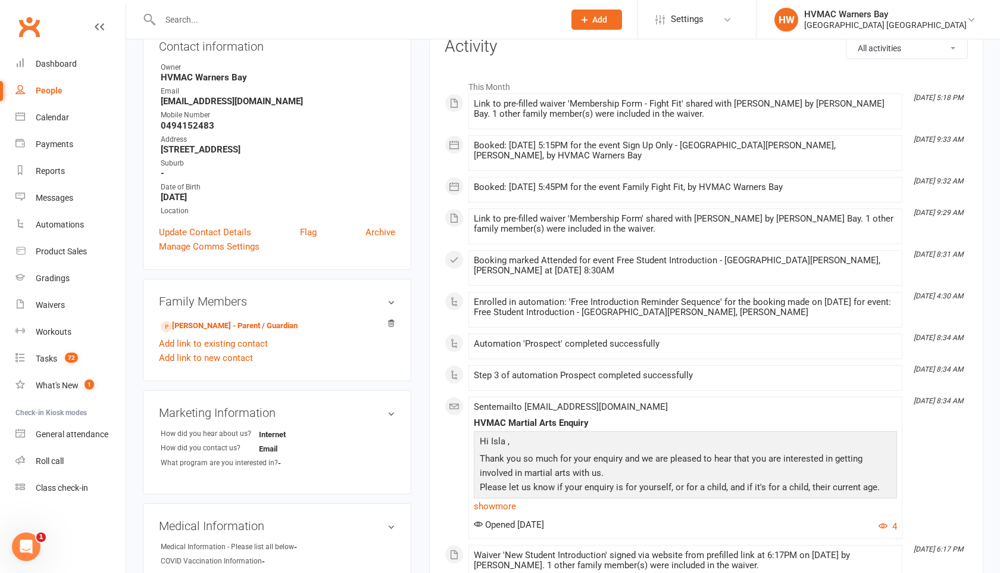
scroll to position [22, 0]
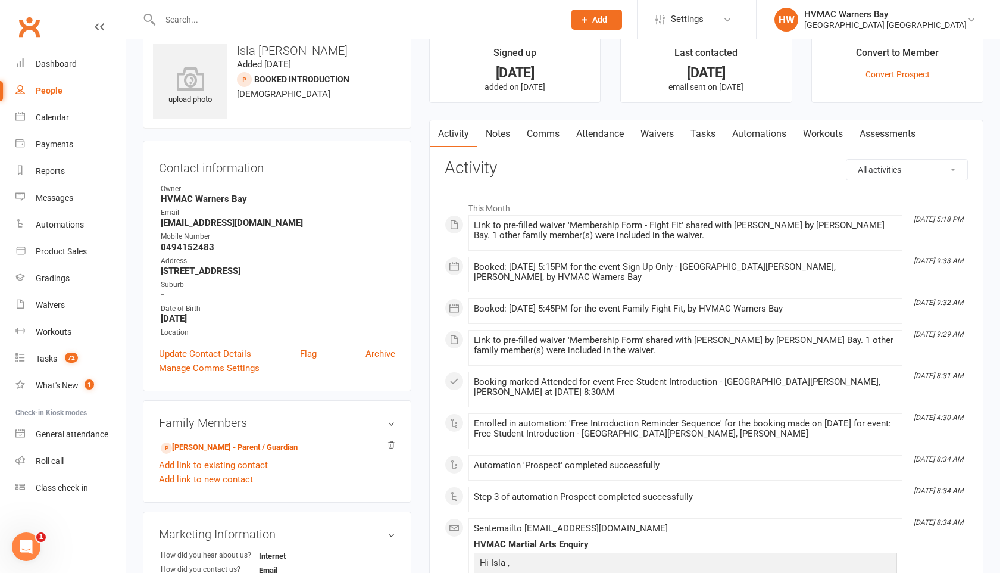
click at [657, 137] on link "Waivers" at bounding box center [657, 133] width 50 height 27
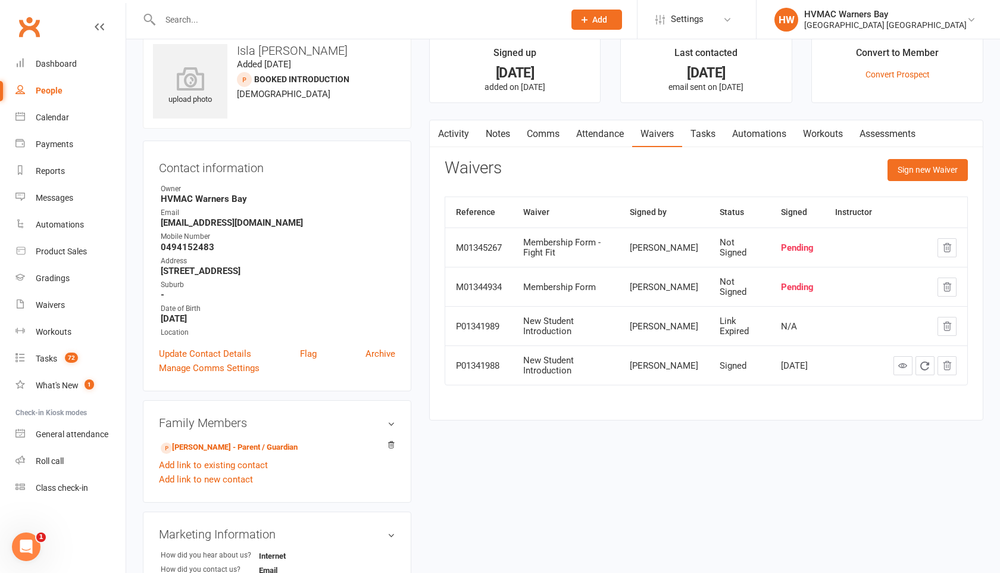
click at [495, 132] on link "Notes" at bounding box center [497, 133] width 41 height 27
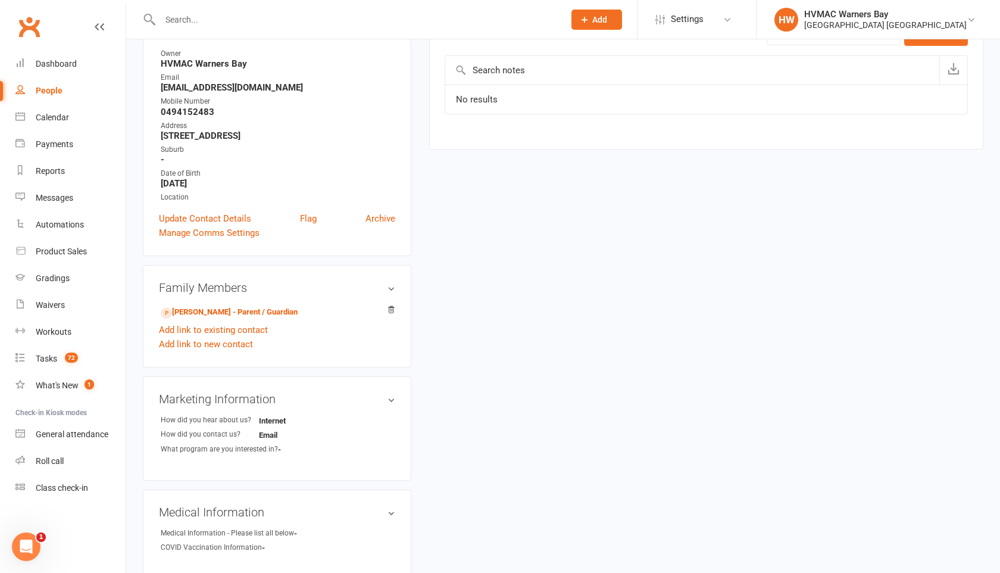
scroll to position [246, 0]
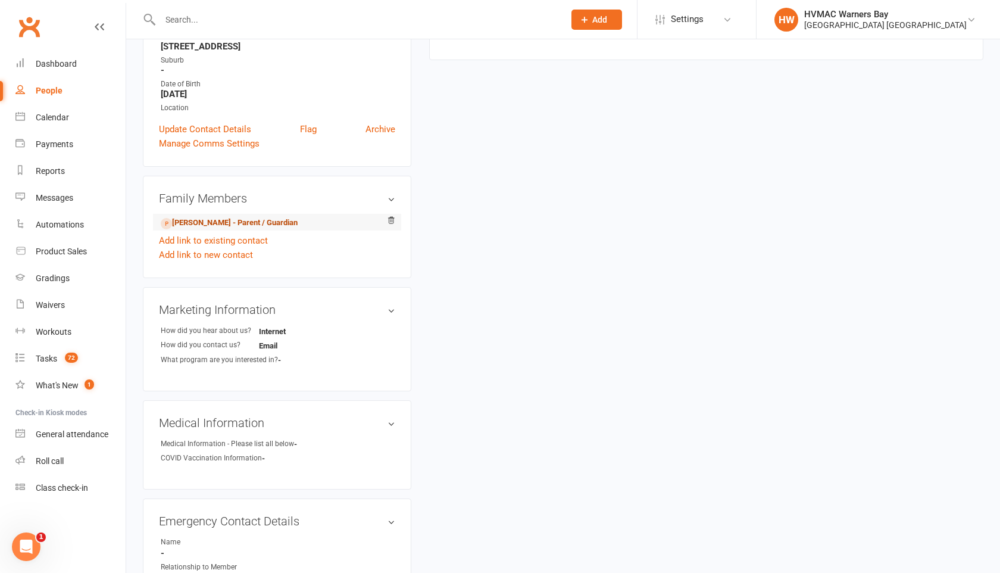
click at [252, 223] on link "Tanille Samuels - Parent / Guardian" at bounding box center [229, 223] width 137 height 12
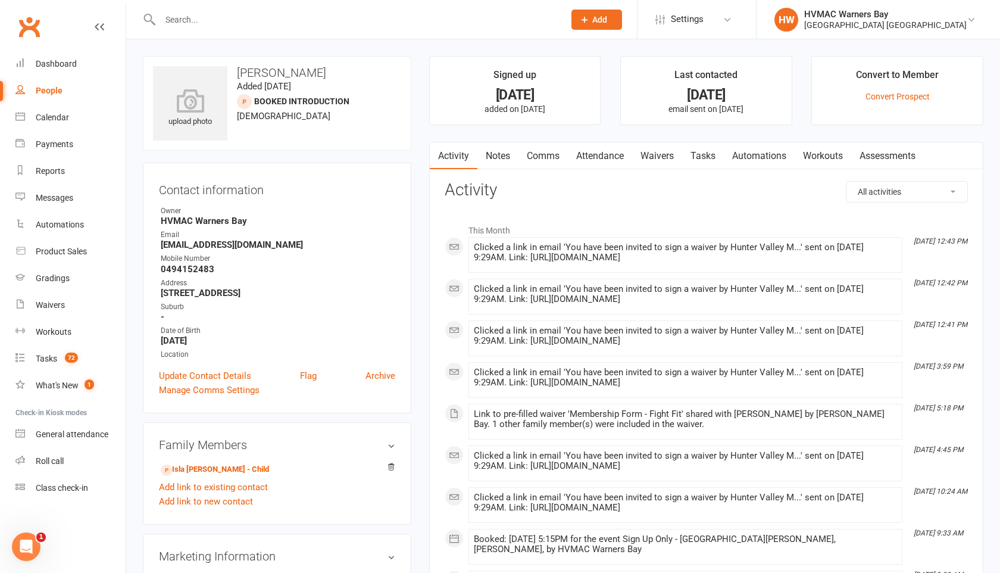
click at [649, 154] on link "Waivers" at bounding box center [657, 155] width 50 height 27
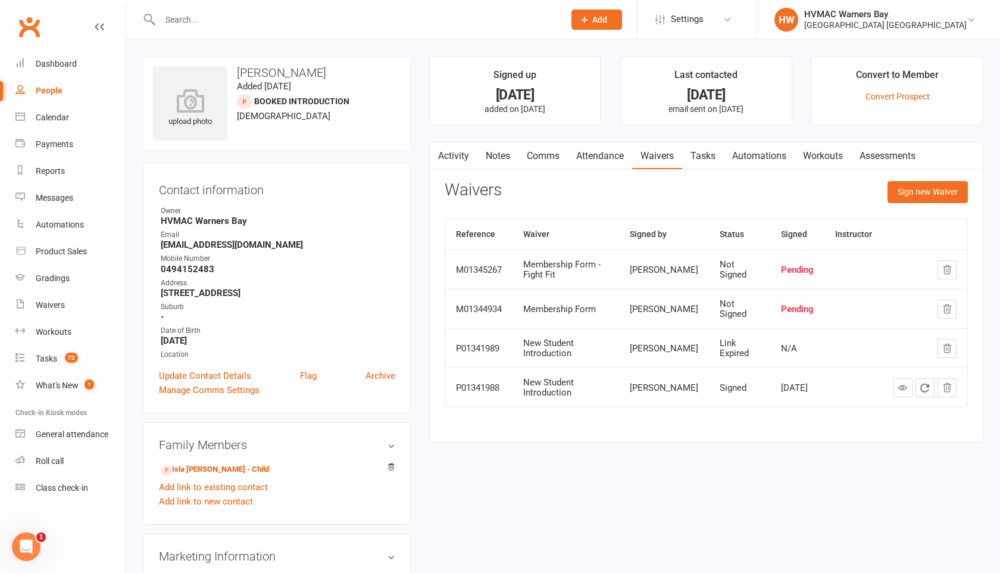
click at [452, 154] on link "Activity" at bounding box center [454, 155] width 48 height 27
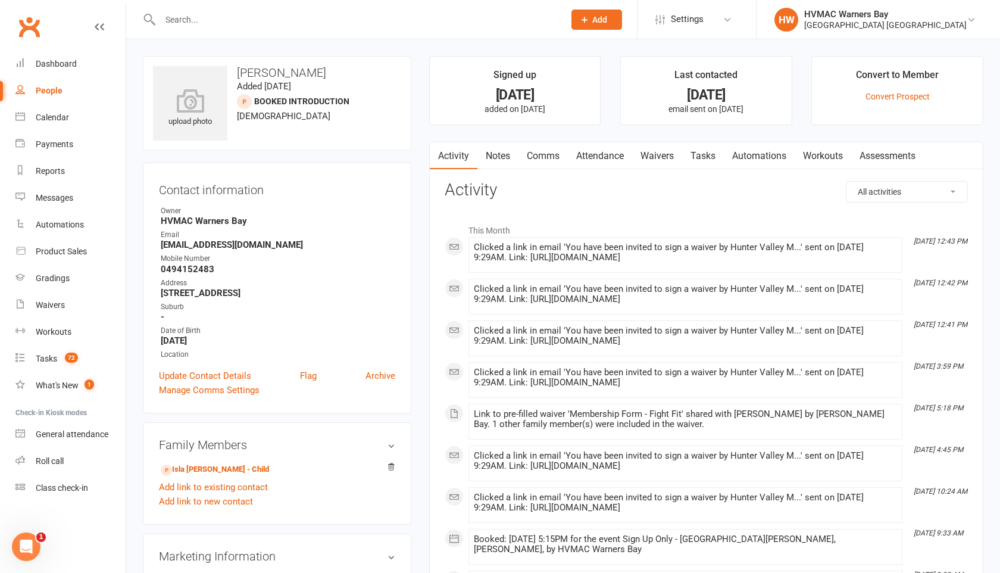
click at [658, 149] on link "Waivers" at bounding box center [657, 155] width 50 height 27
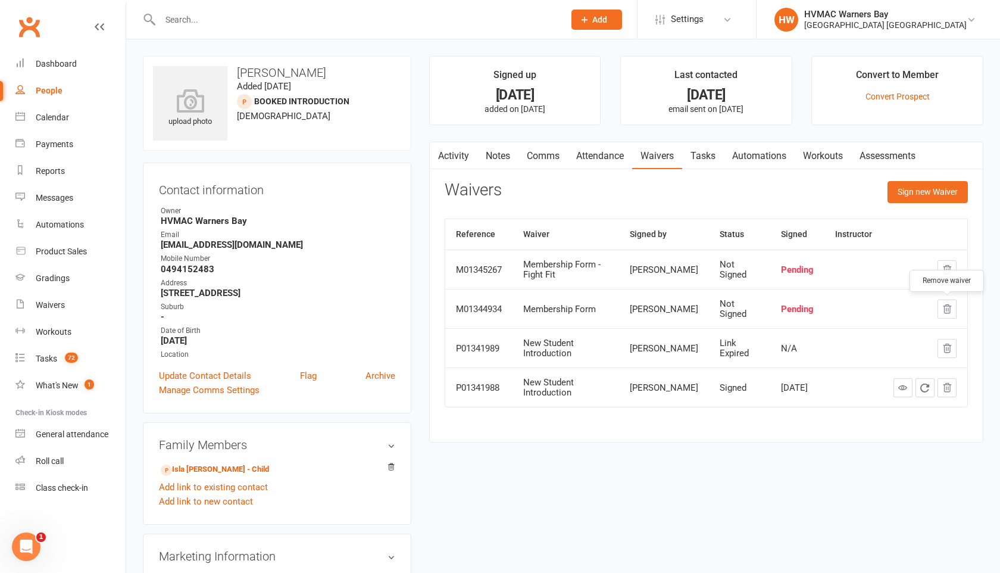
click at [942, 311] on icon "button" at bounding box center [947, 309] width 11 height 11
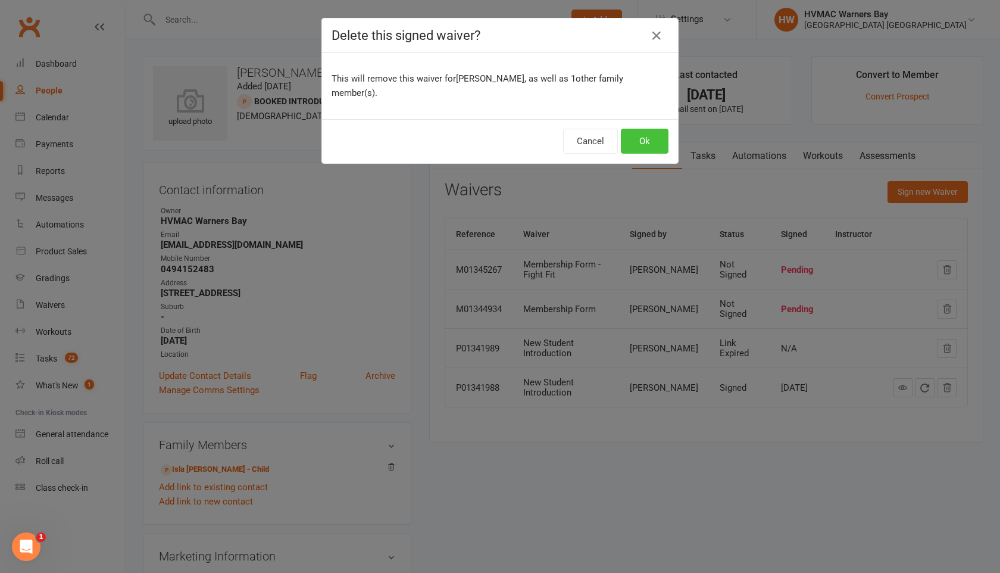
click at [646, 129] on button "Ok" at bounding box center [645, 141] width 48 height 25
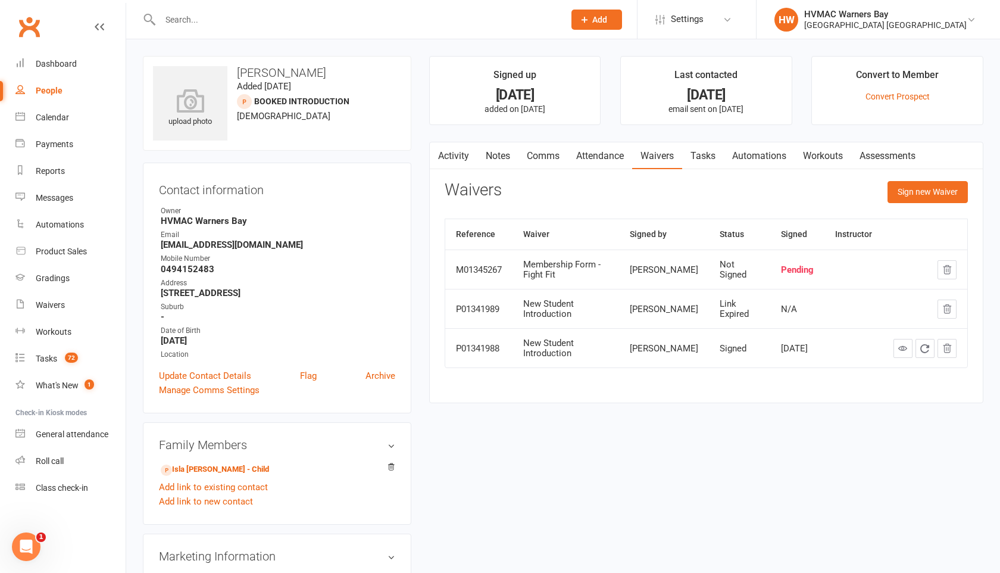
click at [218, 16] on input "text" at bounding box center [356, 19] width 399 height 17
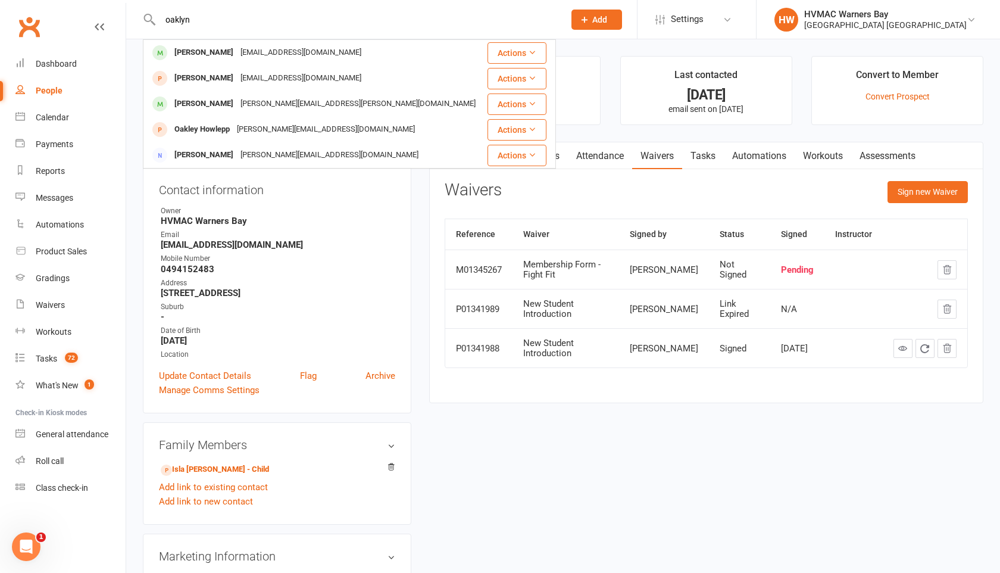
type input "oaklyn"
click at [223, 45] on div "[PERSON_NAME]" at bounding box center [204, 52] width 66 height 17
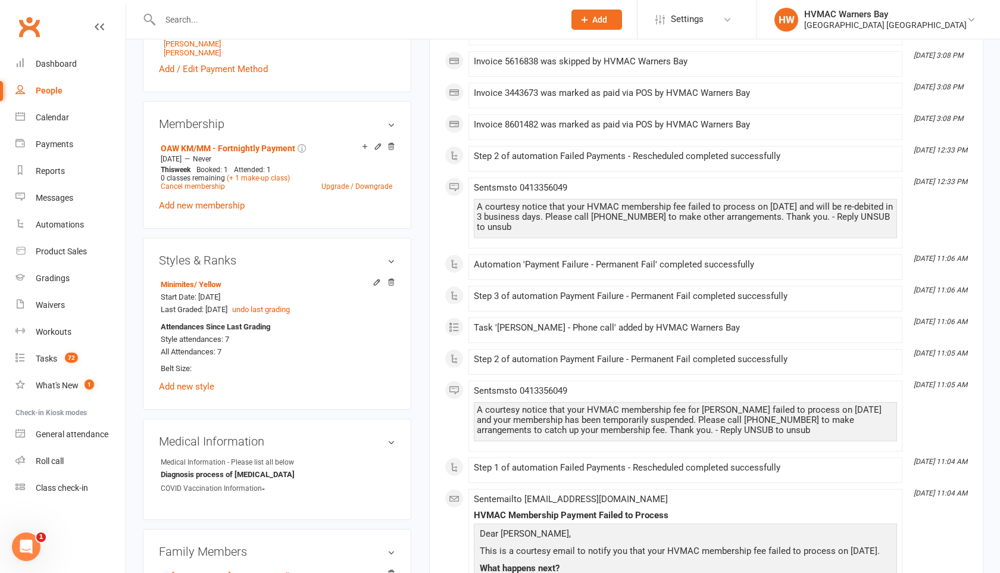
scroll to position [587, 0]
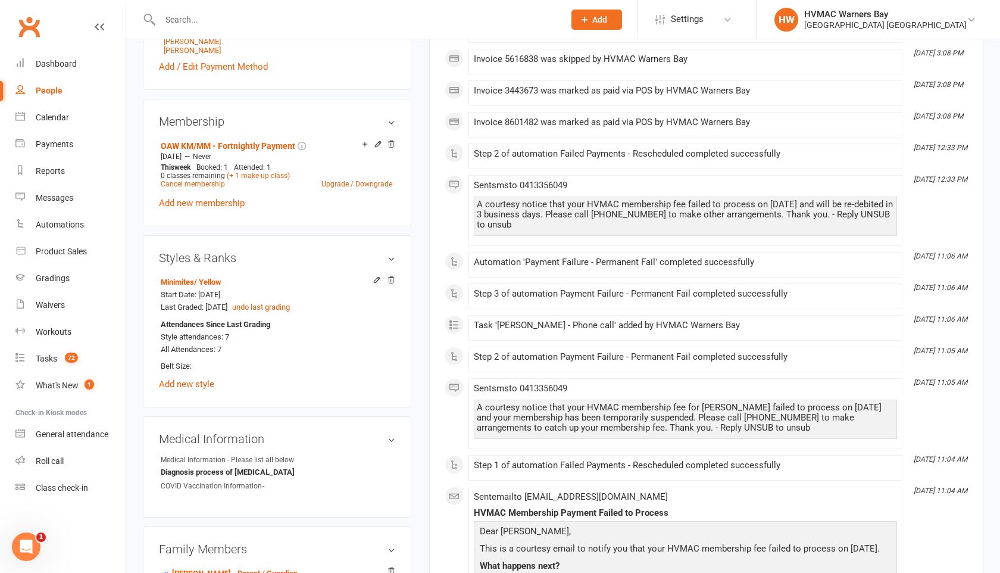
click at [161, 15] on input "text" at bounding box center [356, 19] width 399 height 17
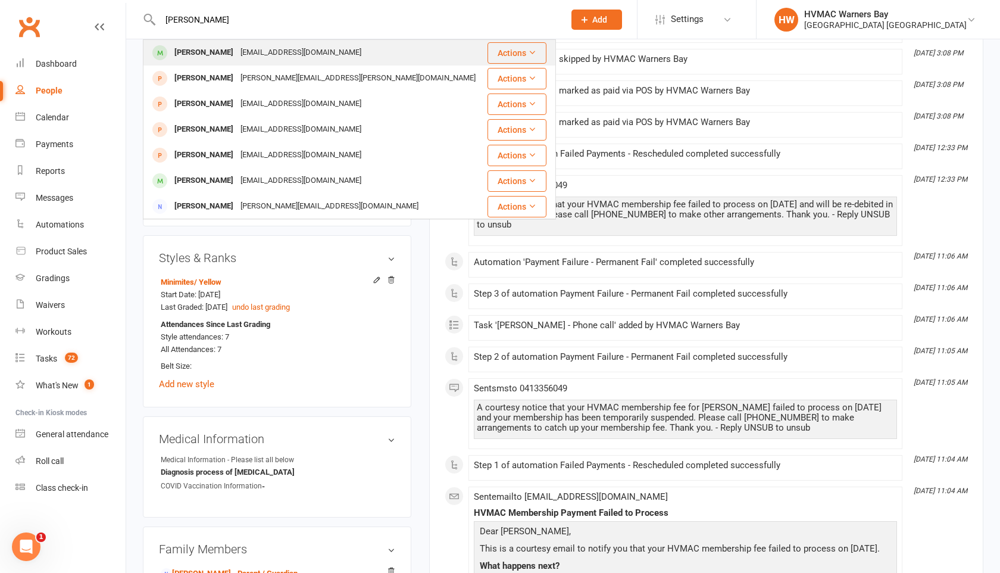
type input "harvey slac"
click at [174, 48] on div "Harvey Slack-Smith" at bounding box center [204, 52] width 66 height 17
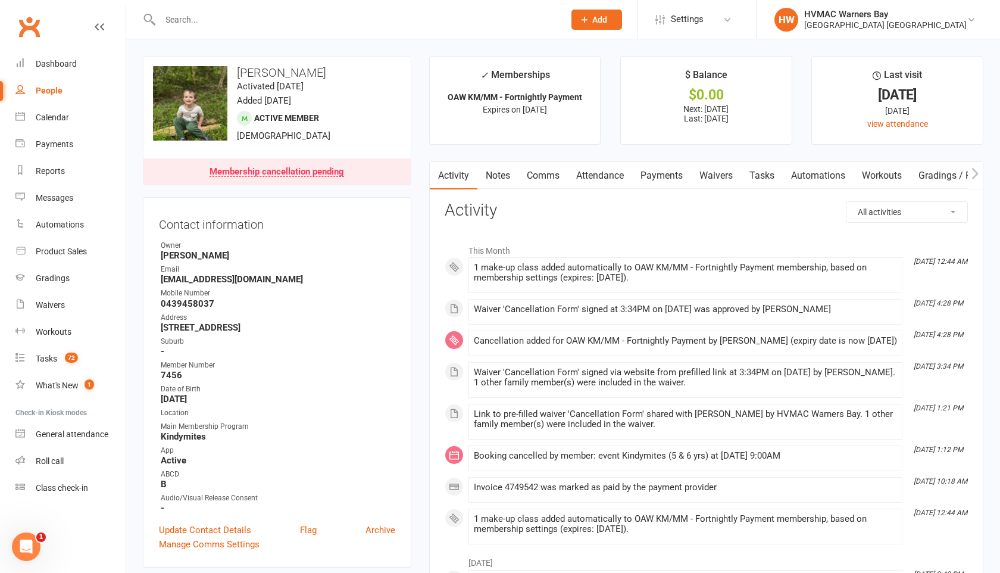
click at [193, 23] on input "text" at bounding box center [356, 19] width 399 height 17
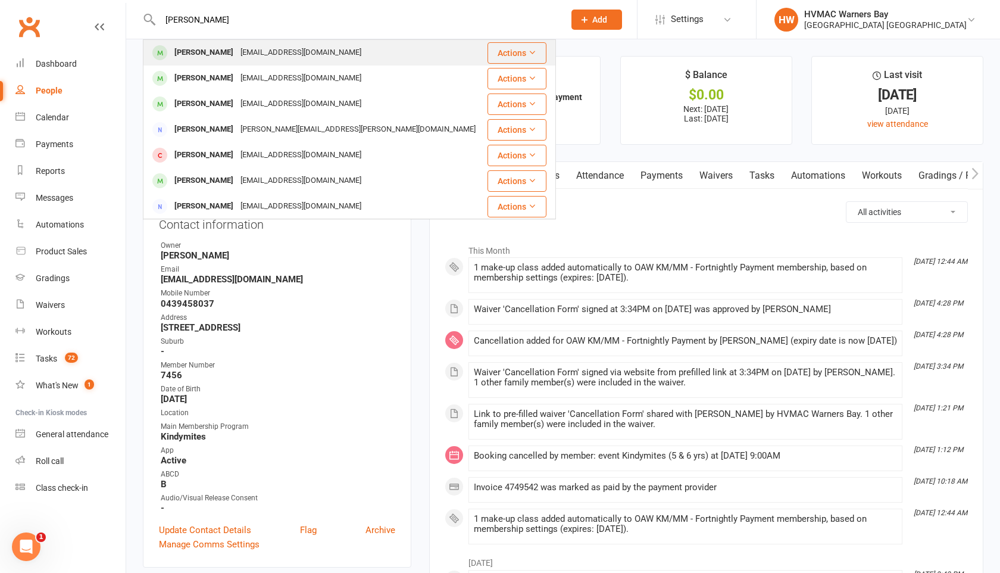
type input "emilia"
click at [202, 54] on div "Emilia Warn" at bounding box center [204, 52] width 66 height 17
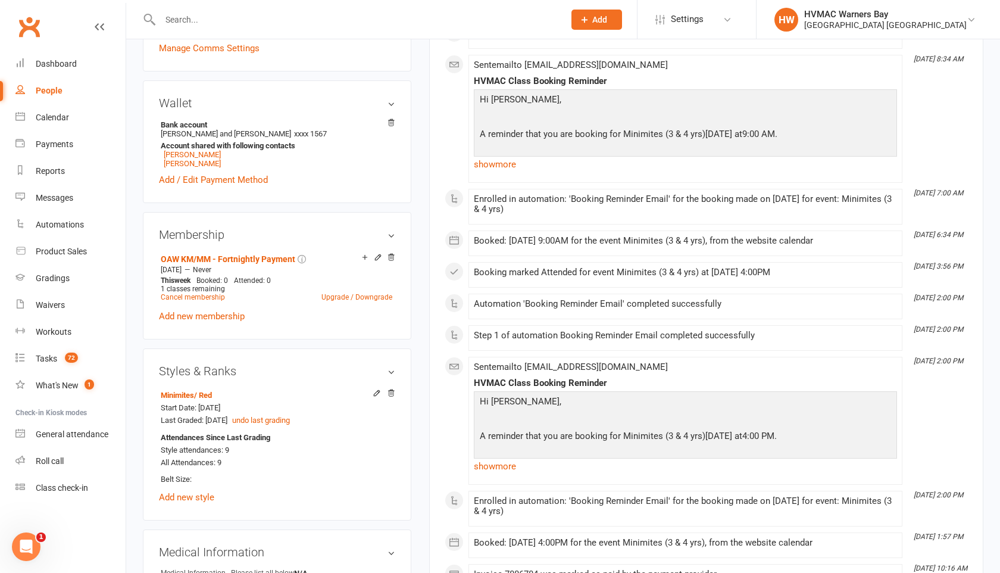
scroll to position [511, 0]
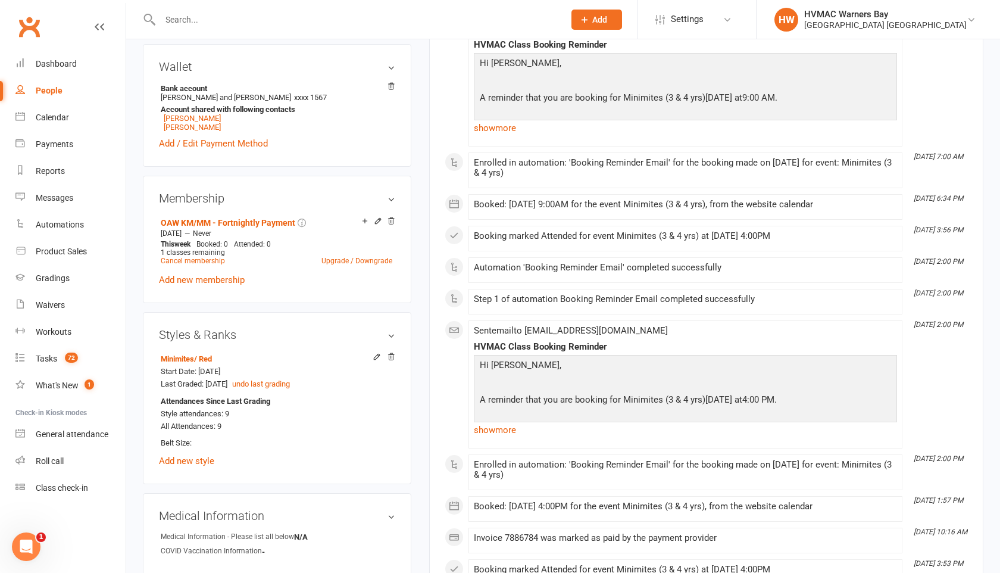
click at [190, 24] on input "text" at bounding box center [356, 19] width 399 height 17
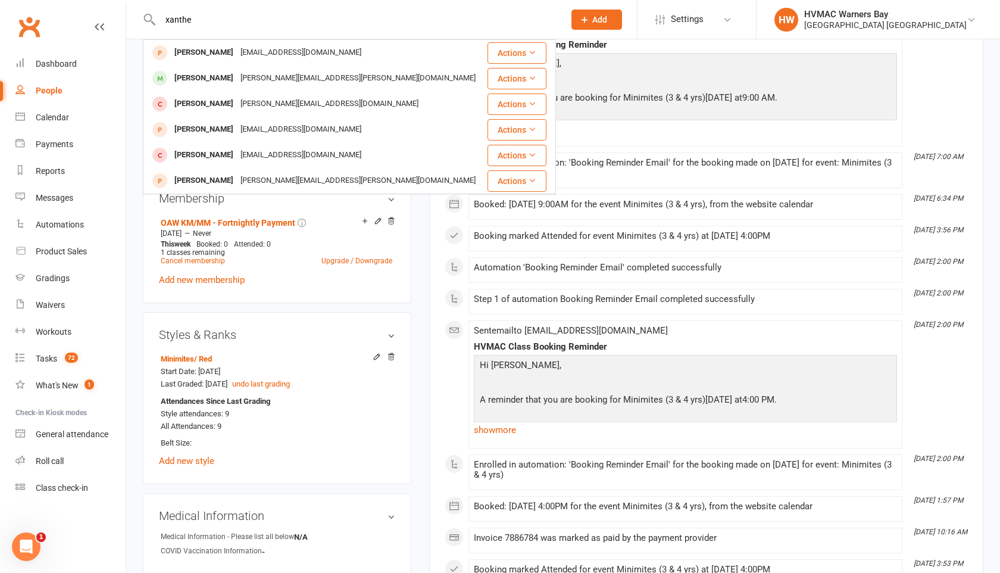
drag, startPoint x: 198, startPoint y: 23, endPoint x: 146, endPoint y: 23, distance: 51.2
click at [146, 23] on div "xanthe Xanthe Pont Pym.england@gmail.com Actions Xanthe Berger kate.hourigan@gm…" at bounding box center [349, 19] width 413 height 39
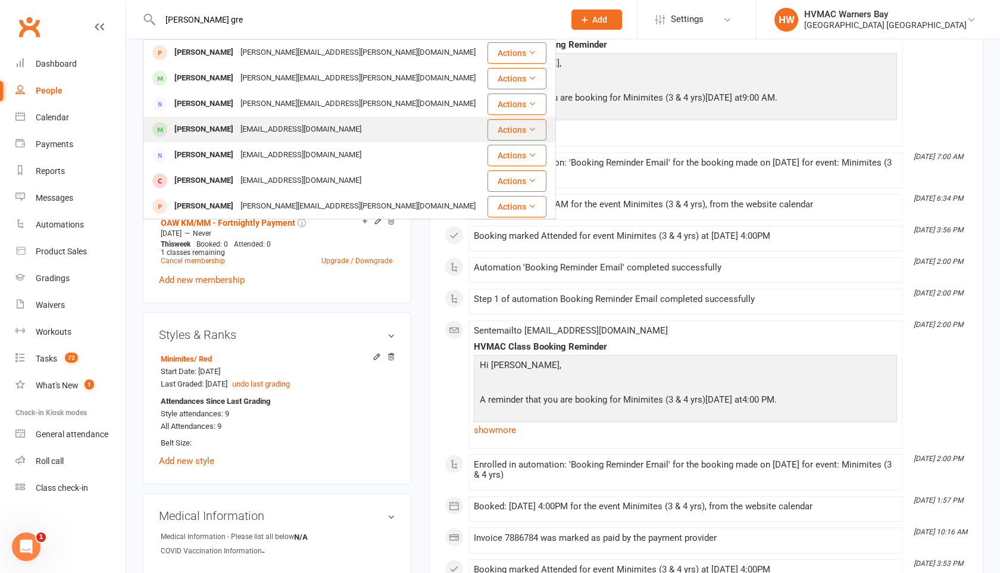
type input "emmert gre"
click at [178, 128] on div "Emmett Green" at bounding box center [204, 129] width 66 height 17
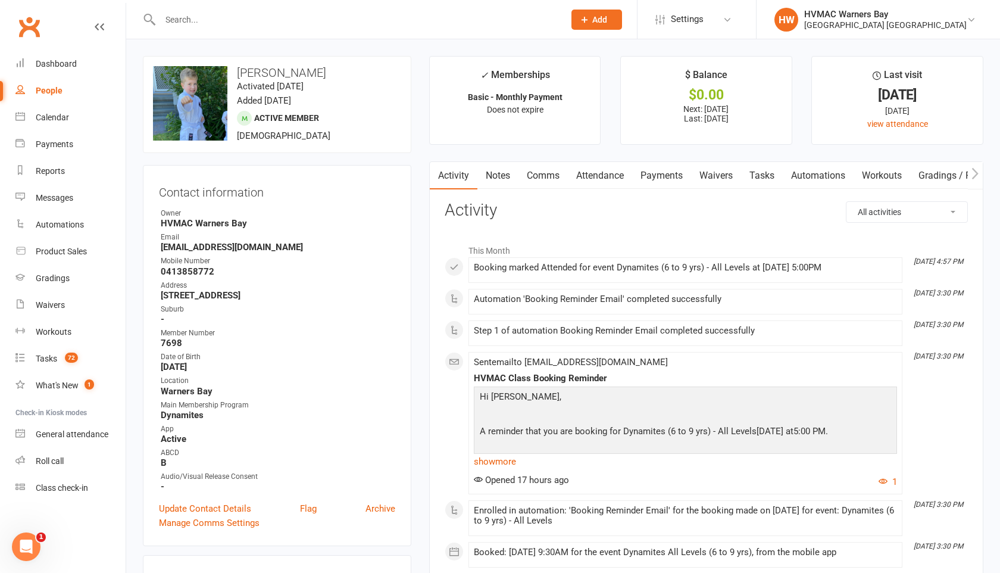
click at [188, 19] on input "text" at bounding box center [356, 19] width 399 height 17
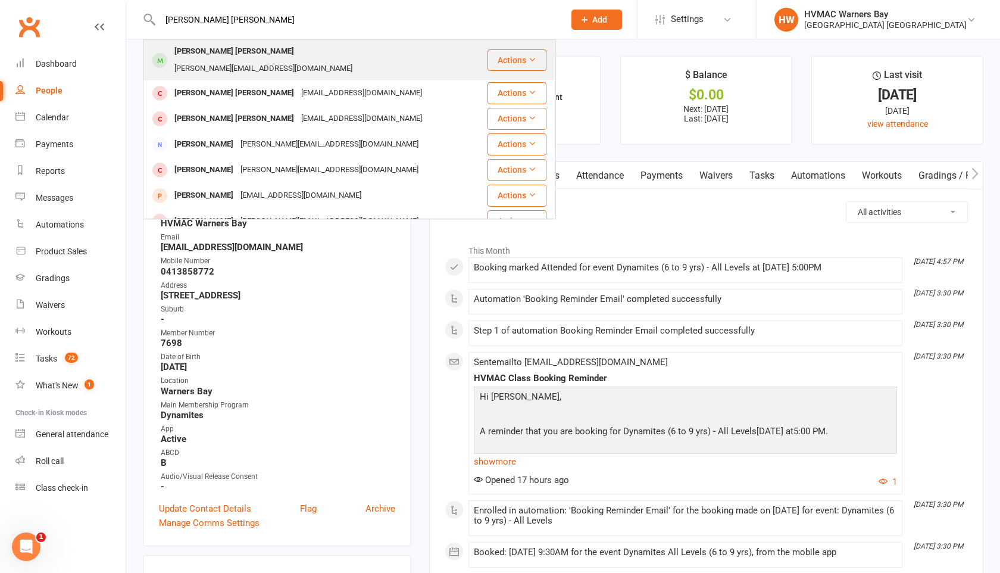
type input "flynn vasey"
click at [190, 60] on div "Flynn Vasey" at bounding box center [234, 51] width 127 height 17
